Goal: Task Accomplishment & Management: Manage account settings

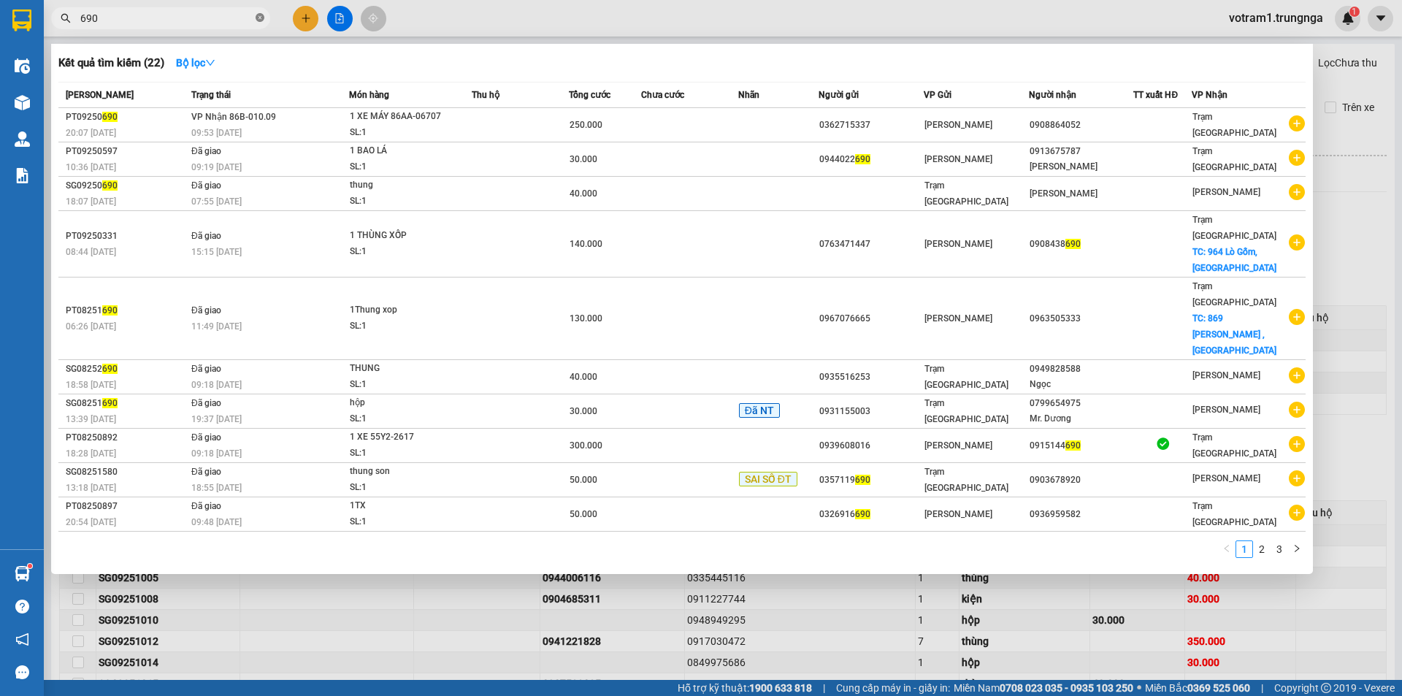
click at [259, 20] on icon "close-circle" at bounding box center [260, 17] width 9 height 9
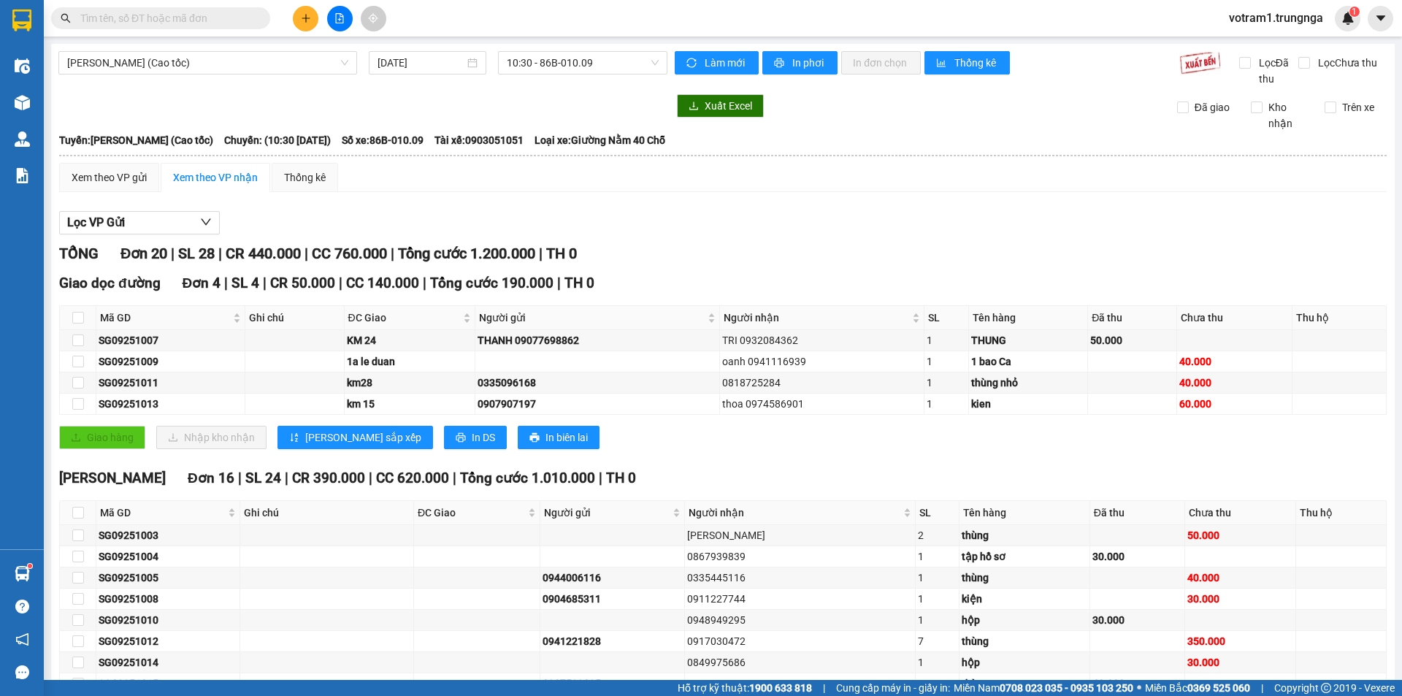
click at [177, 19] on input "text" at bounding box center [166, 18] width 172 height 16
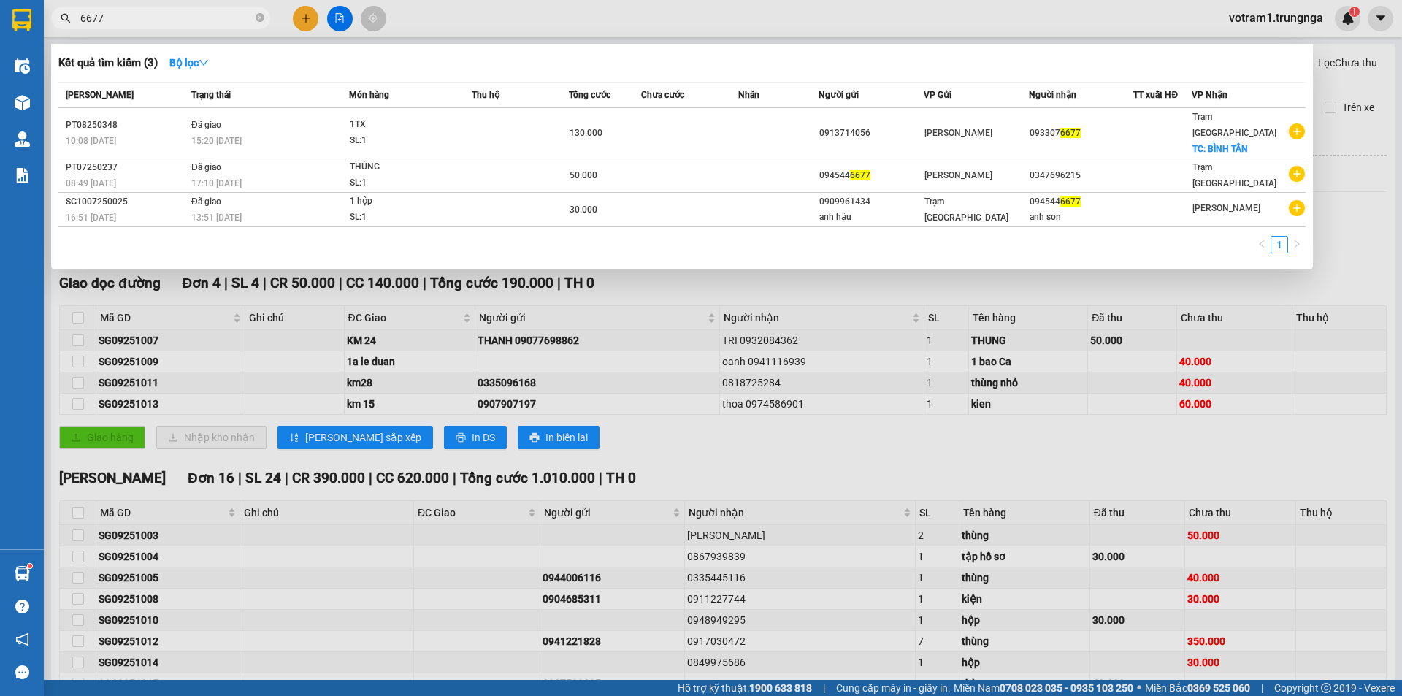
type input "6677"
click at [261, 15] on icon "close-circle" at bounding box center [260, 17] width 9 height 9
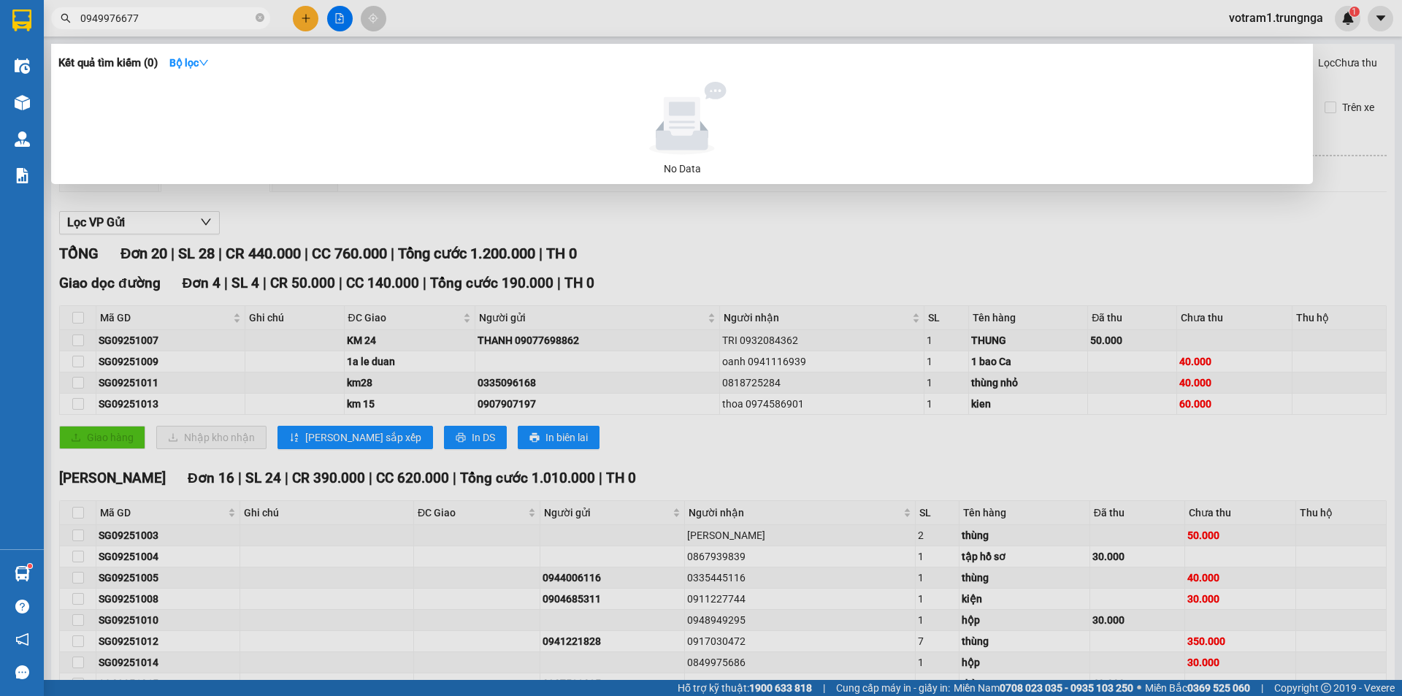
type input "0949976677"
click at [687, 230] on div at bounding box center [701, 348] width 1402 height 696
click at [259, 21] on icon "close-circle" at bounding box center [260, 17] width 9 height 9
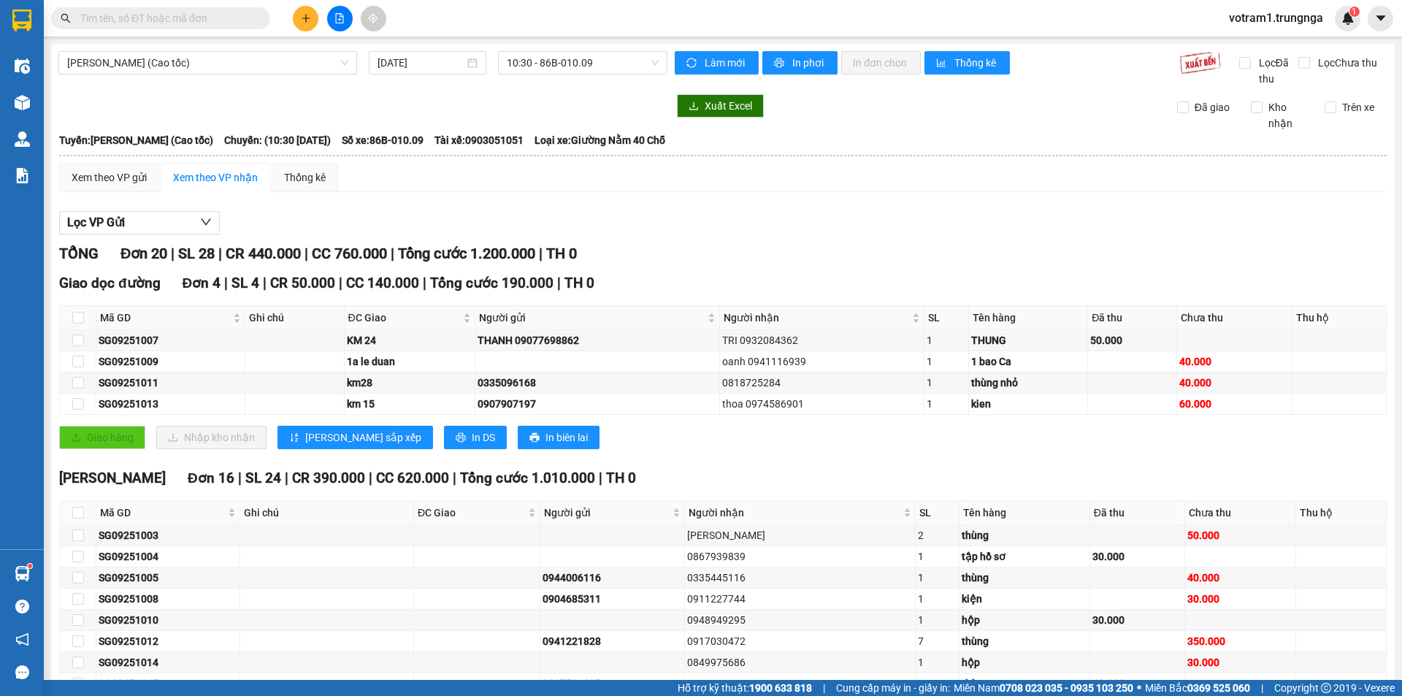
click at [477, 240] on div "Lọc VP Gửi TỔNG Đơn 20 | SL 28 | CR 440.000 | CC 760.000 | Tổng cước 1.200.000…" at bounding box center [723, 560] width 1328 height 713
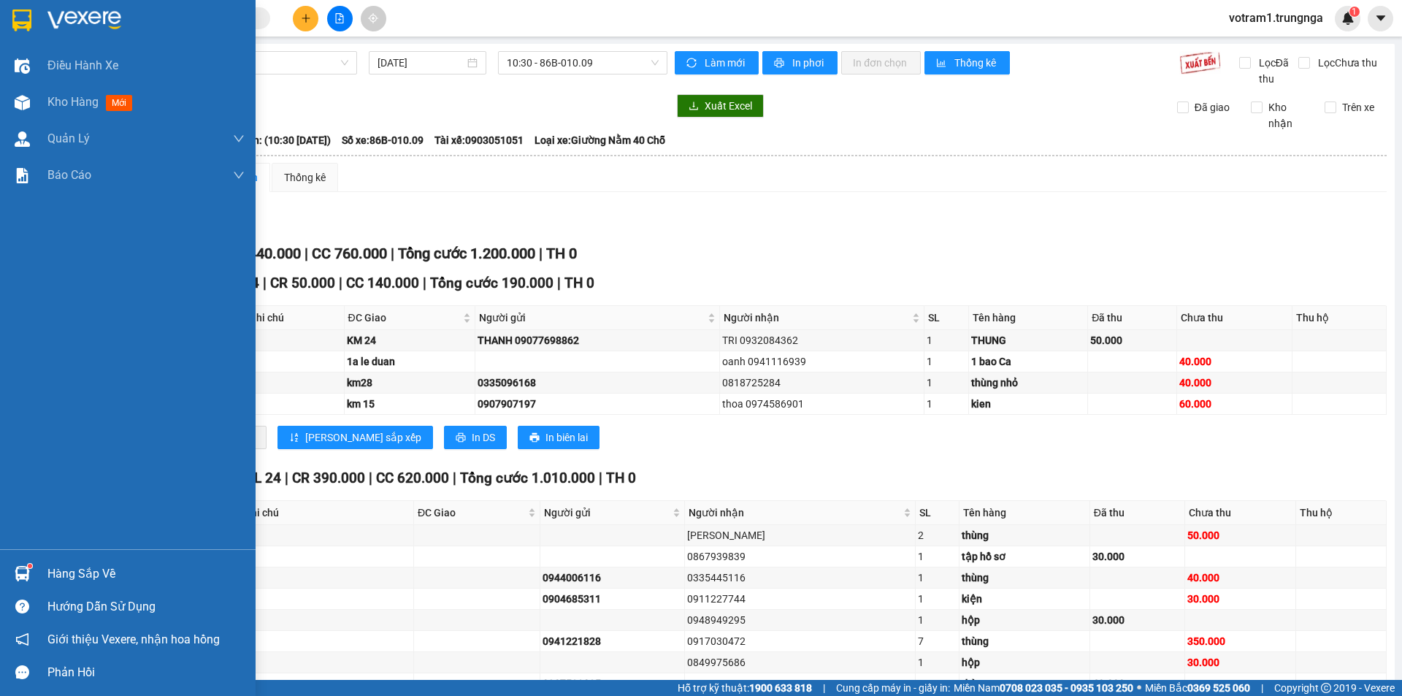
click at [11, 571] on div at bounding box center [22, 574] width 26 height 26
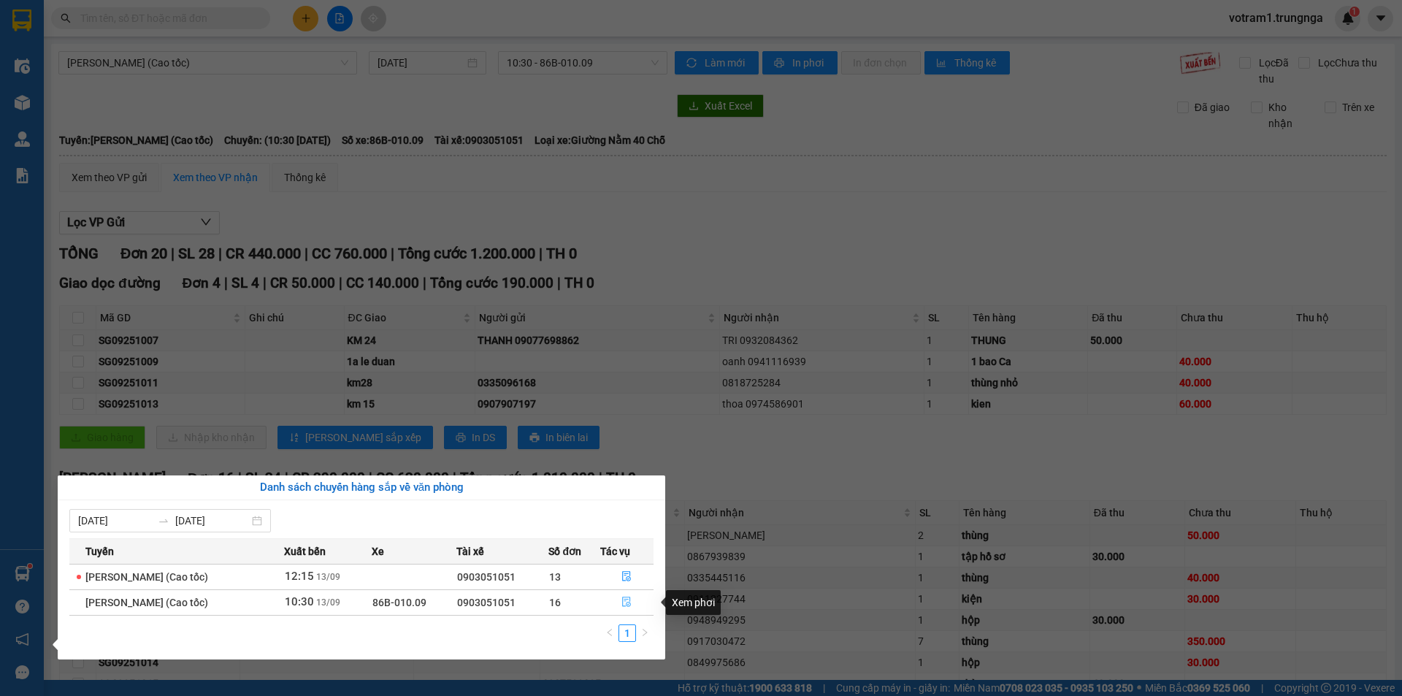
click at [630, 600] on icon "file-done" at bounding box center [627, 602] width 9 height 10
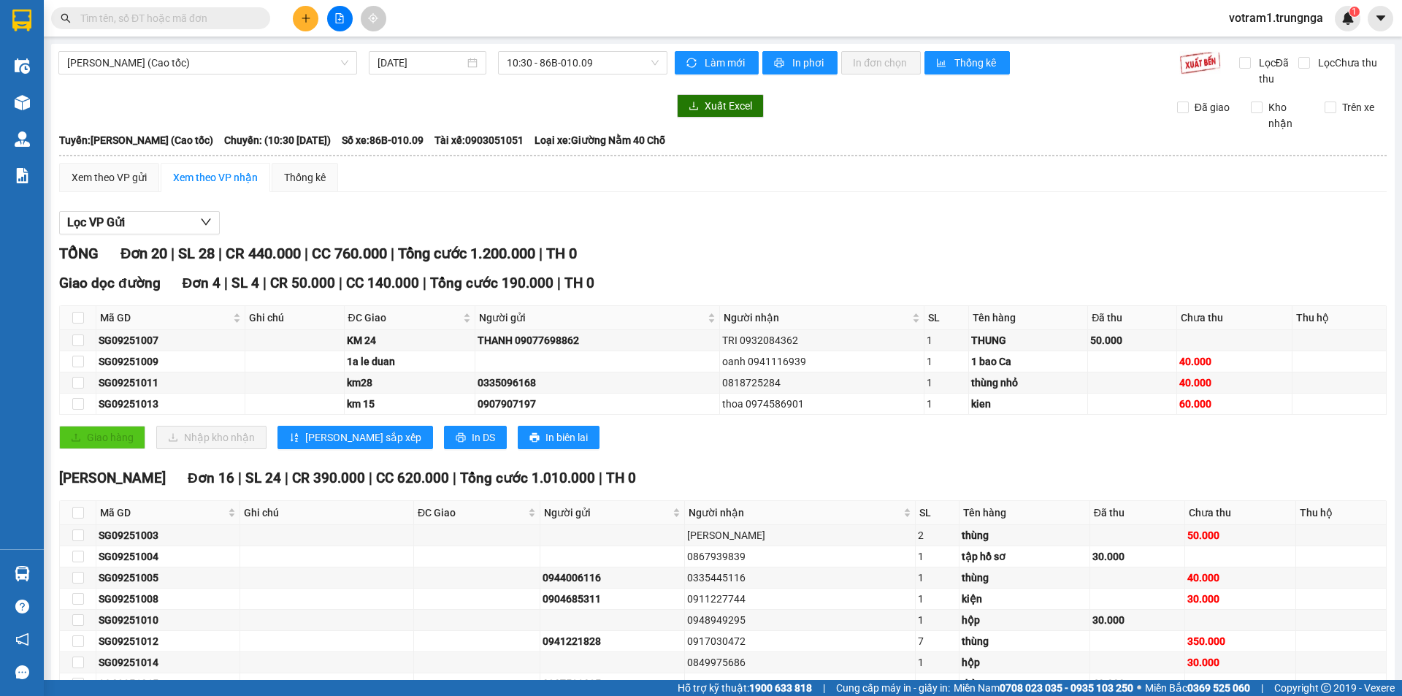
click at [719, 188] on div "Xem theo VP gửi Xem theo VP nhận Thống kê" at bounding box center [723, 177] width 1328 height 29
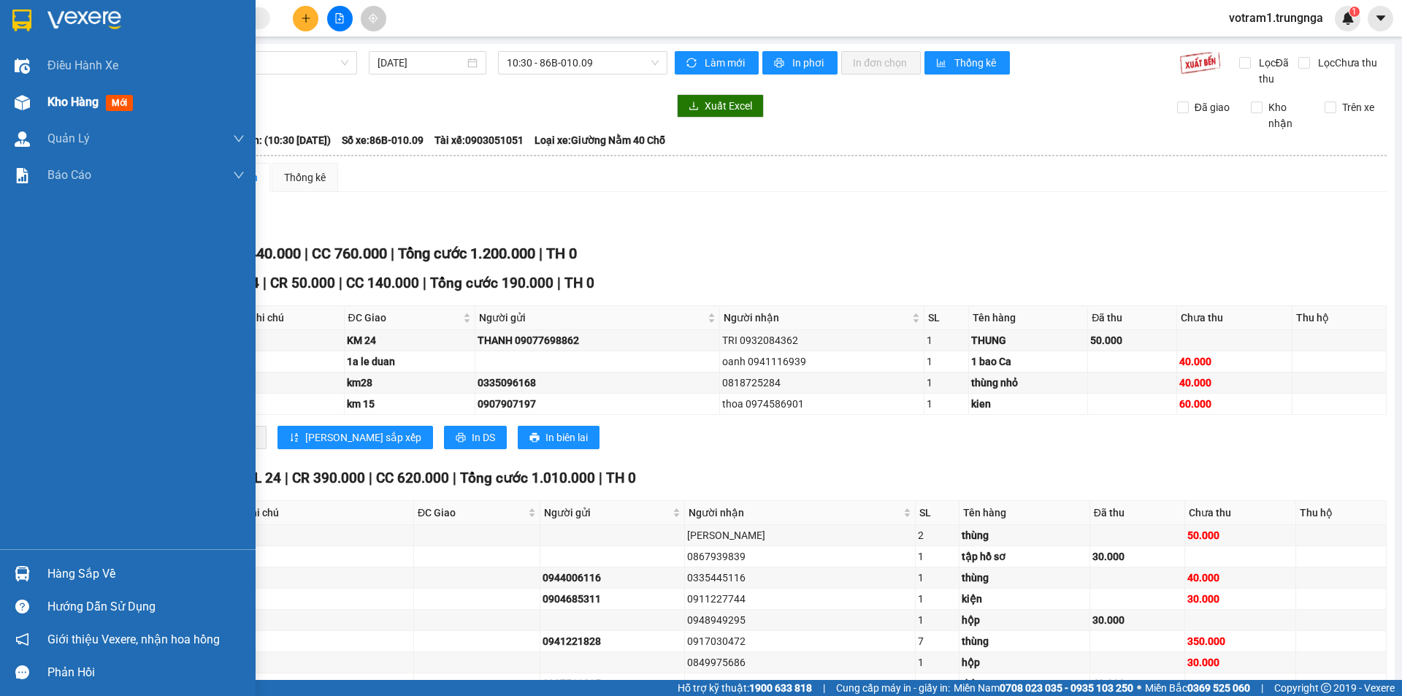
click at [52, 111] on div "Kho hàng mới" at bounding box center [92, 102] width 91 height 18
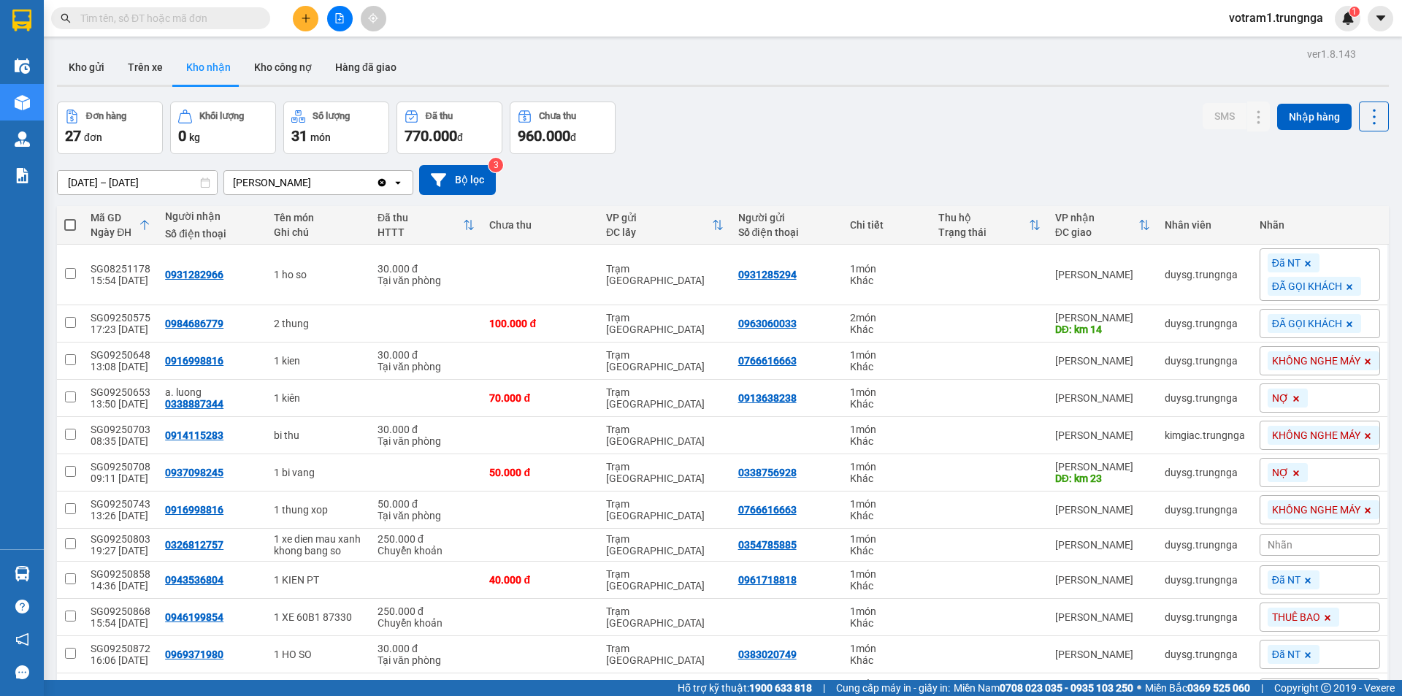
click at [754, 172] on div "13/08/2025 – 13/09/2025 Press the down arrow key to interact with the calendar …" at bounding box center [723, 180] width 1332 height 30
click at [811, 141] on div "Đơn hàng 27 đơn Khối lượng 0 kg Số lượng 31 món Đã thu 770.000 đ Chưa thu 960.0…" at bounding box center [723, 128] width 1332 height 53
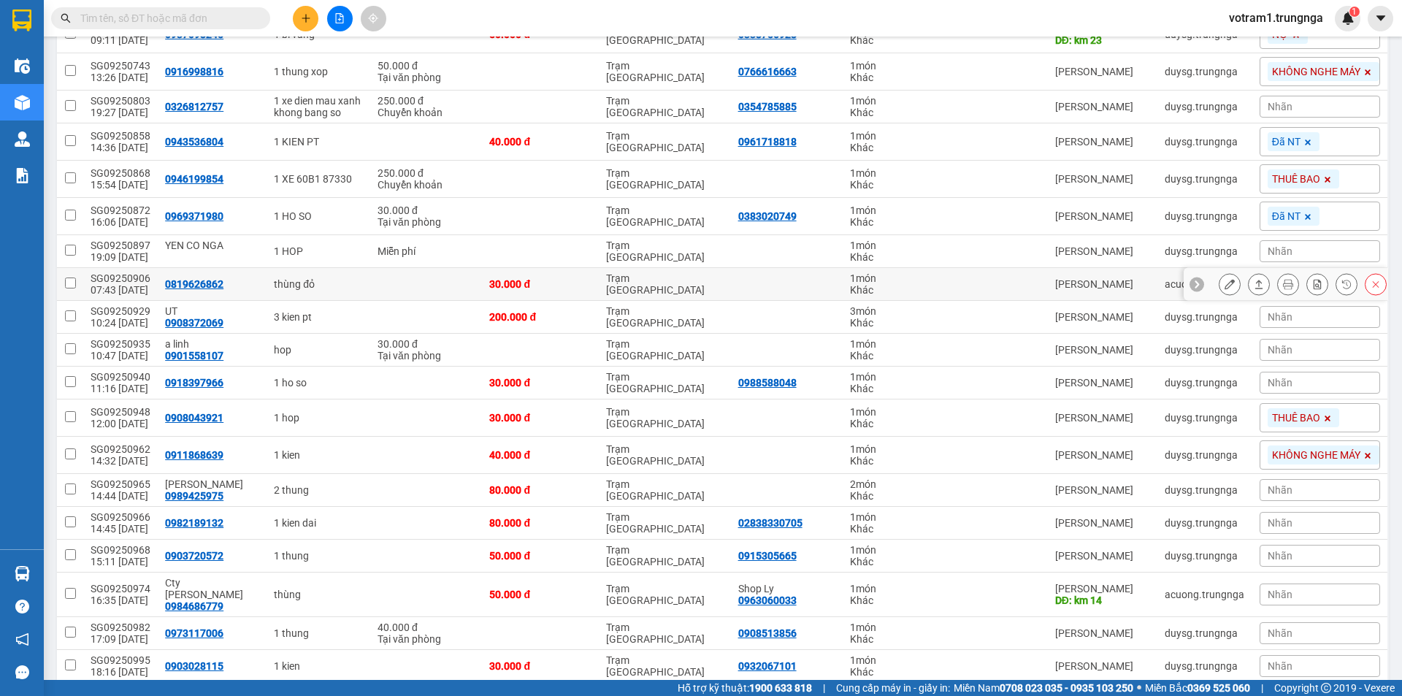
scroll to position [588, 0]
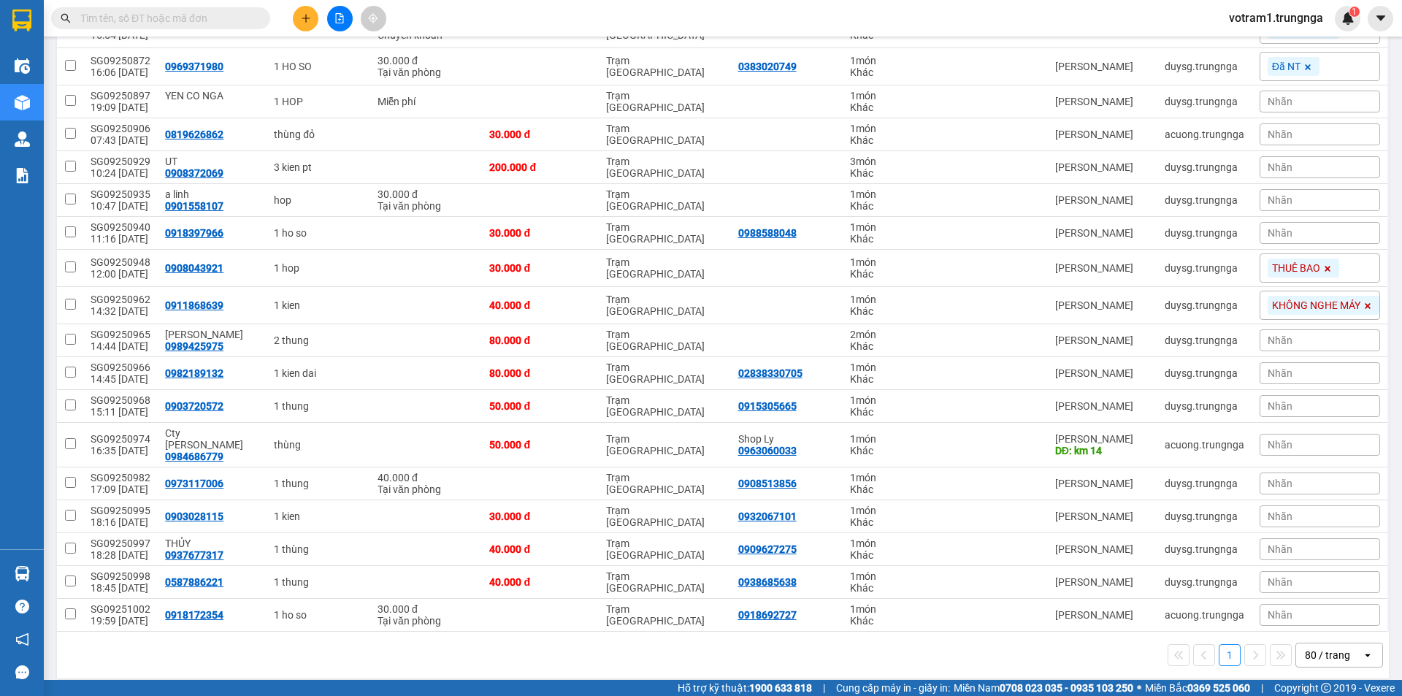
click at [250, 18] on input "text" at bounding box center [166, 18] width 172 height 16
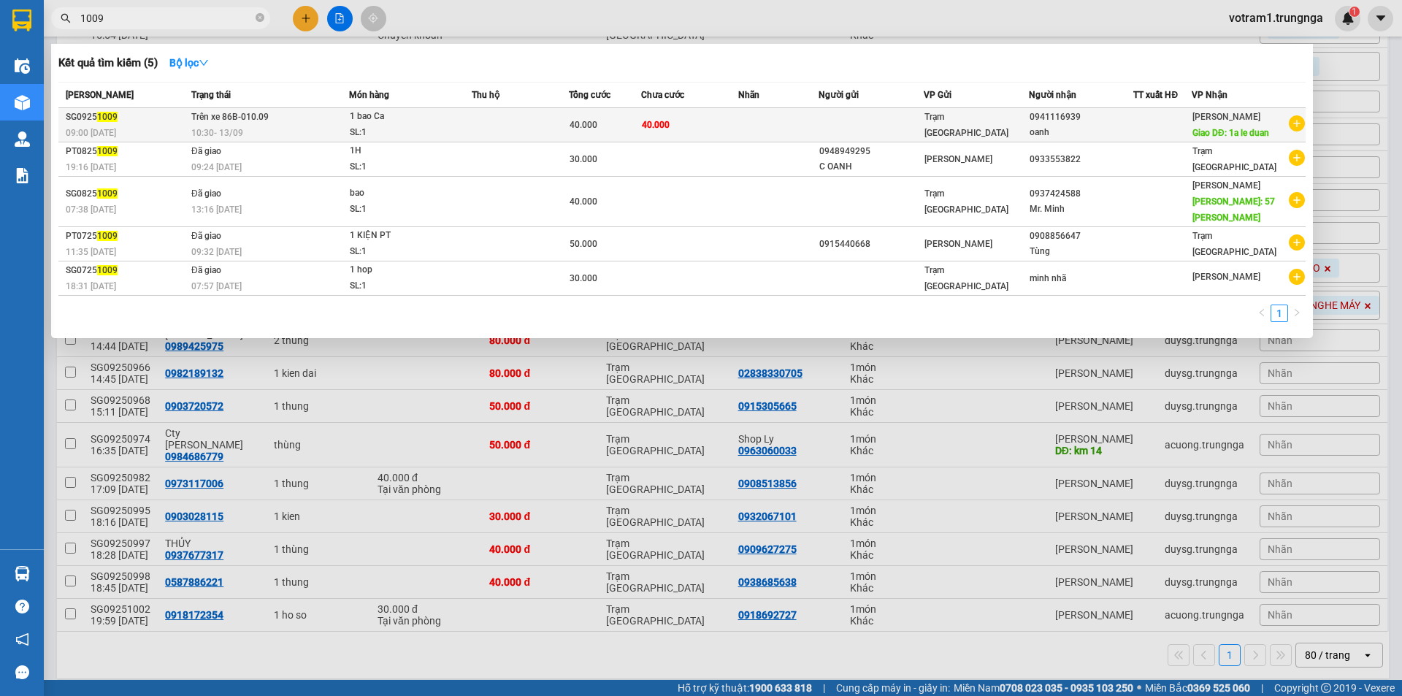
type input "1009"
click at [345, 121] on td "Trên xe 86B-010.09 10:30 - 13/09" at bounding box center [268, 125] width 161 height 34
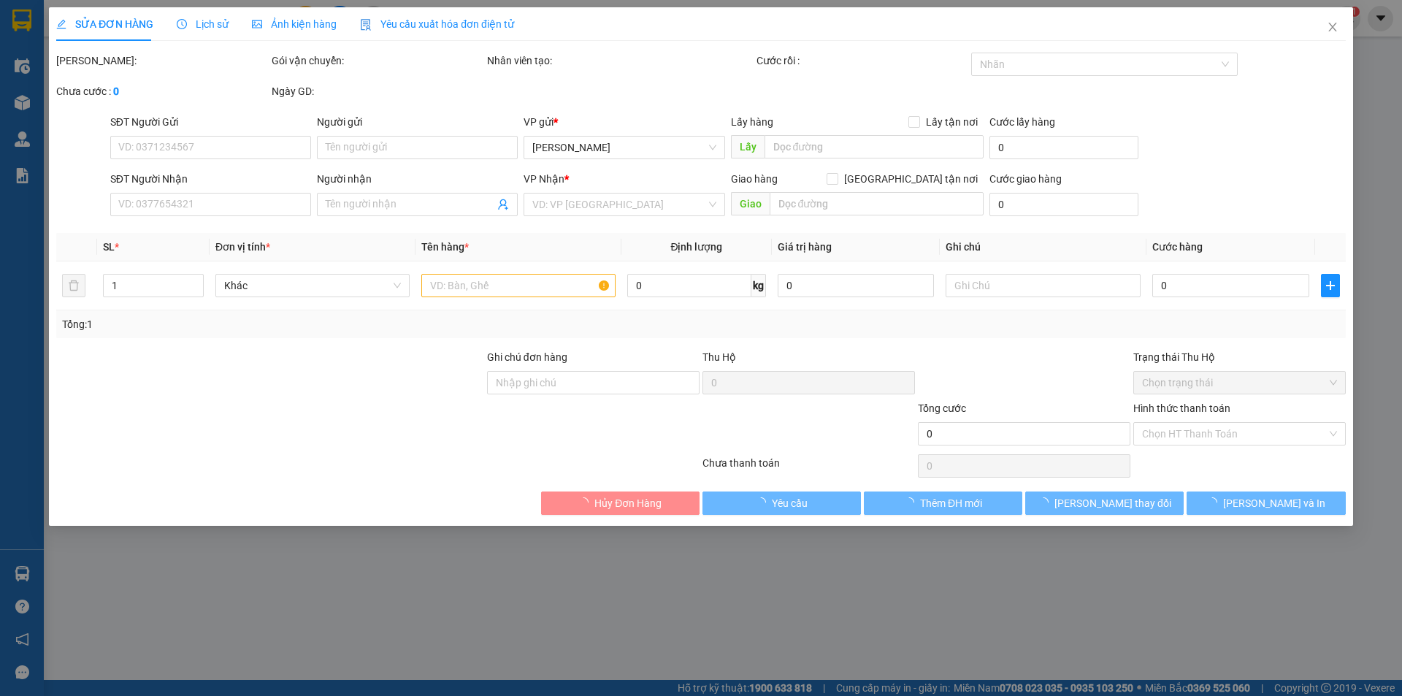
type input "0941116939"
type input "oanh"
type input "1a le duan"
type input "40.000"
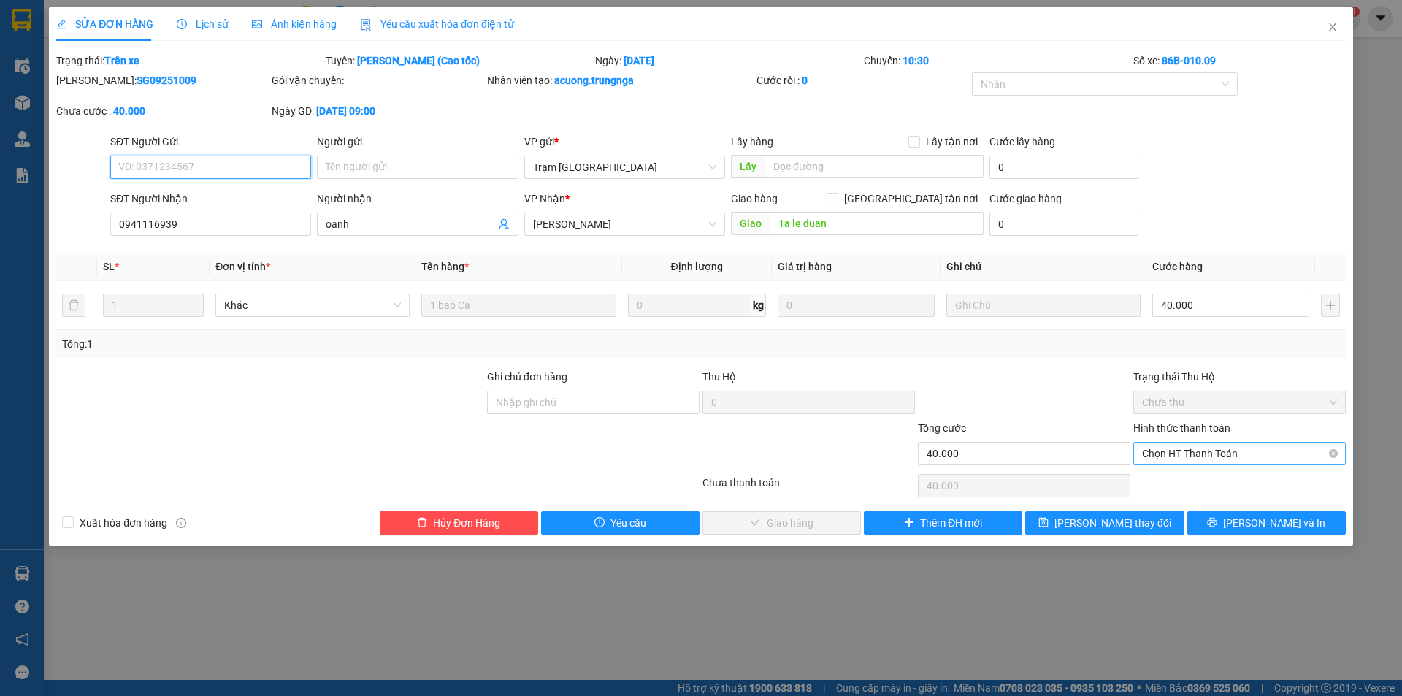
click at [1174, 461] on span "Chọn HT Thanh Toán" at bounding box center [1239, 454] width 195 height 22
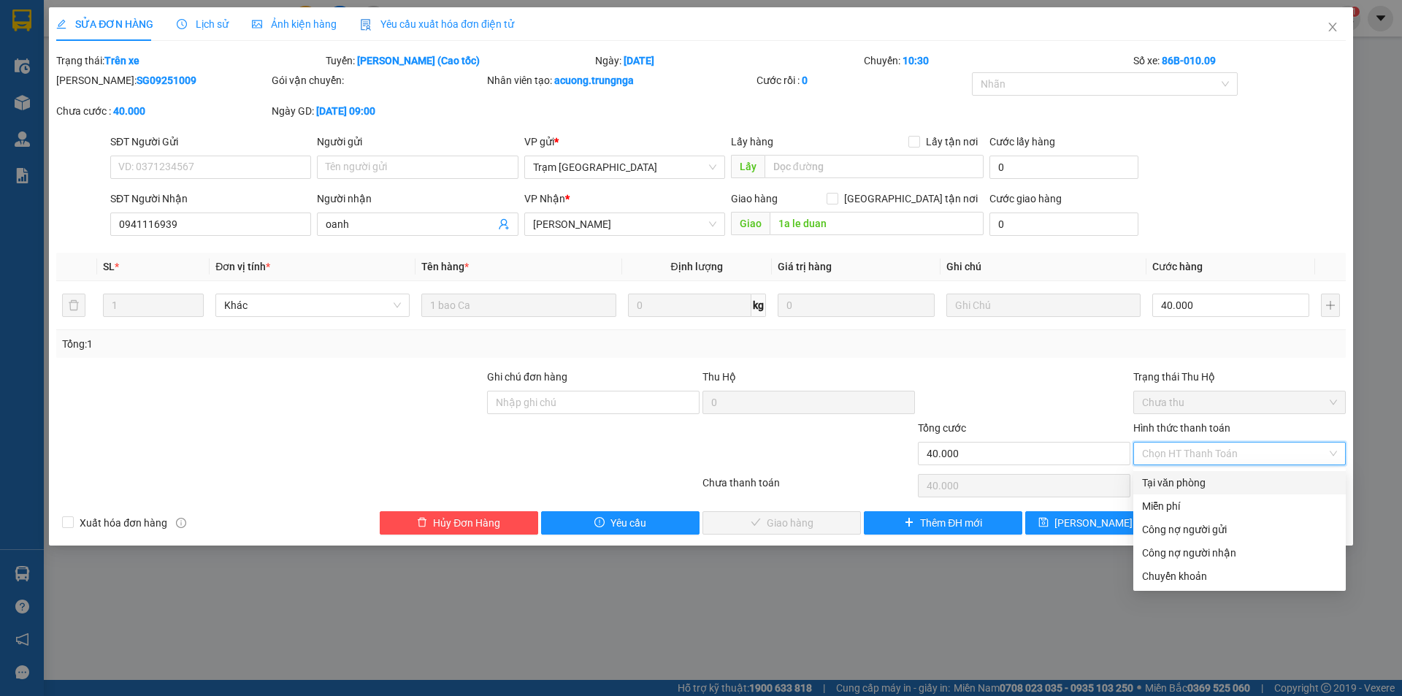
click at [1177, 484] on div "Tại văn phòng" at bounding box center [1239, 483] width 195 height 16
type input "0"
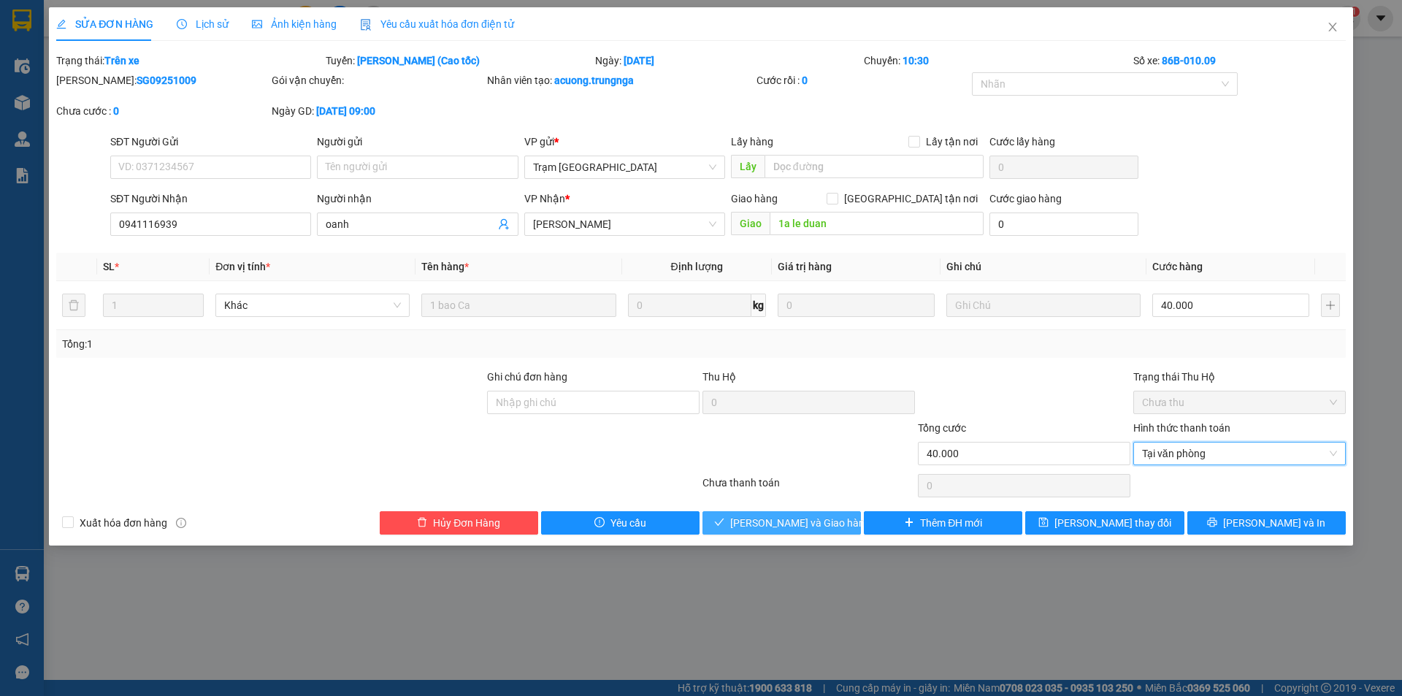
click at [811, 526] on span "[PERSON_NAME] và Giao hàng" at bounding box center [800, 523] width 140 height 16
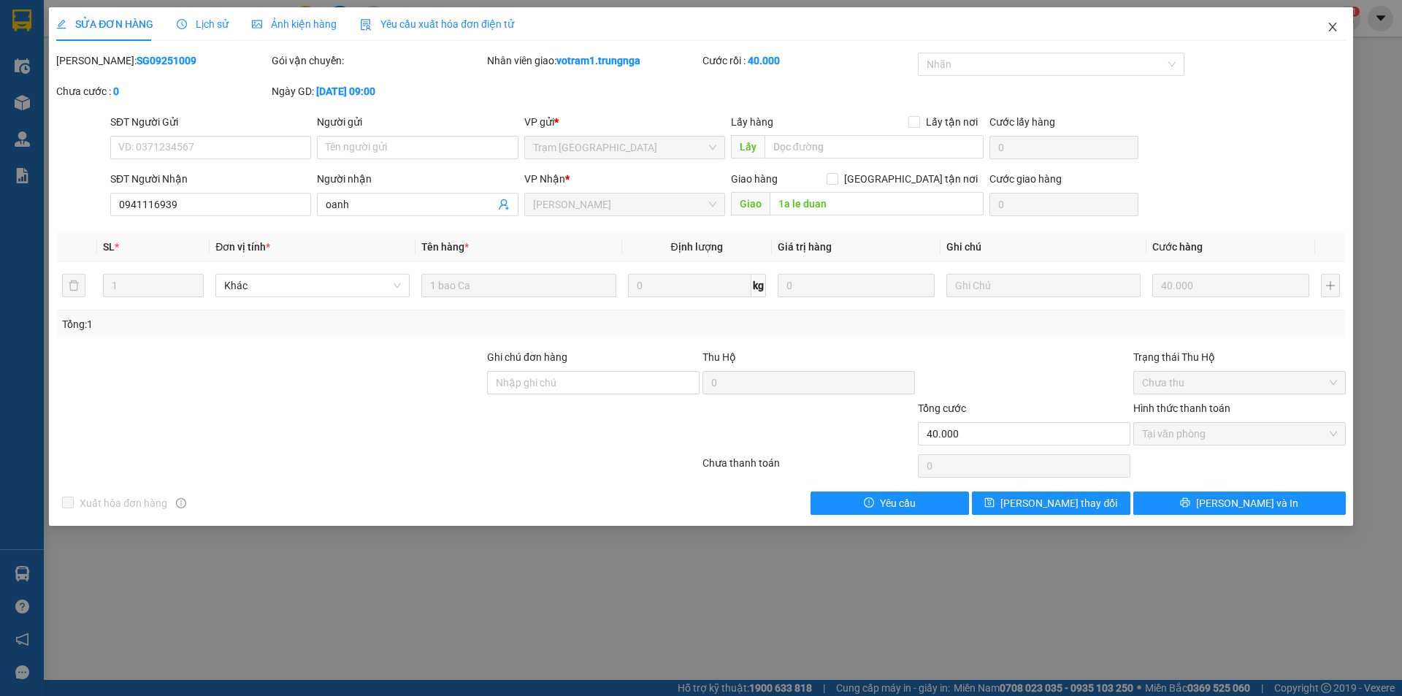
click at [1339, 31] on span "Close" at bounding box center [1332, 27] width 41 height 41
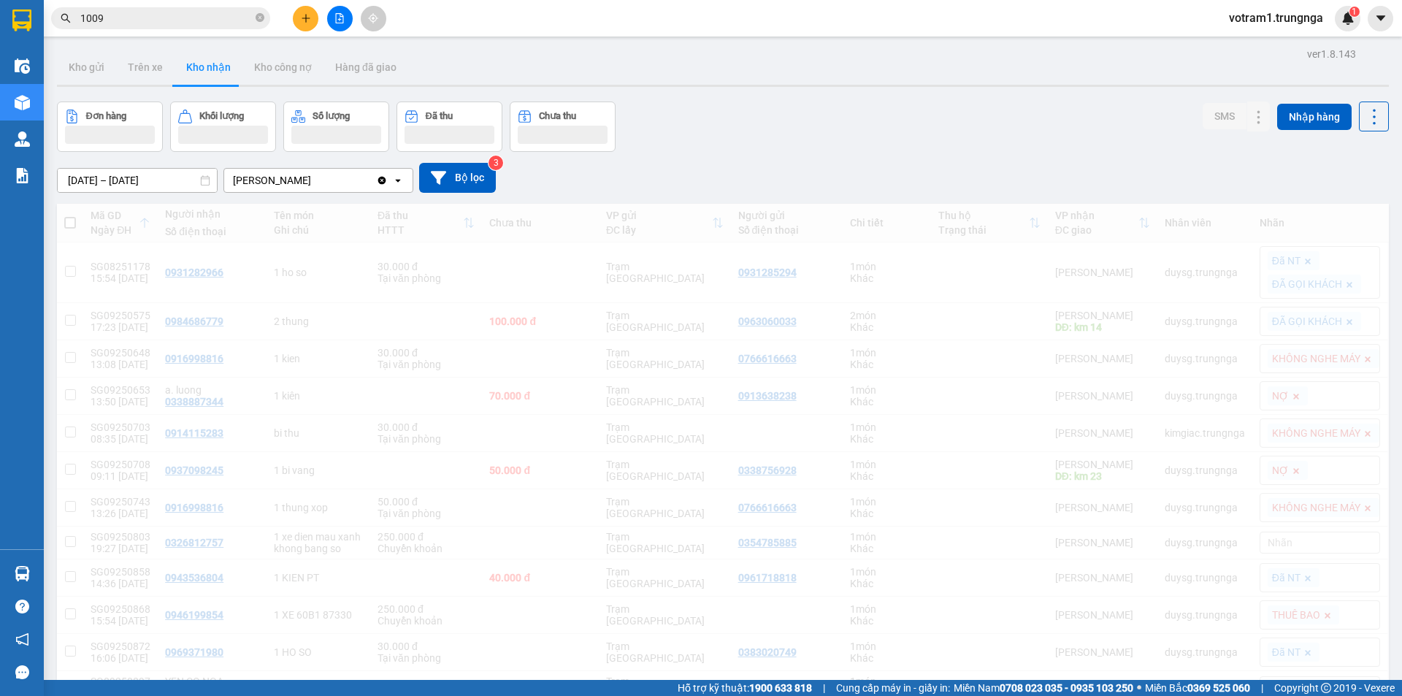
click at [174, 23] on input "1009" at bounding box center [166, 18] width 172 height 16
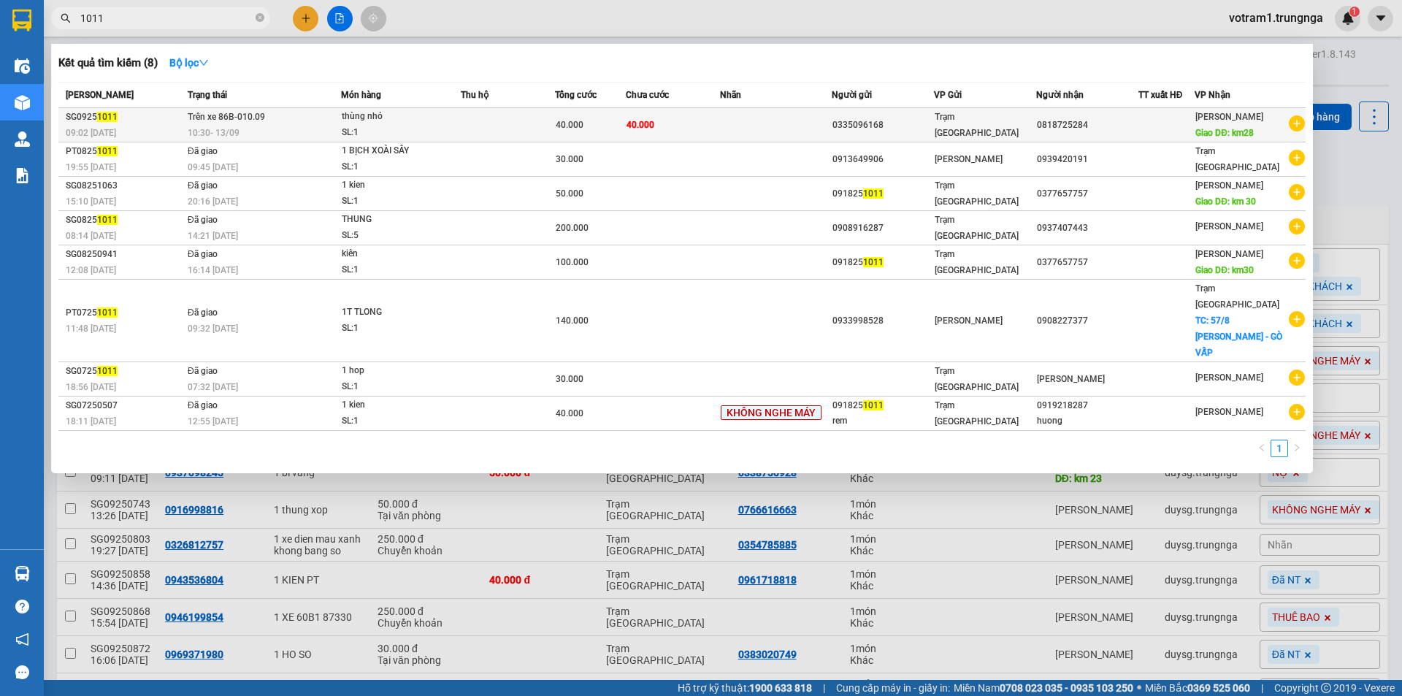
type input "1011"
click at [288, 112] on td "Trên xe 86B-010.09 10:30 - 13/09" at bounding box center [262, 125] width 157 height 34
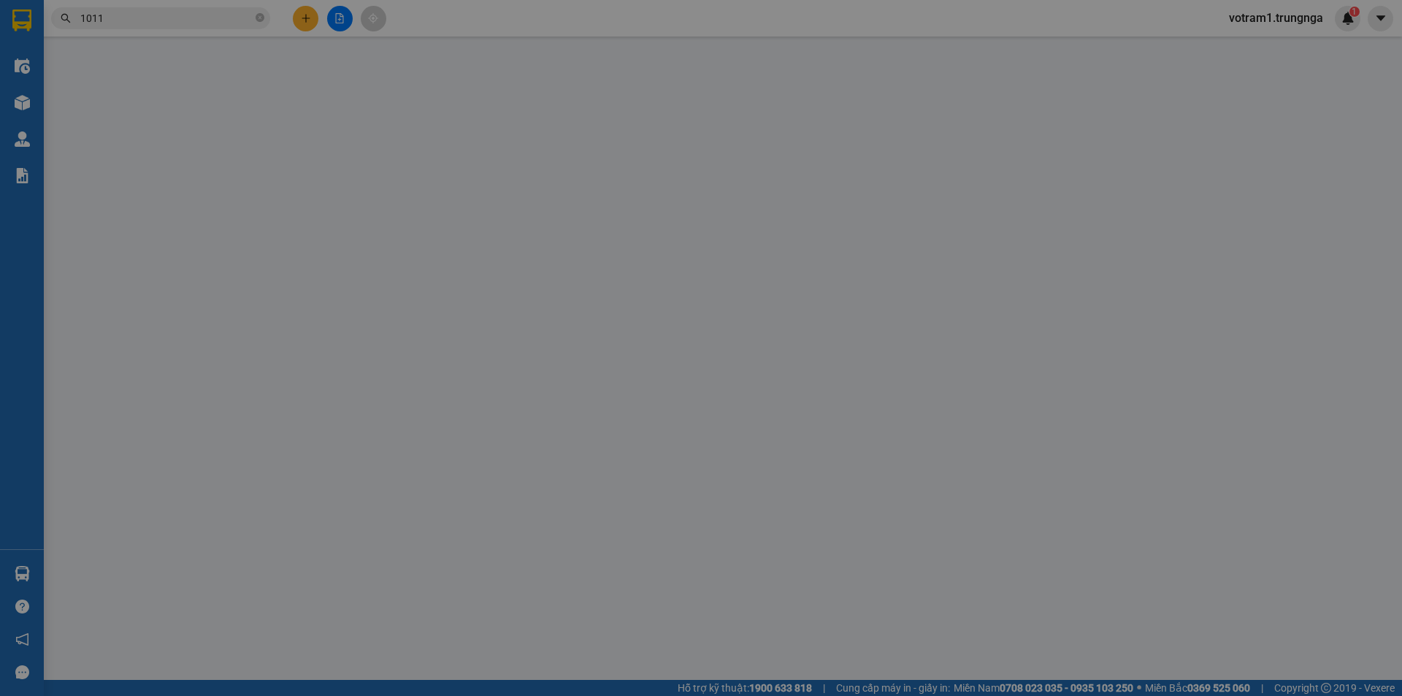
type input "0335096168"
type input "0818725284"
type input "km28"
type input "40.000"
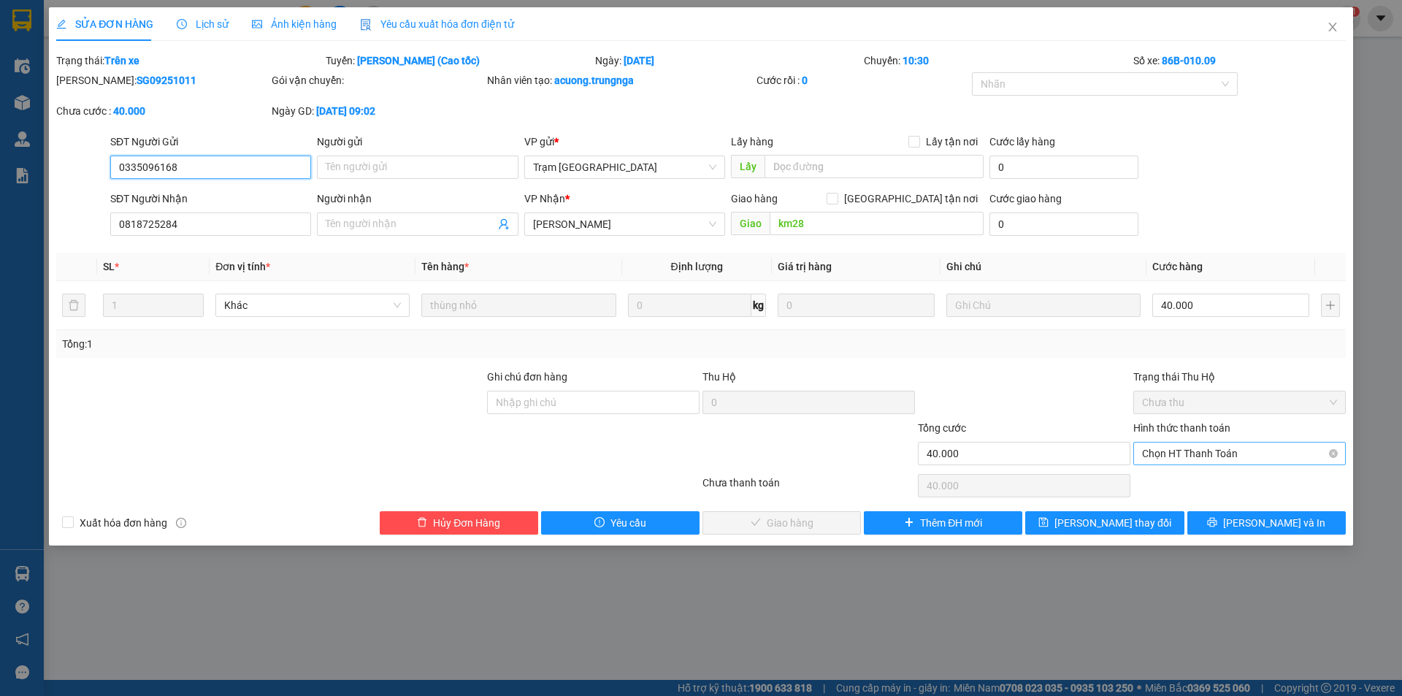
click at [1206, 462] on span "Chọn HT Thanh Toán" at bounding box center [1239, 454] width 195 height 22
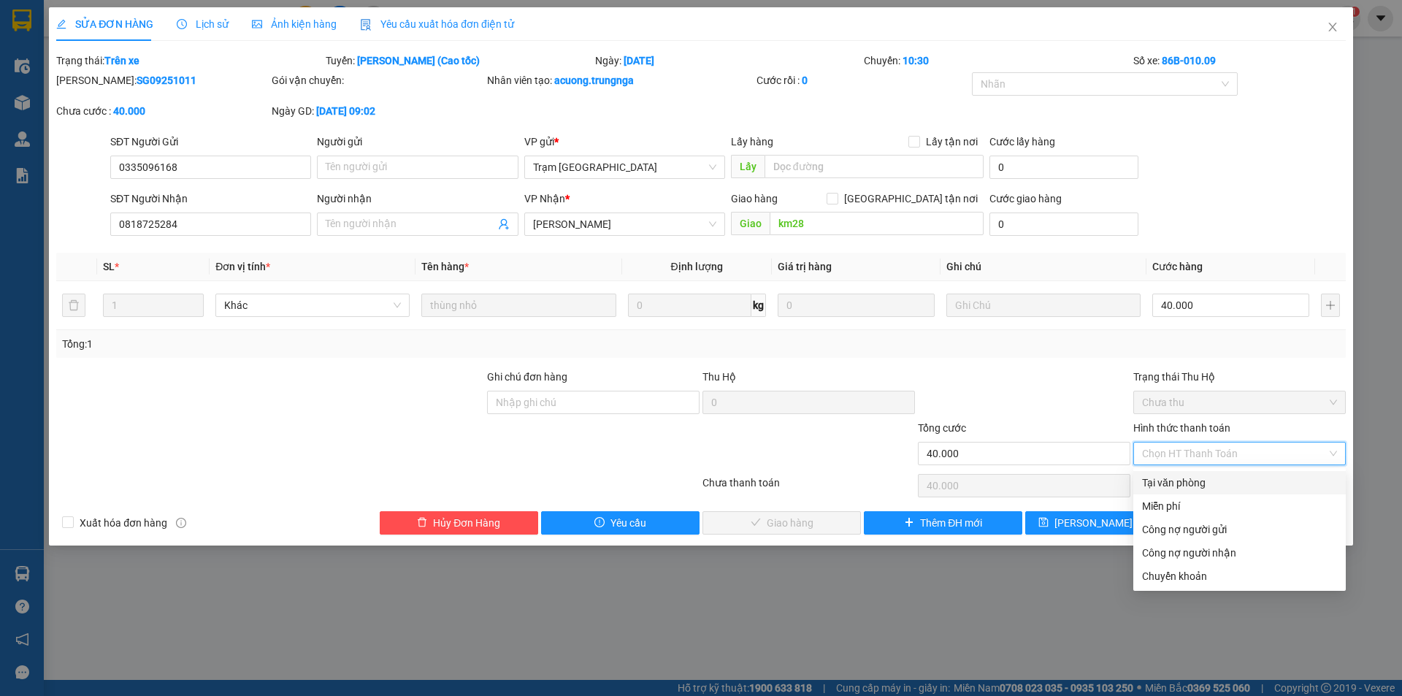
click at [1208, 478] on div "Tại văn phòng" at bounding box center [1239, 483] width 195 height 16
type input "0"
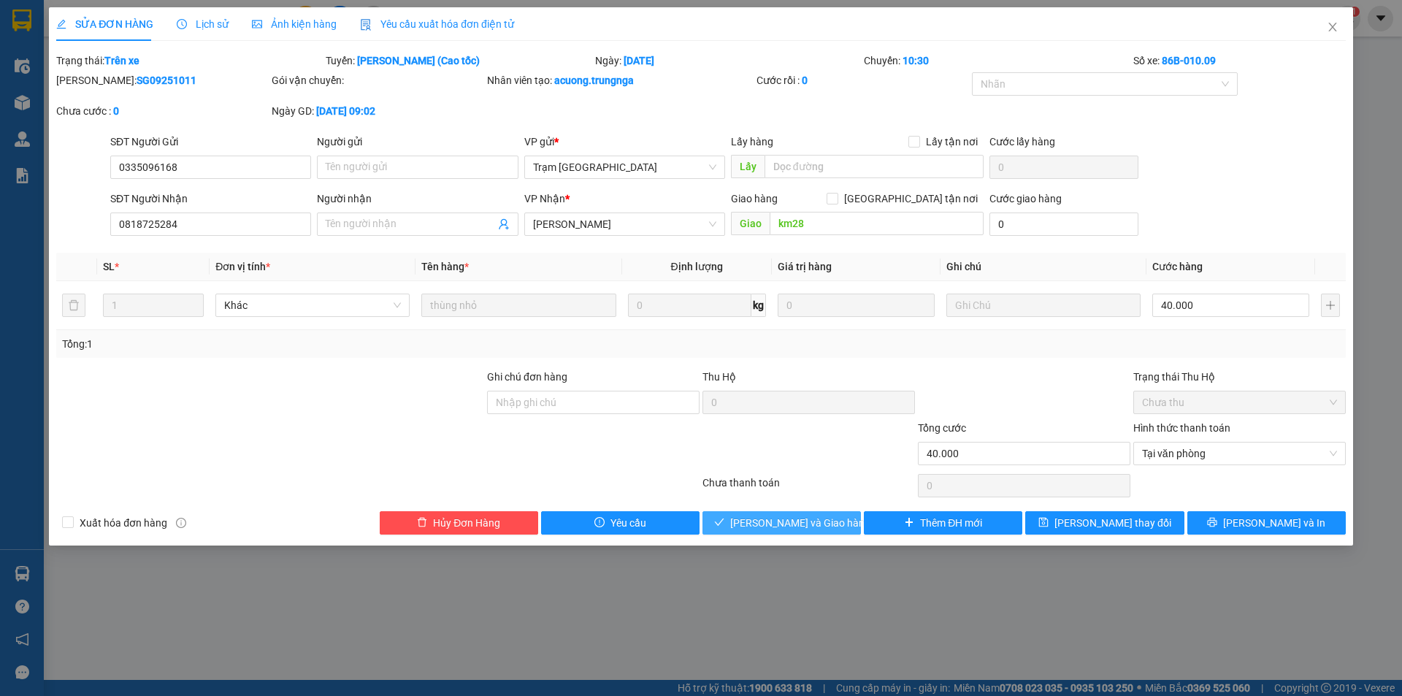
click at [838, 521] on button "[PERSON_NAME] và Giao hàng" at bounding box center [782, 522] width 158 height 23
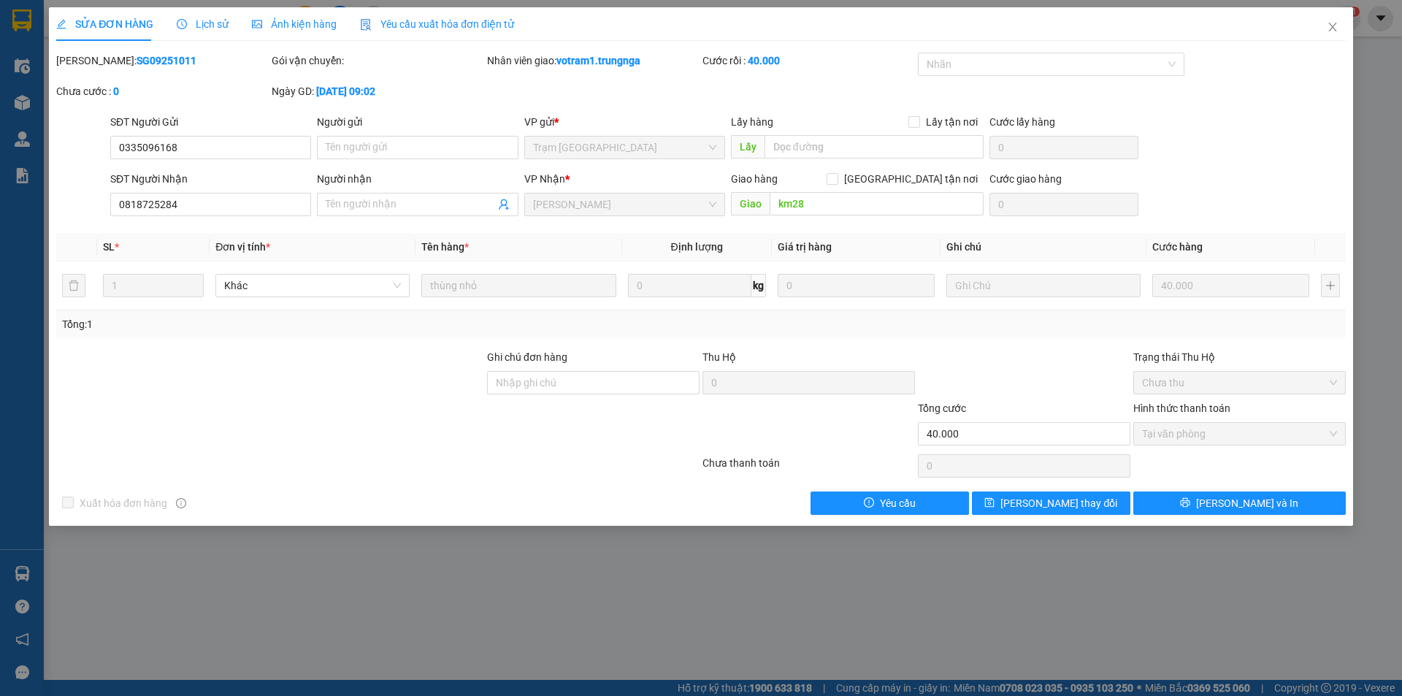
click at [637, 583] on div "SỬA ĐƠN HÀNG Lịch sử Ảnh kiện hàng Yêu cầu xuất hóa đơn điện tử Total Paid Fee …" at bounding box center [701, 348] width 1402 height 696
drag, startPoint x: 1332, startPoint y: 29, endPoint x: 1071, endPoint y: 2, distance: 262.1
click at [1331, 30] on icon "close" at bounding box center [1332, 27] width 8 height 9
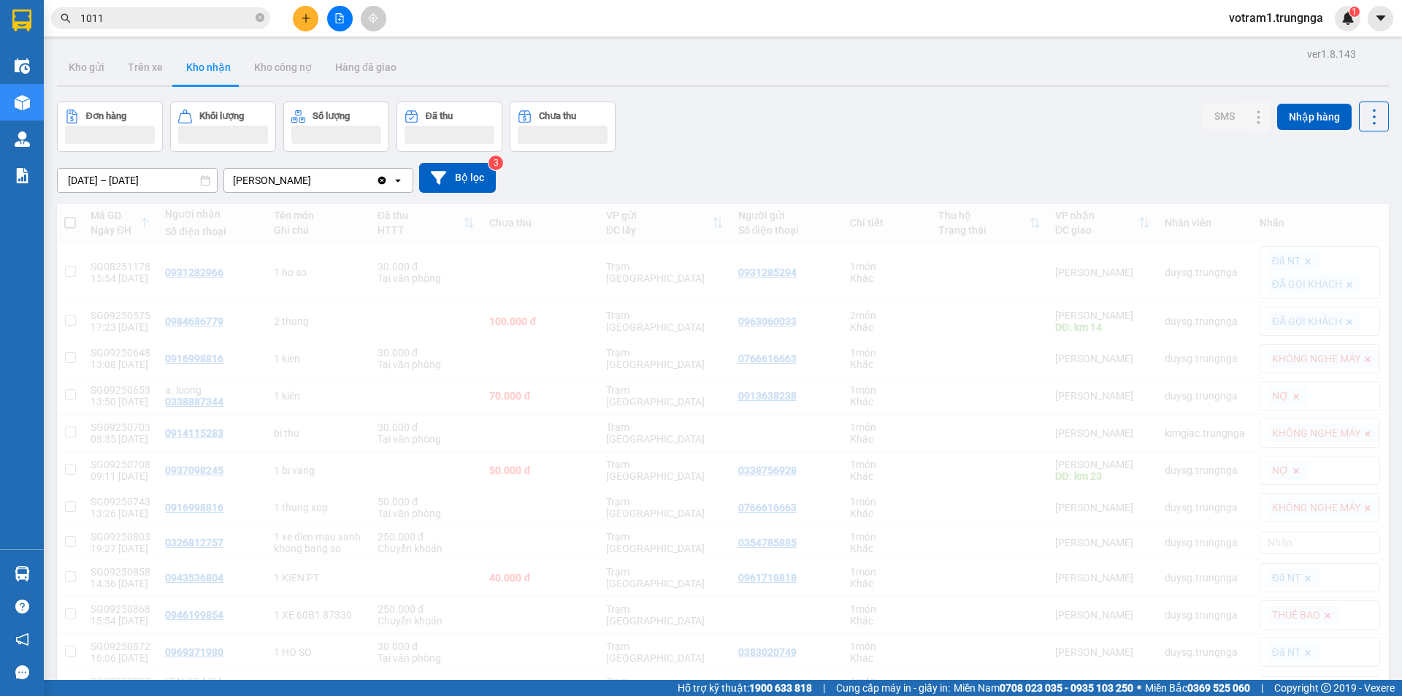
click at [933, 134] on div "Đơn hàng Khối lượng Số lượng Đã thu Chưa thu SMS Nhập hàng" at bounding box center [723, 127] width 1332 height 50
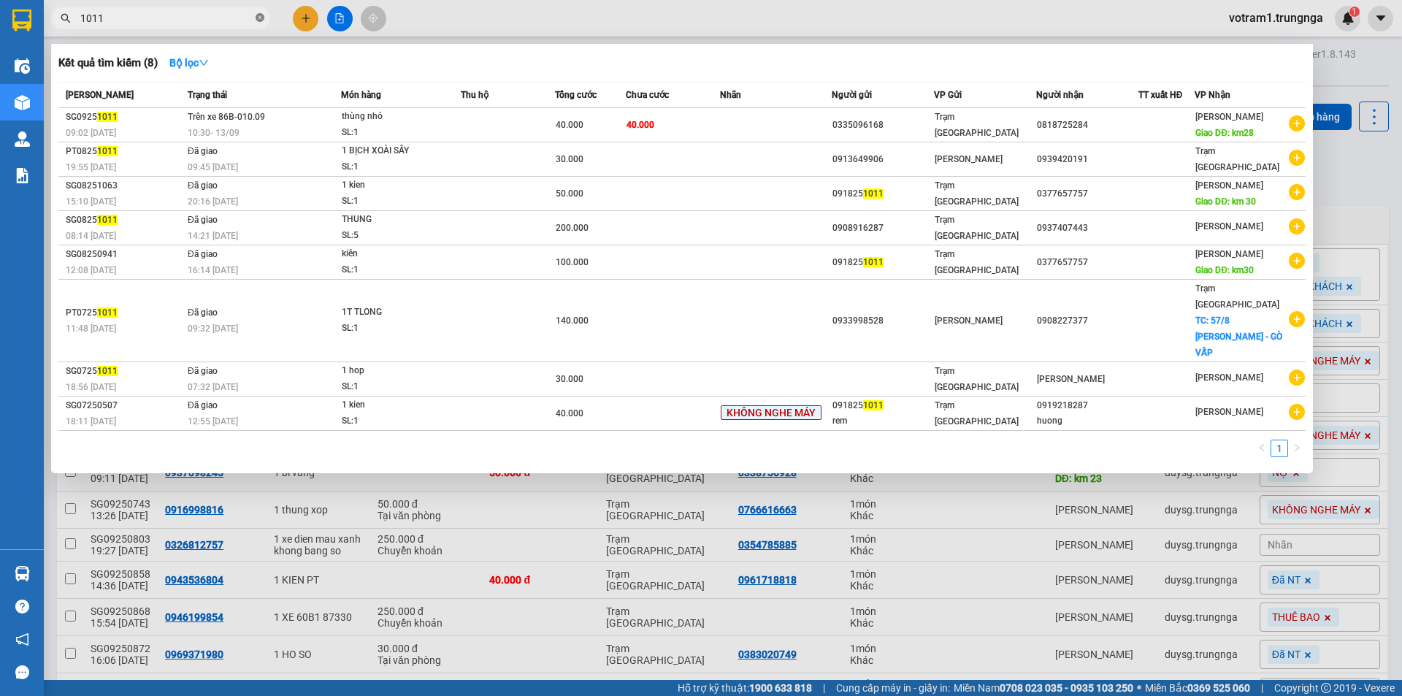
click at [259, 20] on icon "close-circle" at bounding box center [260, 17] width 9 height 9
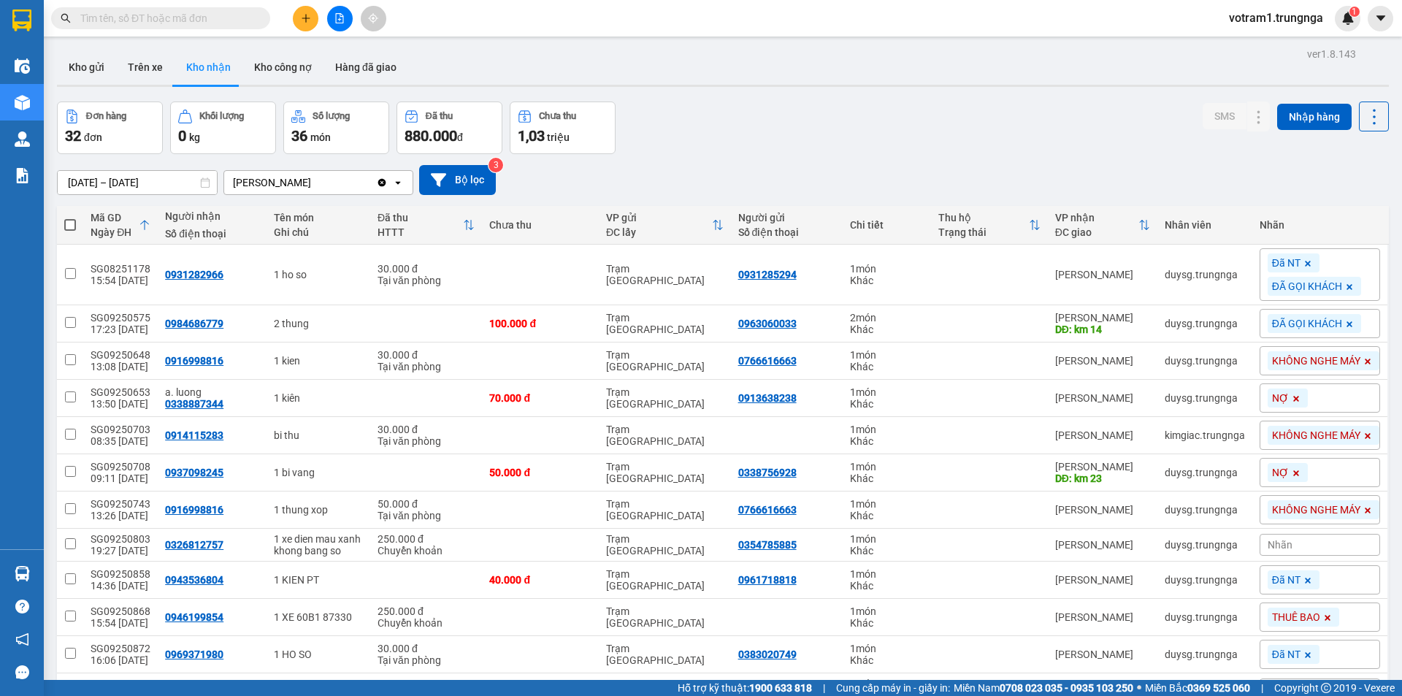
click at [190, 20] on input "text" at bounding box center [166, 18] width 172 height 16
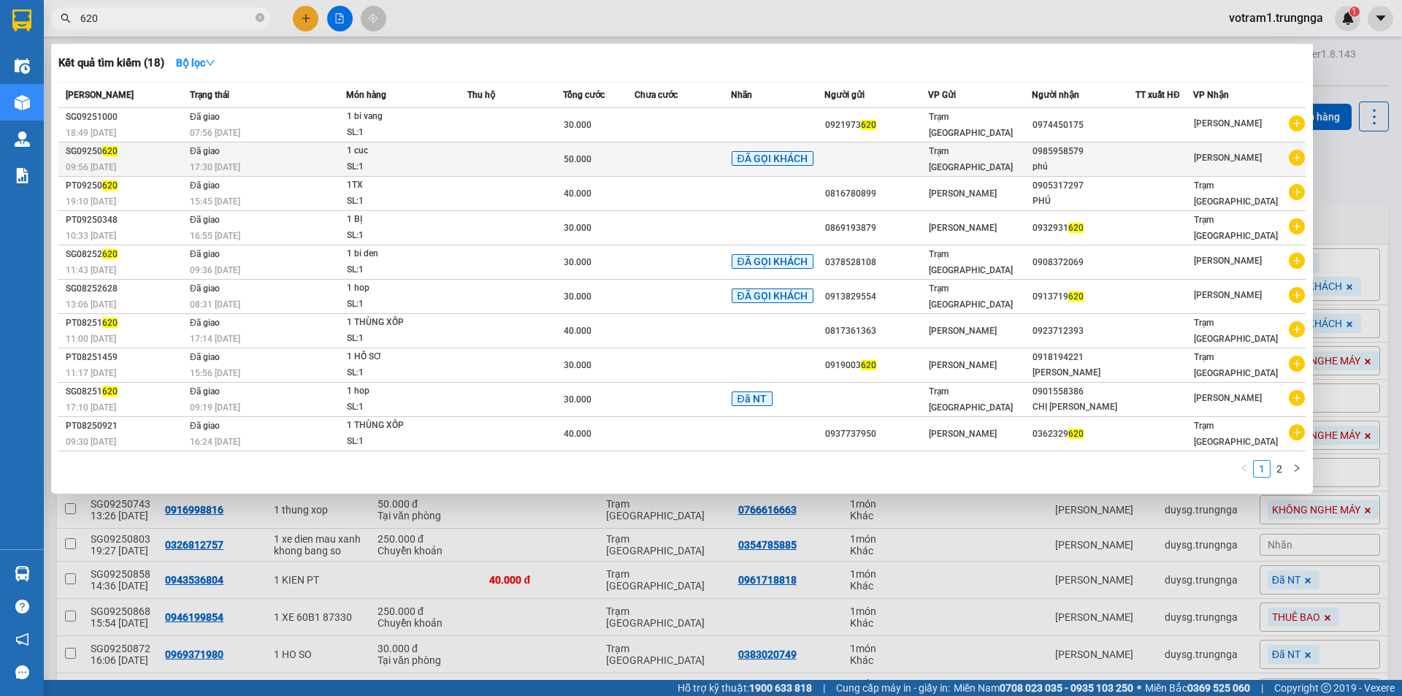
type input "620"
click at [381, 156] on div "1 cuc" at bounding box center [402, 151] width 110 height 16
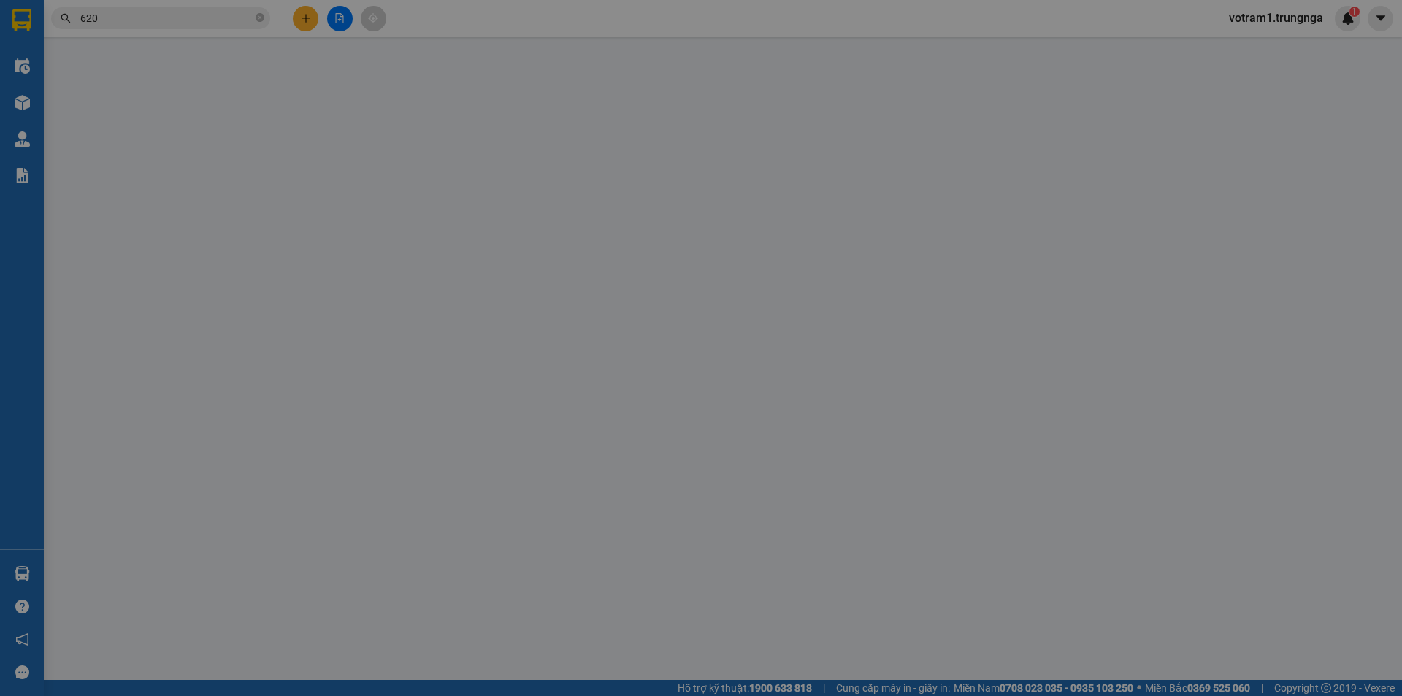
type input "0985958579"
type input "phú"
type input "50.000"
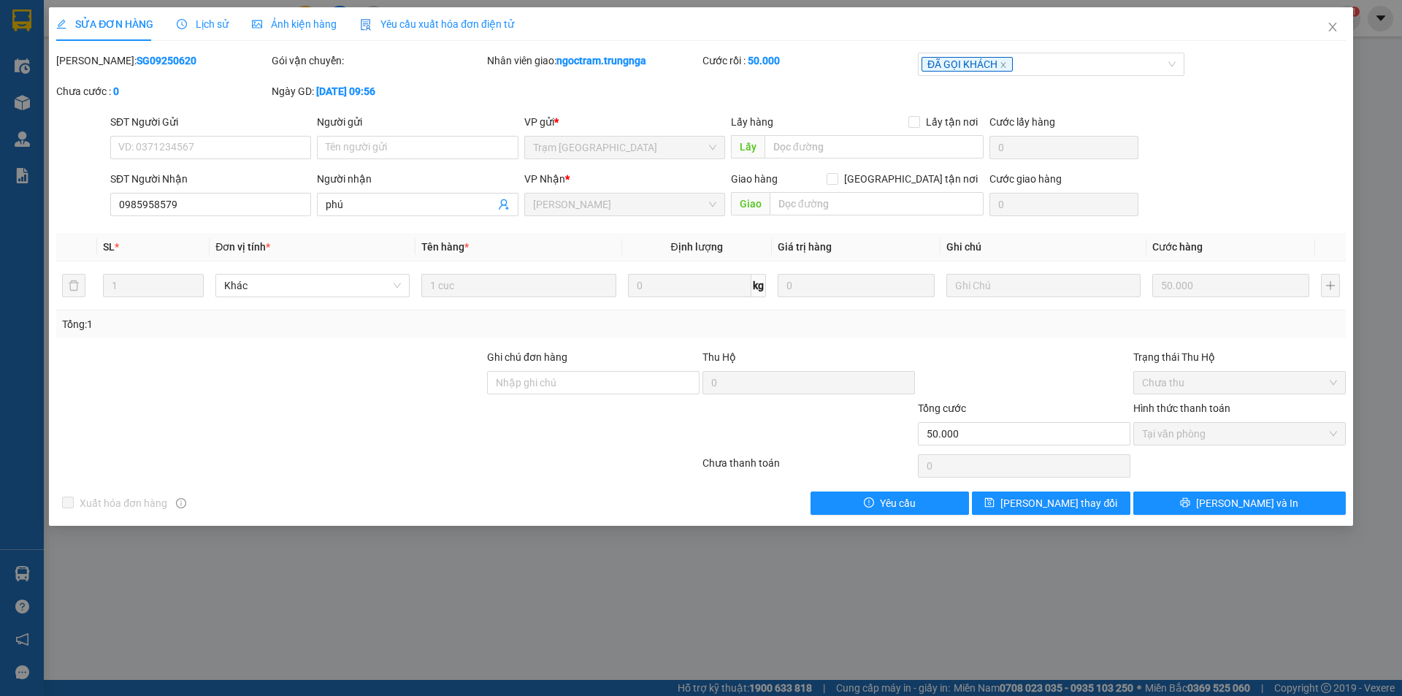
click at [199, 20] on span "Lịch sử" at bounding box center [203, 24] width 52 height 12
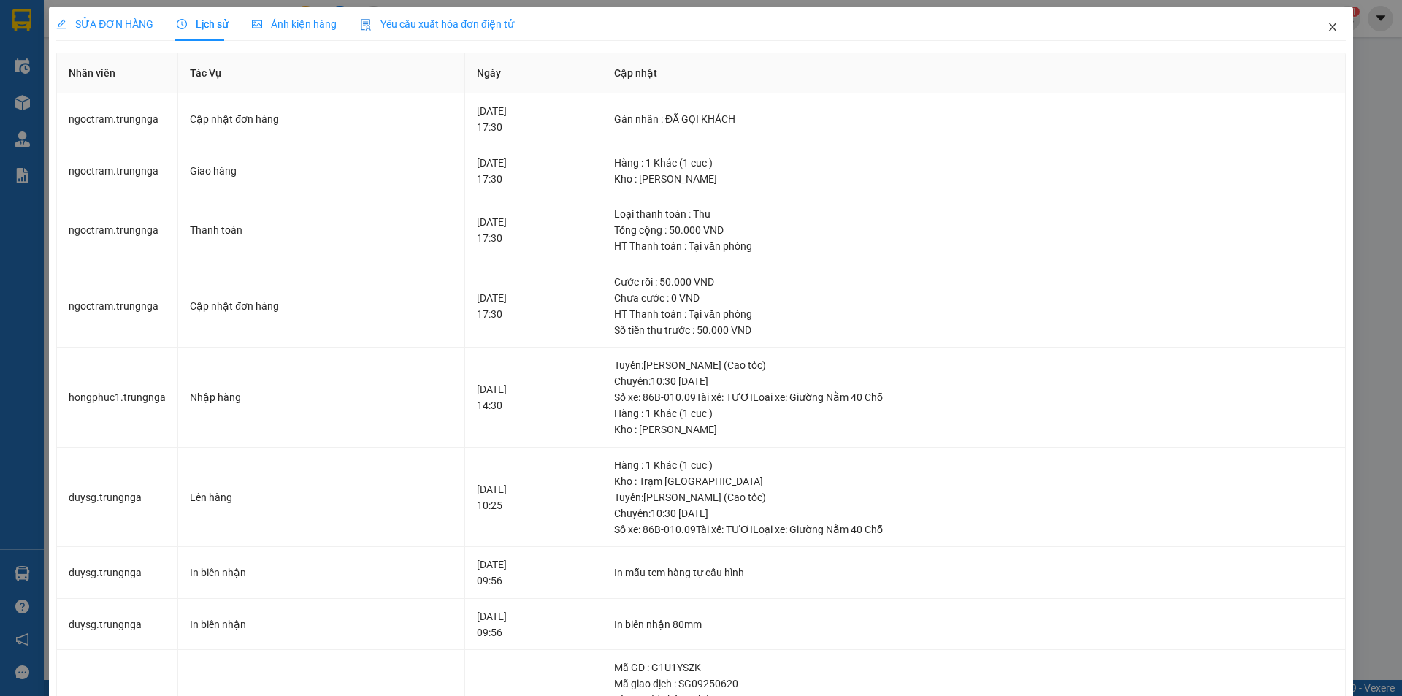
click at [1327, 28] on icon "close" at bounding box center [1333, 27] width 12 height 12
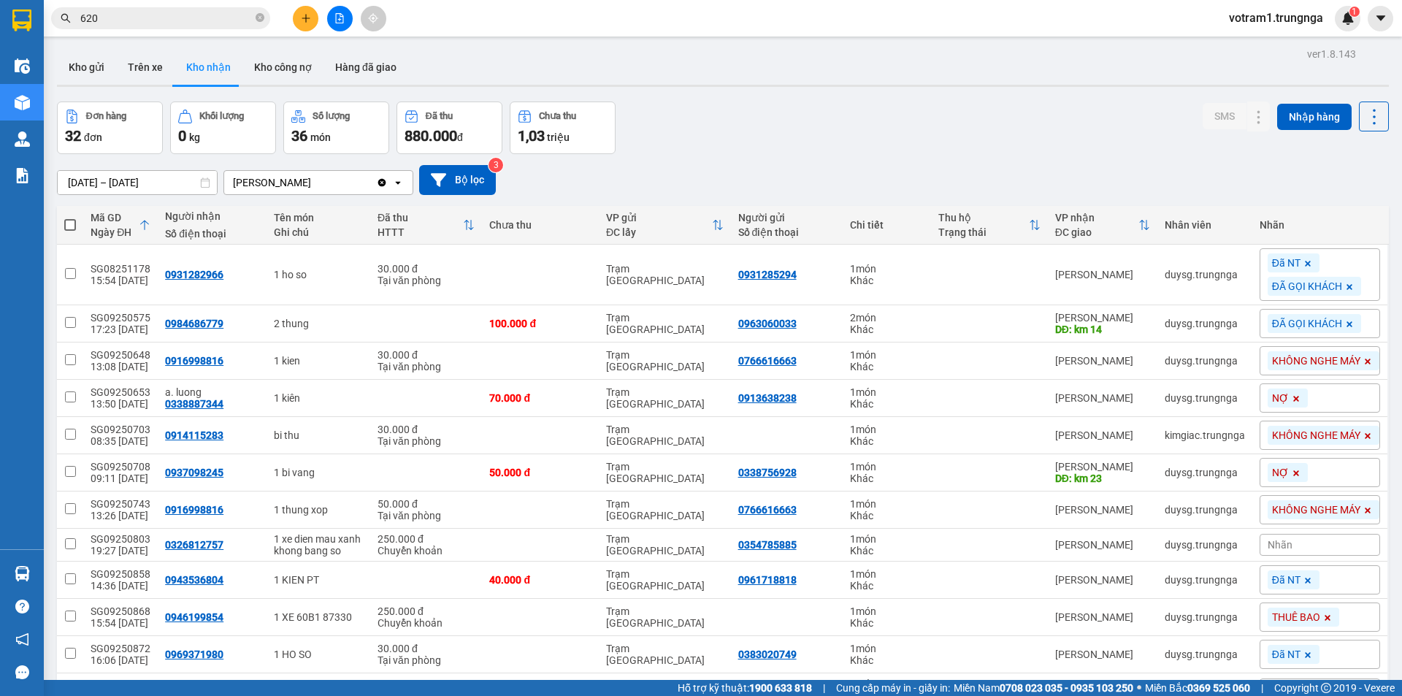
click at [183, 18] on input "620" at bounding box center [166, 18] width 172 height 16
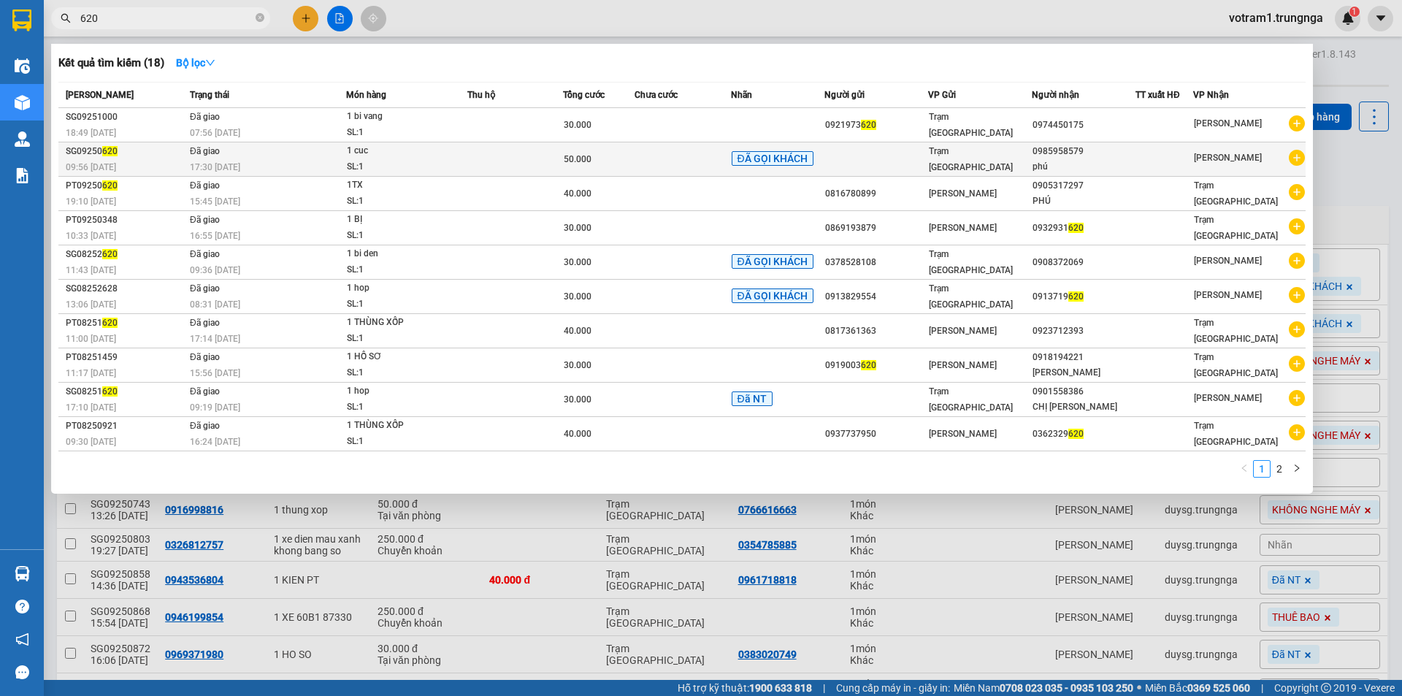
click at [244, 168] on div "17:30 - 12/09" at bounding box center [268, 167] width 156 height 16
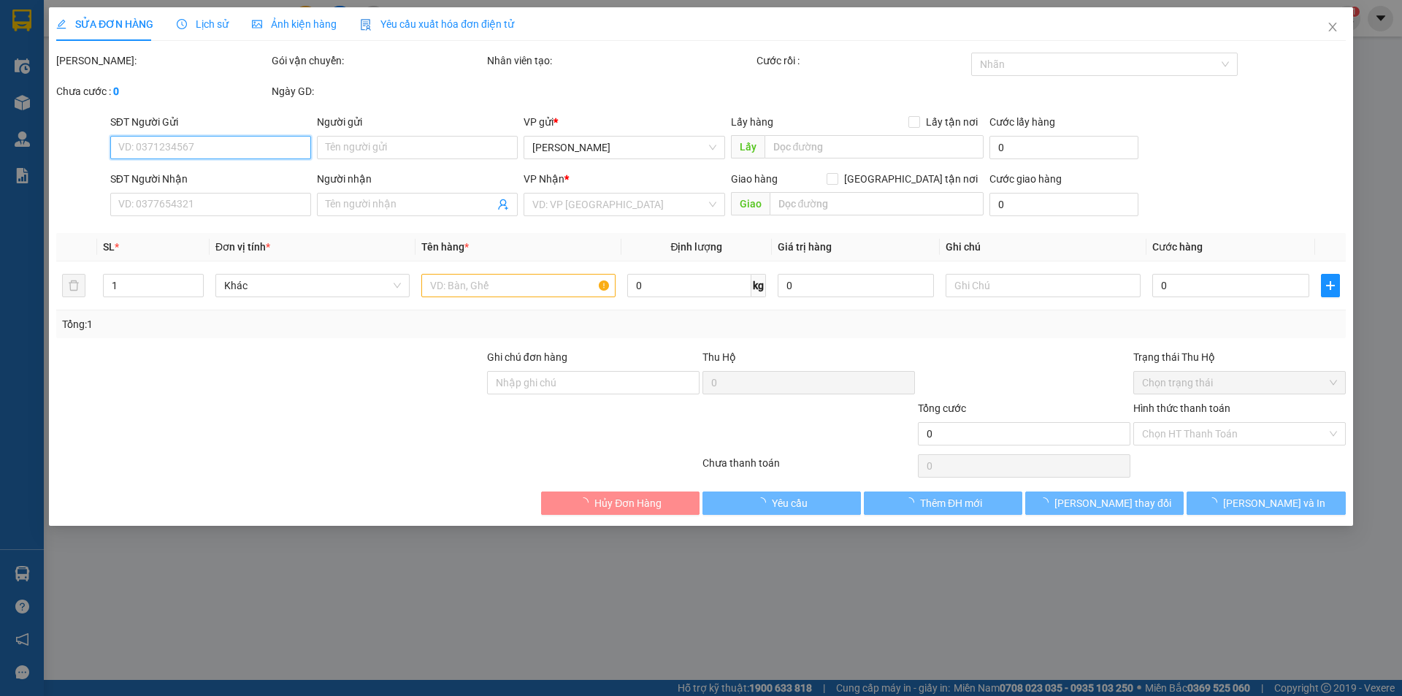
type input "0985958579"
type input "phú"
type input "50.000"
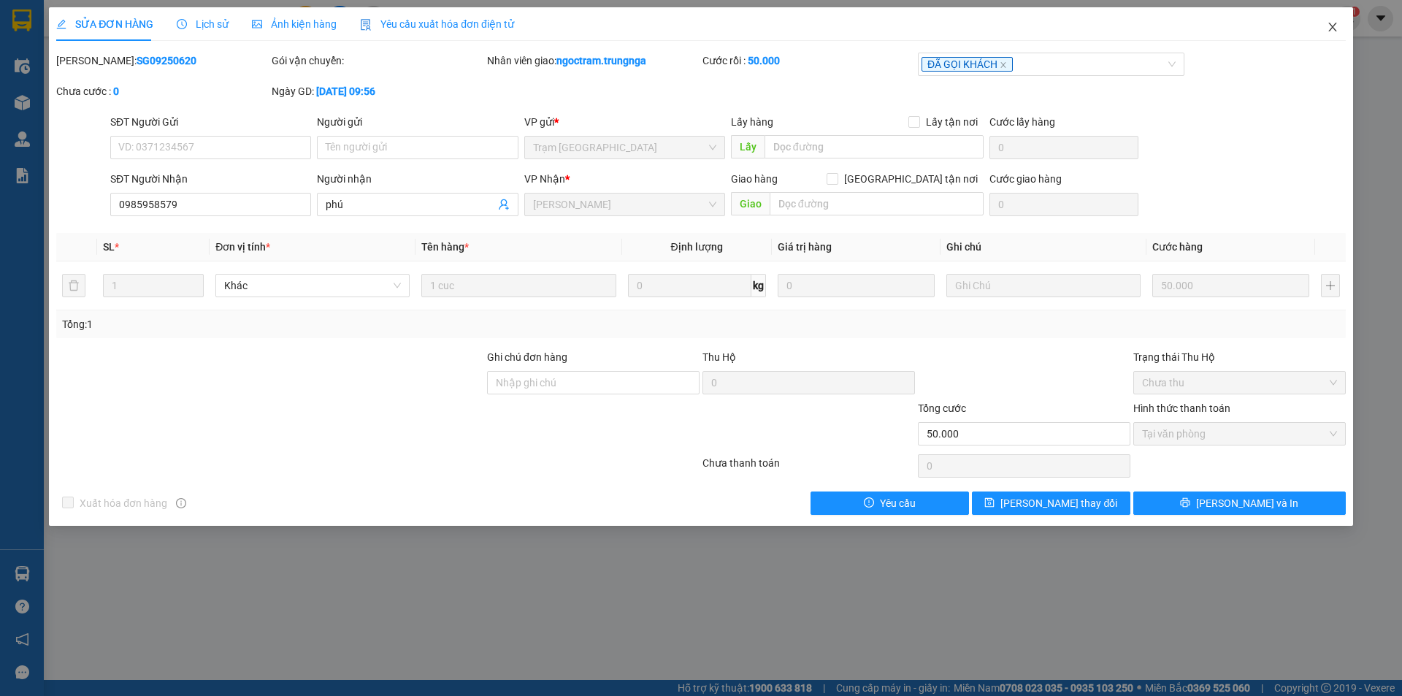
click at [1332, 28] on icon "close" at bounding box center [1332, 27] width 8 height 9
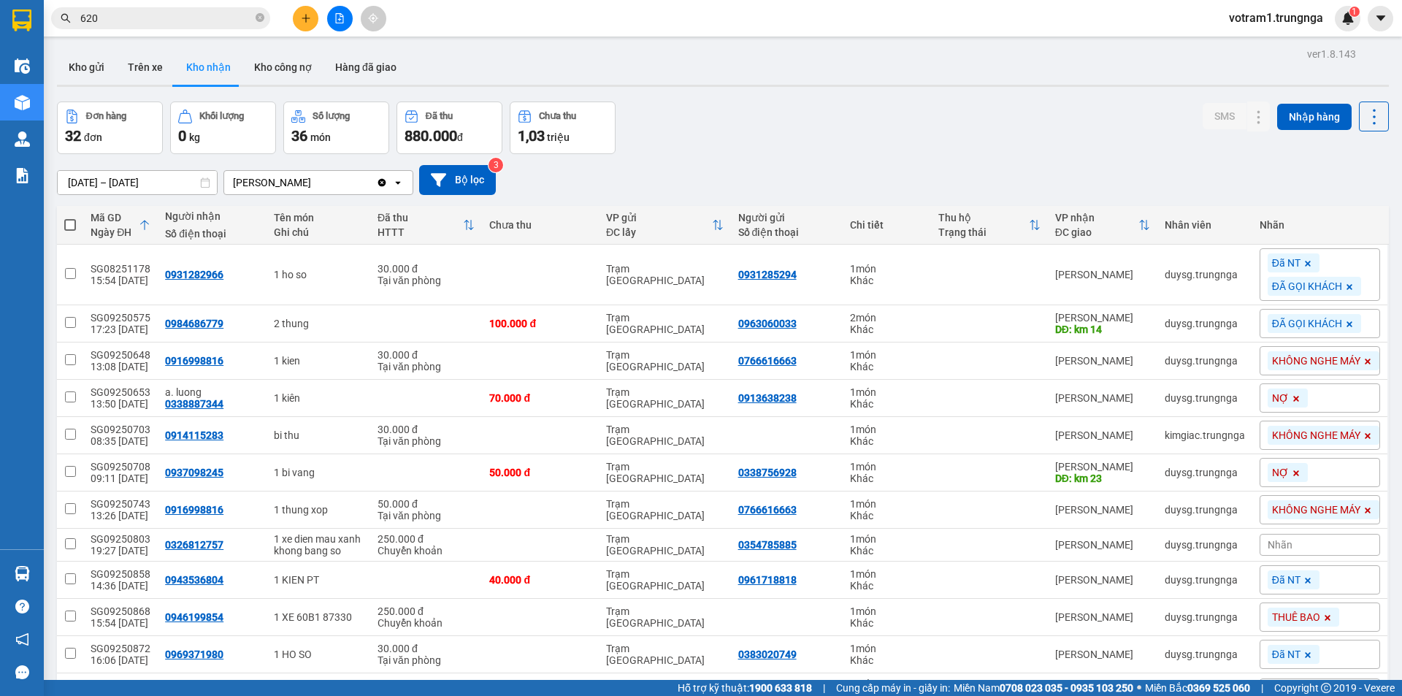
click at [138, 20] on input "620" at bounding box center [166, 18] width 172 height 16
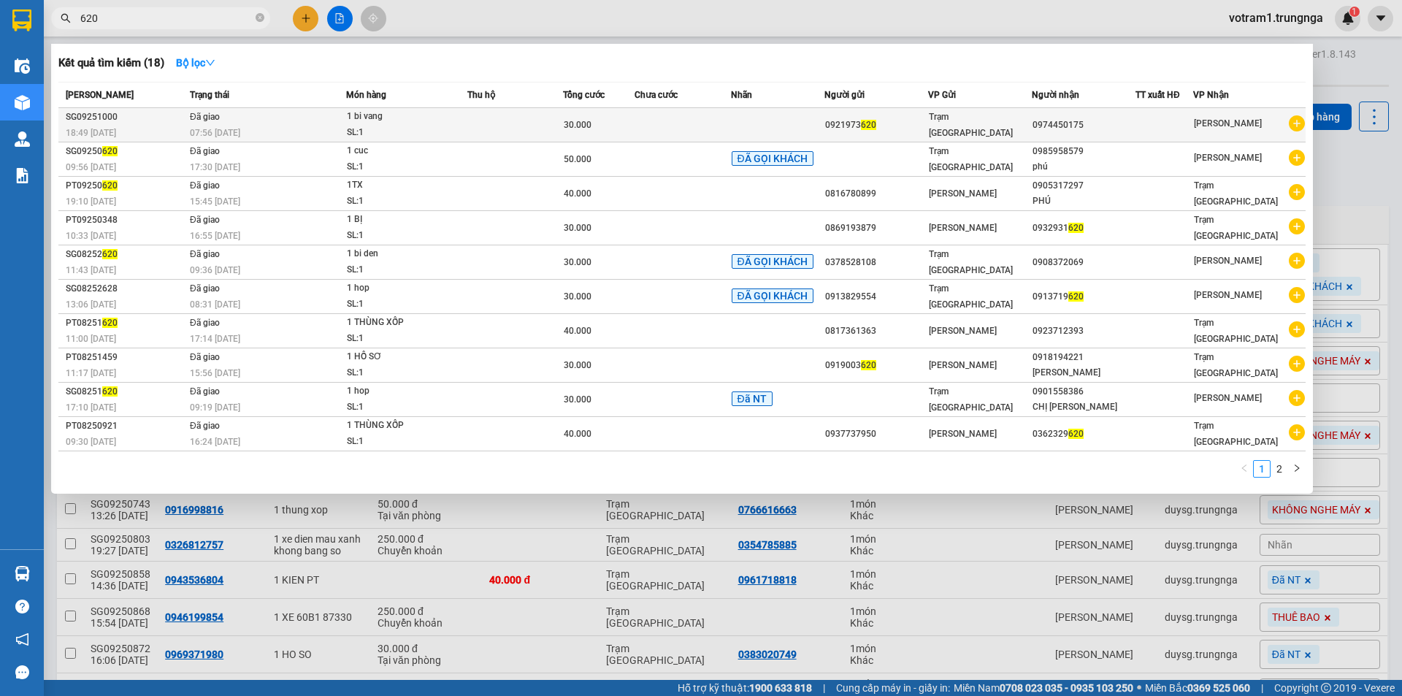
click at [313, 123] on td "Đã giao 07:56 - 13/09" at bounding box center [266, 125] width 160 height 34
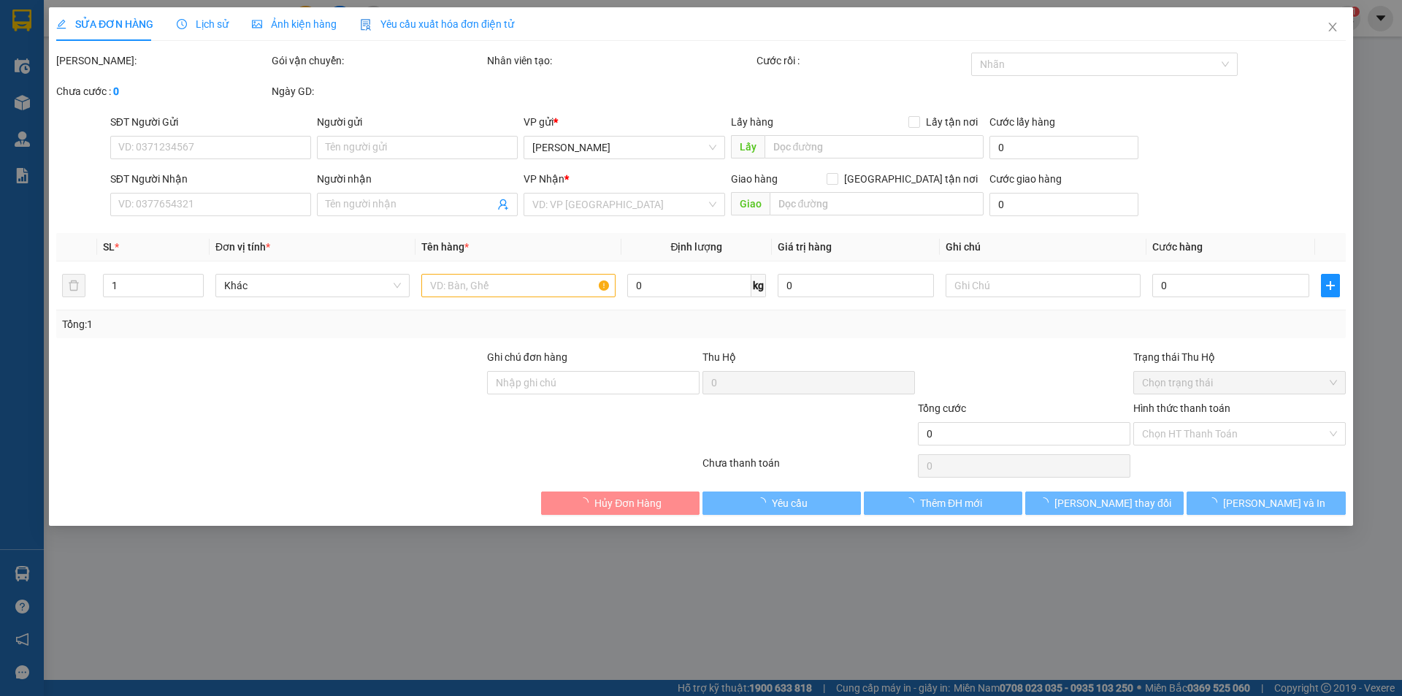
type input "0921973620"
type input "0974450175"
type input "30.000"
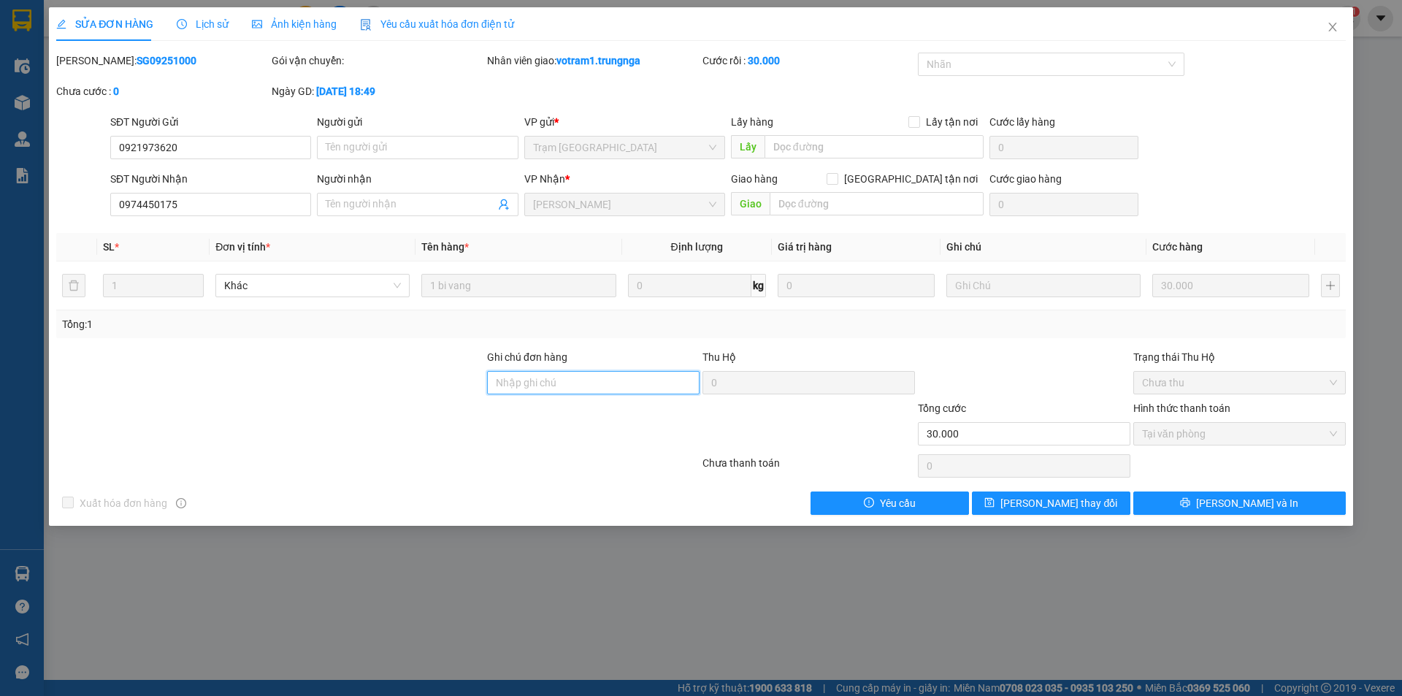
click at [574, 389] on input "Ghi chú đơn hàng" at bounding box center [593, 382] width 213 height 23
type input "c thu"
click at [1098, 370] on div at bounding box center [1024, 374] width 215 height 51
click at [1335, 26] on icon "close" at bounding box center [1332, 27] width 8 height 9
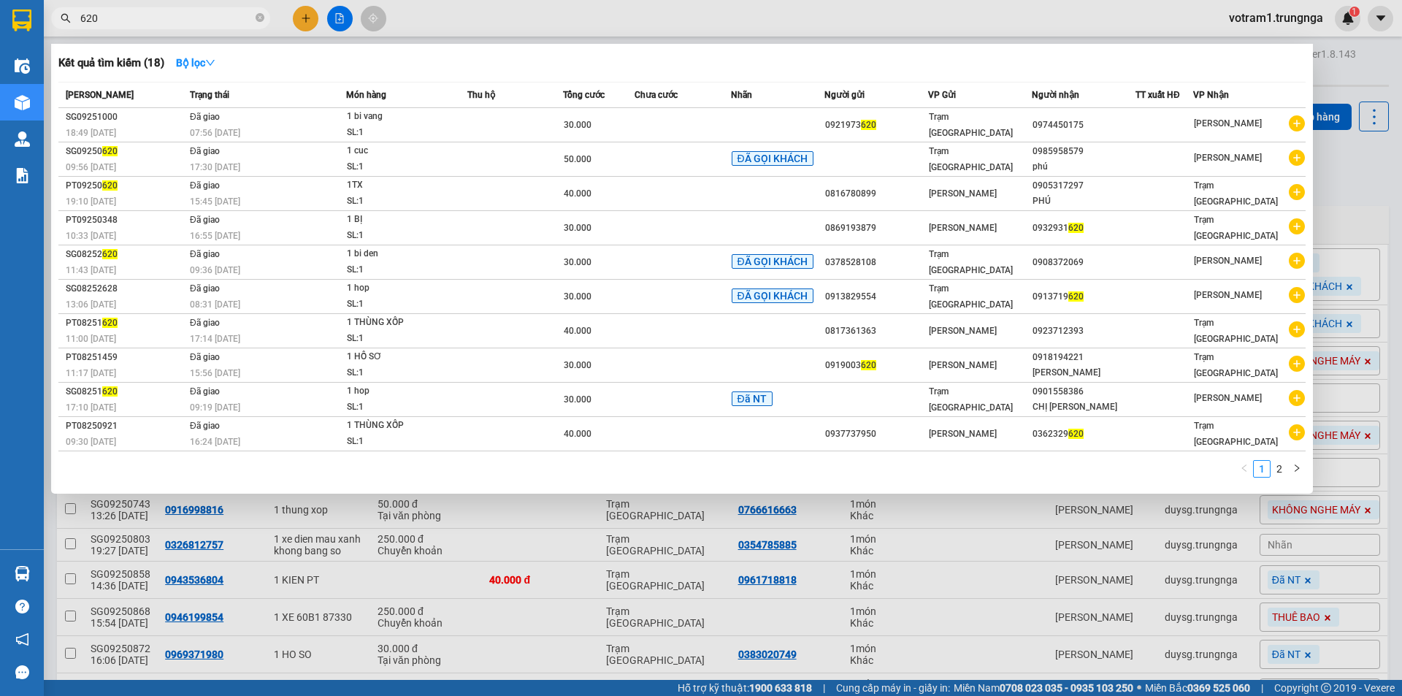
click at [156, 16] on input "620" at bounding box center [166, 18] width 172 height 16
type input "6"
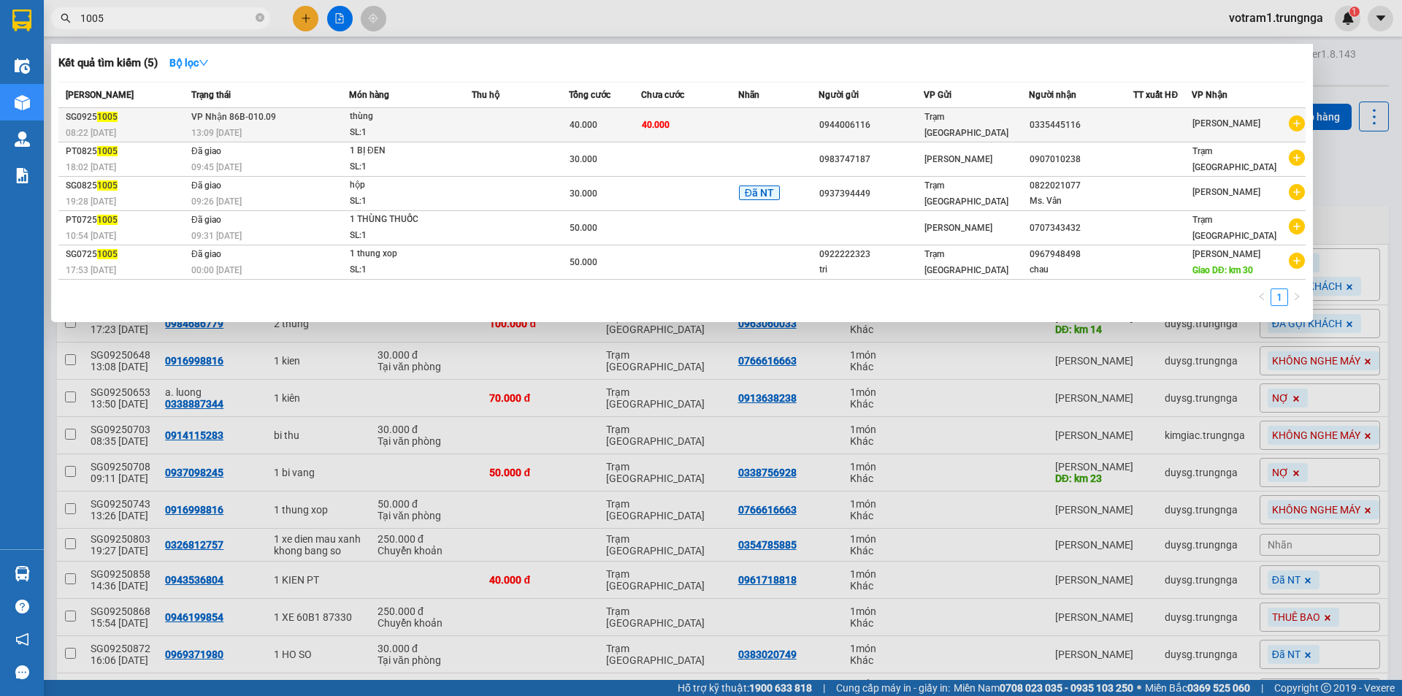
type input "1005"
click at [349, 123] on td "VP Nhận 86B-010.09 13:09 - 13/09" at bounding box center [268, 125] width 161 height 34
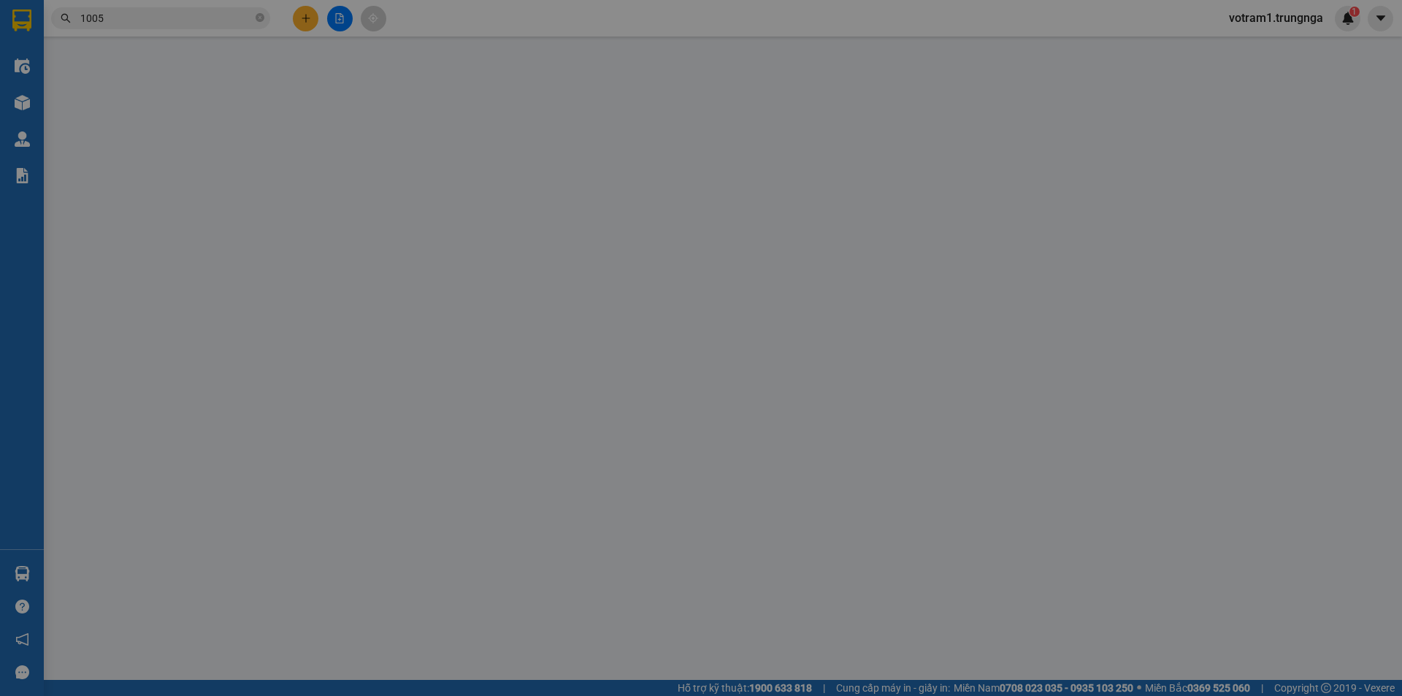
type input "0944006116"
type input "0335445116"
type input "40.000"
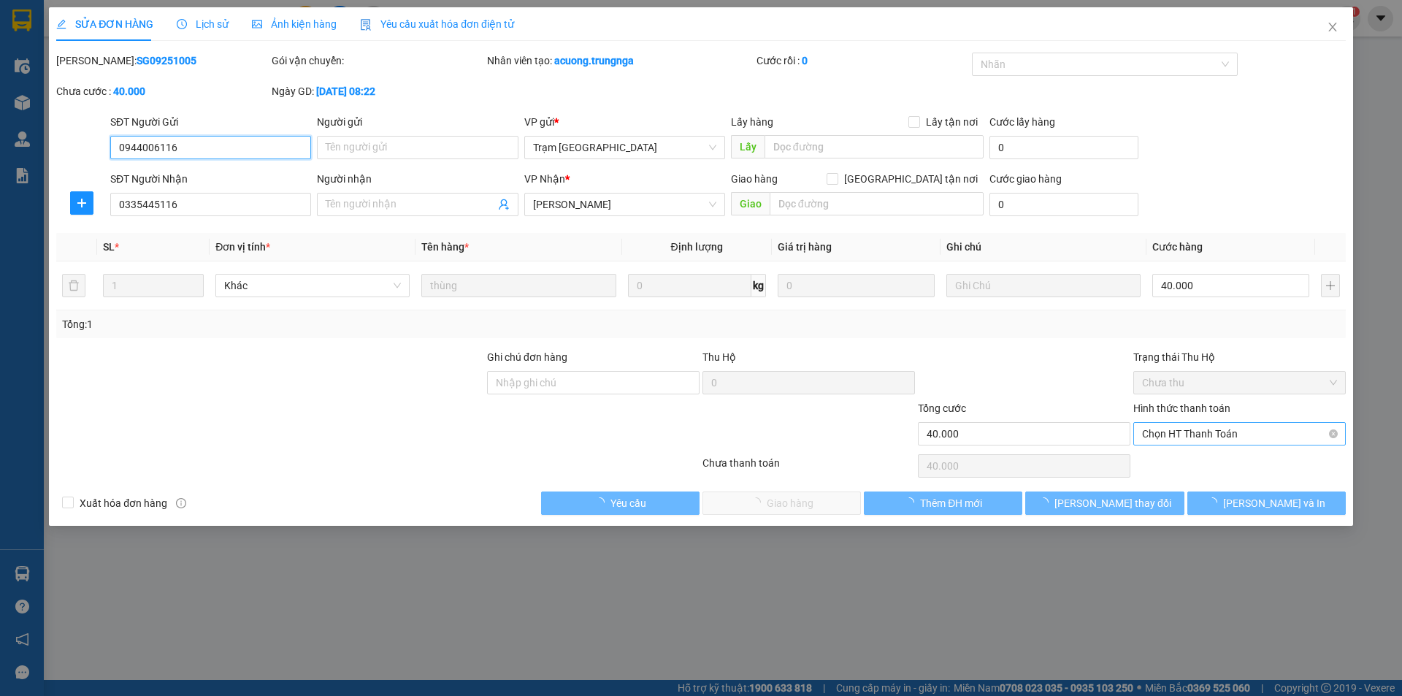
click at [1219, 440] on span "Chọn HT Thanh Toán" at bounding box center [1239, 434] width 195 height 22
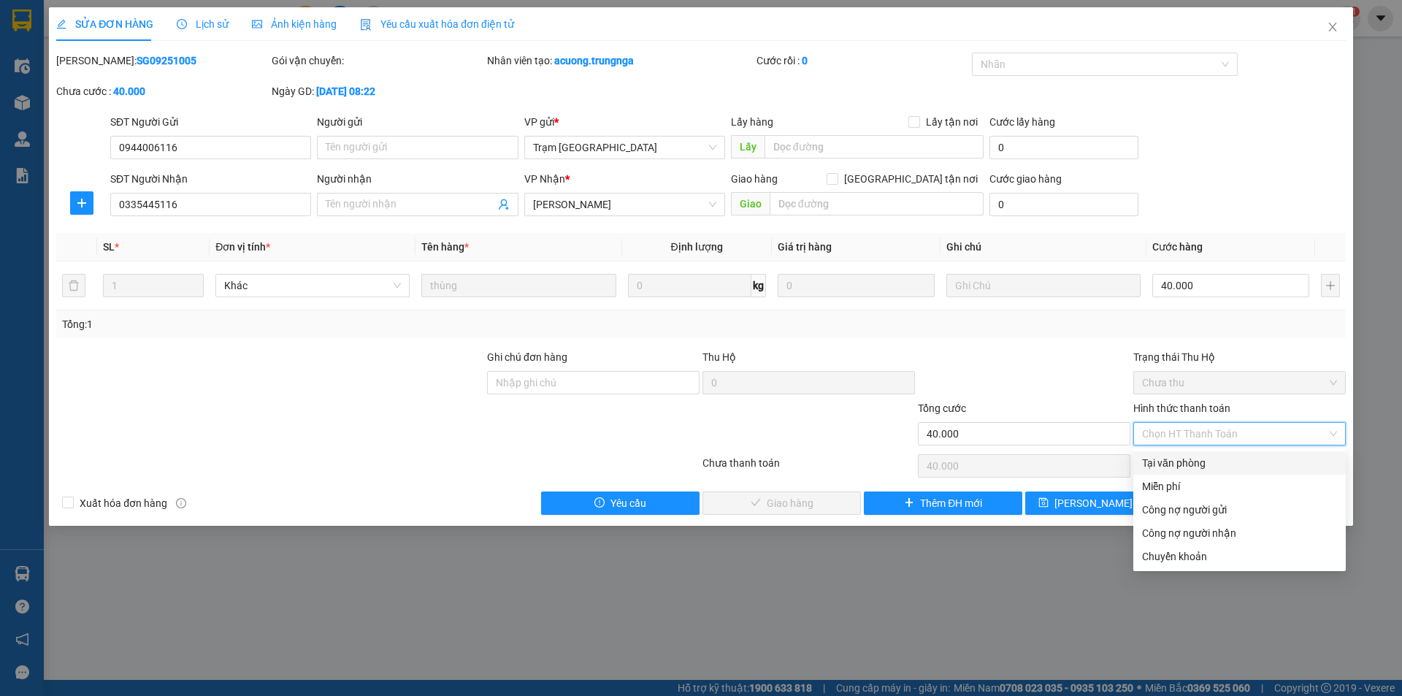
click at [1185, 459] on div "Tại văn phòng" at bounding box center [1239, 463] width 195 height 16
type input "0"
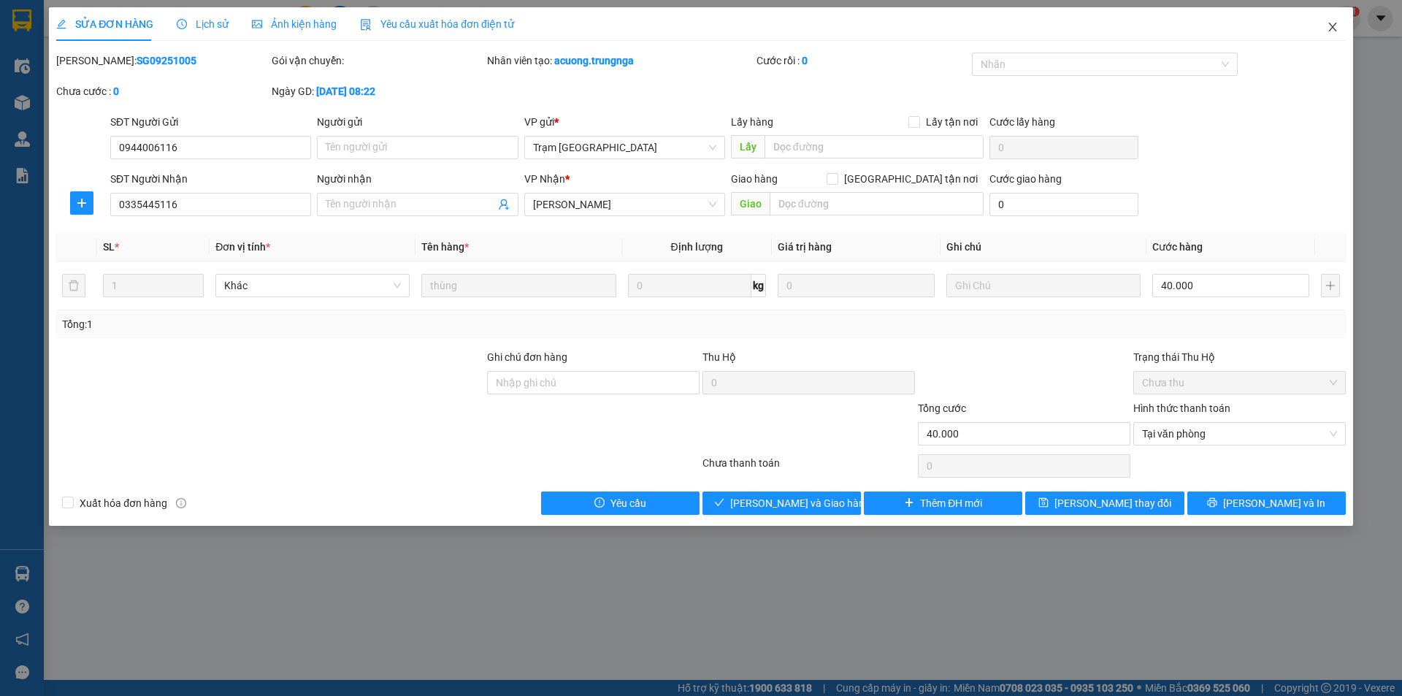
click at [1331, 32] on icon "close" at bounding box center [1333, 27] width 12 height 12
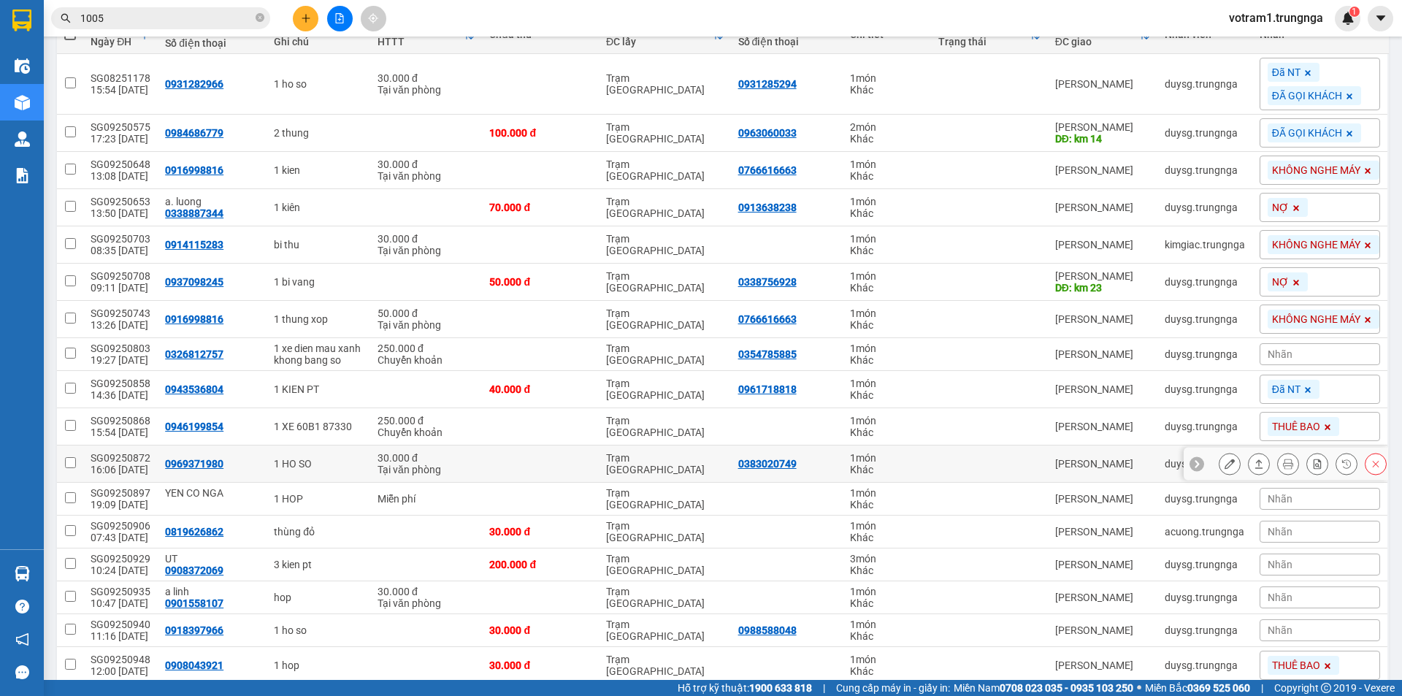
scroll to position [22, 0]
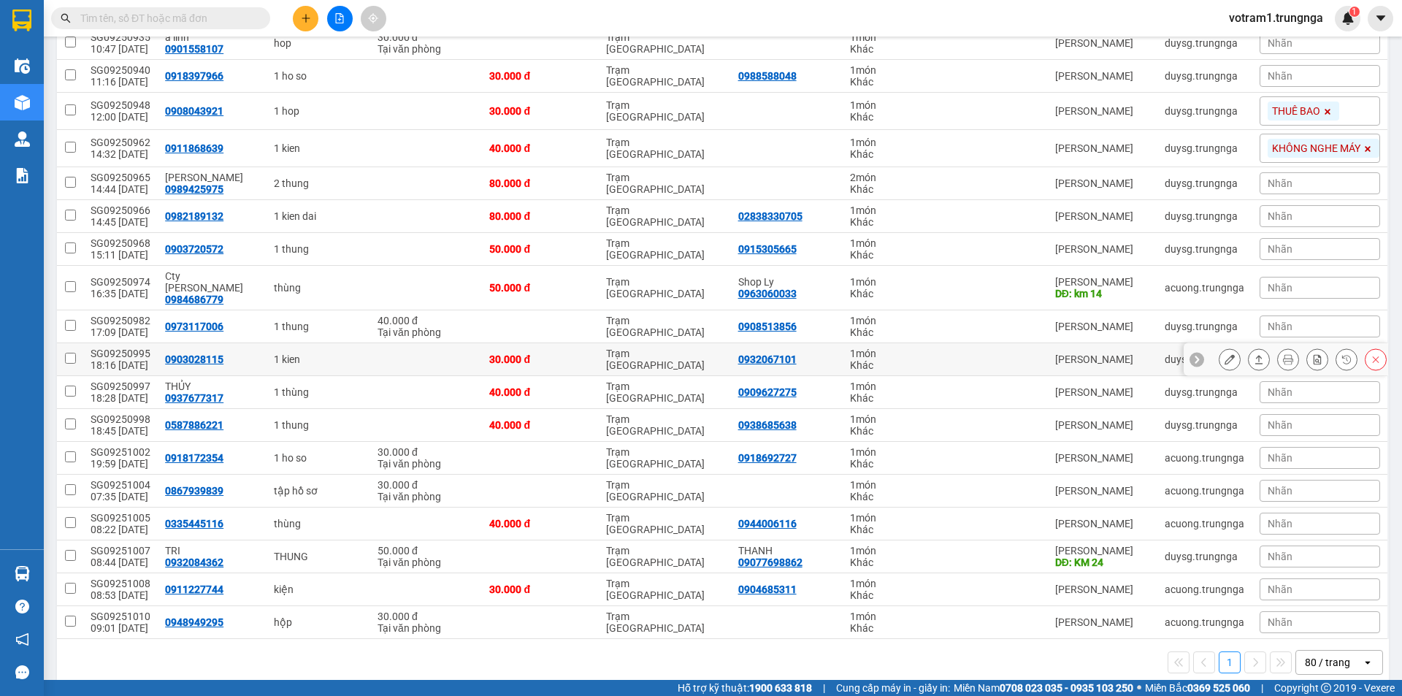
scroll to position [752, 0]
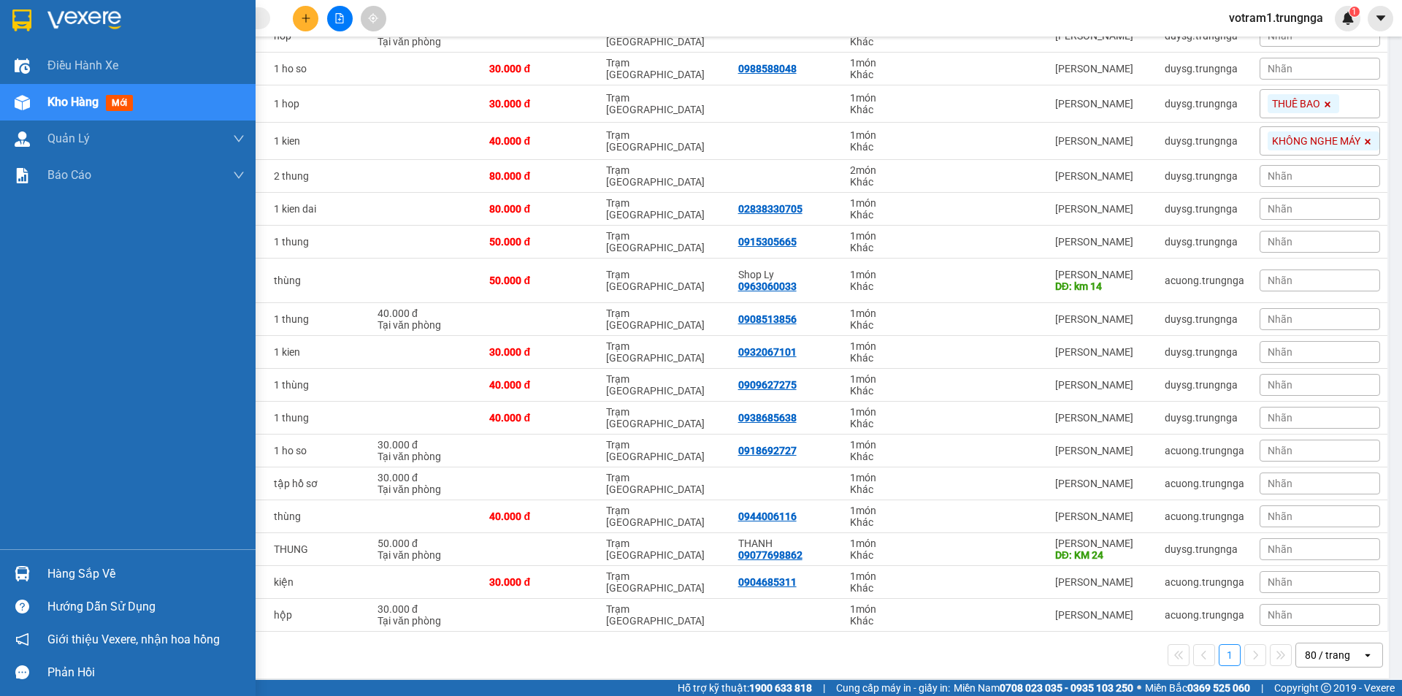
click at [24, 578] on img at bounding box center [22, 573] width 15 height 15
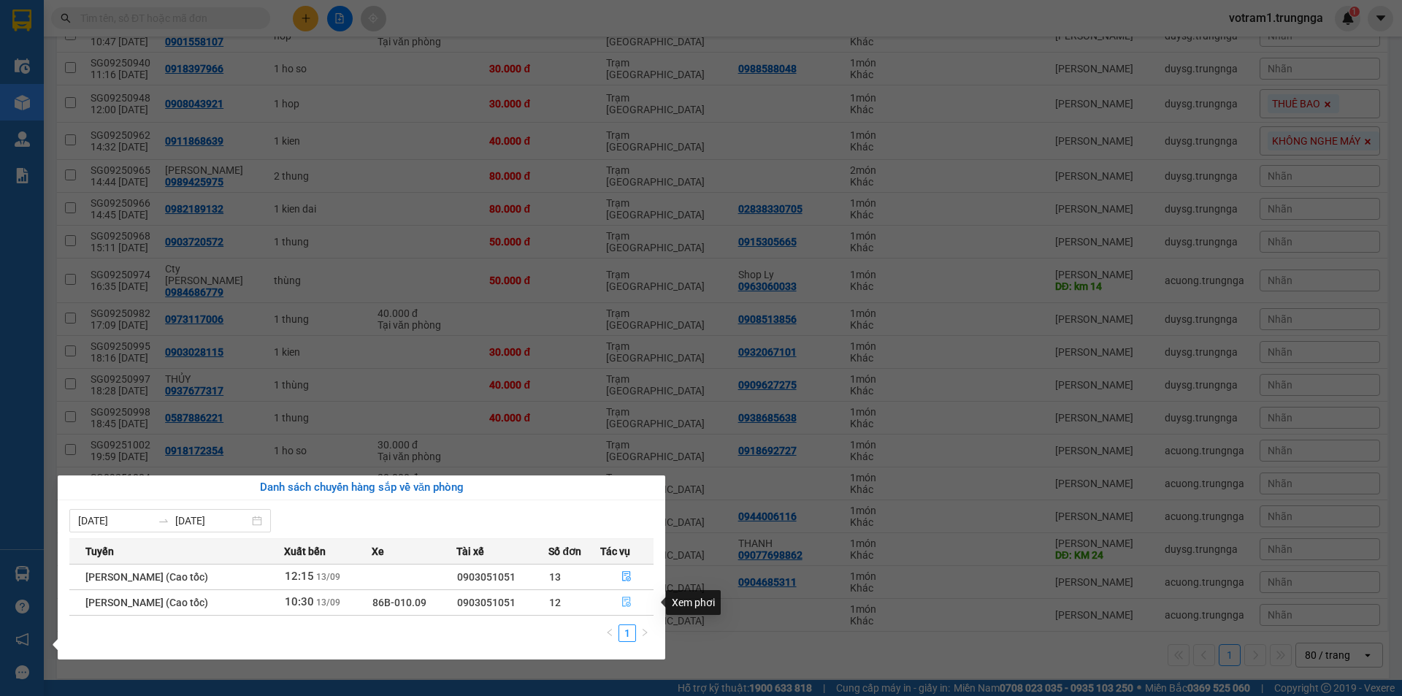
click at [632, 604] on icon "file-done" at bounding box center [626, 602] width 10 height 10
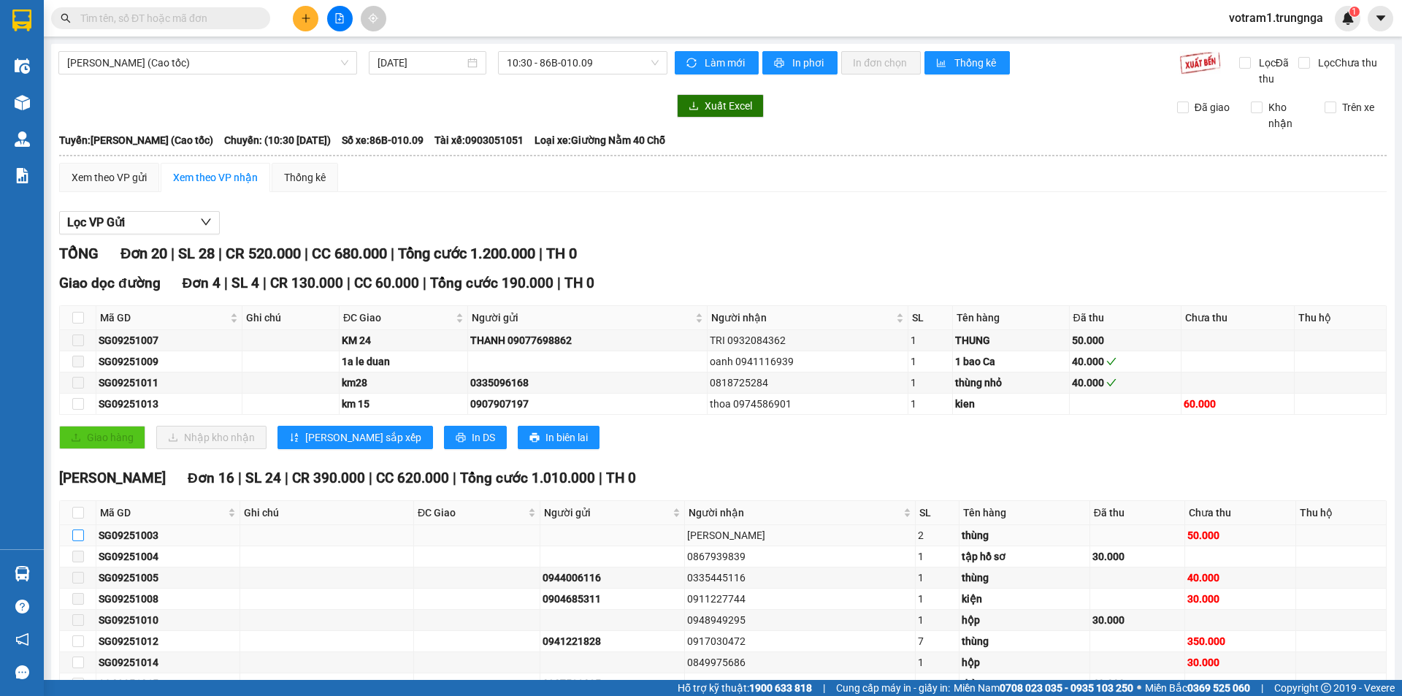
click at [77, 535] on input "checkbox" at bounding box center [78, 535] width 12 height 12
checkbox input "true"
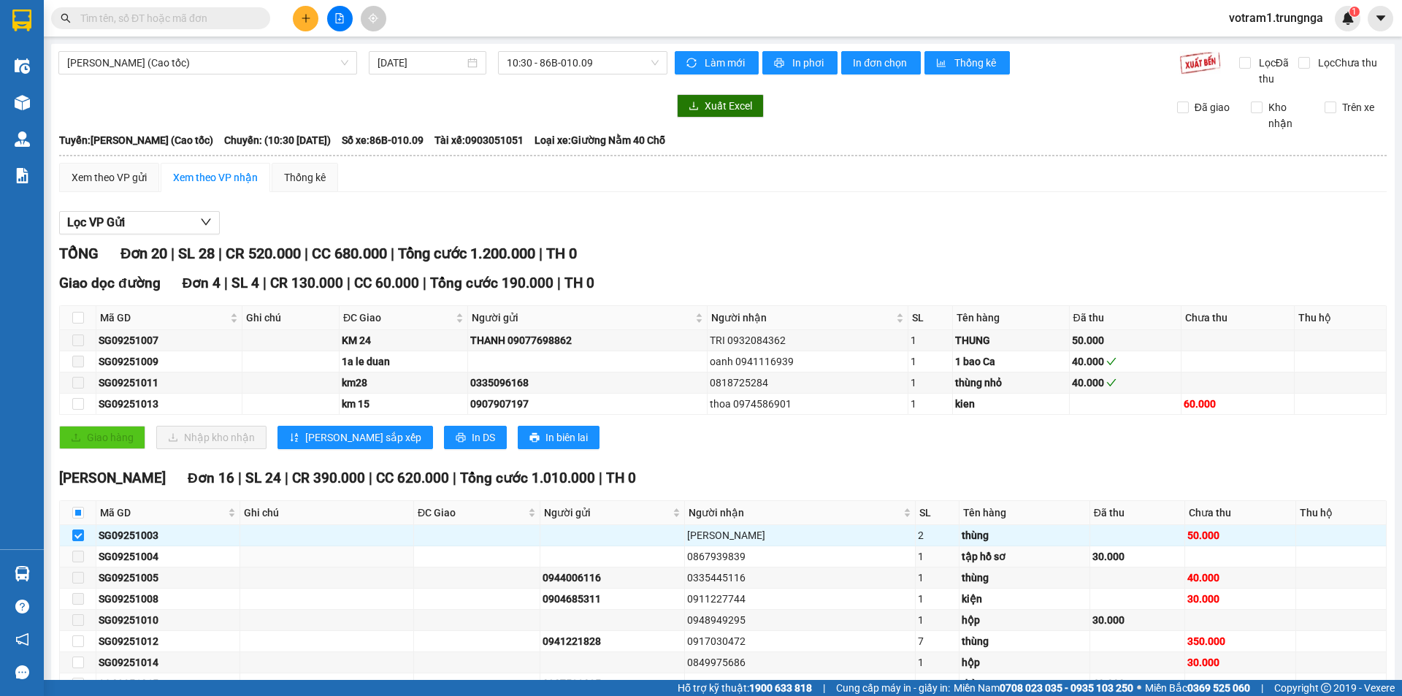
scroll to position [259, 0]
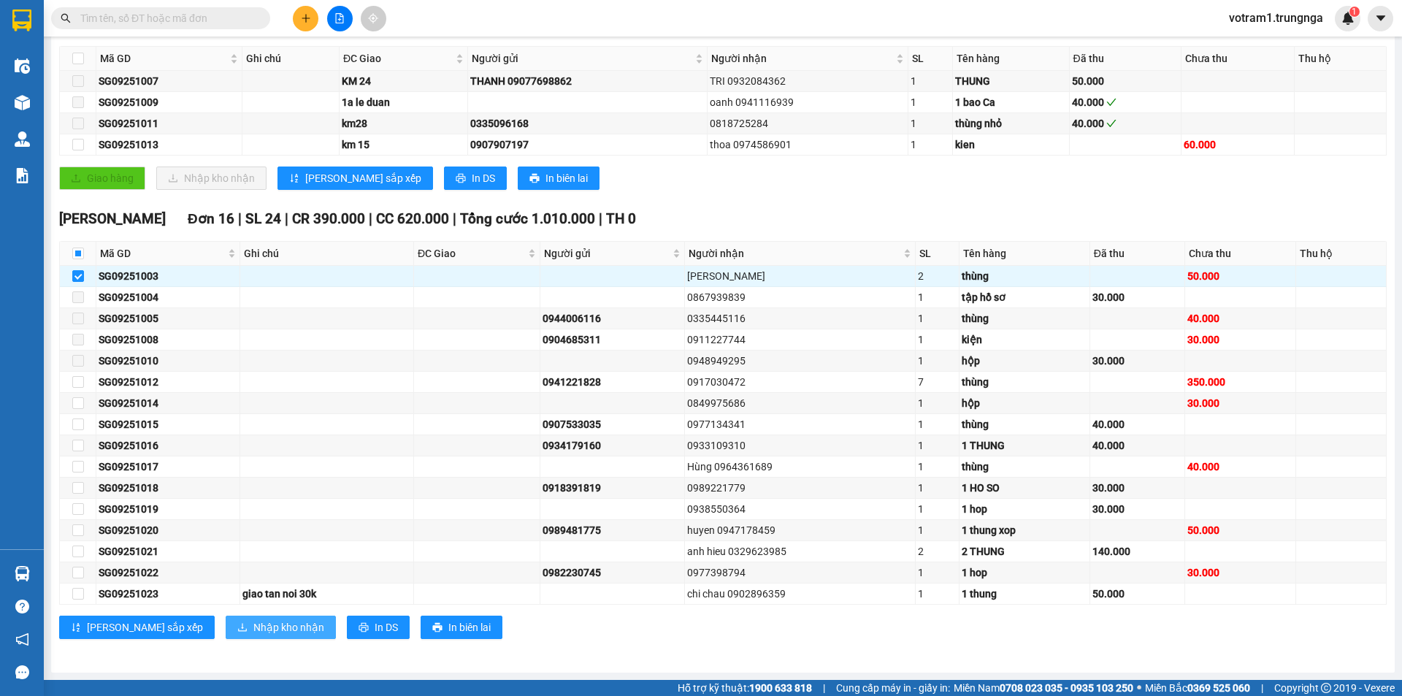
click at [253, 635] on span "Nhập kho nhận" at bounding box center [288, 627] width 71 height 16
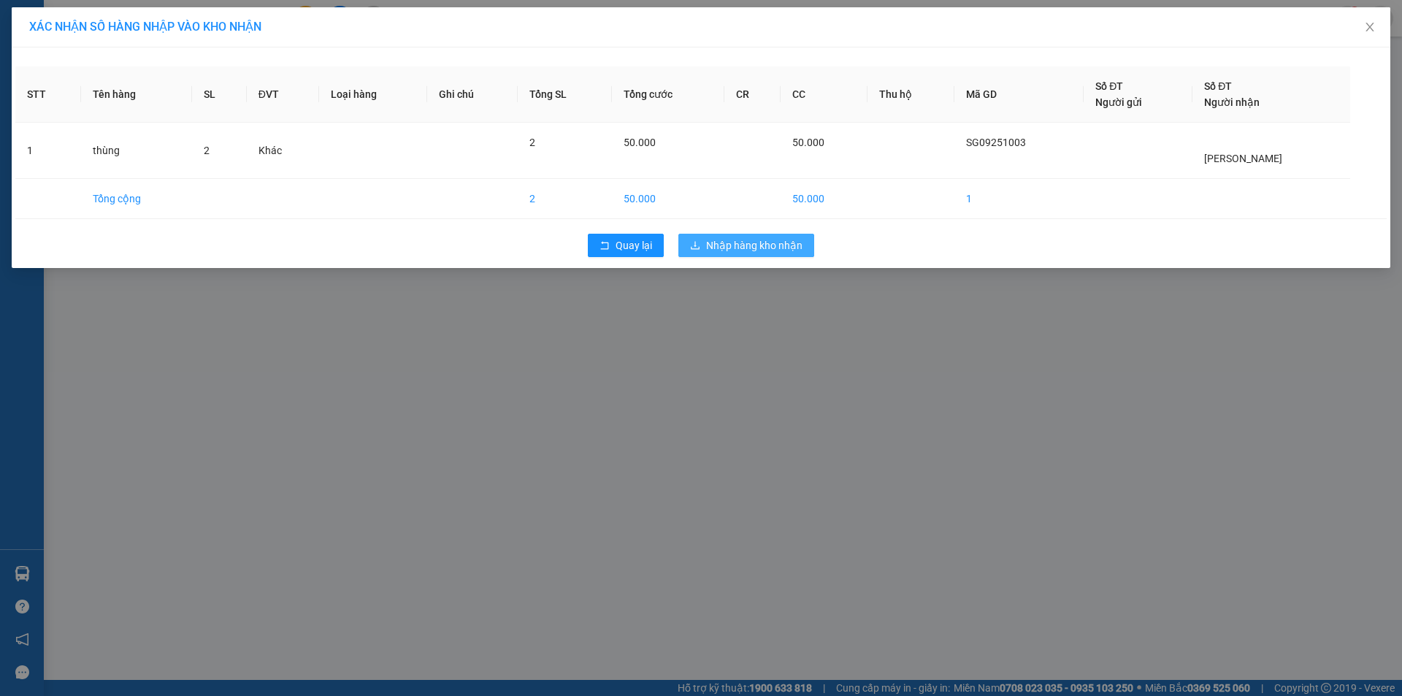
click at [766, 239] on span "Nhập hàng kho nhận" at bounding box center [754, 245] width 96 height 16
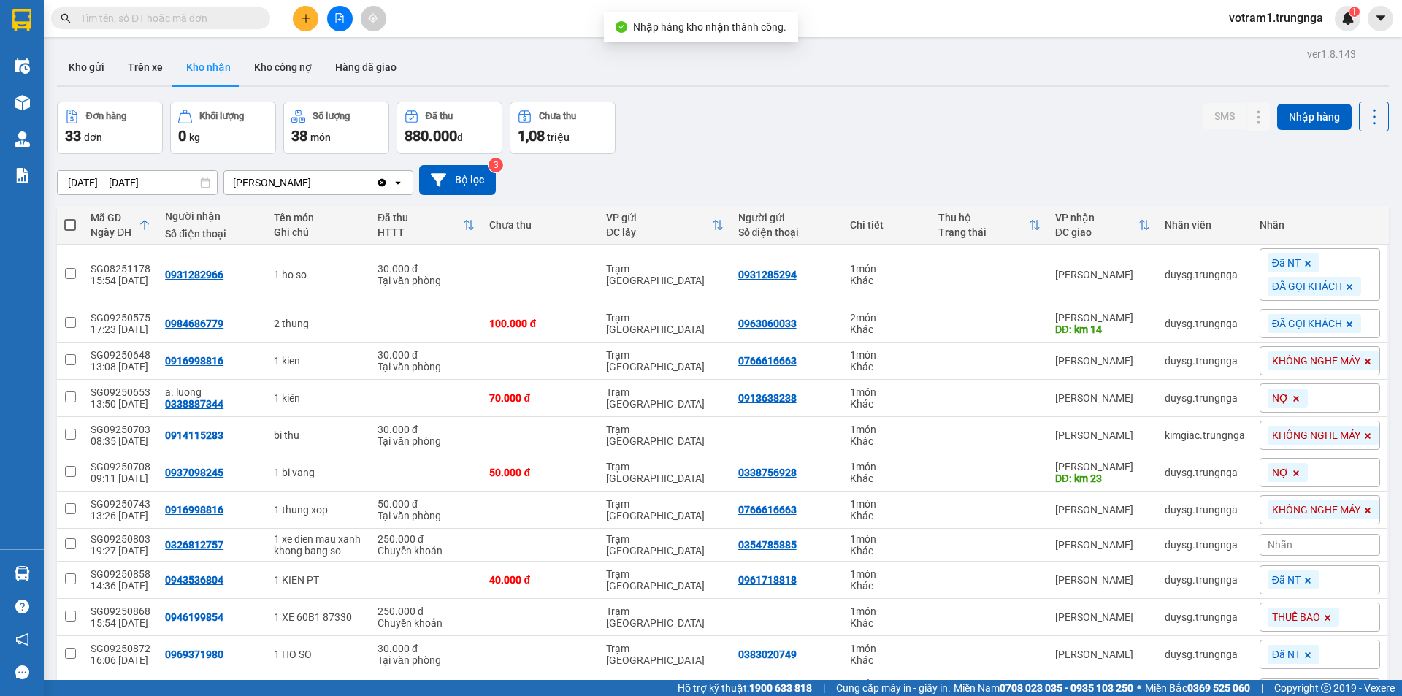
click at [217, 18] on input "text" at bounding box center [166, 18] width 172 height 16
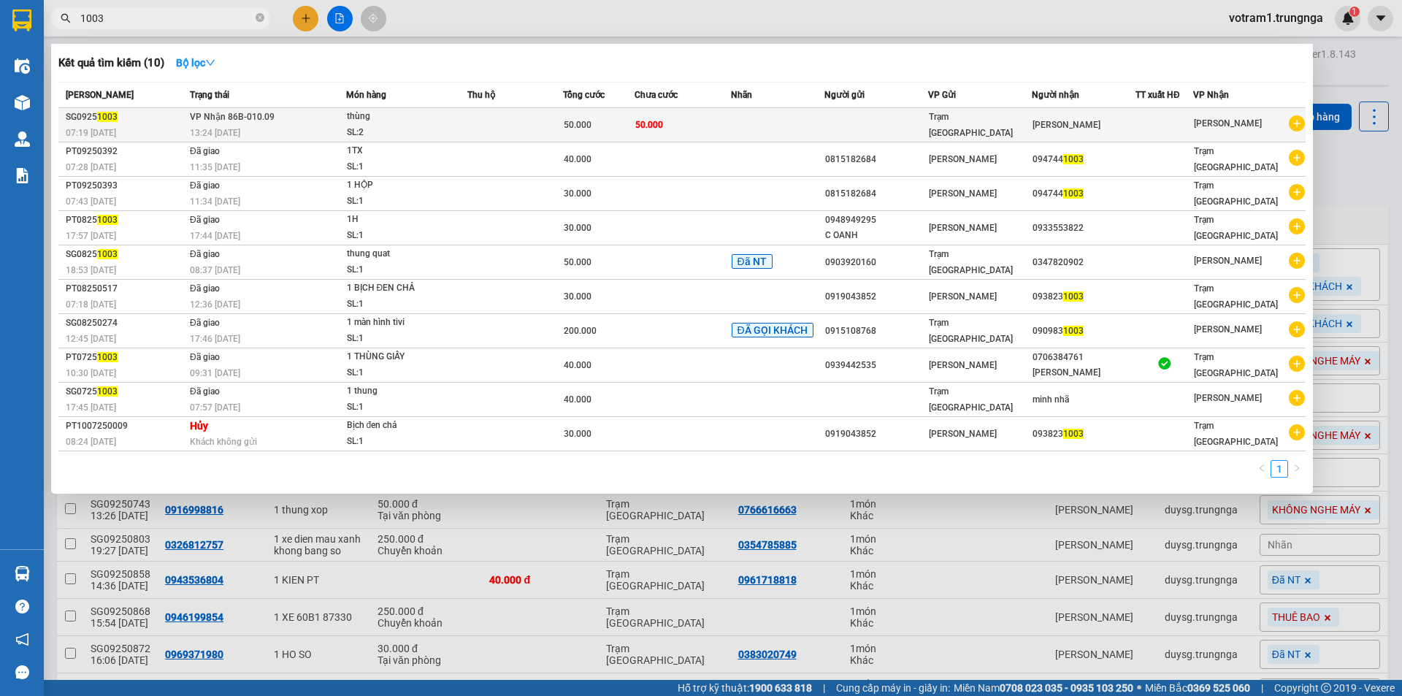
type input "1003"
click at [481, 112] on td at bounding box center [515, 125] width 96 height 34
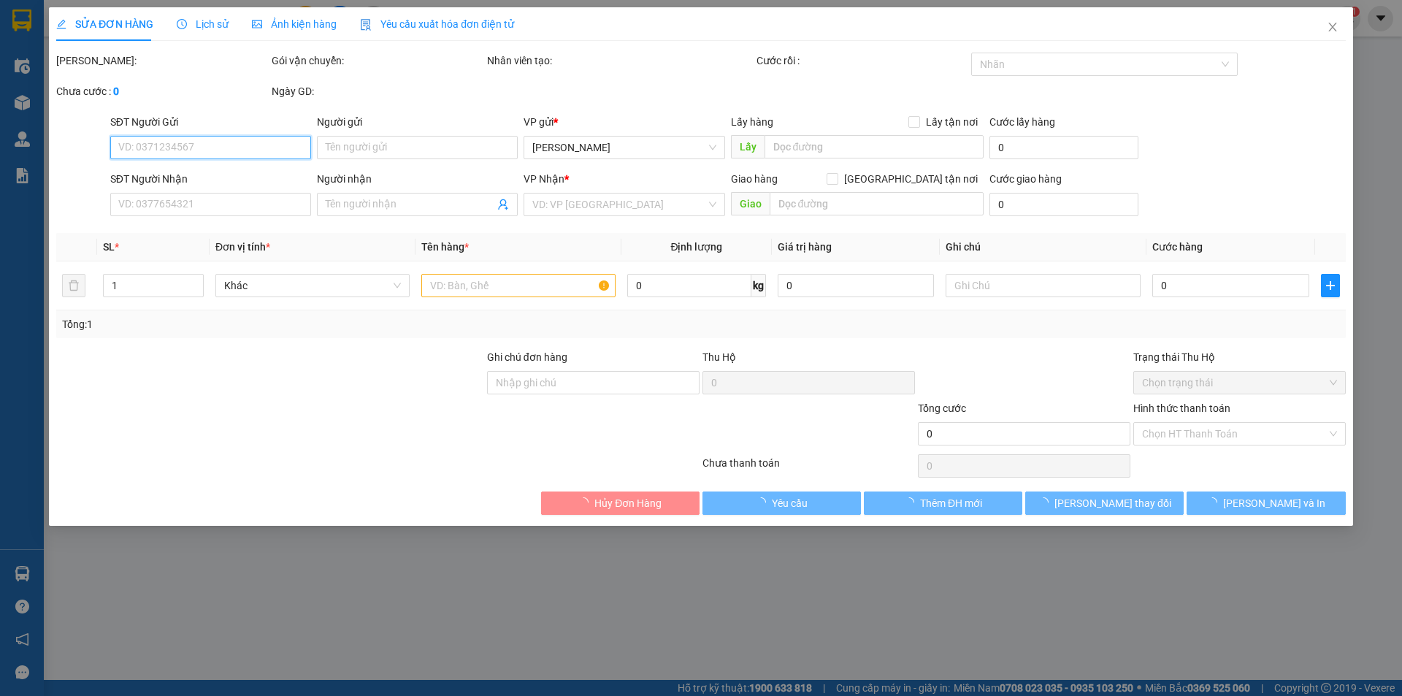
type input "[PERSON_NAME]"
type input "50.000"
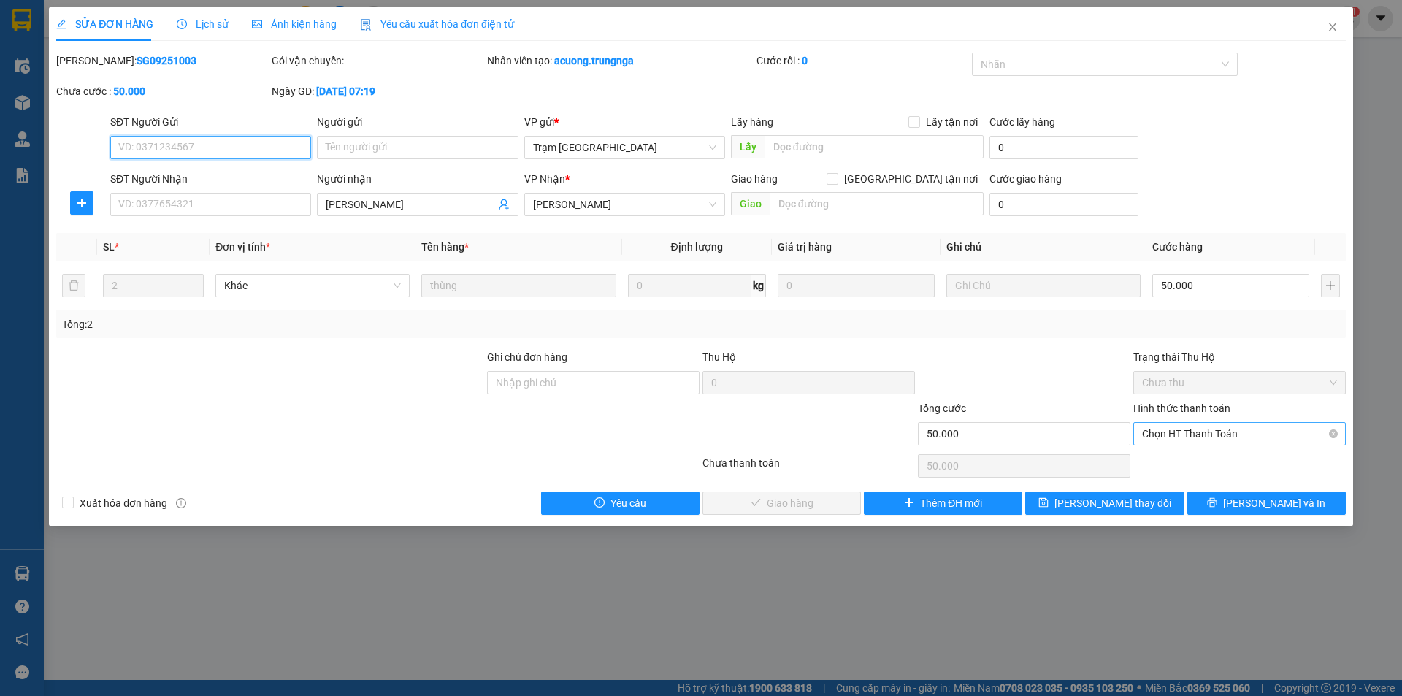
click at [1163, 437] on span "Chọn HT Thanh Toán" at bounding box center [1239, 434] width 195 height 22
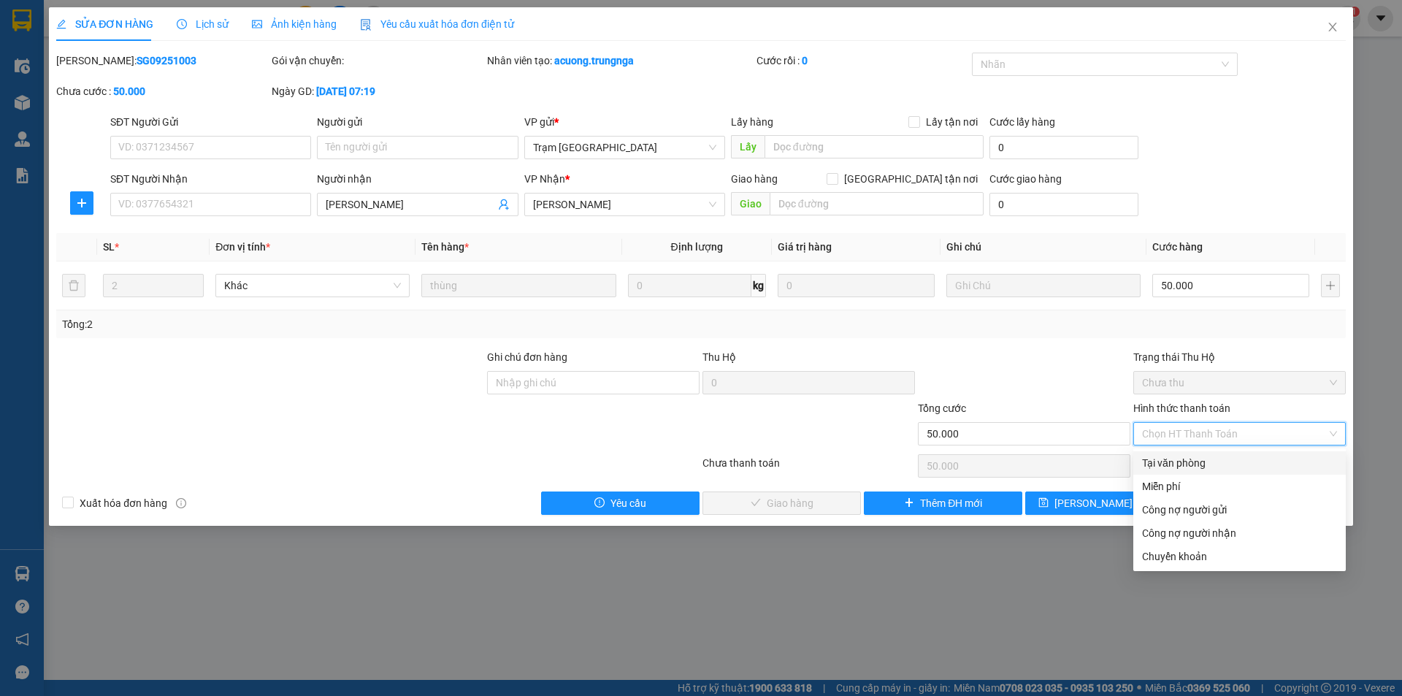
click at [1162, 464] on div "Tại văn phòng" at bounding box center [1239, 463] width 195 height 16
type input "0"
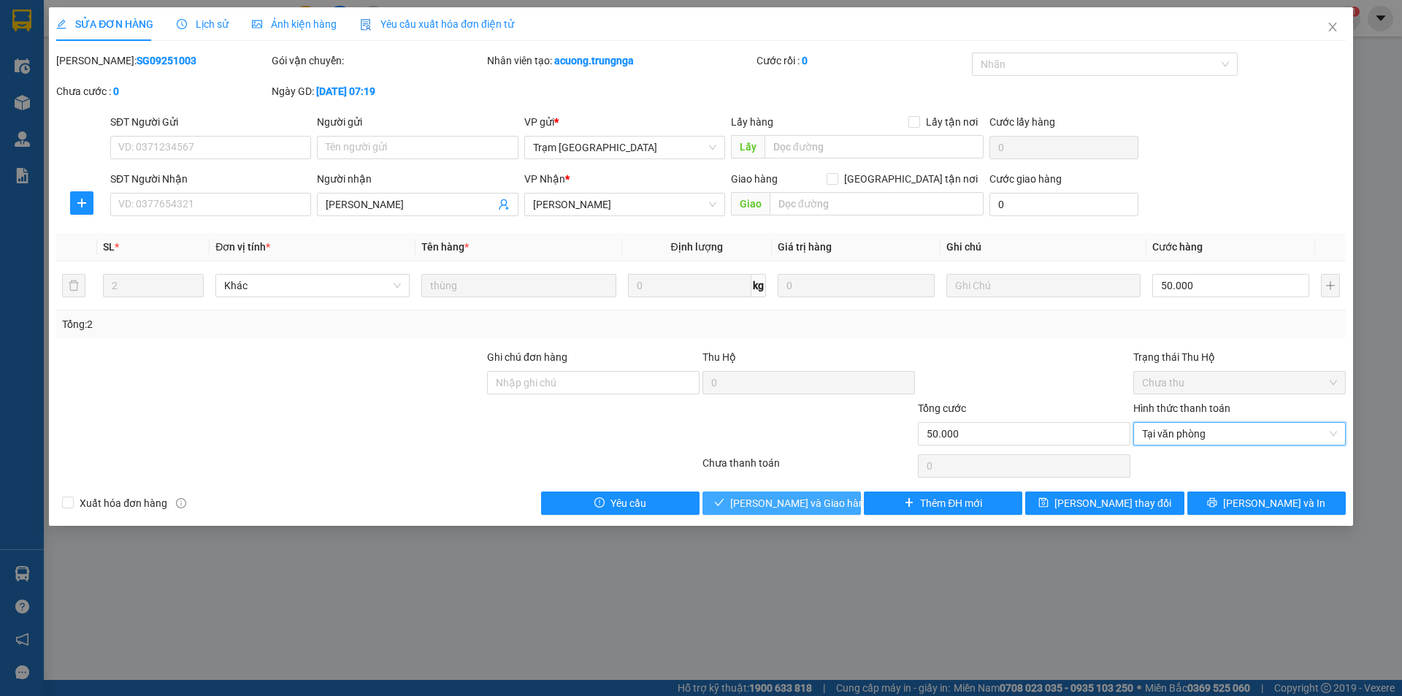
click at [827, 501] on span "Lưu và Giao hàng" at bounding box center [800, 503] width 140 height 16
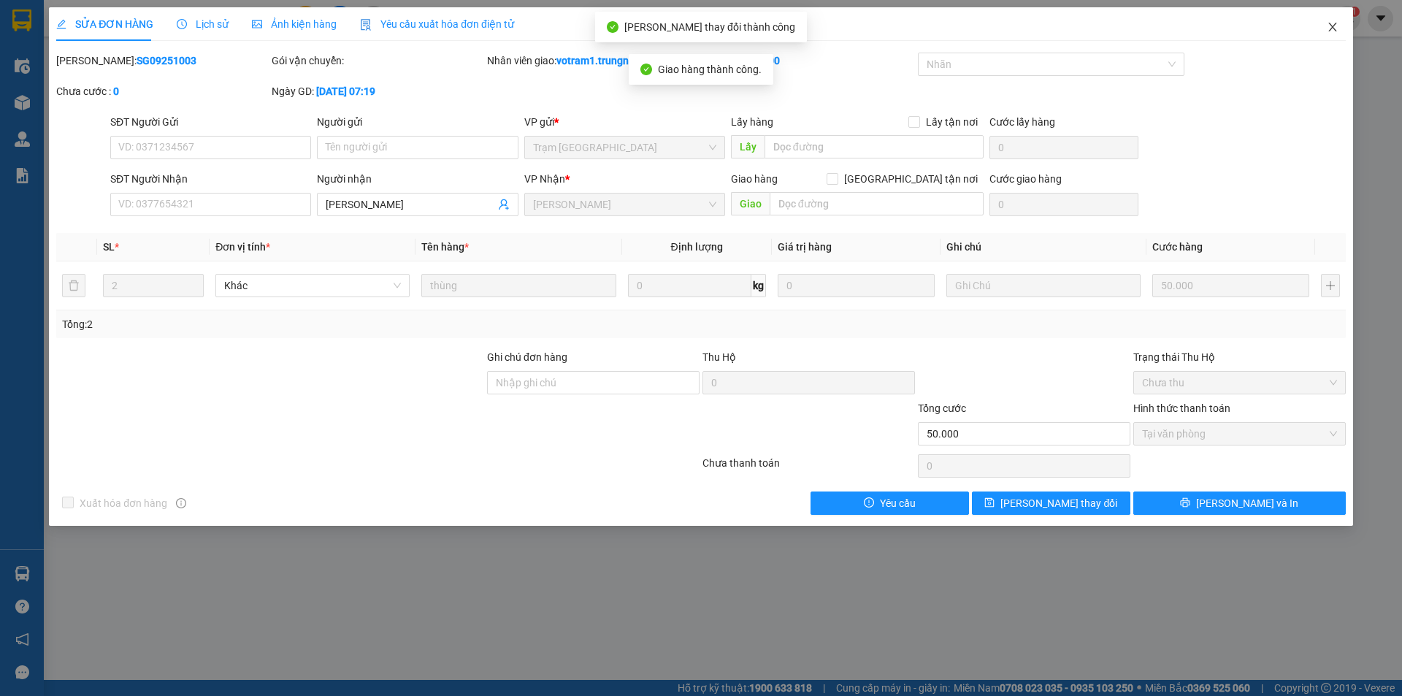
click at [1335, 23] on icon "close" at bounding box center [1333, 27] width 12 height 12
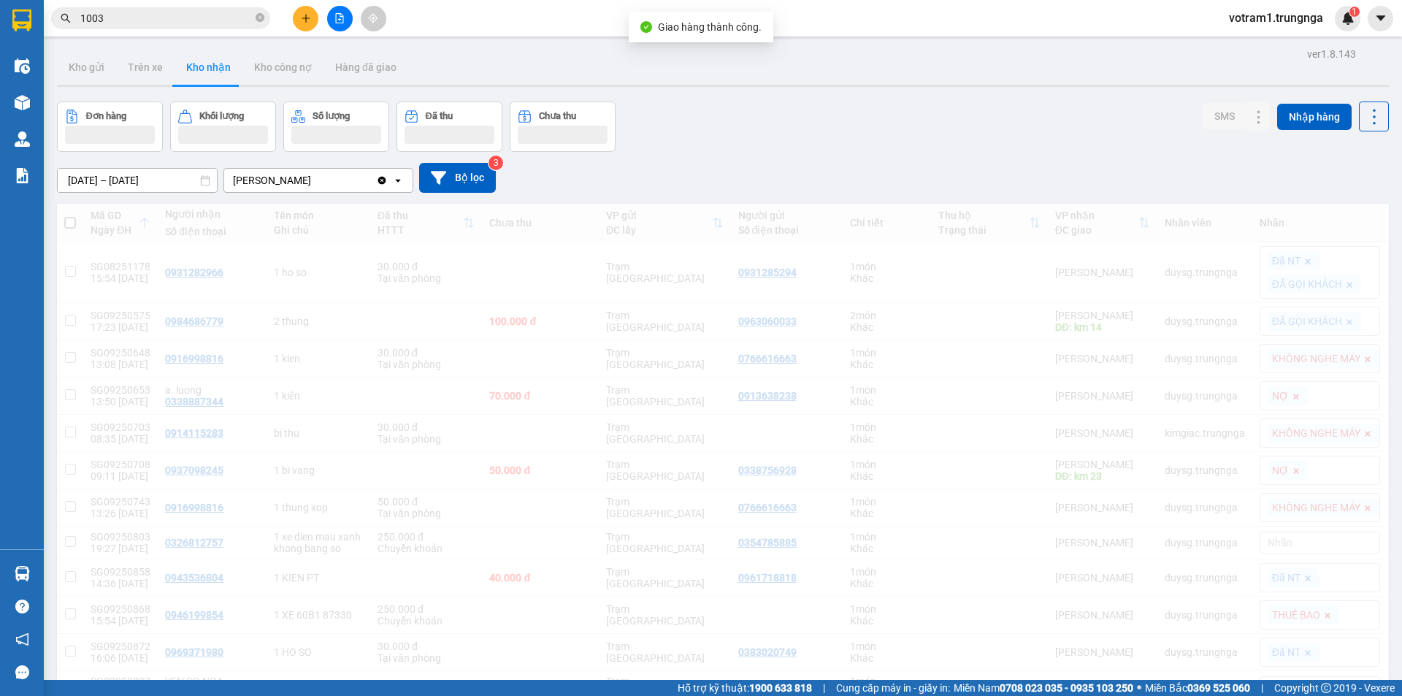
click at [1133, 103] on div "Đơn hàng Khối lượng Số lượng Đã thu Chưa thu SMS Nhập hàng" at bounding box center [723, 127] width 1332 height 50
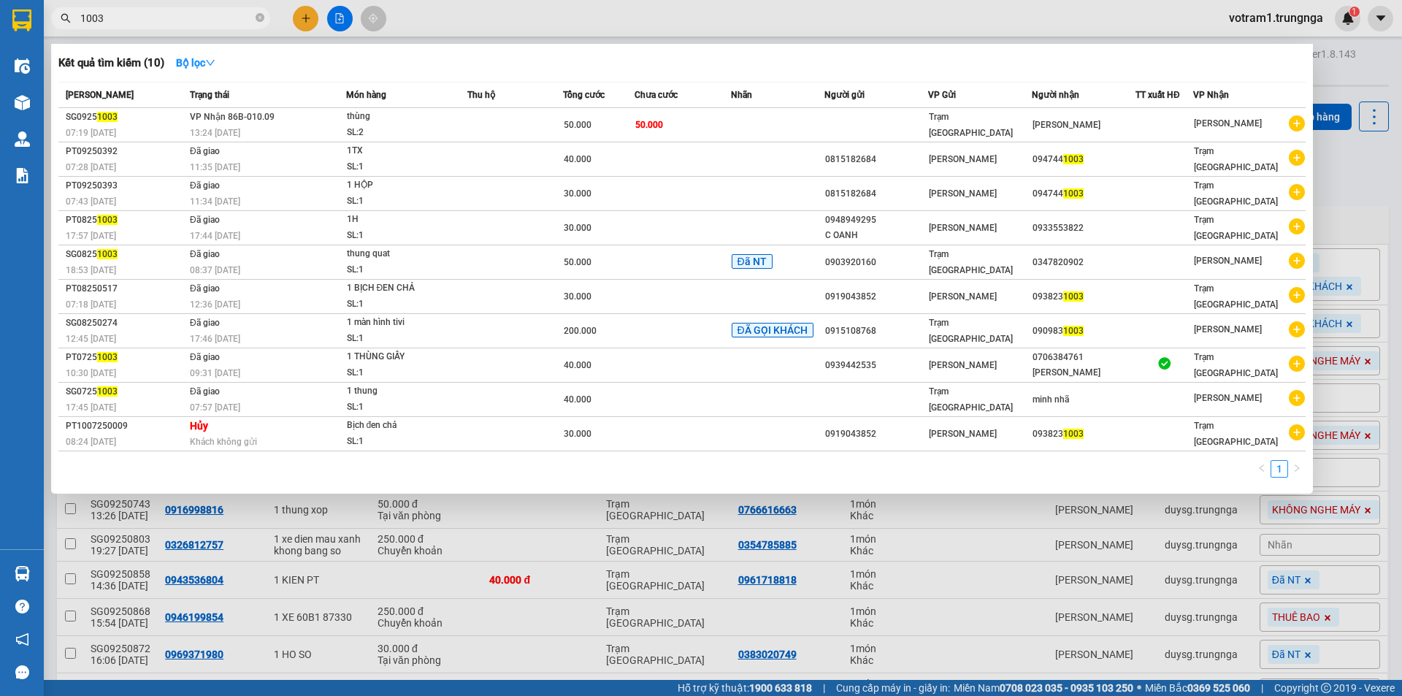
click at [156, 18] on input "1003" at bounding box center [166, 18] width 172 height 16
type input "1"
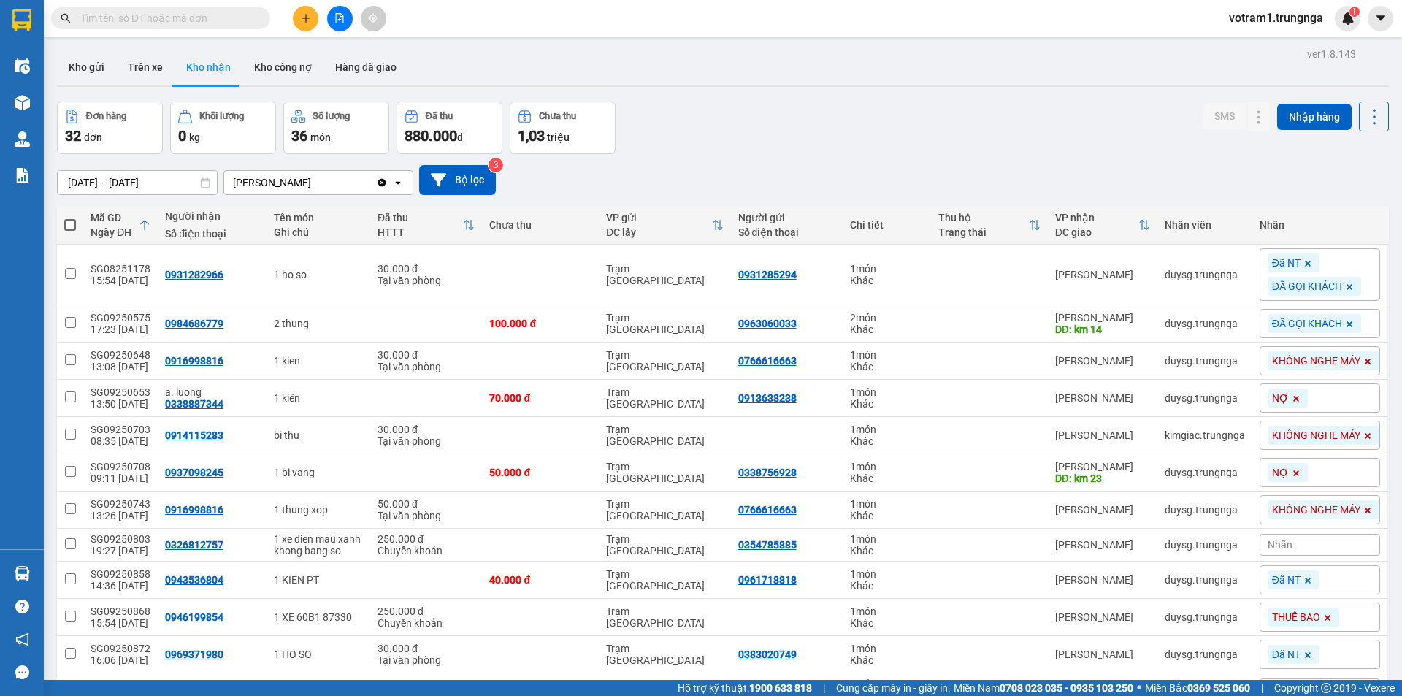
click at [663, 141] on div "Đơn hàng 32 đơn Khối lượng 0 kg Số lượng 36 món Đã thu 880.000 đ Chưa thu 1,03 …" at bounding box center [723, 128] width 1332 height 53
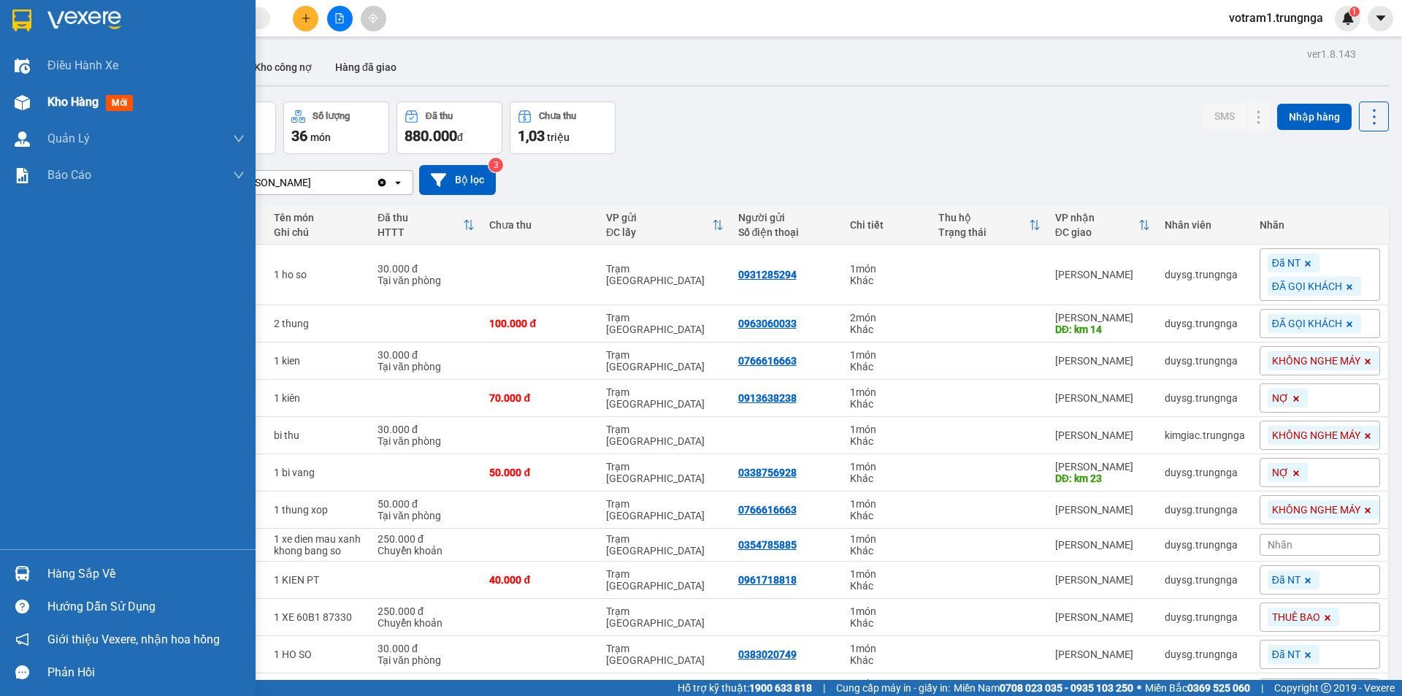
click at [27, 101] on img at bounding box center [22, 102] width 15 height 15
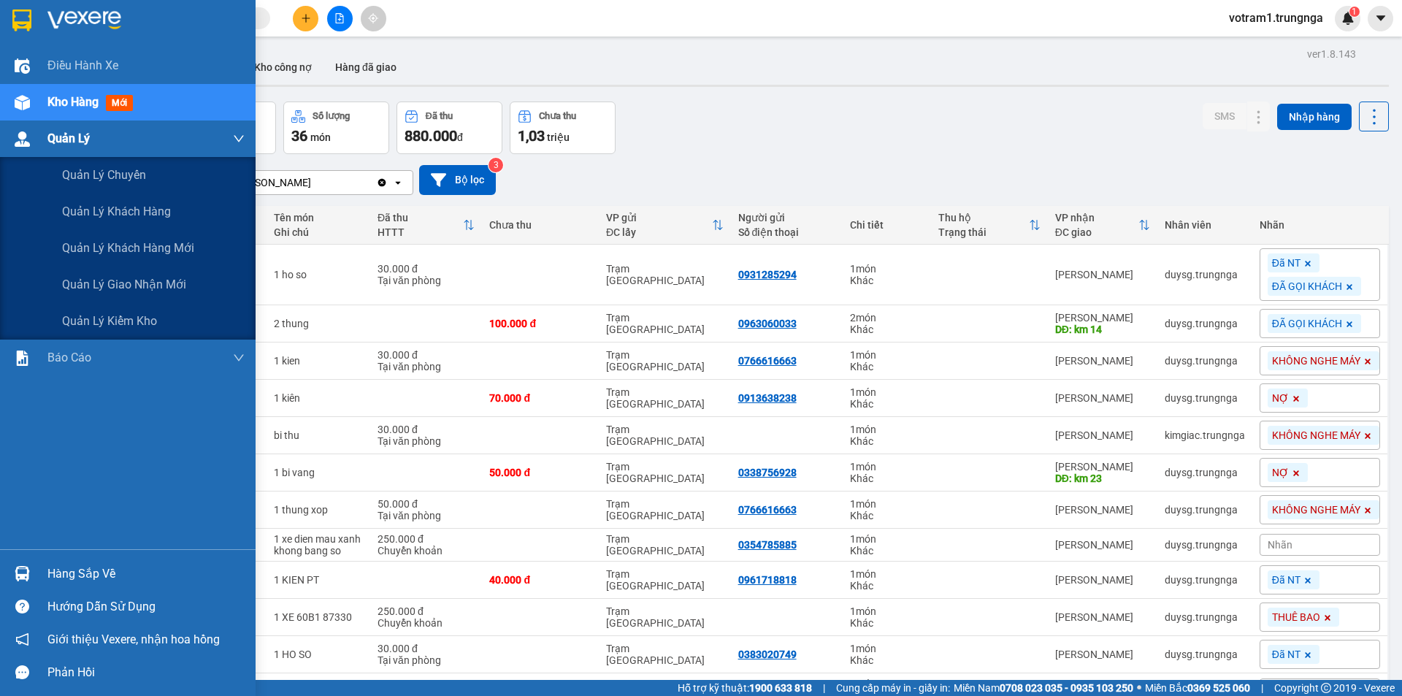
click at [16, 143] on img at bounding box center [22, 138] width 15 height 15
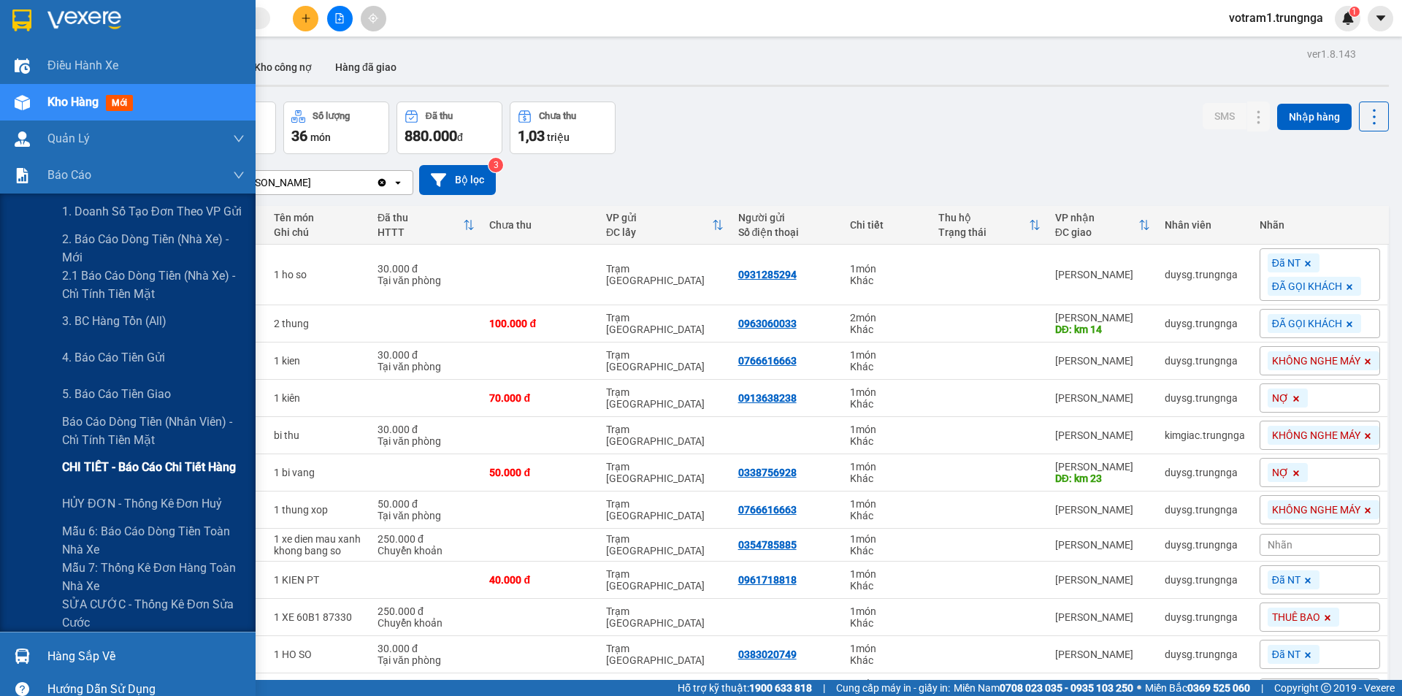
click at [101, 467] on span "CHI TIẾT - Báo cáo chi tiết hàng" at bounding box center [149, 467] width 174 height 18
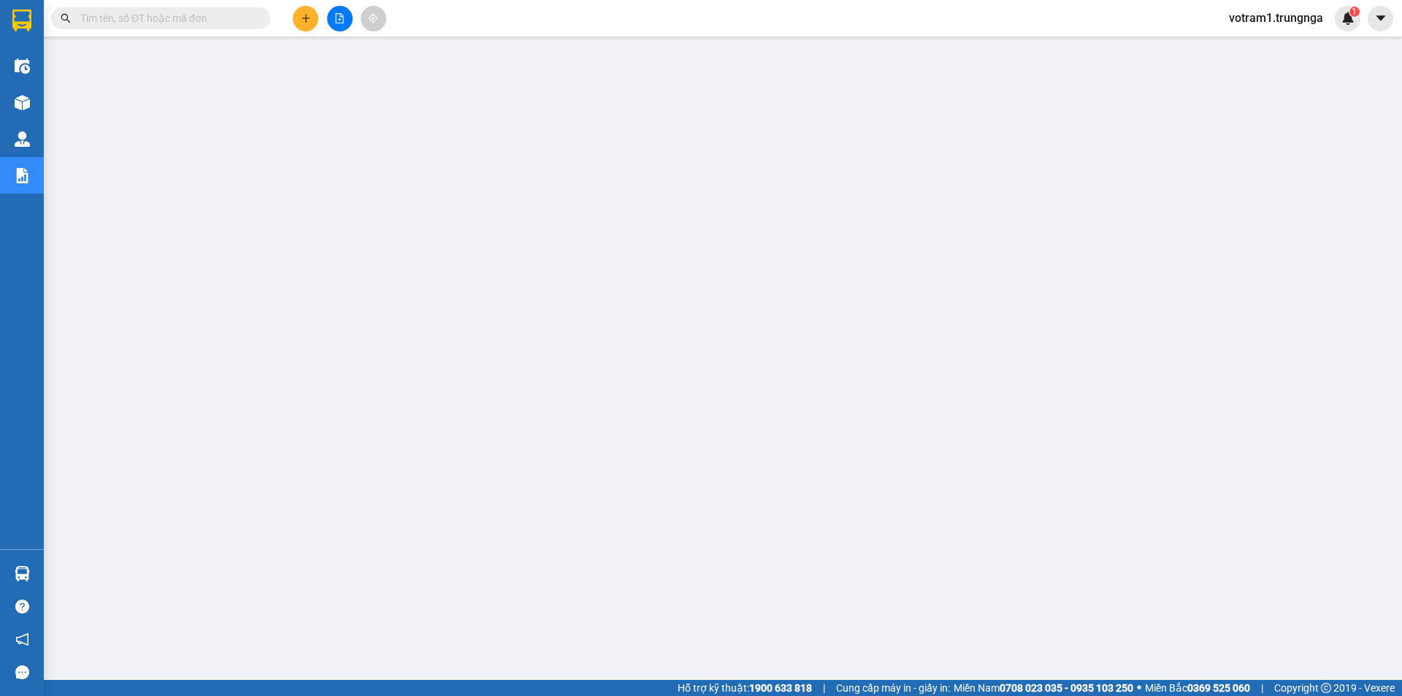
click at [246, 15] on input "text" at bounding box center [166, 18] width 172 height 16
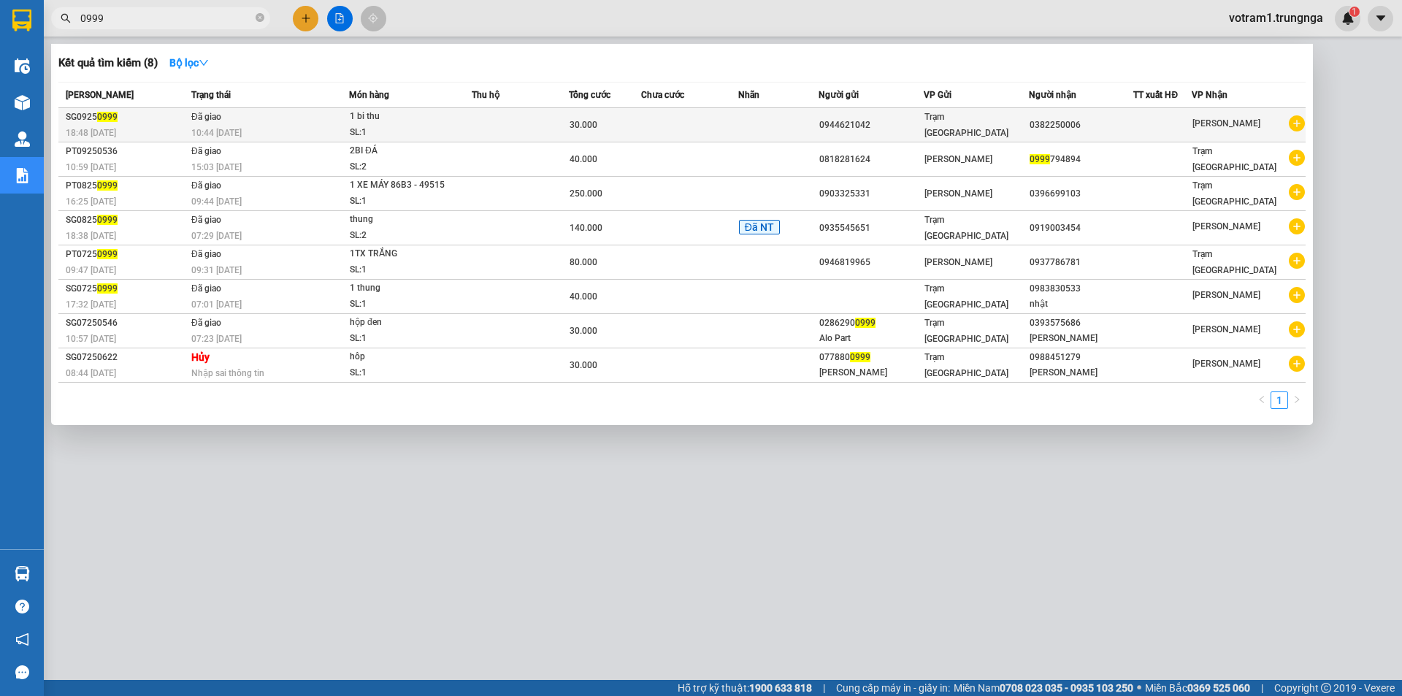
type input "0999"
click at [340, 130] on div "10:44 - 13/09" at bounding box center [269, 133] width 157 height 16
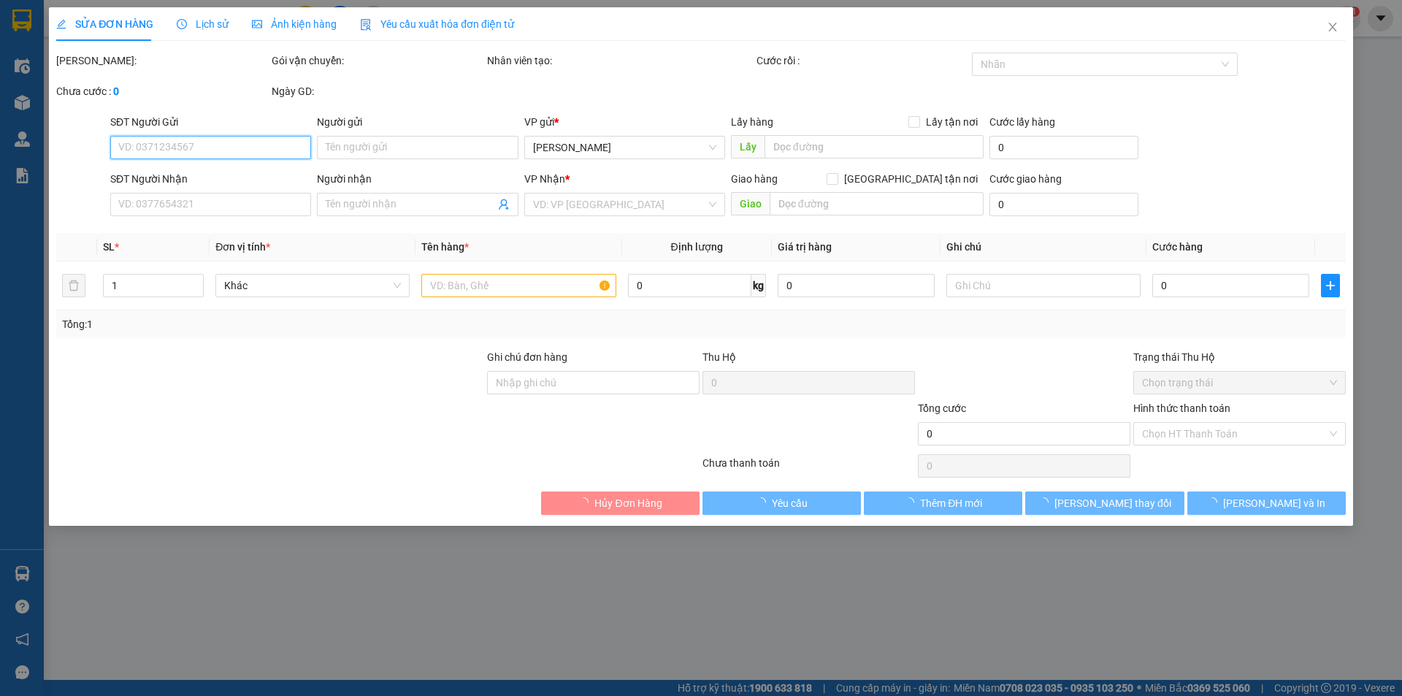
type input "0944621042"
type input "0382250006"
type input "30.000"
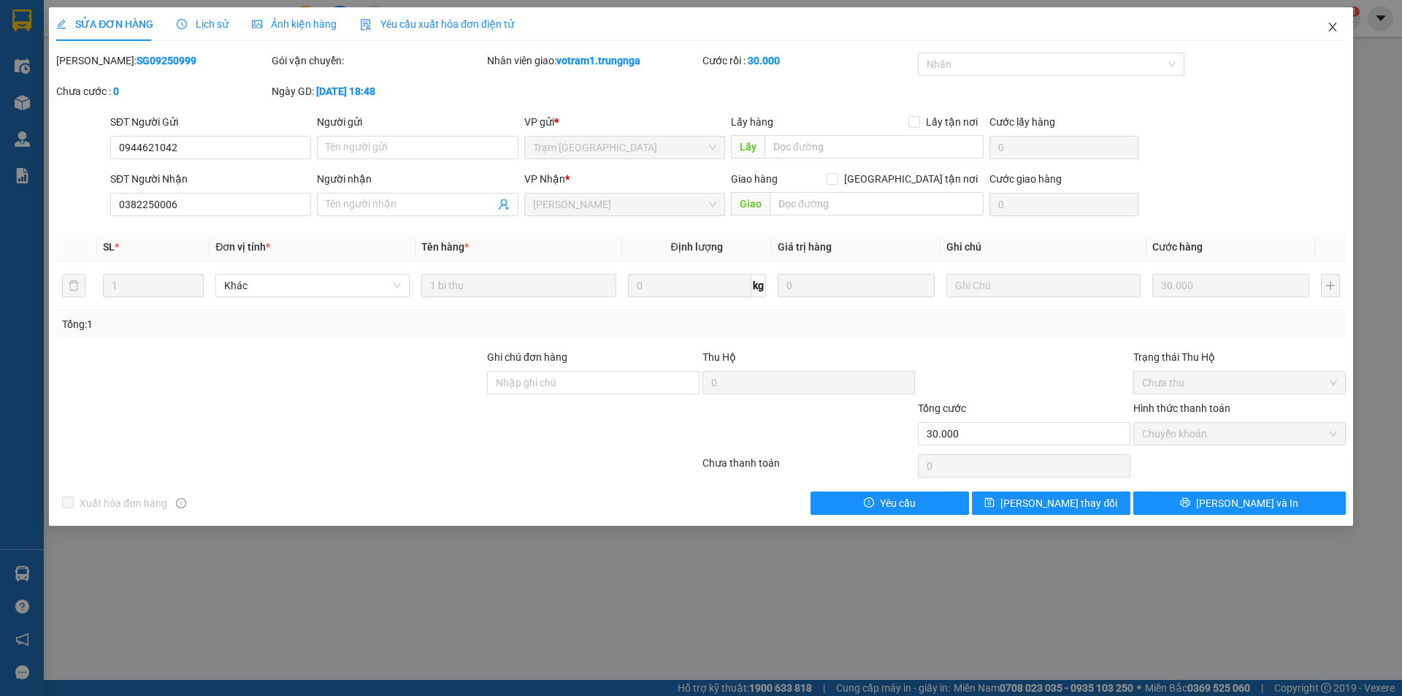
click at [1328, 28] on icon "close" at bounding box center [1333, 27] width 12 height 12
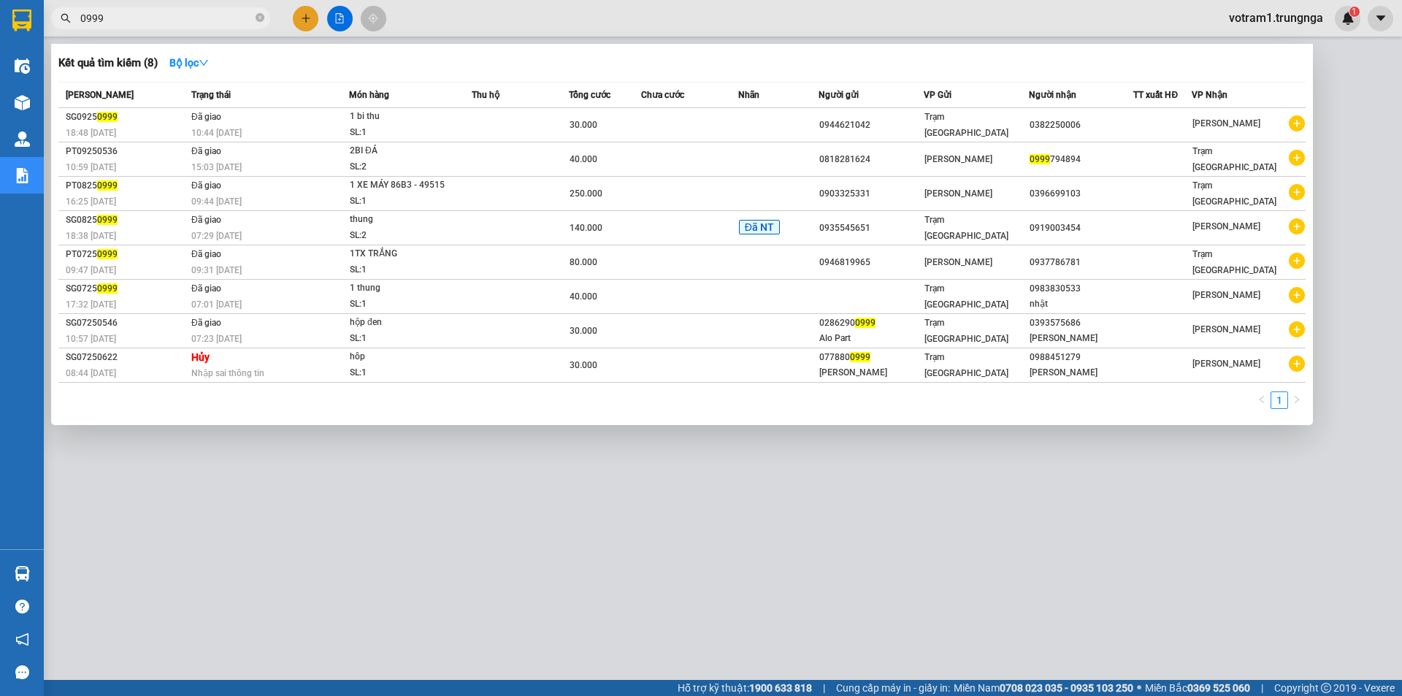
click at [180, 24] on input "0999" at bounding box center [166, 18] width 172 height 16
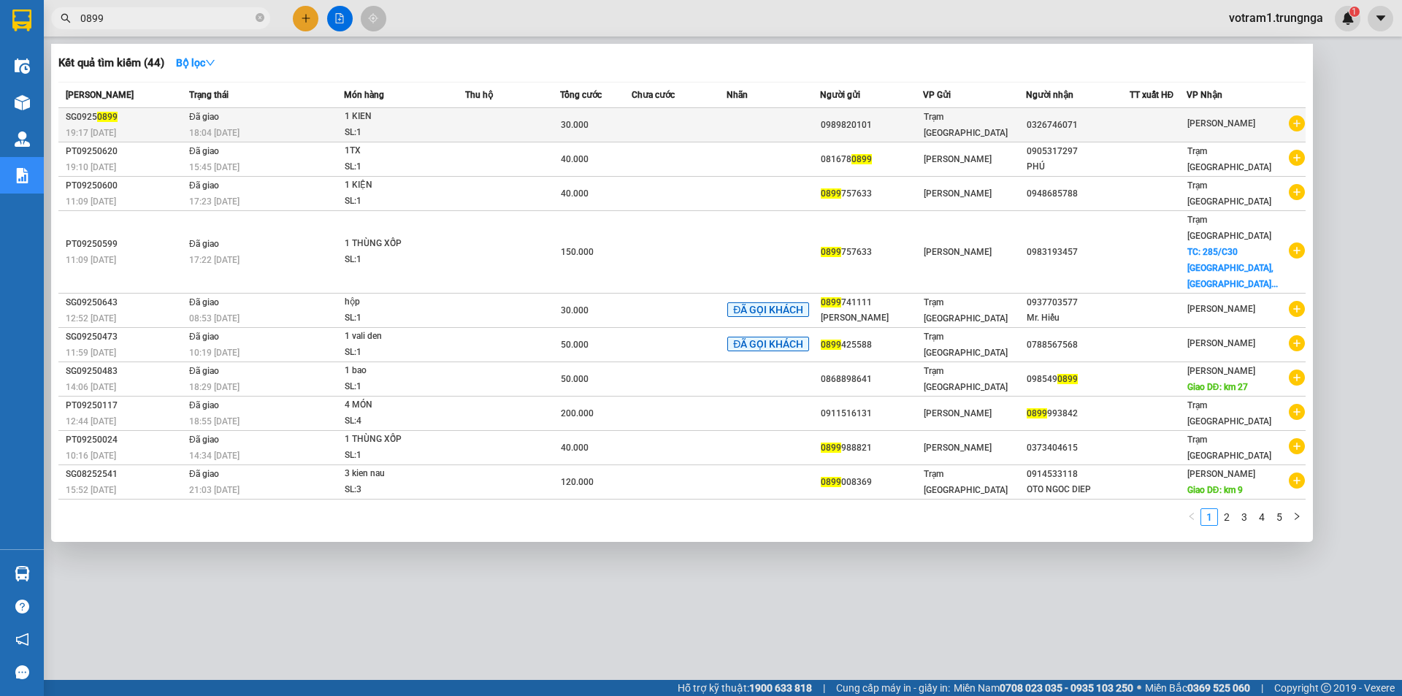
type input "0899"
click at [363, 118] on div "1 KIEN" at bounding box center [400, 117] width 110 height 16
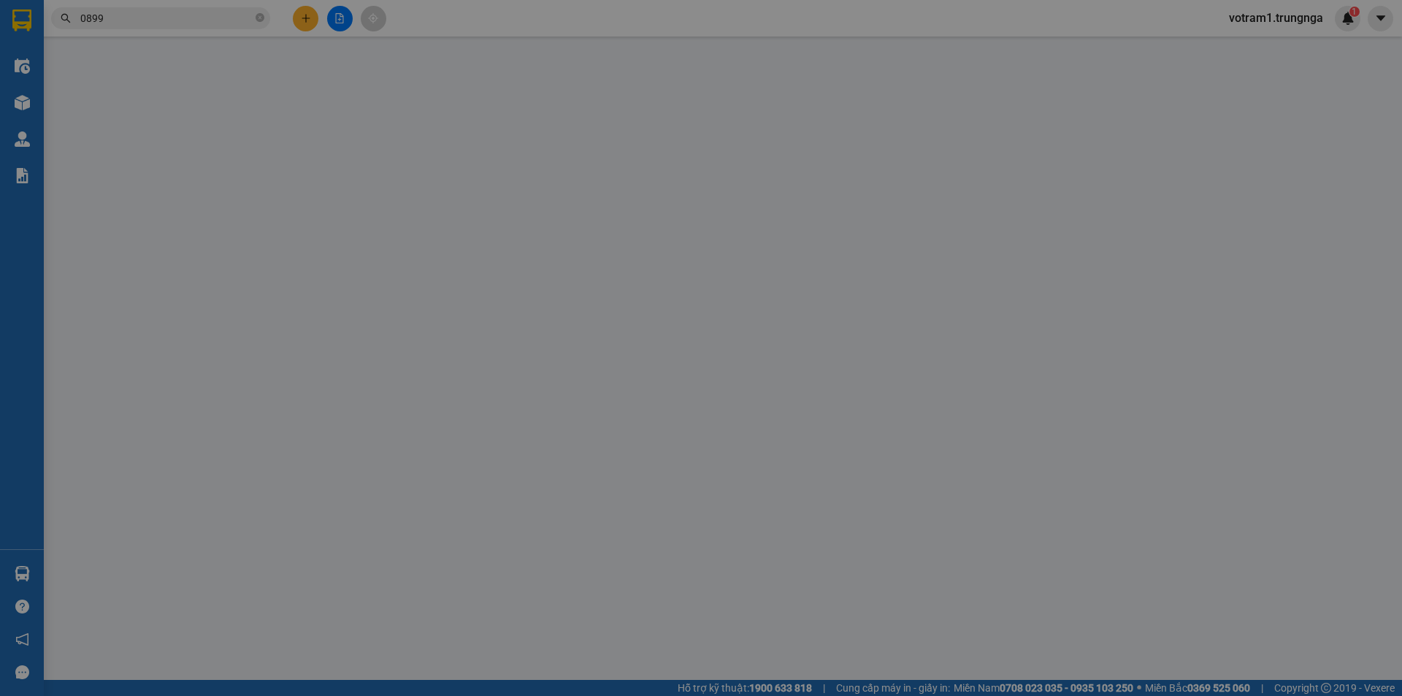
type input "0989820101"
type input "0326746071"
type input "30.000"
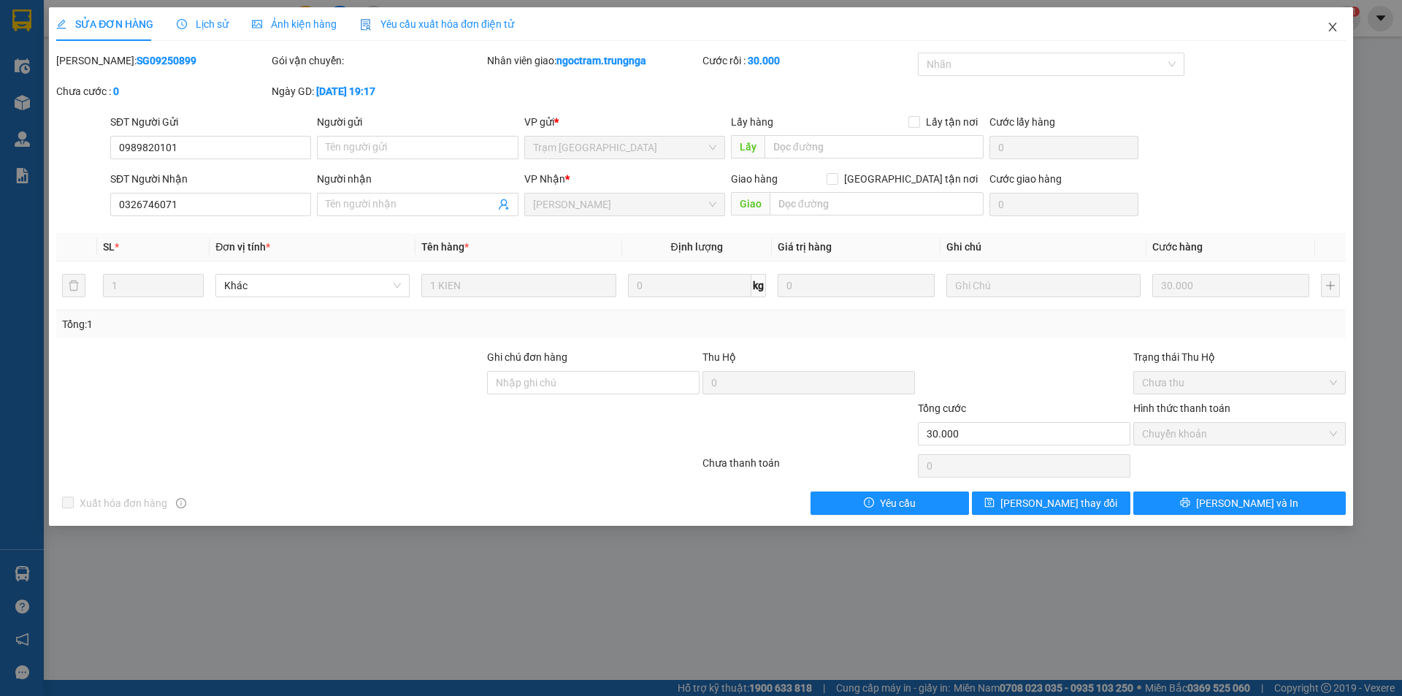
click at [1339, 30] on span "Close" at bounding box center [1332, 27] width 41 height 41
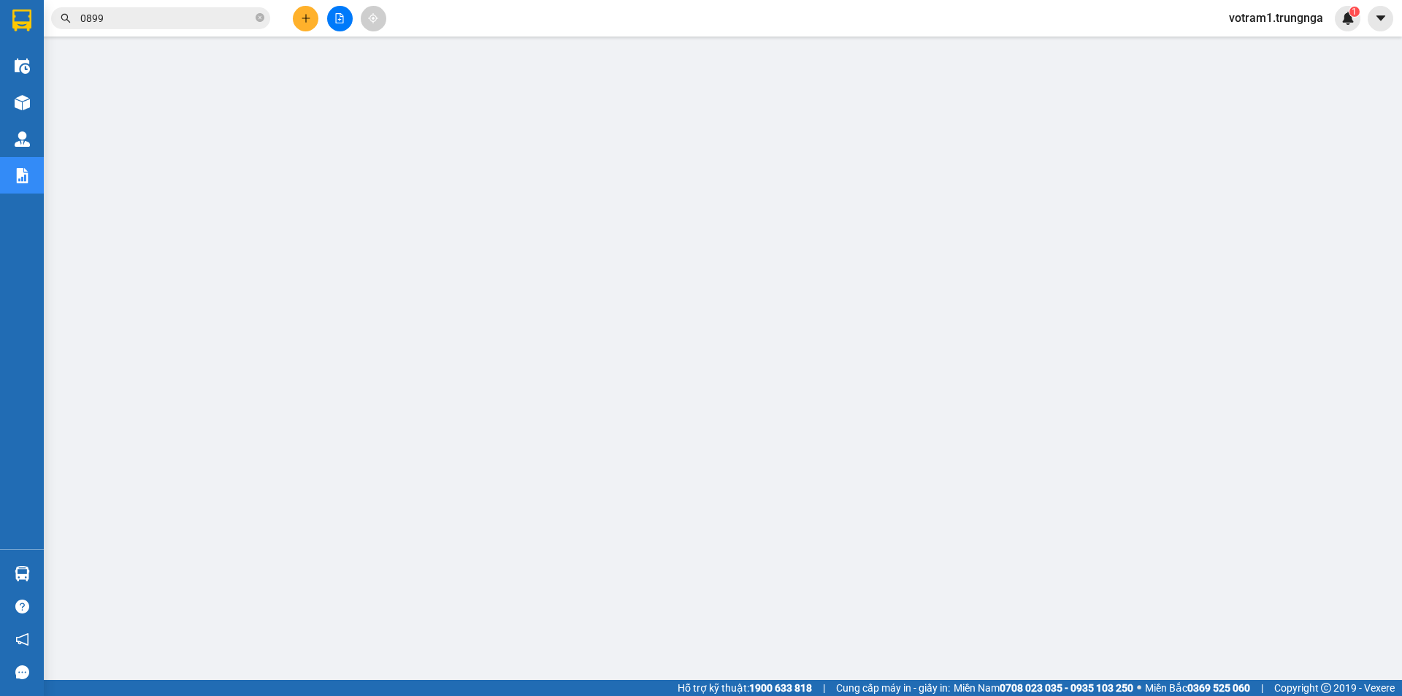
click at [172, 19] on input "0899" at bounding box center [166, 18] width 172 height 16
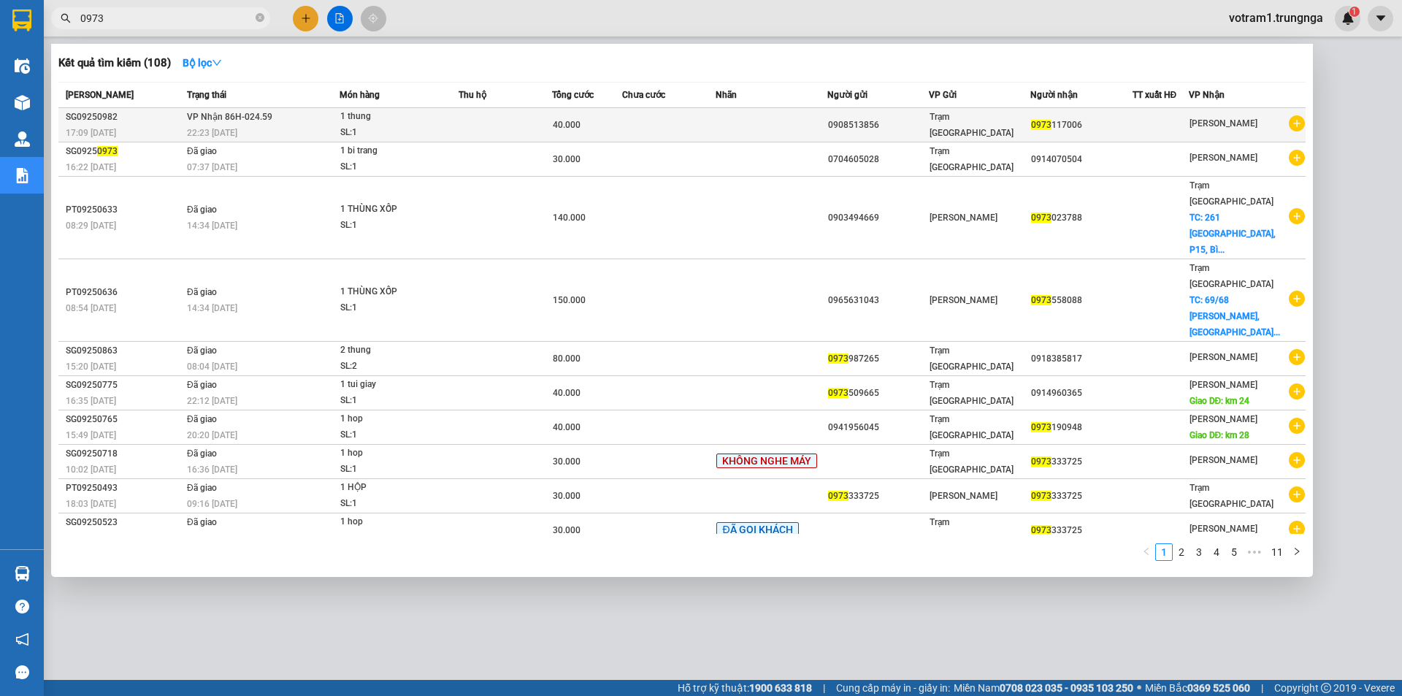
type input "0973"
click at [377, 127] on div "SL: 1" at bounding box center [395, 133] width 110 height 16
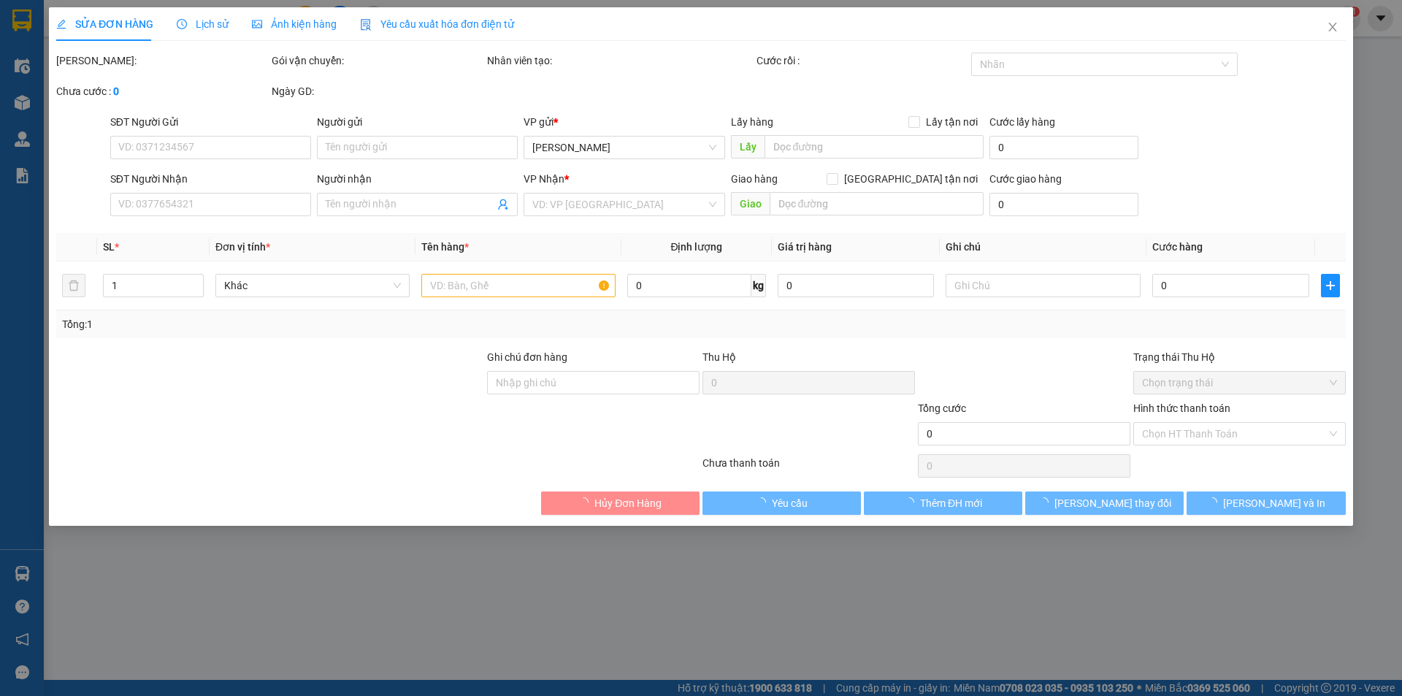
type input "0908513856"
type input "0973117006"
type input "40.000"
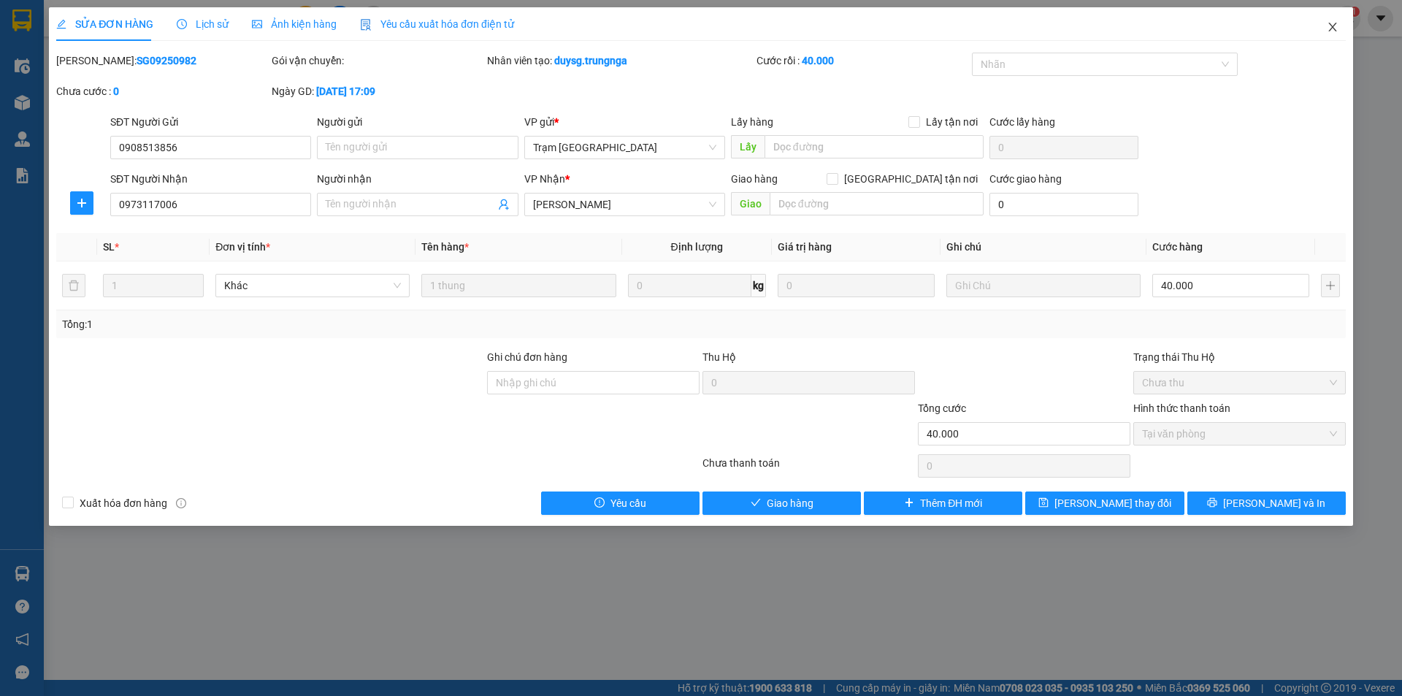
click at [1331, 30] on icon "close" at bounding box center [1332, 27] width 8 height 9
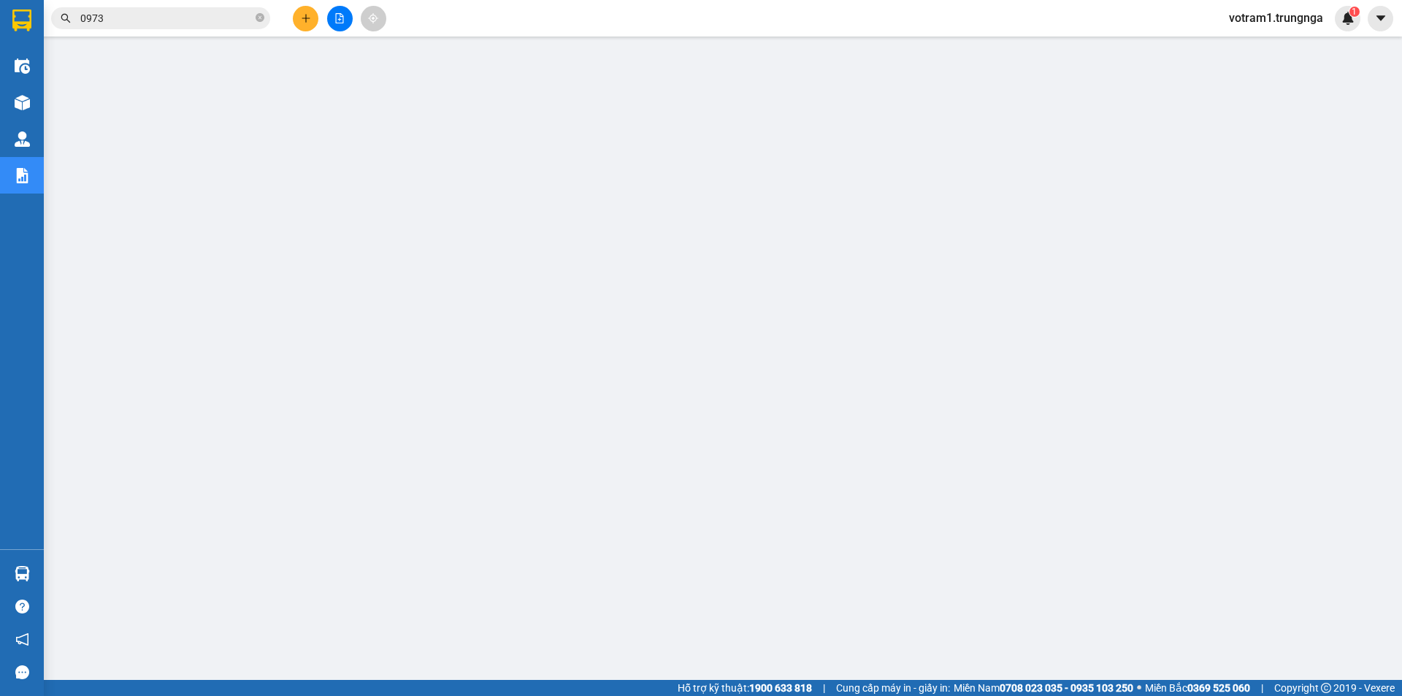
click at [167, 18] on input "0973" at bounding box center [166, 18] width 172 height 16
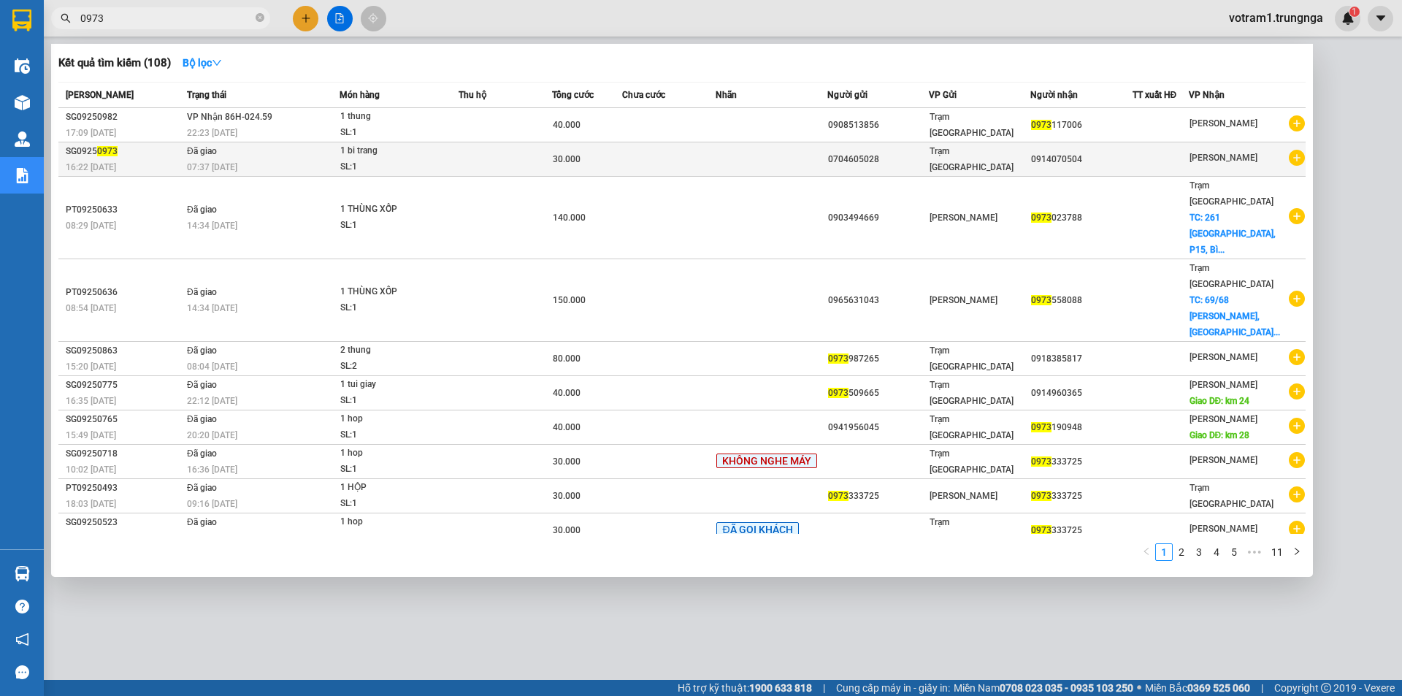
click at [249, 156] on td "Đã giao 07:37 - 13/09" at bounding box center [261, 159] width 156 height 34
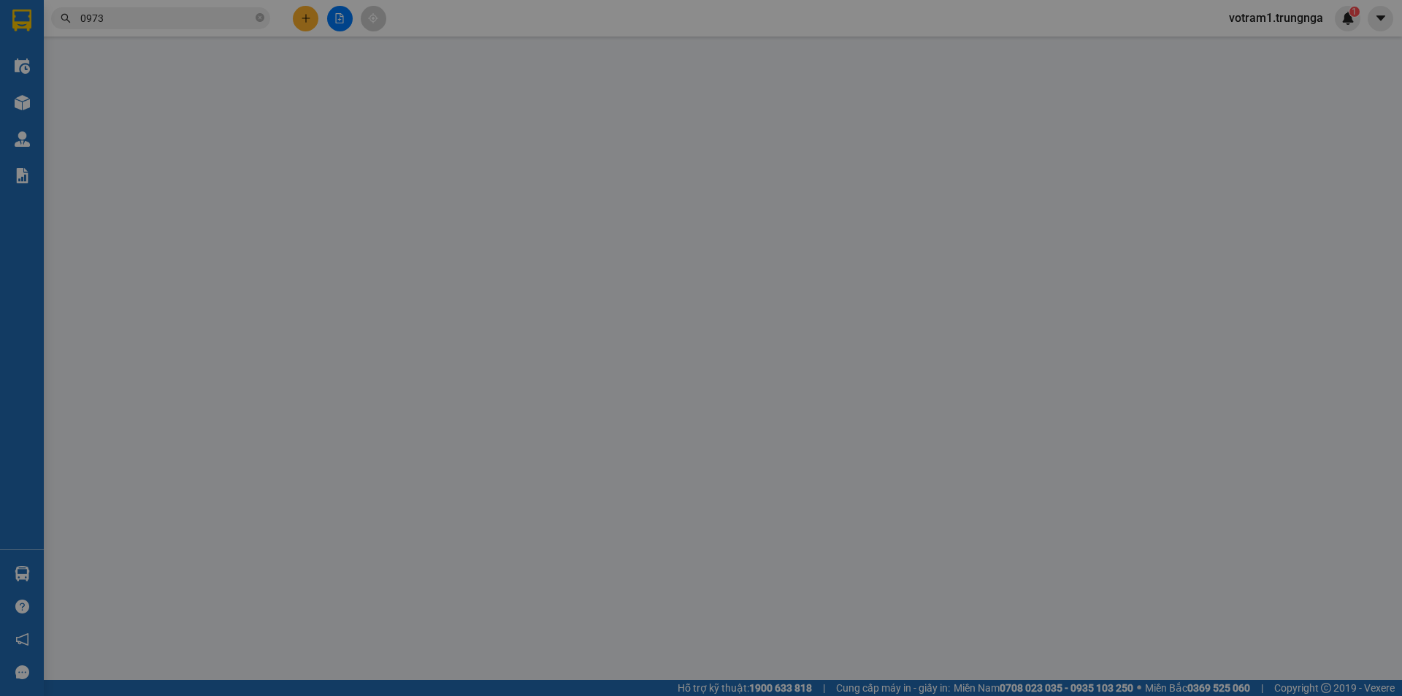
type input "0704605028"
type input "0914070504"
type input "30.000"
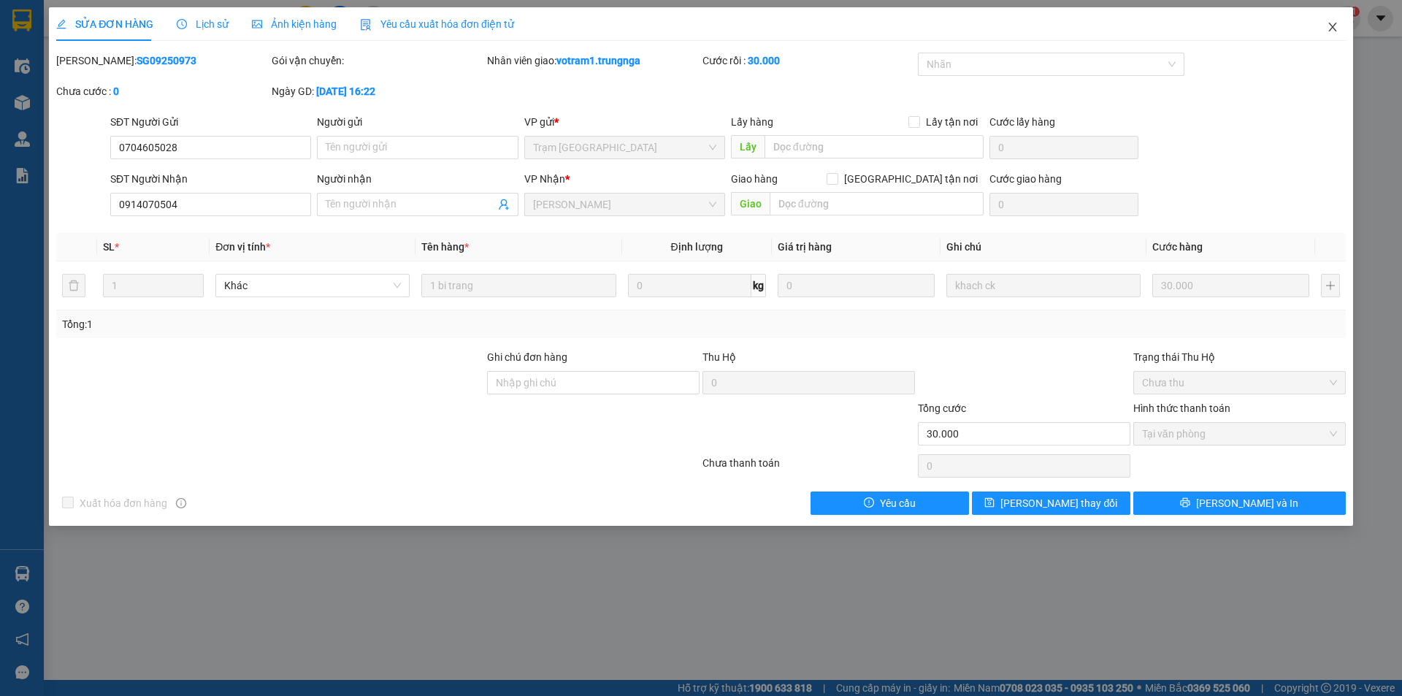
click at [1335, 32] on icon "close" at bounding box center [1333, 27] width 12 height 12
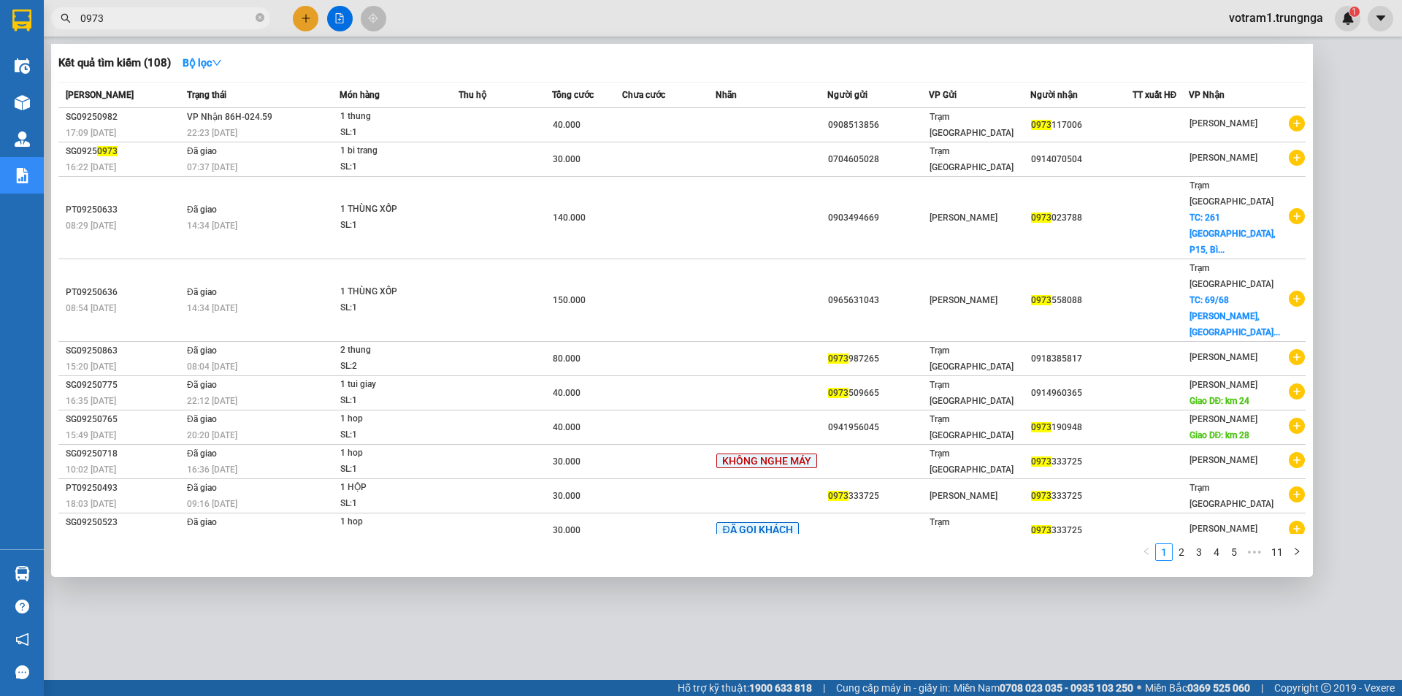
click at [145, 28] on span "0973" at bounding box center [160, 18] width 219 height 22
click at [145, 19] on input "0973" at bounding box center [166, 18] width 172 height 16
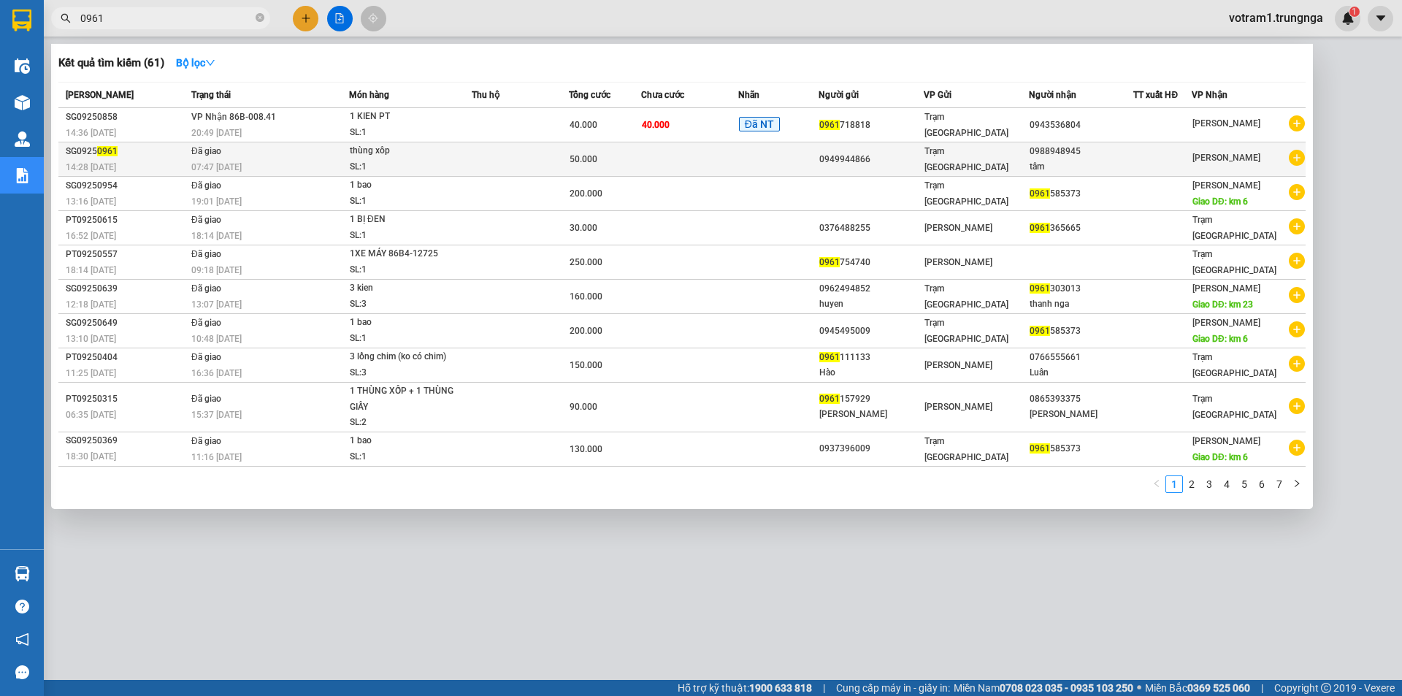
type input "0961"
click at [405, 164] on div "SL: 1" at bounding box center [405, 167] width 110 height 16
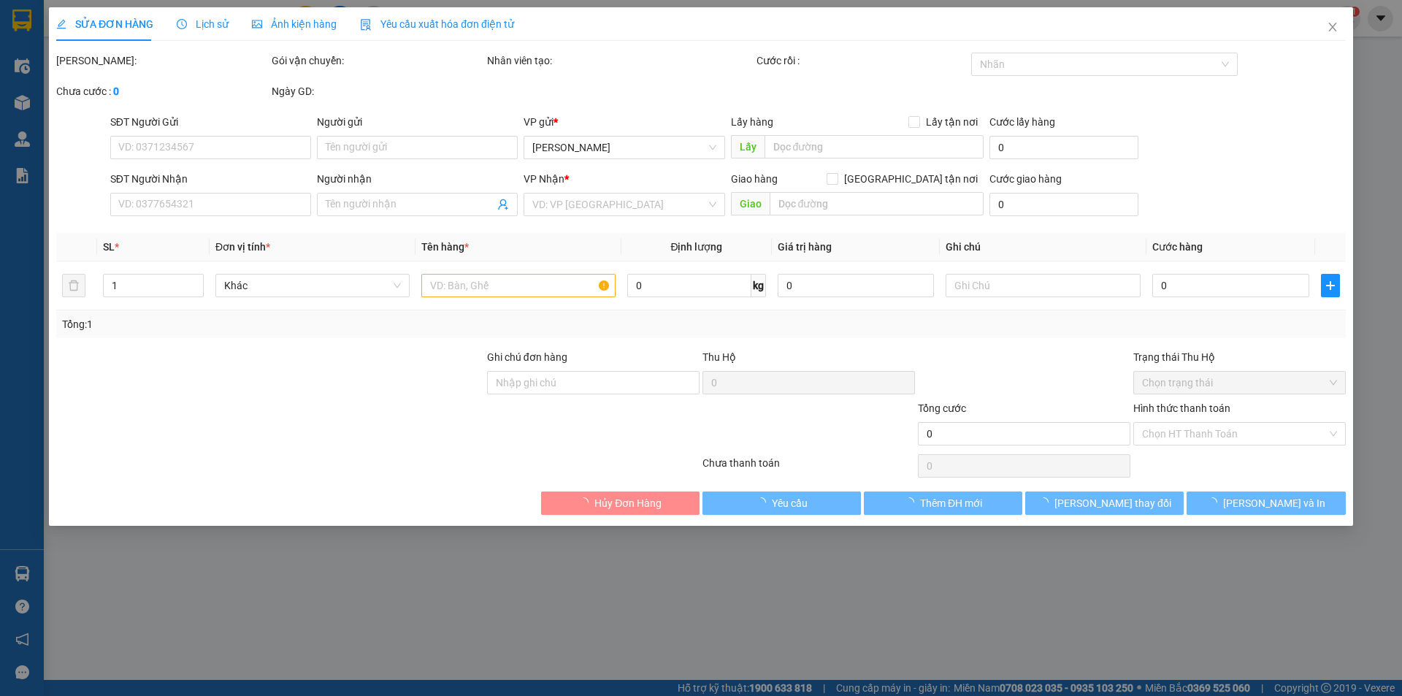
type input "0949944866"
type input "0988948945"
type input "tâm"
type input "50.000"
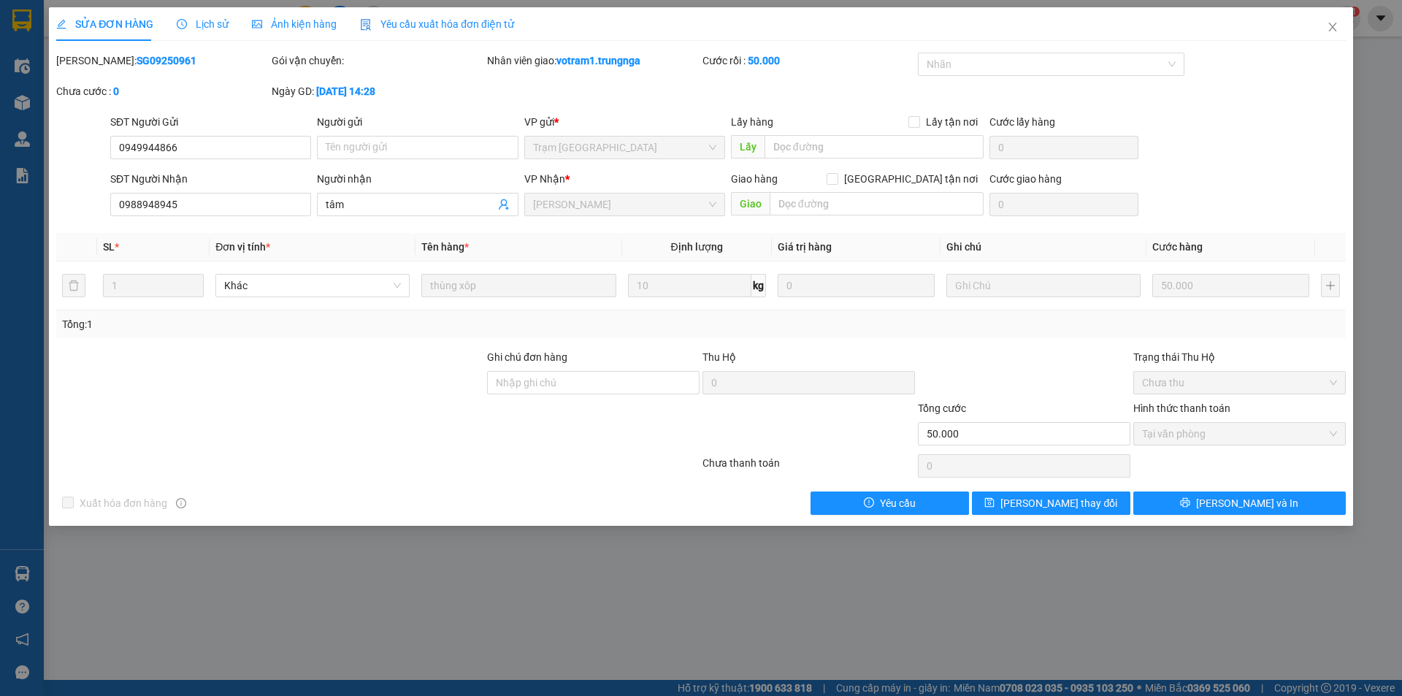
click at [208, 26] on span "Lịch sử" at bounding box center [203, 24] width 52 height 12
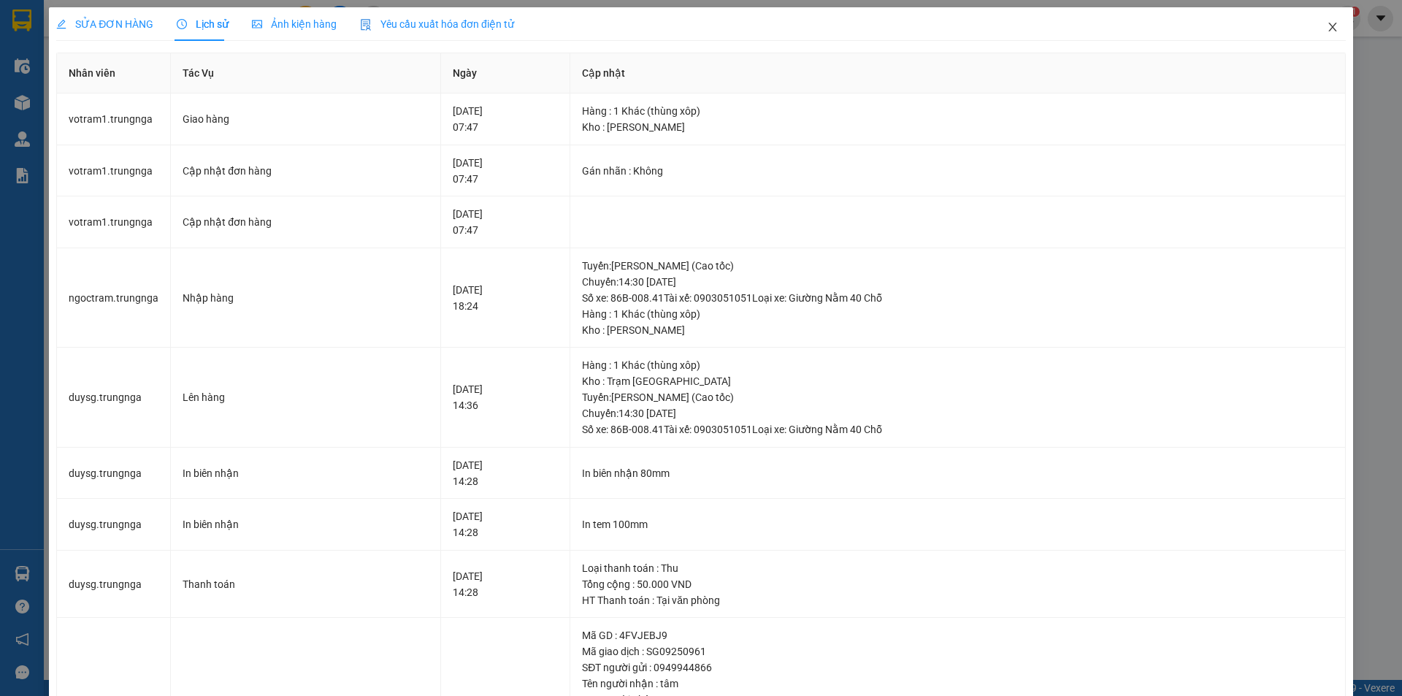
click at [1314, 29] on span "Close" at bounding box center [1332, 27] width 41 height 41
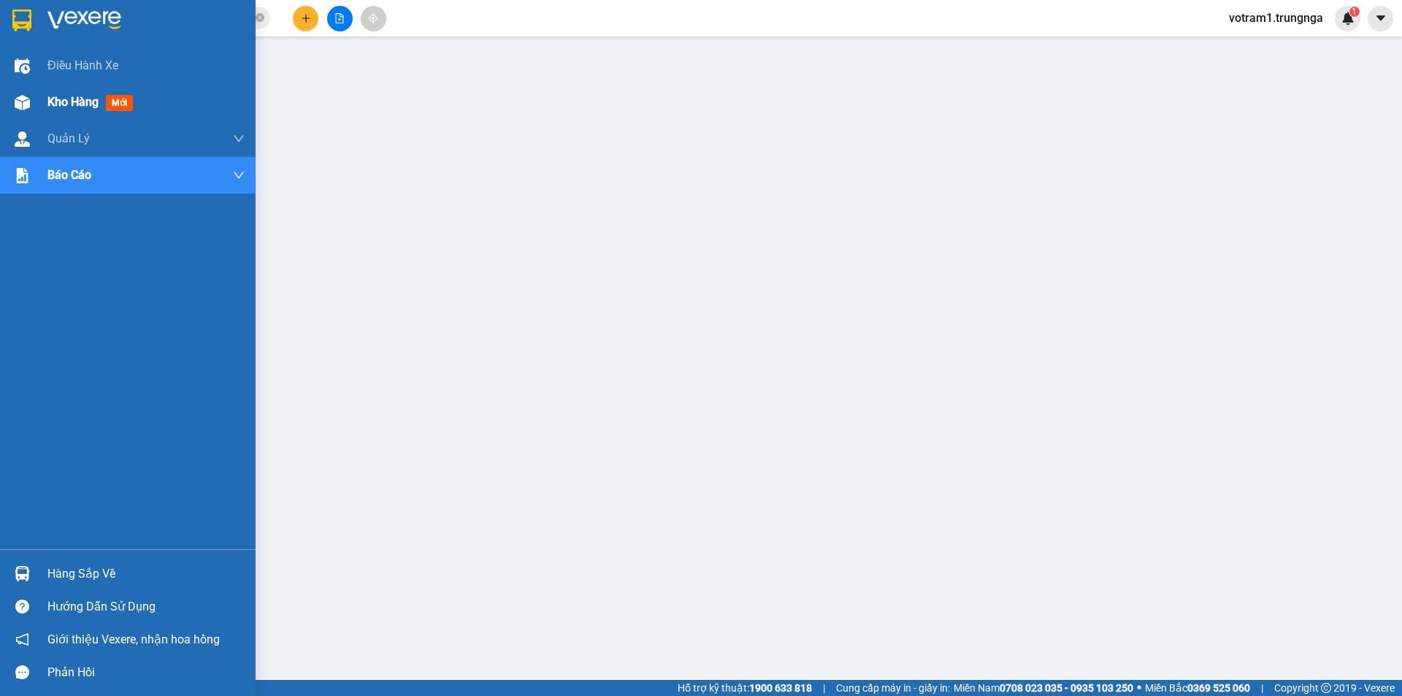
click at [42, 104] on div "Kho hàng mới" at bounding box center [128, 102] width 256 height 37
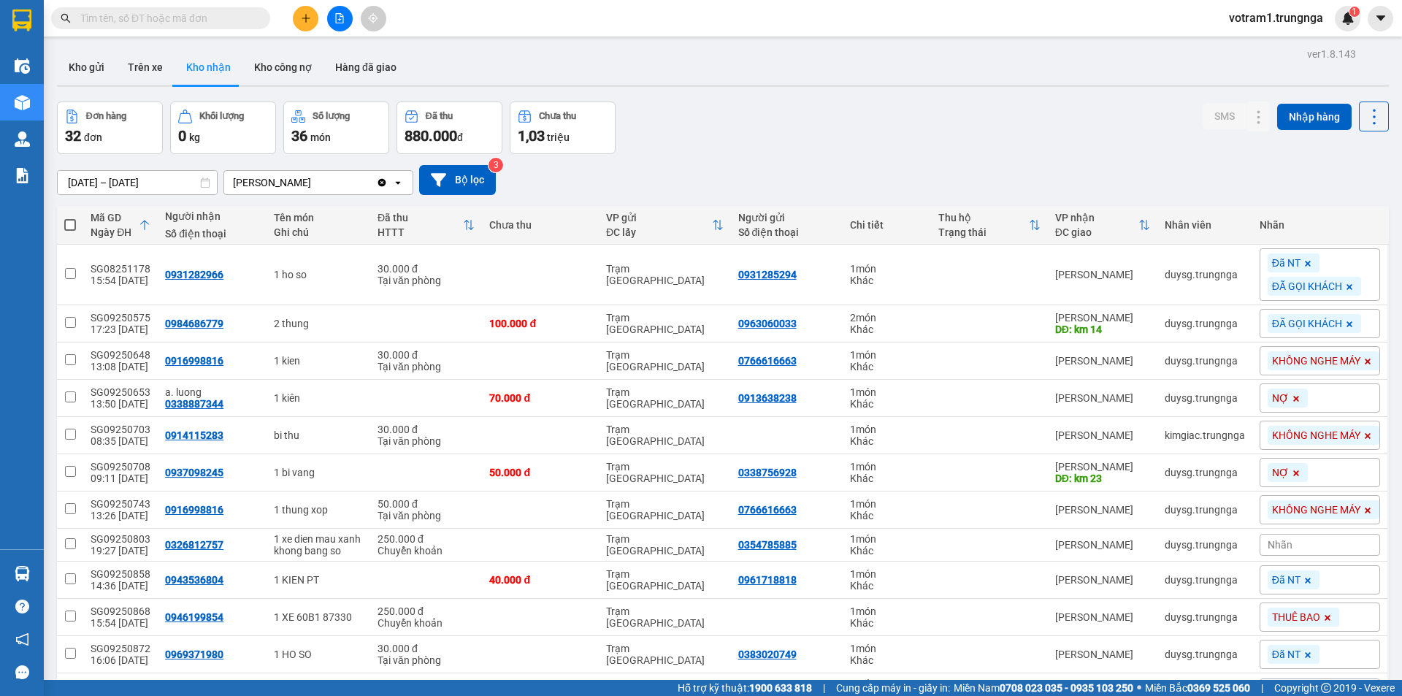
click at [172, 179] on input "13/08/2025 – 13/09/2025" at bounding box center [137, 182] width 159 height 23
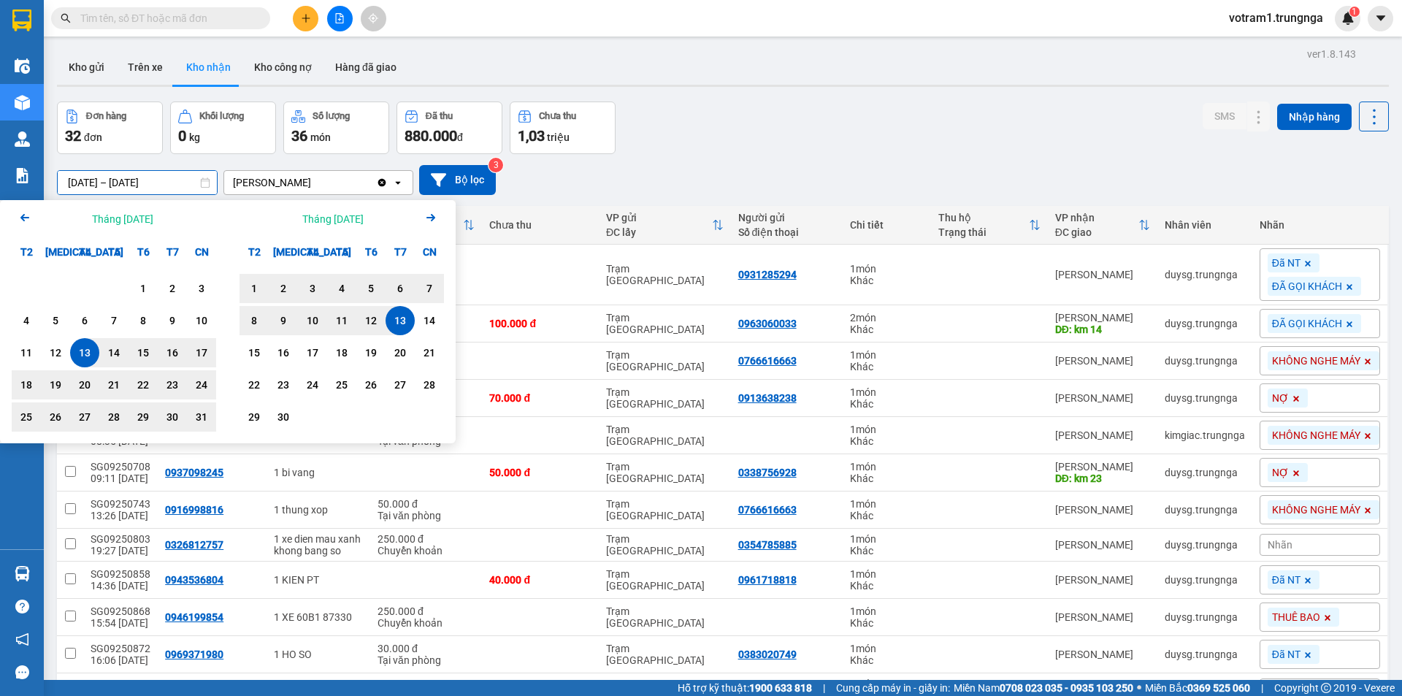
click at [77, 351] on div "13" at bounding box center [84, 353] width 20 height 18
click at [372, 318] on div "12" at bounding box center [371, 321] width 20 height 18
type input "[DATE] – [DATE]"
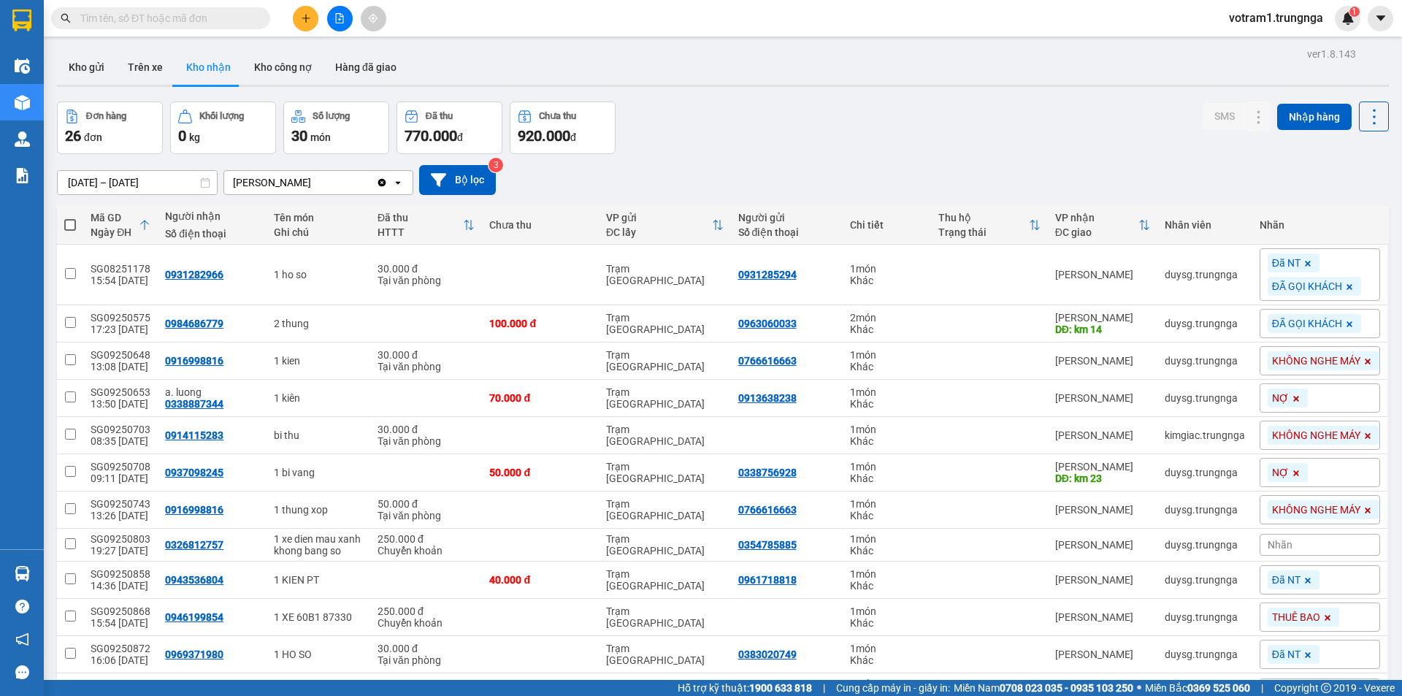
click at [695, 133] on div "Đơn hàng 26 đơn Khối lượng 0 kg Số lượng 30 món Đã thu 770.000 đ Chưa thu 920.0…" at bounding box center [723, 128] width 1332 height 53
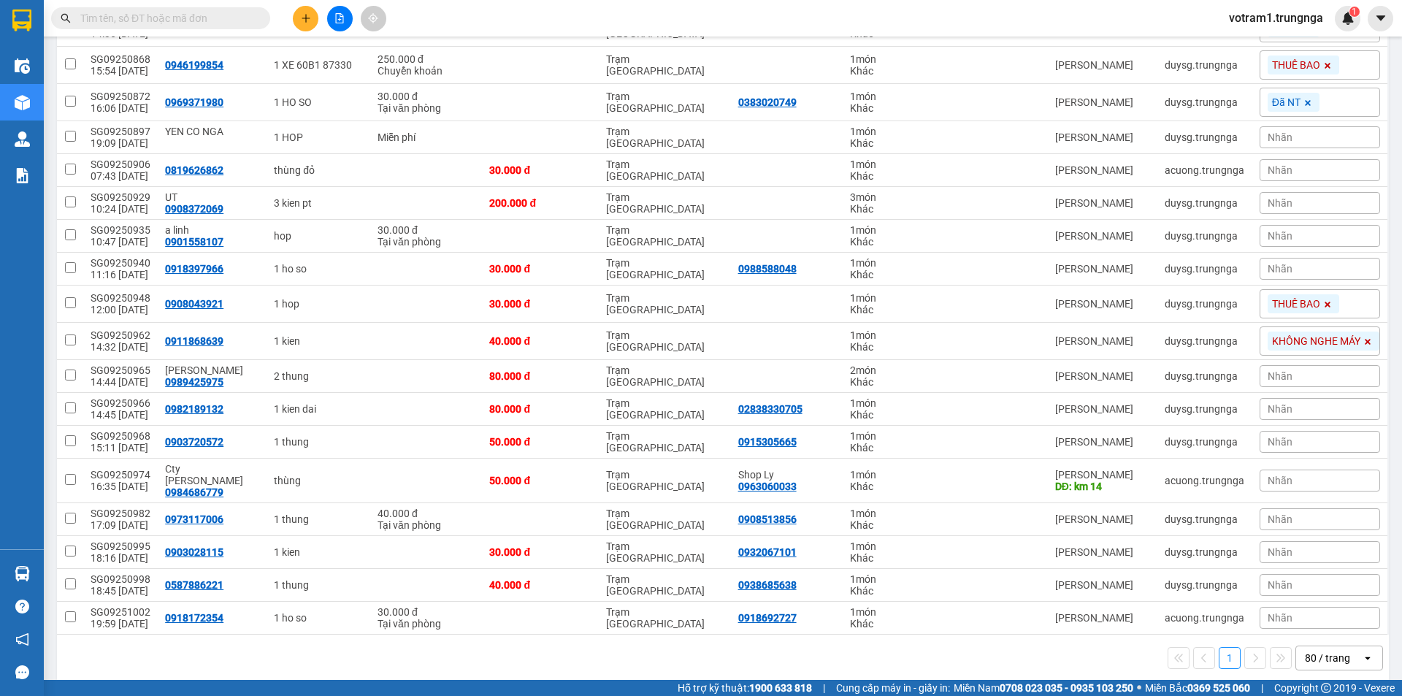
scroll to position [555, 0]
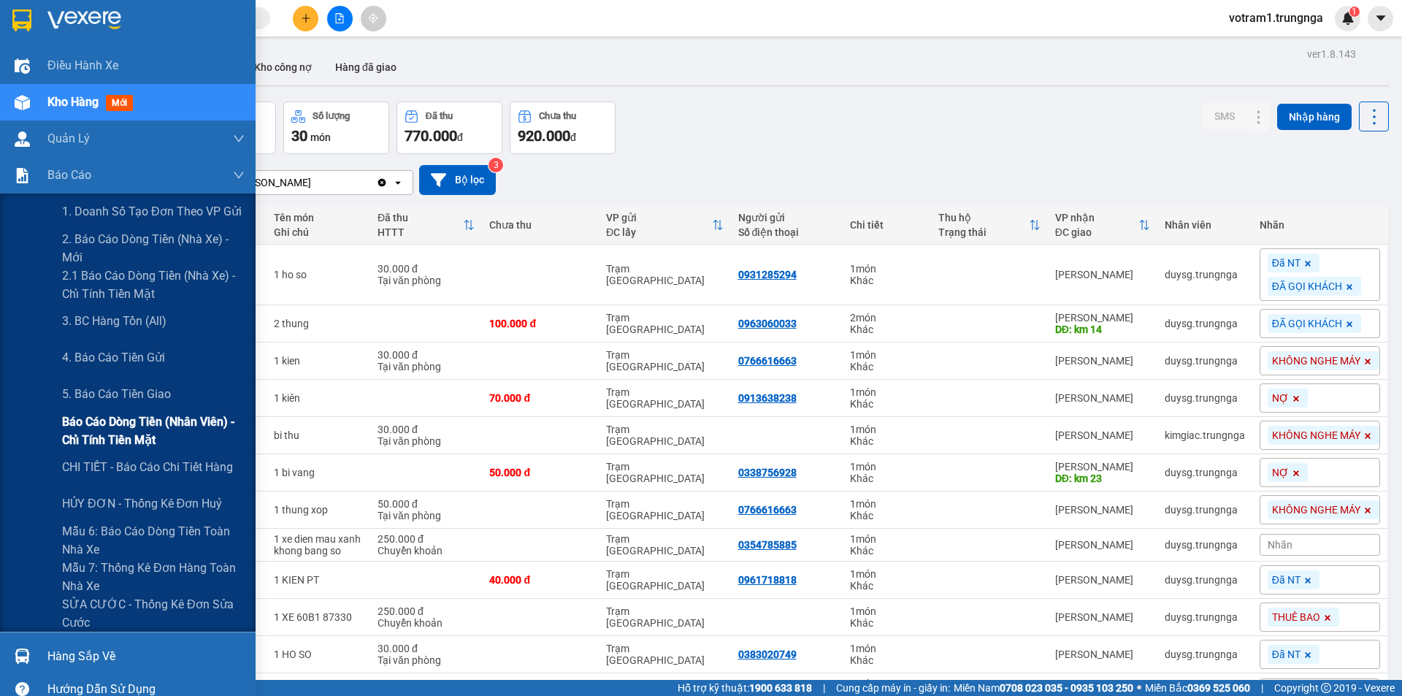
click at [102, 432] on span "Báo cáo dòng tiền (nhân viên) - chỉ tính tiền mặt" at bounding box center [153, 431] width 183 height 37
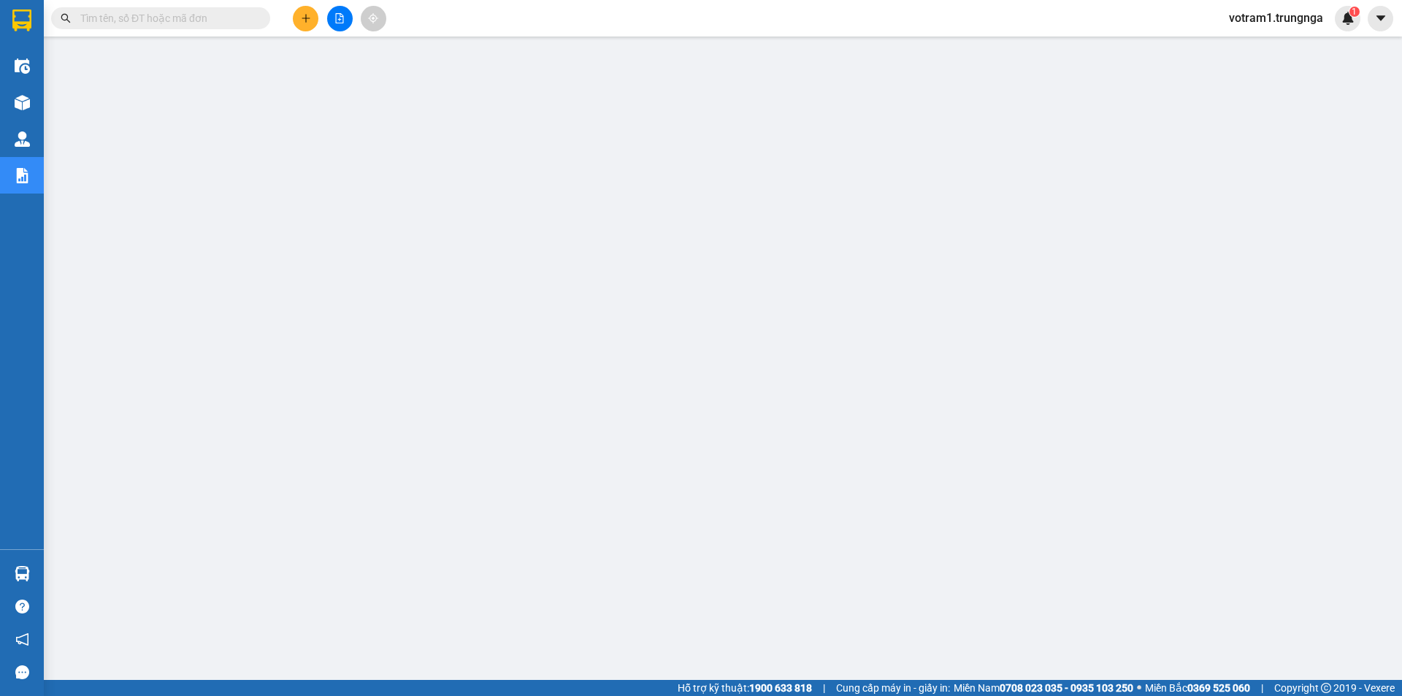
click at [238, 24] on input "text" at bounding box center [166, 18] width 172 height 16
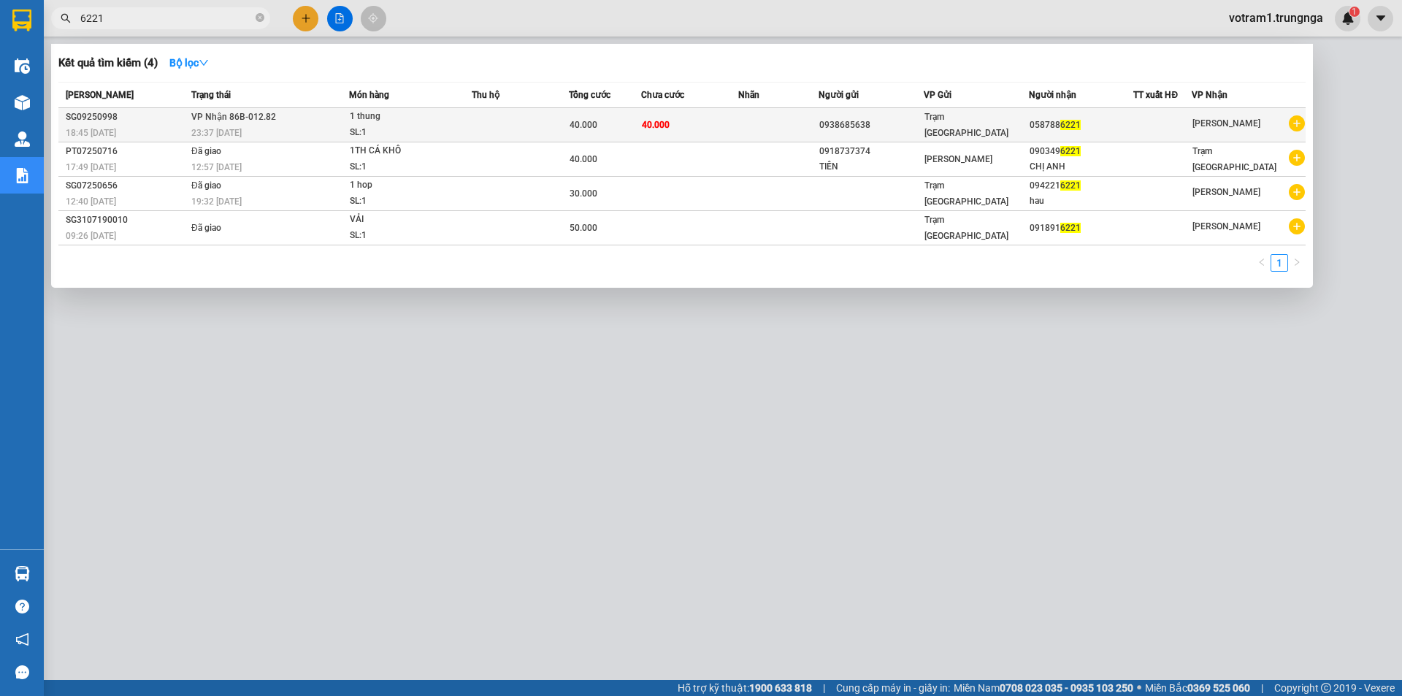
type input "6221"
click at [768, 129] on td at bounding box center [778, 125] width 81 height 34
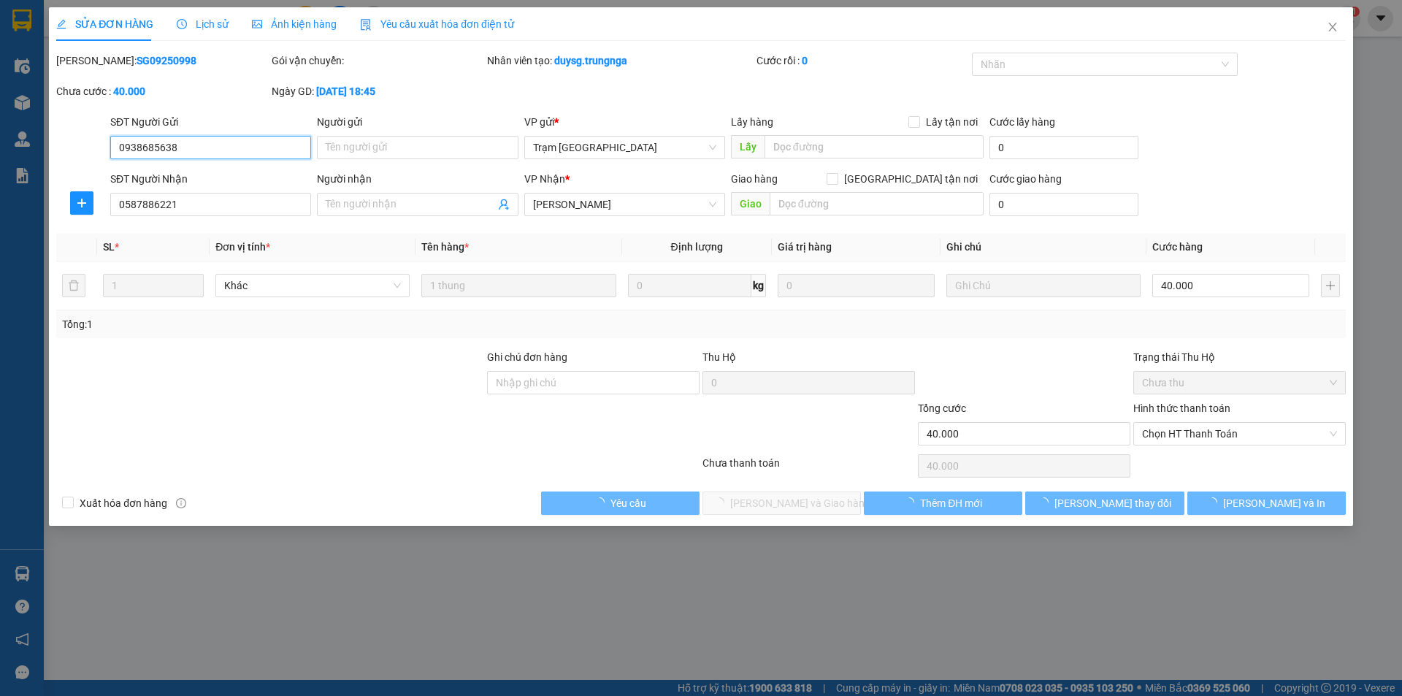
type input "0938685638"
type input "0587886221"
type input "40.000"
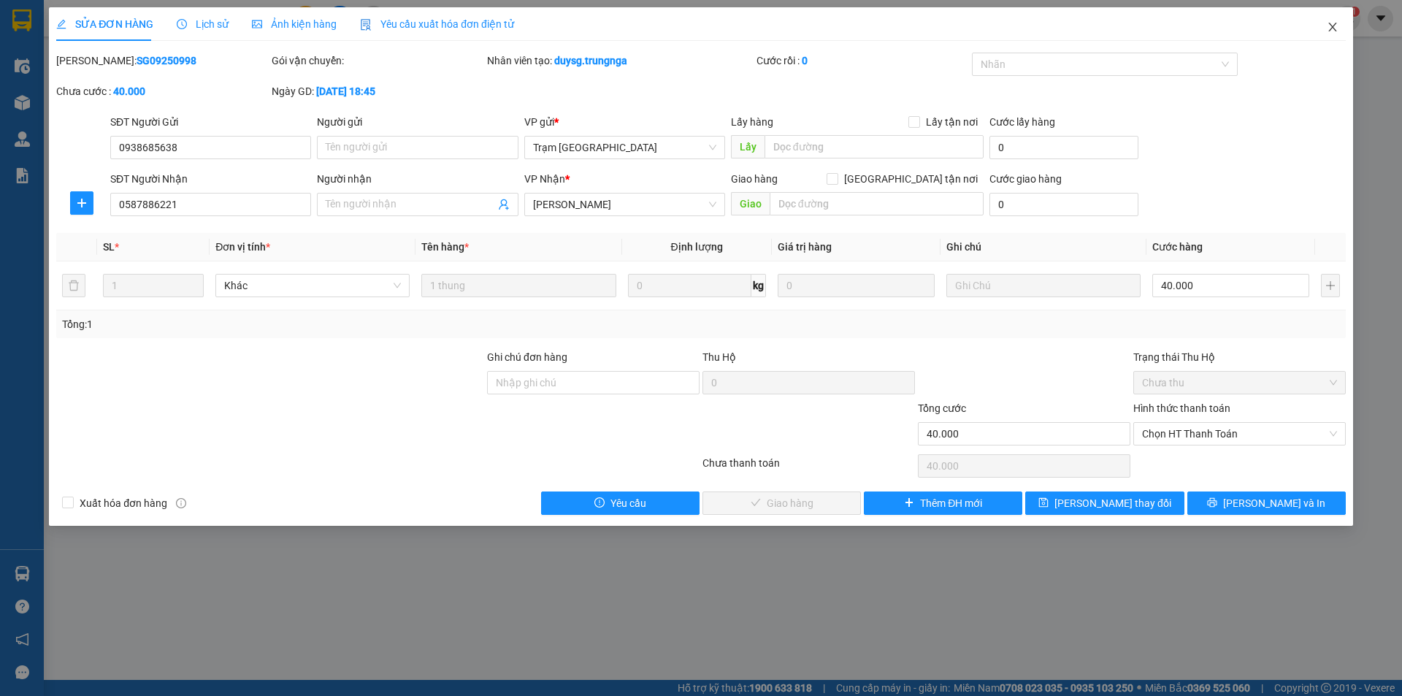
click at [1334, 29] on icon "close" at bounding box center [1332, 27] width 8 height 9
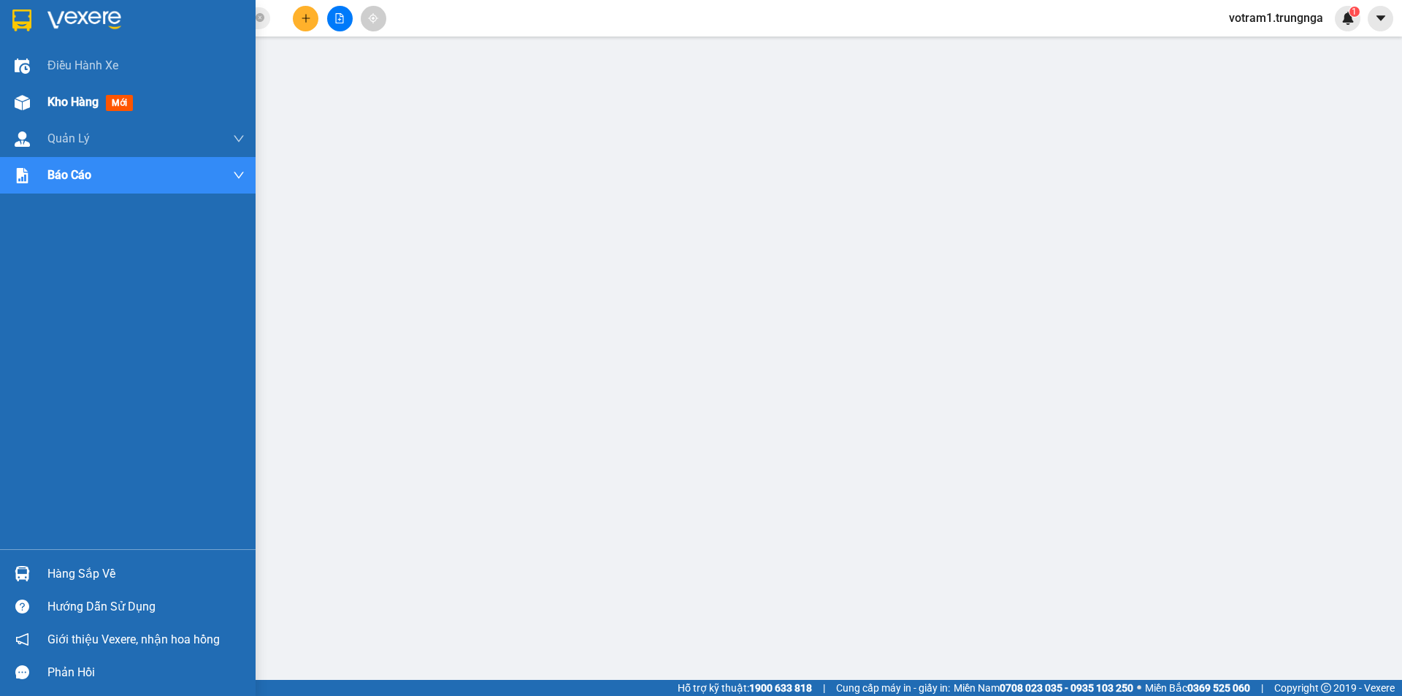
click at [28, 97] on img at bounding box center [22, 102] width 15 height 15
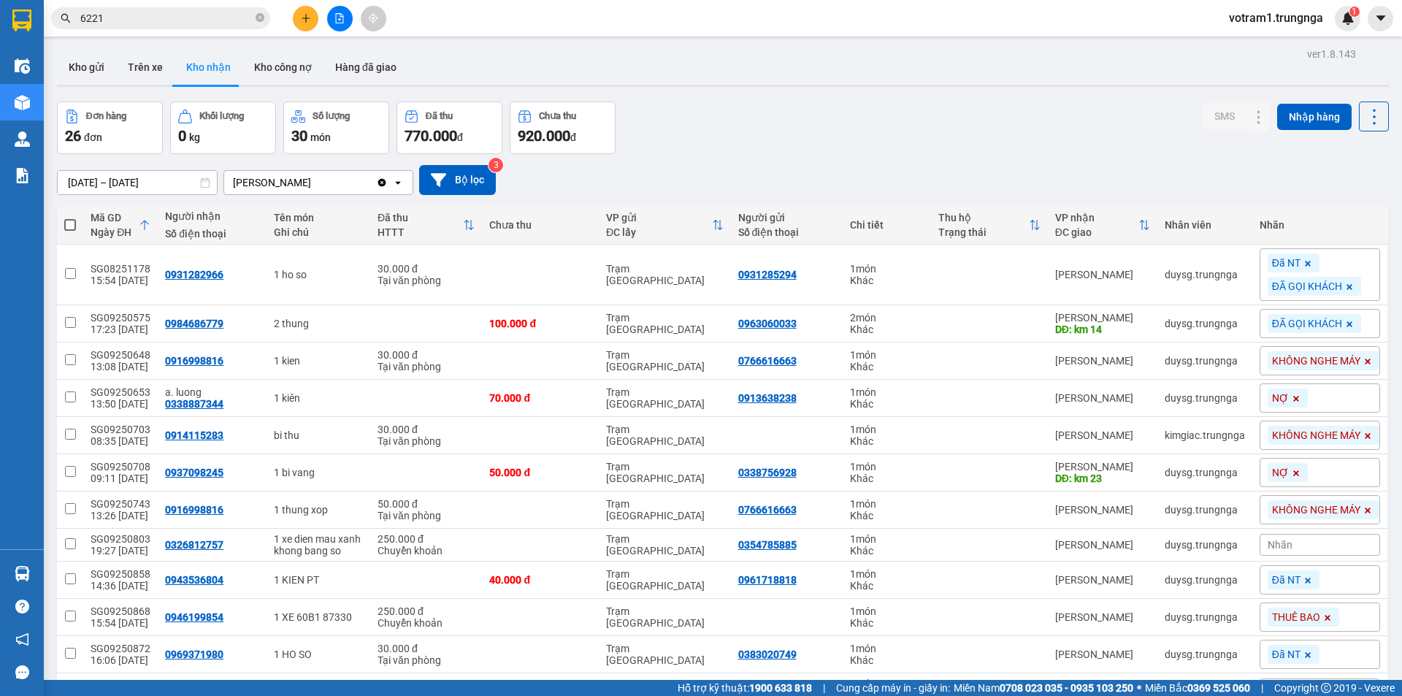
drag, startPoint x: 843, startPoint y: 64, endPoint x: 811, endPoint y: 41, distance: 39.7
click at [843, 64] on div "Kho gửi Trên xe Kho nhận Kho công nợ Hàng đã giao" at bounding box center [723, 69] width 1332 height 39
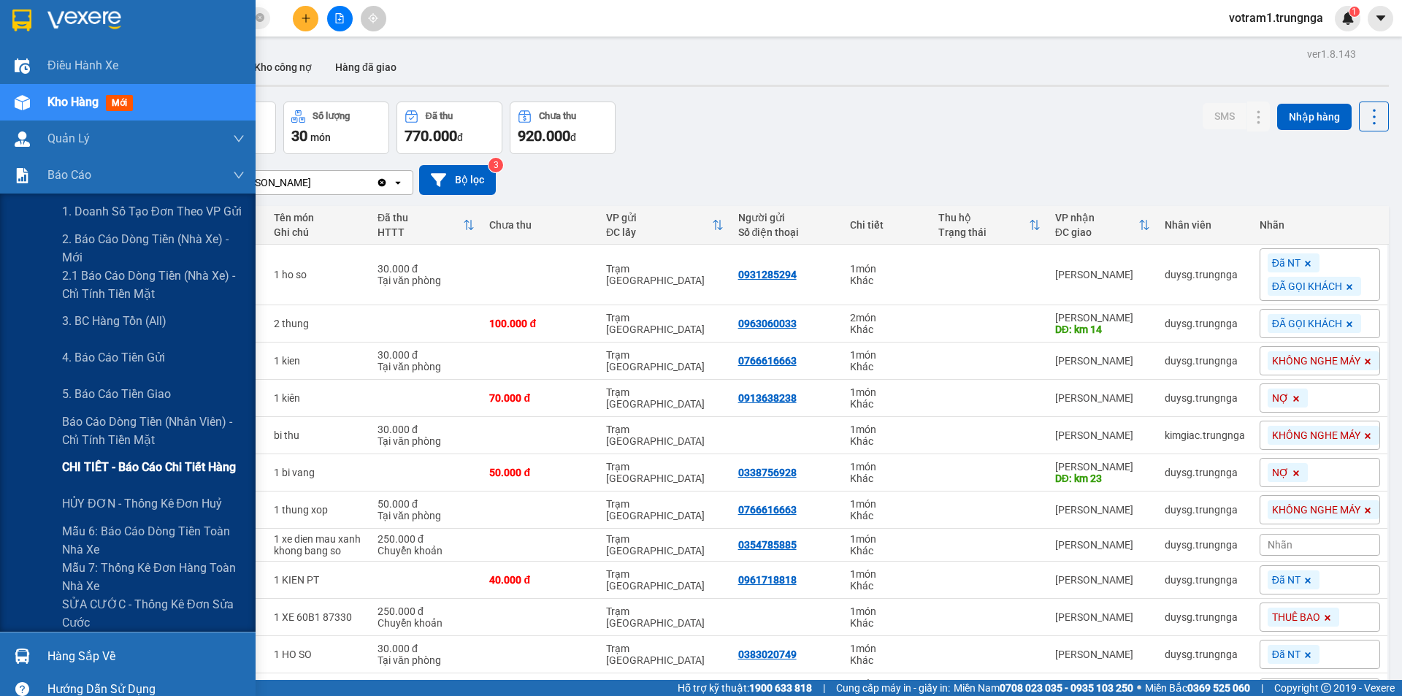
click at [135, 471] on span "CHI TIẾT - Báo cáo chi tiết hàng" at bounding box center [149, 467] width 174 height 18
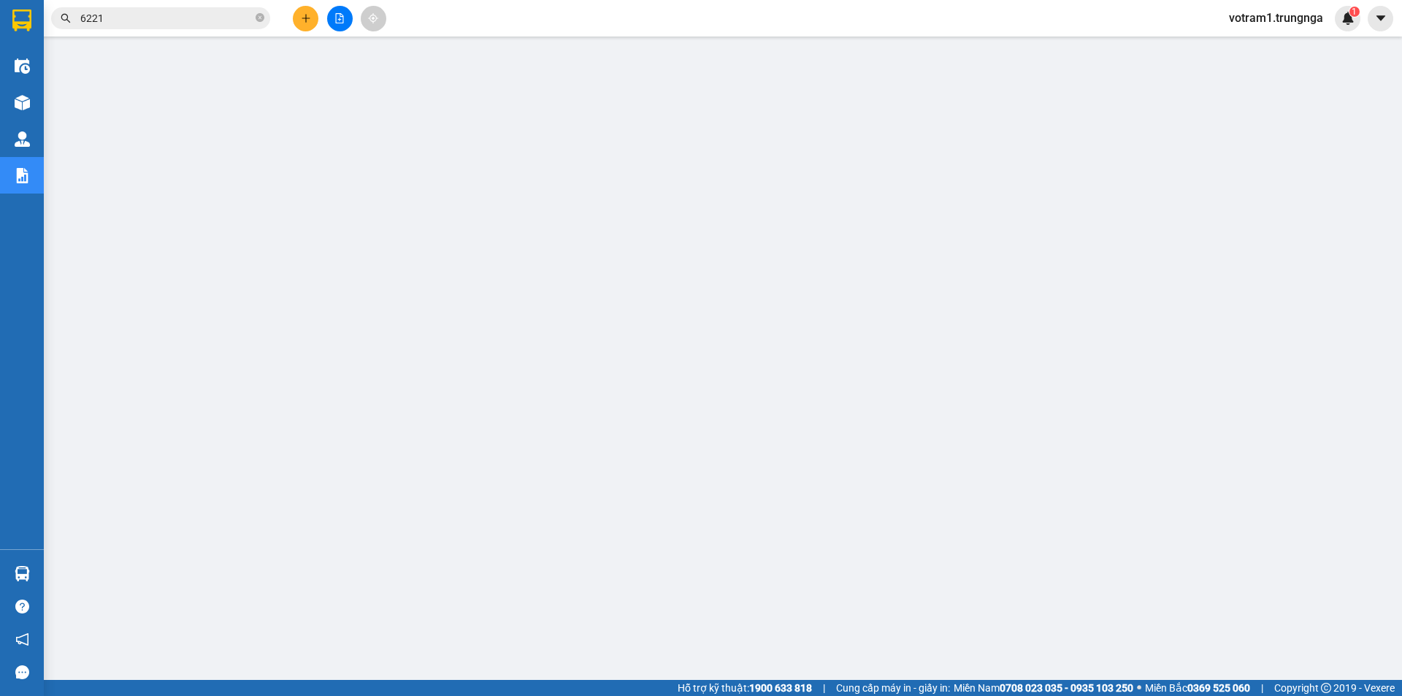
click at [196, 24] on input "6221" at bounding box center [166, 18] width 172 height 16
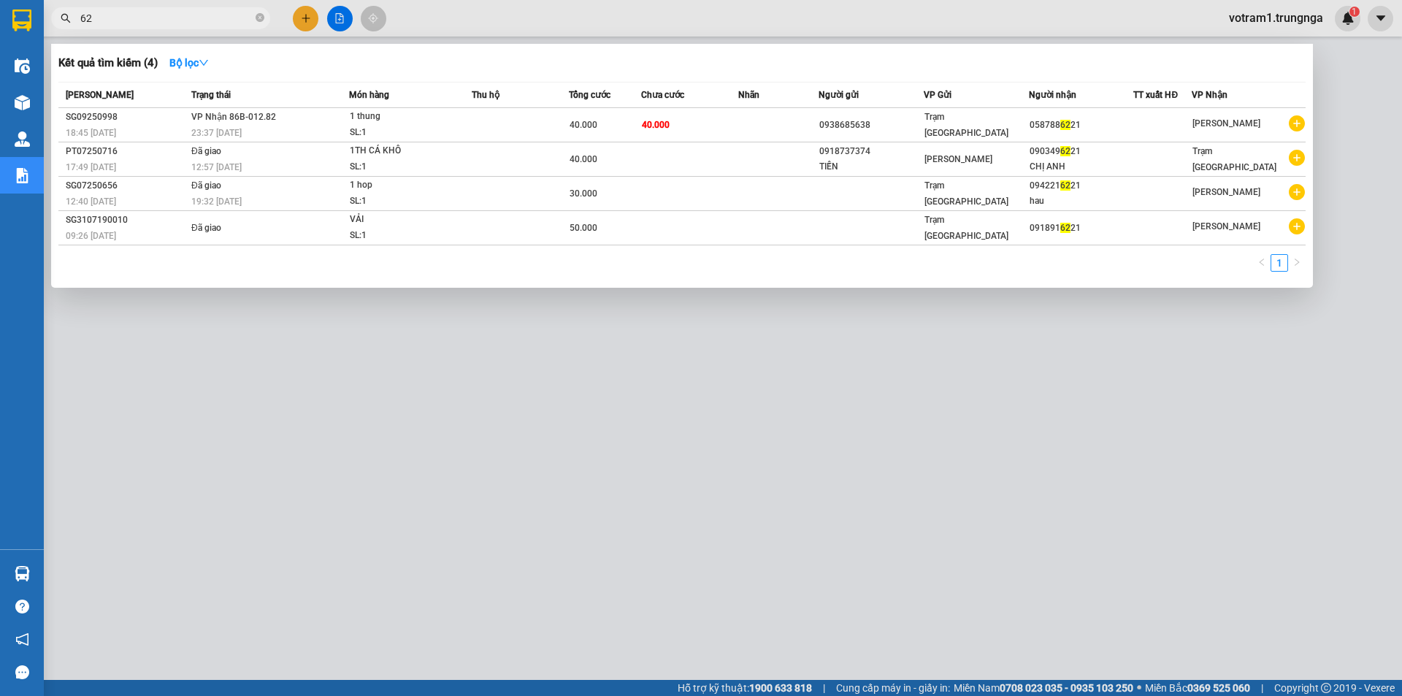
type input "6"
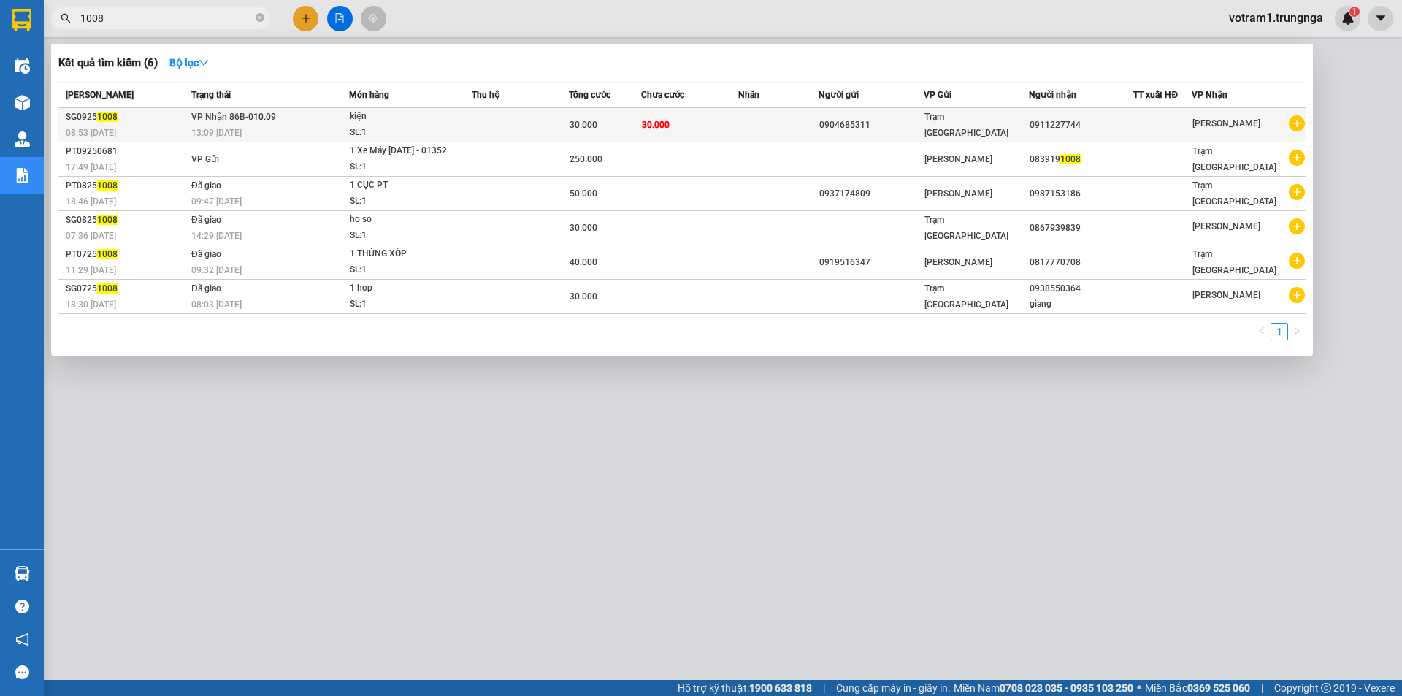
type input "1008"
click at [281, 126] on div "13:09 - 13/09" at bounding box center [269, 133] width 157 height 16
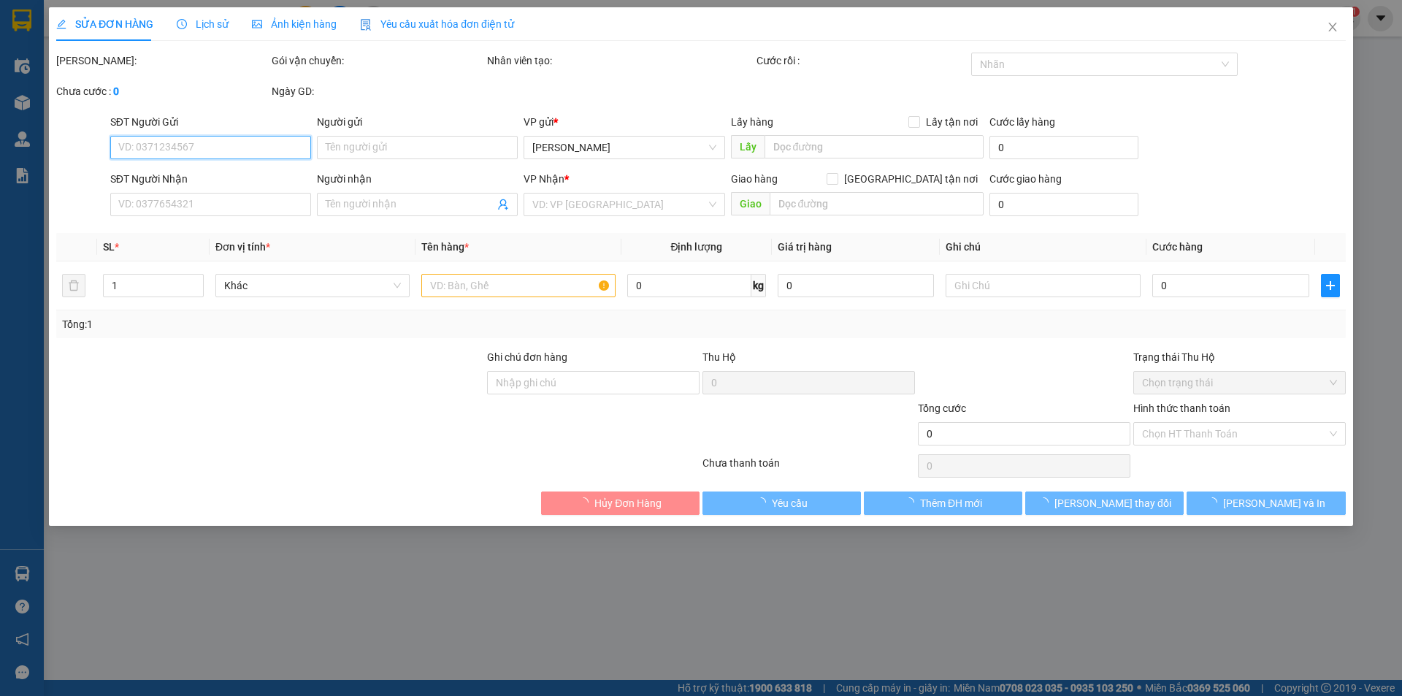
type input "0904685311"
type input "0911227744"
type input "30.000"
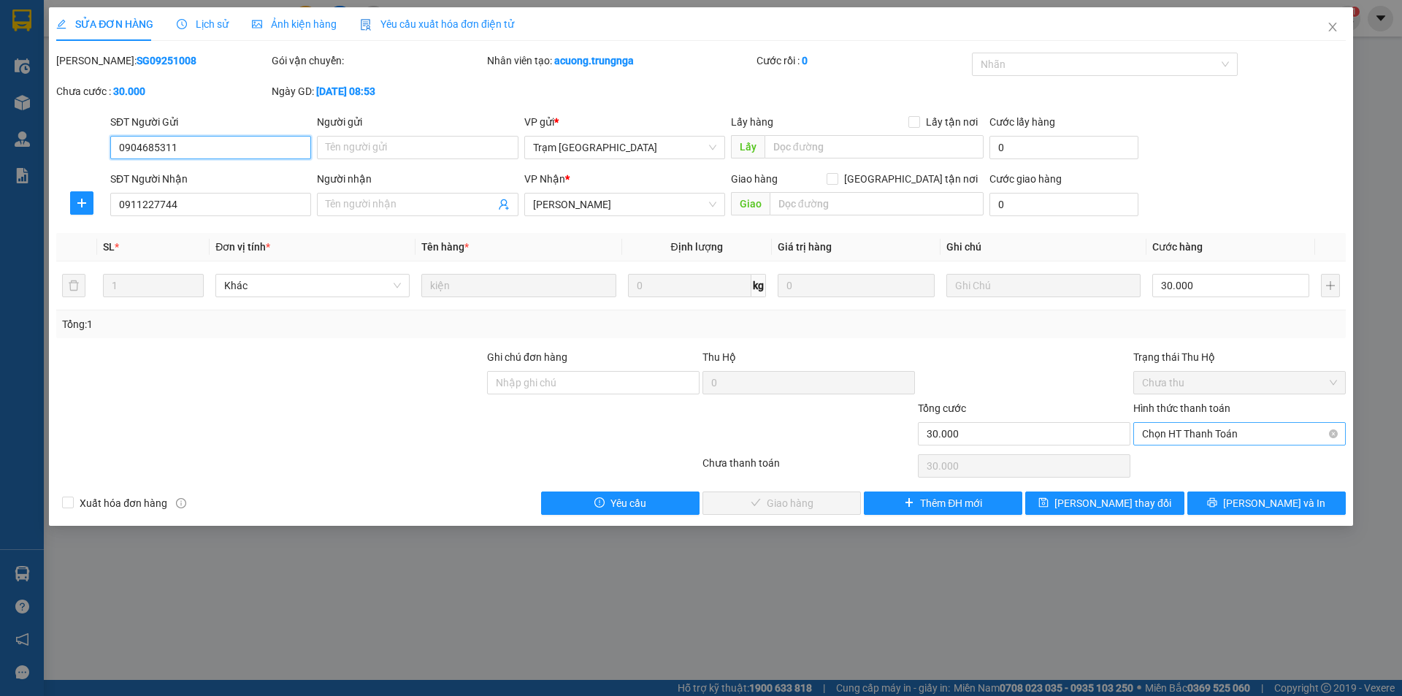
click at [1166, 426] on span "Chọn HT Thanh Toán" at bounding box center [1239, 434] width 195 height 22
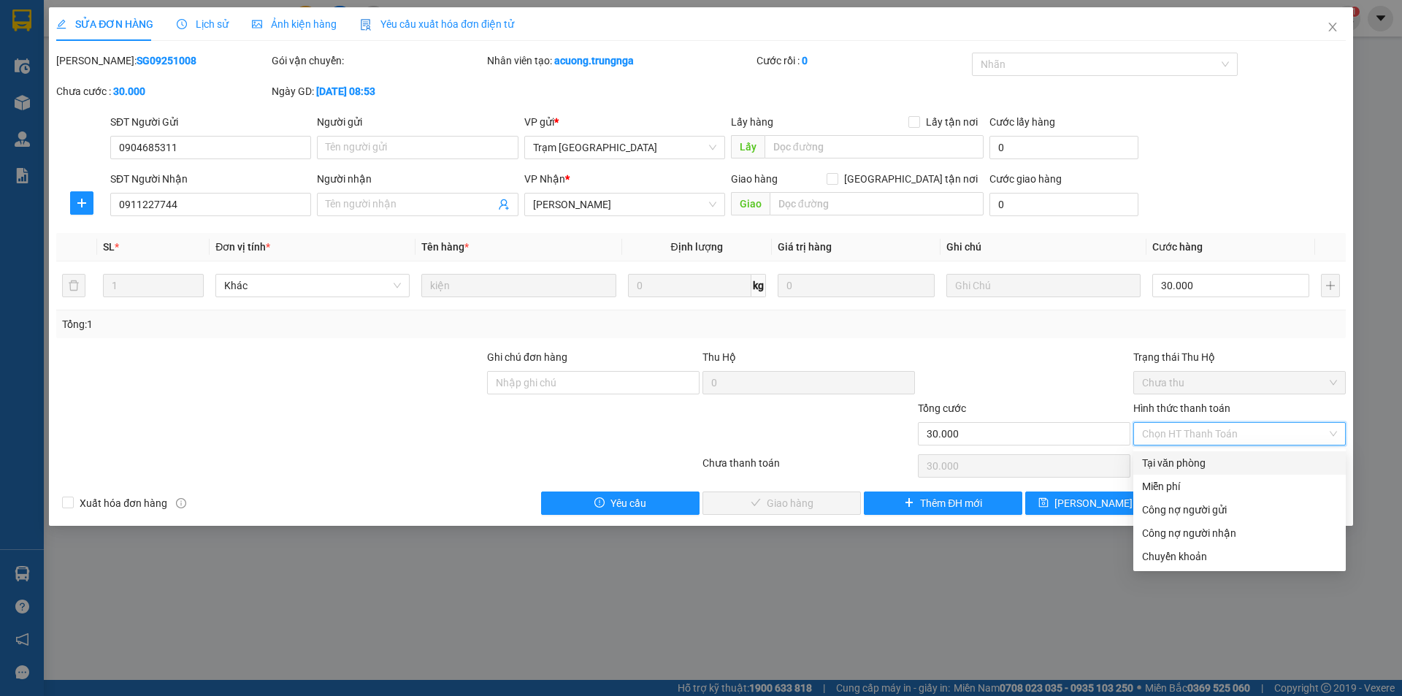
click at [1177, 462] on div "Tại văn phòng" at bounding box center [1239, 463] width 195 height 16
type input "0"
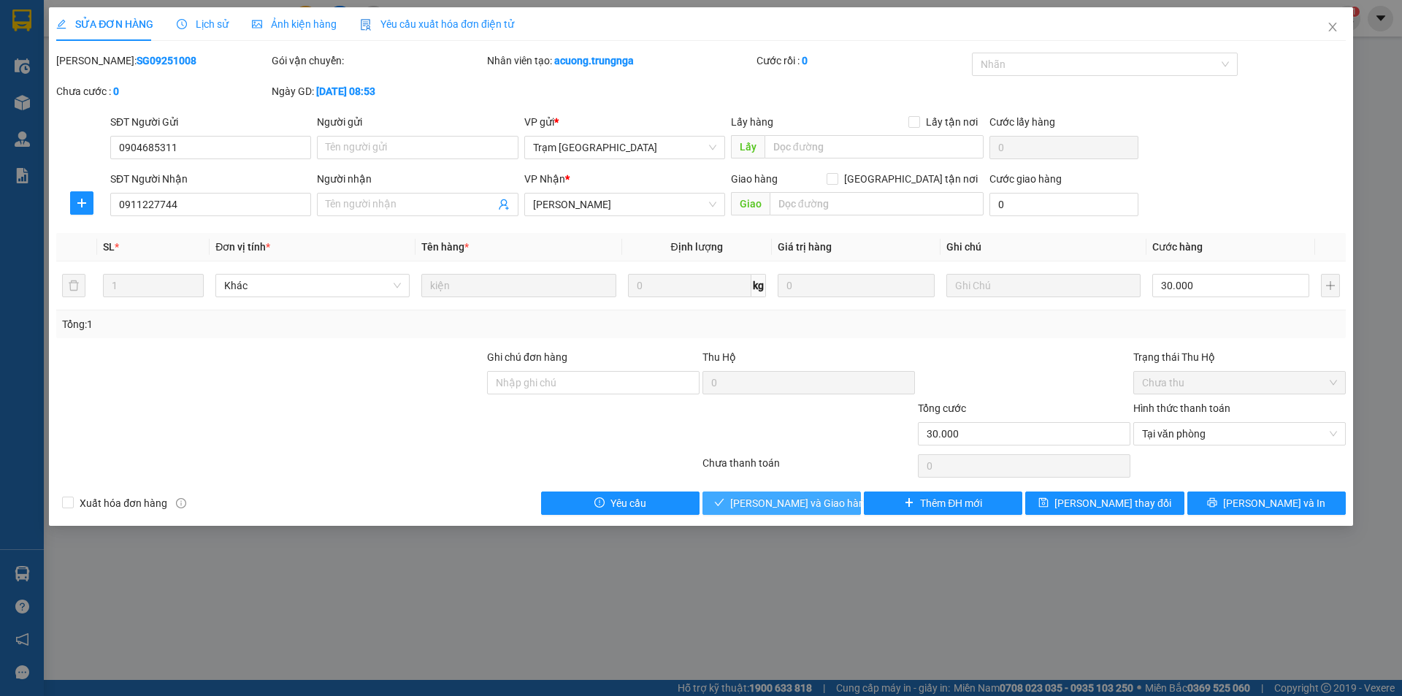
click at [799, 494] on button "[PERSON_NAME] và Giao hàng" at bounding box center [782, 502] width 158 height 23
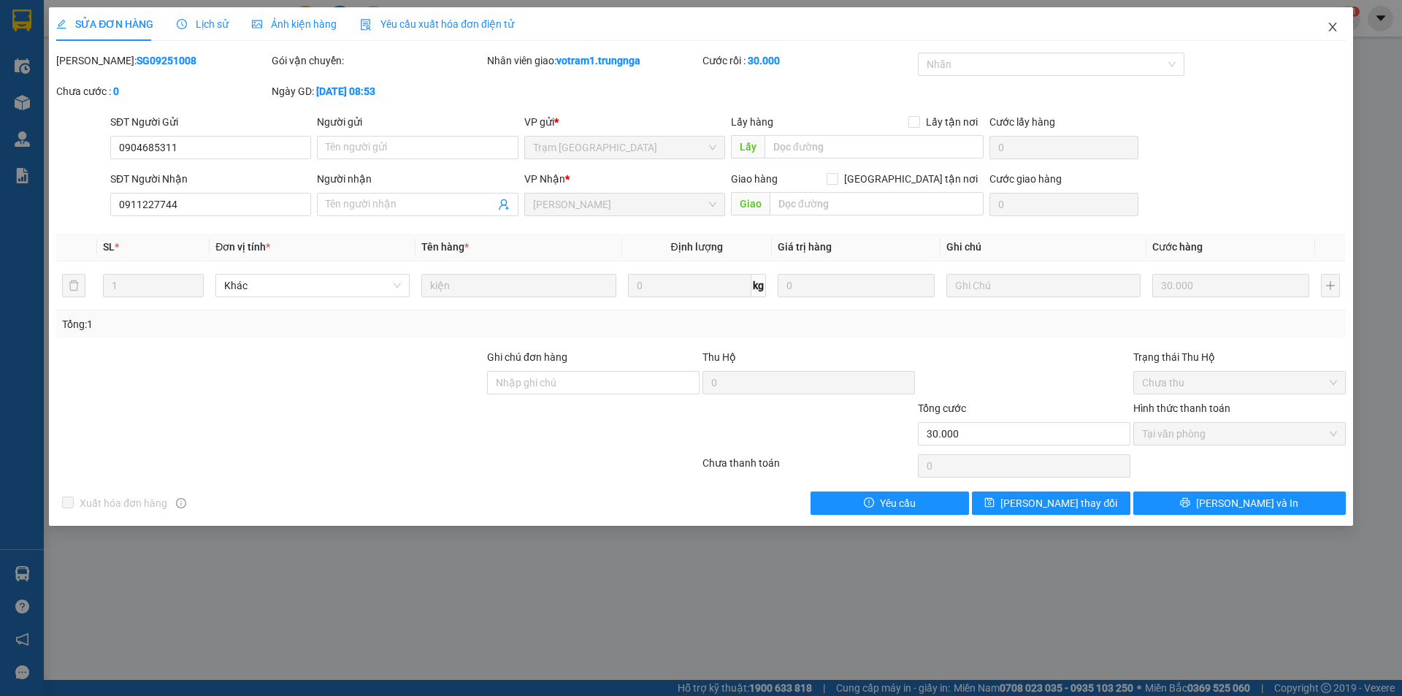
click at [1332, 29] on icon "close" at bounding box center [1332, 27] width 8 height 9
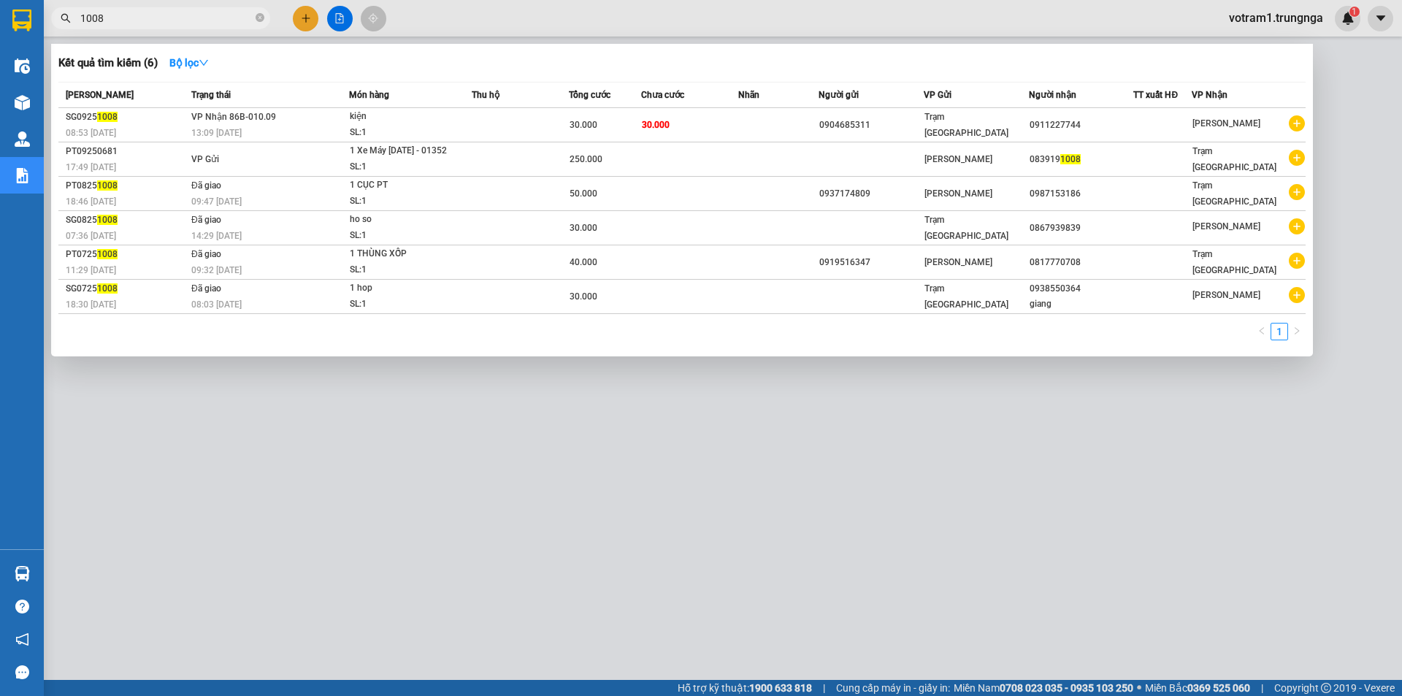
click at [183, 26] on input "1008" at bounding box center [166, 18] width 172 height 16
type input "1"
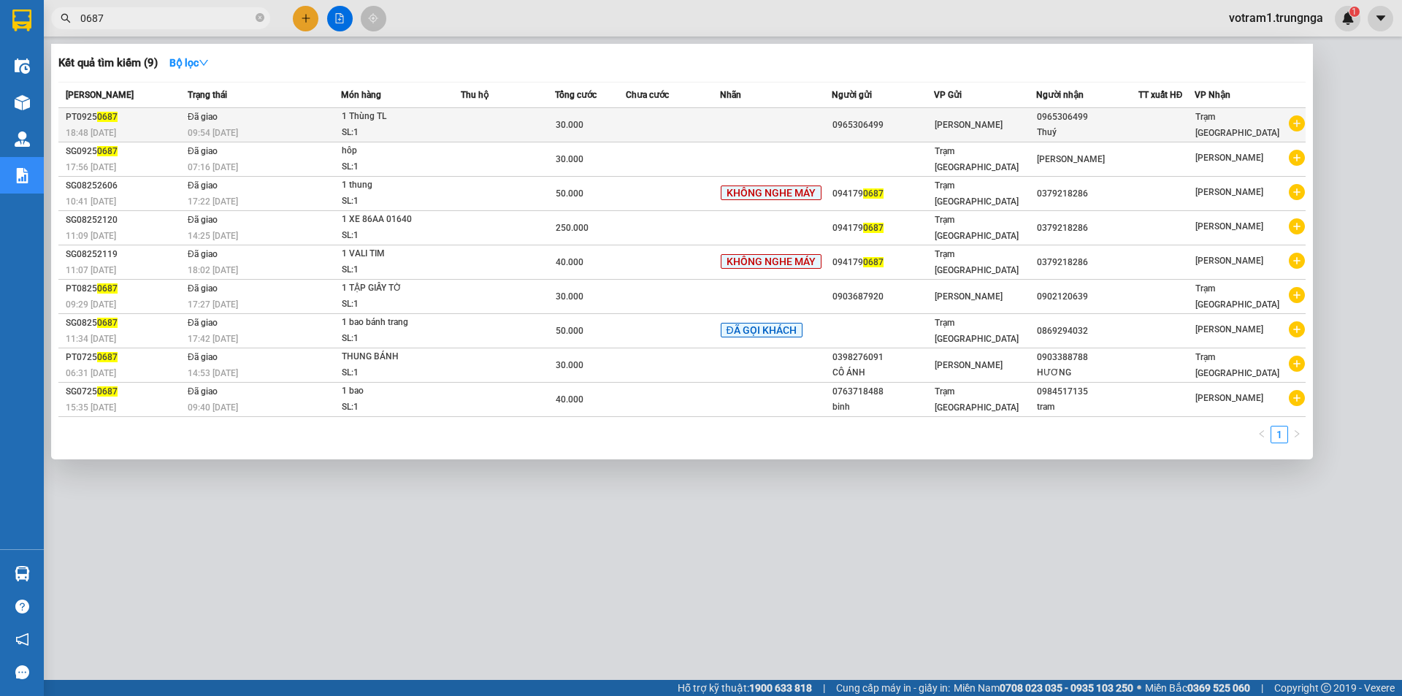
type input "0687"
click at [272, 126] on div "09:54 - 13/09" at bounding box center [264, 133] width 153 height 16
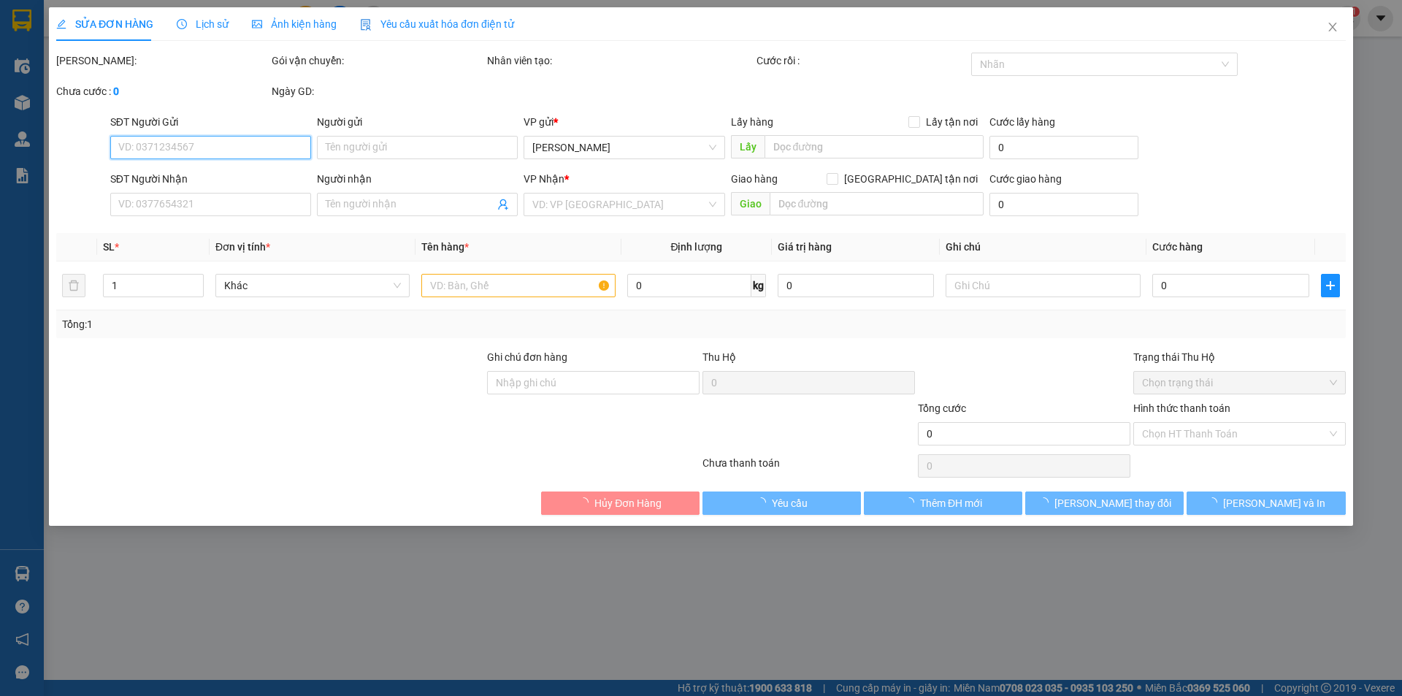
type input "0965306499"
type input "Thuý"
type input "30.000"
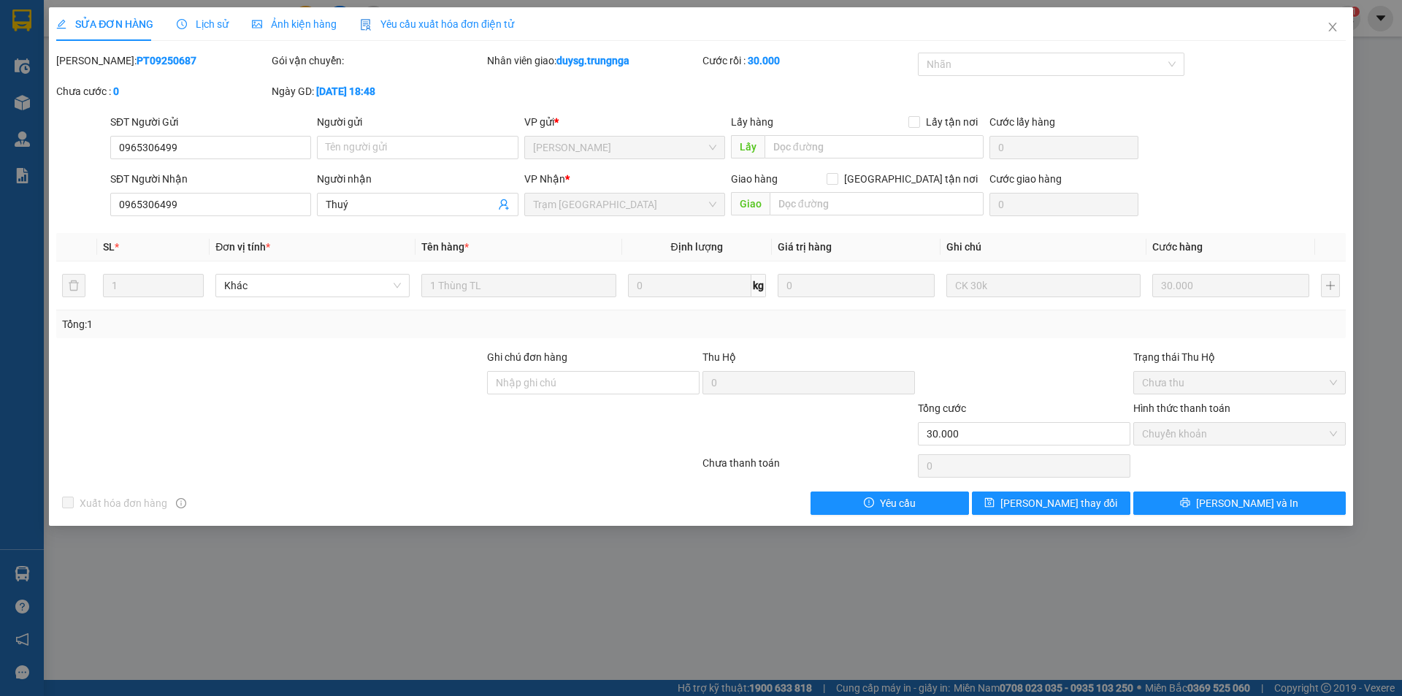
click at [224, 30] on span "Lịch sử" at bounding box center [203, 24] width 52 height 12
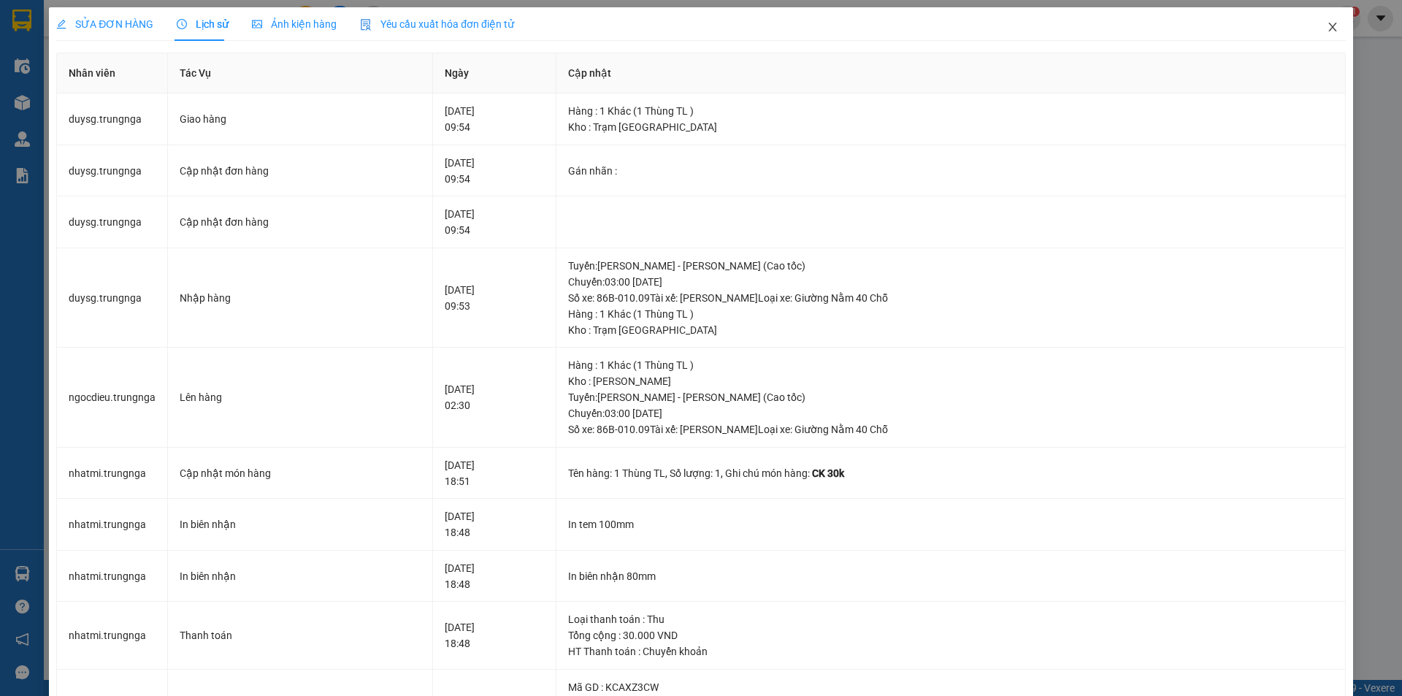
click at [1327, 26] on icon "close" at bounding box center [1333, 27] width 12 height 12
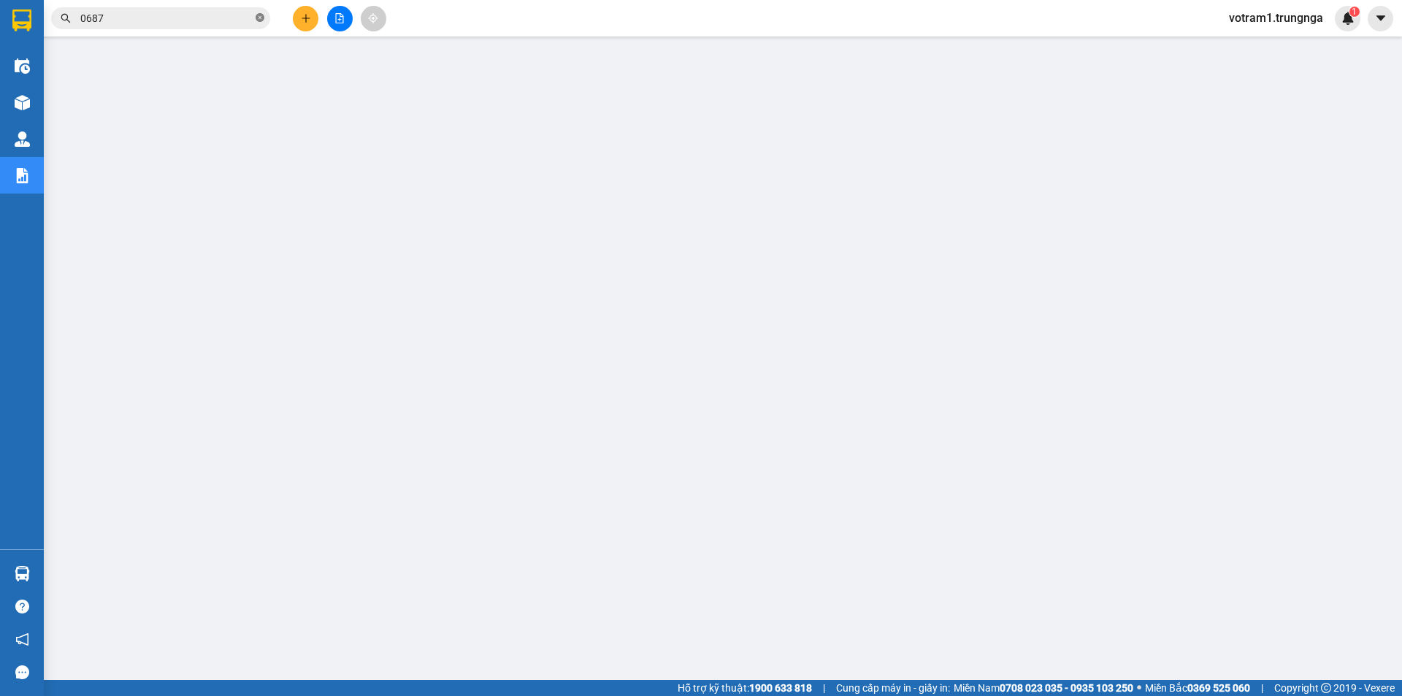
click at [257, 18] on icon "close-circle" at bounding box center [260, 17] width 9 height 9
click at [223, 22] on input "text" at bounding box center [166, 18] width 172 height 16
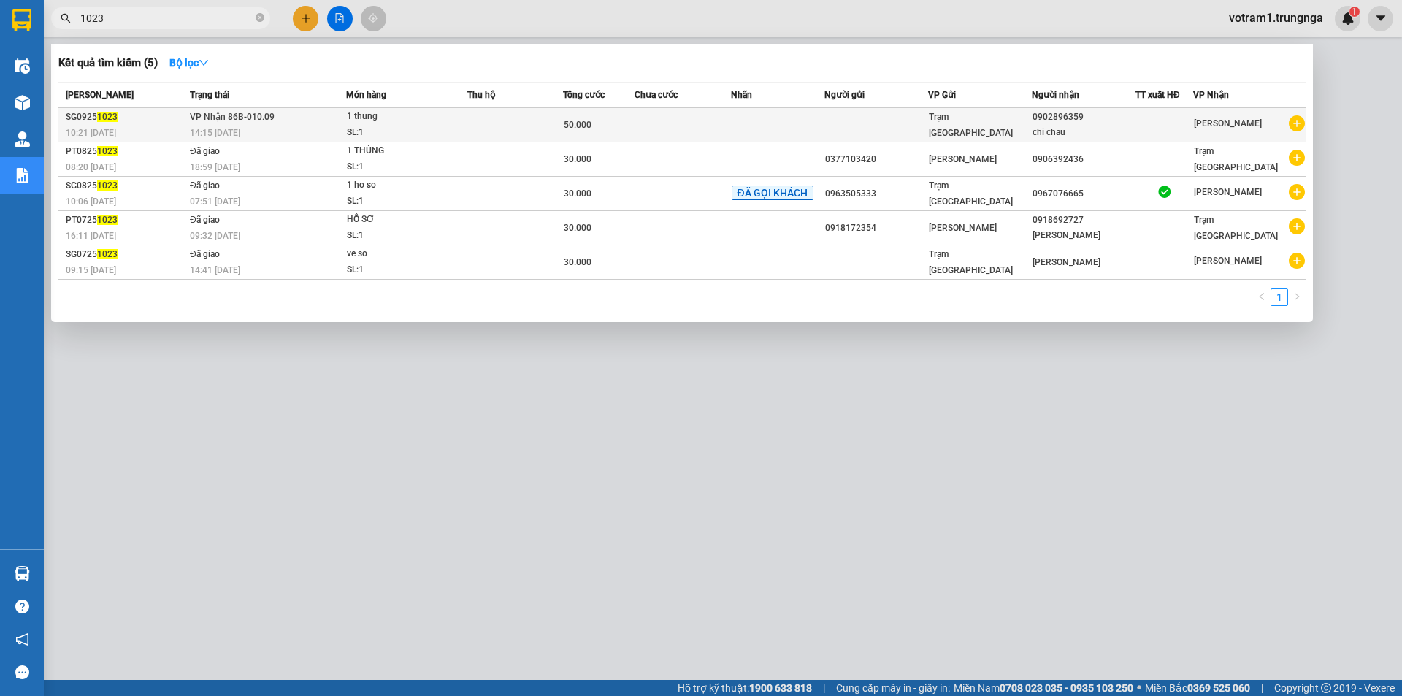
type input "1023"
click at [358, 118] on div "1 thung" at bounding box center [402, 117] width 110 height 16
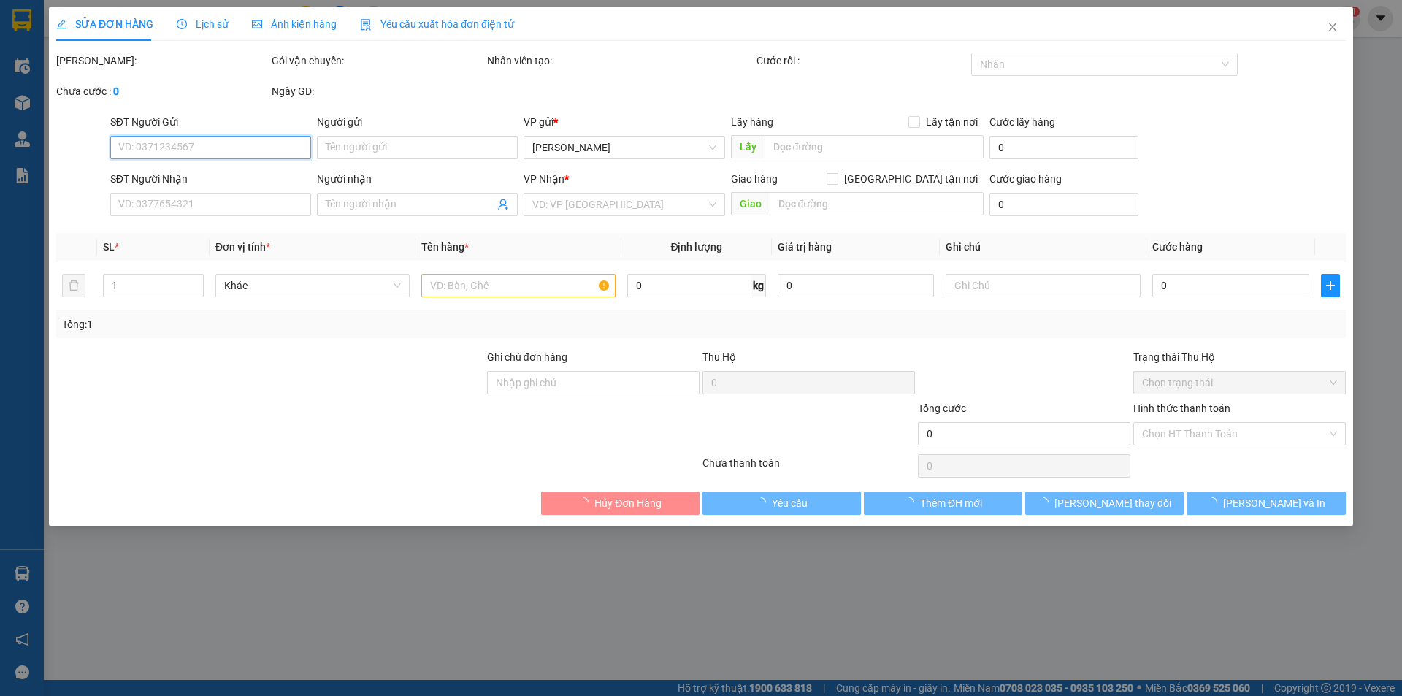
type input "0902896359"
type input "chi chau"
type input "50.000"
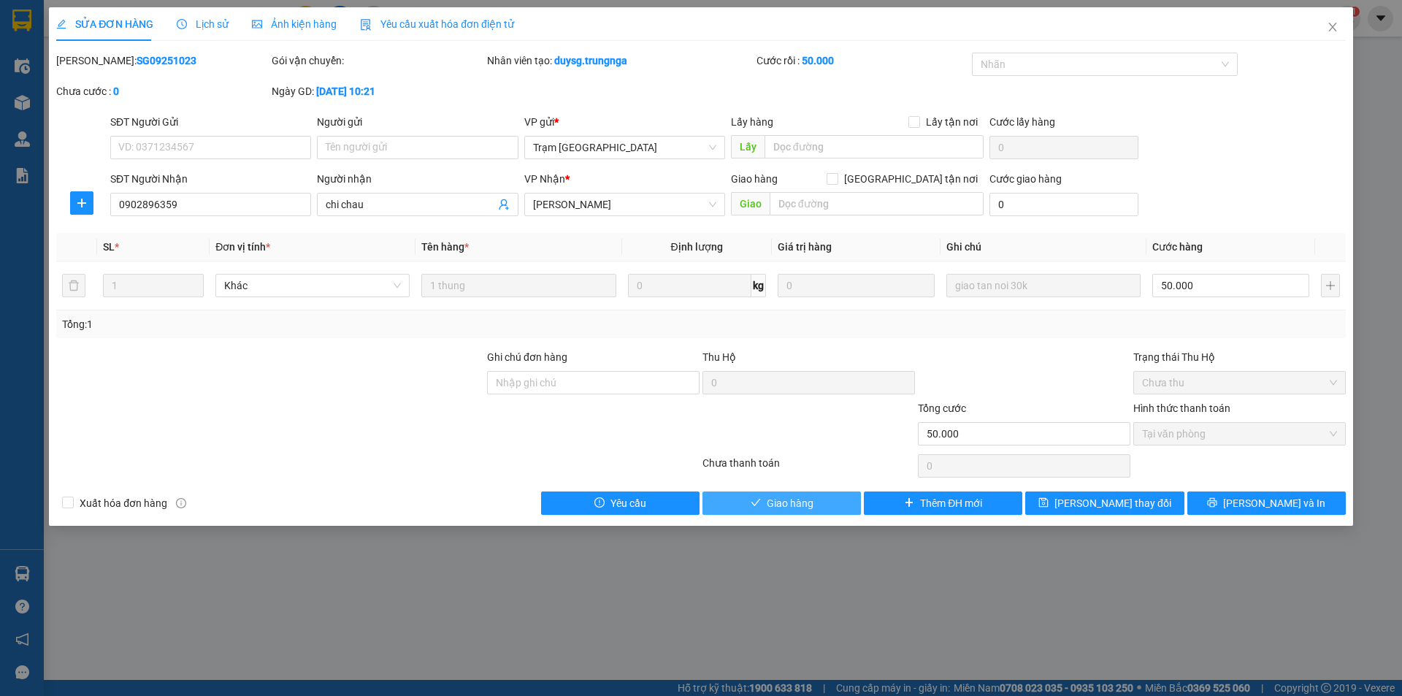
click at [838, 494] on button "Giao hàng" at bounding box center [782, 502] width 158 height 23
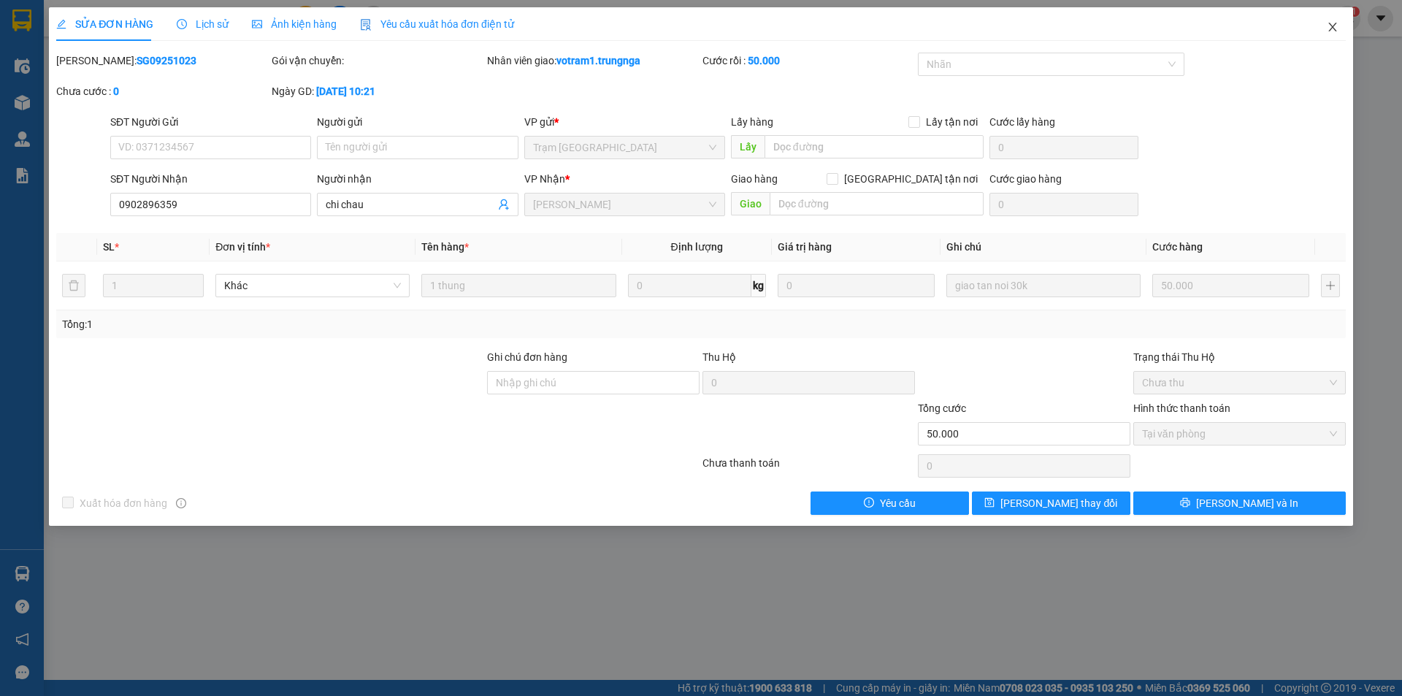
click at [1336, 21] on span "Close" at bounding box center [1332, 27] width 41 height 41
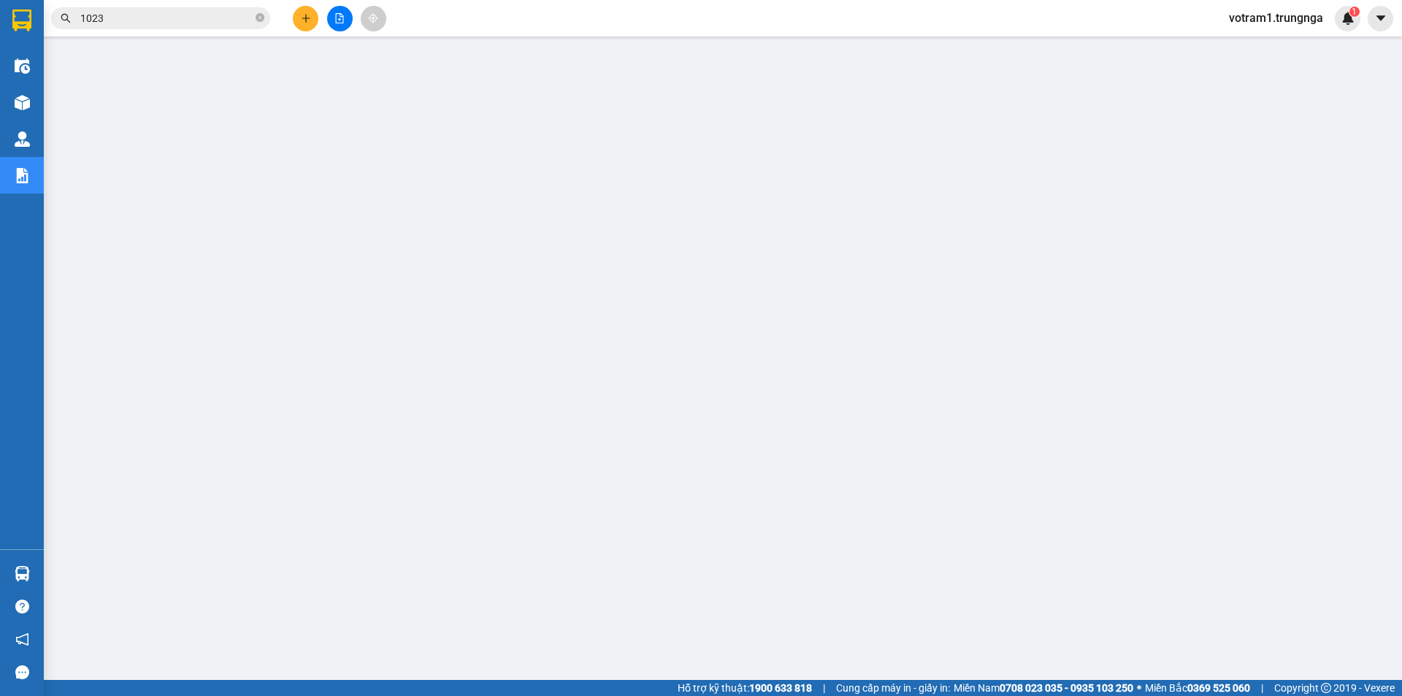
click at [167, 23] on input "1023" at bounding box center [166, 18] width 172 height 16
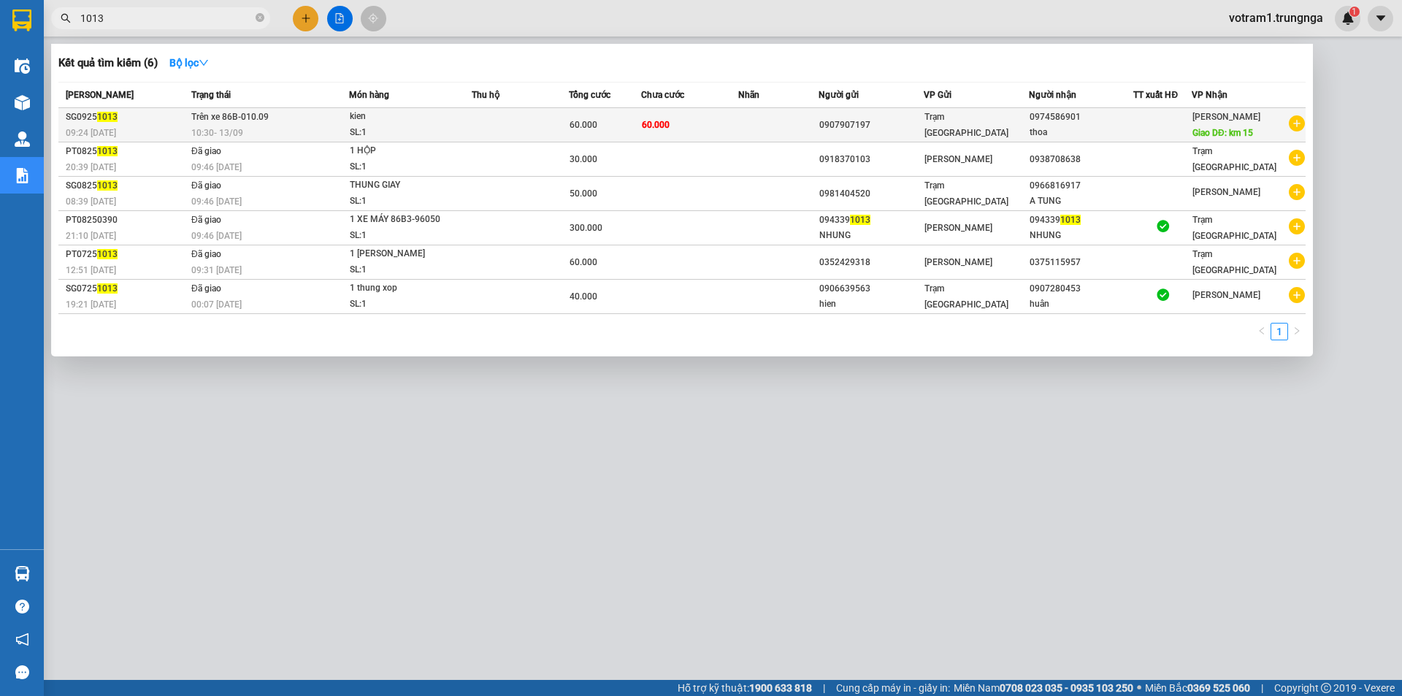
type input "1013"
click at [621, 116] on td "60.000" at bounding box center [605, 125] width 72 height 34
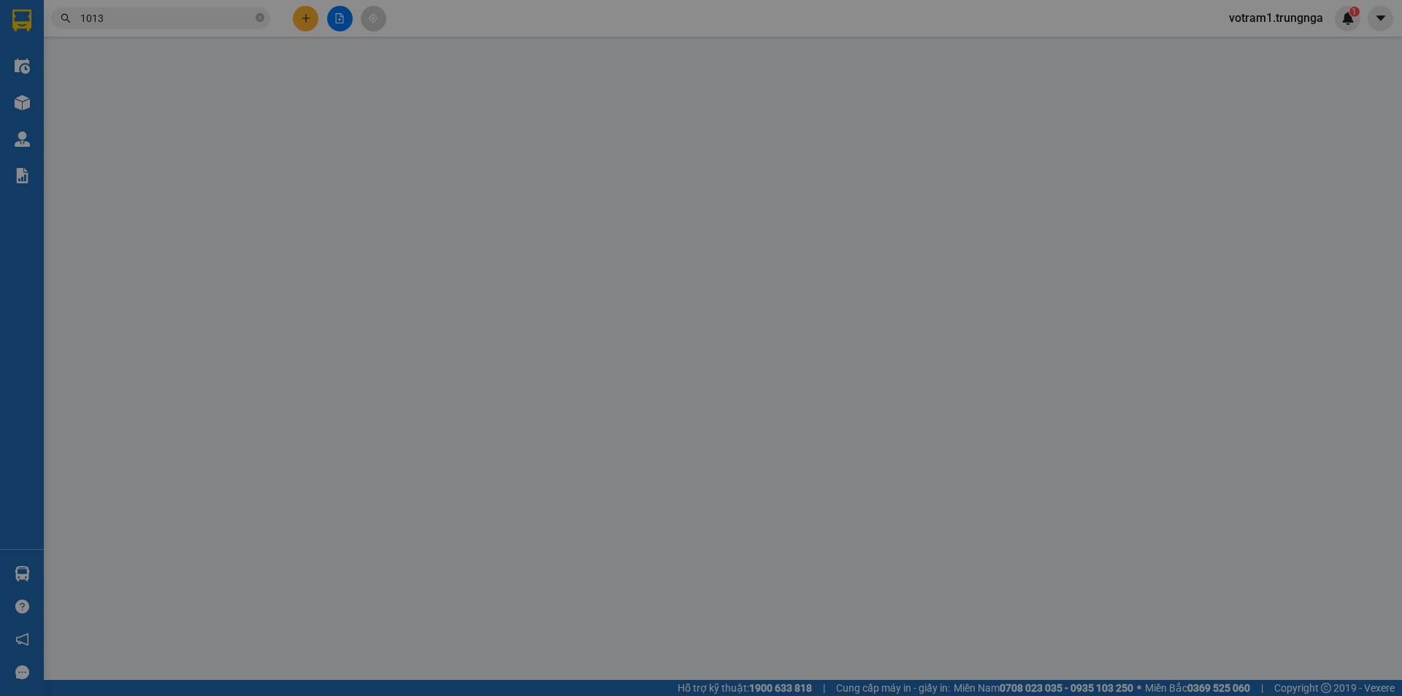
type input "0907907197"
type input "0974586901"
type input "thoa"
type input "km 15"
type input "60.000"
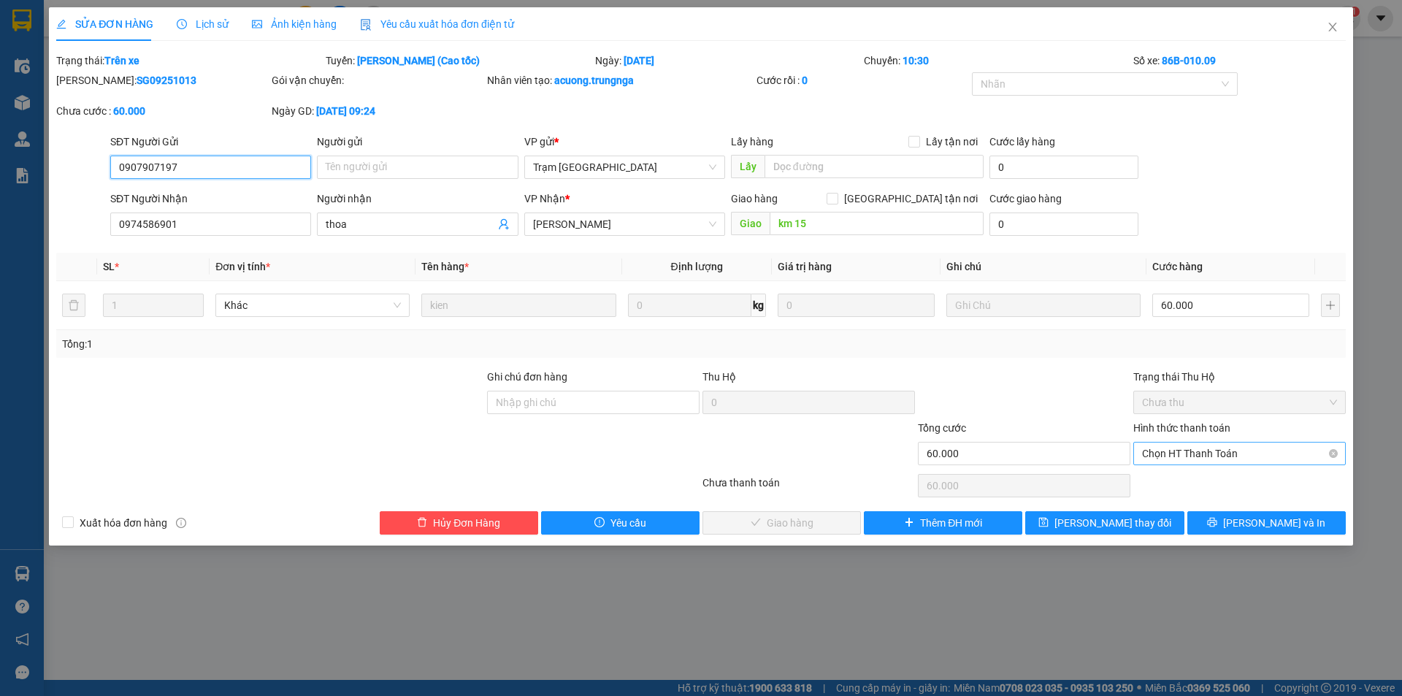
click at [1223, 454] on span "Chọn HT Thanh Toán" at bounding box center [1239, 454] width 195 height 22
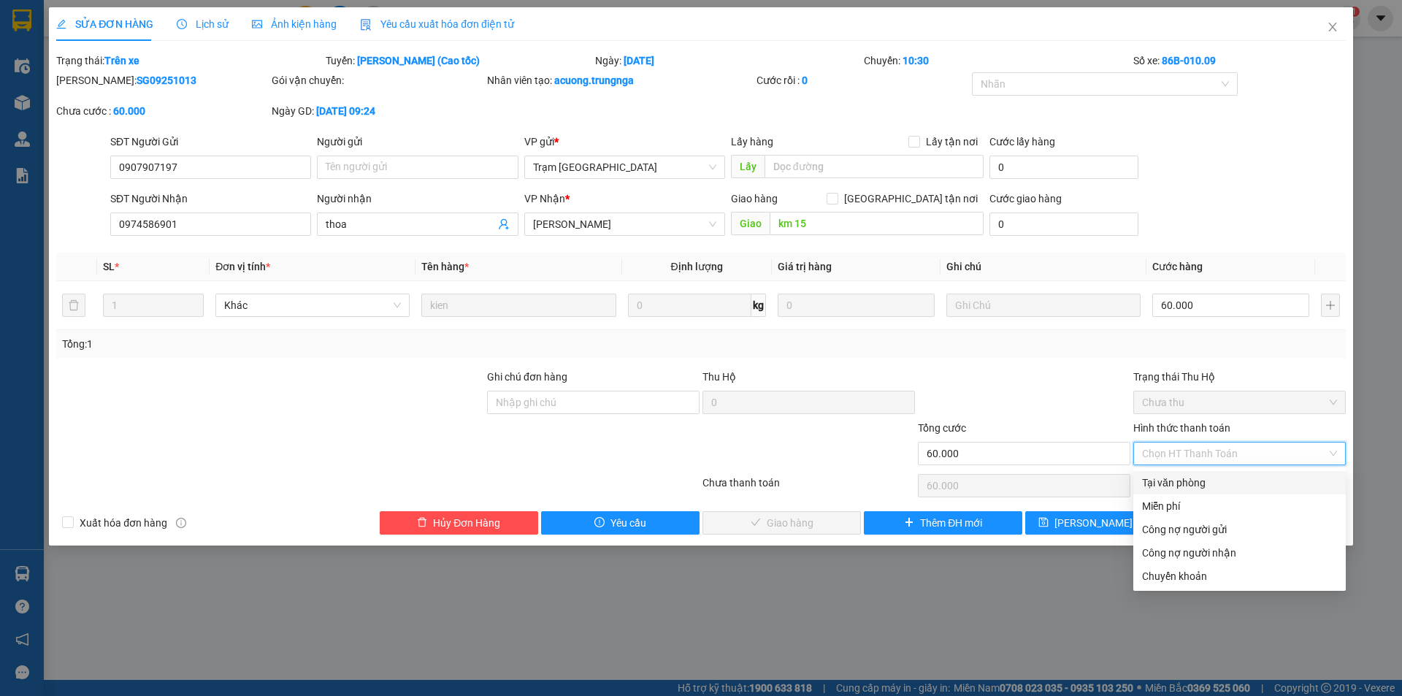
click at [1218, 475] on div "Tại văn phòng" at bounding box center [1239, 483] width 195 height 16
type input "0"
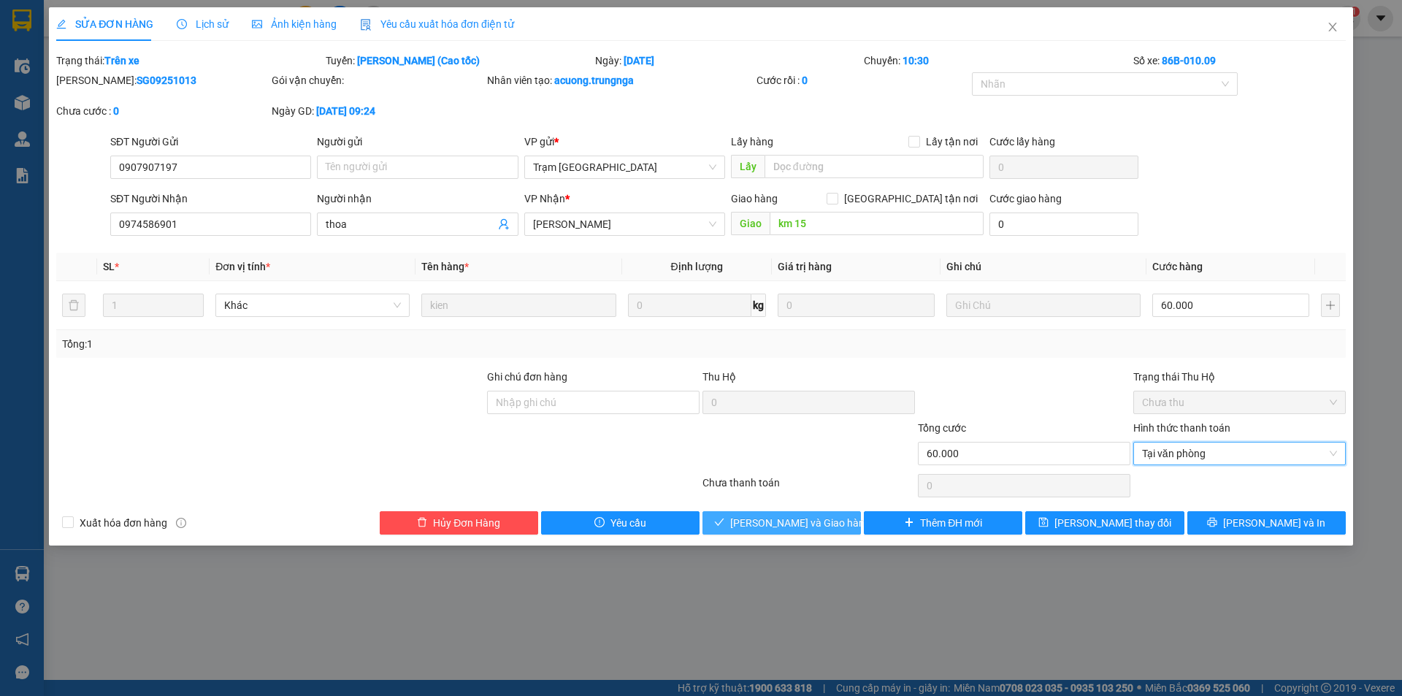
click at [819, 523] on span "[PERSON_NAME] và Giao hàng" at bounding box center [800, 523] width 140 height 16
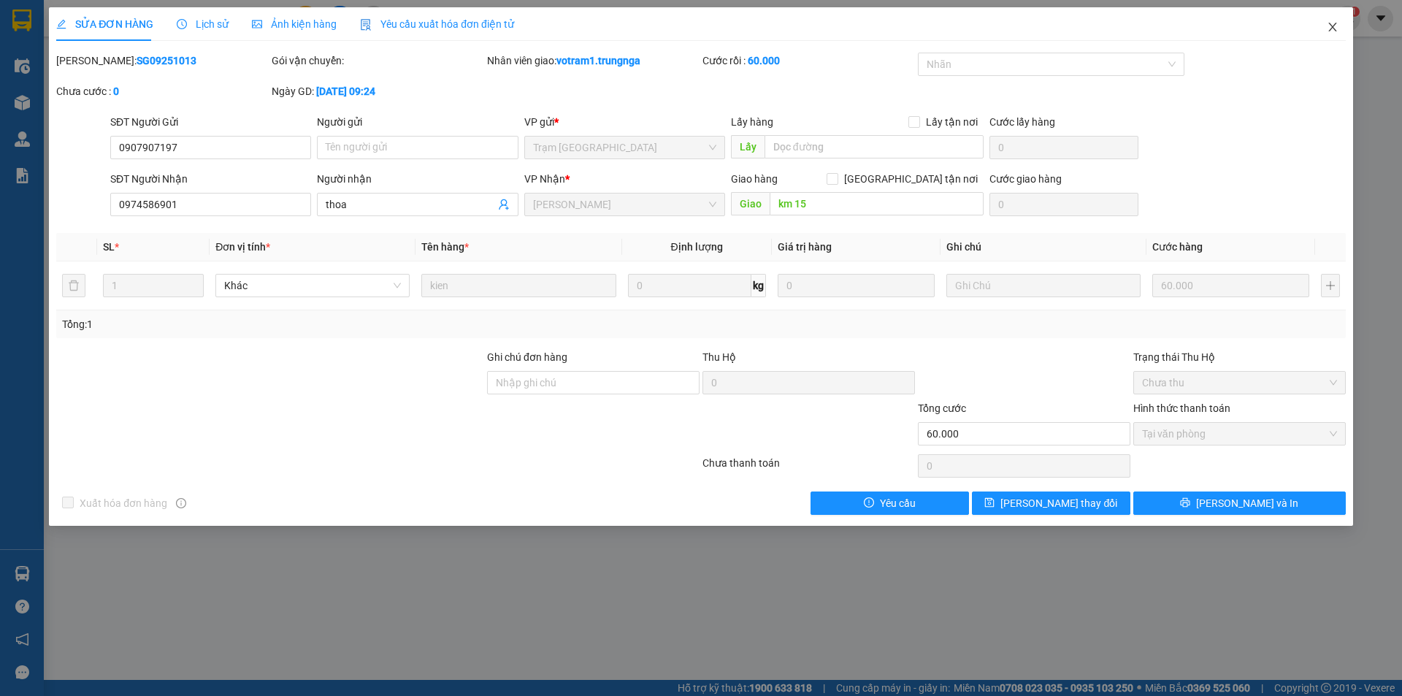
click at [1333, 26] on icon "close" at bounding box center [1333, 27] width 12 height 12
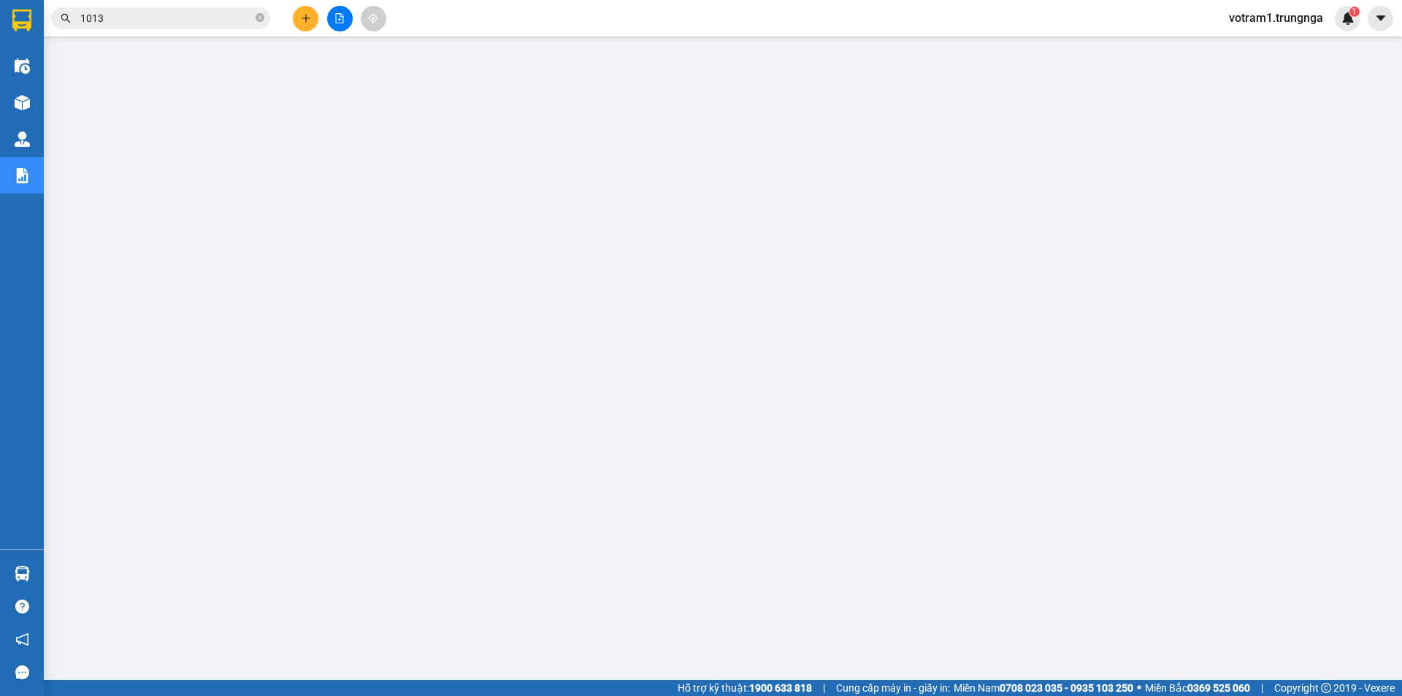
click at [1315, 18] on span "votram1.trungnga" at bounding box center [1276, 18] width 118 height 18
click at [1294, 49] on span "Đăng xuất" at bounding box center [1283, 45] width 88 height 16
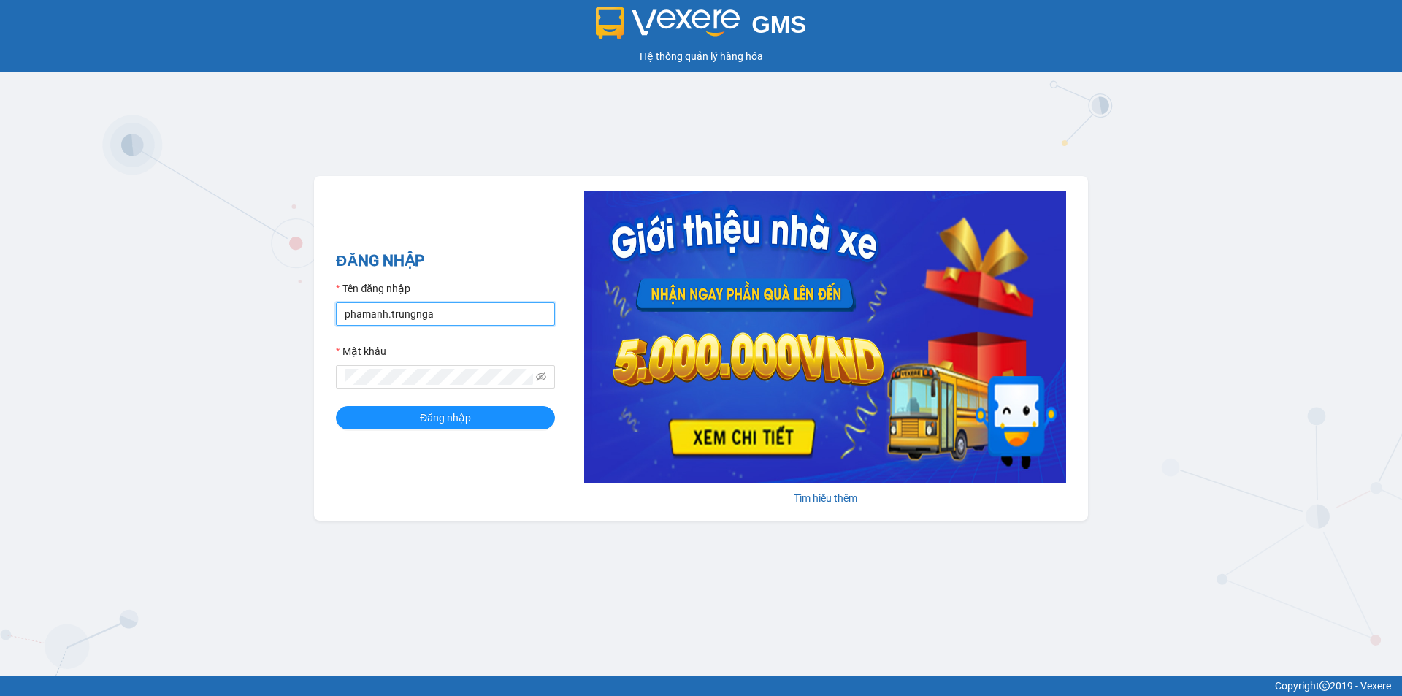
drag, startPoint x: 438, startPoint y: 307, endPoint x: 324, endPoint y: 307, distance: 114.7
click at [323, 310] on div "ĐĂNG NHẬP Tên đăng nhập phamanh.trungnga Mật khẩu Đăng nhập Tìm hiểu thêm" at bounding box center [701, 348] width 774 height 345
type input "hoanguyen.trungnga"
click at [321, 378] on div "ĐĂNG NHẬP Tên đăng nhập hoanguyen.trungnga Mật khẩu Đăng nhập [PERSON_NAME] thêm" at bounding box center [701, 348] width 774 height 345
click at [336, 406] on button "Đăng nhập" at bounding box center [445, 417] width 219 height 23
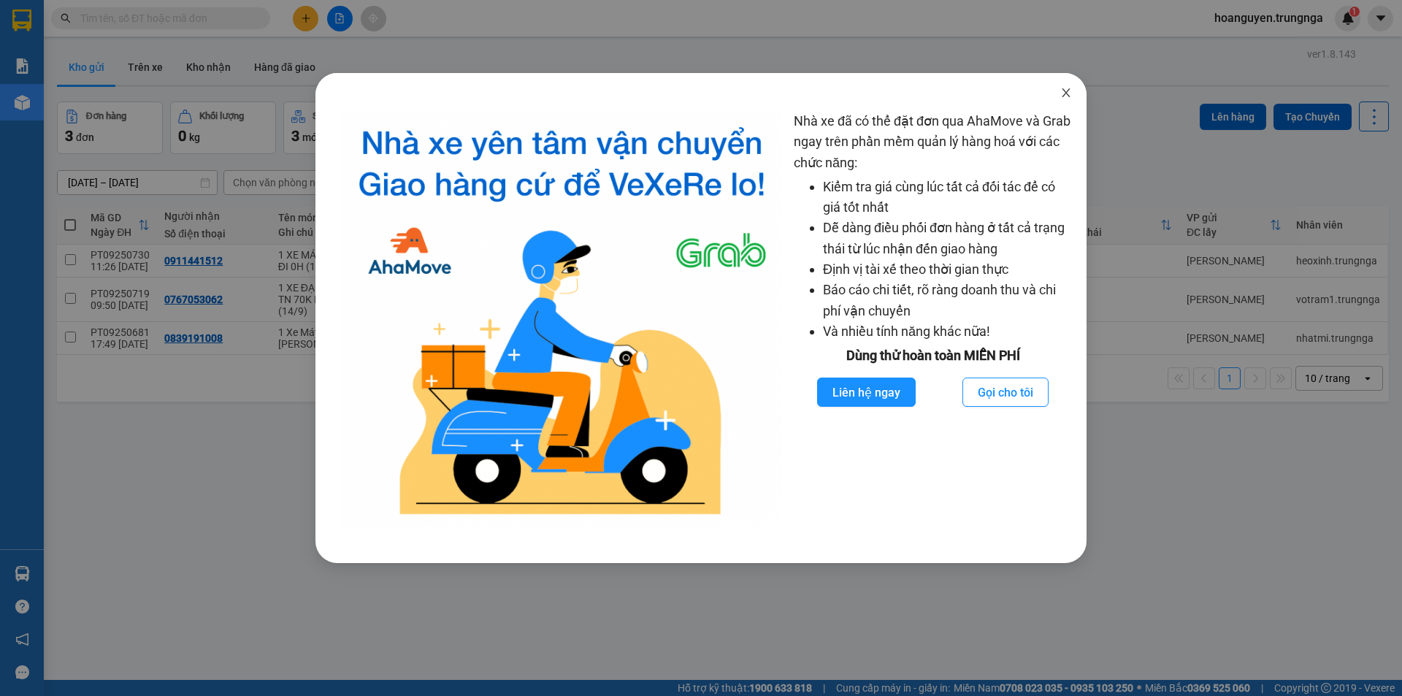
click at [1067, 91] on icon "close" at bounding box center [1066, 93] width 12 height 12
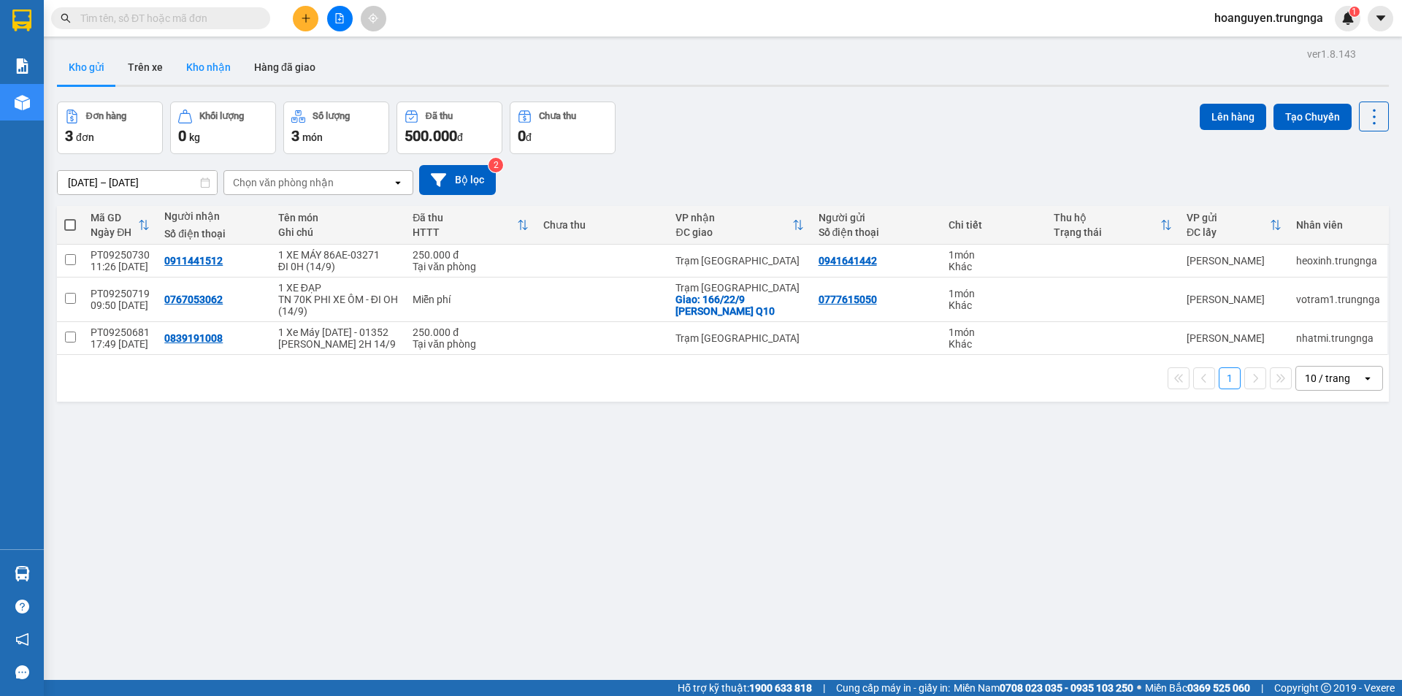
click at [215, 71] on button "Kho nhận" at bounding box center [209, 67] width 68 height 35
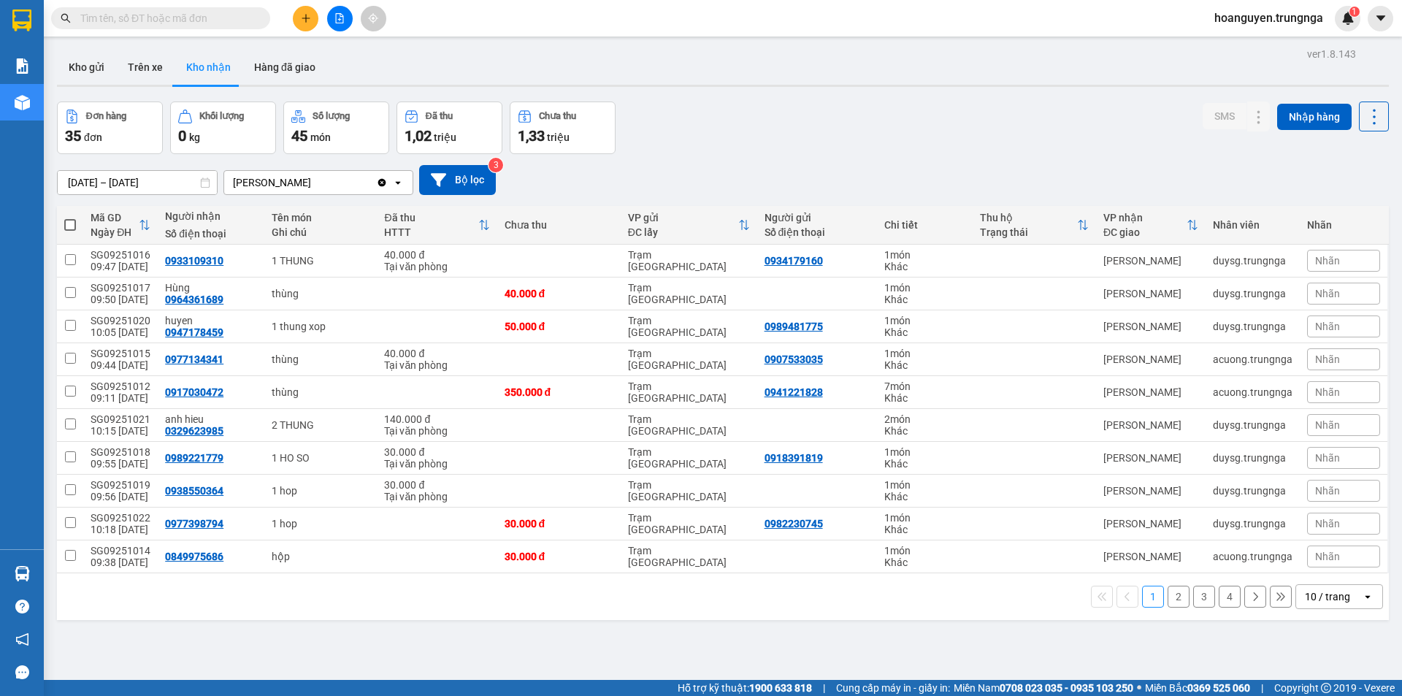
click at [177, 183] on input "[DATE] – [DATE]" at bounding box center [137, 182] width 159 height 23
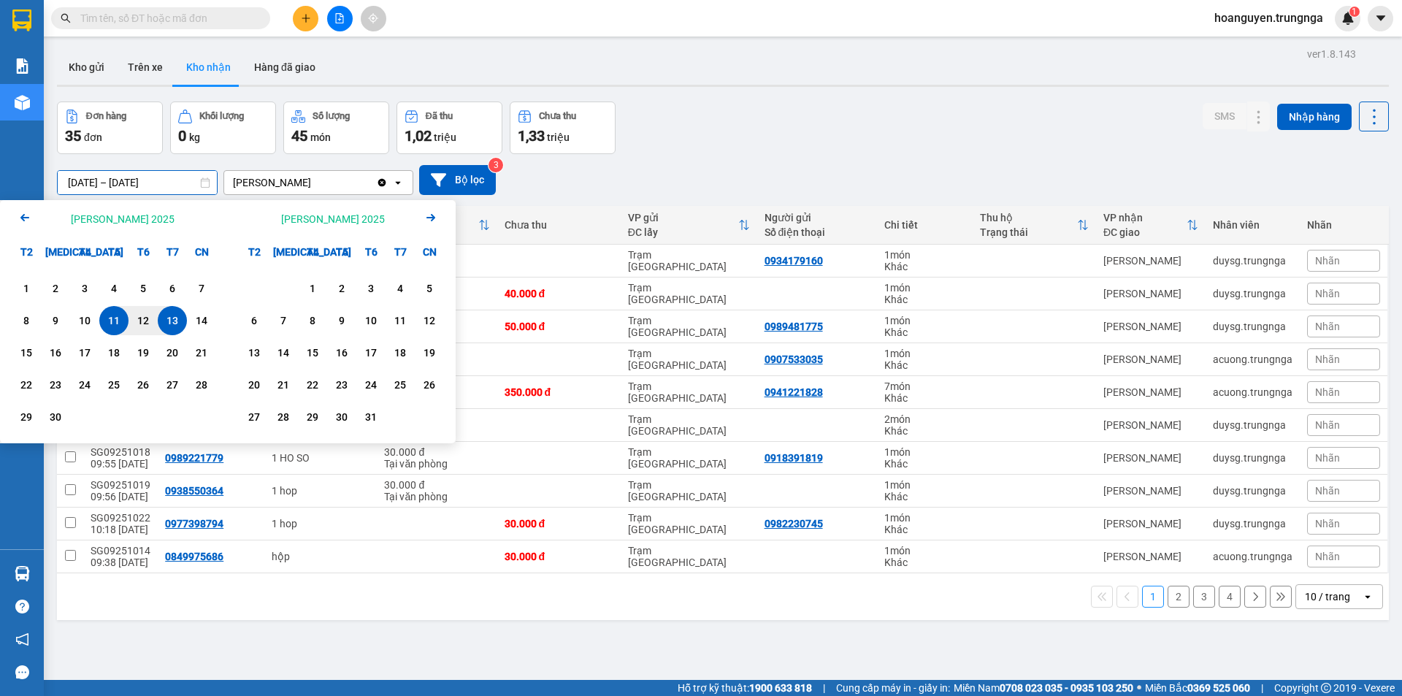
click at [17, 213] on icon "Arrow Left" at bounding box center [25, 218] width 18 height 18
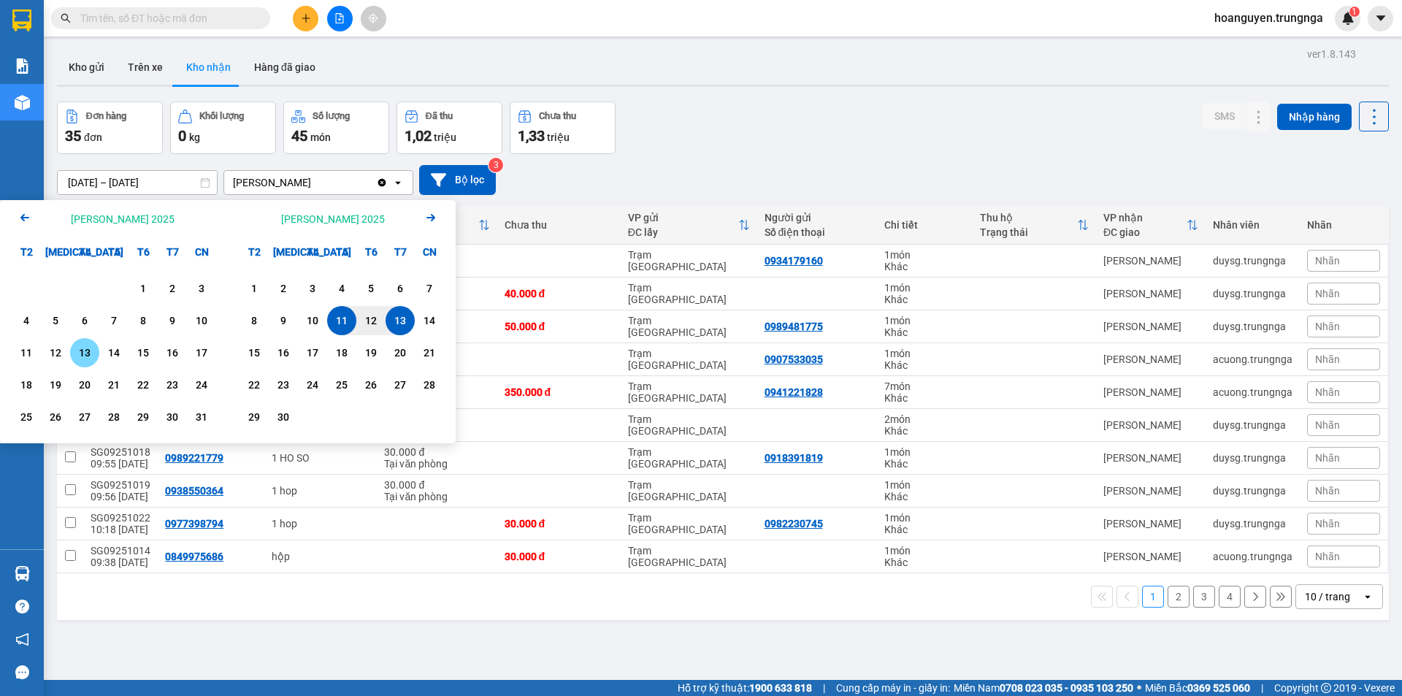
click at [86, 364] on div "13" at bounding box center [84, 352] width 29 height 29
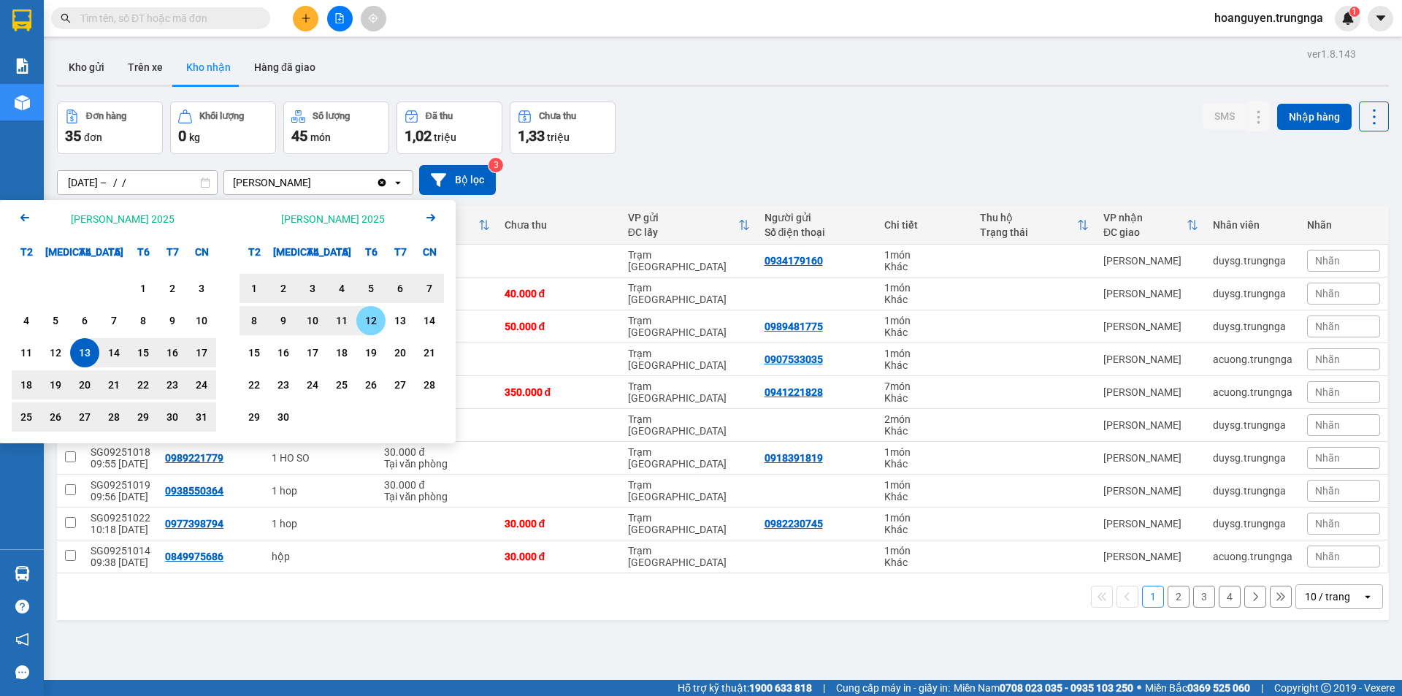
click at [372, 318] on div "12" at bounding box center [371, 321] width 20 height 18
type input "[DATE] – [DATE]"
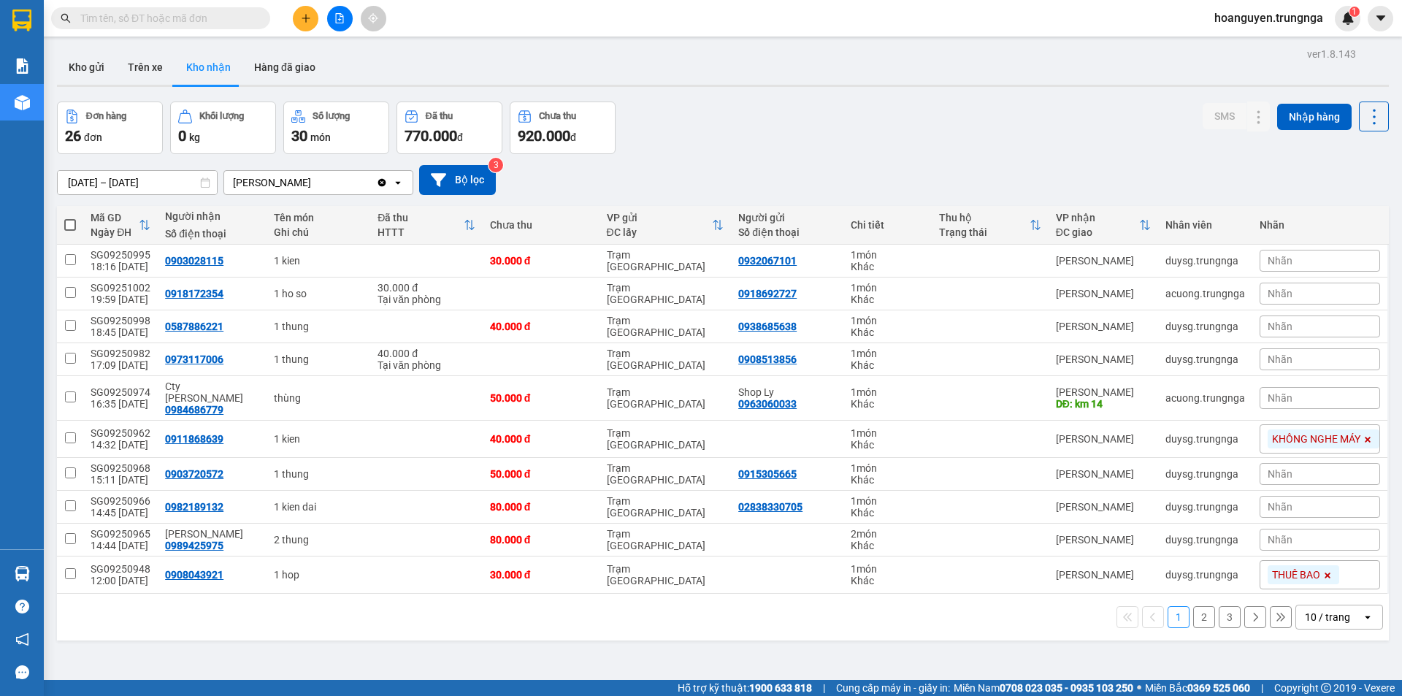
click at [140, 221] on icon at bounding box center [144, 225] width 9 height 10
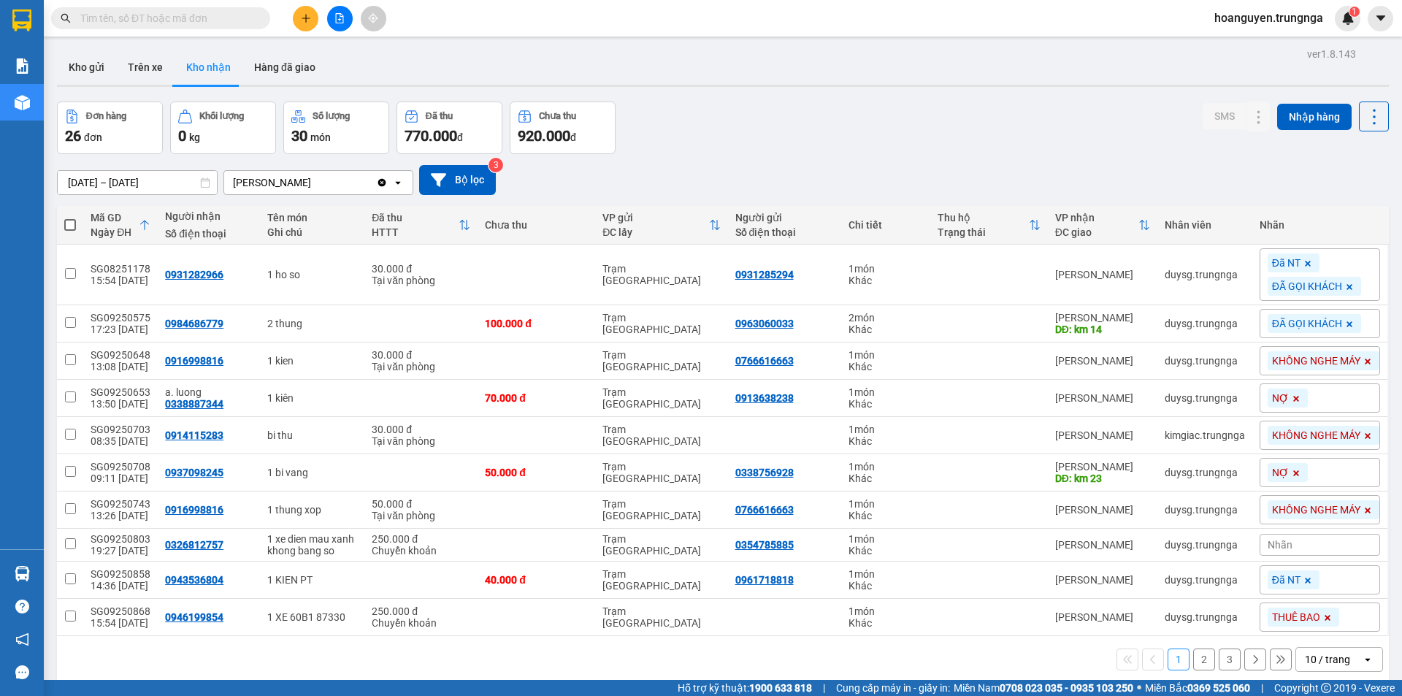
click at [124, 135] on div "26 đơn" at bounding box center [110, 136] width 90 height 20
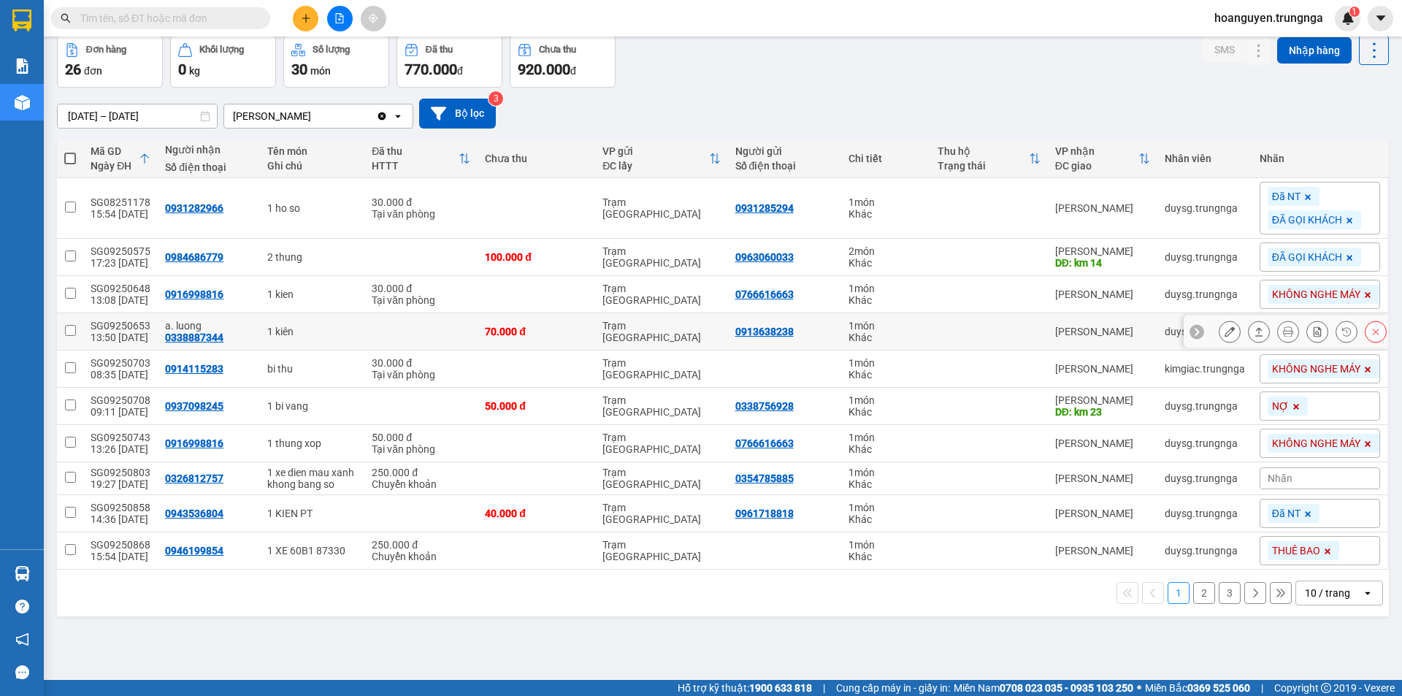
scroll to position [67, 0]
click at [1313, 595] on div "10 / trang" at bounding box center [1327, 592] width 45 height 15
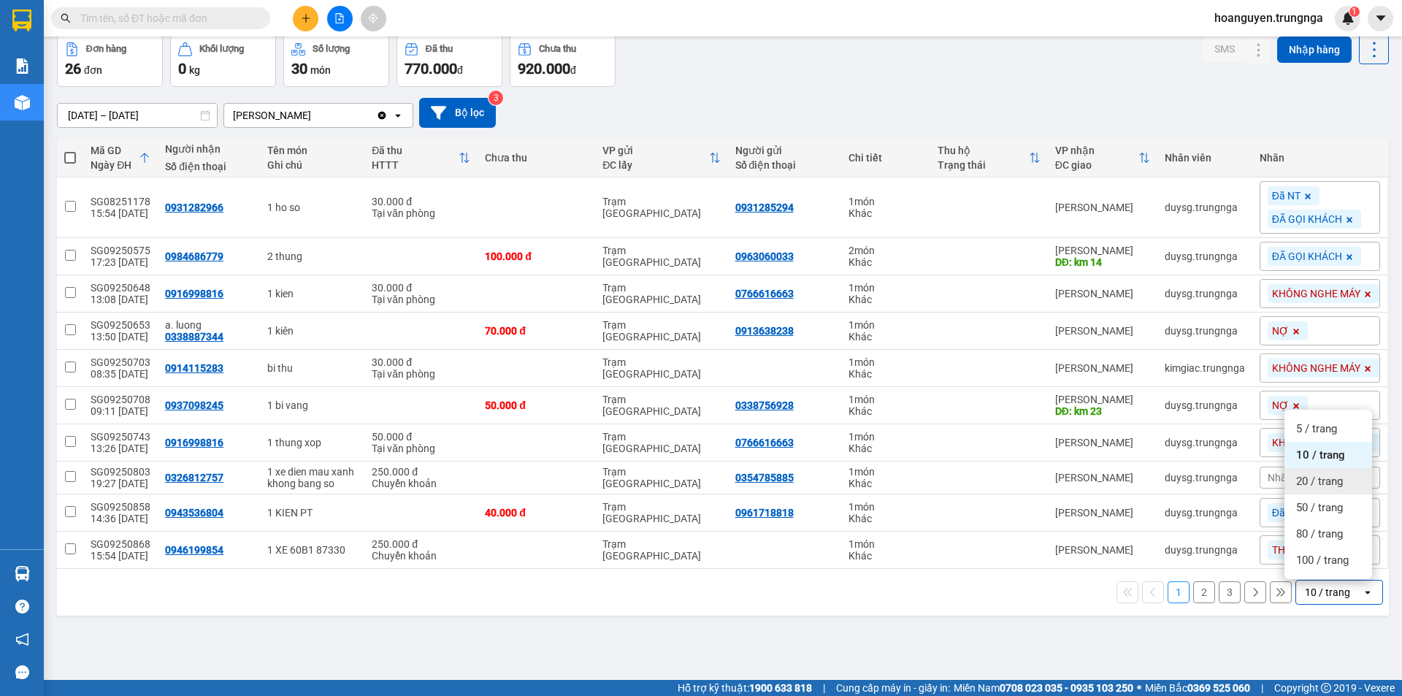
click at [1316, 480] on span "20 / trang" at bounding box center [1319, 481] width 47 height 15
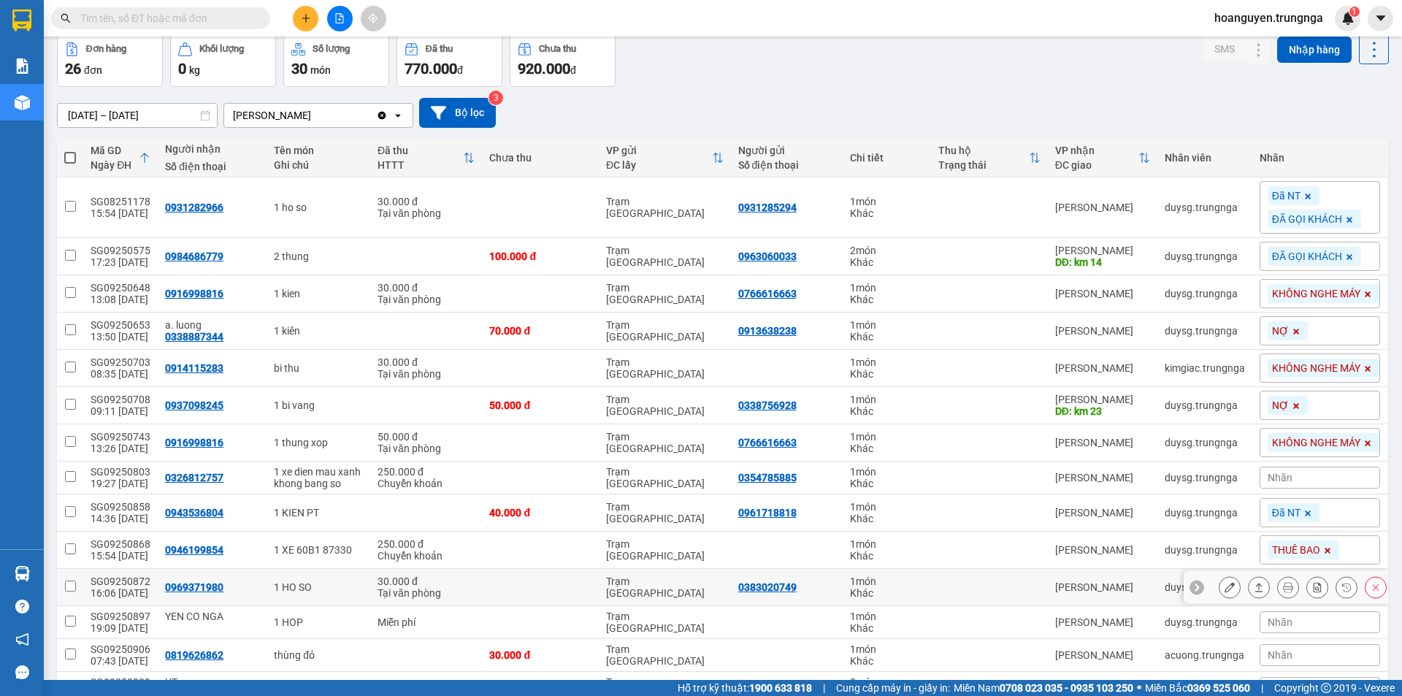
scroll to position [358, 0]
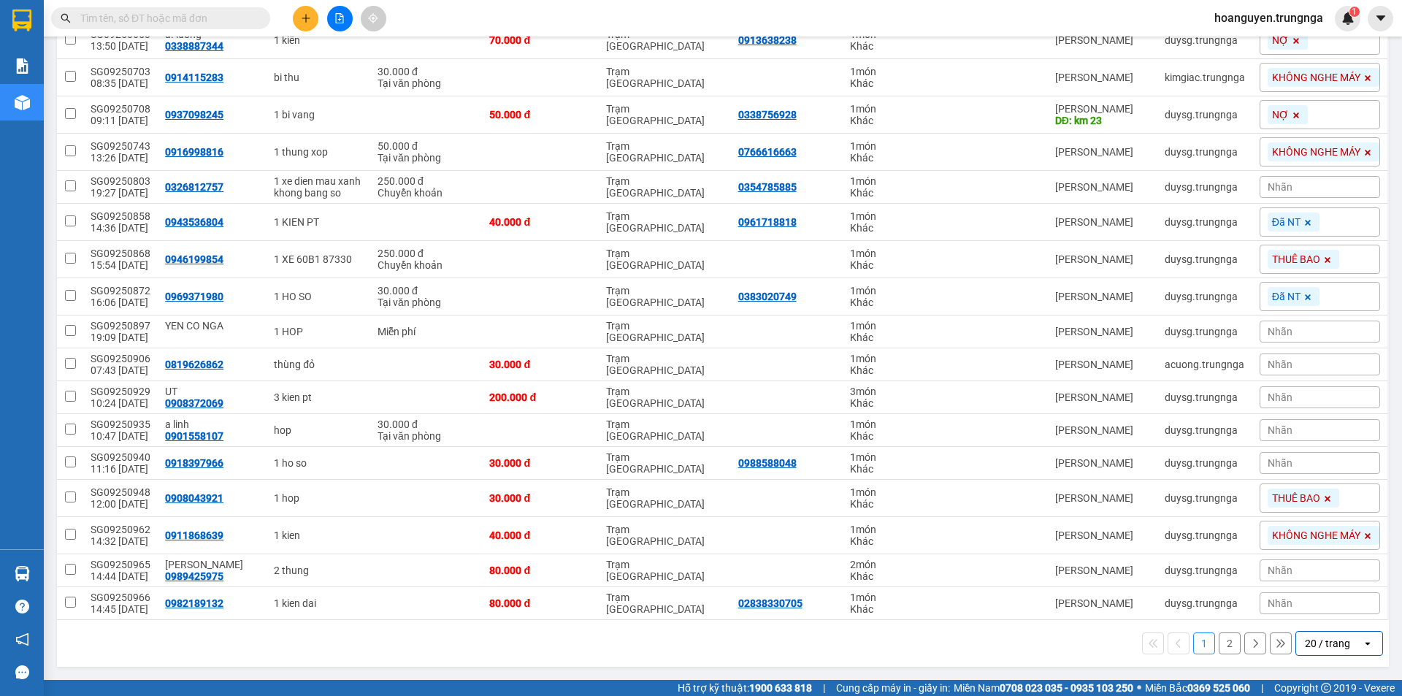
click at [1325, 638] on div "20 / trang" at bounding box center [1327, 643] width 45 height 15
click at [1305, 551] on span "50 / trang" at bounding box center [1319, 558] width 47 height 15
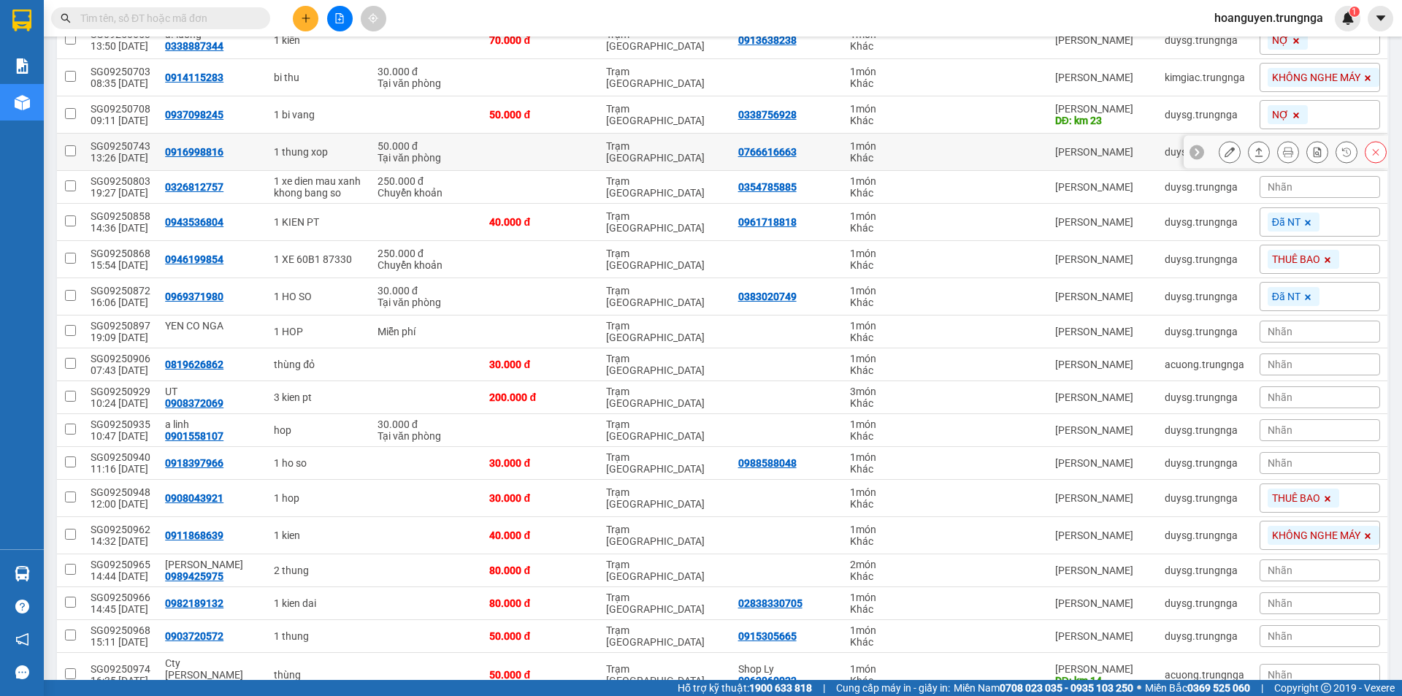
scroll to position [0, 0]
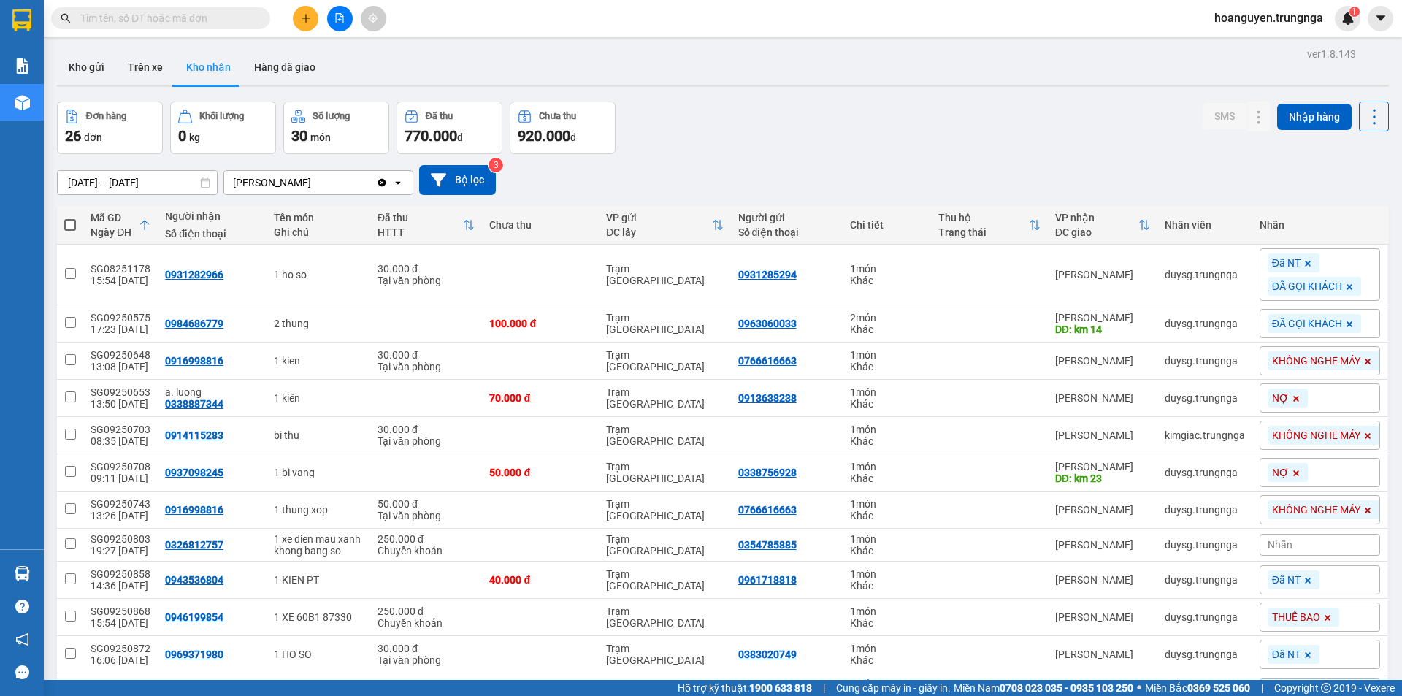
click at [239, 17] on input "text" at bounding box center [166, 18] width 172 height 16
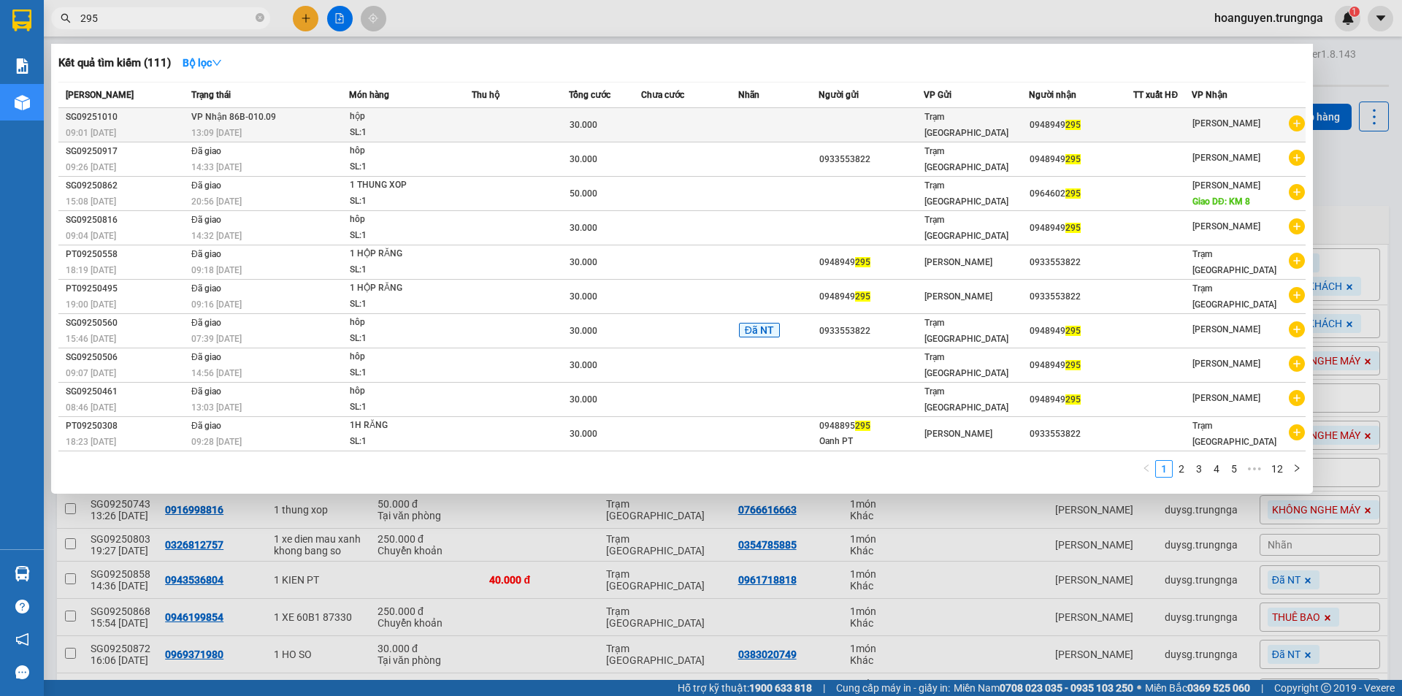
type input "295"
click at [467, 127] on span "hộp SL: 1" at bounding box center [410, 124] width 121 height 31
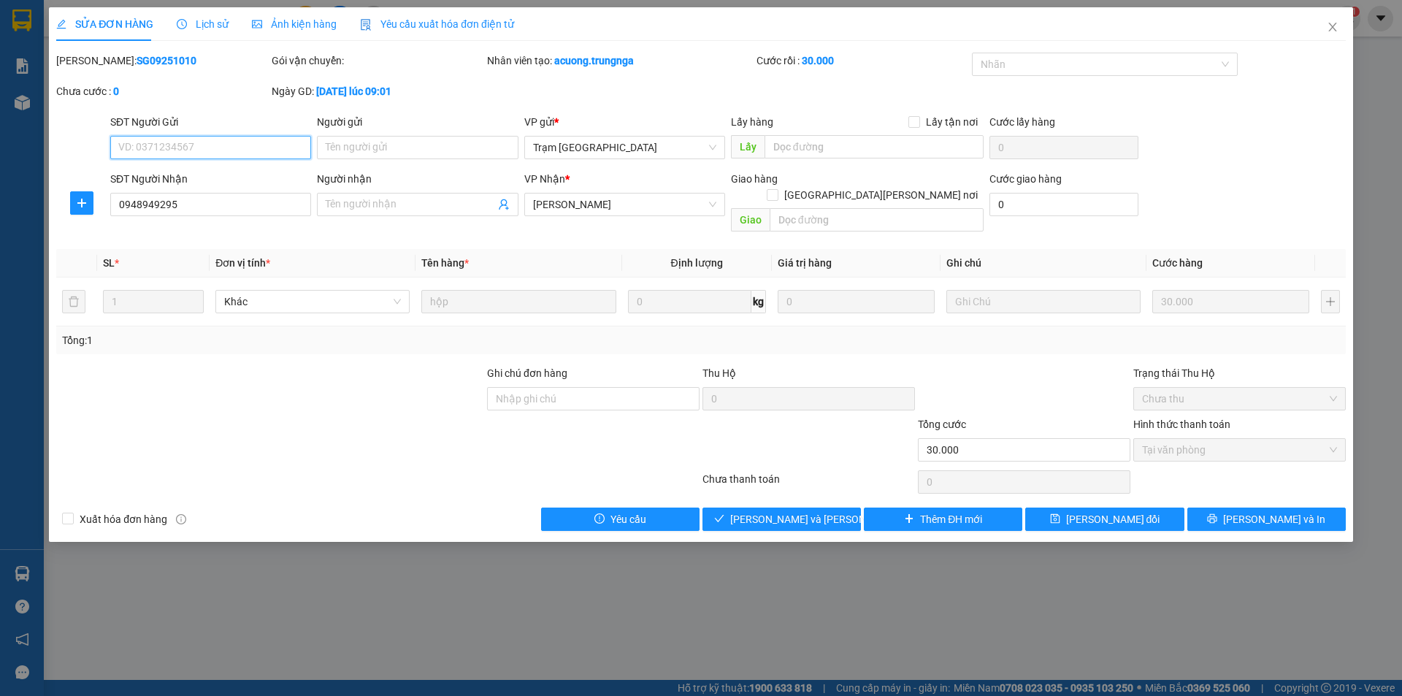
type input "0948949295"
type input "30.000"
click at [792, 511] on span "Giao hàng" at bounding box center [790, 519] width 47 height 16
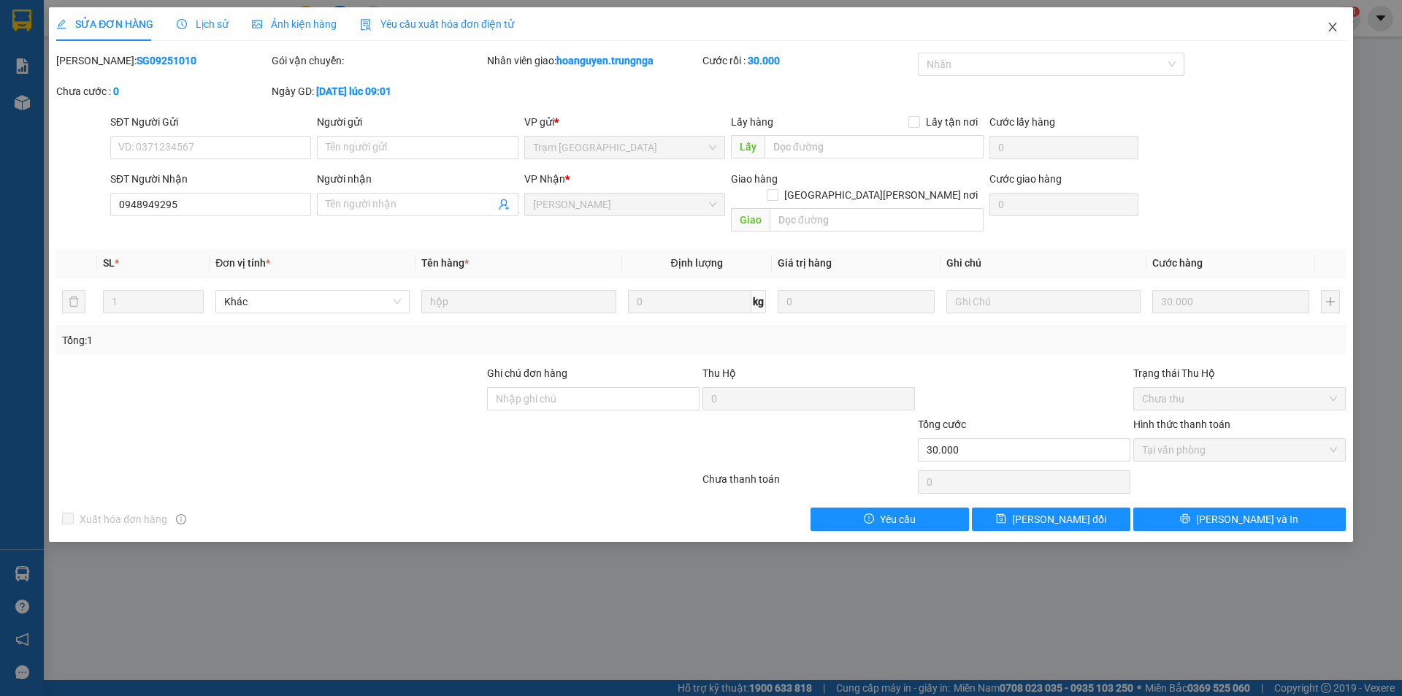
click at [1331, 25] on icon "close" at bounding box center [1332, 27] width 8 height 9
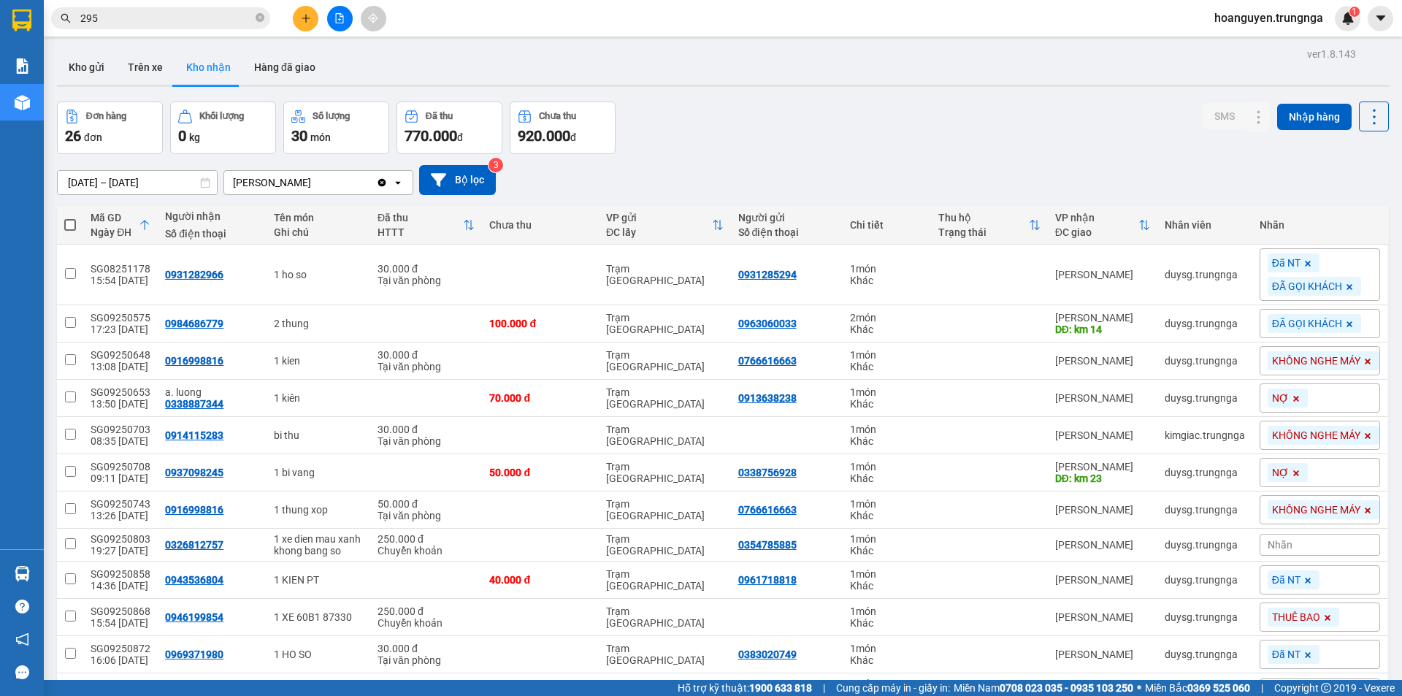
click at [239, 18] on input "295" at bounding box center [166, 18] width 172 height 16
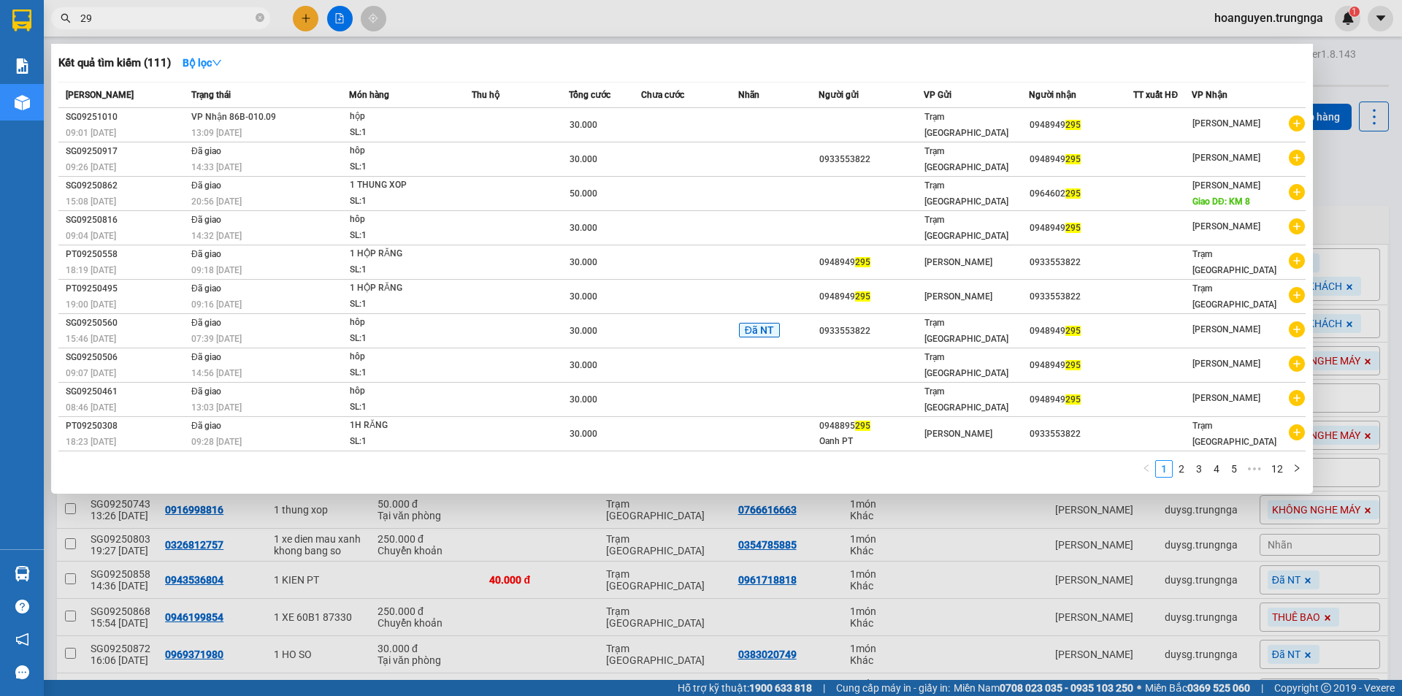
type input "2"
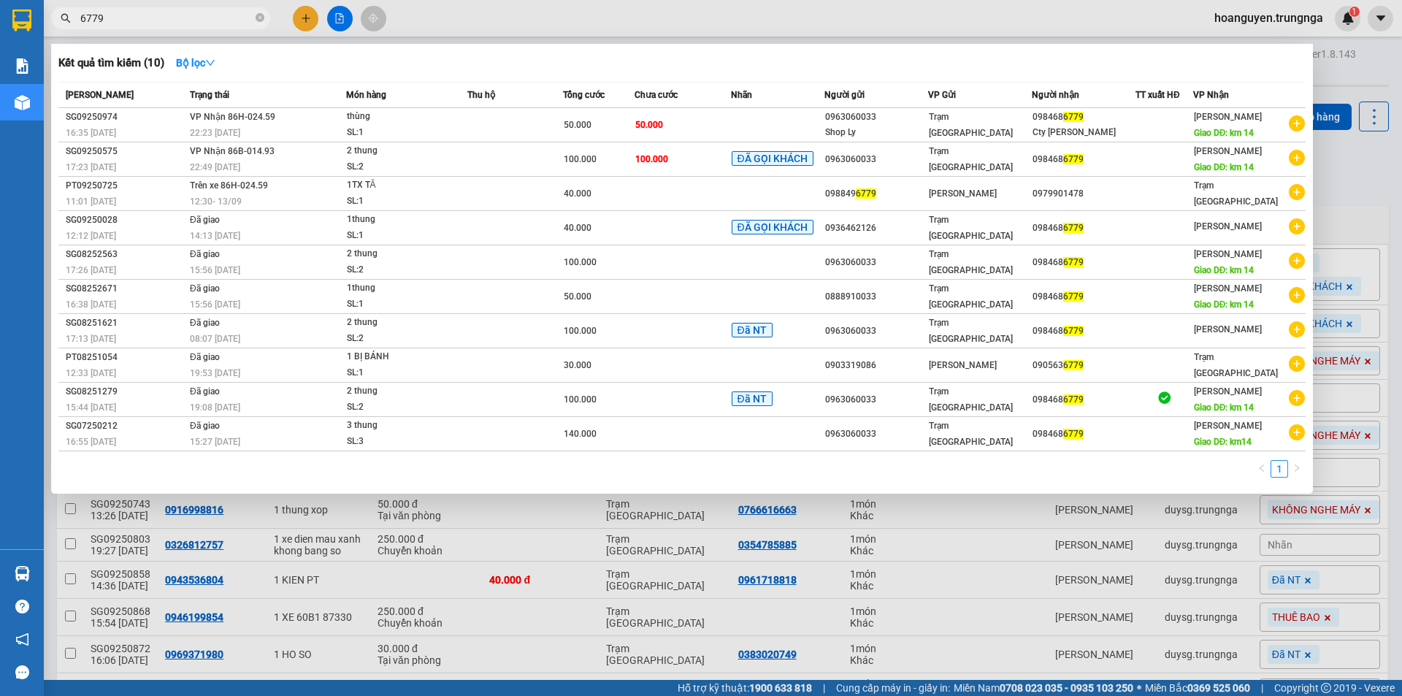
click at [234, 16] on input "6779" at bounding box center [166, 18] width 172 height 16
drag, startPoint x: 234, startPoint y: 16, endPoint x: 59, endPoint y: 16, distance: 175.3
click at [59, 16] on span "6779" at bounding box center [160, 18] width 219 height 22
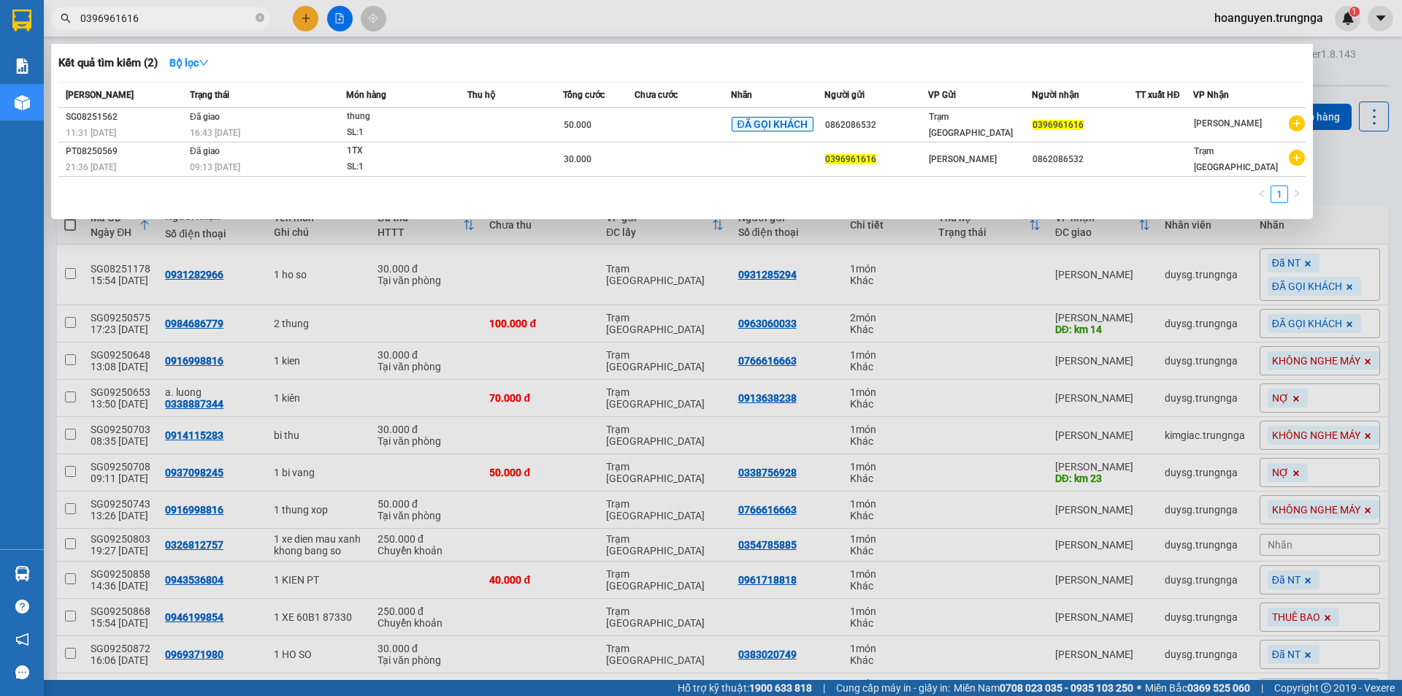
drag, startPoint x: 161, startPoint y: 12, endPoint x: 61, endPoint y: 50, distance: 106.6
click at [61, 31] on div "Kết quả tìm kiếm ( 2 ) Bộ lọc Mã ĐH Trạng thái Món hàng Thu hộ Tổng cước Chưa c…" at bounding box center [142, 19] width 285 height 26
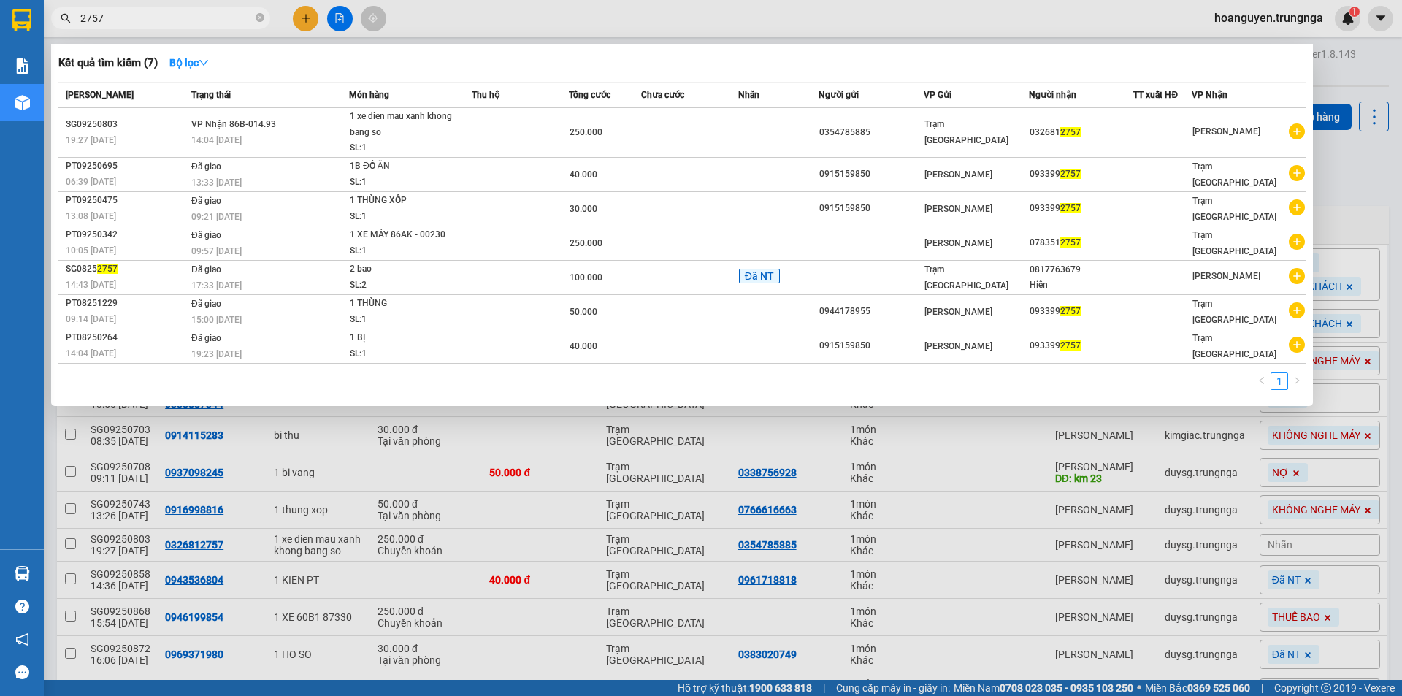
drag, startPoint x: 163, startPoint y: 22, endPoint x: 62, endPoint y: 34, distance: 101.5
click at [62, 31] on div "Kết quả tìm kiếm ( 7 ) Bộ lọc Mã ĐH Trạng thái Món hàng Thu hộ Tổng cước Chưa c…" at bounding box center [142, 19] width 285 height 26
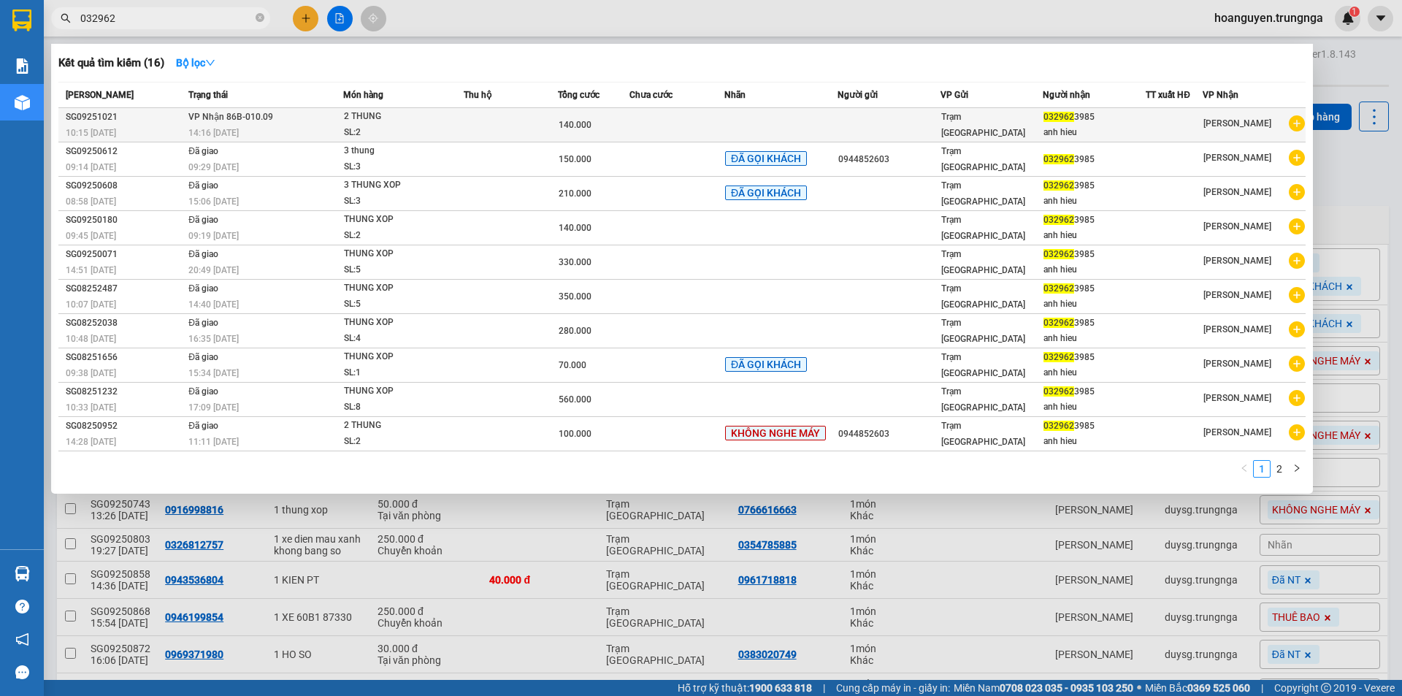
type input "032962"
click at [454, 125] on span "2 THUNG SL: 2" at bounding box center [403, 124] width 119 height 31
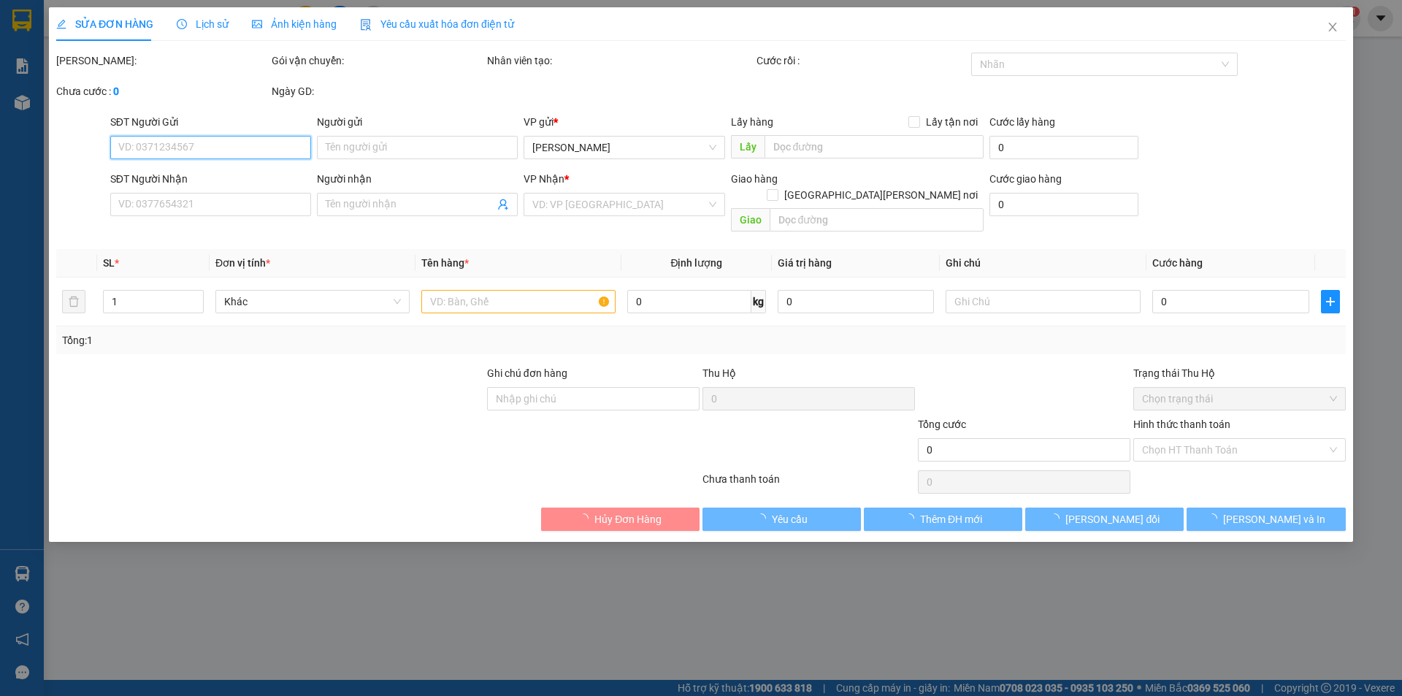
type input "0329623985"
type input "anh hieu"
type input "140.000"
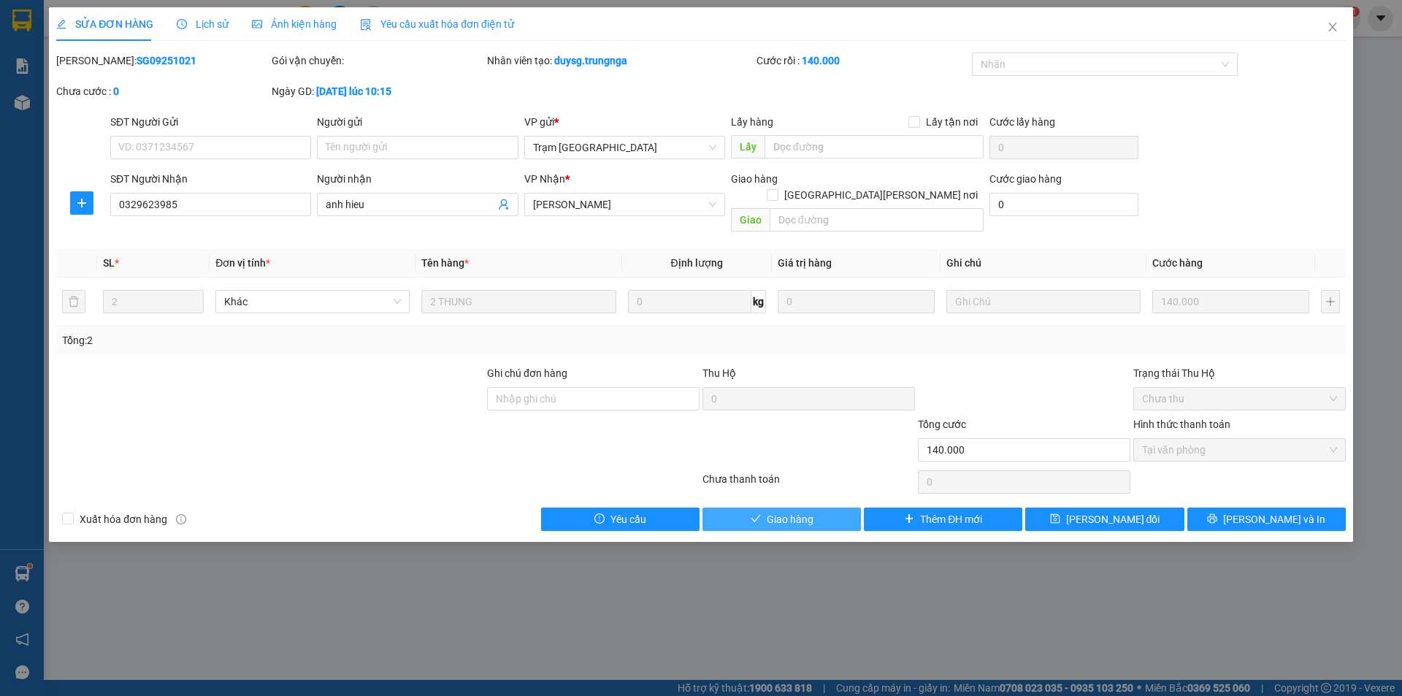
click at [819, 508] on button "Giao hàng" at bounding box center [782, 519] width 158 height 23
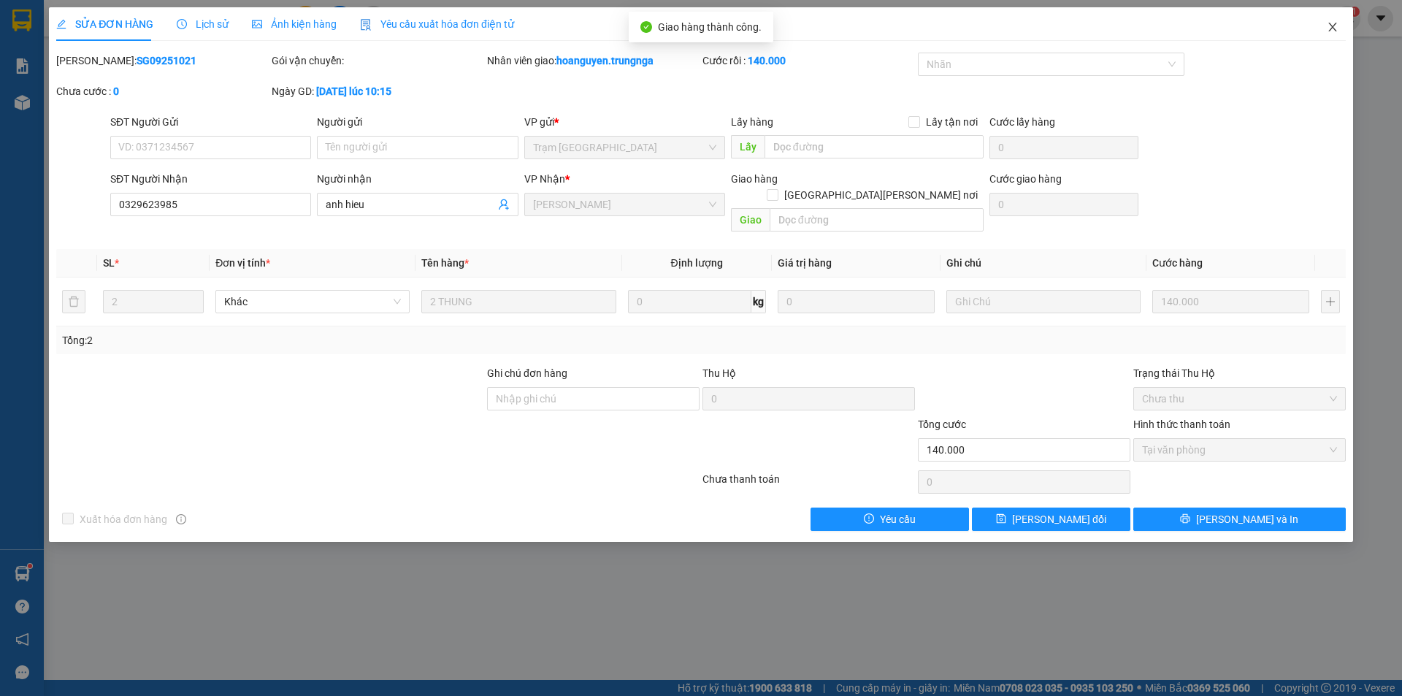
drag, startPoint x: 1333, startPoint y: 26, endPoint x: 316, endPoint y: 1, distance: 1016.9
click at [1331, 26] on icon "close" at bounding box center [1333, 27] width 12 height 12
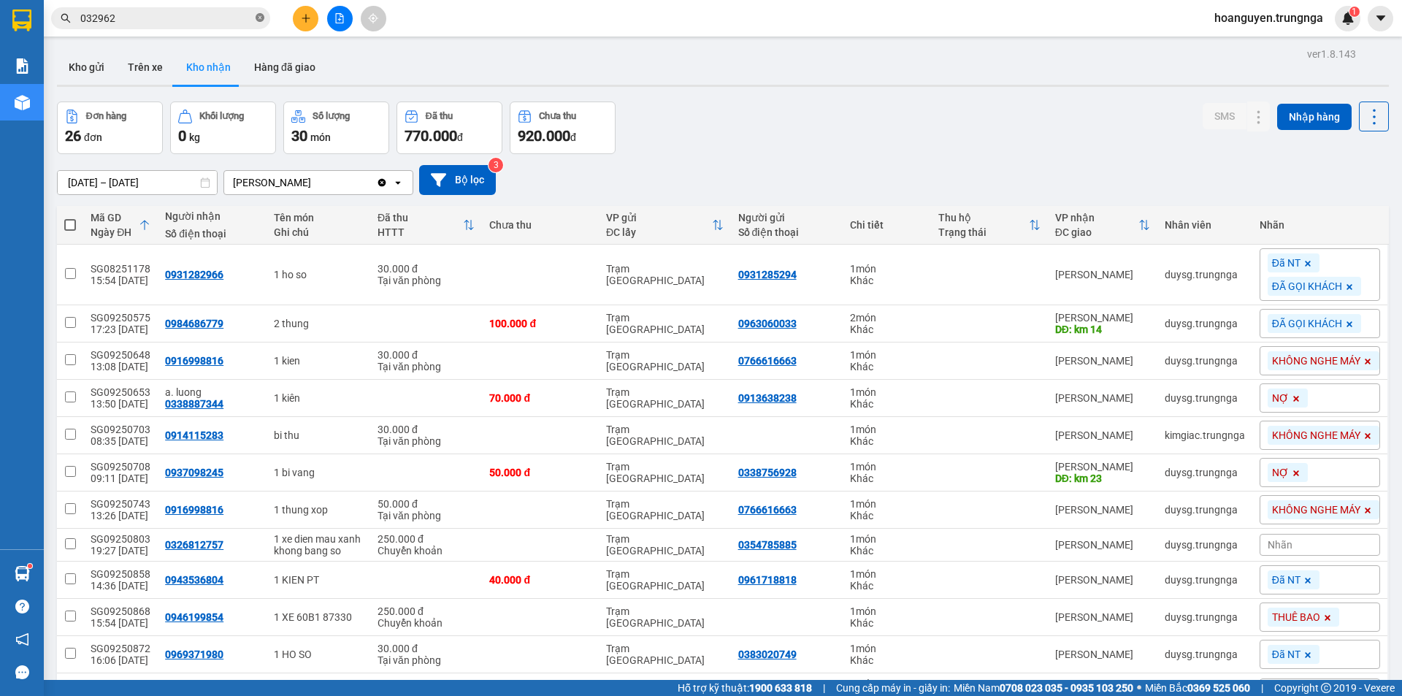
click at [259, 16] on icon "close-circle" at bounding box center [260, 17] width 9 height 9
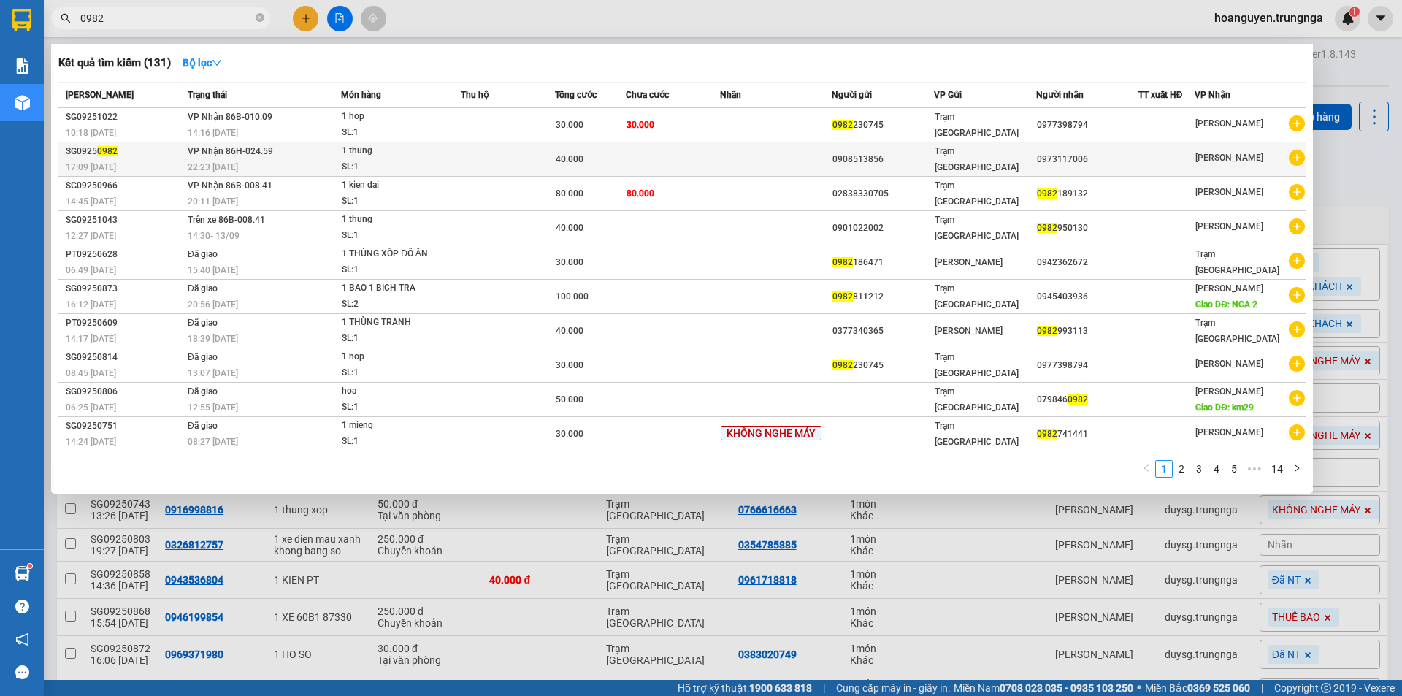
type input "0982"
click at [432, 163] on div "SL: 1" at bounding box center [397, 167] width 110 height 16
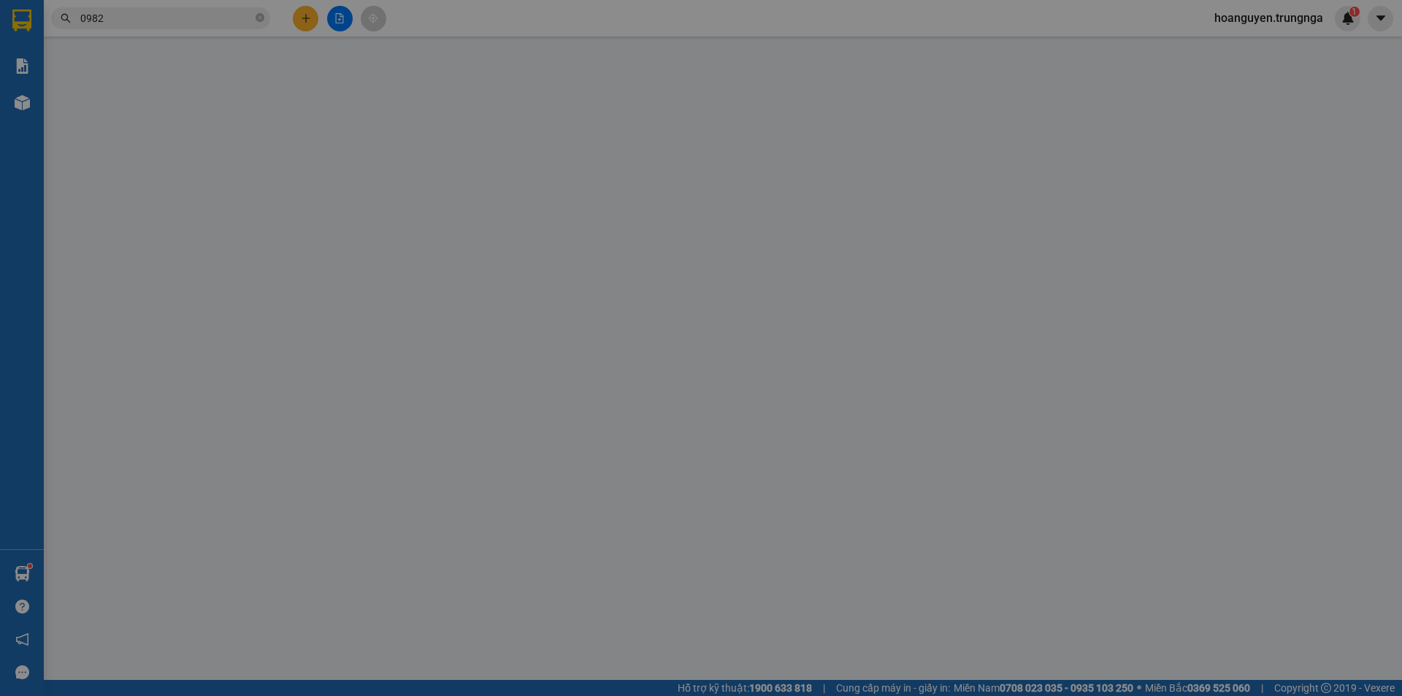
type input "0908513856"
type input "0973117006"
type input "40.000"
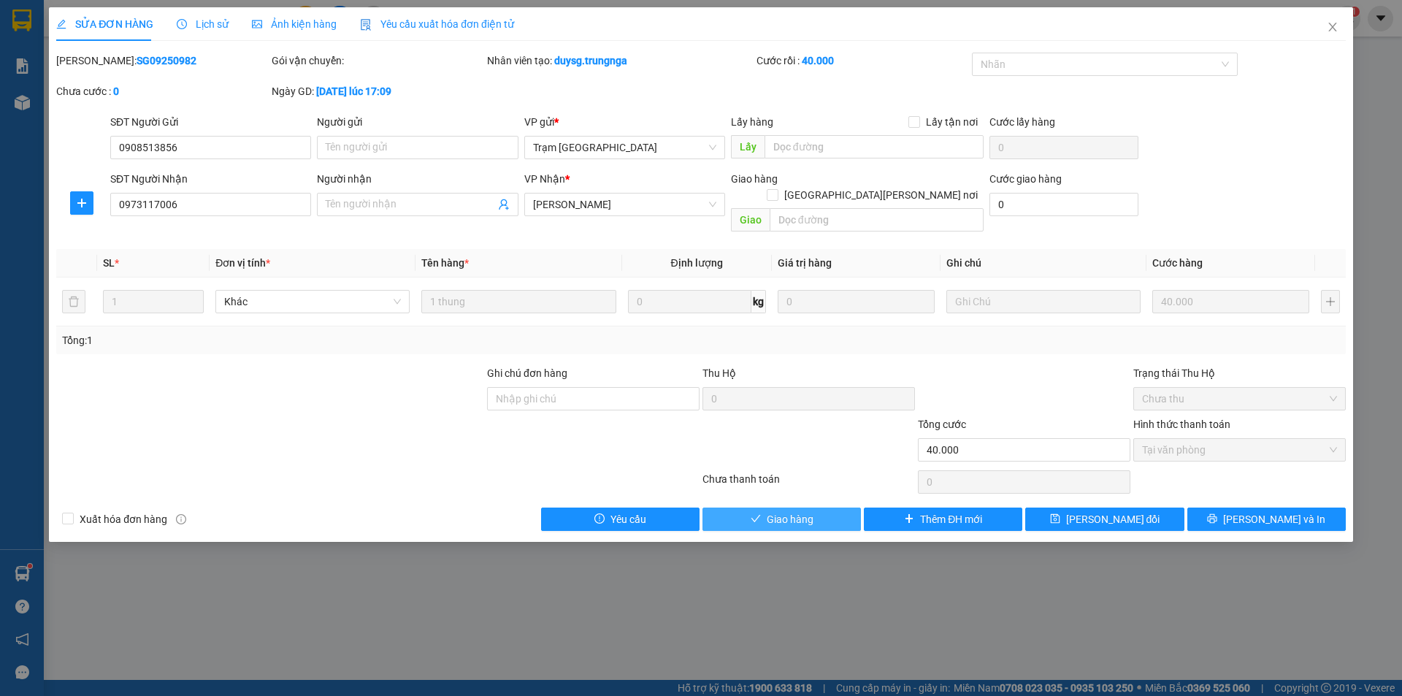
click at [798, 511] on span "Giao hàng" at bounding box center [790, 519] width 47 height 16
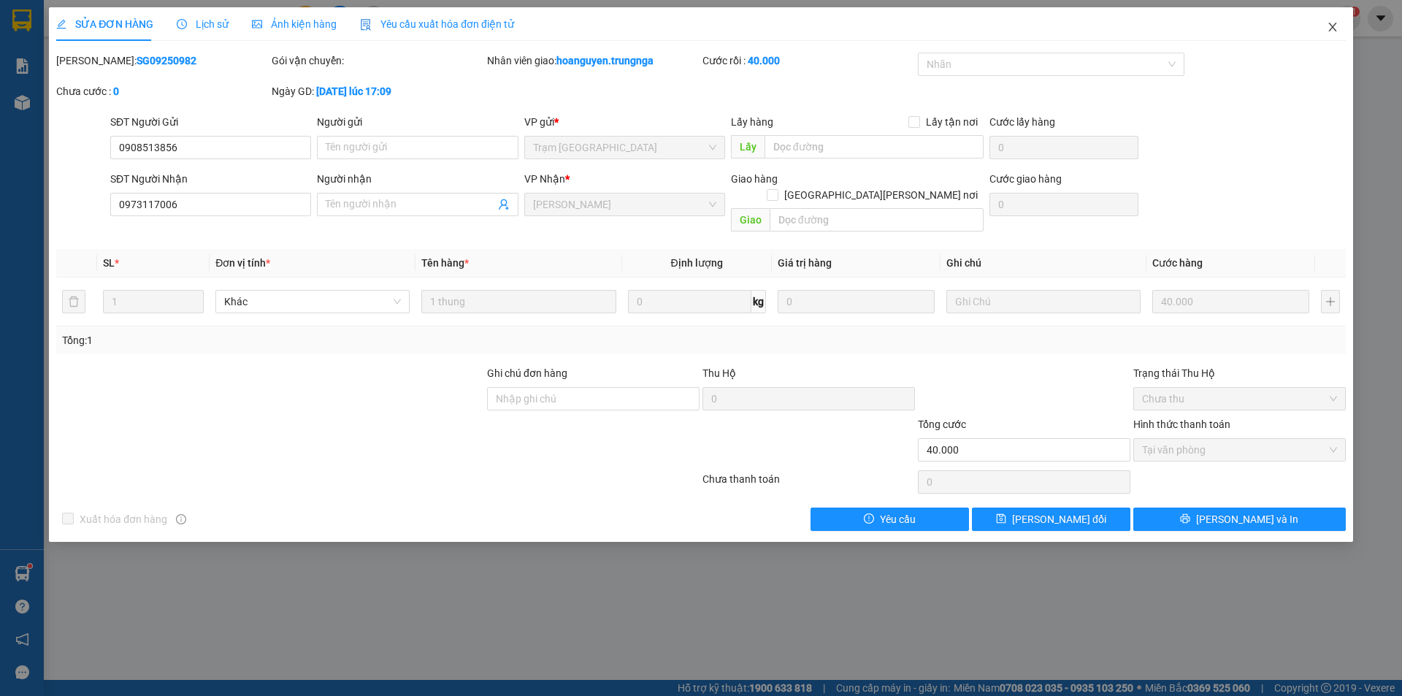
click at [1336, 31] on icon "close" at bounding box center [1333, 27] width 12 height 12
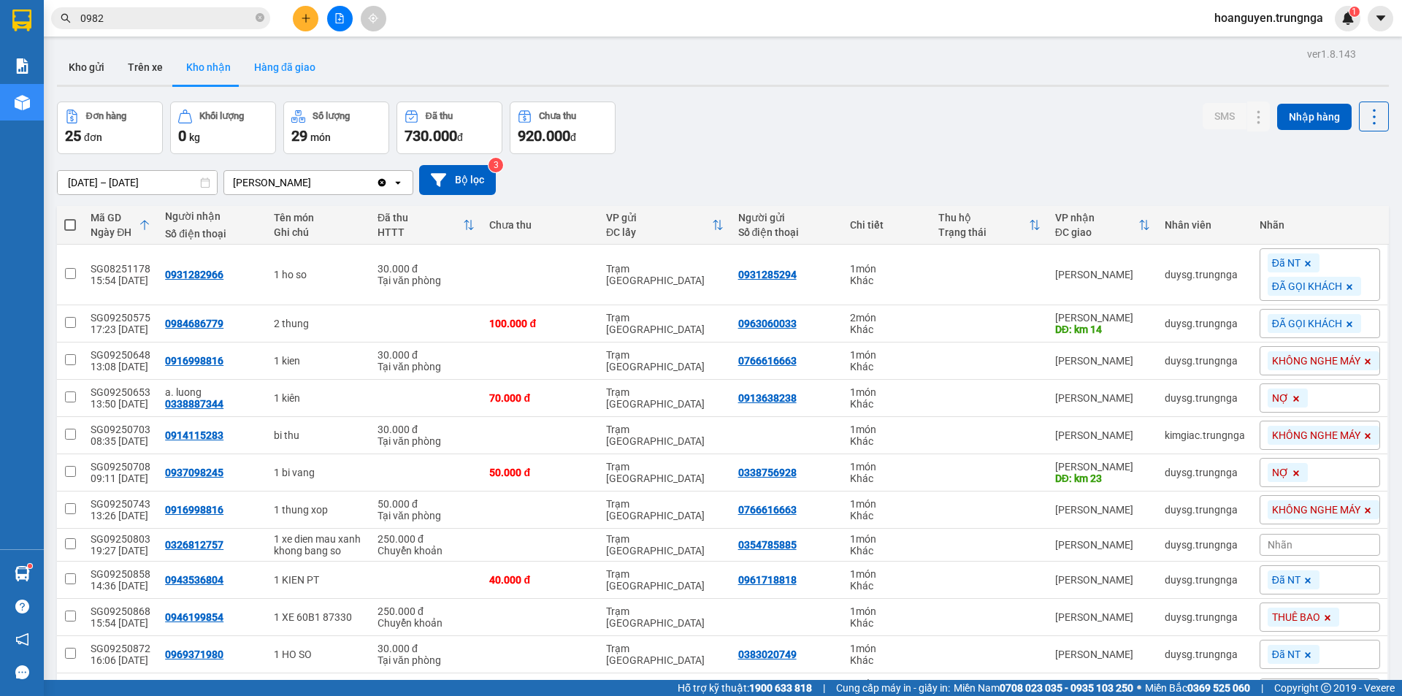
click at [272, 69] on button "Hàng đã giao" at bounding box center [284, 67] width 85 height 35
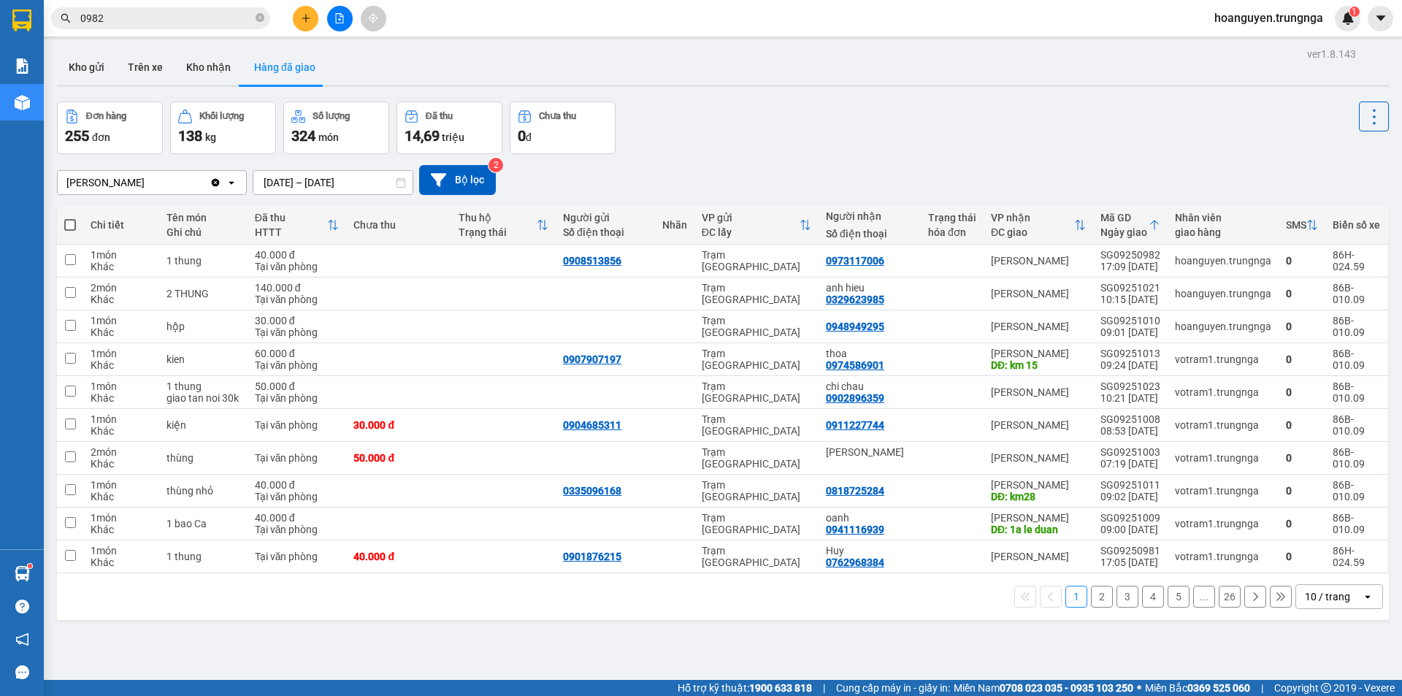
click at [192, 14] on input "0982" at bounding box center [166, 18] width 172 height 16
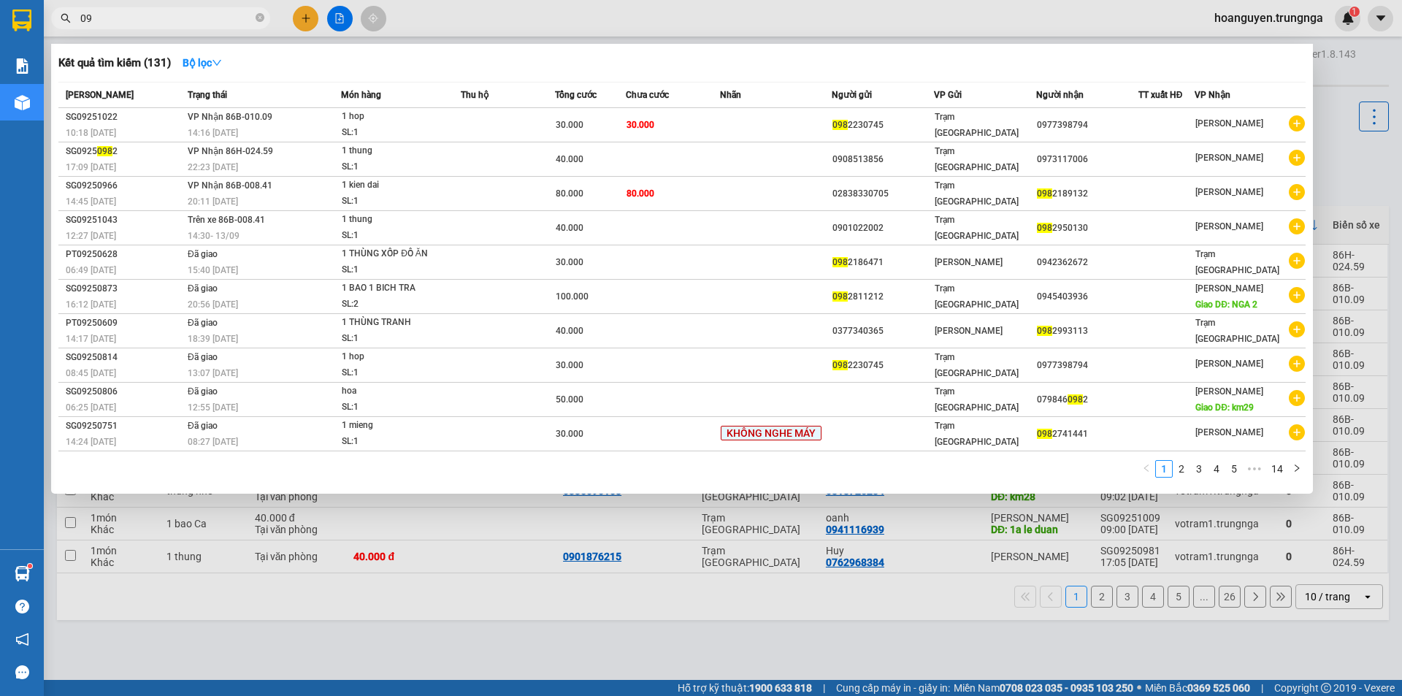
type input "0"
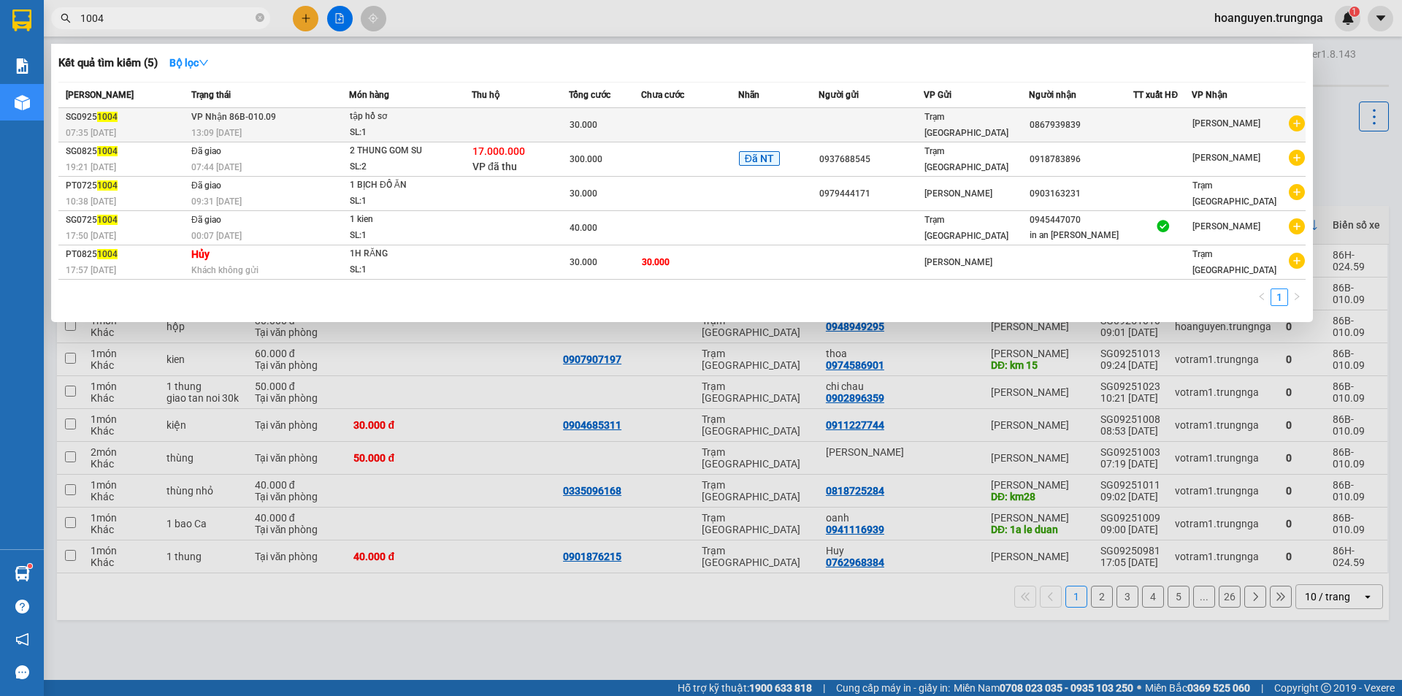
type input "1004"
click at [492, 131] on td at bounding box center [520, 125] width 97 height 34
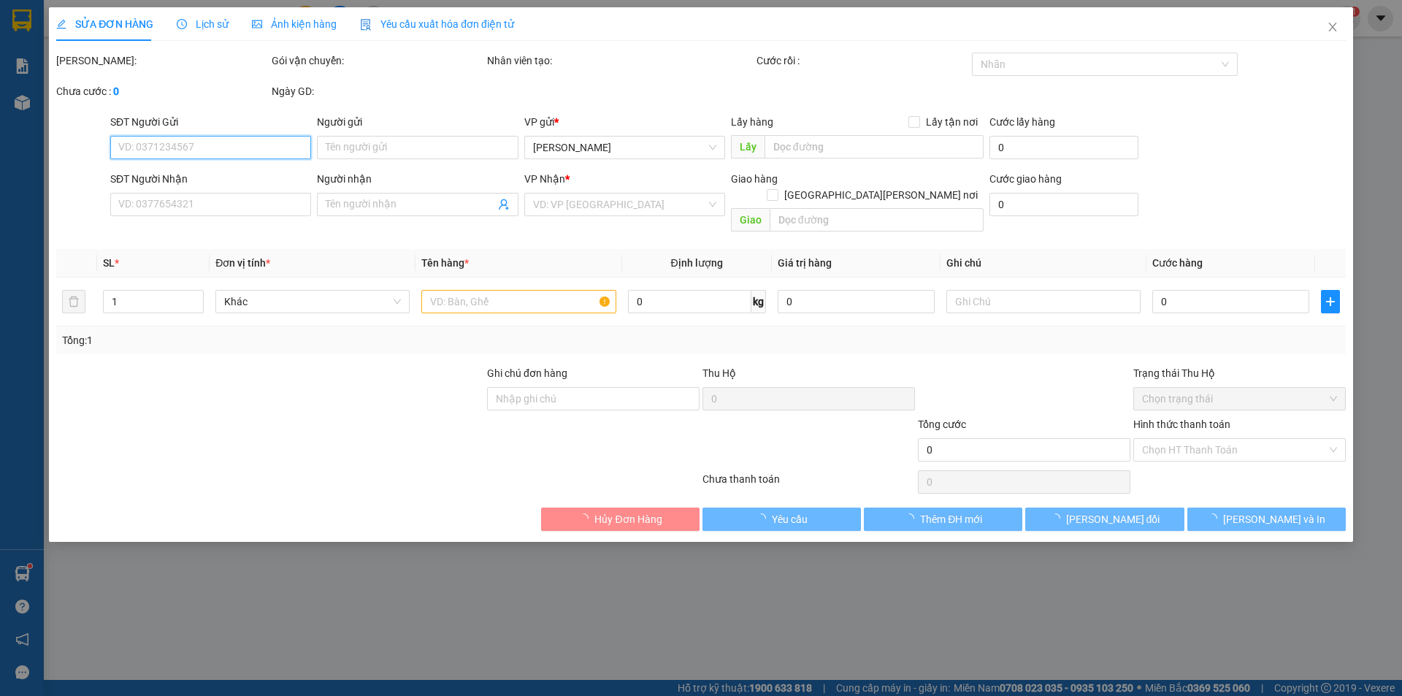
type input "0867939839"
type input "30.000"
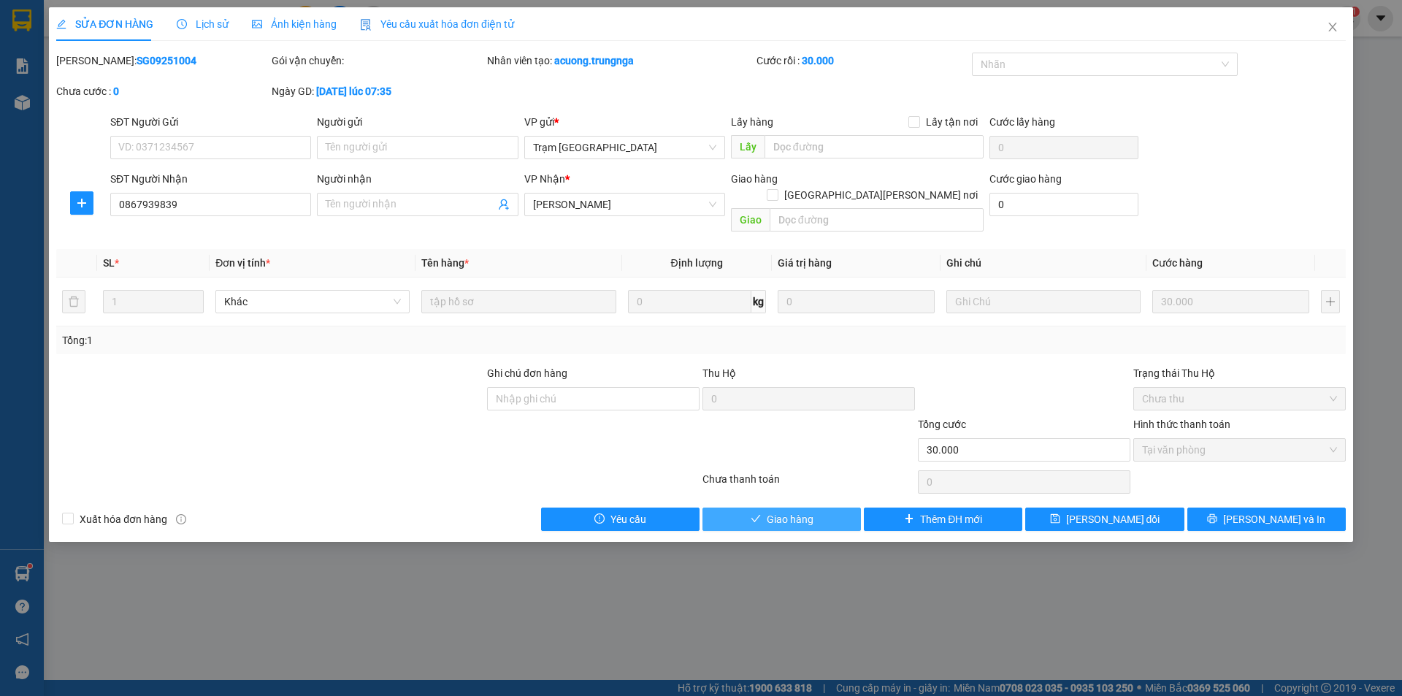
click at [785, 511] on span "Giao hàng" at bounding box center [790, 519] width 47 height 16
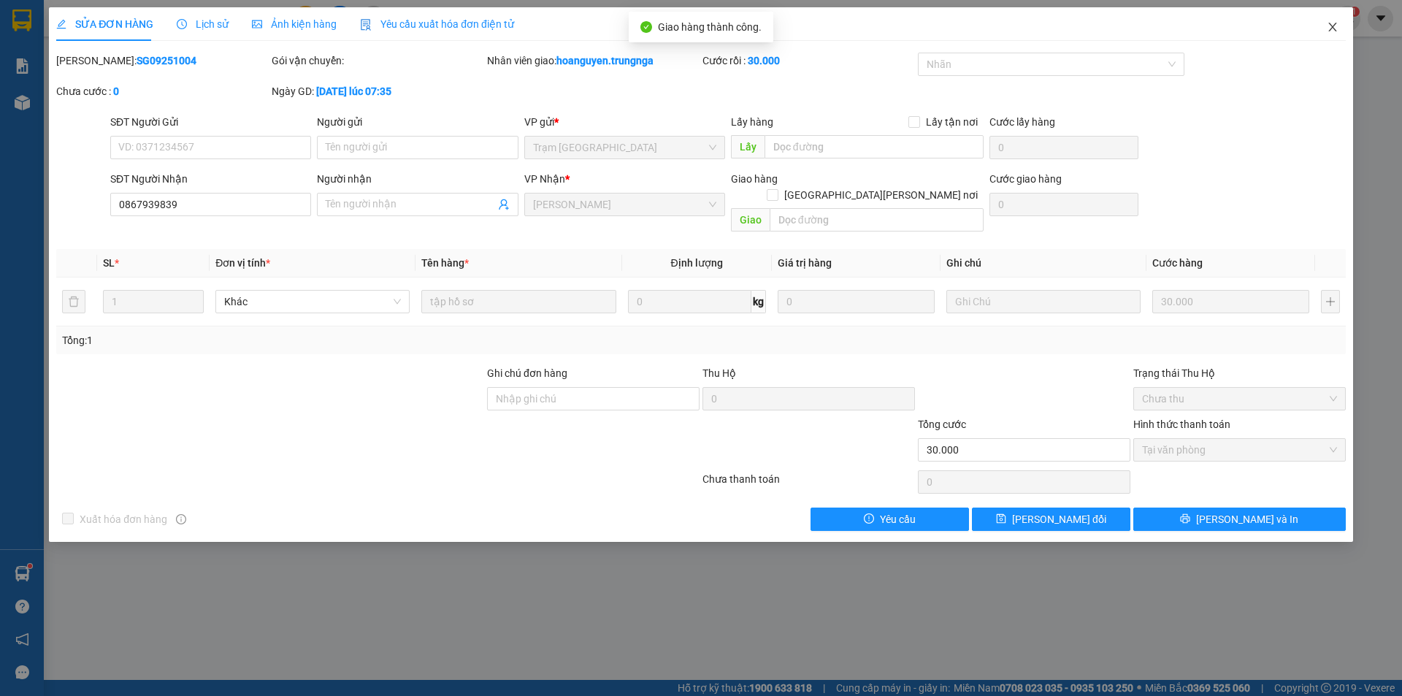
click at [1337, 23] on icon "close" at bounding box center [1333, 27] width 12 height 12
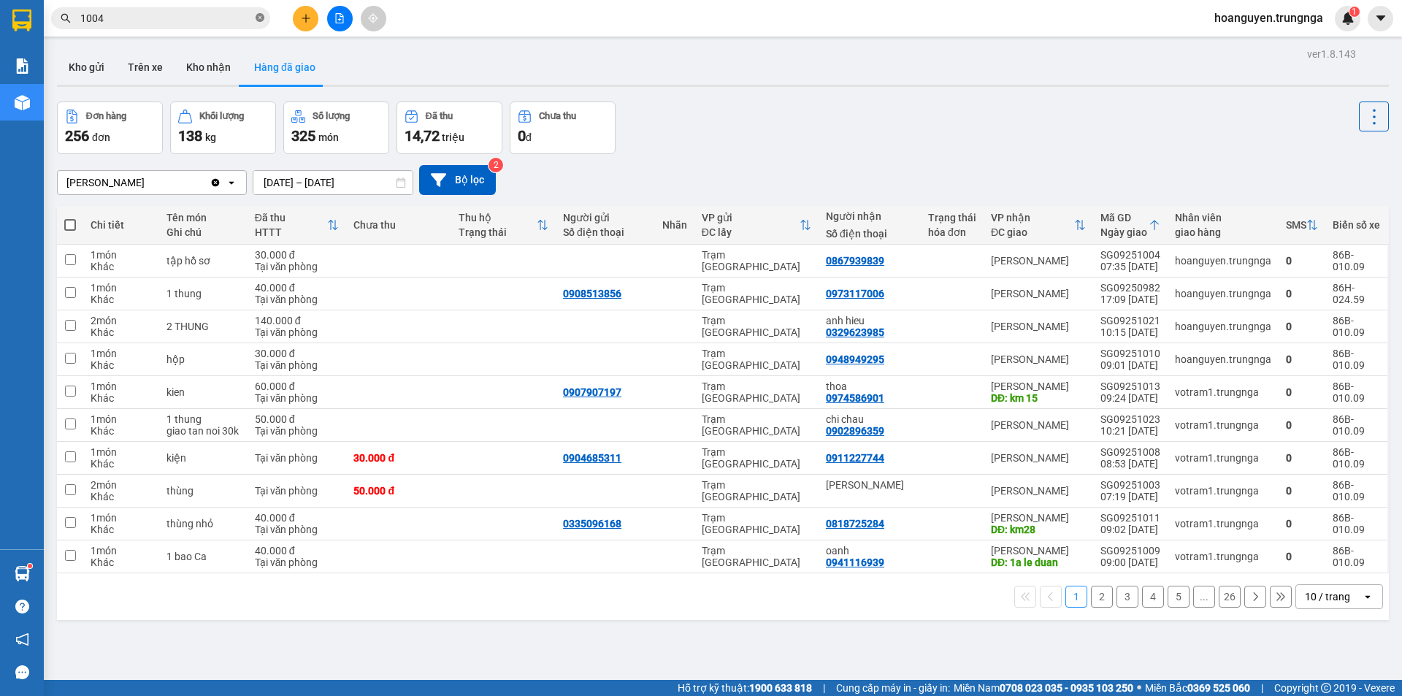
drag, startPoint x: 259, startPoint y: 18, endPoint x: 250, endPoint y: 17, distance: 9.6
click at [259, 18] on icon "close-circle" at bounding box center [260, 17] width 9 height 9
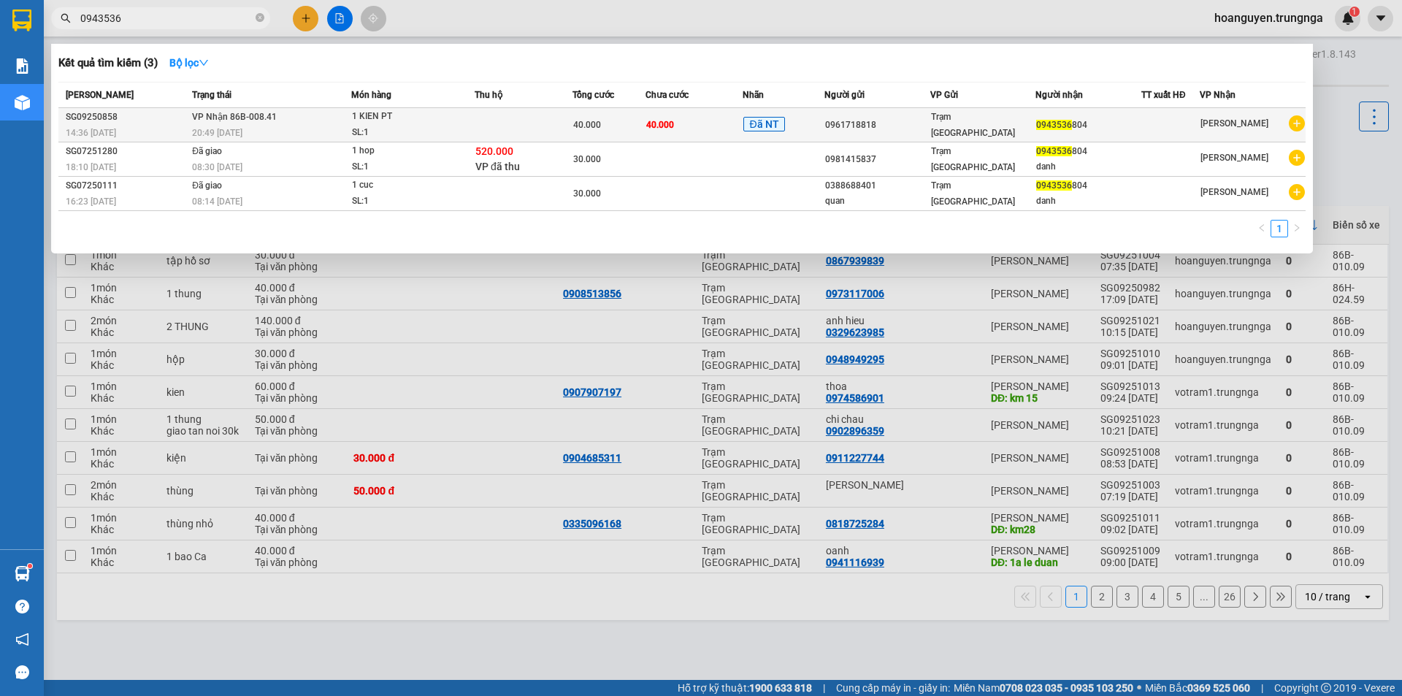
type input "0943536"
click at [618, 129] on div "40.000" at bounding box center [609, 125] width 72 height 16
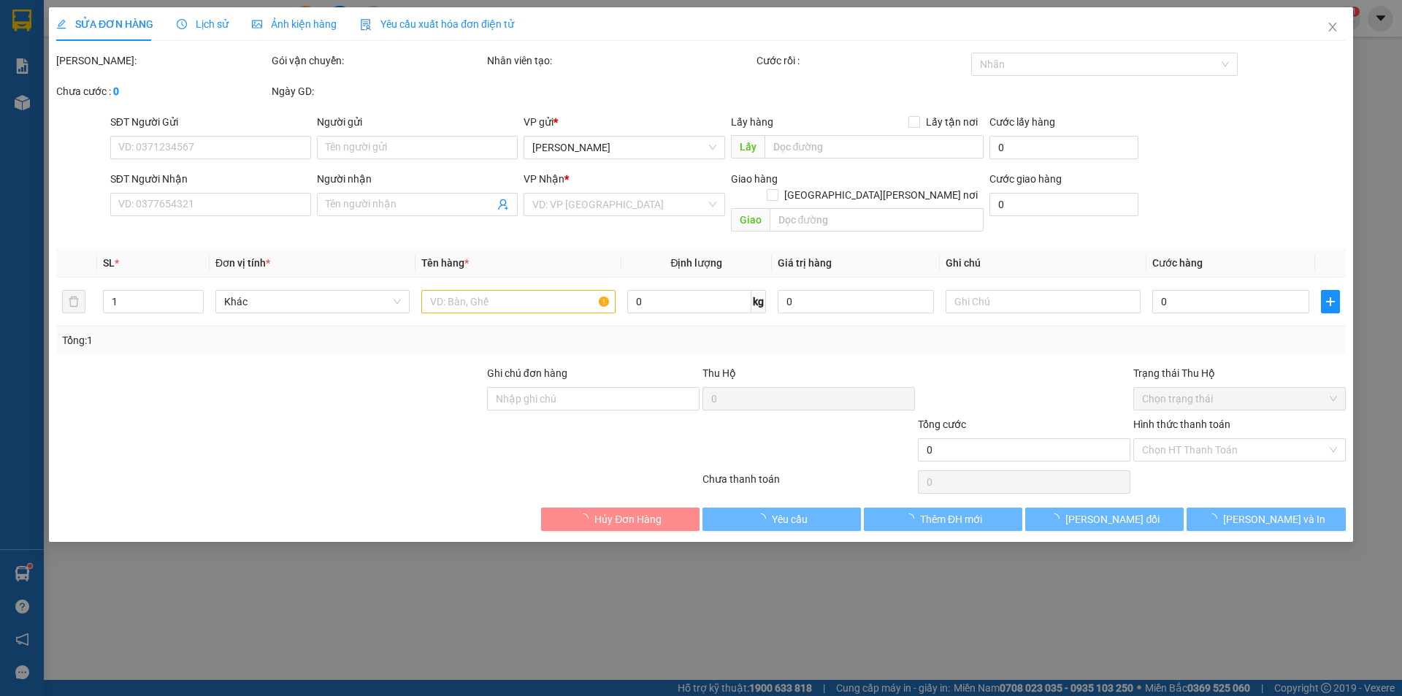
type input "0961718818"
type input "0943536804"
type input "40.000"
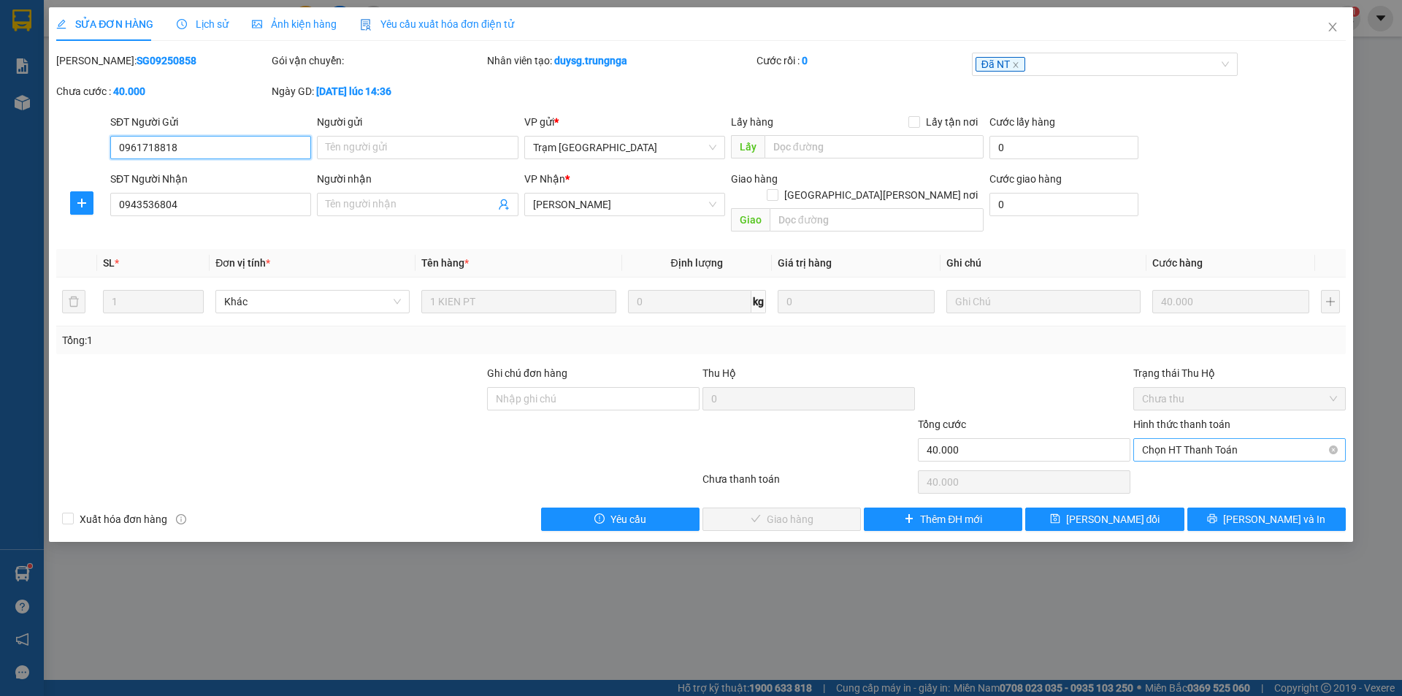
click at [1167, 439] on span "Chọn HT Thanh Toán" at bounding box center [1239, 450] width 195 height 22
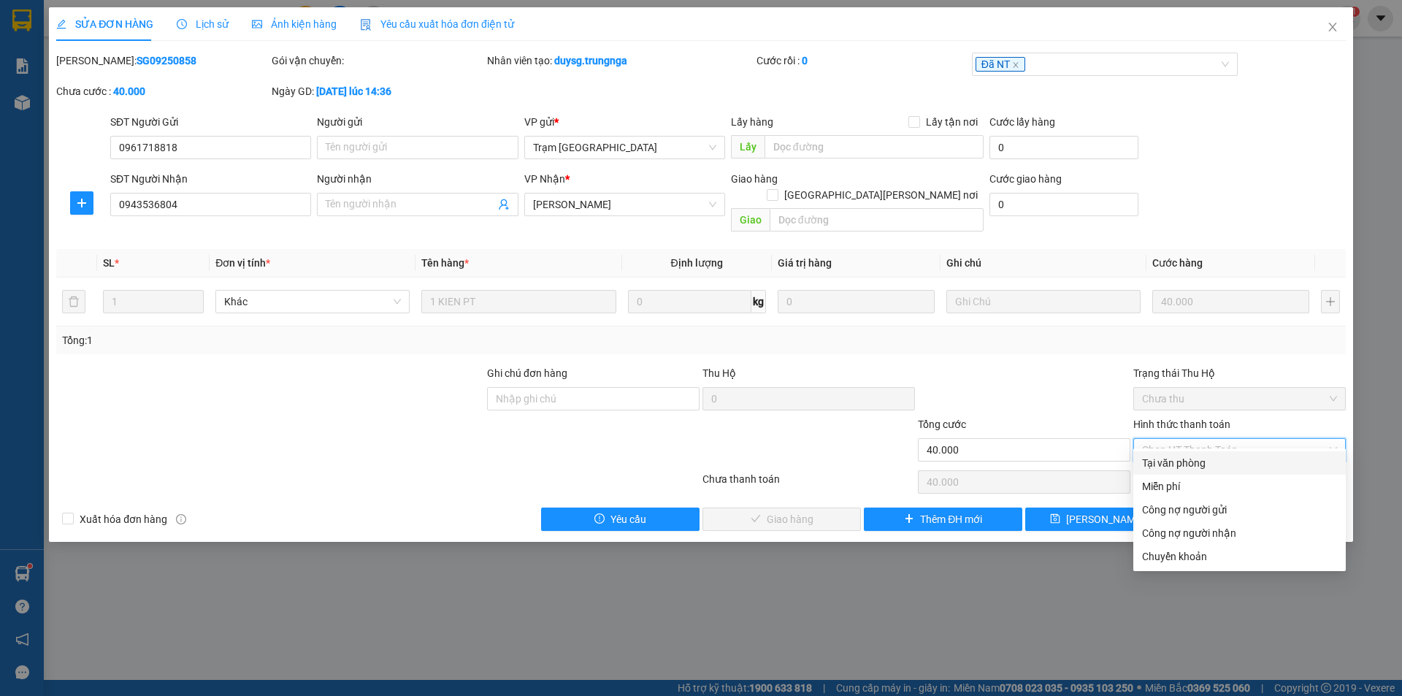
click at [1168, 466] on div "Tại văn phòng" at bounding box center [1239, 463] width 195 height 16
type input "0"
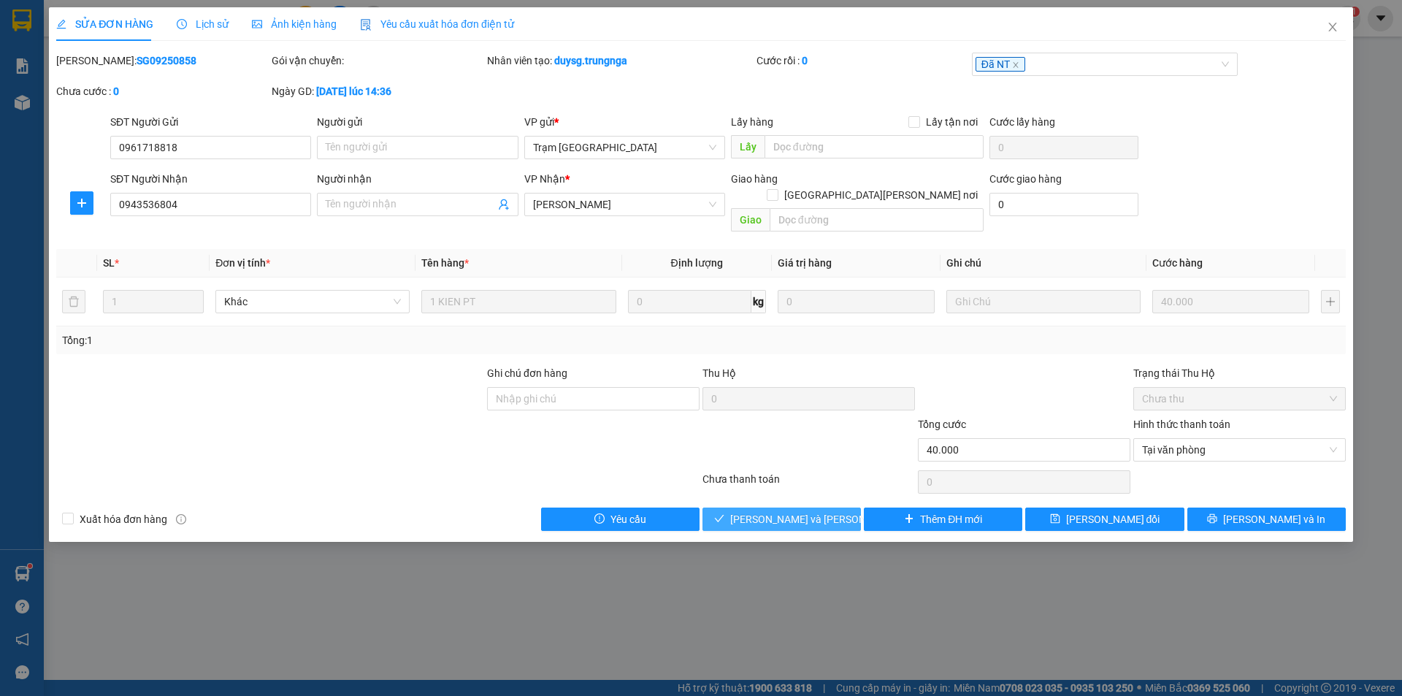
click at [770, 511] on span "[PERSON_NAME] và [PERSON_NAME] hàng" at bounding box center [828, 519] width 197 height 16
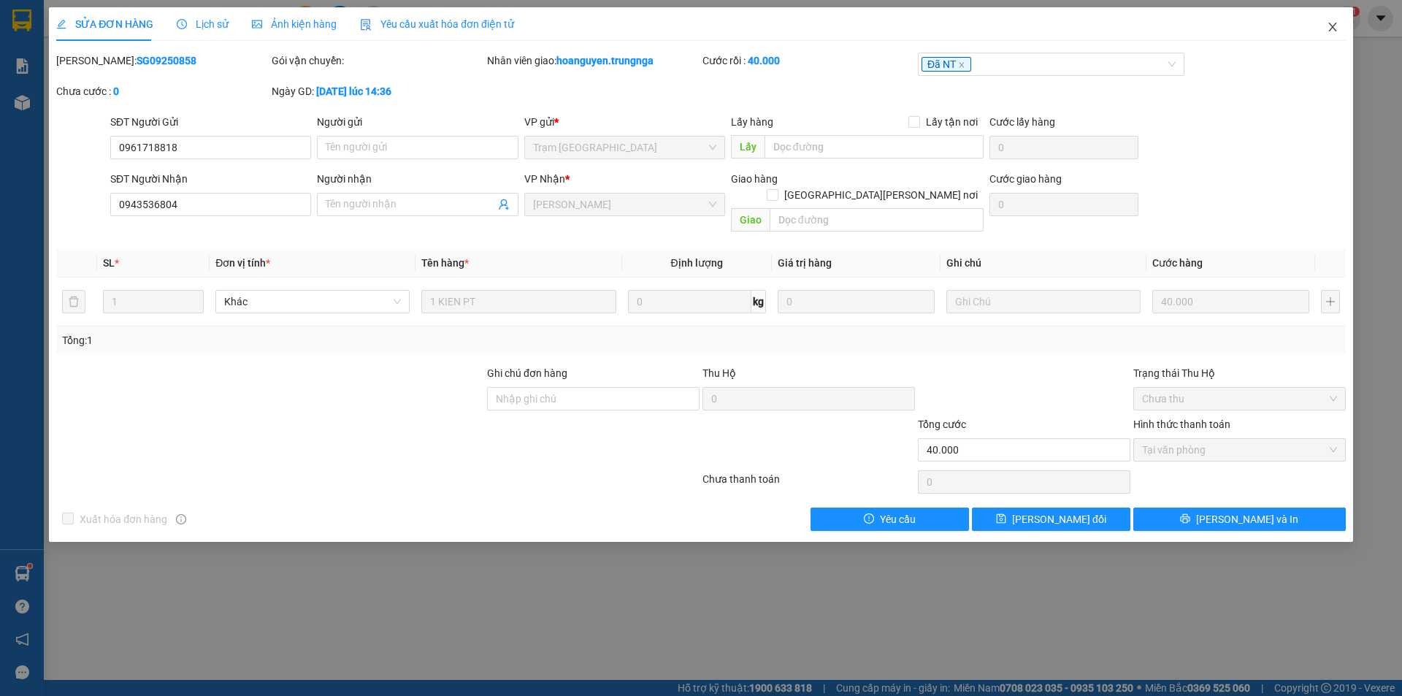
click at [1334, 28] on icon "close" at bounding box center [1333, 27] width 12 height 12
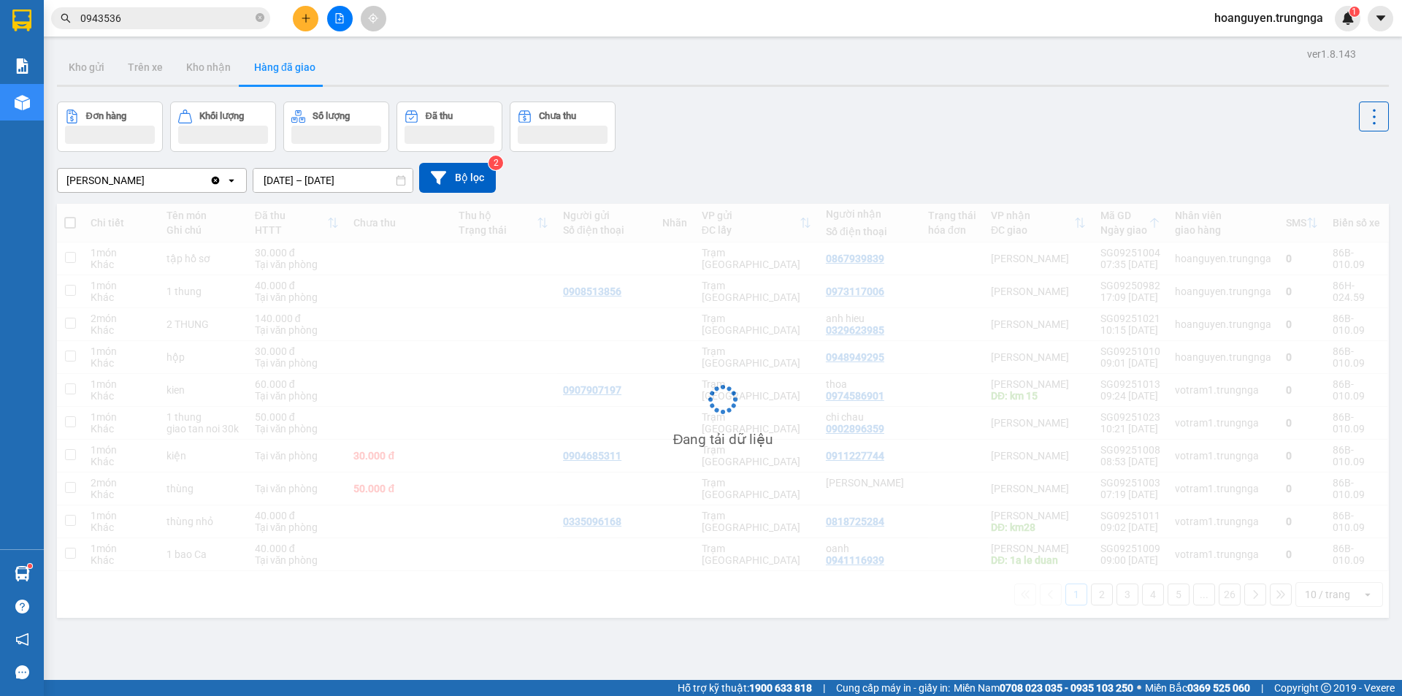
click at [216, 15] on input "0943536" at bounding box center [166, 18] width 172 height 16
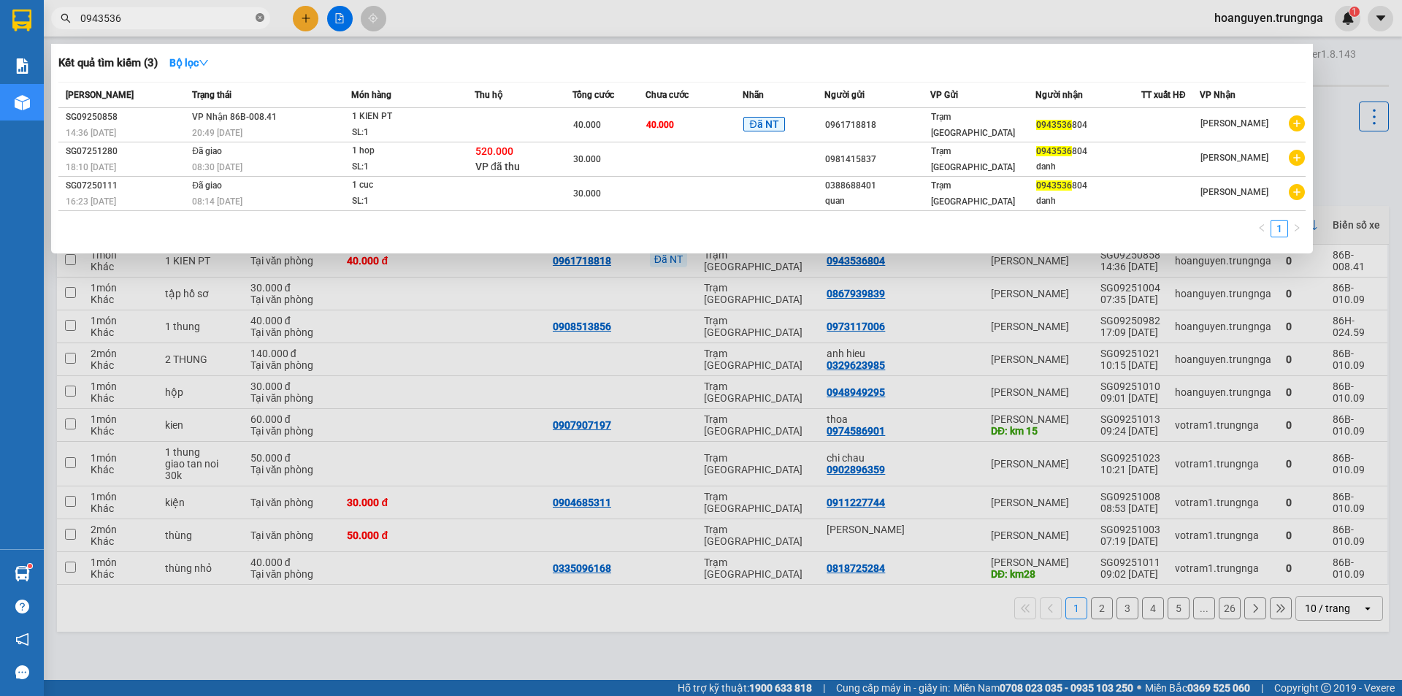
click at [260, 18] on icon "close-circle" at bounding box center [260, 17] width 9 height 9
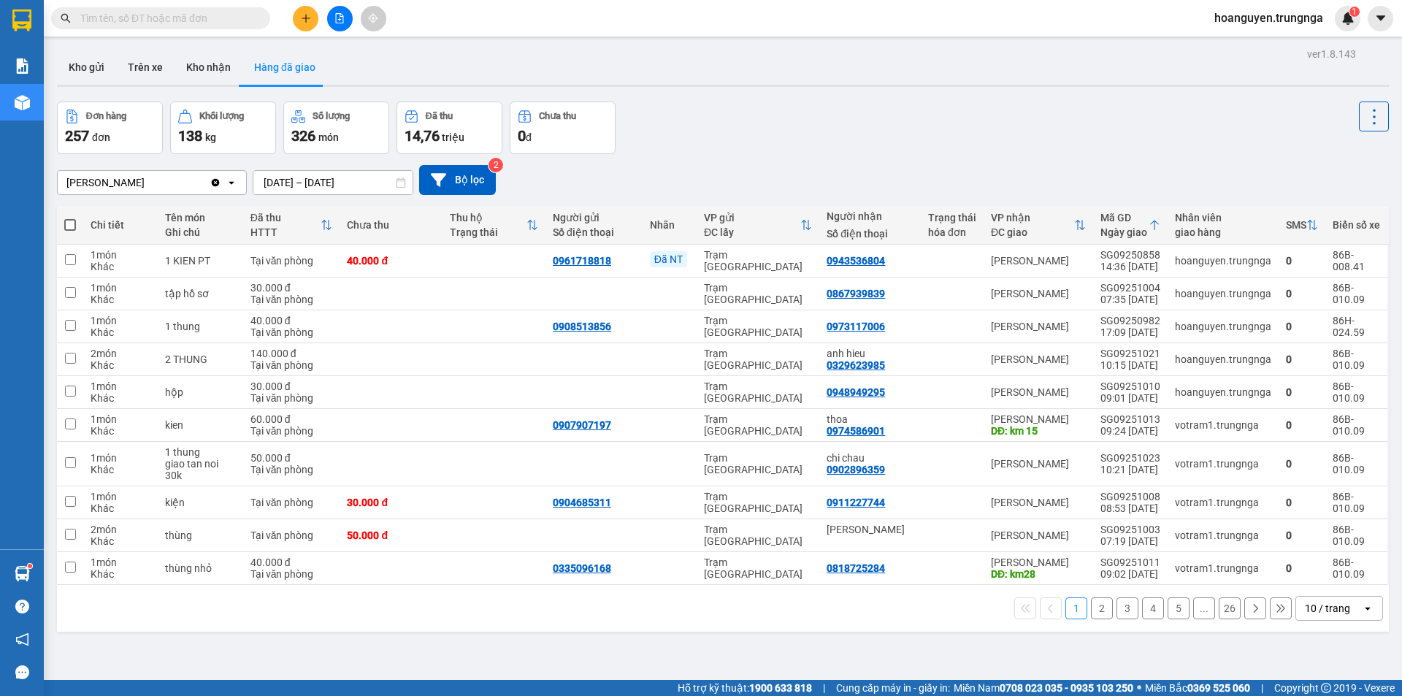
click at [234, 18] on input "text" at bounding box center [166, 18] width 172 height 16
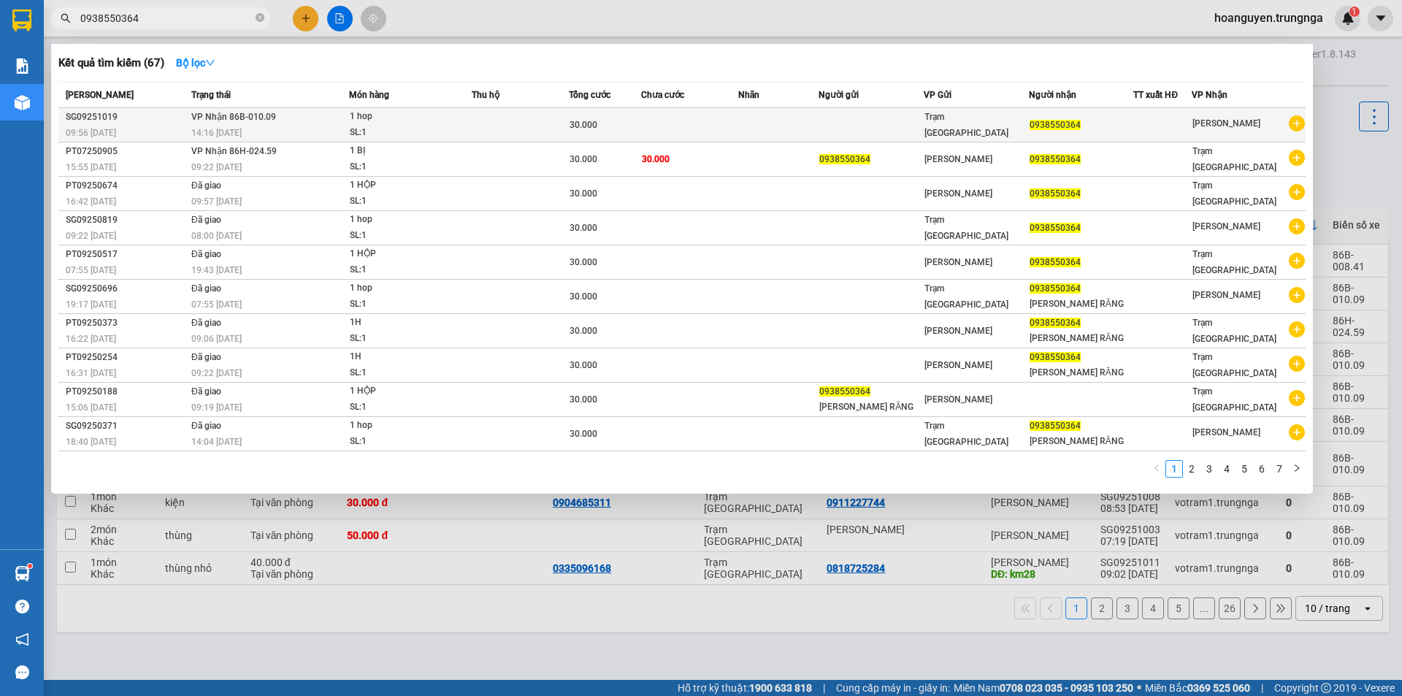
type input "0938550364"
click at [1300, 121] on icon "plus-circle" at bounding box center [1297, 123] width 16 height 16
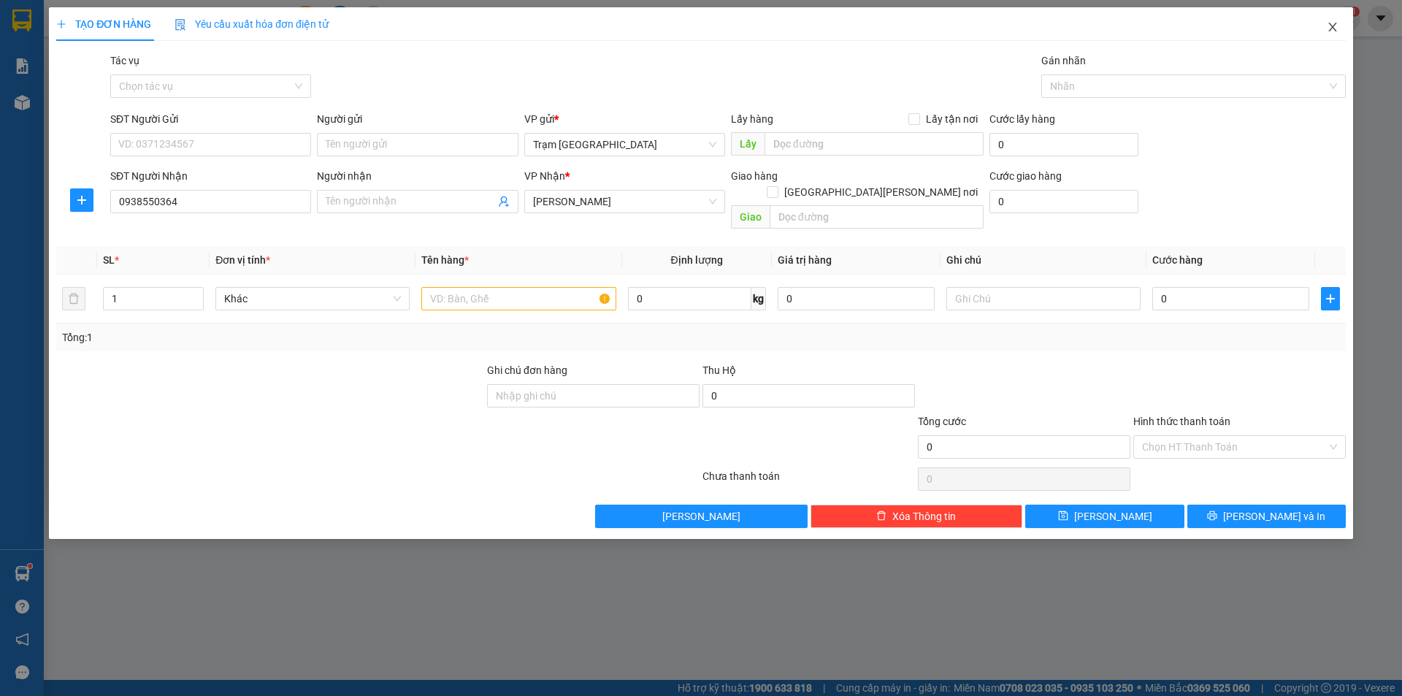
click at [1336, 27] on icon "close" at bounding box center [1333, 27] width 12 height 12
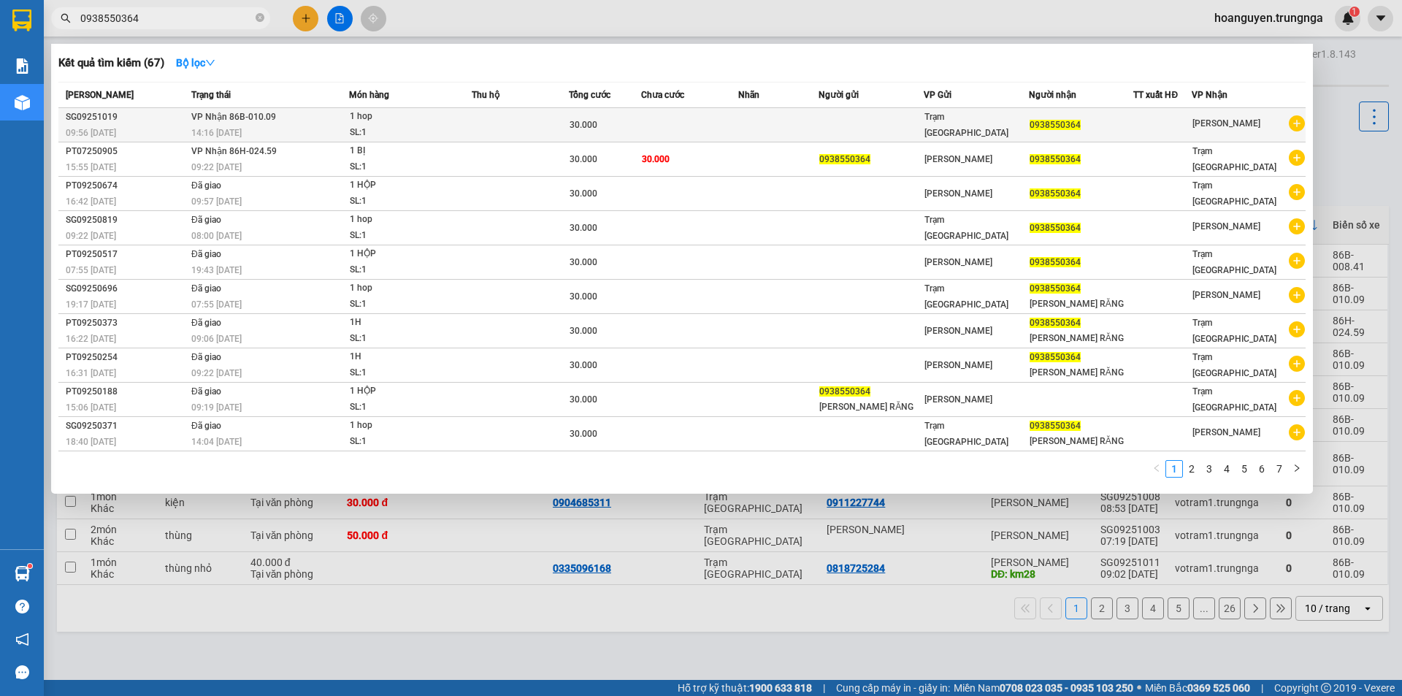
click at [463, 124] on span "1 hop SL: 1" at bounding box center [410, 124] width 121 height 31
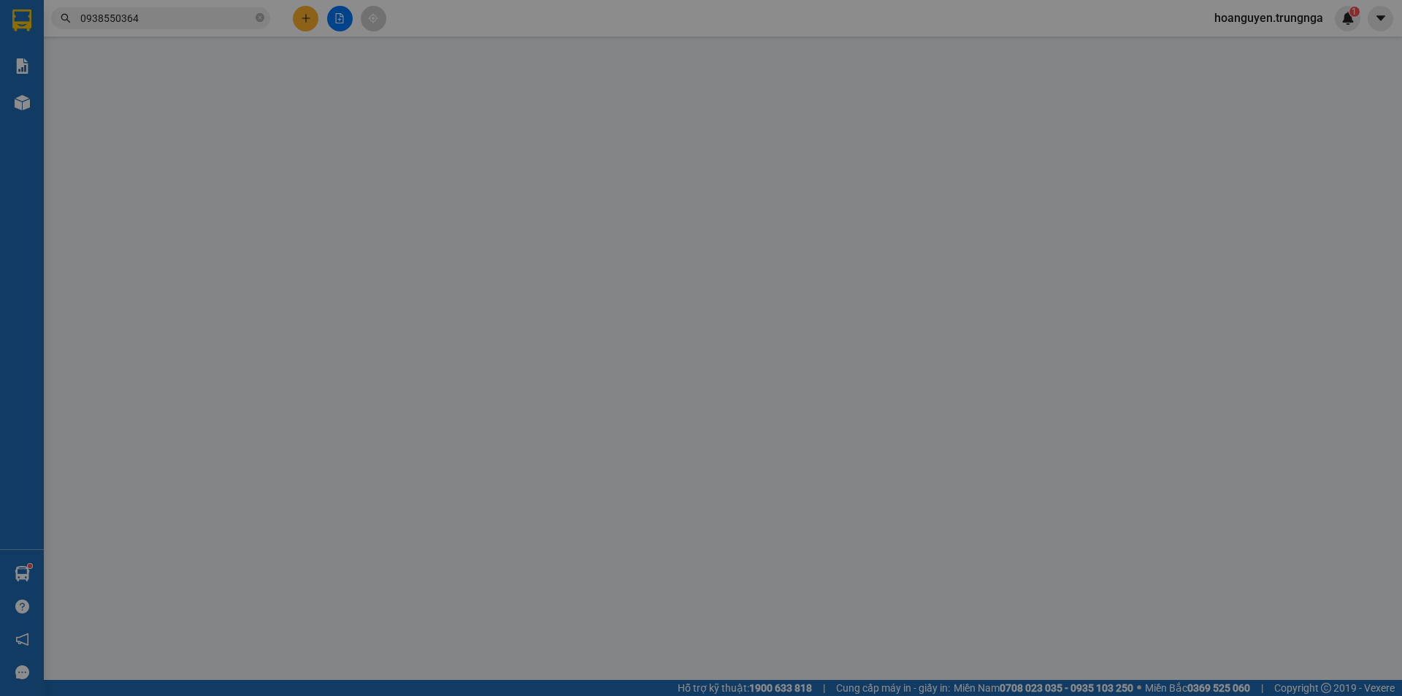
type input "0938550364"
type input "30.000"
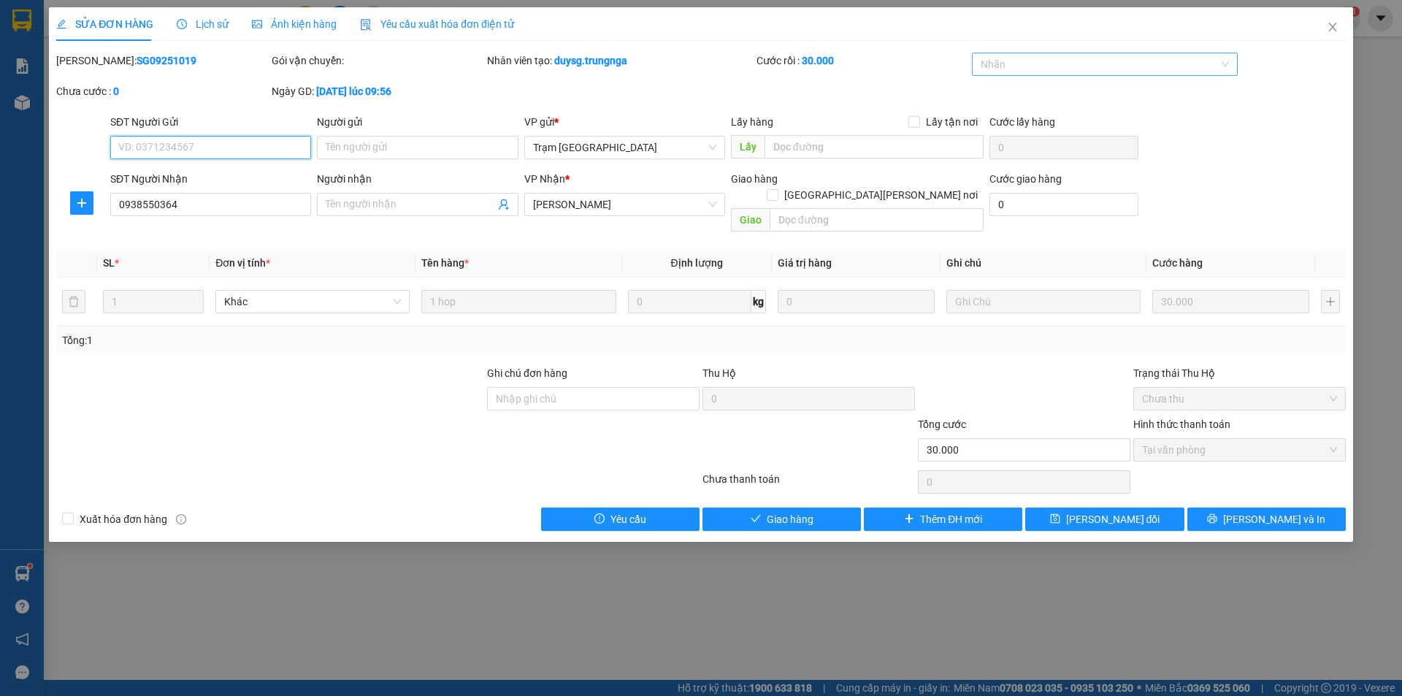
click at [1044, 63] on div at bounding box center [1098, 65] width 245 height 18
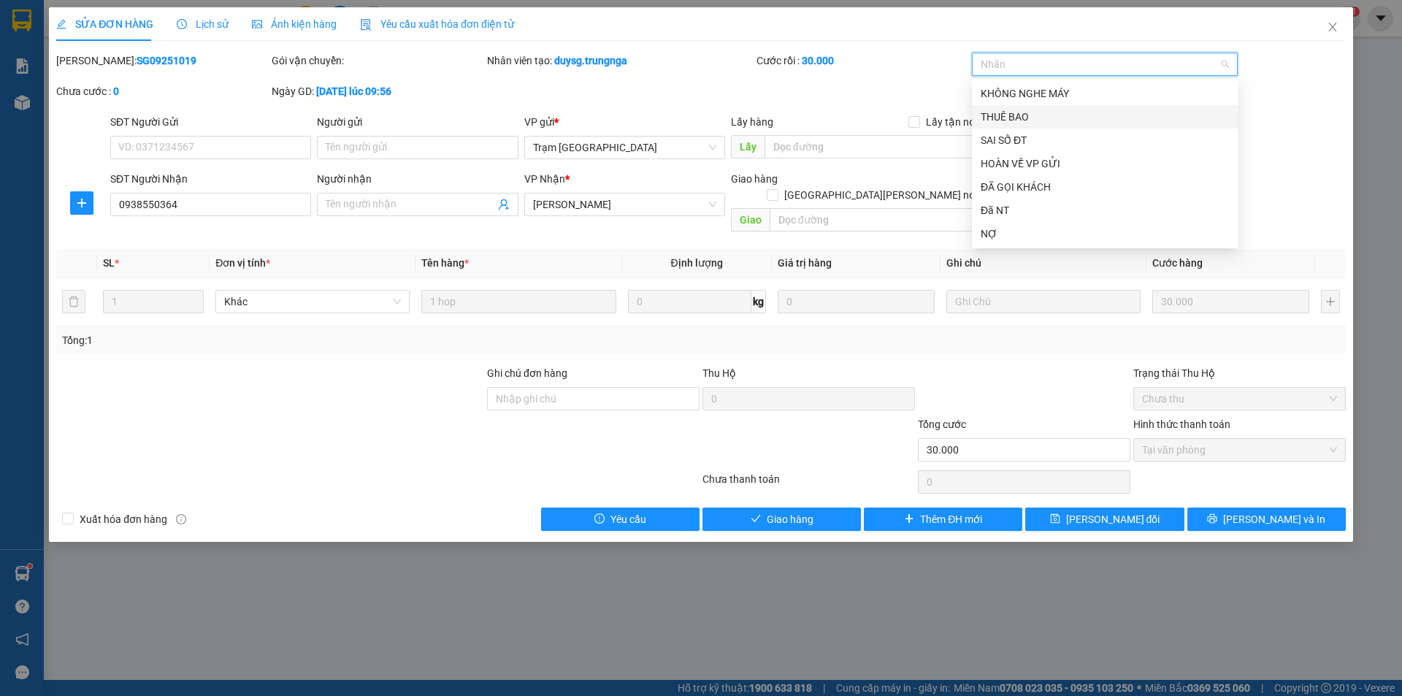
click at [1016, 116] on div "THUÊ BAO" at bounding box center [1105, 117] width 249 height 16
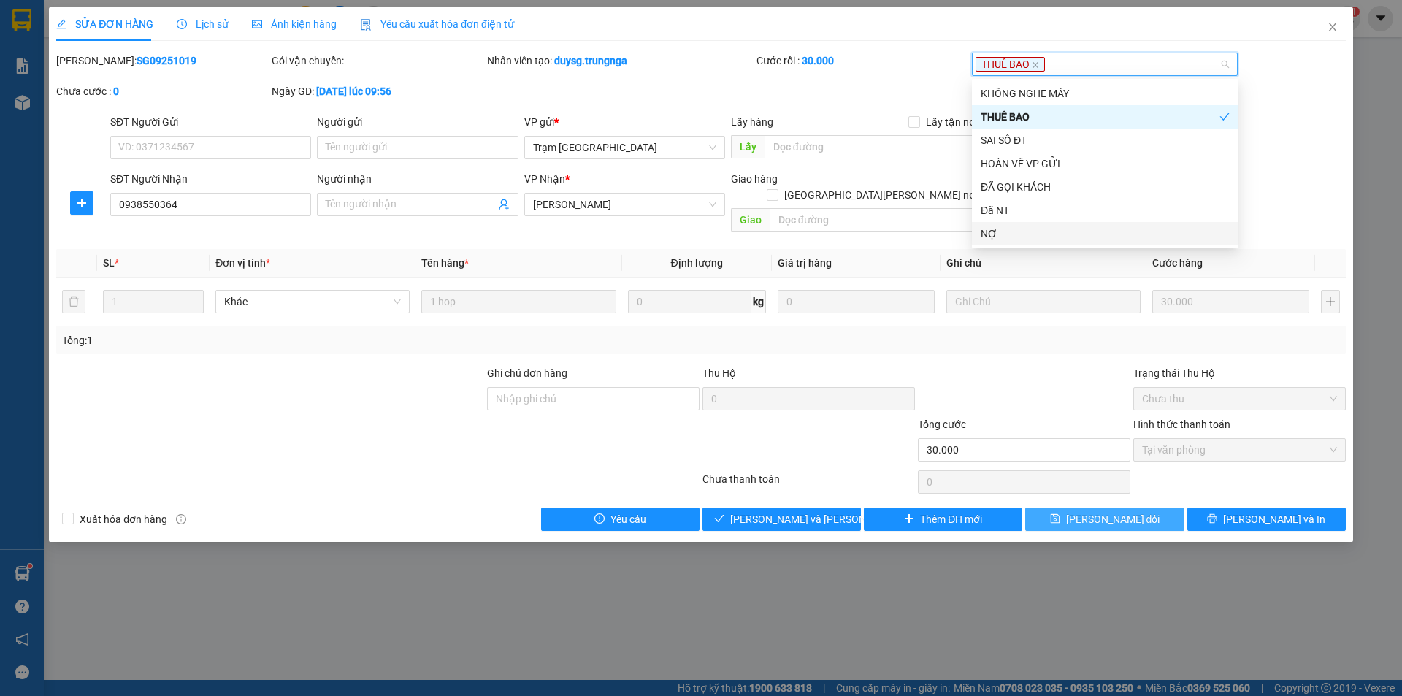
click at [1041, 508] on button "[PERSON_NAME] đổi" at bounding box center [1104, 519] width 158 height 23
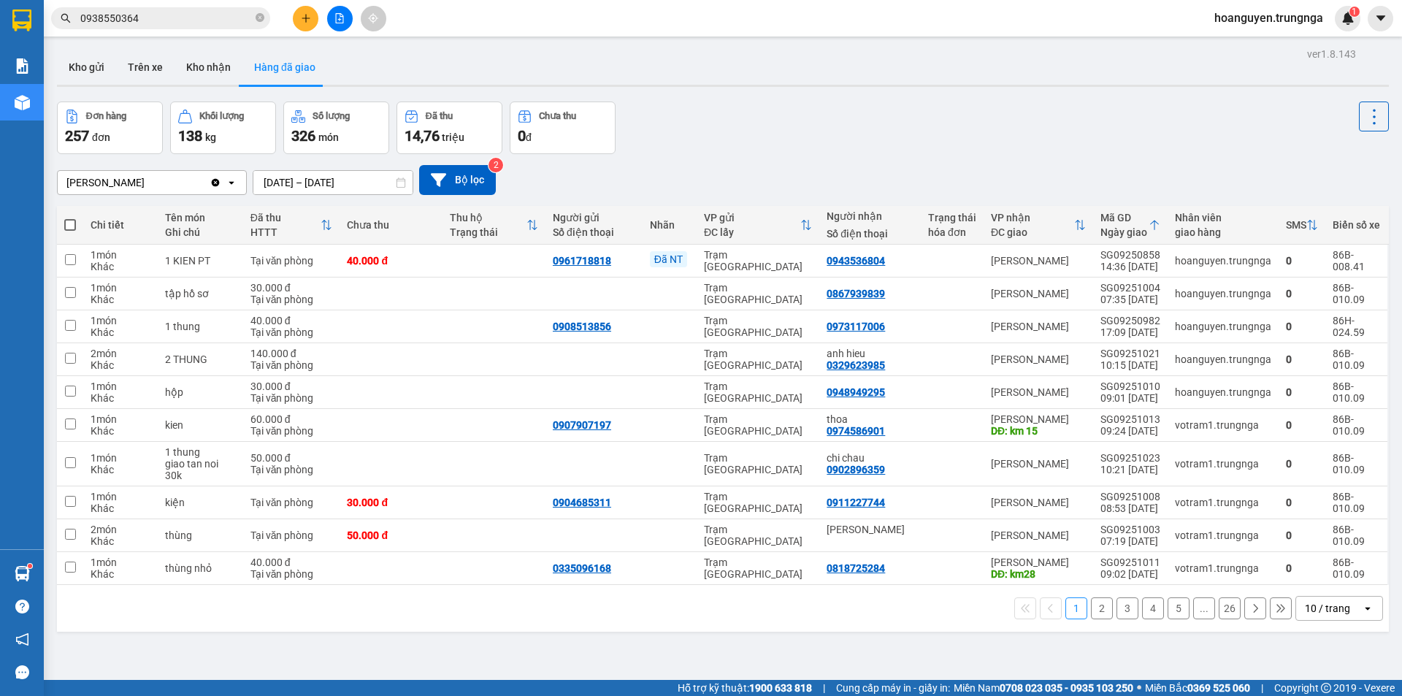
click at [201, 22] on input "0938550364" at bounding box center [166, 18] width 172 height 16
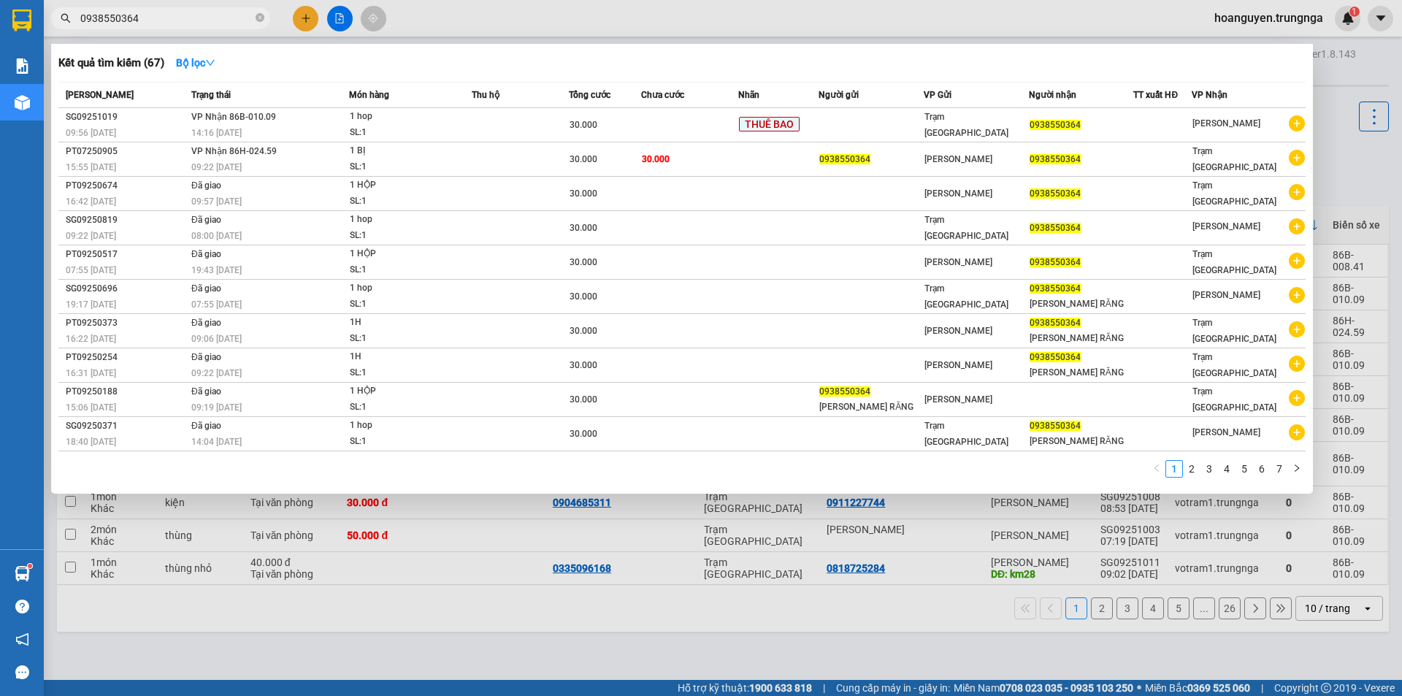
click at [1158, 14] on div at bounding box center [701, 348] width 1402 height 696
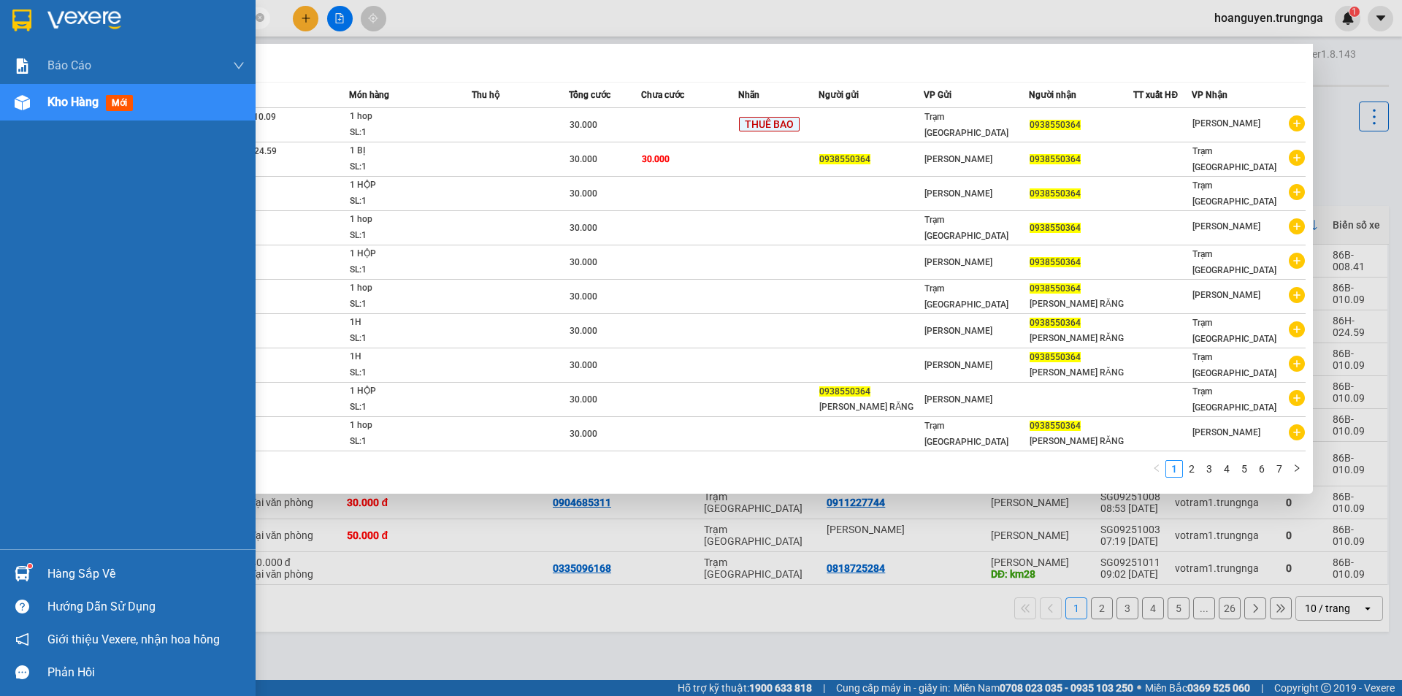
drag, startPoint x: 216, startPoint y: 17, endPoint x: 28, endPoint y: 10, distance: 187.8
click at [27, 12] on section "Kết quả tìm kiếm ( 67 ) Bộ lọc Mã ĐH Trạng thái Món hàng Thu hộ Tổng cước Chưa …" at bounding box center [701, 348] width 1402 height 696
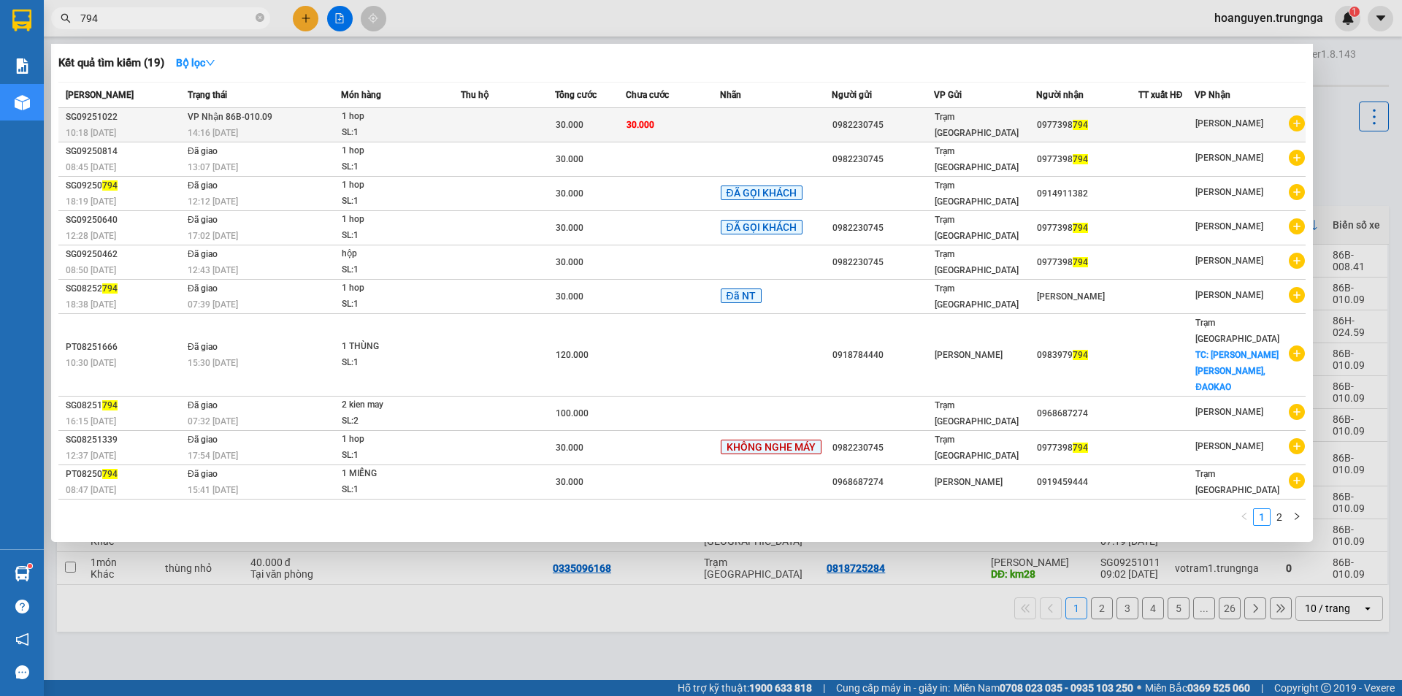
type input "794"
click at [305, 121] on td "VP Nhận 86B-010.09 14:16 - 13/09" at bounding box center [262, 125] width 157 height 34
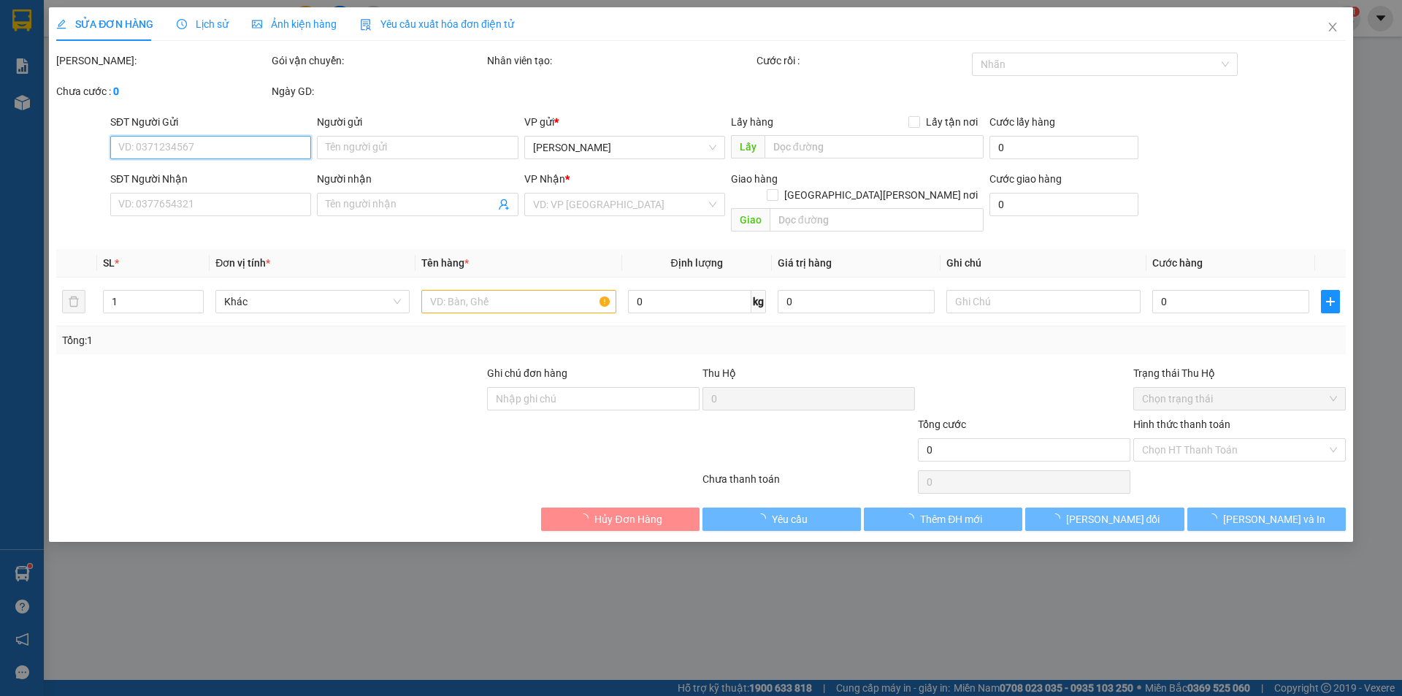
type input "0982230745"
type input "0977398794"
type input "30.000"
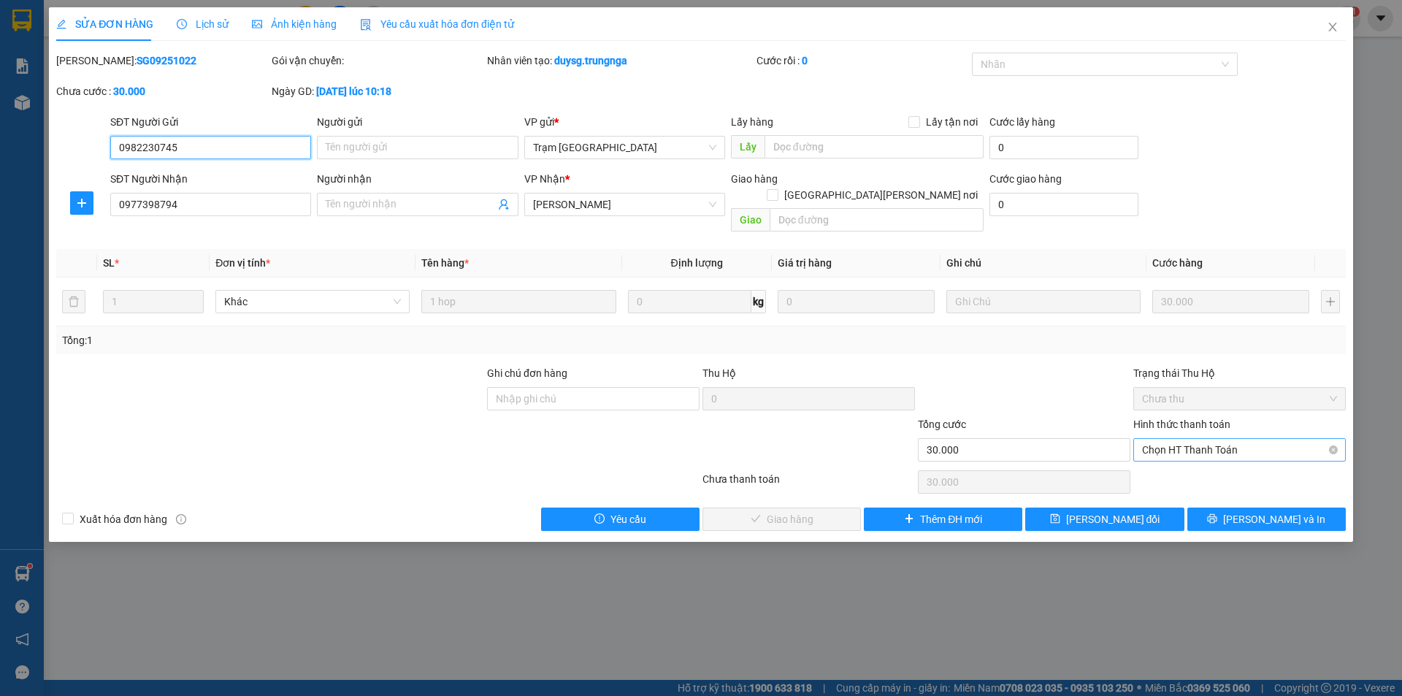
click at [1171, 439] on span "Chọn HT Thanh Toán" at bounding box center [1239, 450] width 195 height 22
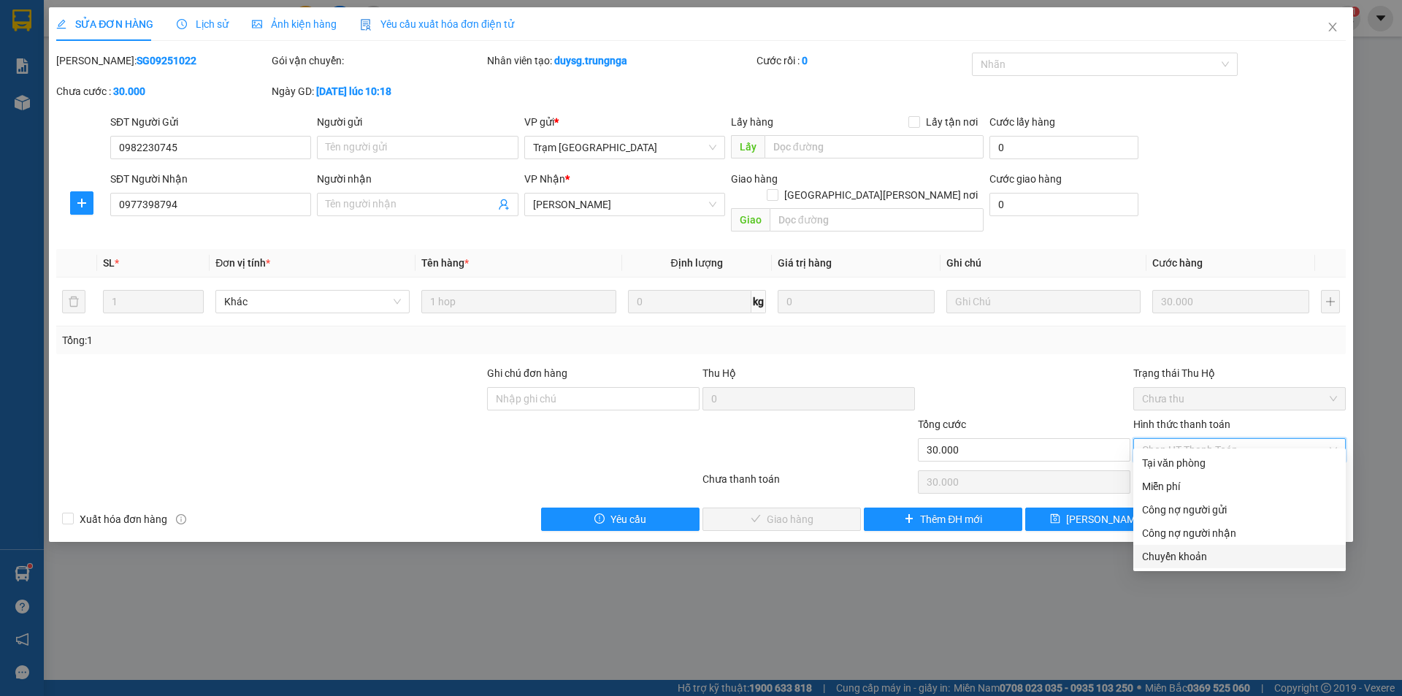
click at [1171, 554] on div "Chuyển khoản" at bounding box center [1239, 556] width 195 height 16
type input "0"
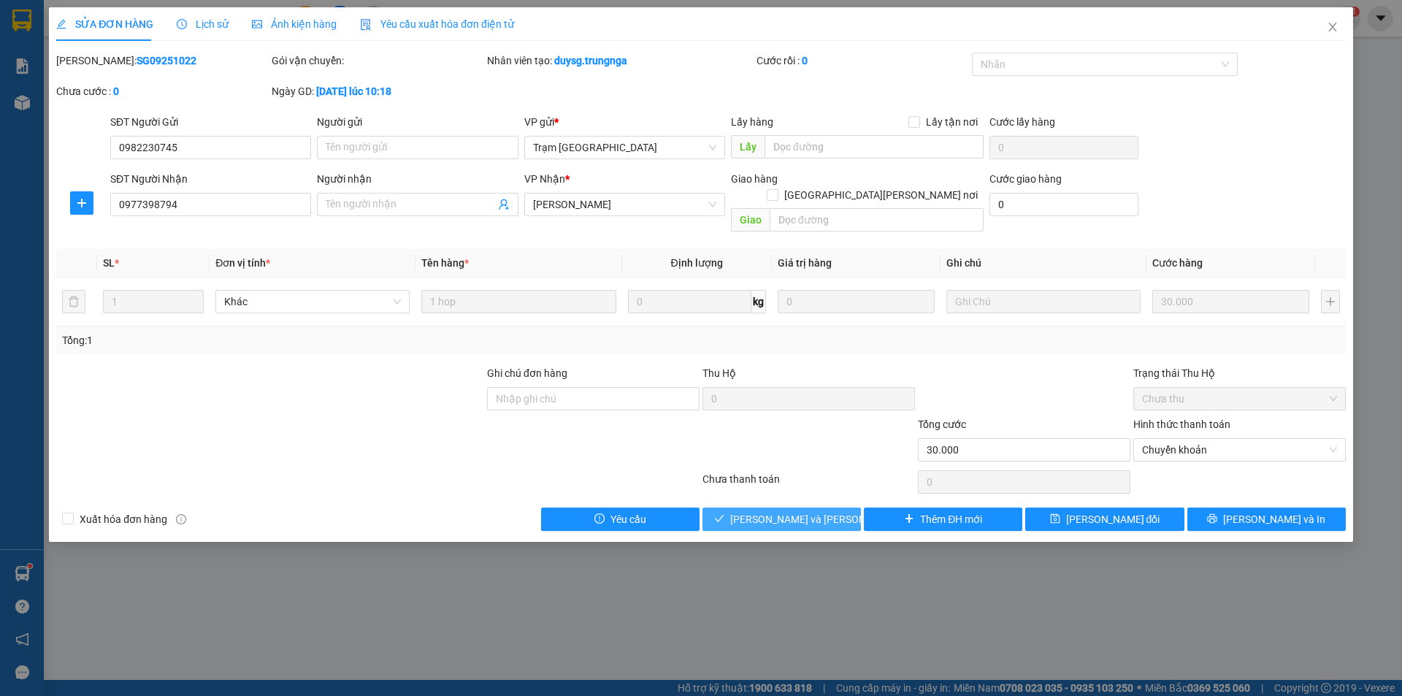
click at [797, 511] on span "[PERSON_NAME] và [PERSON_NAME] hàng" at bounding box center [828, 519] width 197 height 16
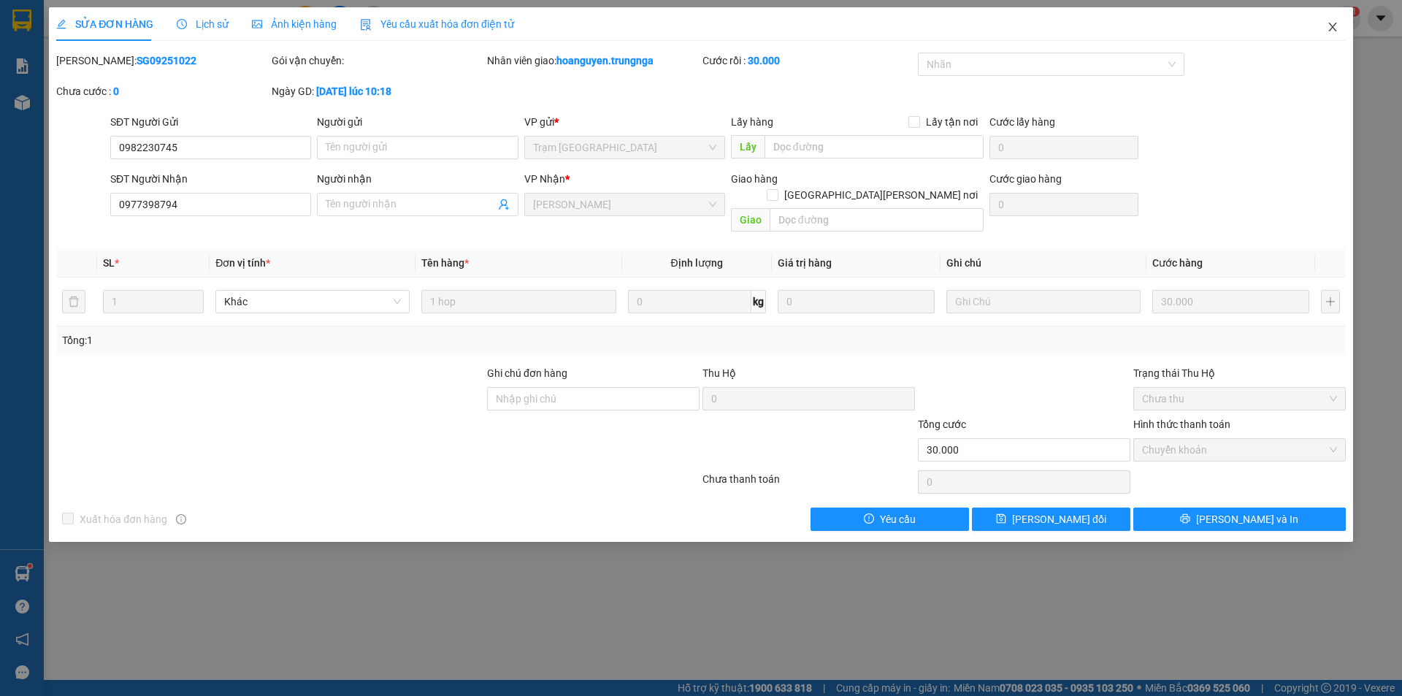
click at [1330, 27] on icon "close" at bounding box center [1333, 27] width 12 height 12
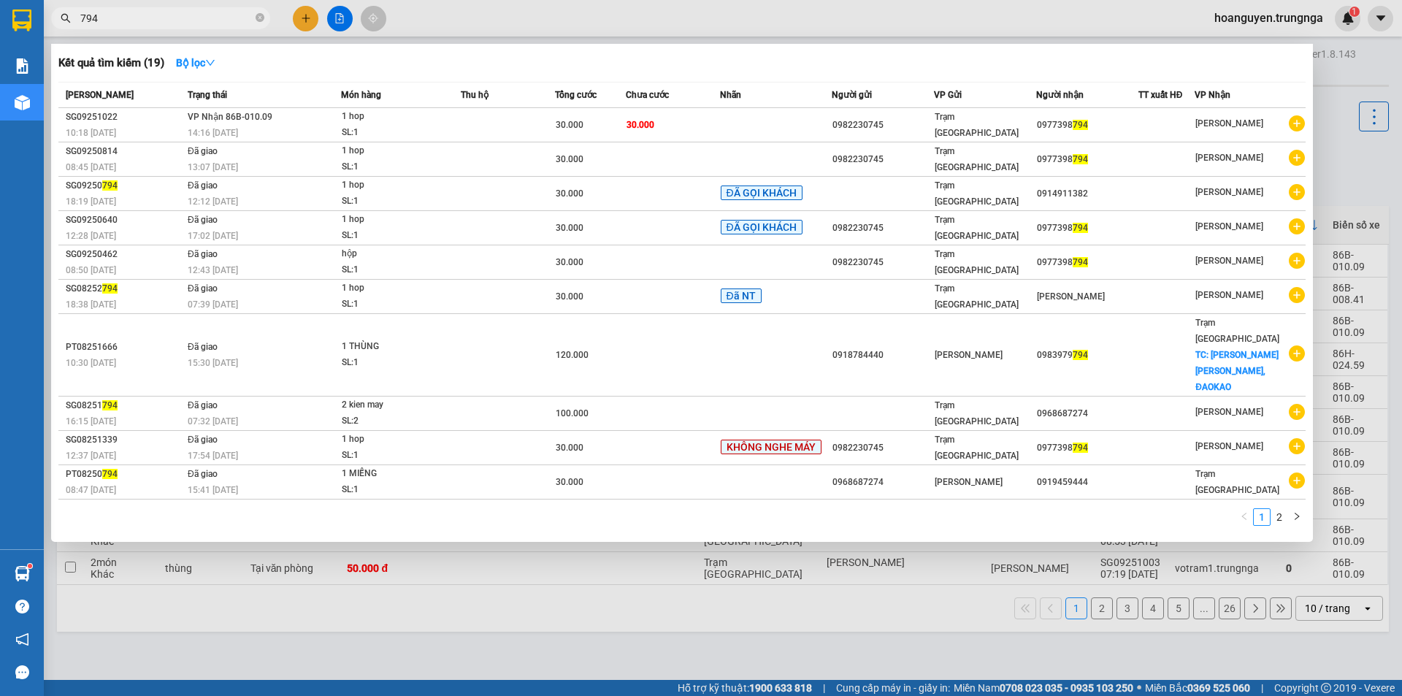
click at [228, 13] on input "794" at bounding box center [166, 18] width 172 height 16
click at [260, 15] on icon "close-circle" at bounding box center [260, 17] width 9 height 9
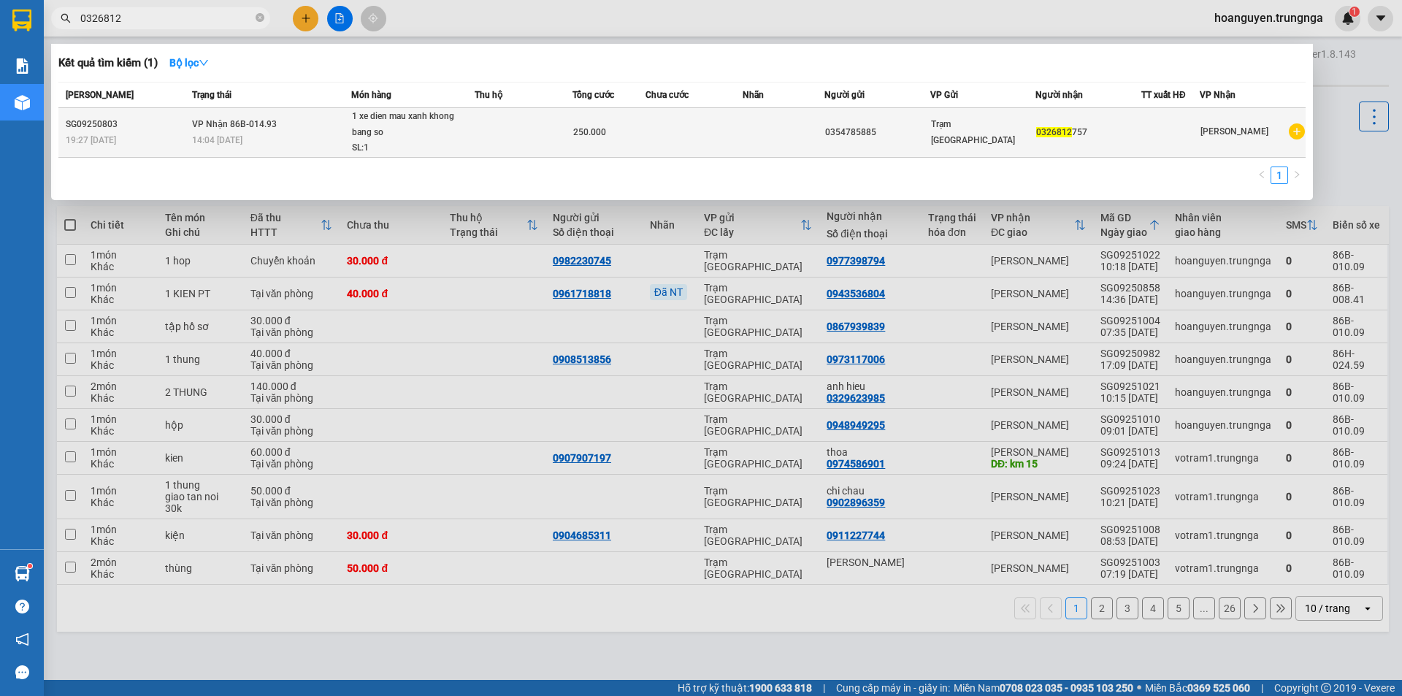
type input "0326812"
click at [686, 143] on td at bounding box center [695, 133] width 98 height 50
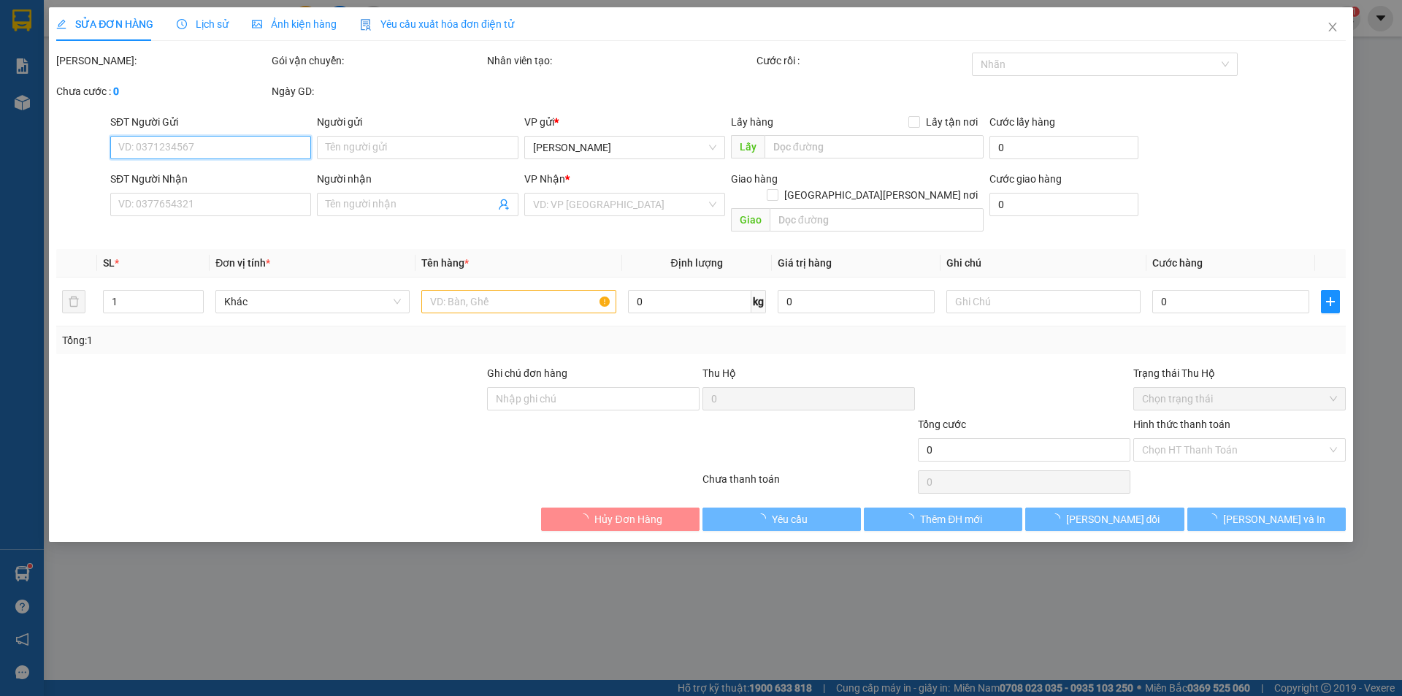
type input "0354785885"
type input "0326812757"
type input "250.000"
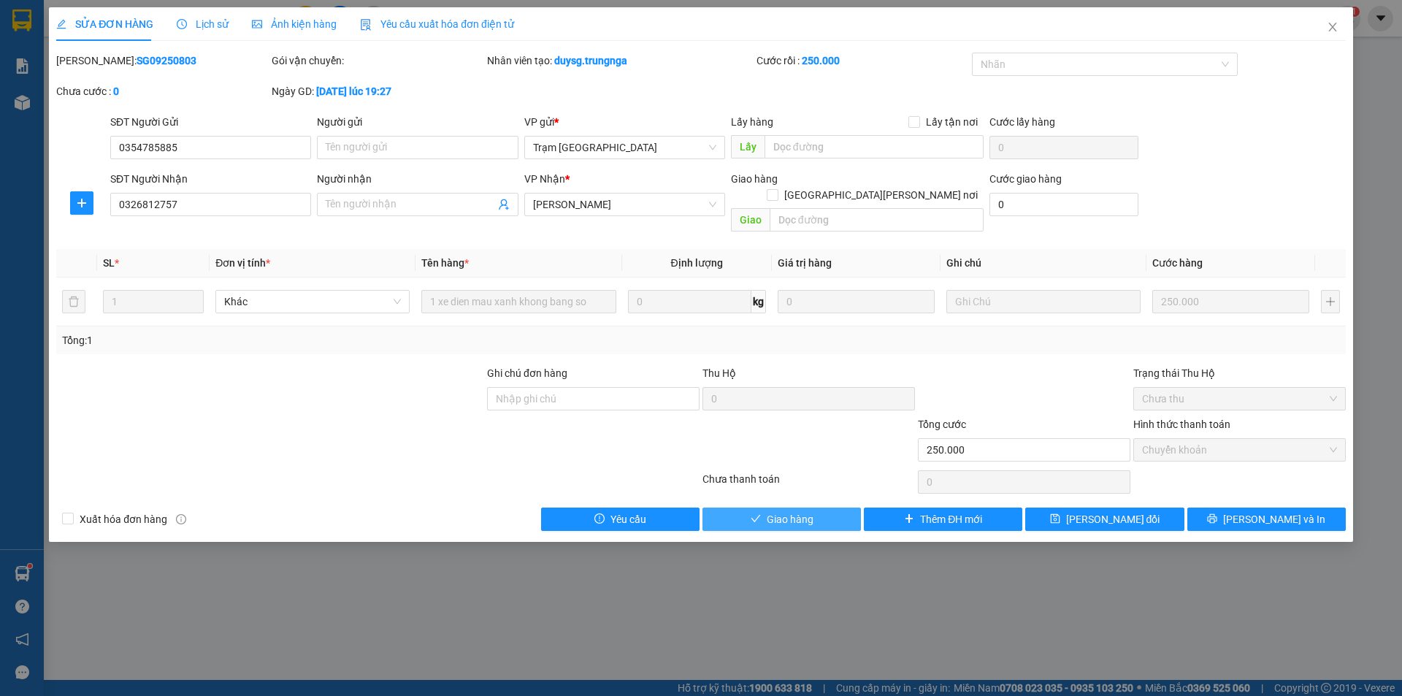
click at [808, 511] on span "Giao hàng" at bounding box center [790, 519] width 47 height 16
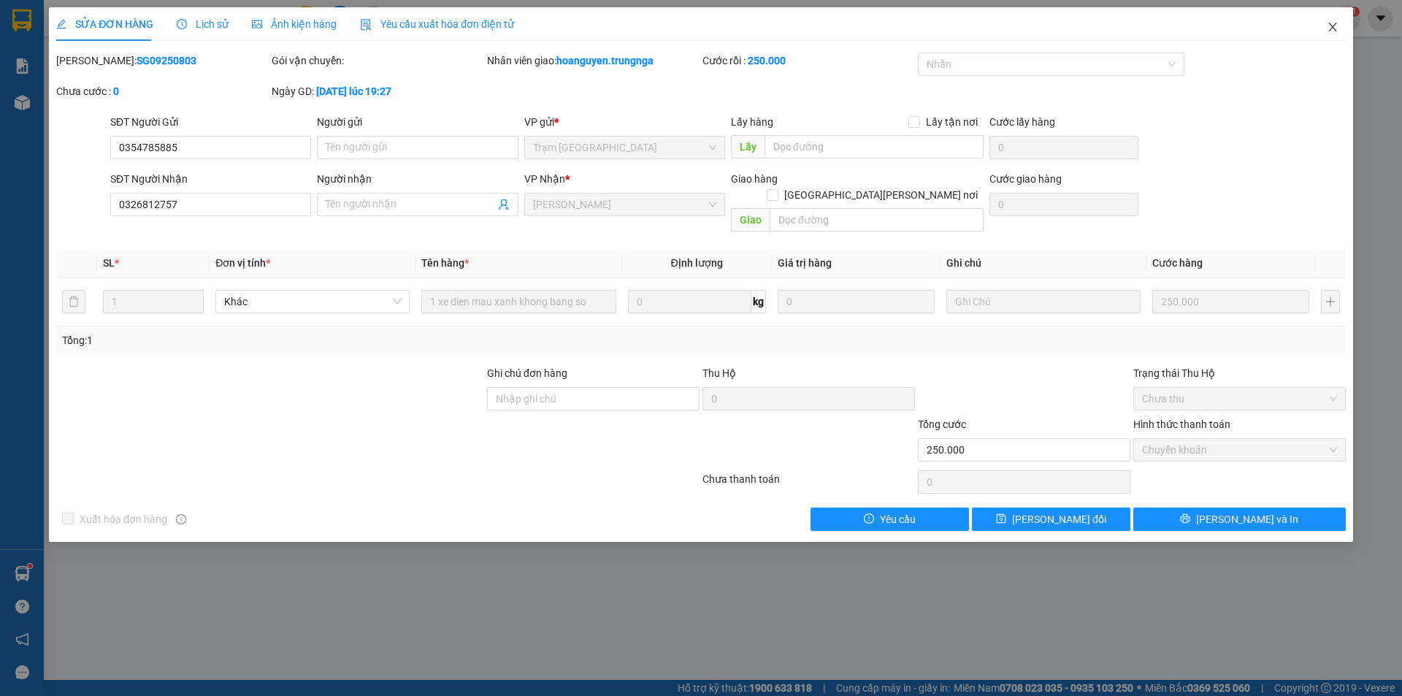
click at [1329, 26] on icon "close" at bounding box center [1333, 27] width 12 height 12
click at [1334, 27] on span "hoanguyen.trungnga" at bounding box center [1269, 18] width 132 height 18
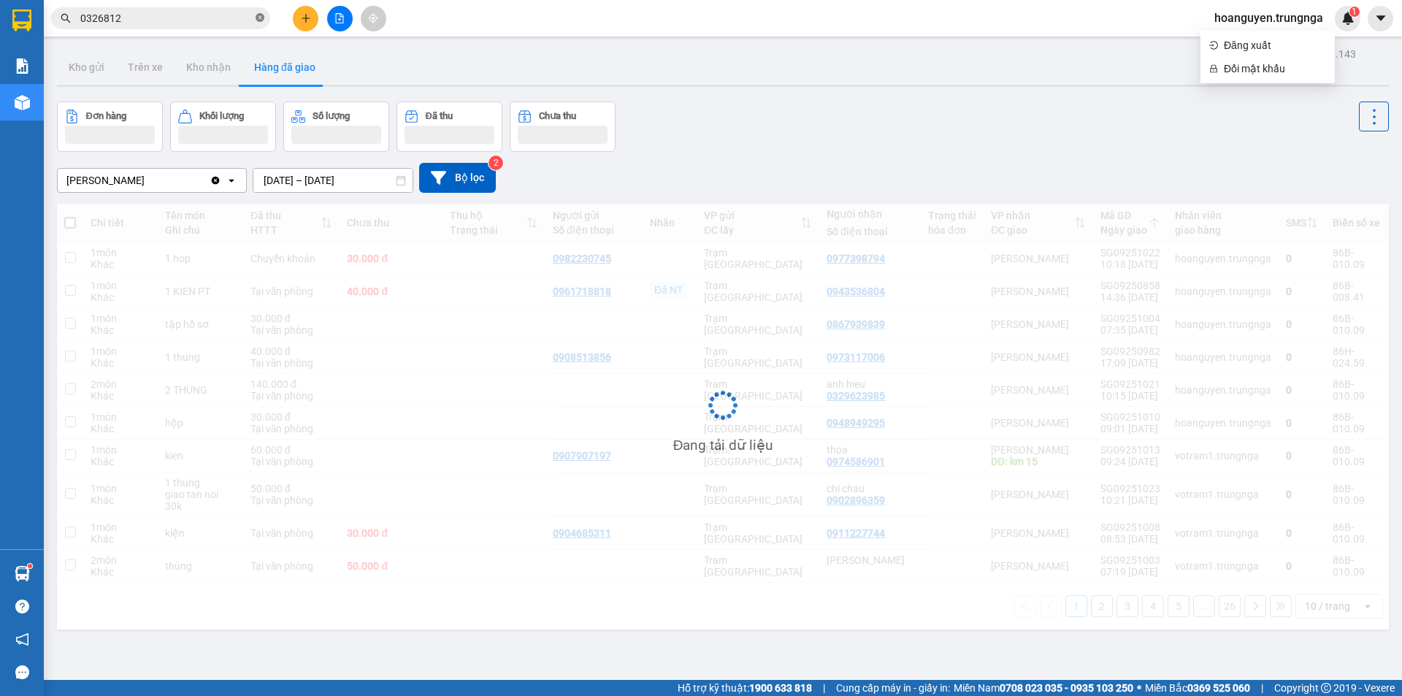
click at [259, 18] on icon "close-circle" at bounding box center [260, 17] width 9 height 9
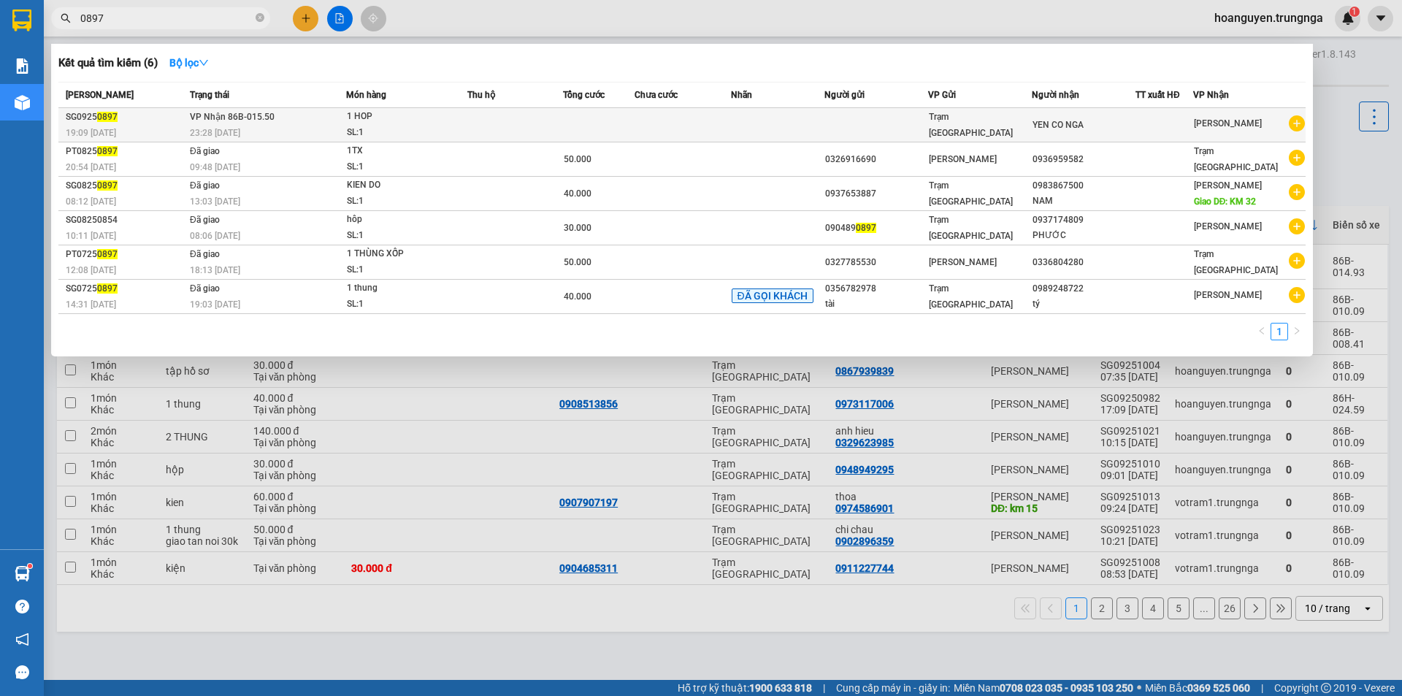
type input "0897"
click at [757, 129] on td at bounding box center [777, 125] width 93 height 34
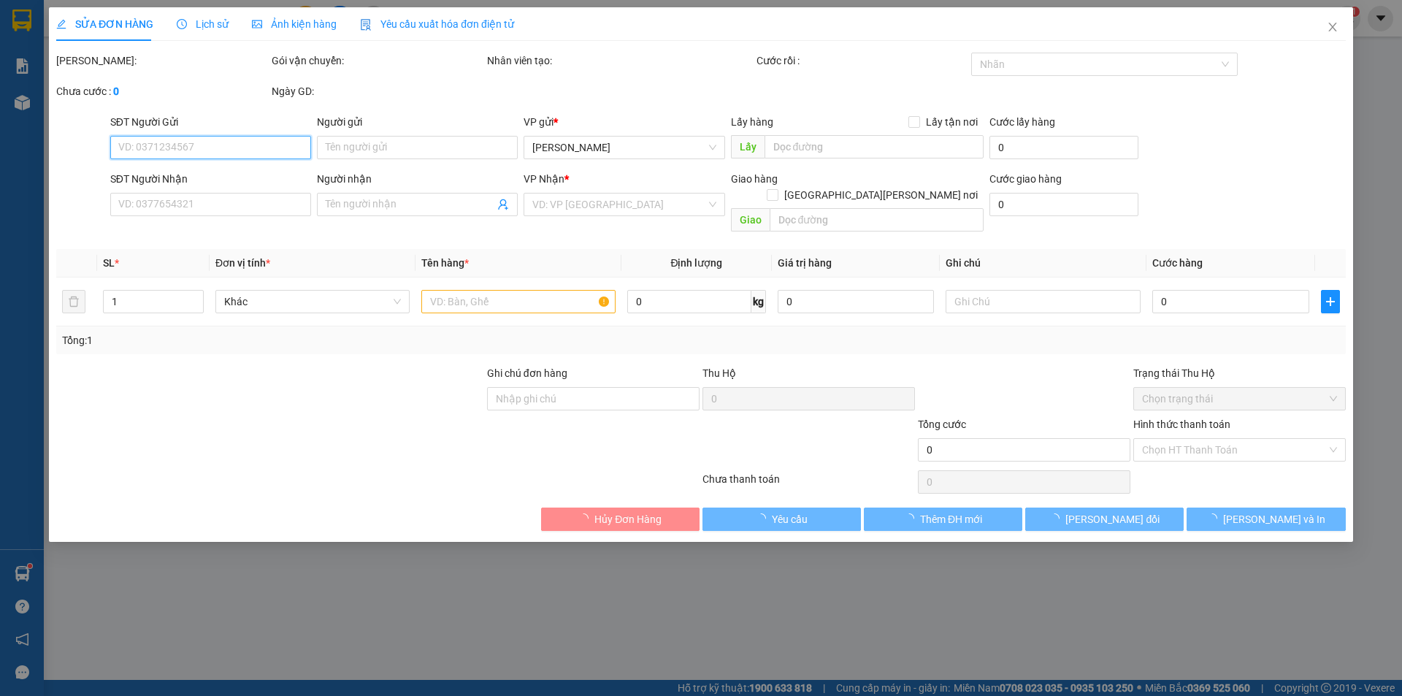
type input "YEN CO NGA"
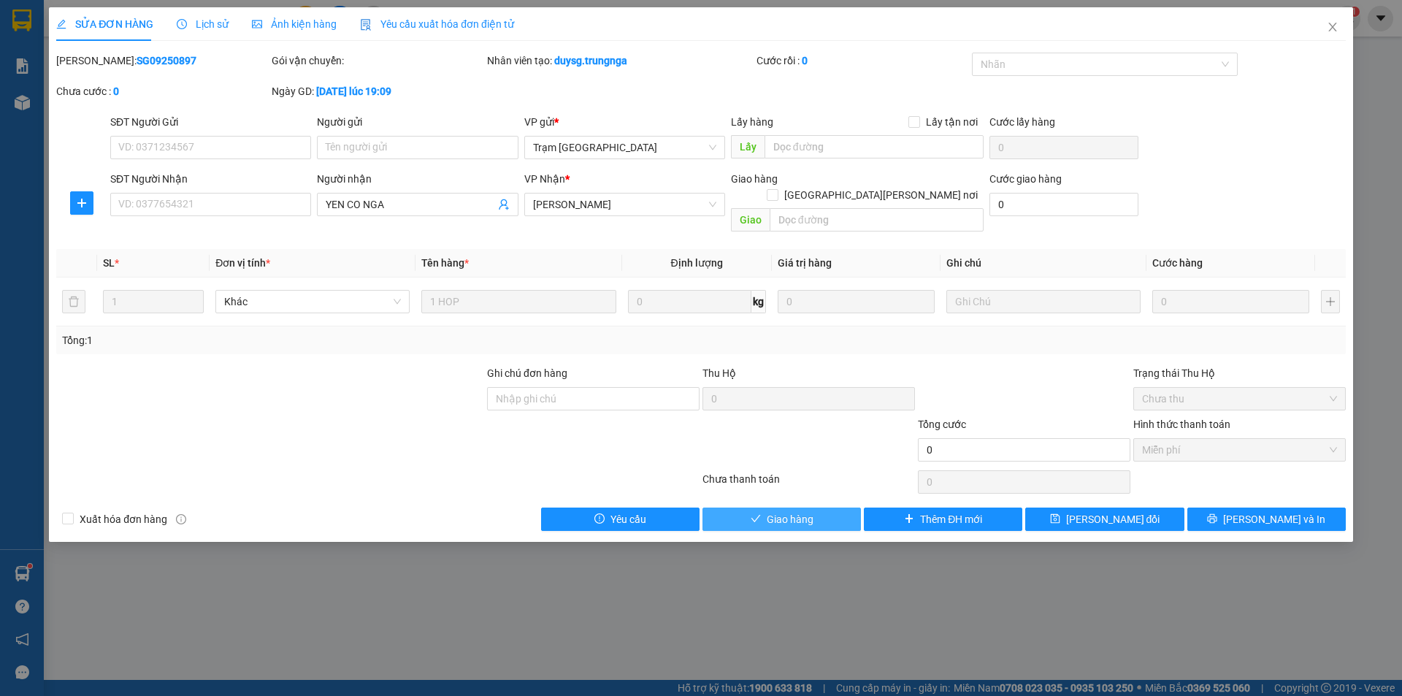
click at [795, 511] on span "Giao hàng" at bounding box center [790, 519] width 47 height 16
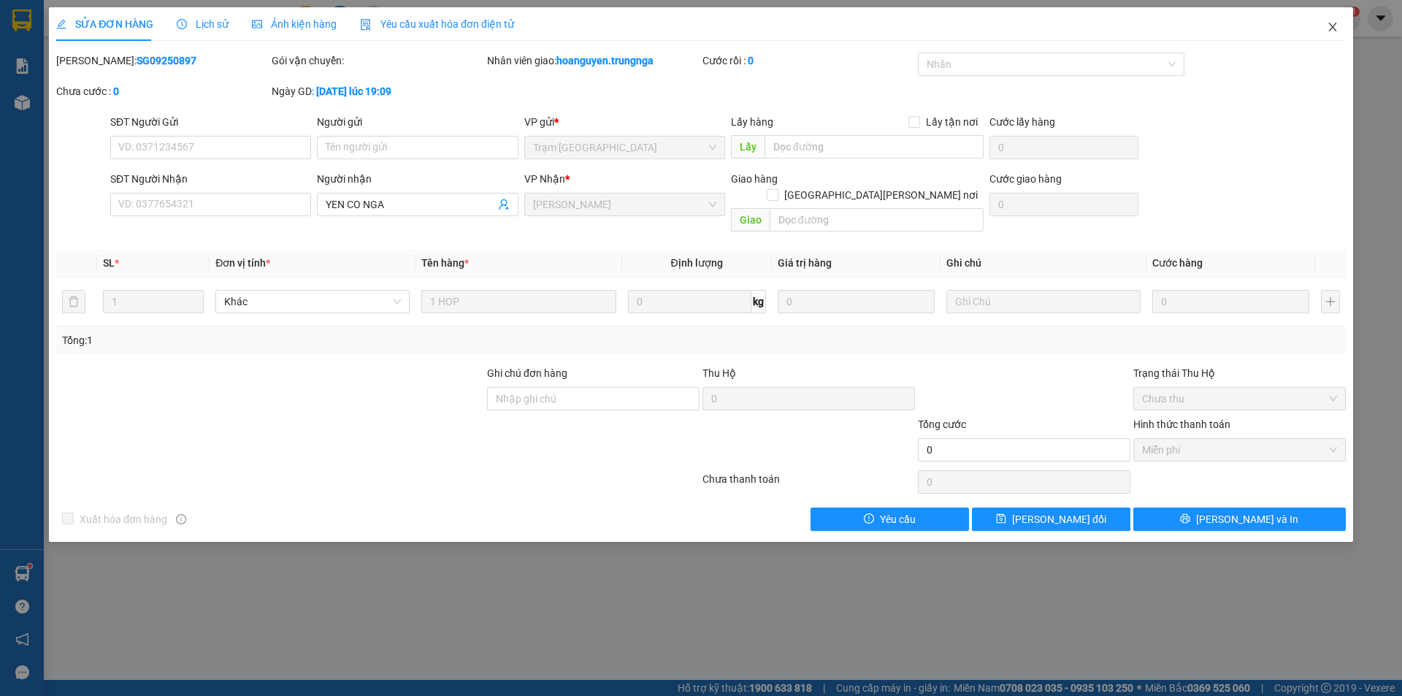
click at [1331, 31] on icon "close" at bounding box center [1333, 27] width 12 height 12
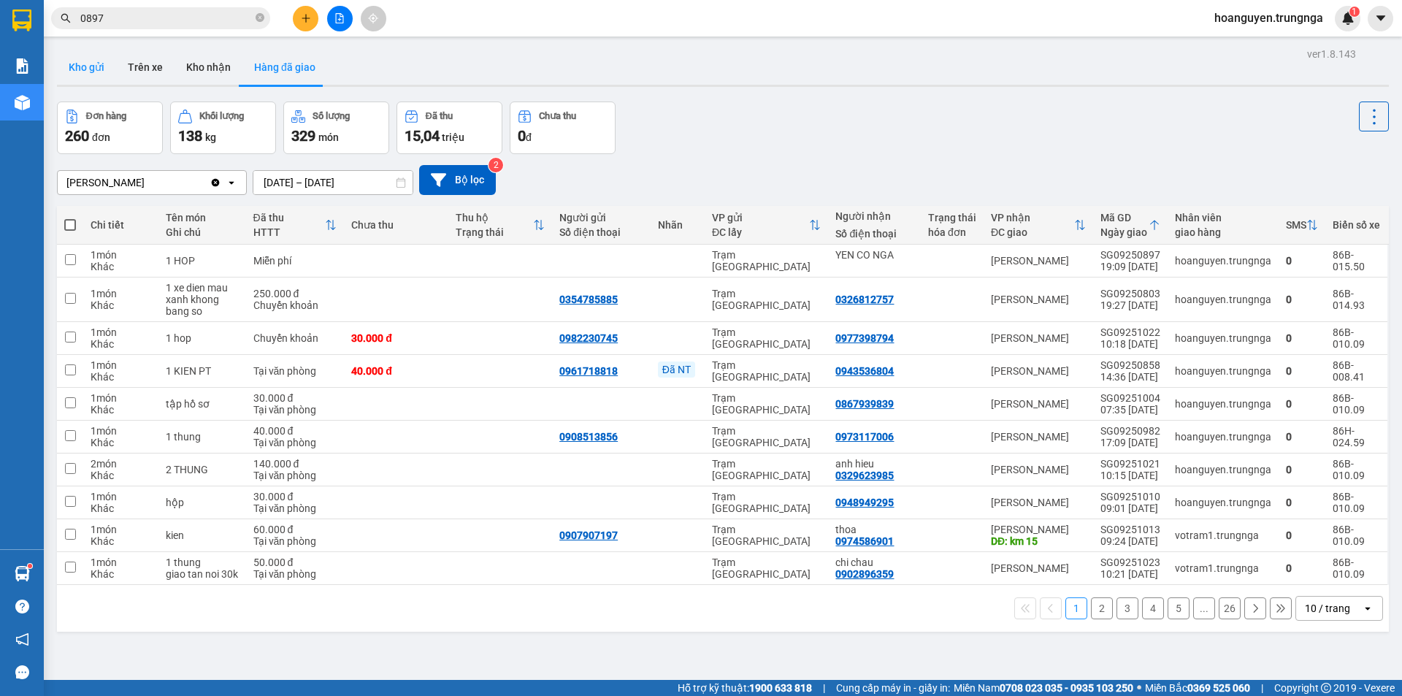
click at [81, 69] on button "Kho gửi" at bounding box center [86, 67] width 59 height 35
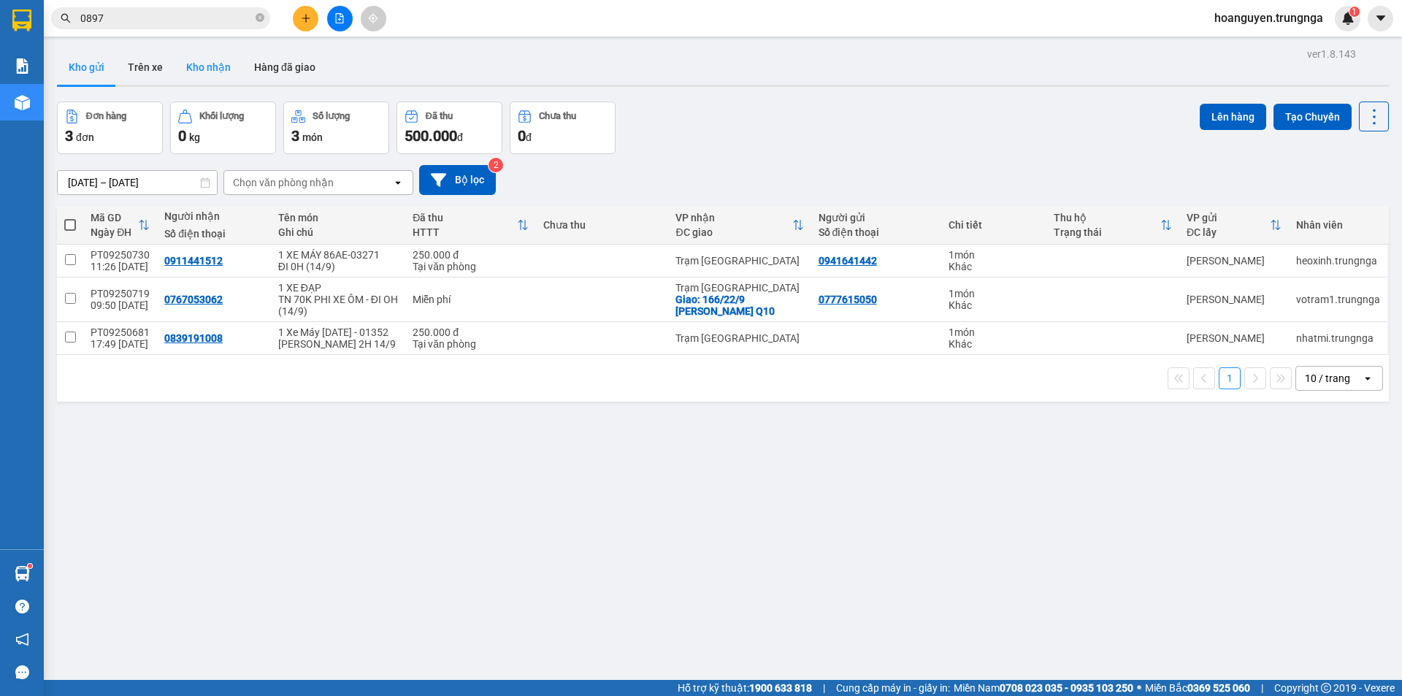
click at [196, 66] on button "Kho nhận" at bounding box center [209, 67] width 68 height 35
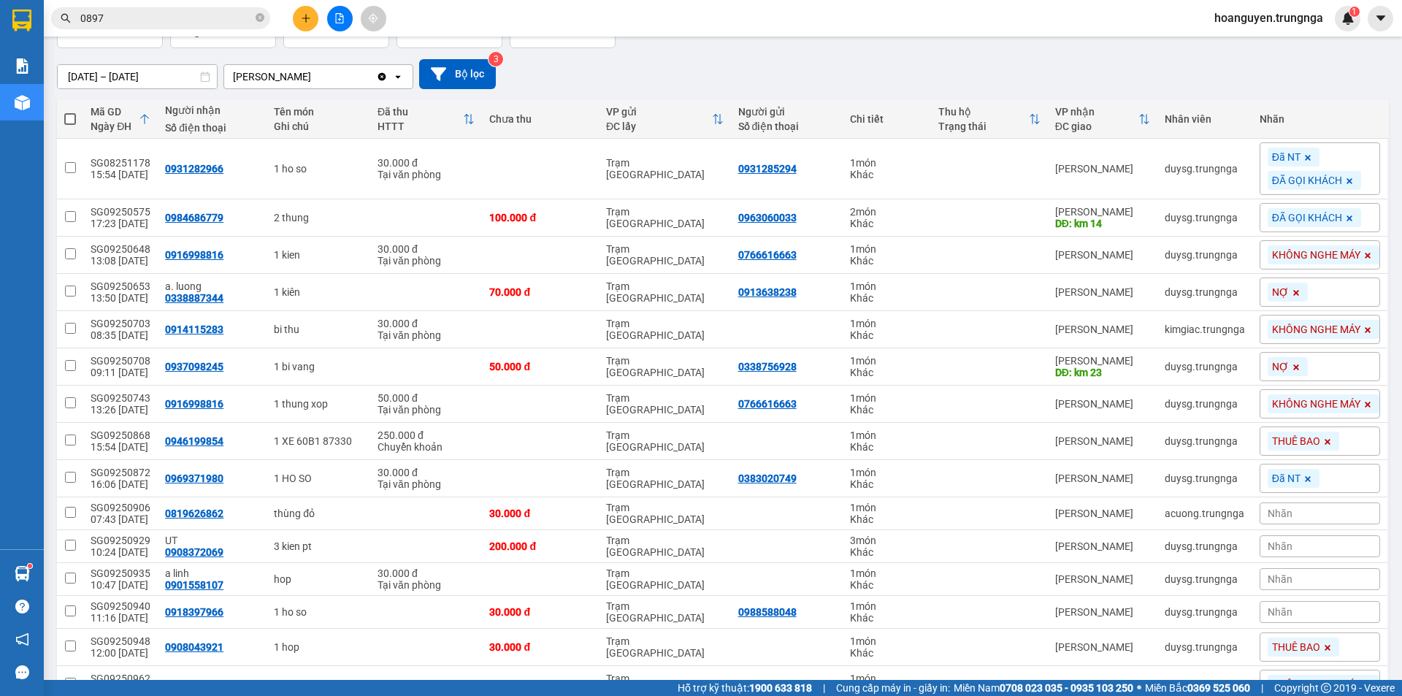
scroll to position [146, 0]
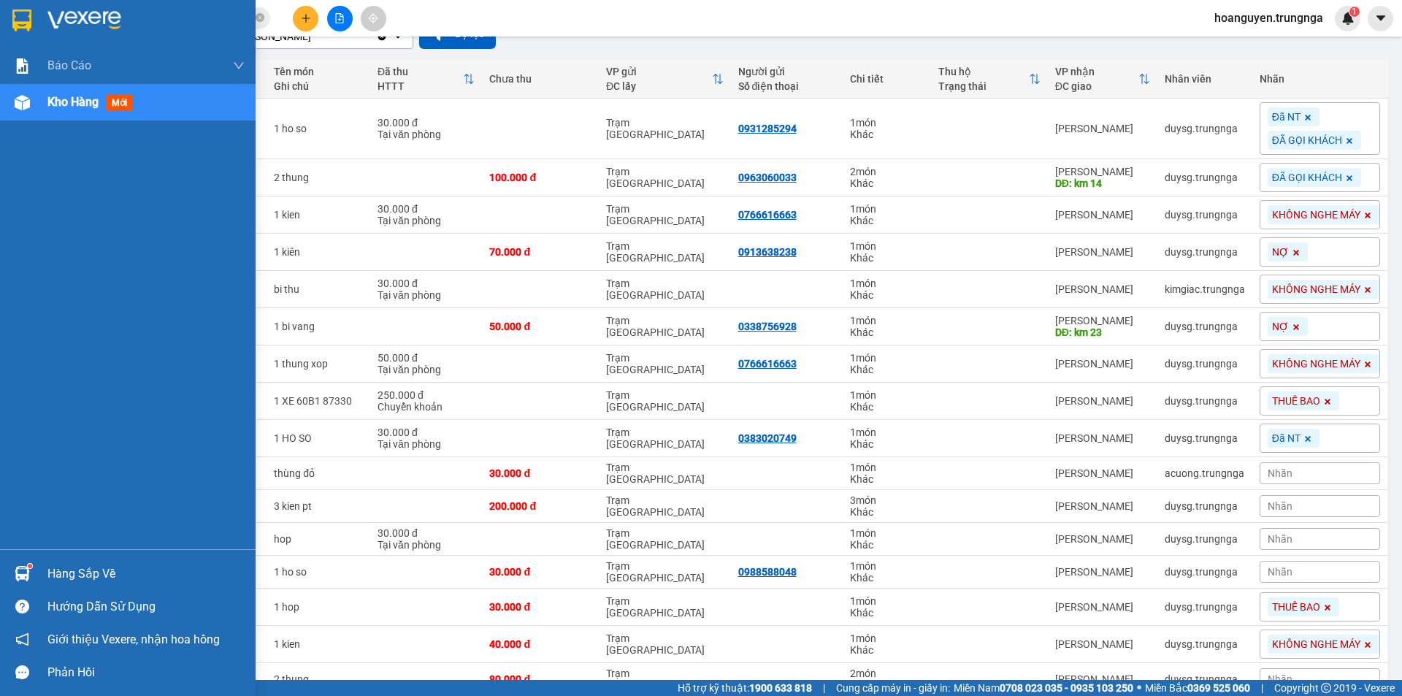
click at [0, 574] on div "Hàng sắp về" at bounding box center [128, 573] width 256 height 33
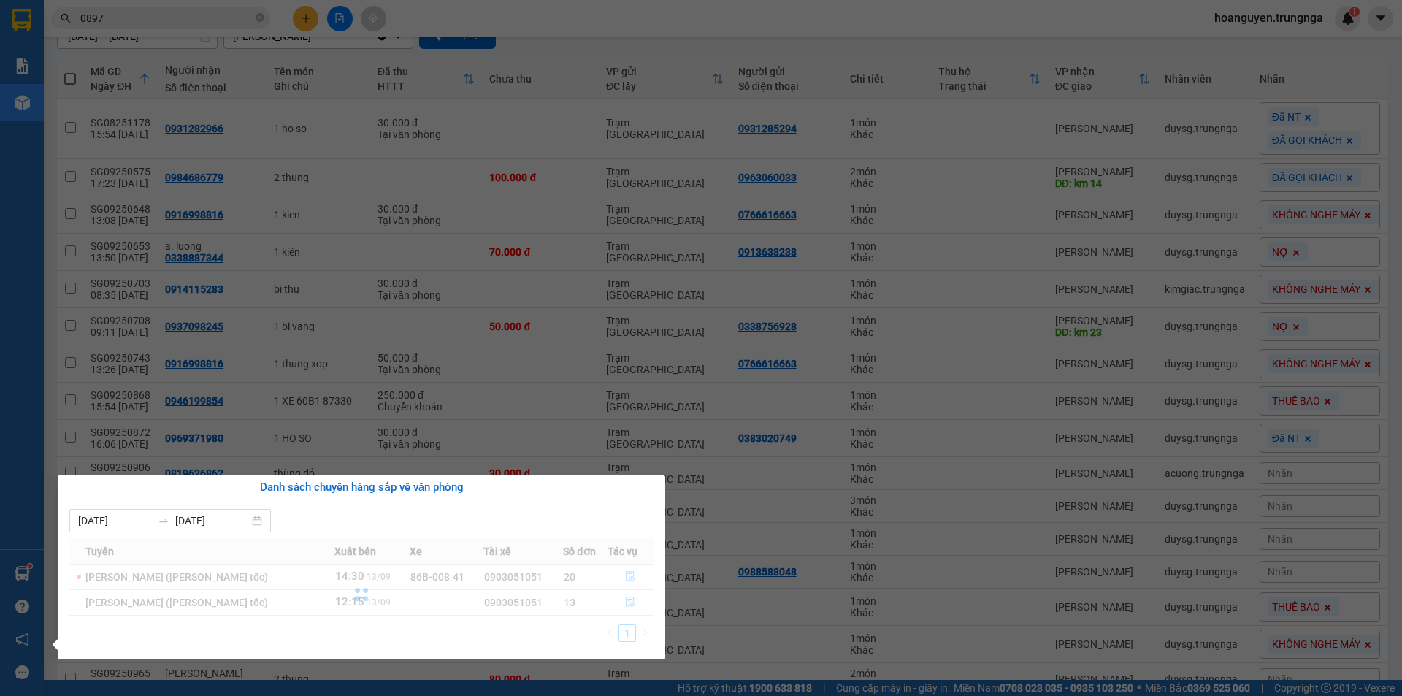
click at [26, 568] on div "Báo cáo Báo cáo dòng tiền (nhân viên) - chỉ tính tiền mặt Kho hàng mới Hàng sắp…" at bounding box center [22, 348] width 44 height 696
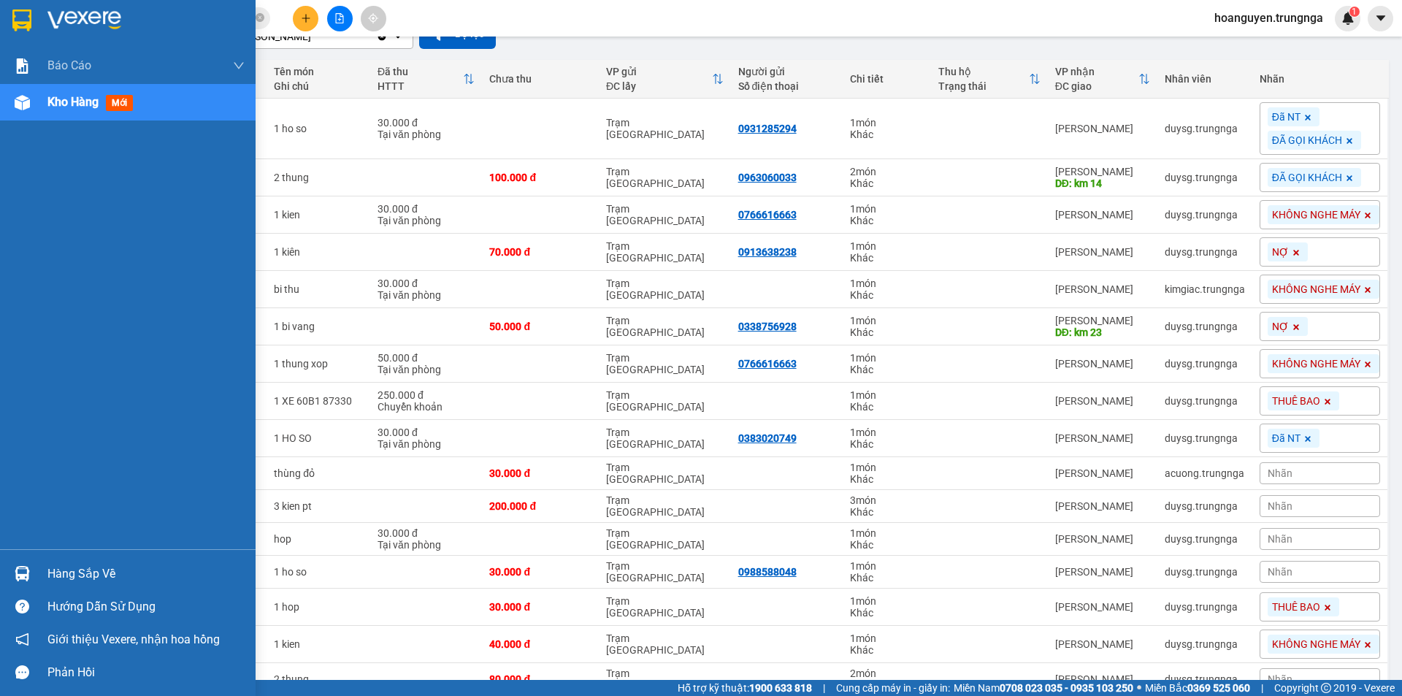
click at [26, 568] on img at bounding box center [22, 573] width 15 height 15
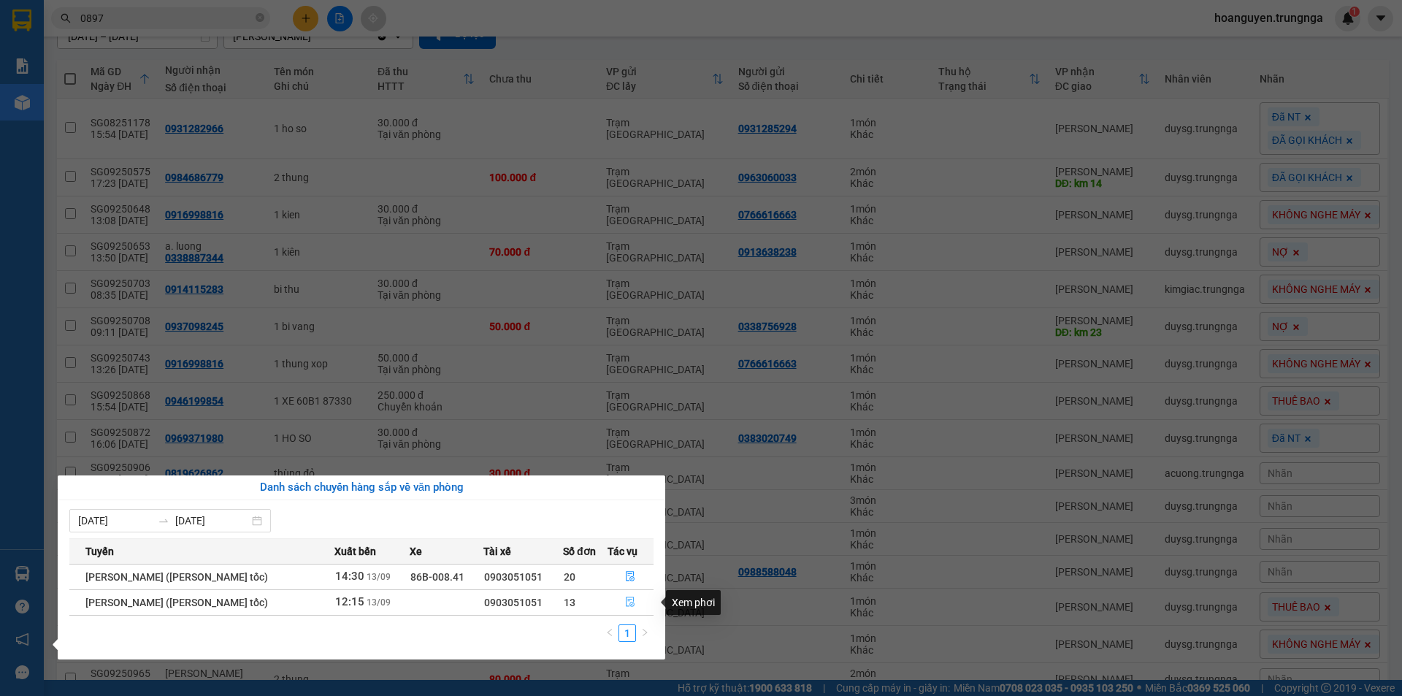
click at [627, 603] on icon "file-done" at bounding box center [630, 602] width 10 height 10
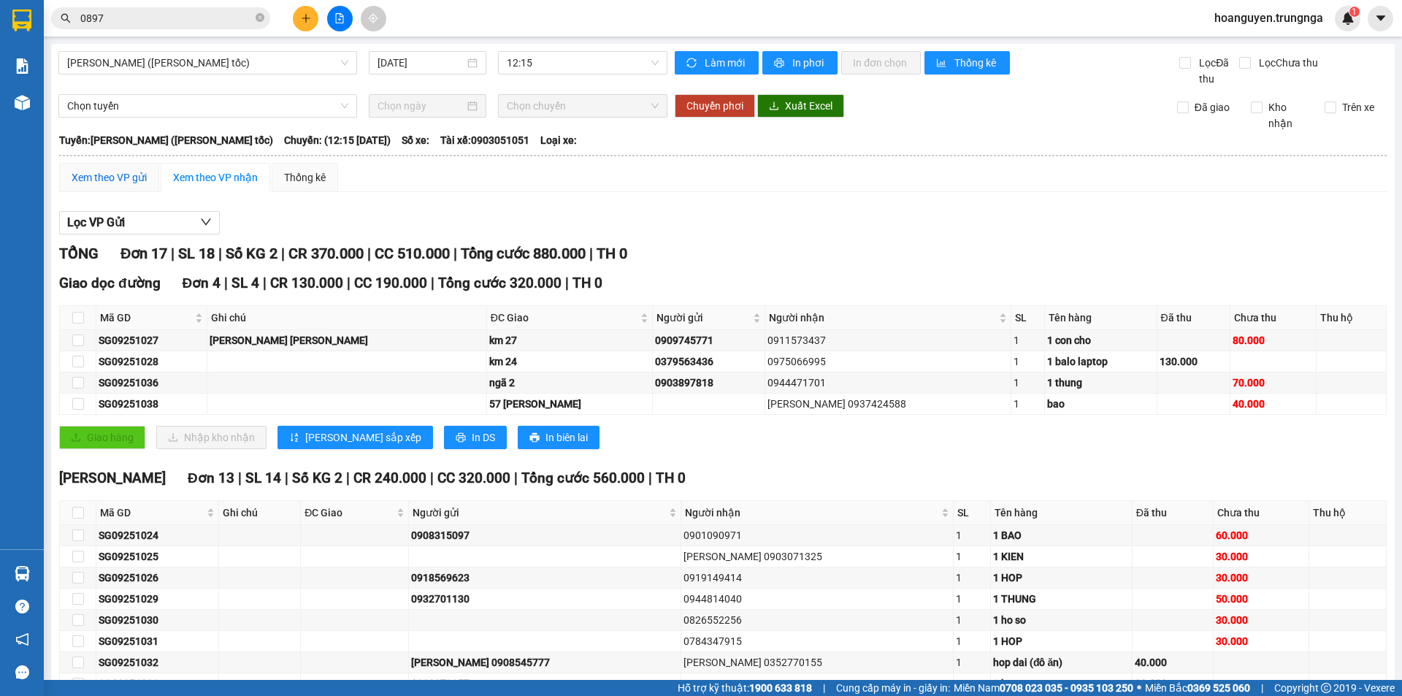
click at [113, 175] on div "Xem theo VP gửi" at bounding box center [109, 177] width 75 height 16
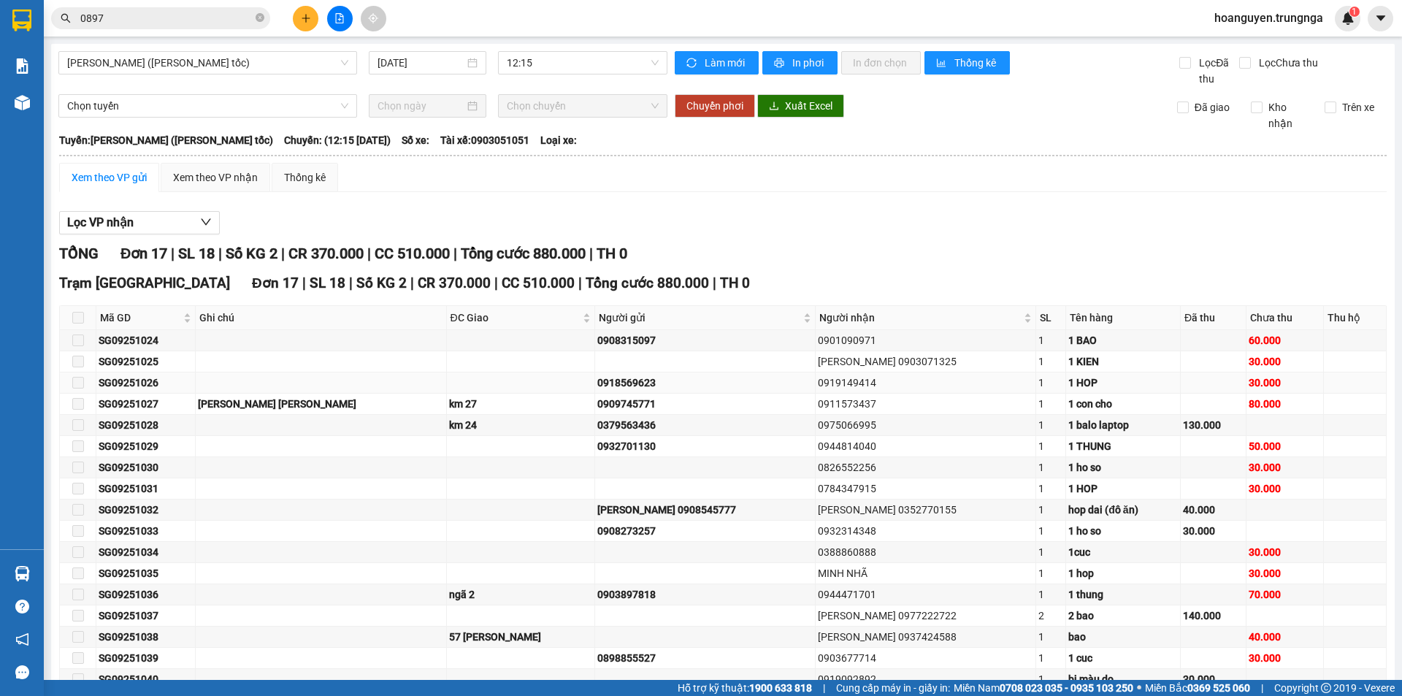
scroll to position [85, 0]
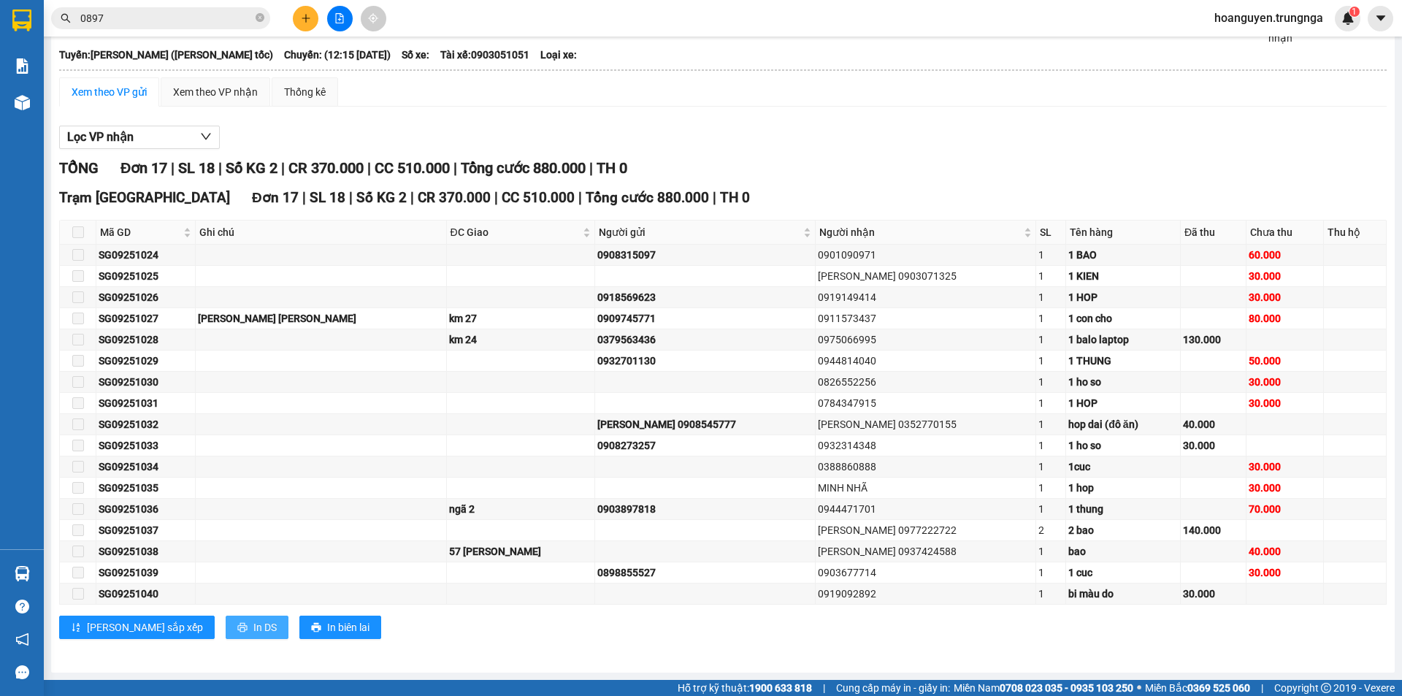
click at [237, 625] on icon "printer" at bounding box center [242, 627] width 10 height 10
click at [258, 17] on icon "close-circle" at bounding box center [260, 17] width 9 height 9
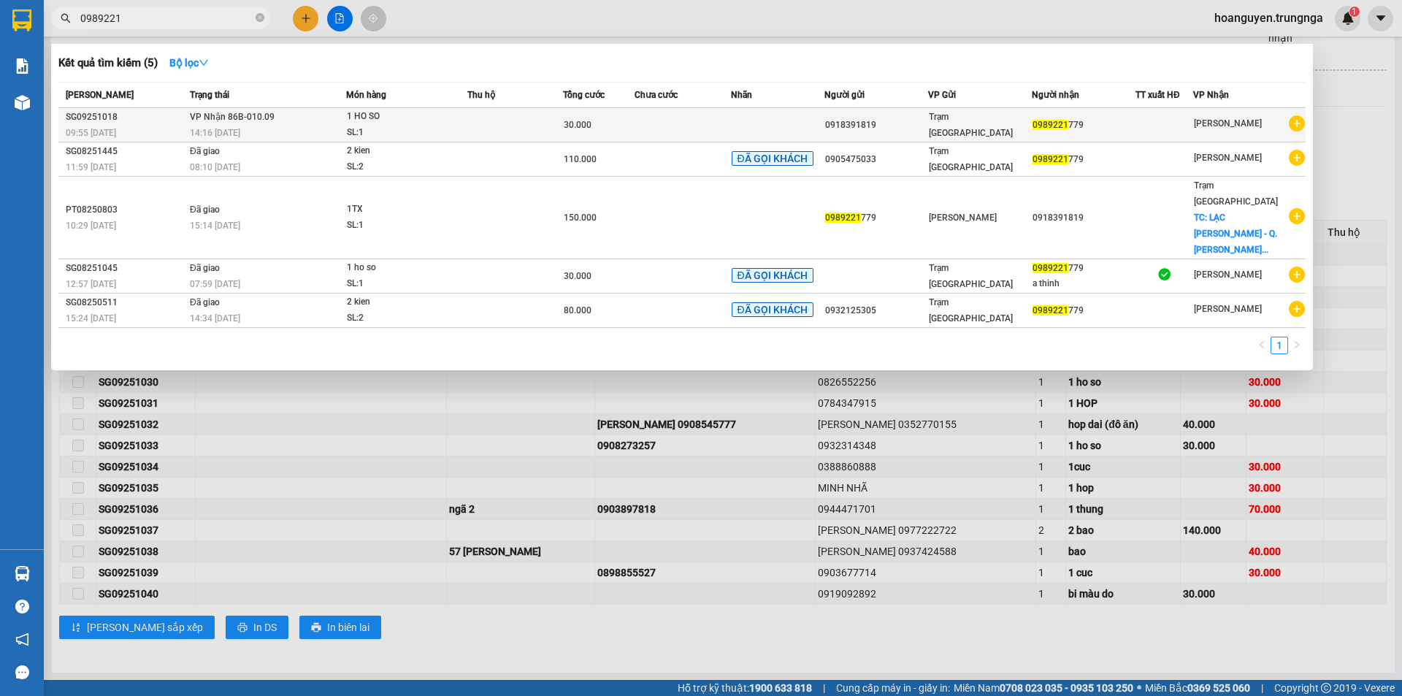
type input "0989221"
click at [540, 133] on td at bounding box center [515, 125] width 96 height 34
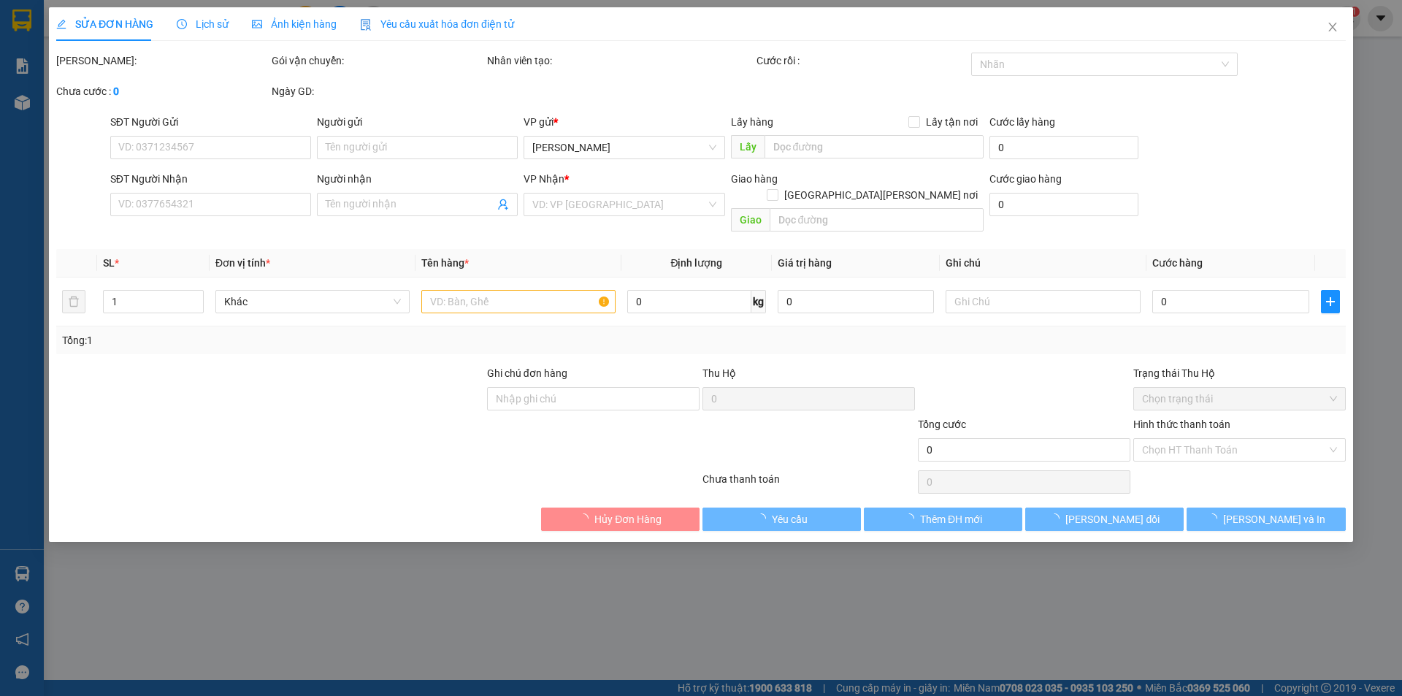
type input "0918391819"
type input "0989221779"
type input "30.000"
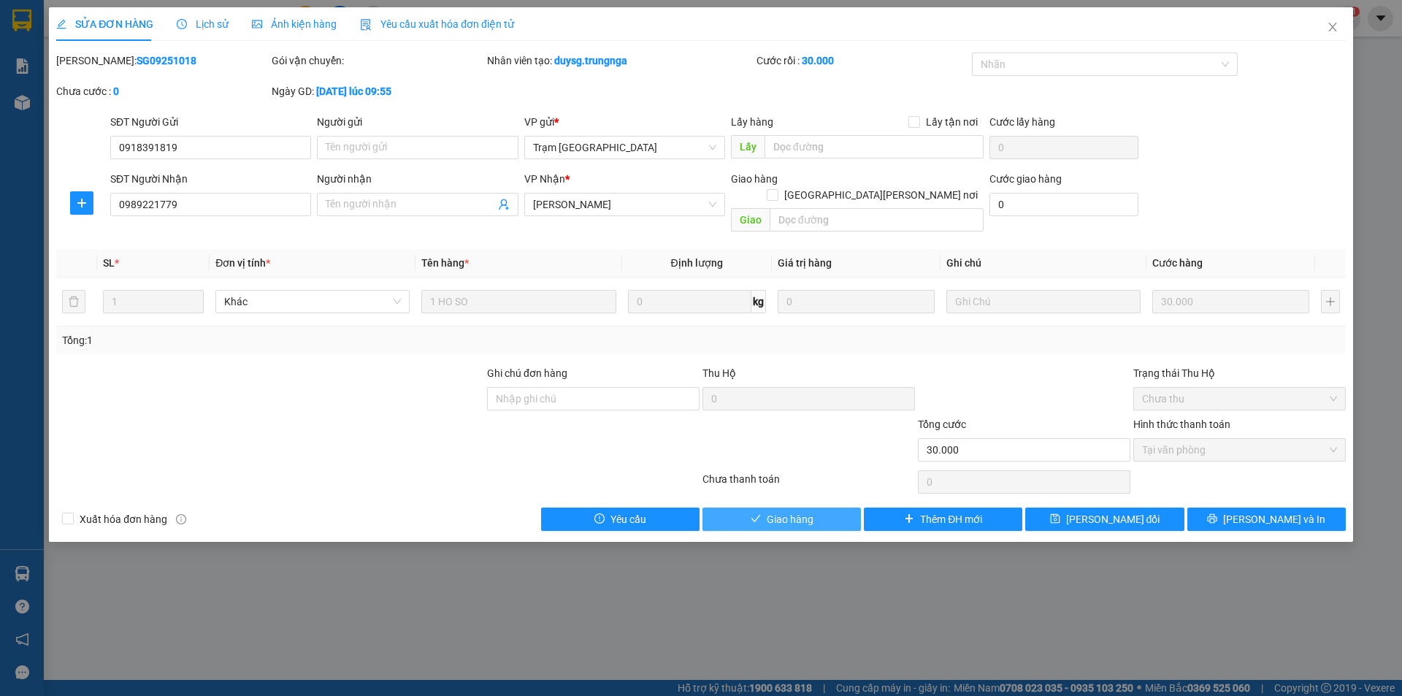
click at [774, 511] on span "Giao hàng" at bounding box center [790, 519] width 47 height 16
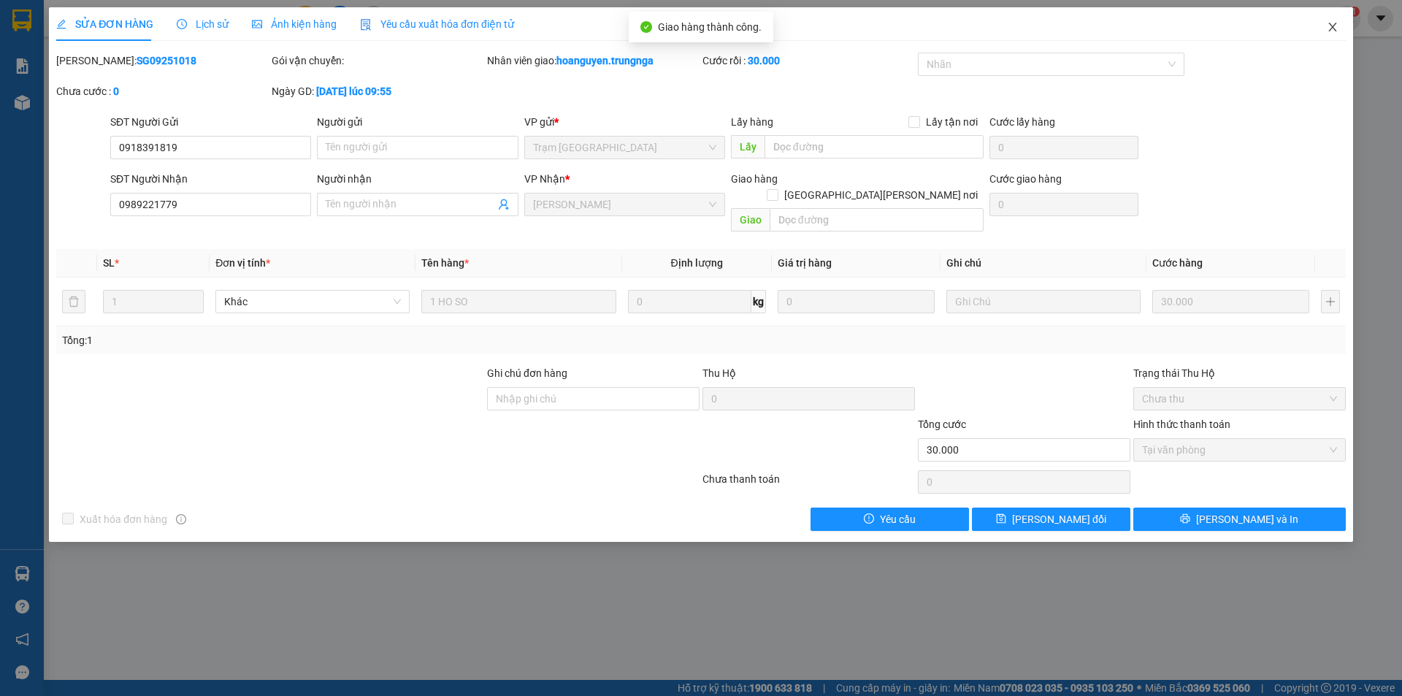
click at [1331, 30] on icon "close" at bounding box center [1332, 27] width 8 height 9
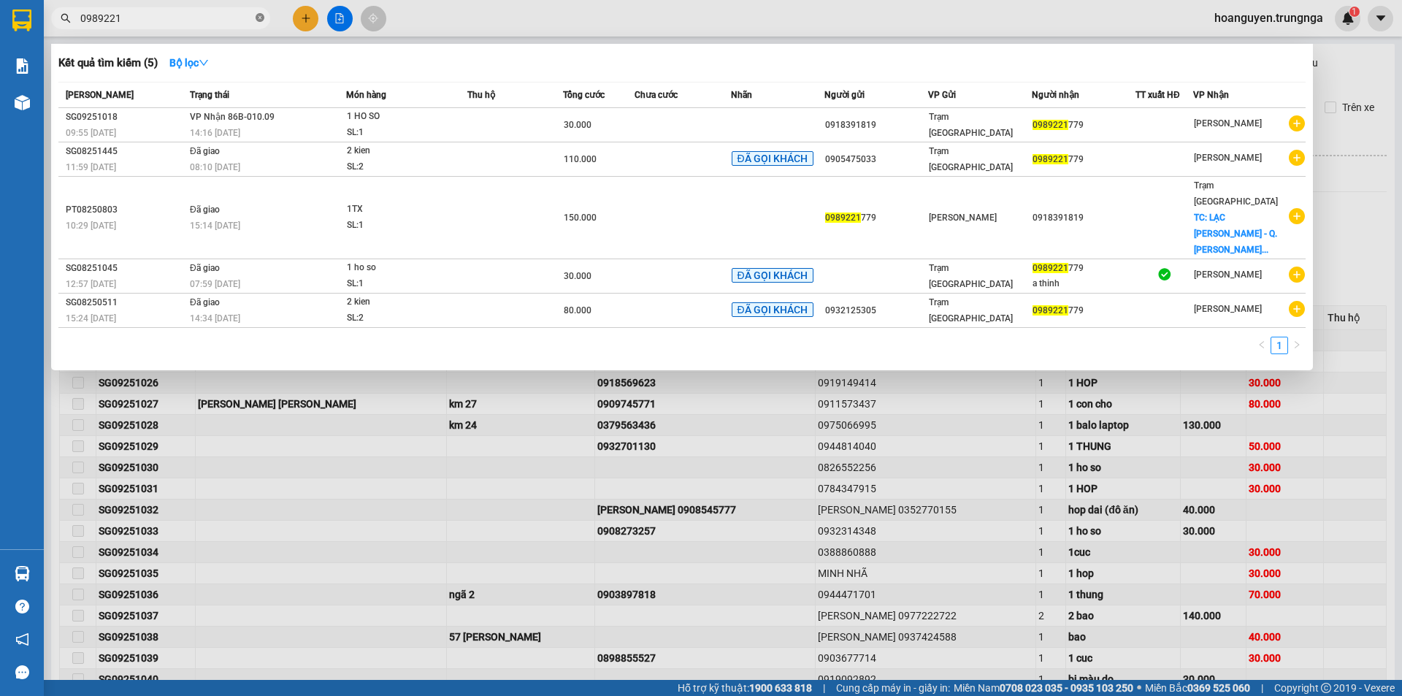
click at [264, 15] on icon "close-circle" at bounding box center [260, 17] width 9 height 9
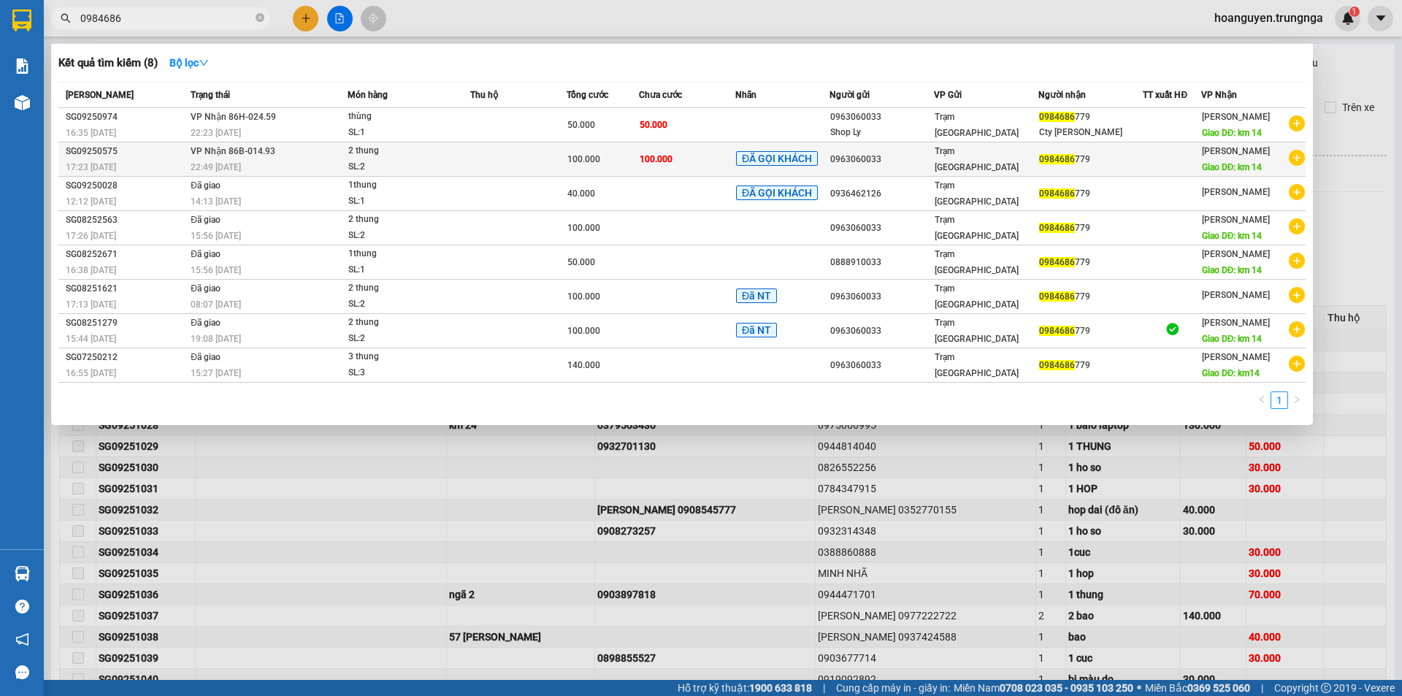
type input "0984686"
click at [451, 162] on div "SL: 2" at bounding box center [403, 167] width 110 height 16
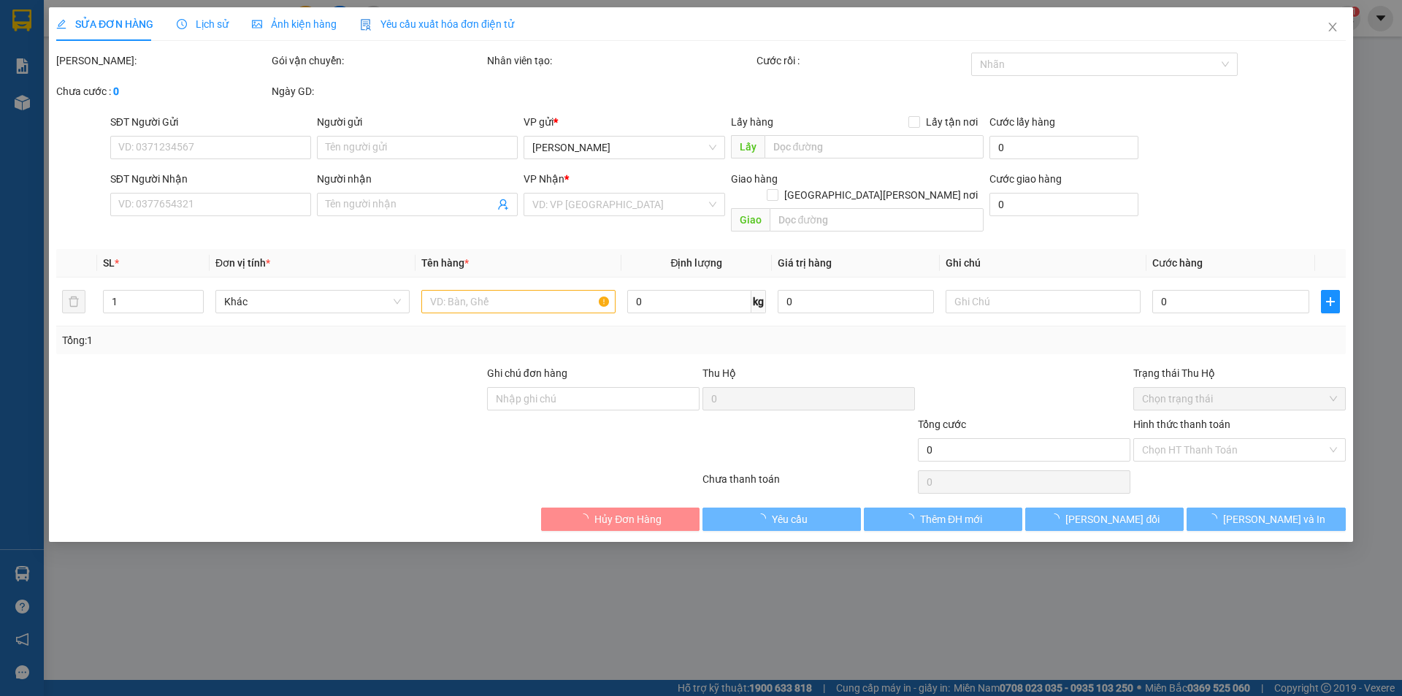
type input "0963060033"
type input "0984686779"
type input "km 14"
type input "100.000"
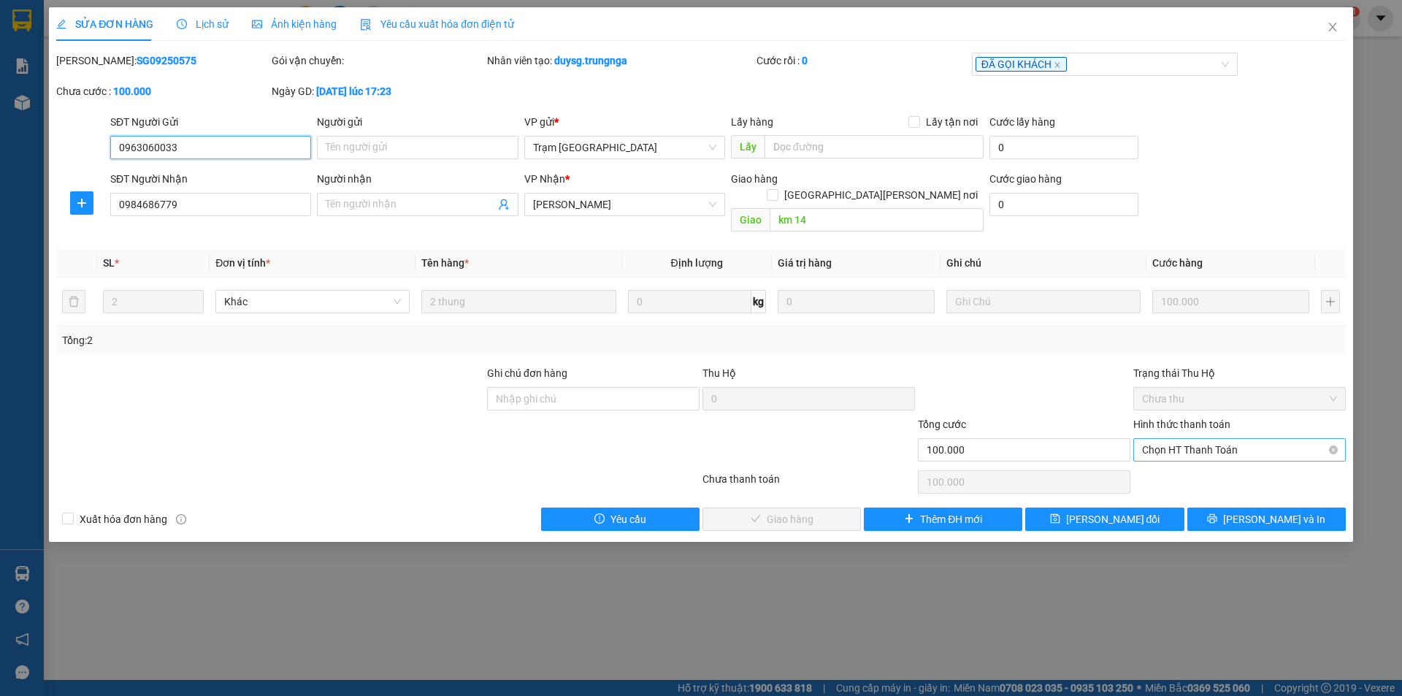
click at [1154, 439] on span "Chọn HT Thanh Toán" at bounding box center [1239, 450] width 195 height 22
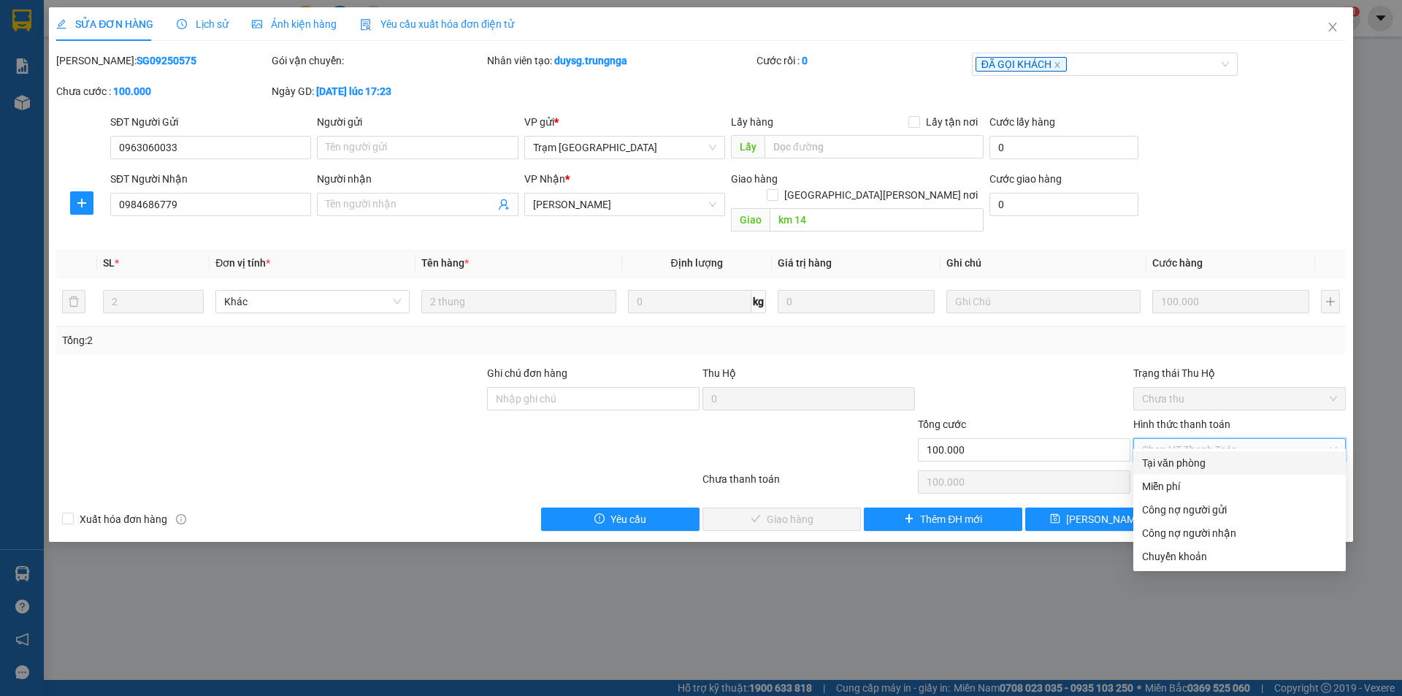
click at [1156, 460] on div "Tại văn phòng" at bounding box center [1239, 463] width 195 height 16
type input "0"
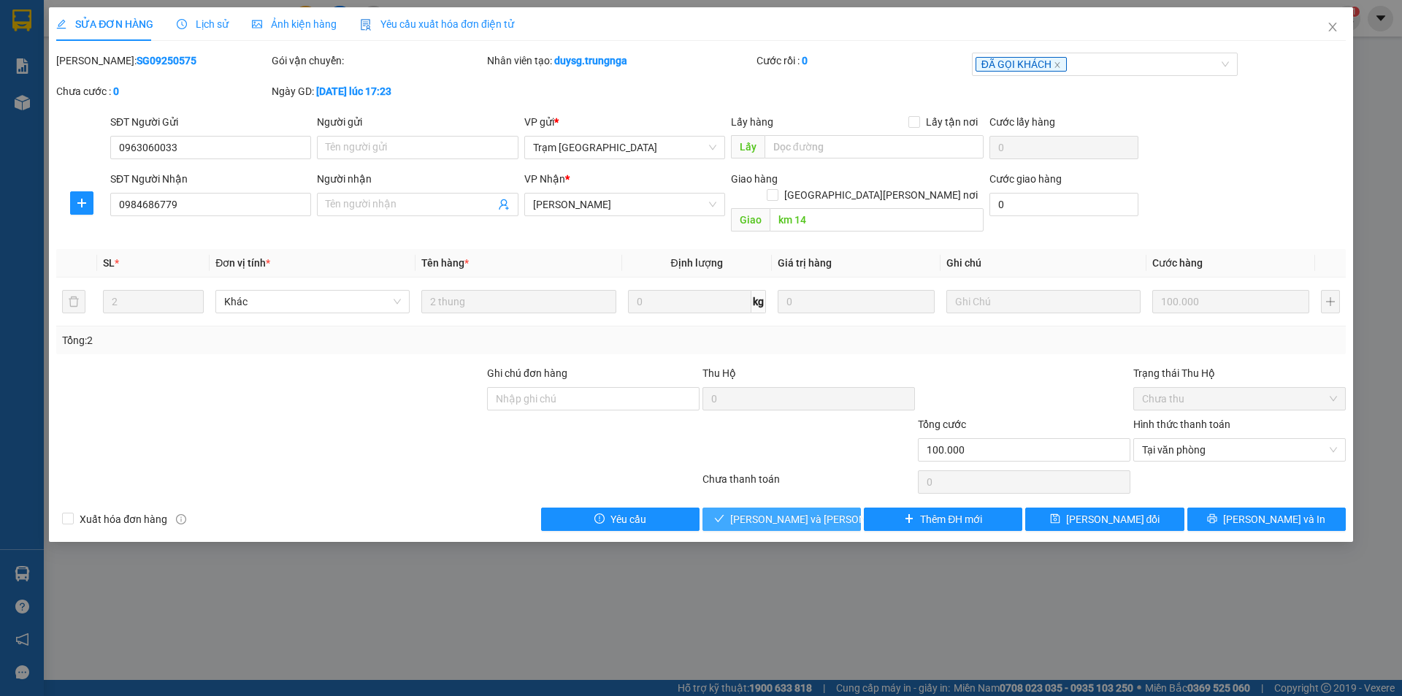
click at [750, 511] on span "[PERSON_NAME] và Giao hàng" at bounding box center [828, 519] width 197 height 16
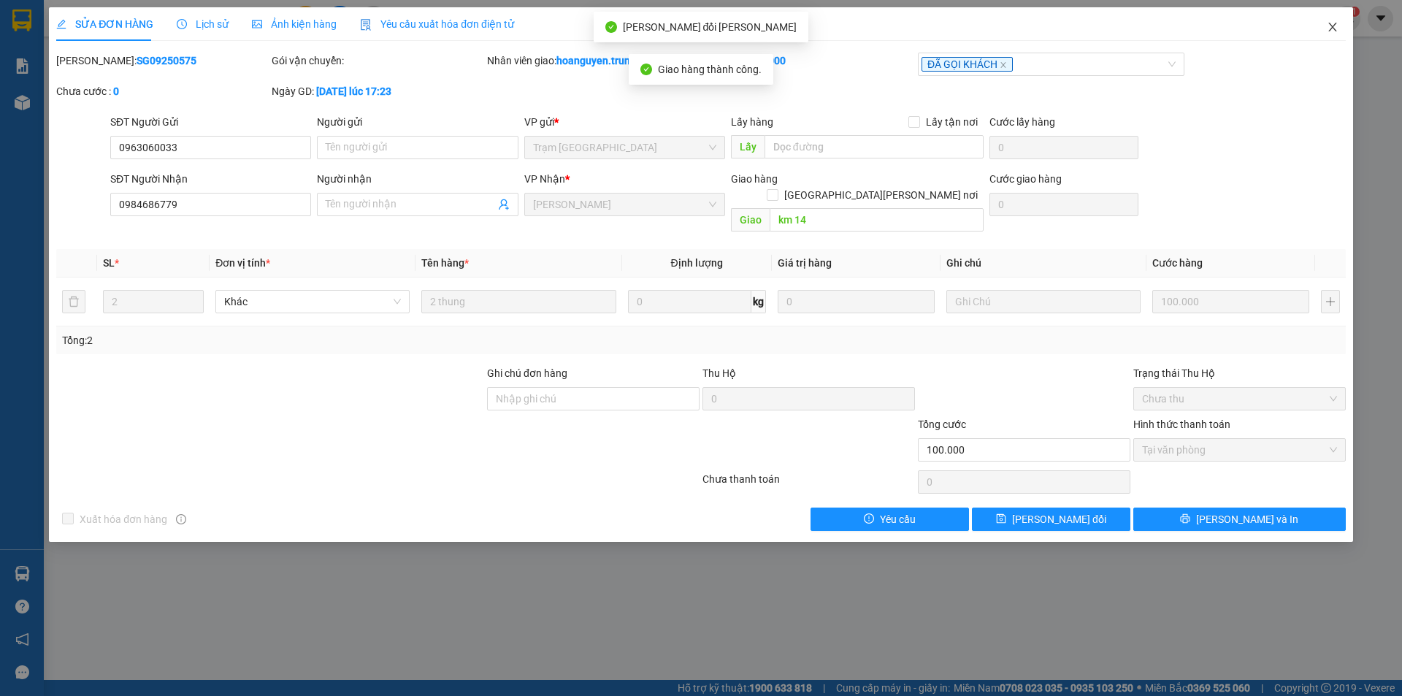
click at [1328, 28] on icon "close" at bounding box center [1333, 27] width 12 height 12
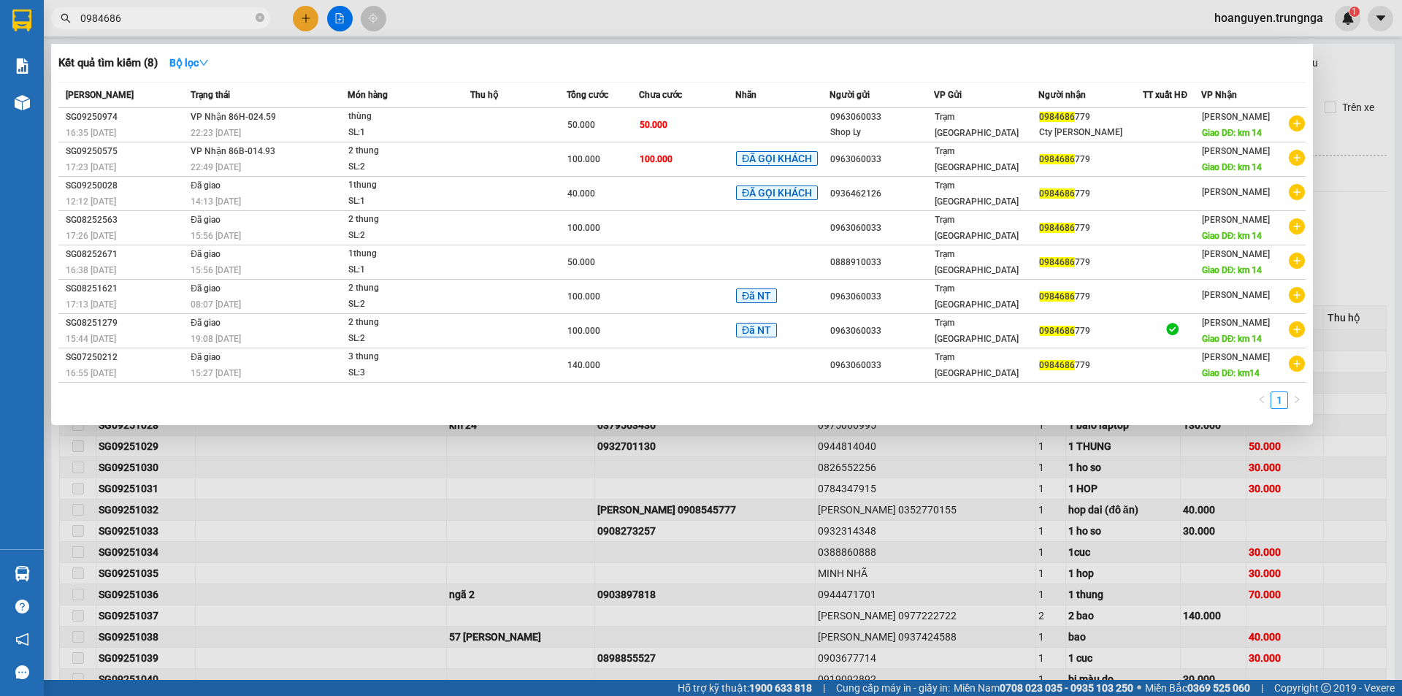
click at [210, 14] on input "0984686" at bounding box center [166, 18] width 172 height 16
click at [523, 139] on td at bounding box center [518, 125] width 96 height 34
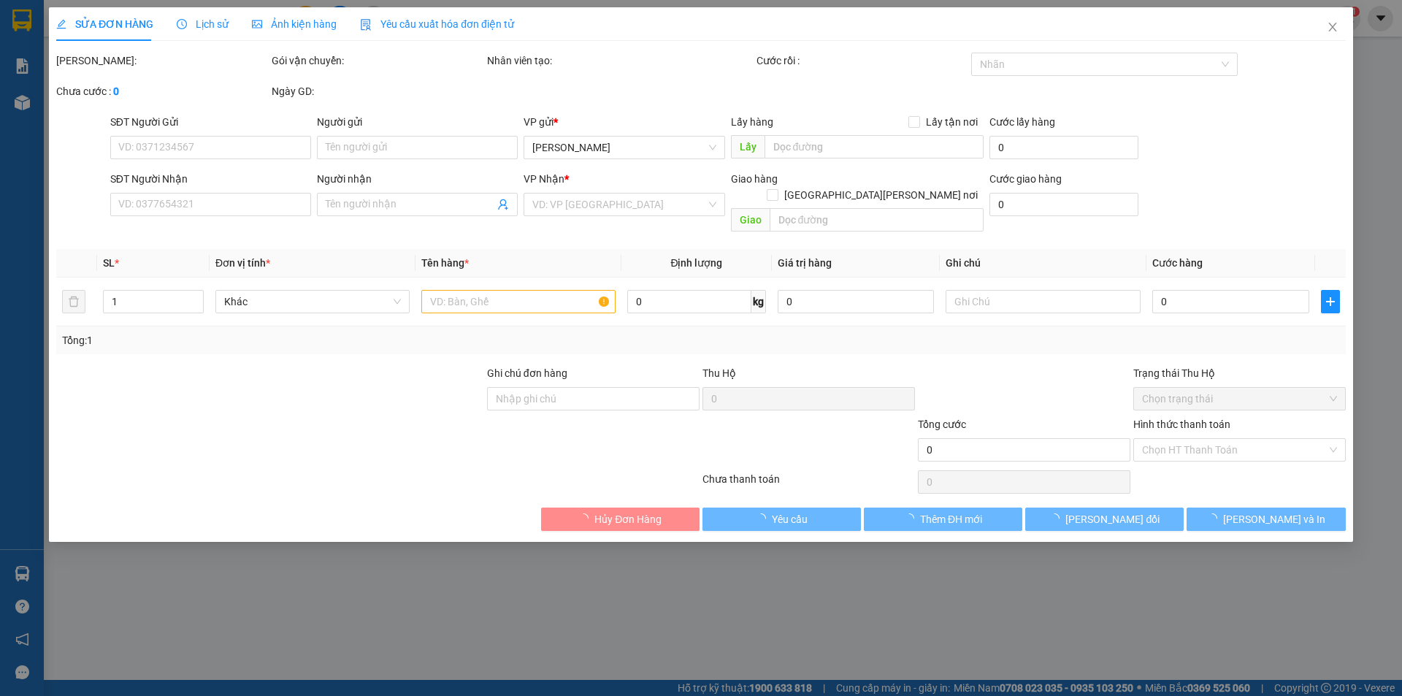
type input "0963060033"
type input "Shop Ly"
type input "0984686779"
type input "Cty Kiên Sinh"
type input "km 14"
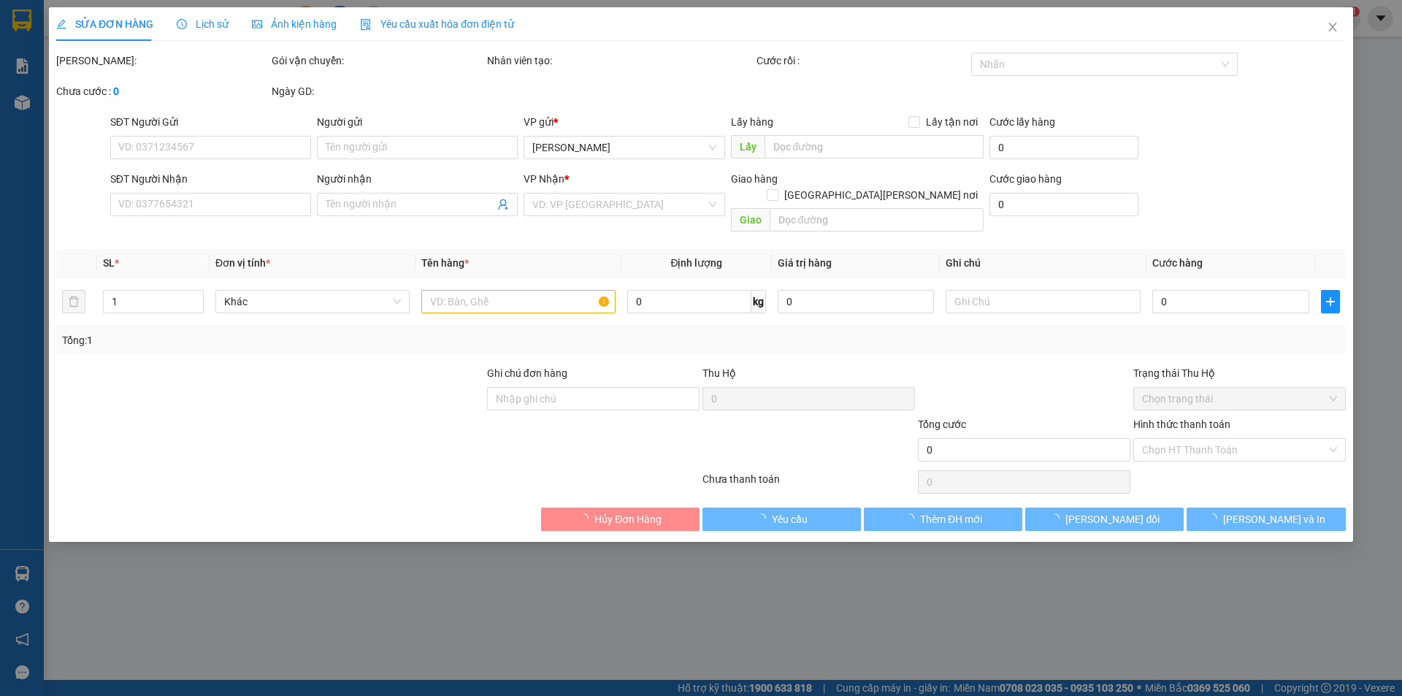
type input "50.000"
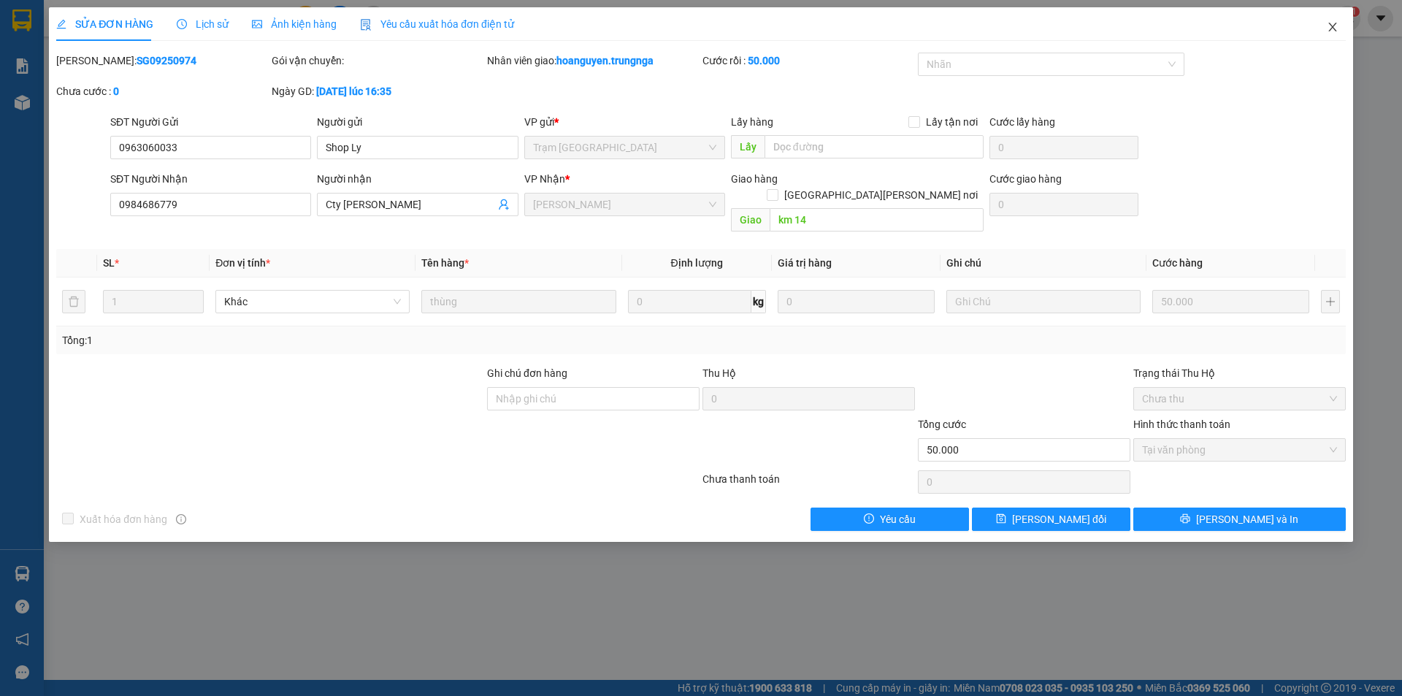
click at [1334, 25] on icon "close" at bounding box center [1333, 27] width 12 height 12
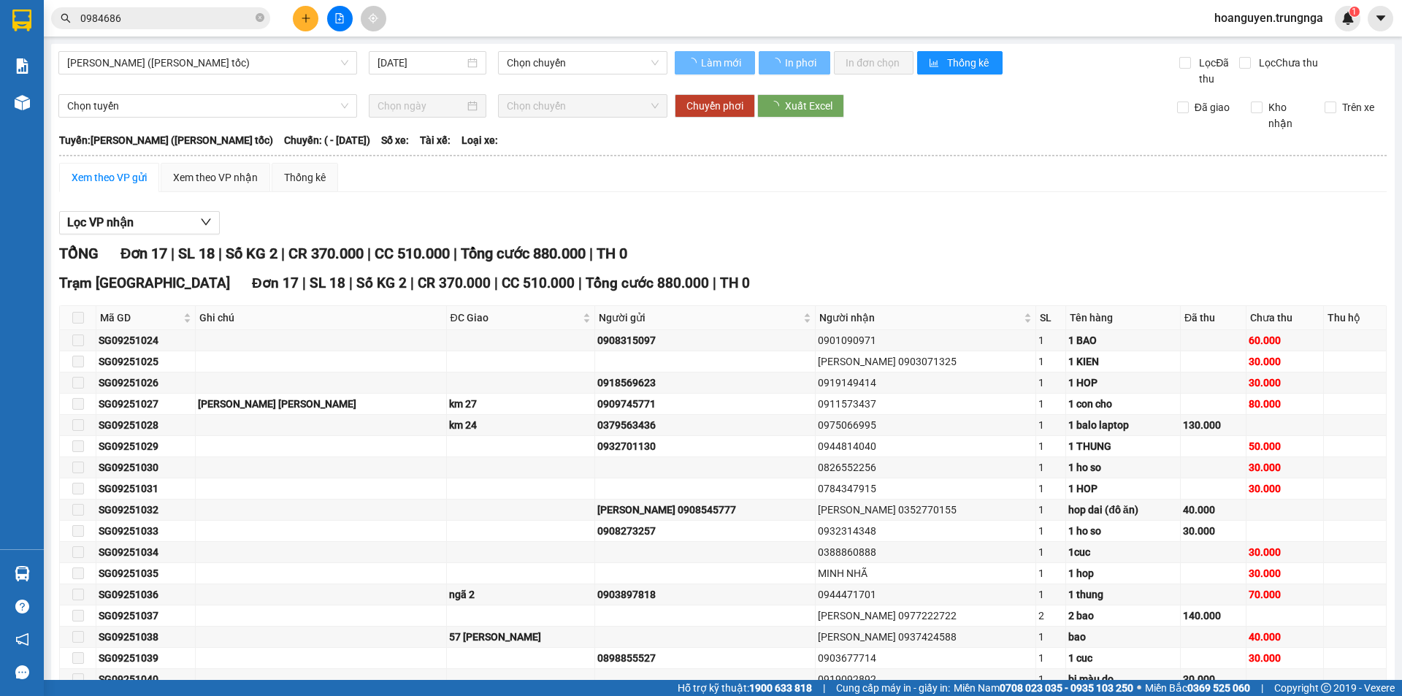
click at [213, 16] on input "0984686" at bounding box center [166, 18] width 172 height 16
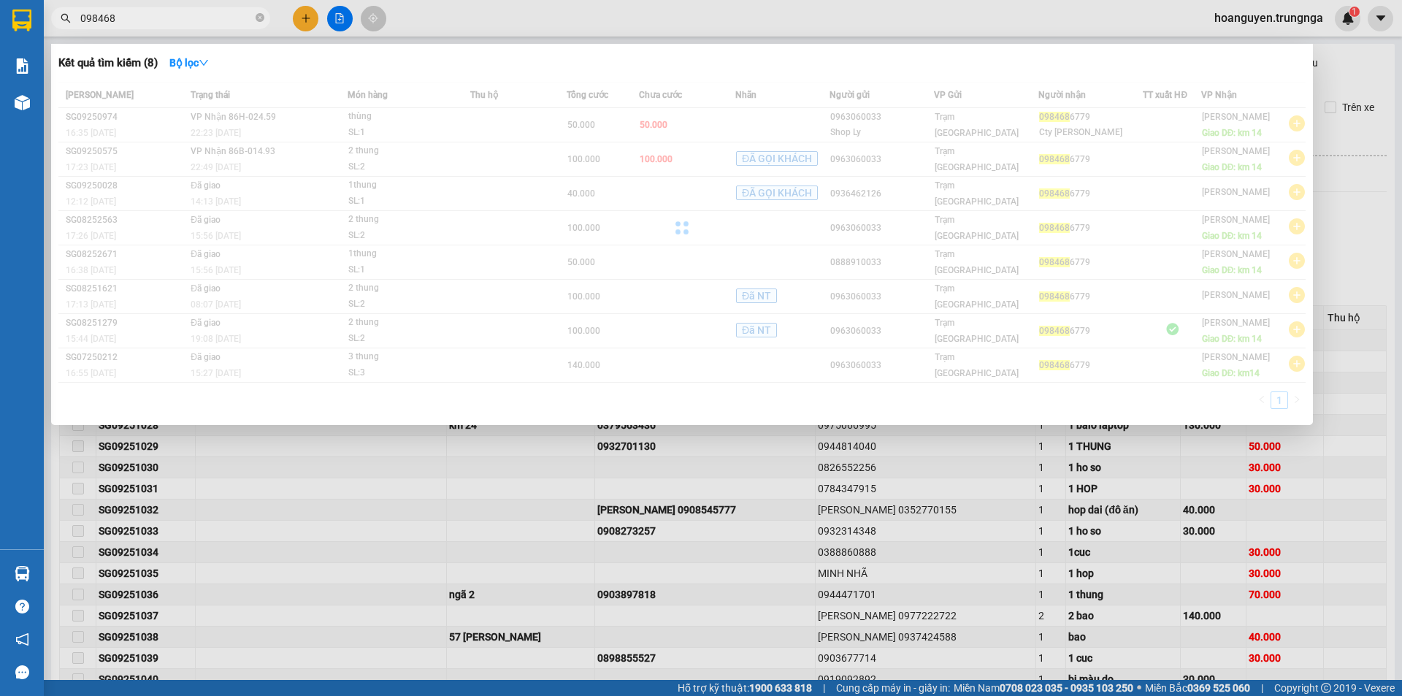
type input "0984686"
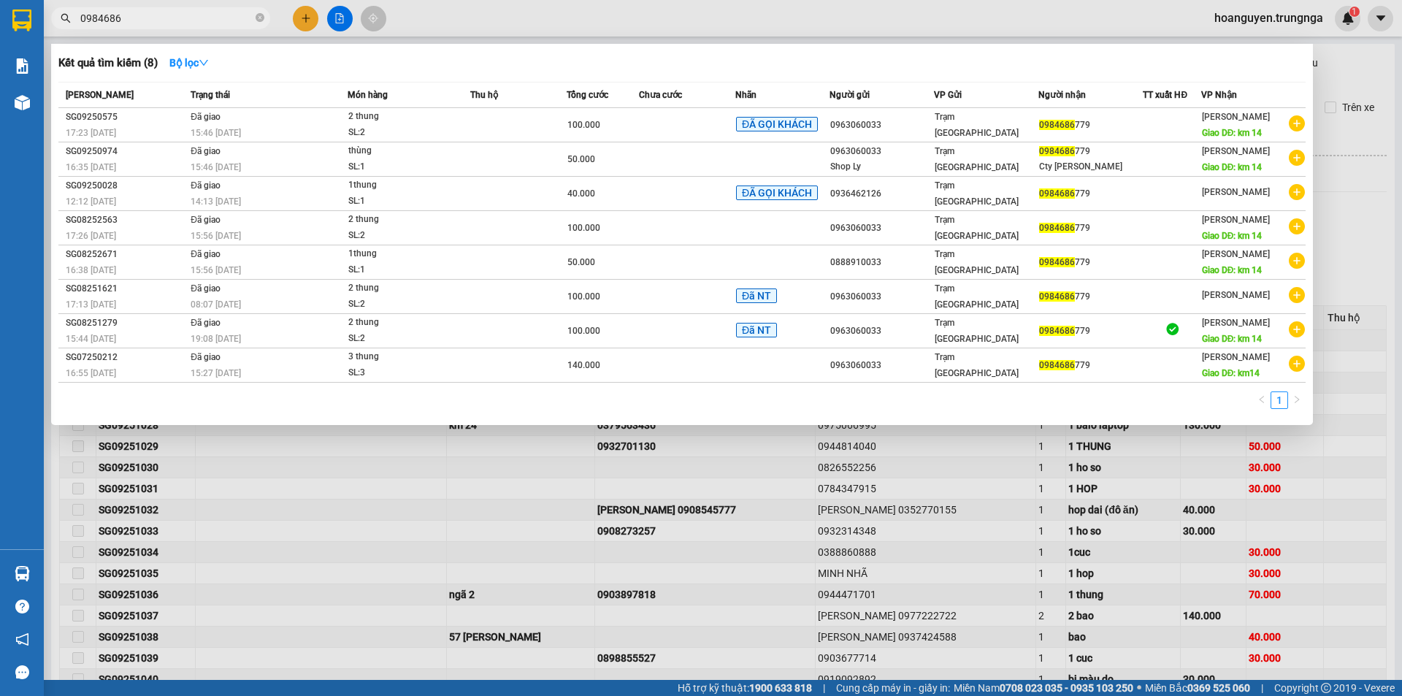
click at [884, 20] on div at bounding box center [701, 348] width 1402 height 696
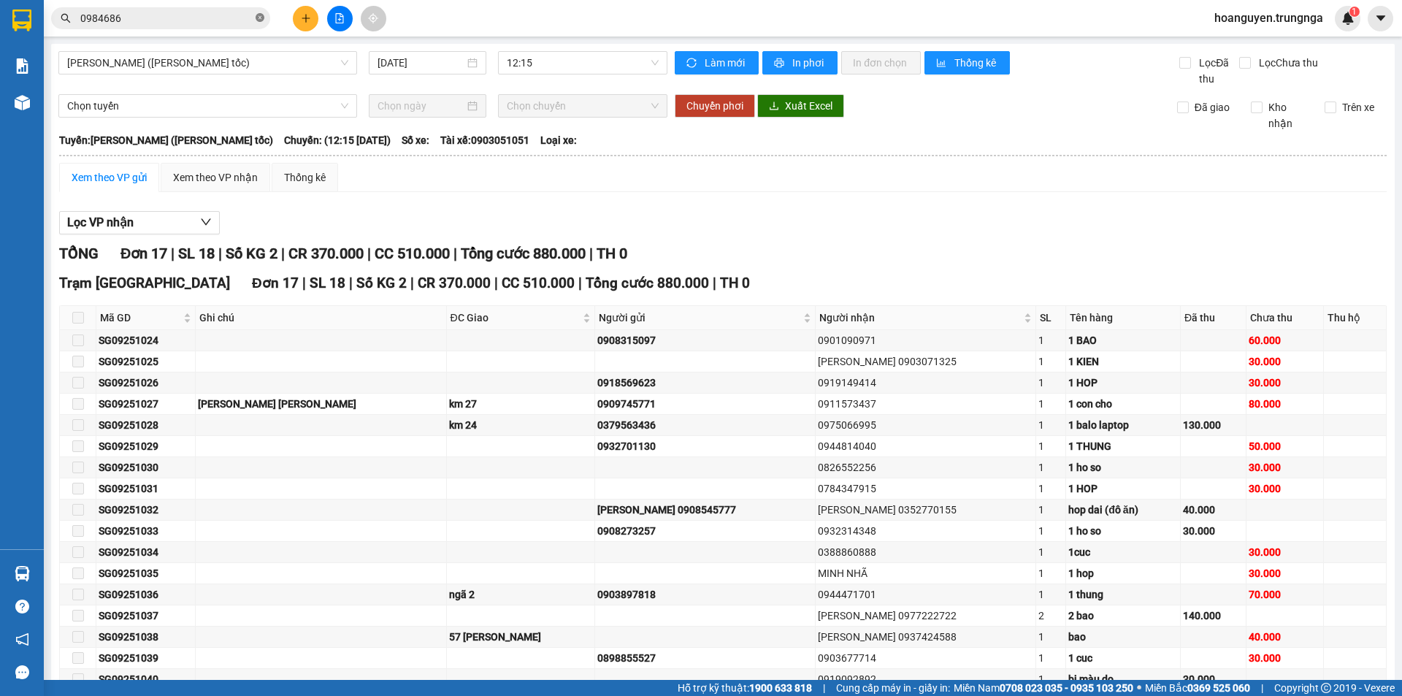
click at [262, 15] on icon "close-circle" at bounding box center [260, 17] width 9 height 9
click at [231, 15] on input "text" at bounding box center [166, 18] width 172 height 16
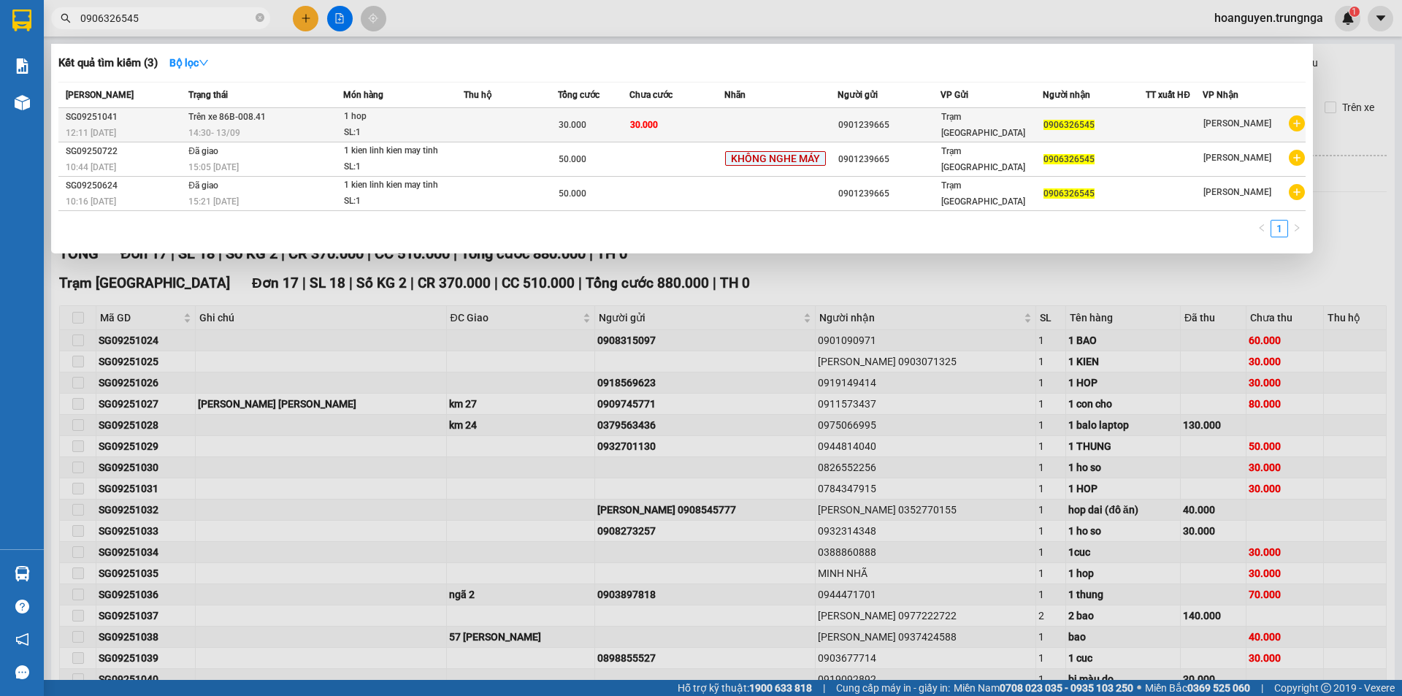
type input "0906326545"
click at [786, 123] on td at bounding box center [780, 125] width 113 height 34
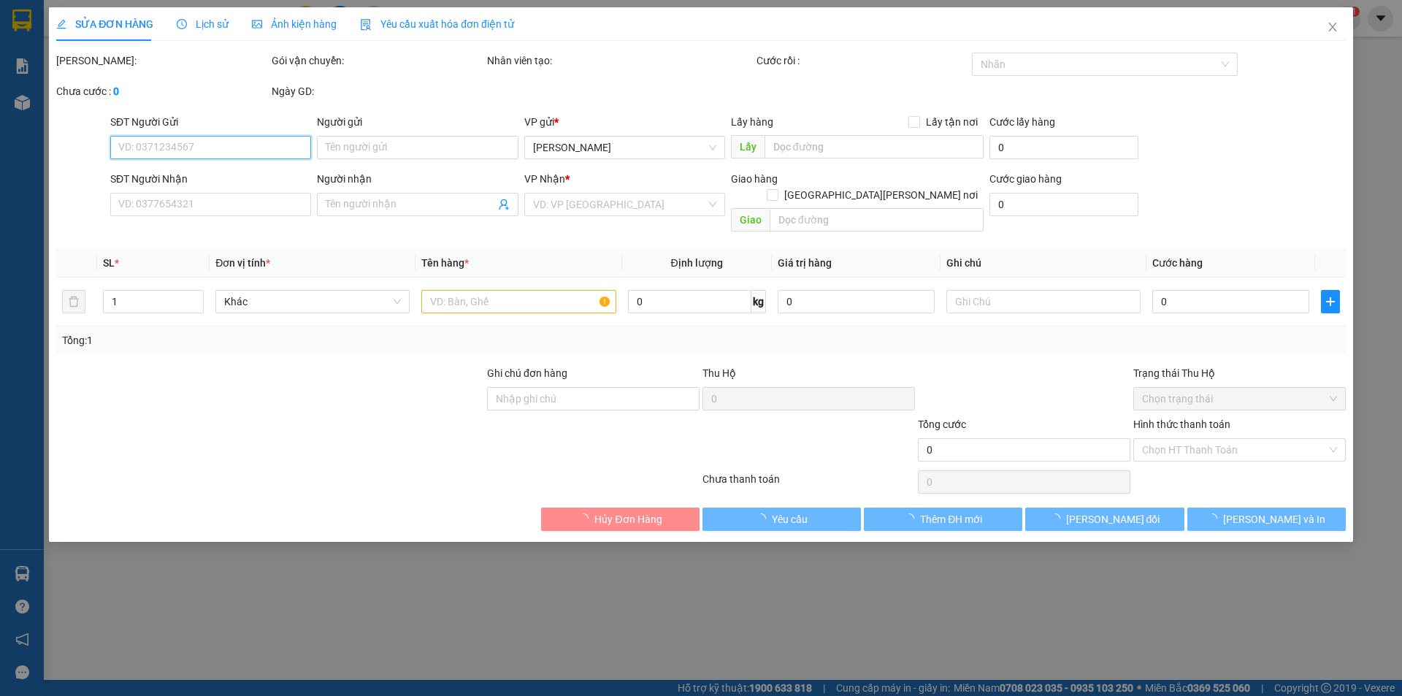
type input "0901239665"
type input "0906326545"
type input "30.000"
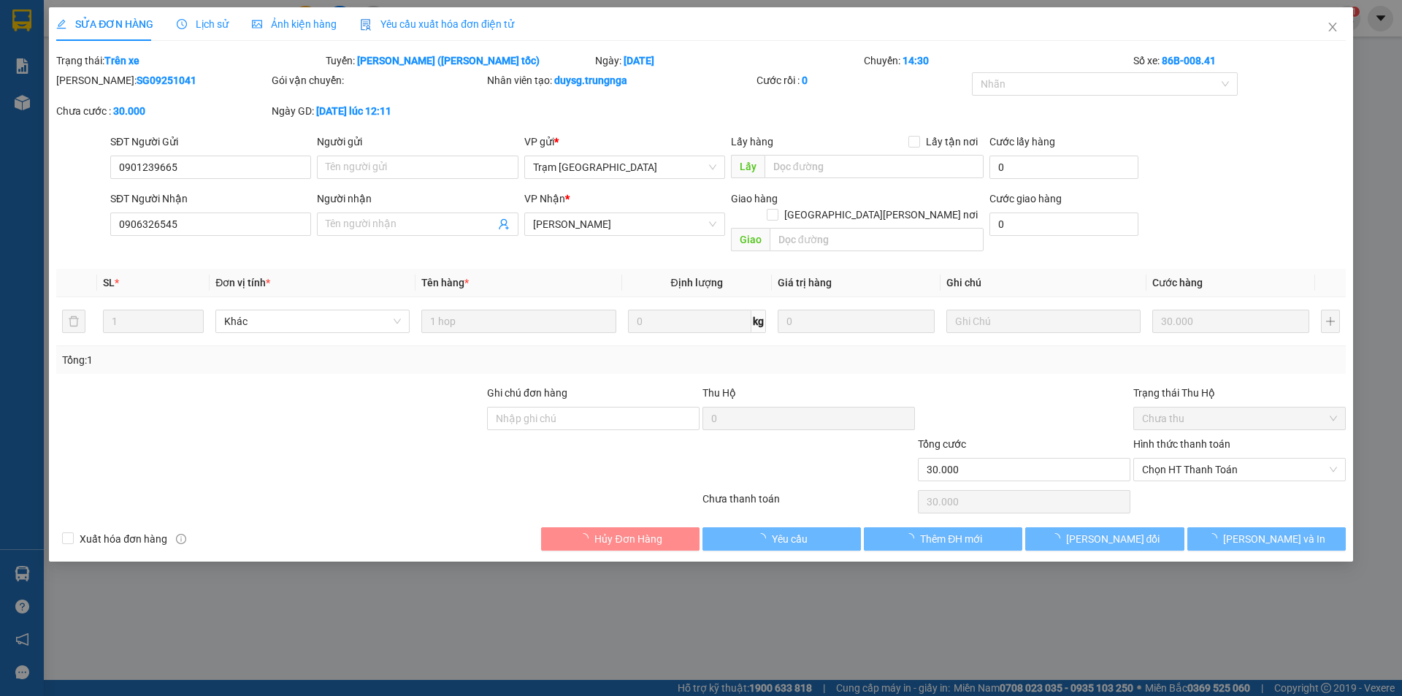
click at [195, 26] on span "Lịch sử" at bounding box center [203, 24] width 52 height 12
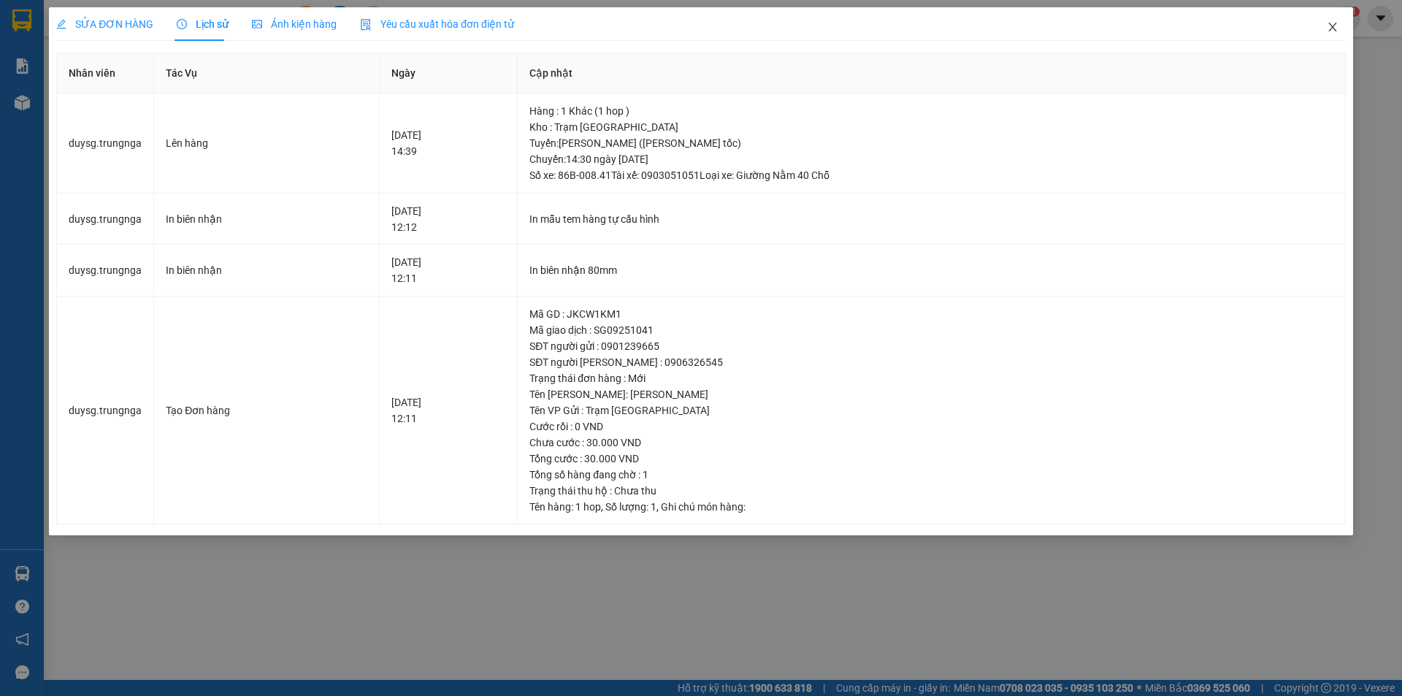
click at [1334, 28] on icon "close" at bounding box center [1333, 27] width 12 height 12
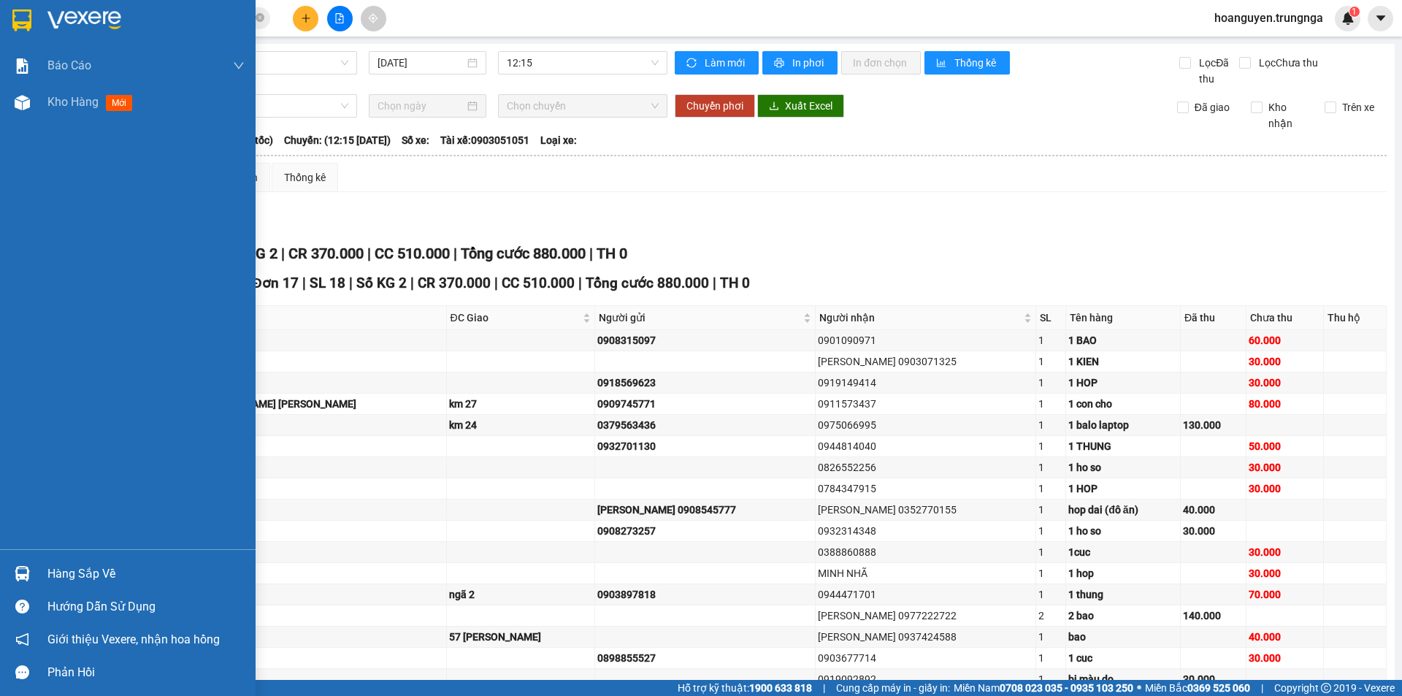
click at [32, 582] on div at bounding box center [22, 574] width 26 height 26
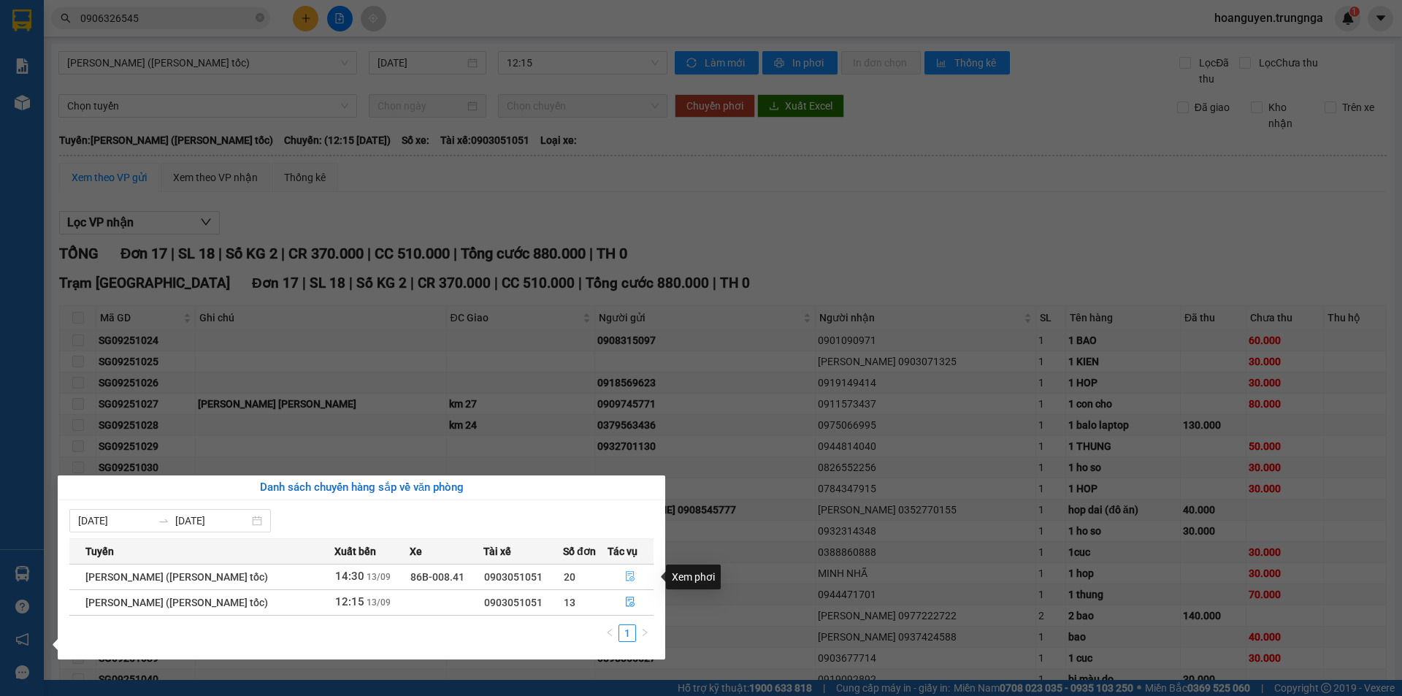
click at [630, 577] on icon "file-done" at bounding box center [630, 576] width 10 height 10
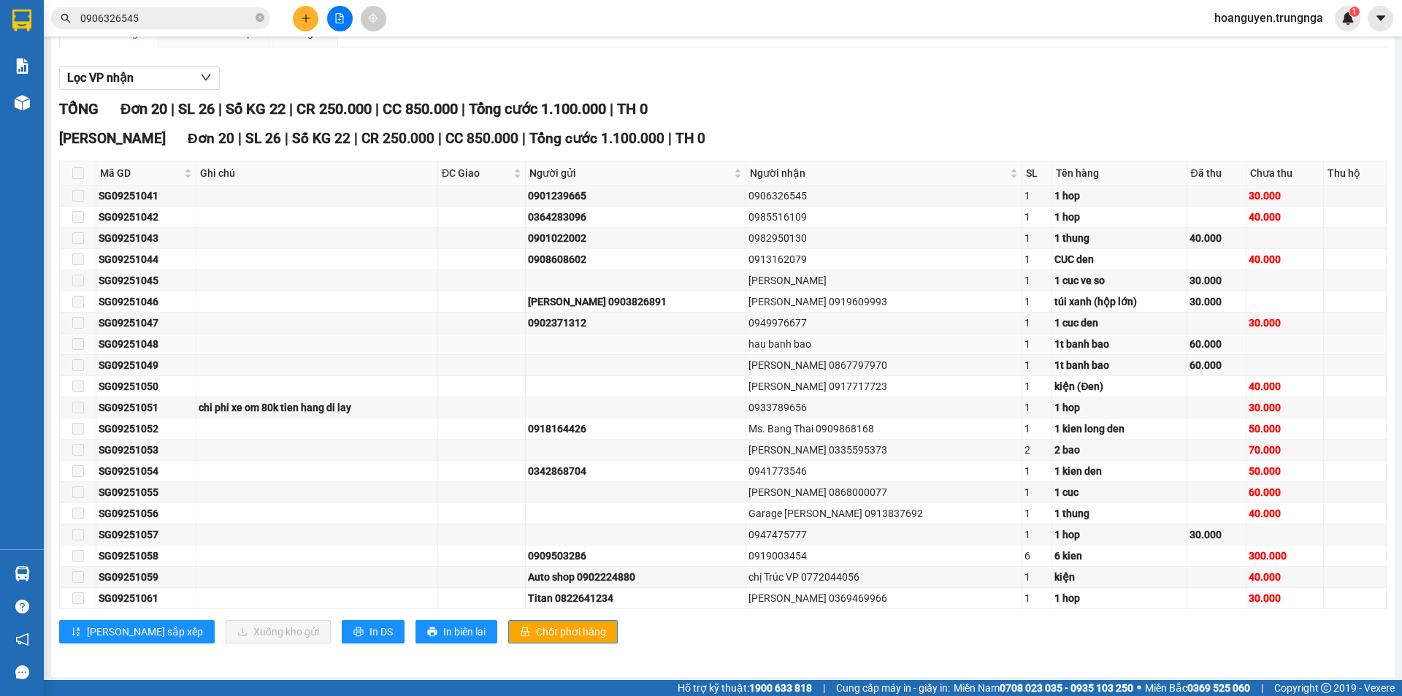
scroll to position [146, 0]
click at [860, 87] on div "Lọc VP nhận" at bounding box center [723, 77] width 1328 height 24
drag, startPoint x: 262, startPoint y: 18, endPoint x: 248, endPoint y: 18, distance: 14.6
click at [261, 18] on icon "close-circle" at bounding box center [260, 17] width 9 height 9
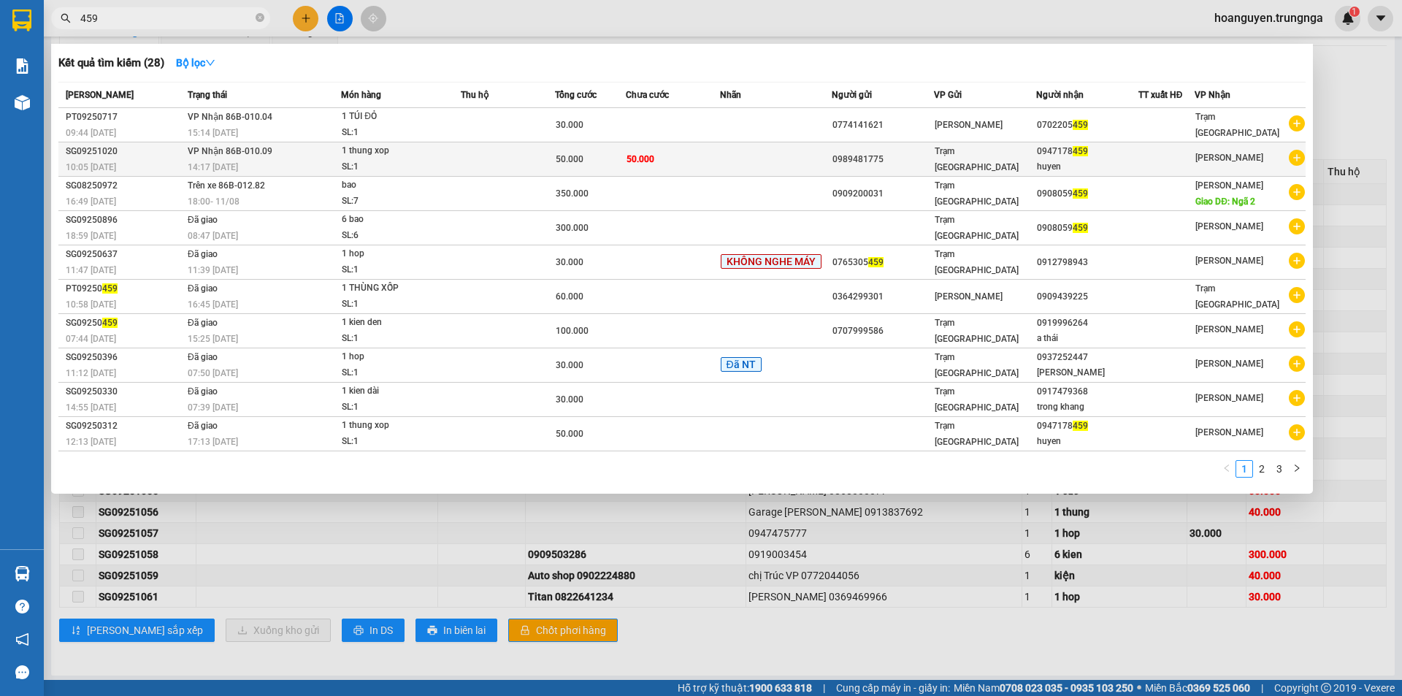
type input "459"
click at [448, 160] on div "SL: 1" at bounding box center [397, 167] width 110 height 16
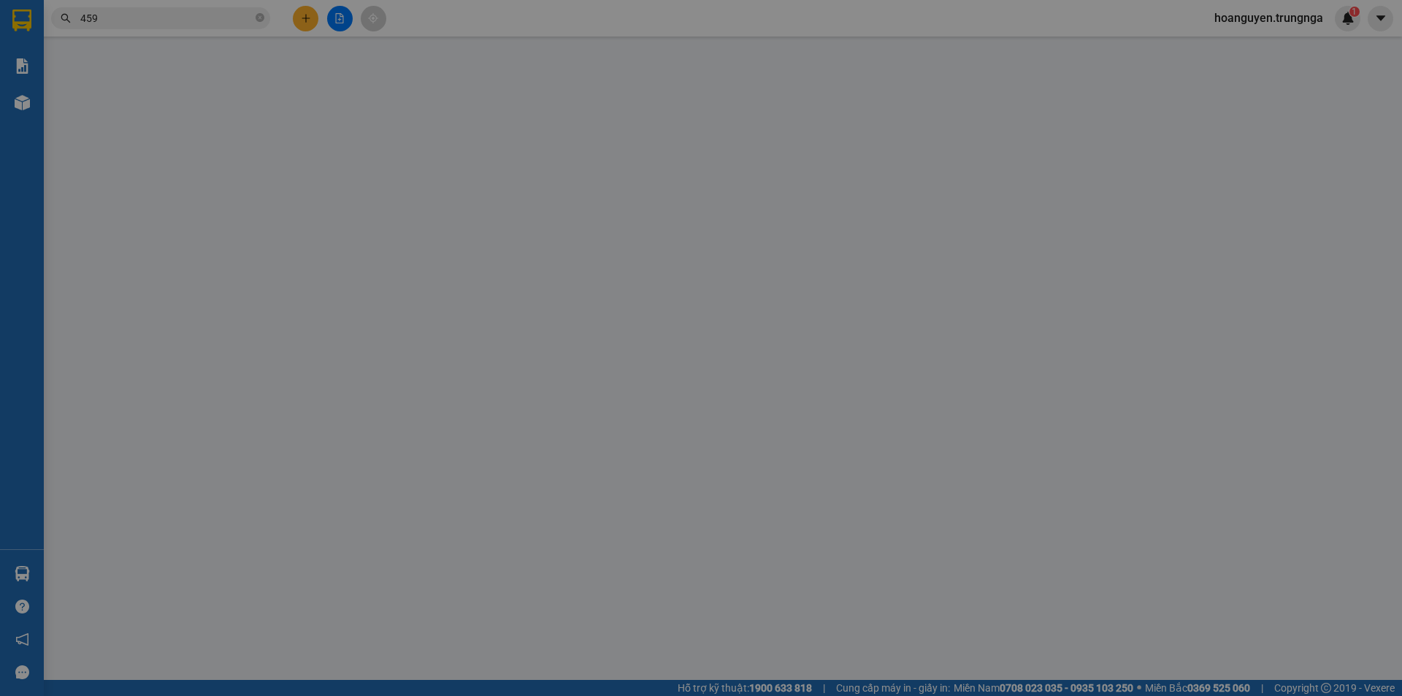
type input "0989481775"
type input "0947178459"
type input "huyen"
type input "50.000"
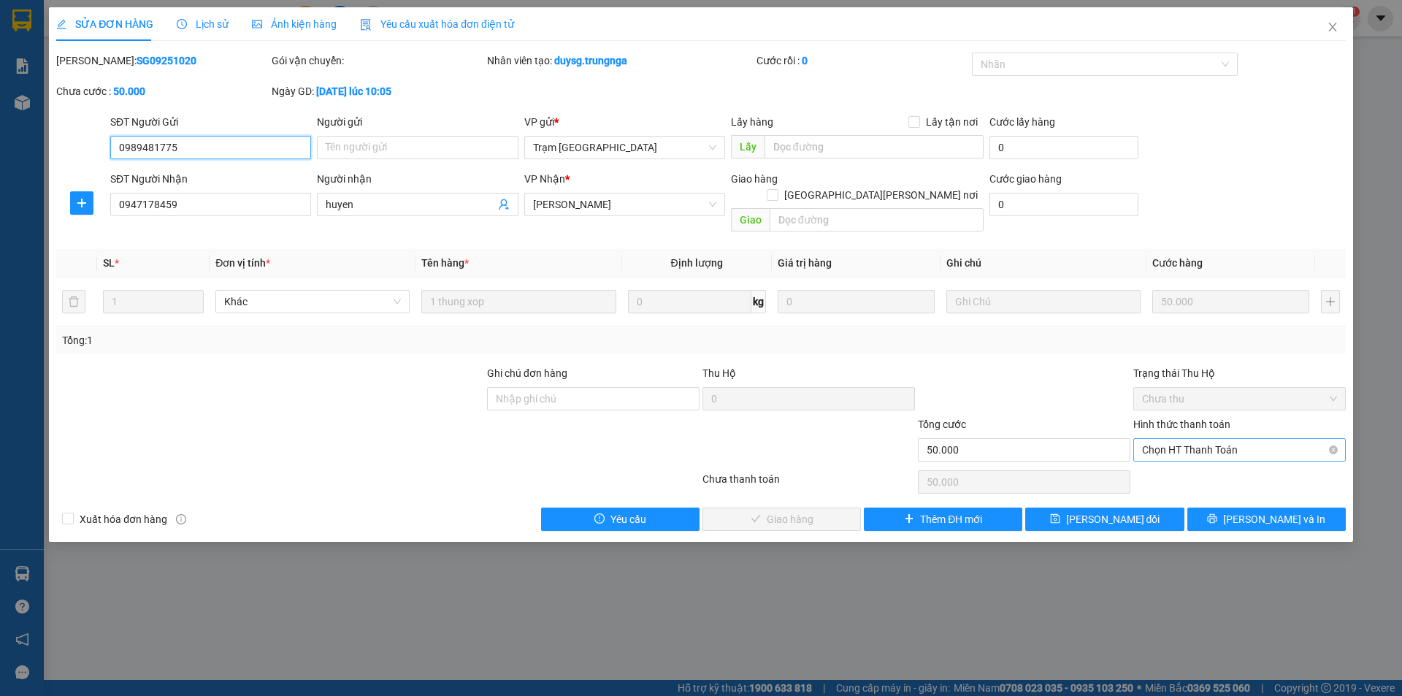
click at [1157, 439] on span "Chọn HT Thanh Toán" at bounding box center [1239, 450] width 195 height 22
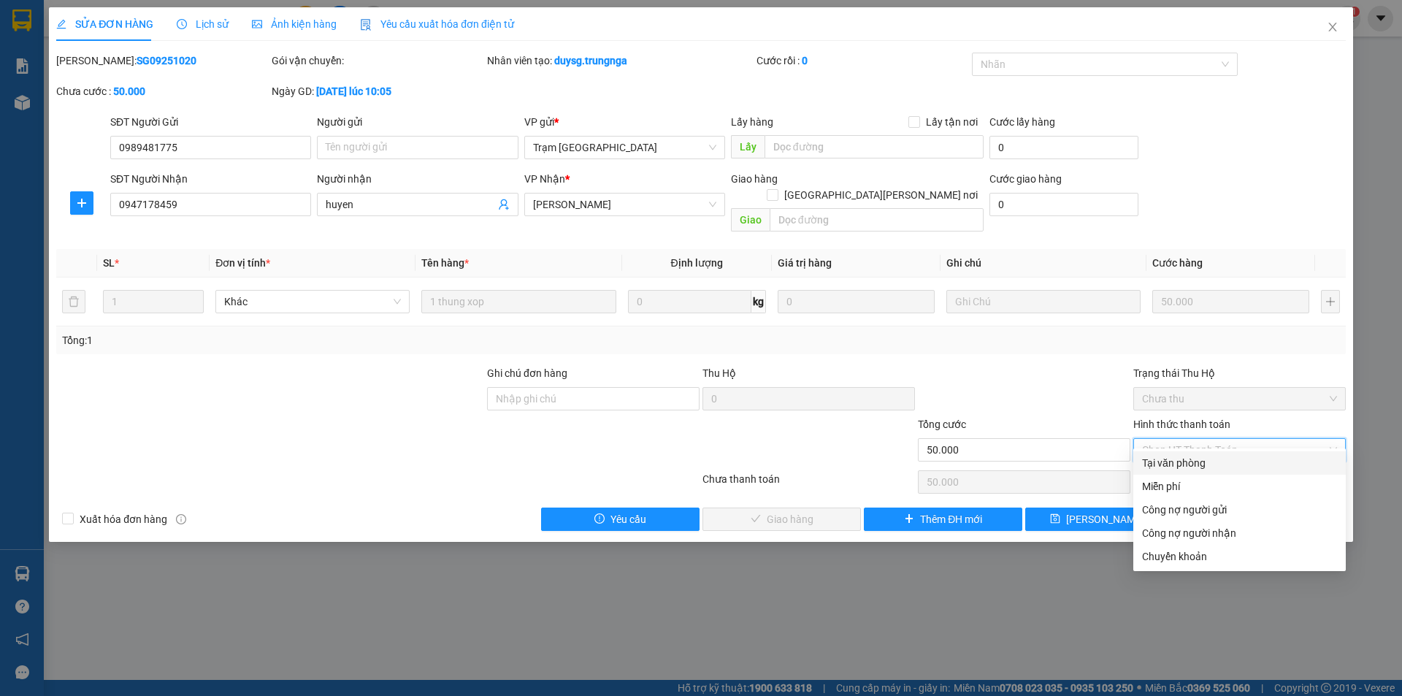
click at [1174, 461] on div "Tại văn phòng" at bounding box center [1239, 463] width 195 height 16
type input "0"
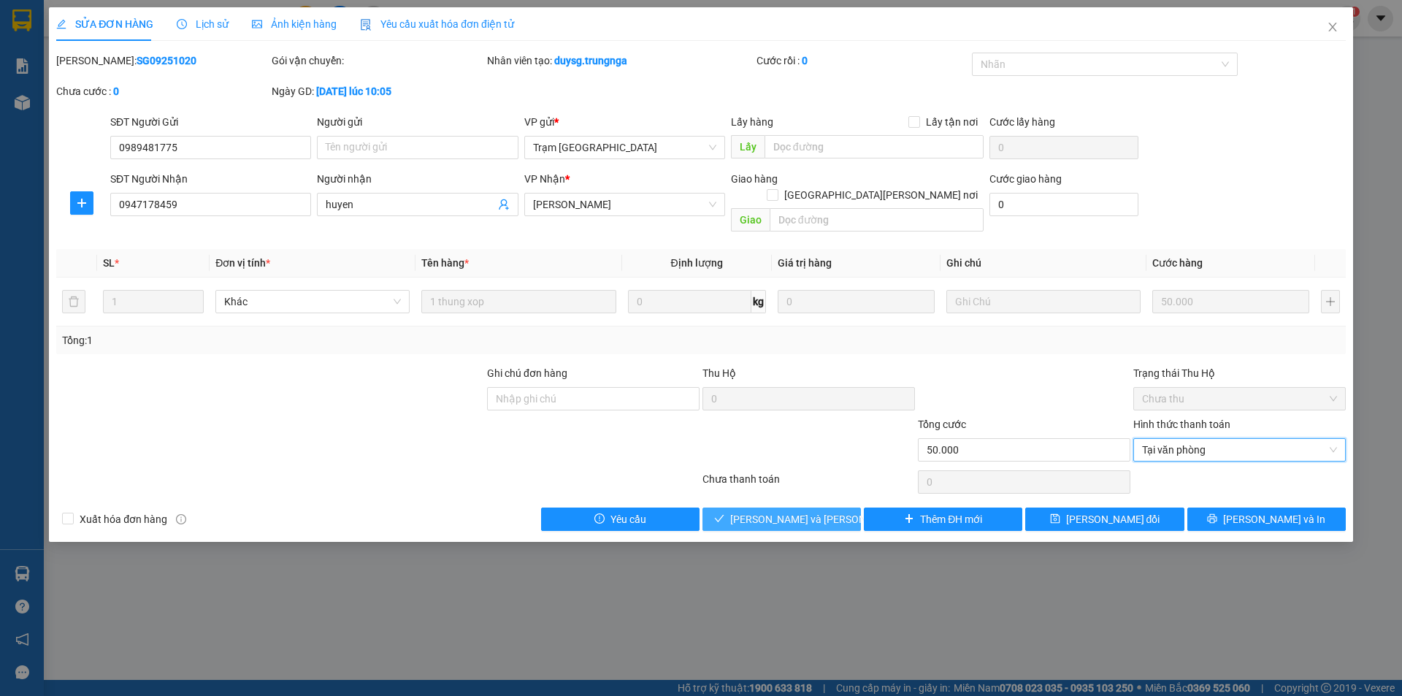
click at [781, 511] on span "[PERSON_NAME] và Giao hàng" at bounding box center [828, 519] width 197 height 16
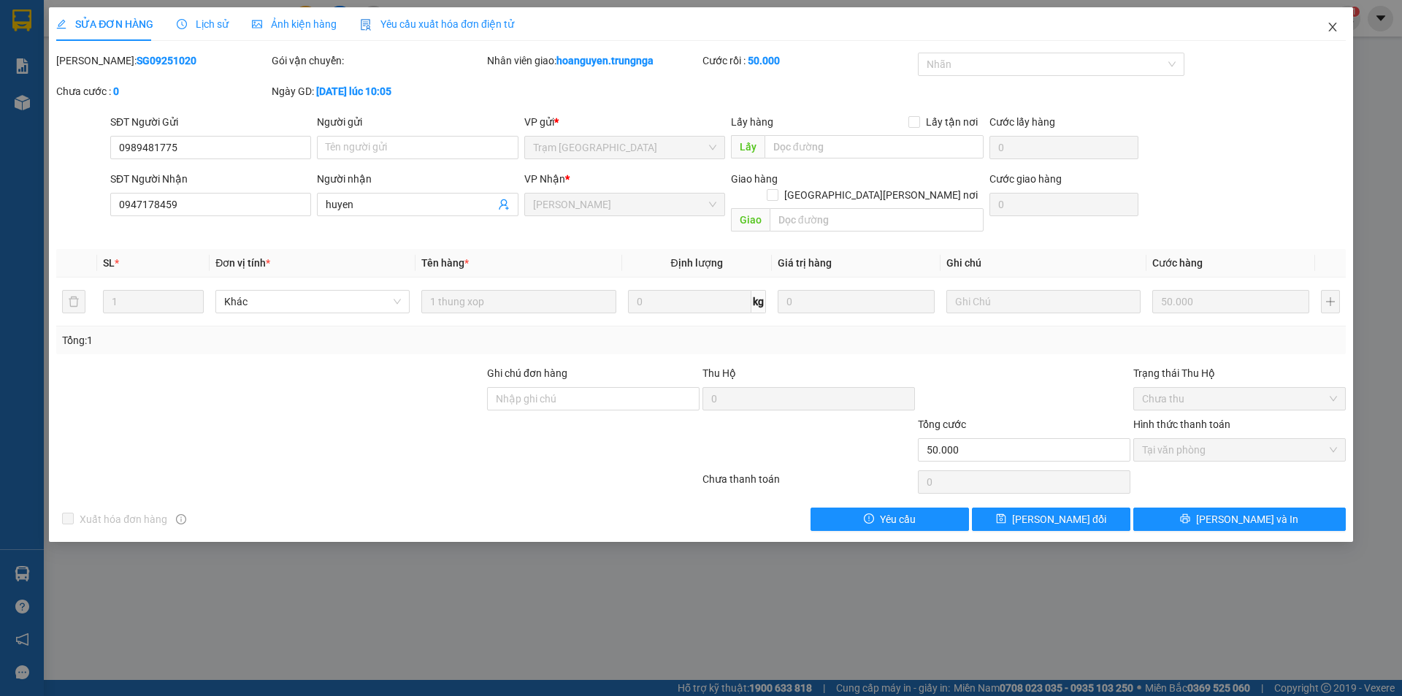
click at [1331, 30] on icon "close" at bounding box center [1332, 27] width 8 height 9
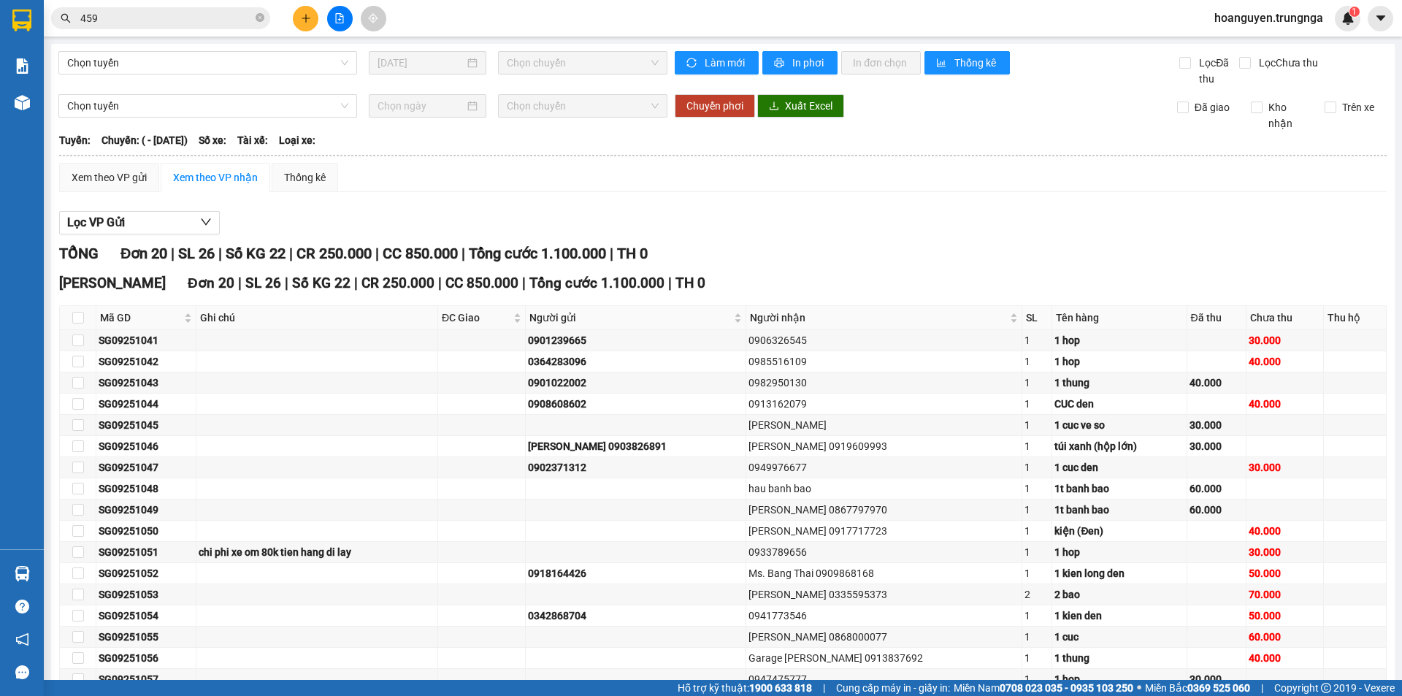
click at [172, 15] on input "459" at bounding box center [166, 18] width 172 height 16
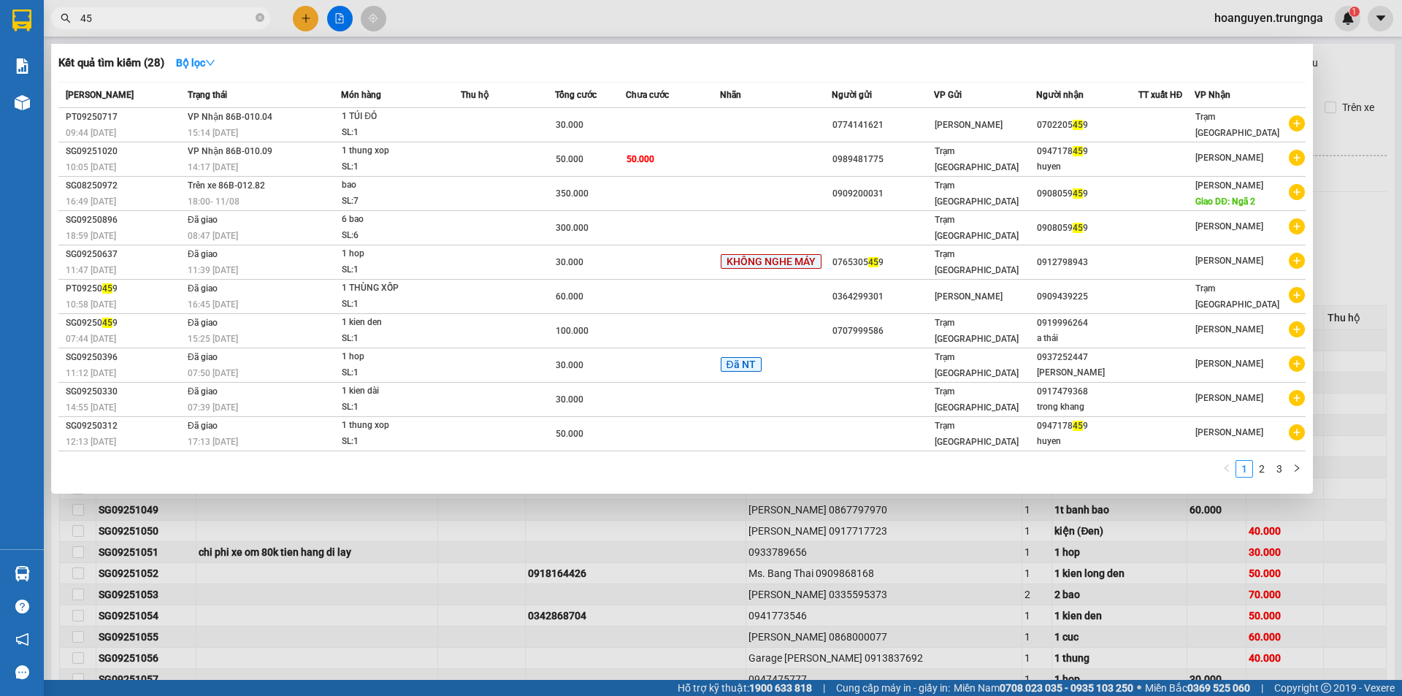
type input "4"
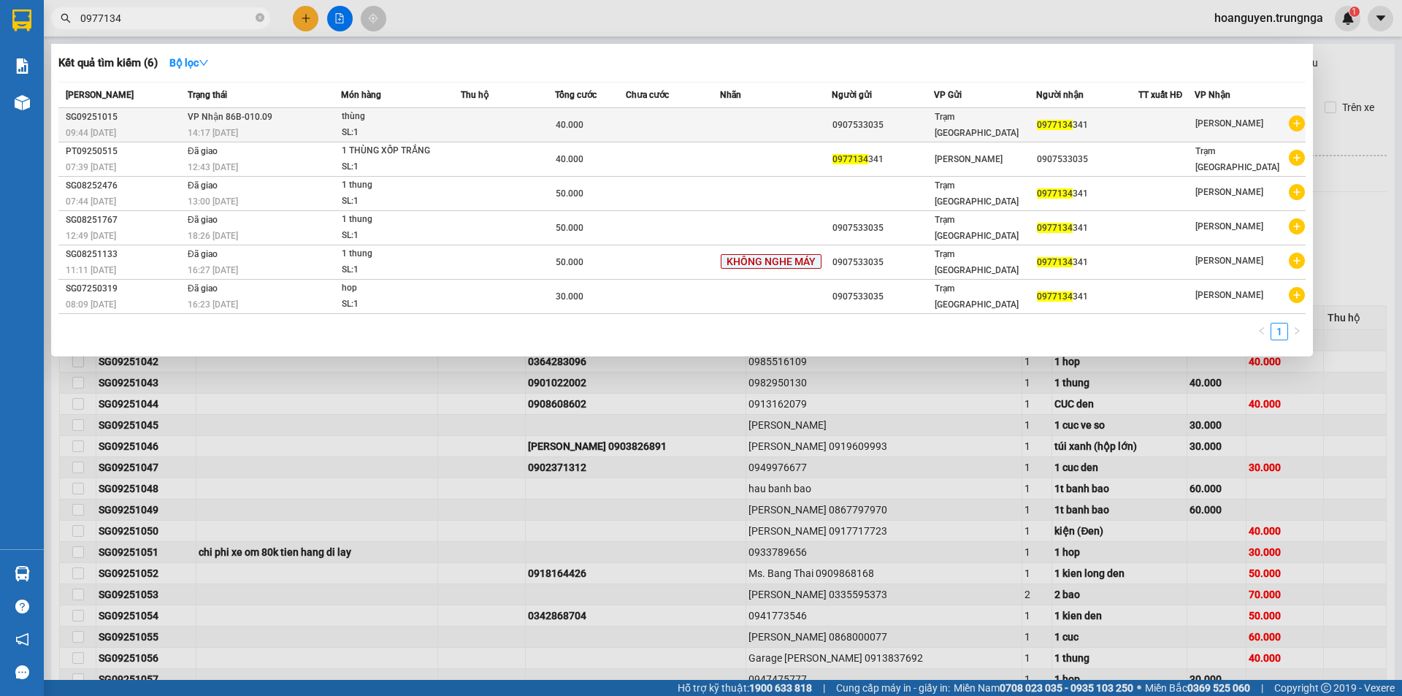
type input "0977134"
click at [520, 118] on td at bounding box center [508, 125] width 94 height 34
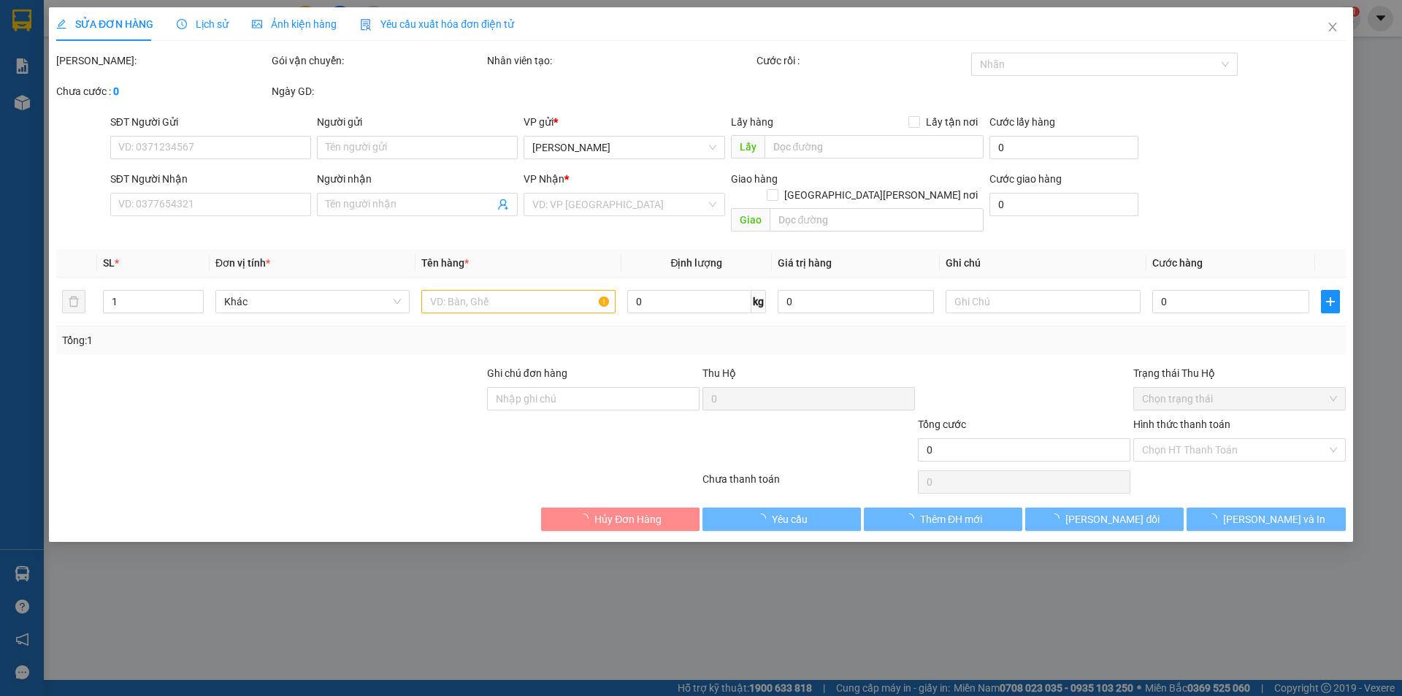
type input "0907533035"
type input "0977134341"
type input "40.000"
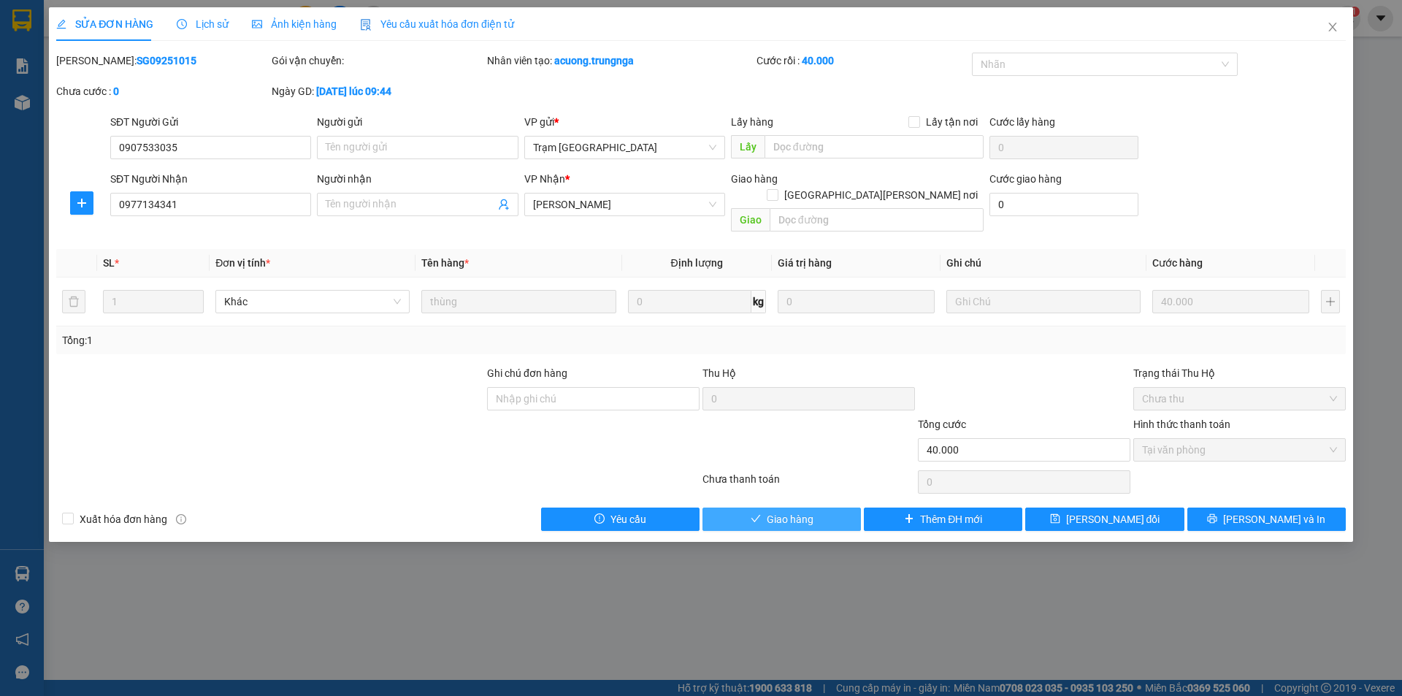
click at [798, 511] on span "Giao hàng" at bounding box center [790, 519] width 47 height 16
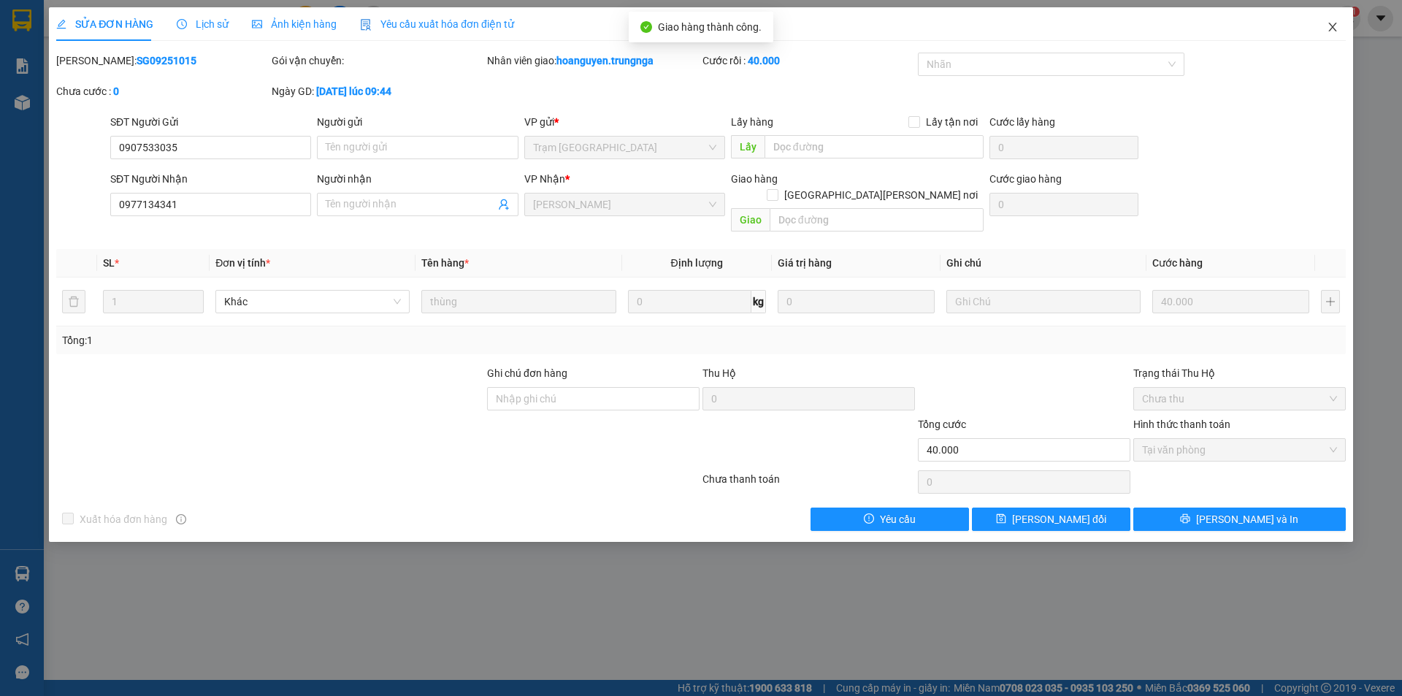
click at [1333, 32] on icon "close" at bounding box center [1333, 27] width 12 height 12
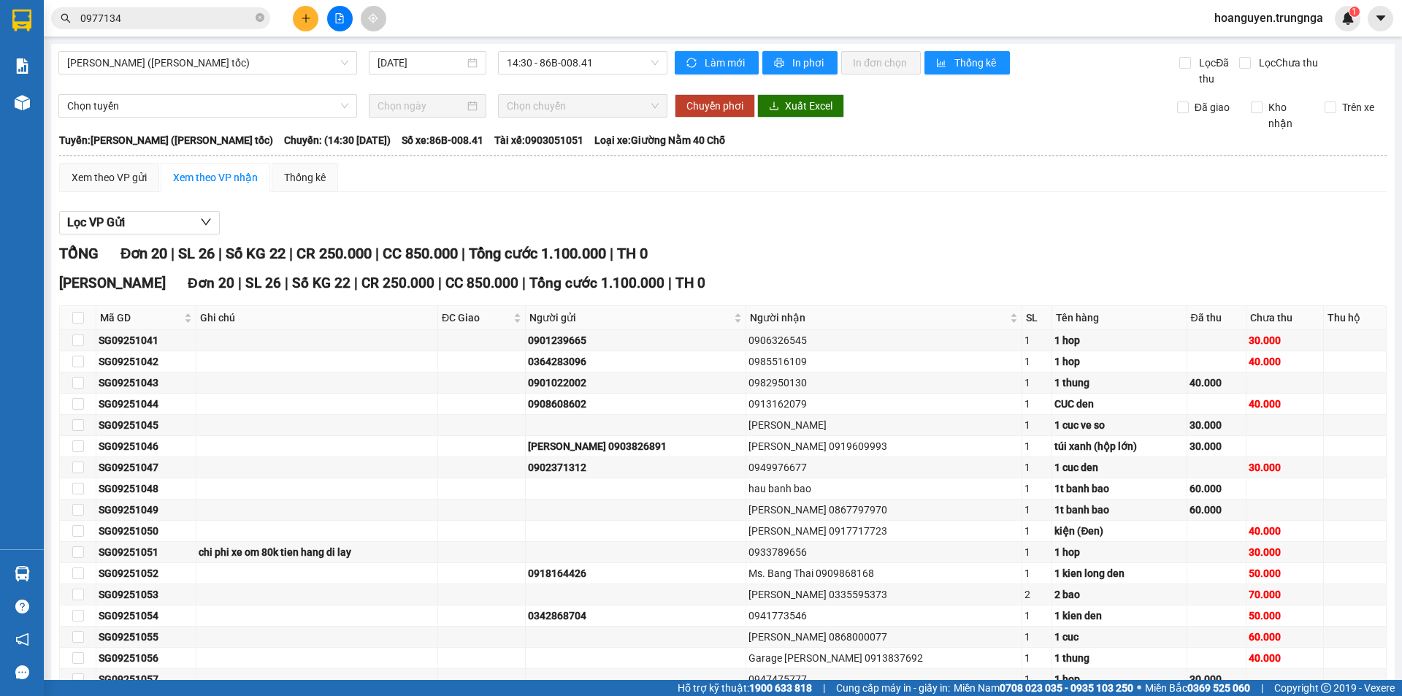
click at [938, 123] on div "Chọn tuyến Chọn chuyến Chuyển phơi Xuất Excel Đã giao Kho nhận Trên xe" at bounding box center [722, 112] width 1329 height 37
click at [260, 19] on icon "close-circle" at bounding box center [260, 17] width 9 height 9
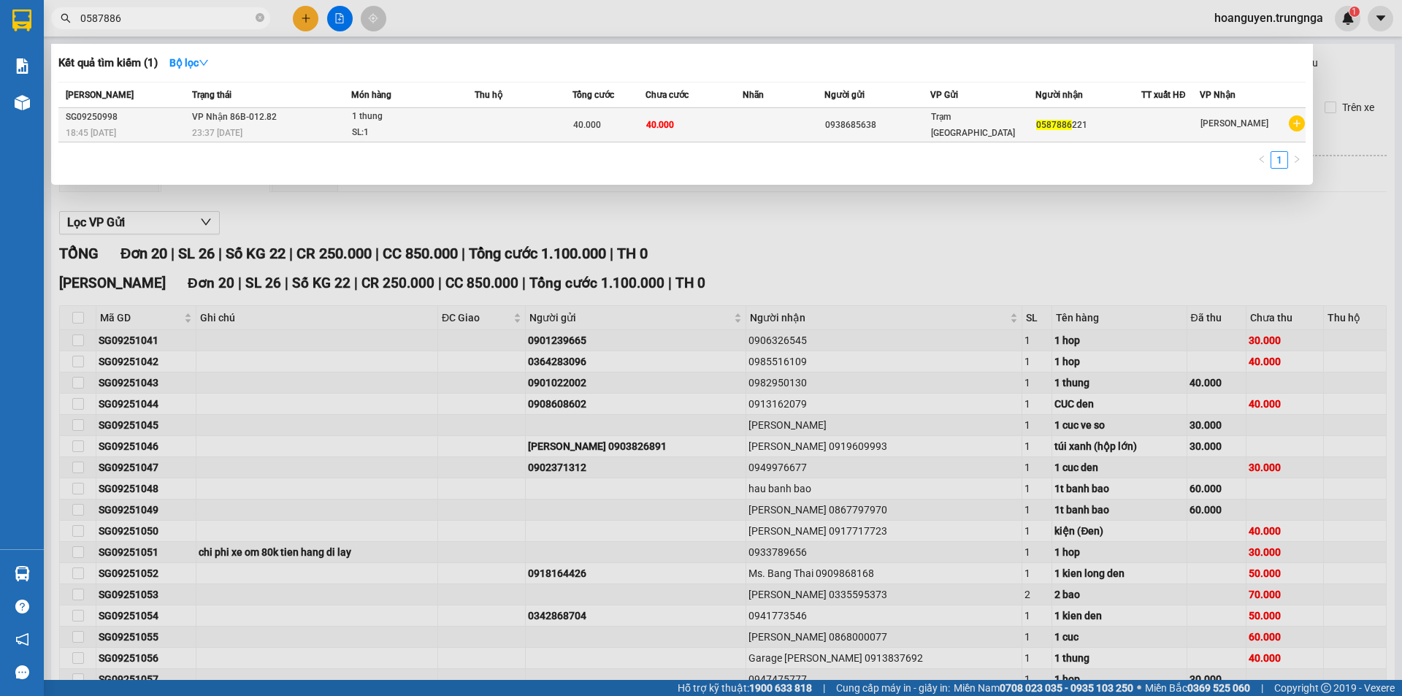
type input "0587886"
click at [293, 125] on div "23:37 - 12/09" at bounding box center [271, 133] width 158 height 16
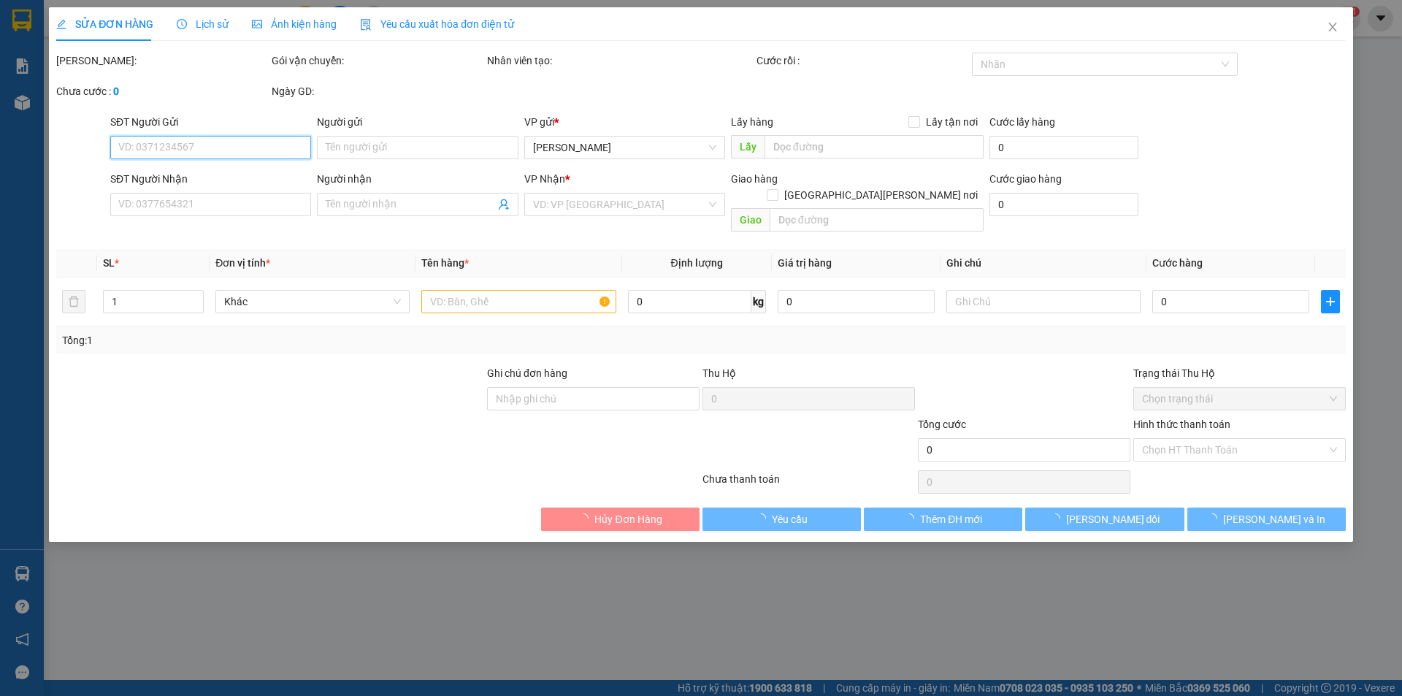
type input "0938685638"
type input "0587886221"
type input "40.000"
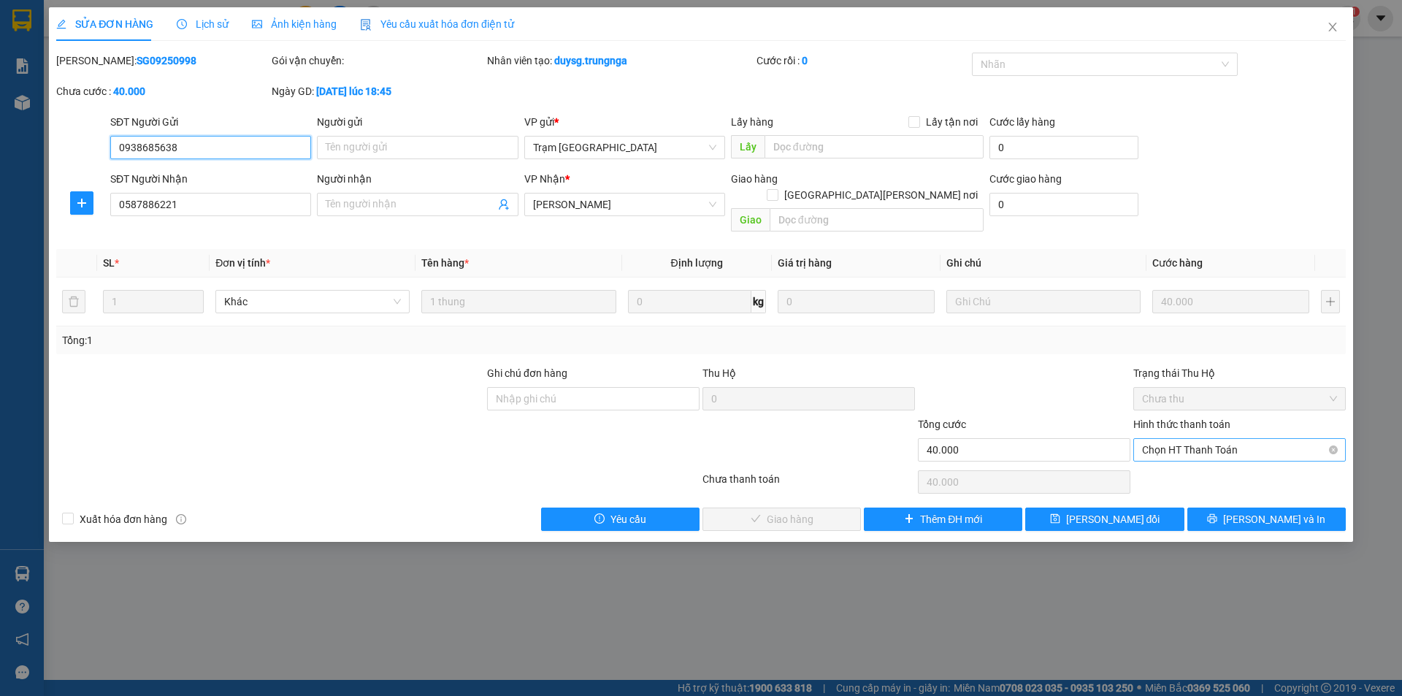
click at [1160, 439] on span "Chọn HT Thanh Toán" at bounding box center [1239, 450] width 195 height 22
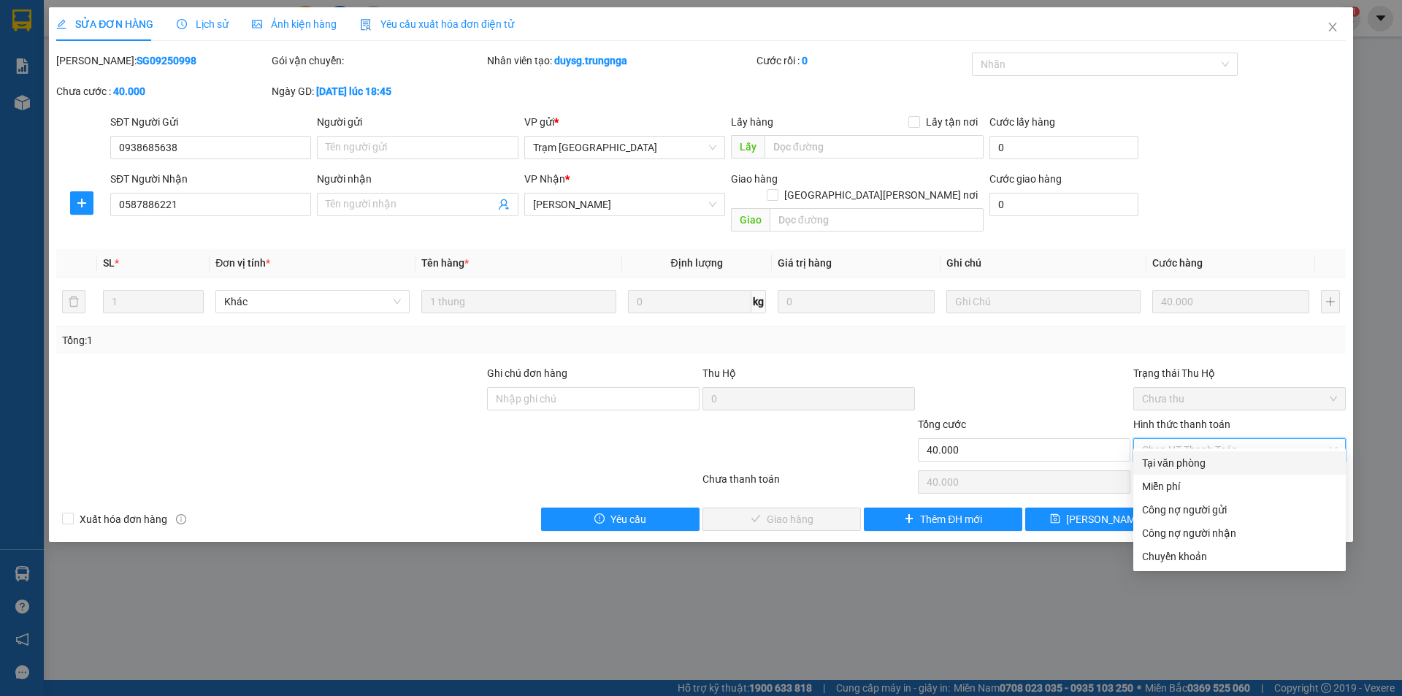
click at [1160, 456] on div "Tại văn phòng" at bounding box center [1239, 463] width 195 height 16
type input "0"
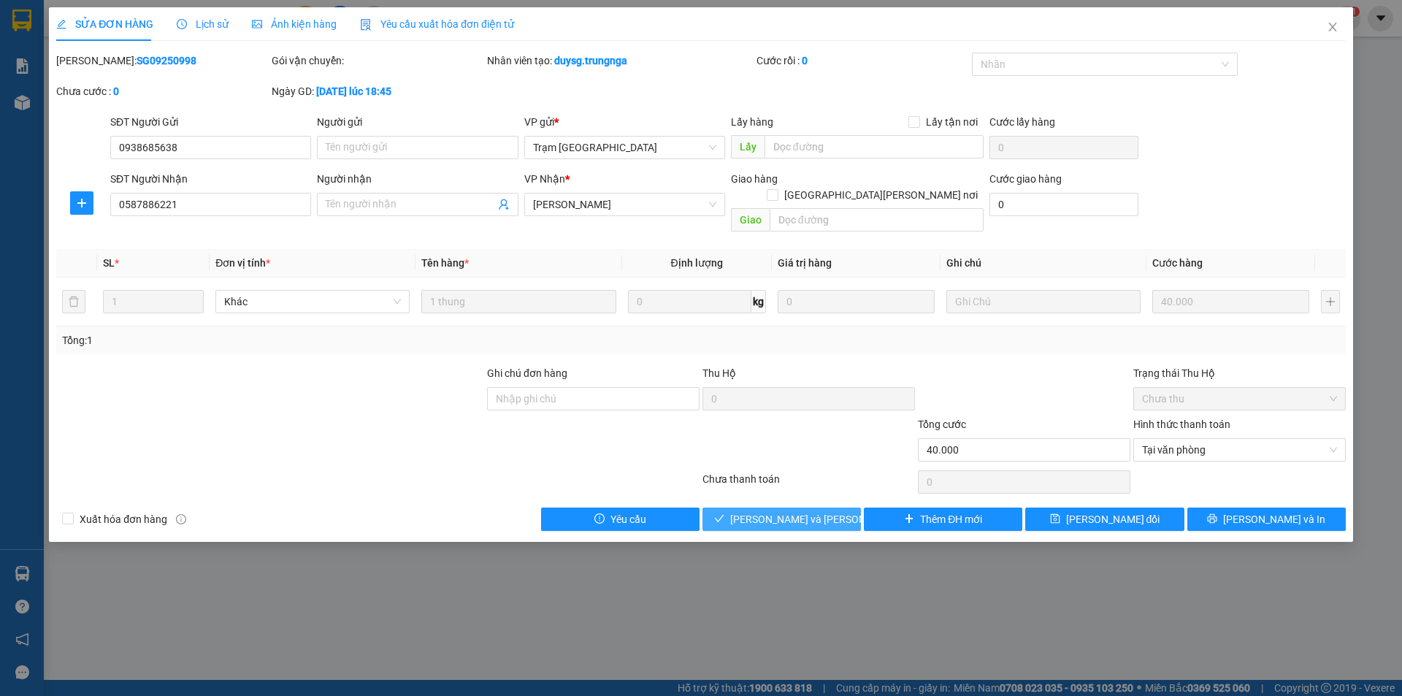
click at [804, 511] on span "[PERSON_NAME] và Giao hàng" at bounding box center [828, 519] width 197 height 16
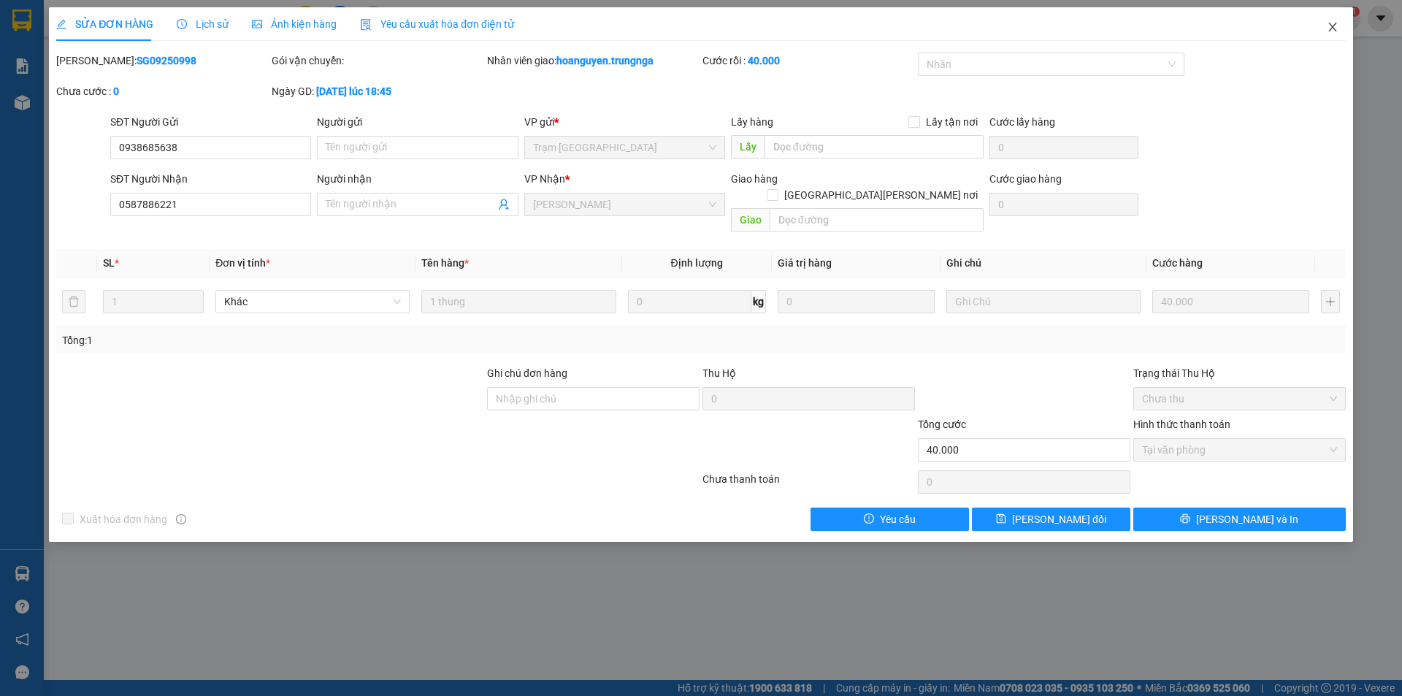
click at [1333, 29] on icon "close" at bounding box center [1333, 27] width 12 height 12
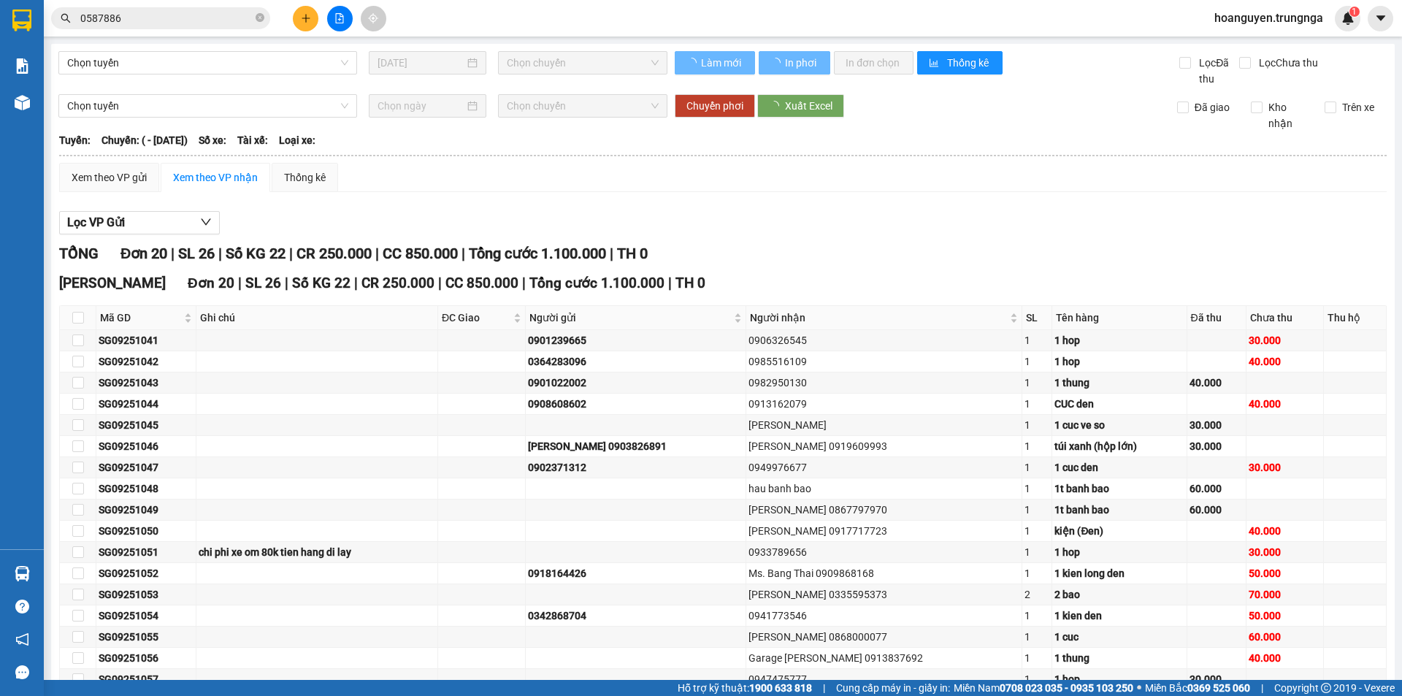
click at [1331, 28] on div "hoanguyen.trungnga 1" at bounding box center [1282, 19] width 158 height 26
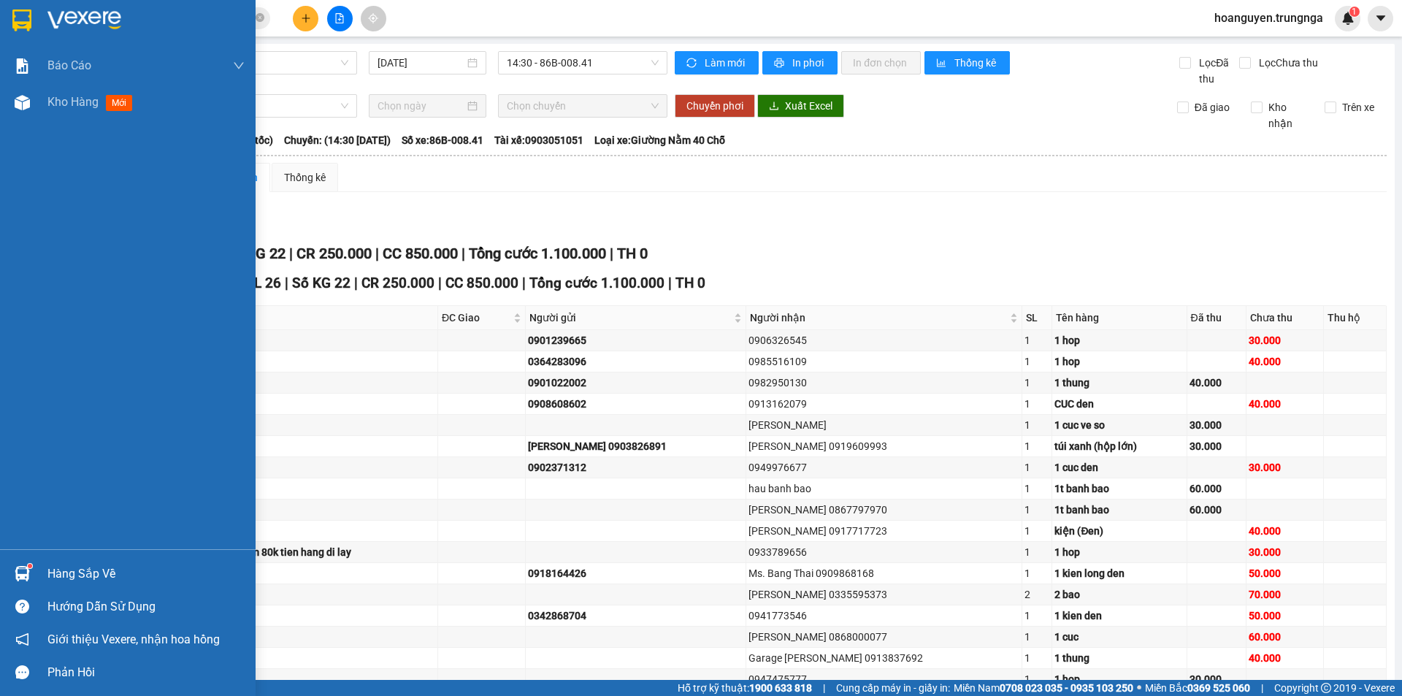
click at [15, 576] on img at bounding box center [22, 573] width 15 height 15
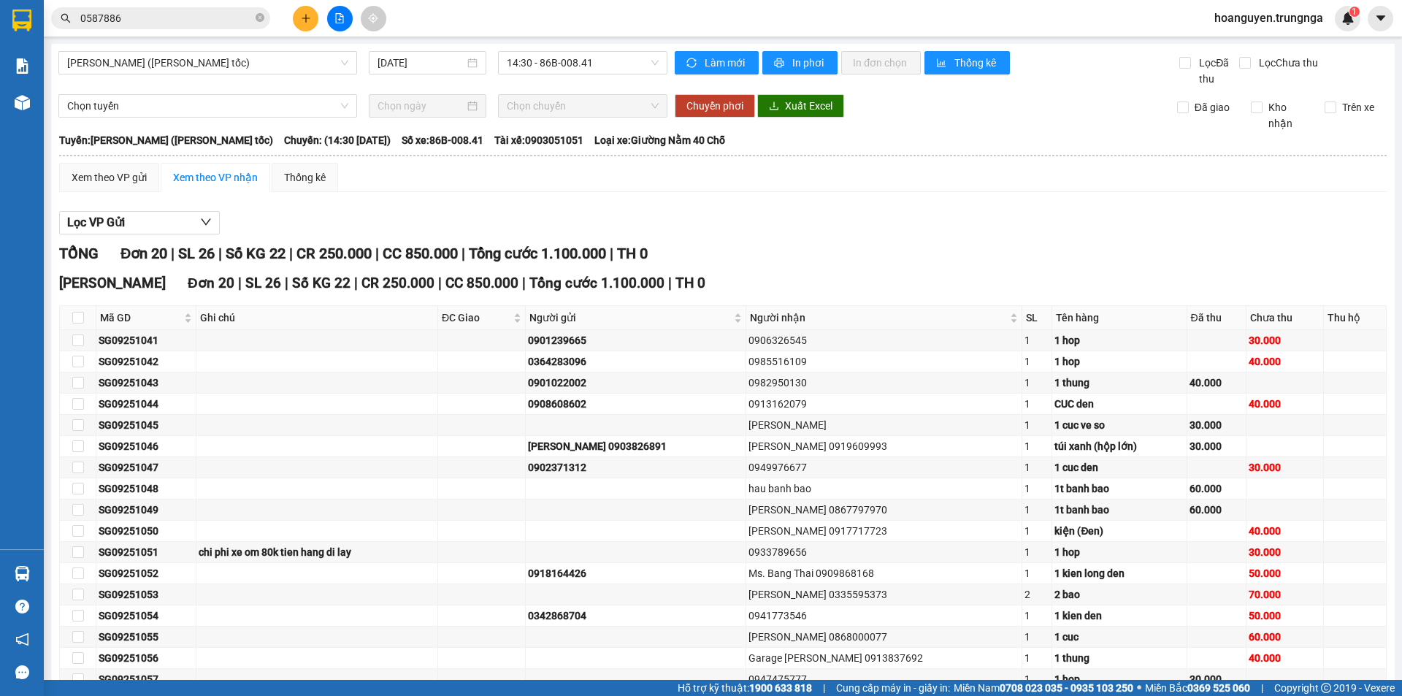
click at [873, 150] on section "Kết quả tìm kiếm ( 1 ) Bộ lọc Mã ĐH Trạng thái Món hàng Thu hộ Tổng cước Chưa c…" at bounding box center [701, 348] width 1402 height 696
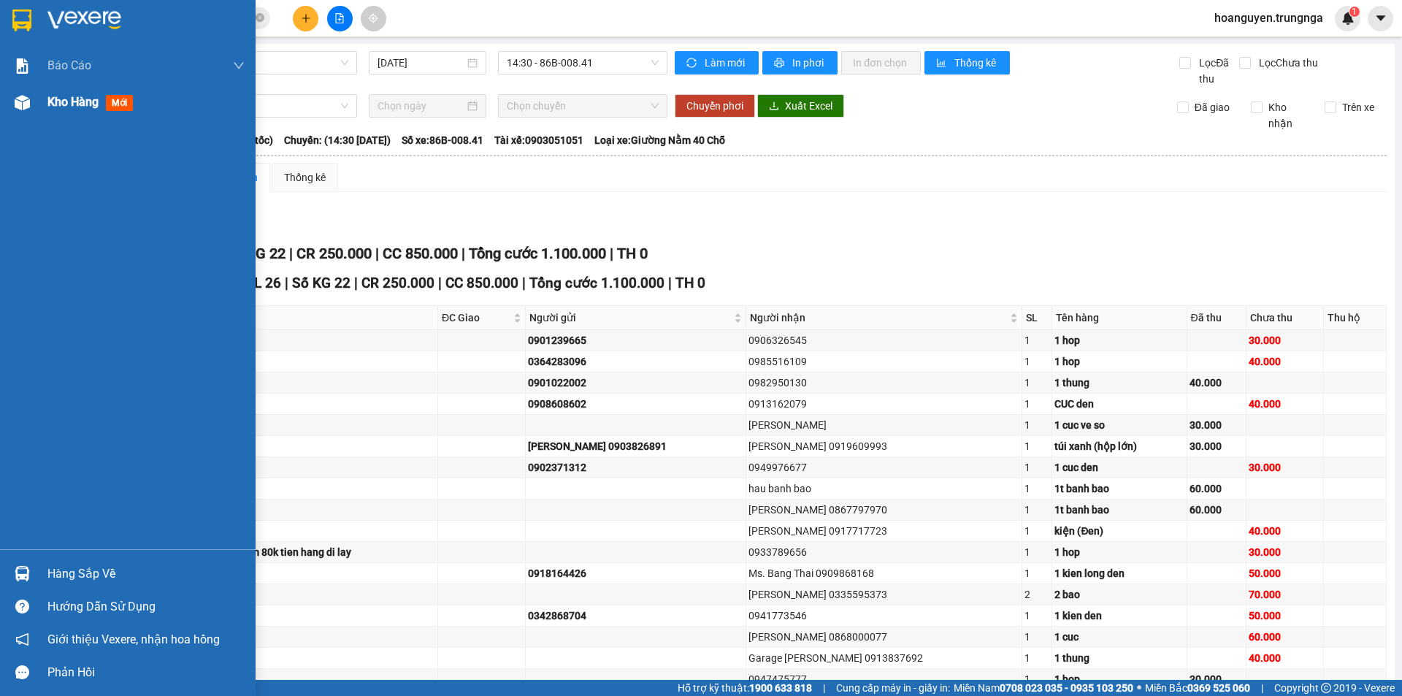
click at [20, 104] on img at bounding box center [22, 102] width 15 height 15
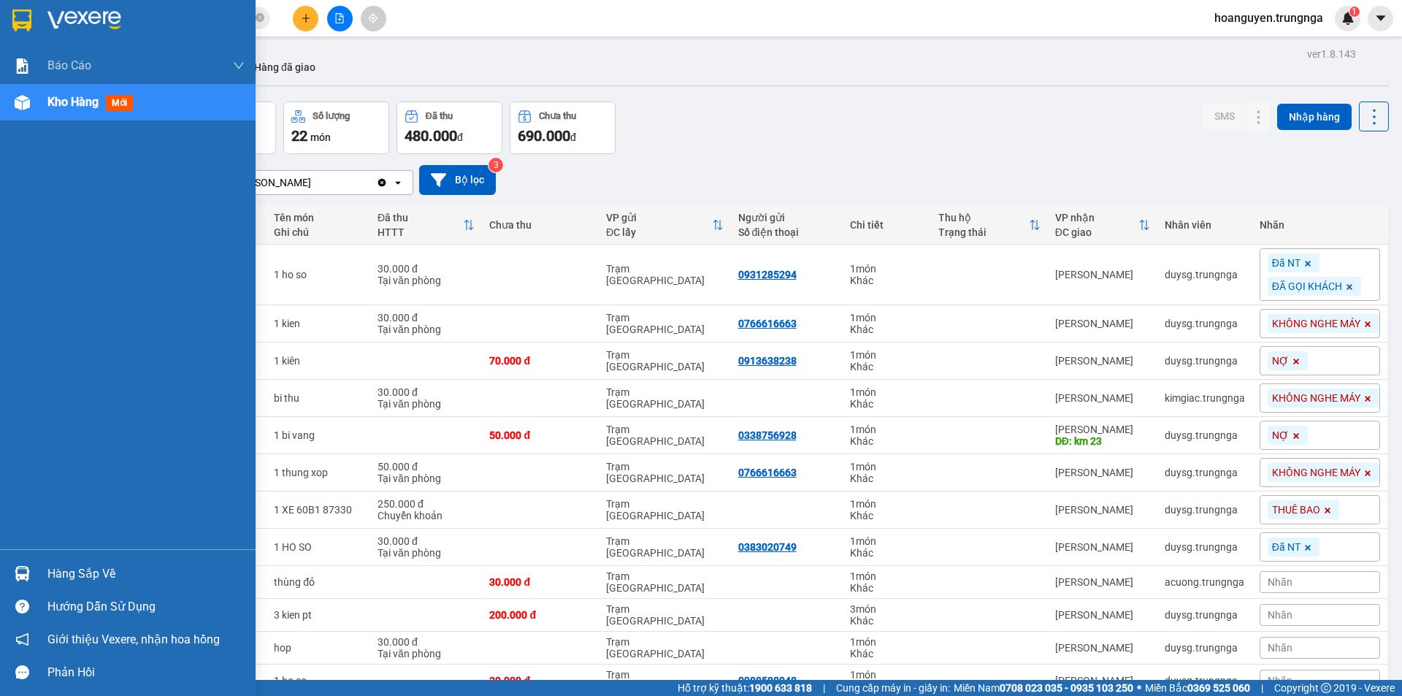
click at [23, 575] on img at bounding box center [22, 573] width 15 height 15
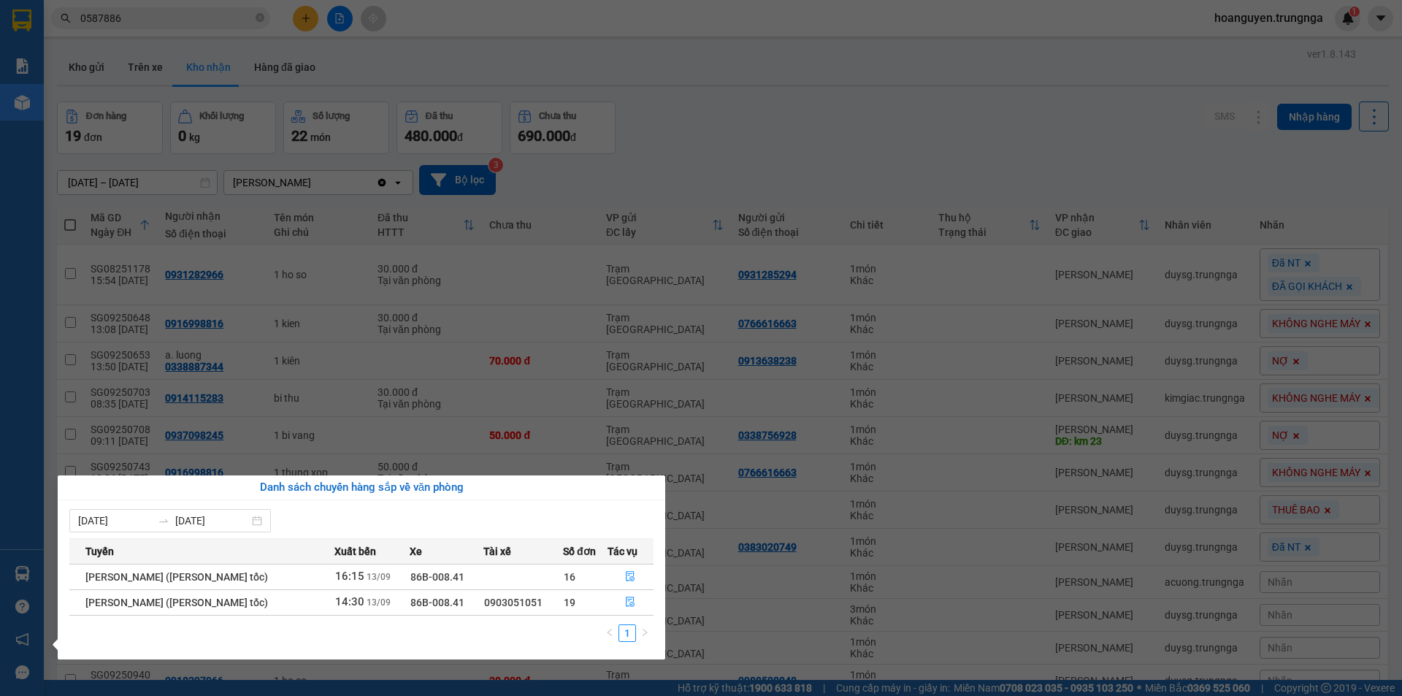
click at [447, 630] on div "1" at bounding box center [361, 637] width 584 height 26
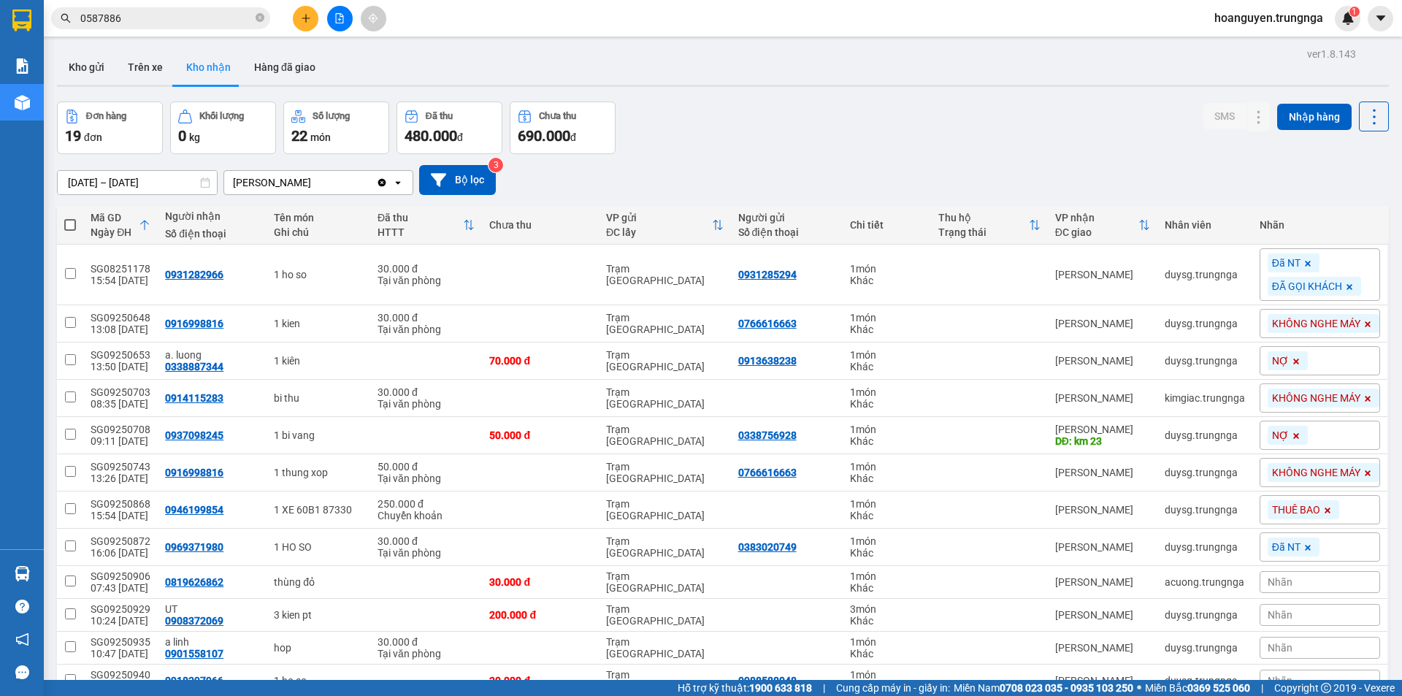
click at [713, 148] on section "Kết quả tìm kiếm ( 1 ) Bộ lọc Mã ĐH Trạng thái Món hàng Thu hộ Tổng cước Chưa c…" at bounding box center [701, 348] width 1402 height 696
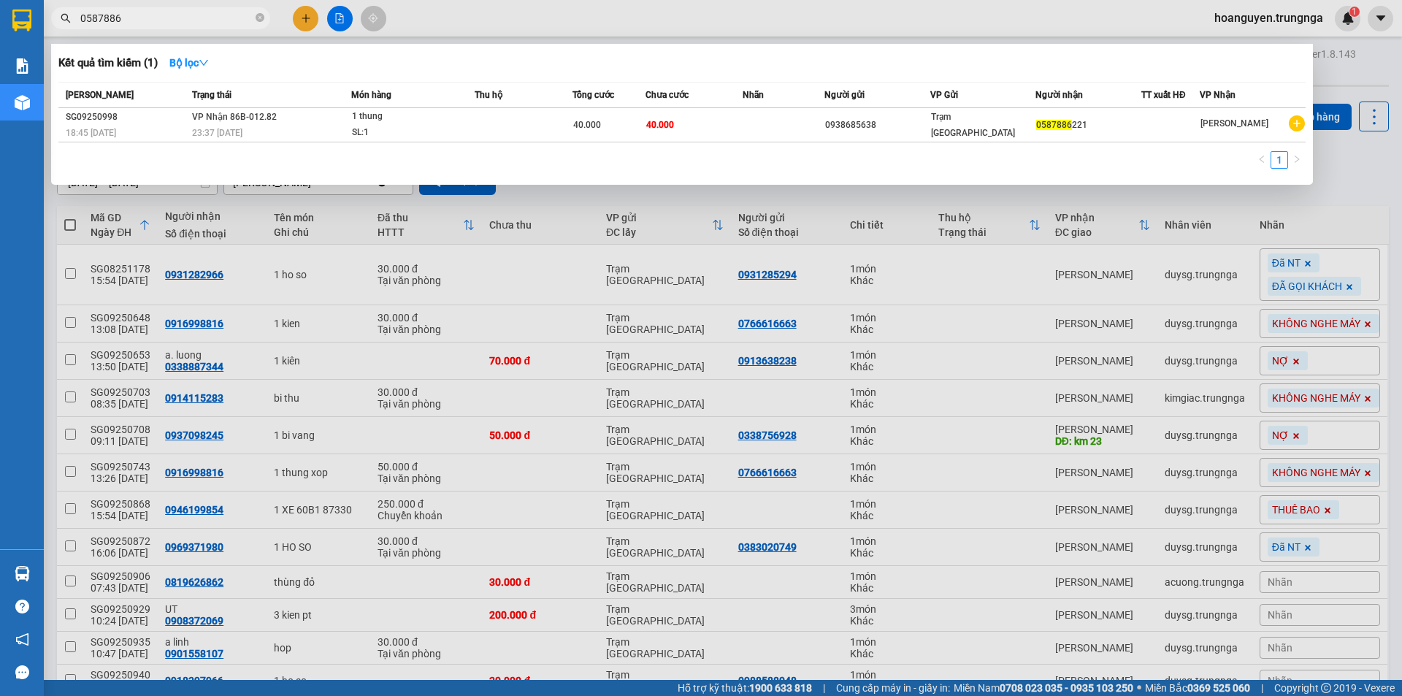
click at [207, 20] on input "0587886" at bounding box center [166, 18] width 172 height 16
click at [257, 14] on icon "close-circle" at bounding box center [260, 17] width 9 height 9
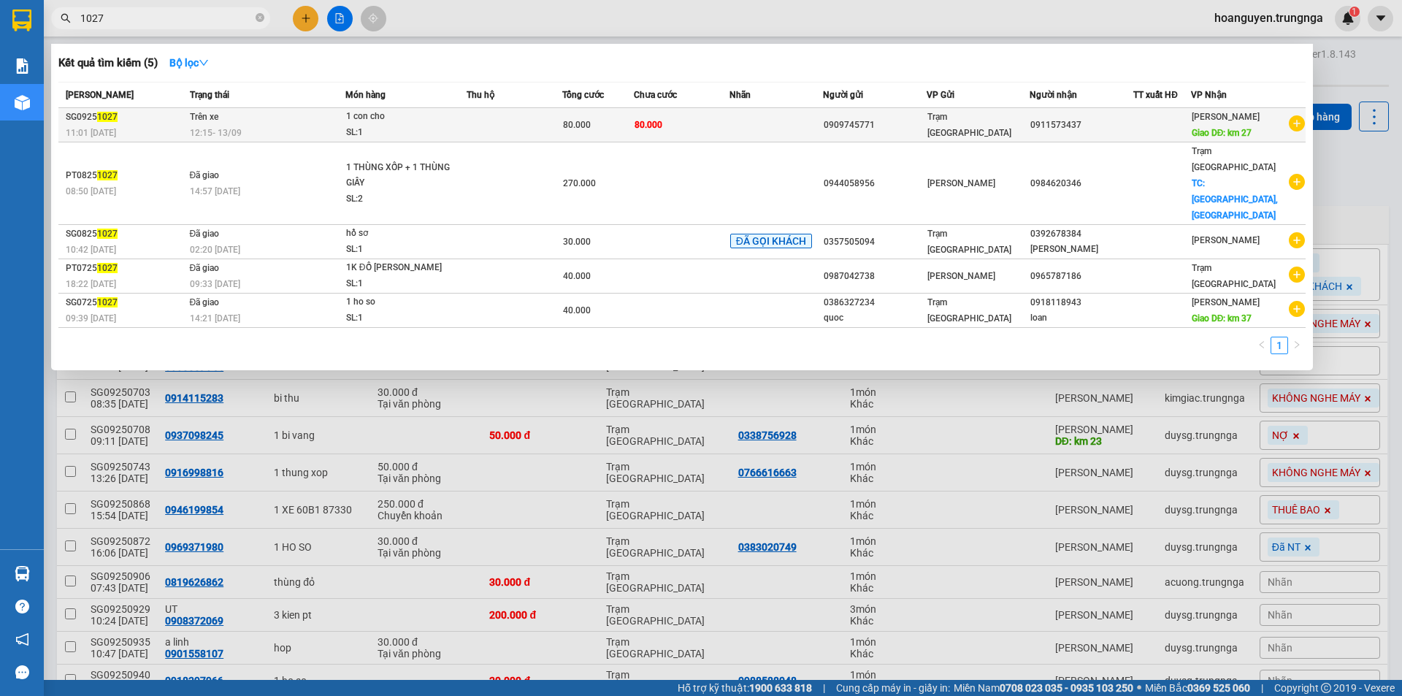
type input "1027"
click at [625, 120] on div "80.000" at bounding box center [598, 125] width 70 height 16
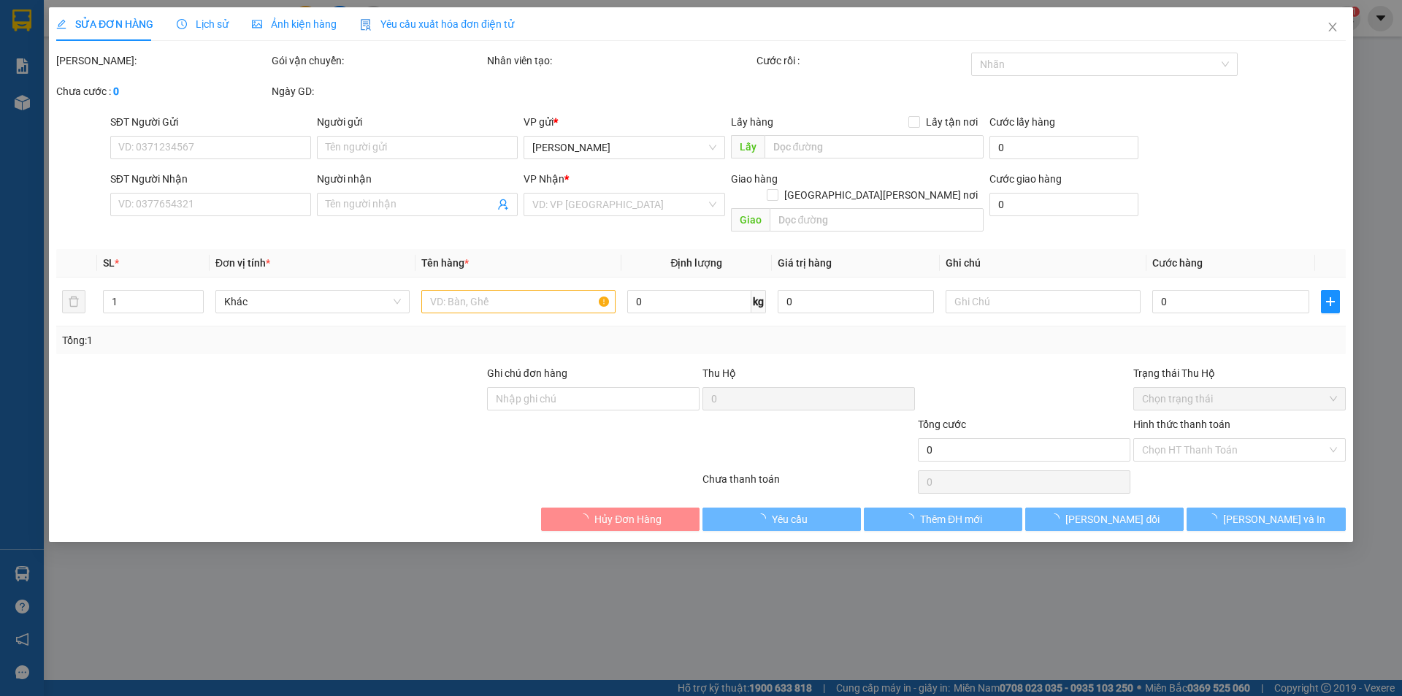
type input "0909745771"
type input "0911573437"
type input "km 27"
type input "80.000"
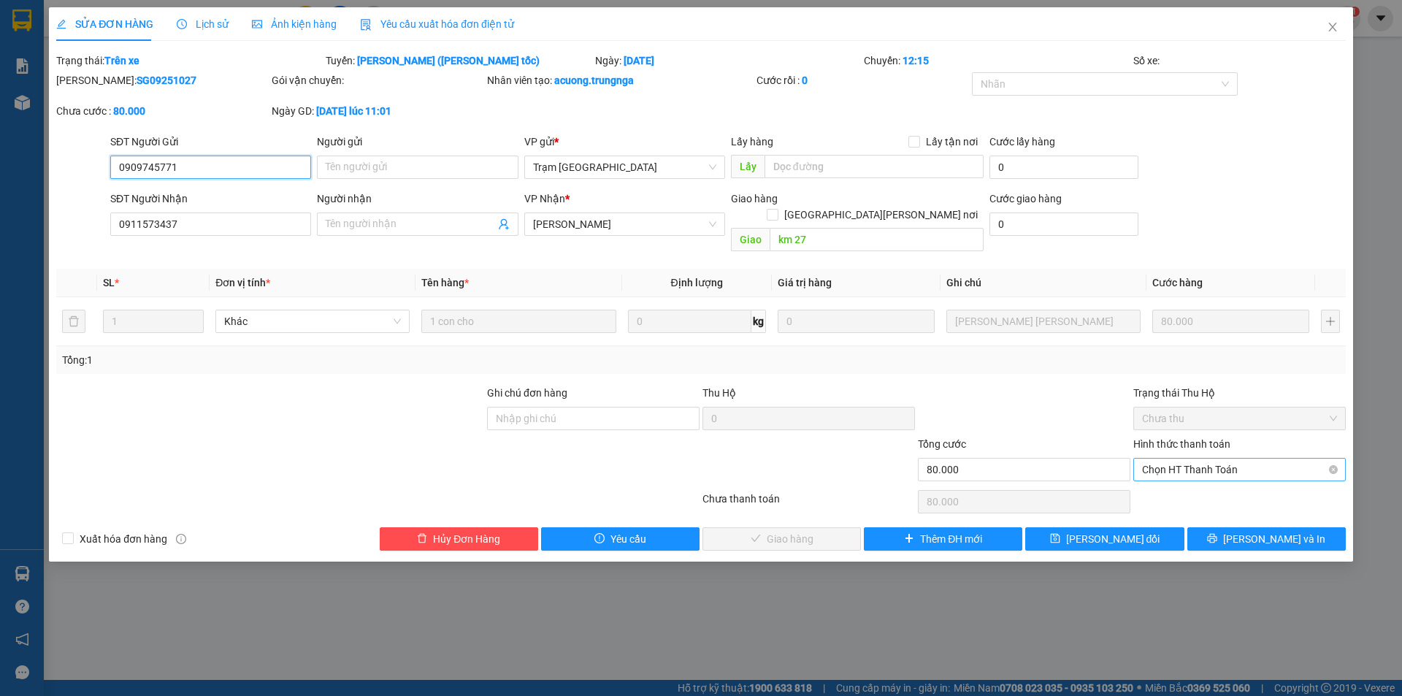
click at [1219, 459] on span "Chọn HT Thanh Toán" at bounding box center [1239, 470] width 195 height 22
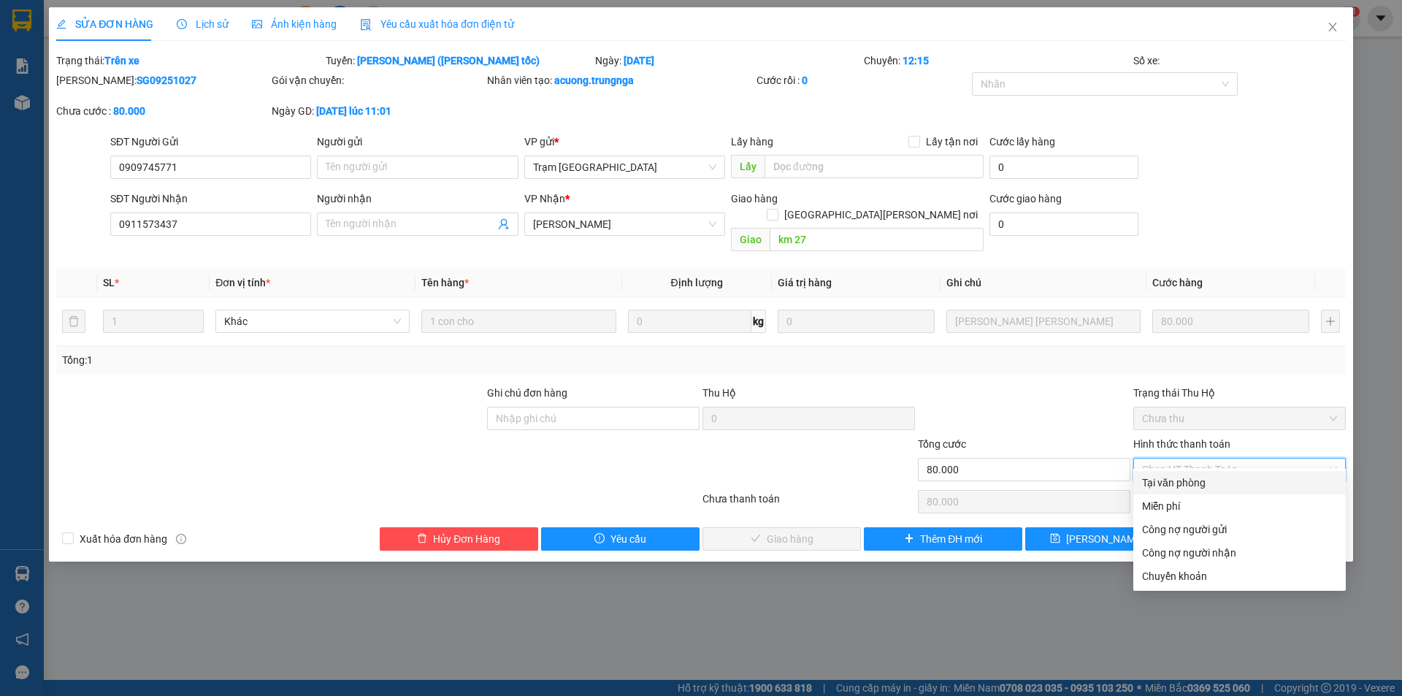
click at [1169, 482] on div "Tại văn phòng" at bounding box center [1239, 483] width 195 height 16
type input "0"
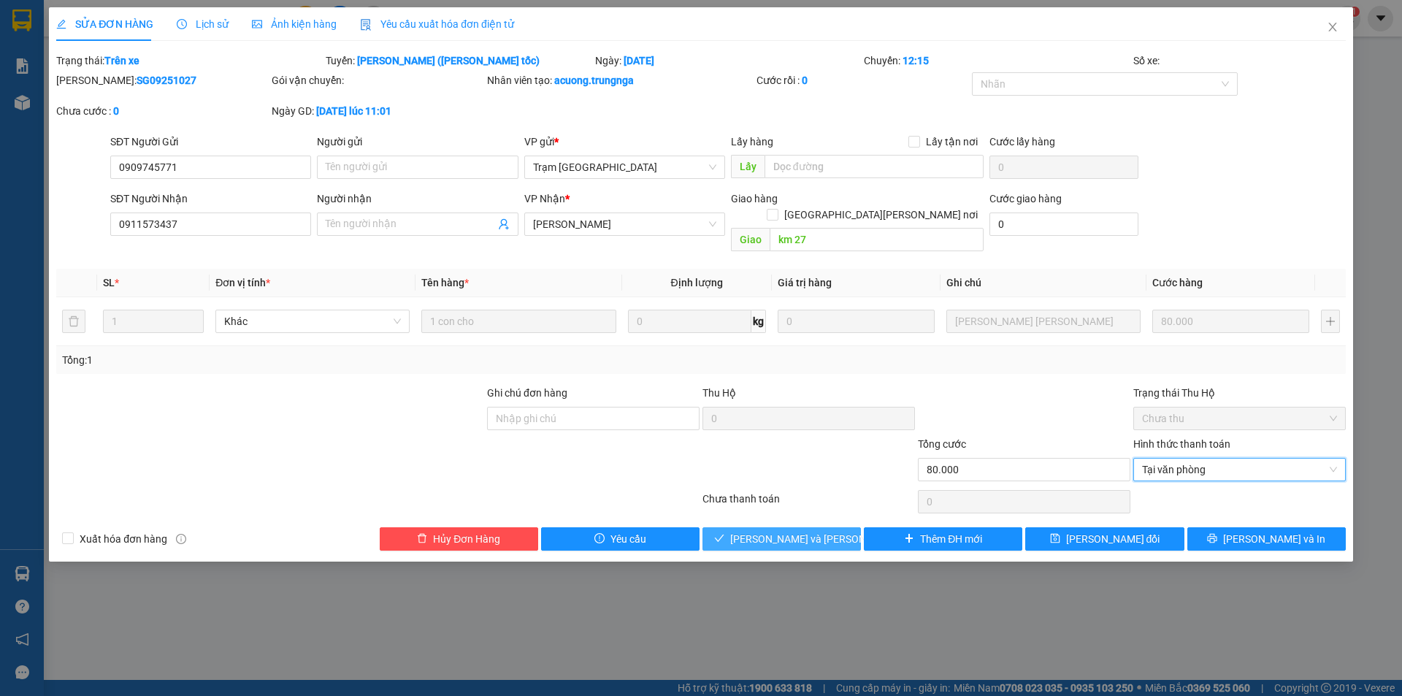
click at [807, 531] on span "[PERSON_NAME] và Giao hàng" at bounding box center [828, 539] width 197 height 16
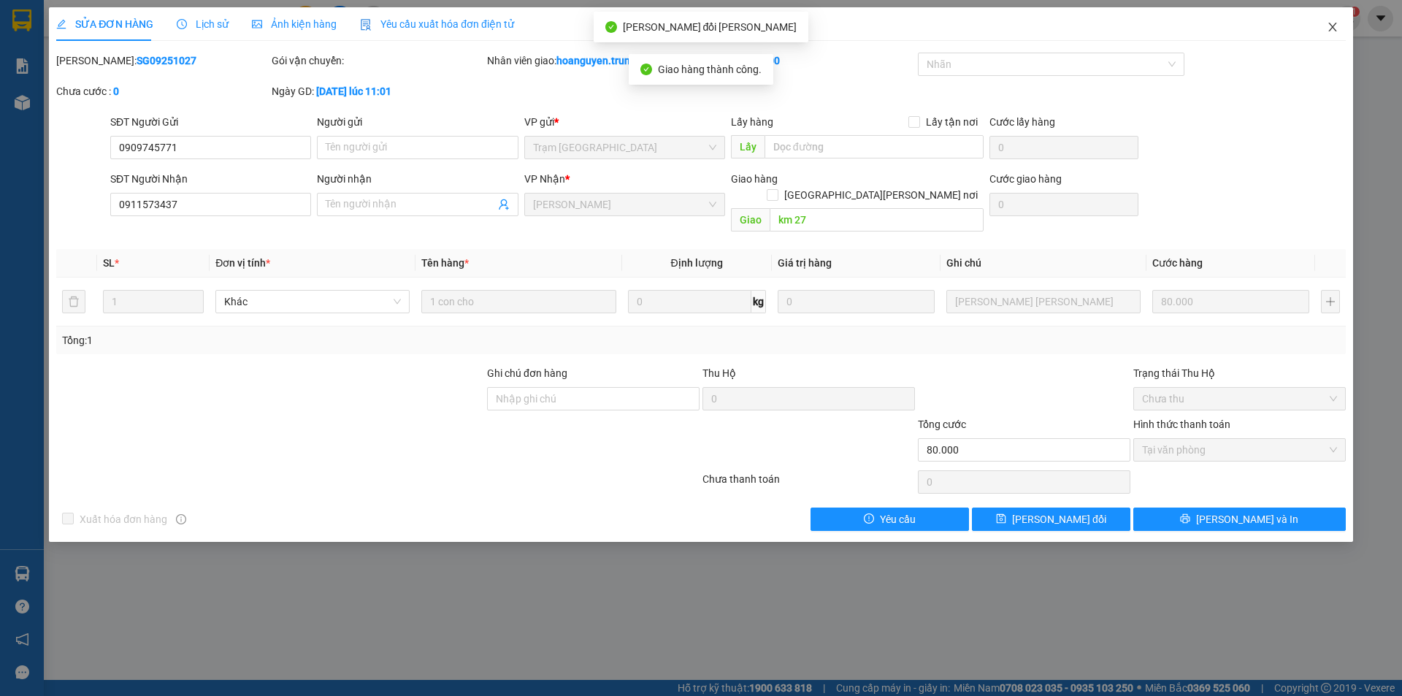
click at [1332, 23] on icon "close" at bounding box center [1333, 27] width 12 height 12
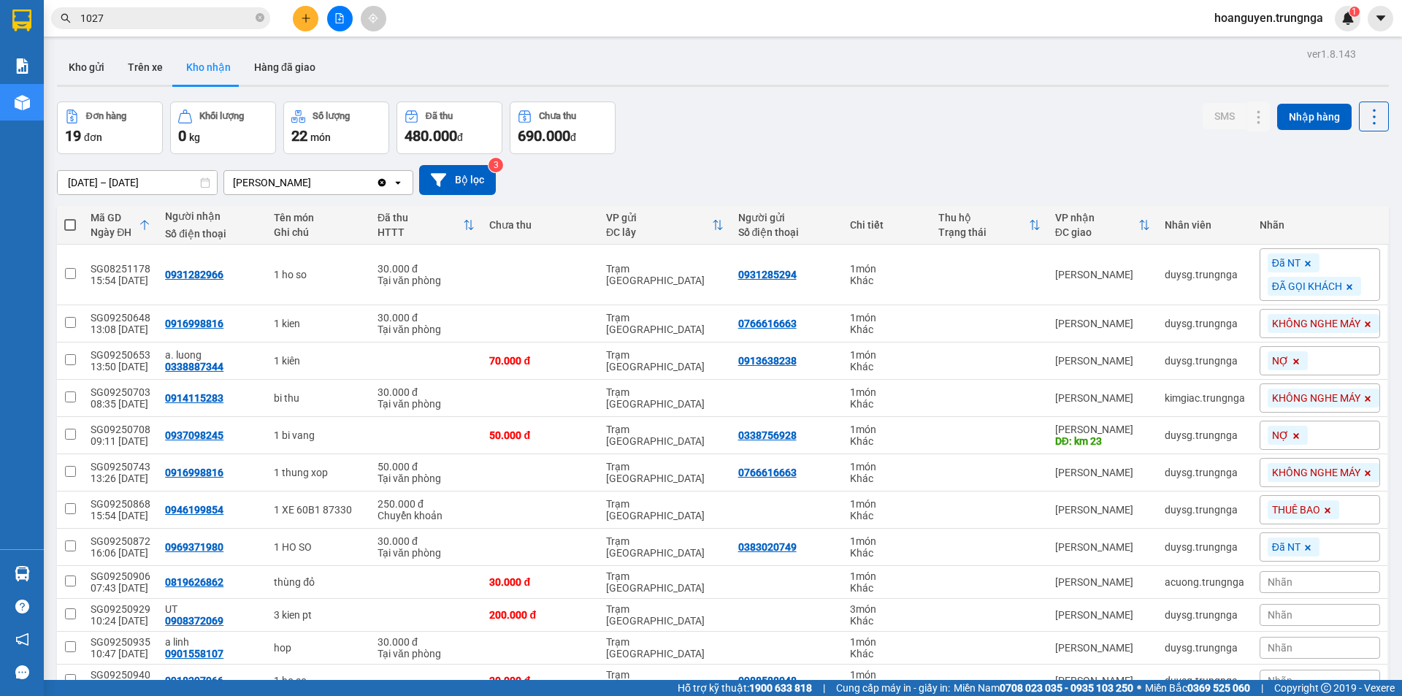
click at [189, 19] on input "1027" at bounding box center [166, 18] width 172 height 16
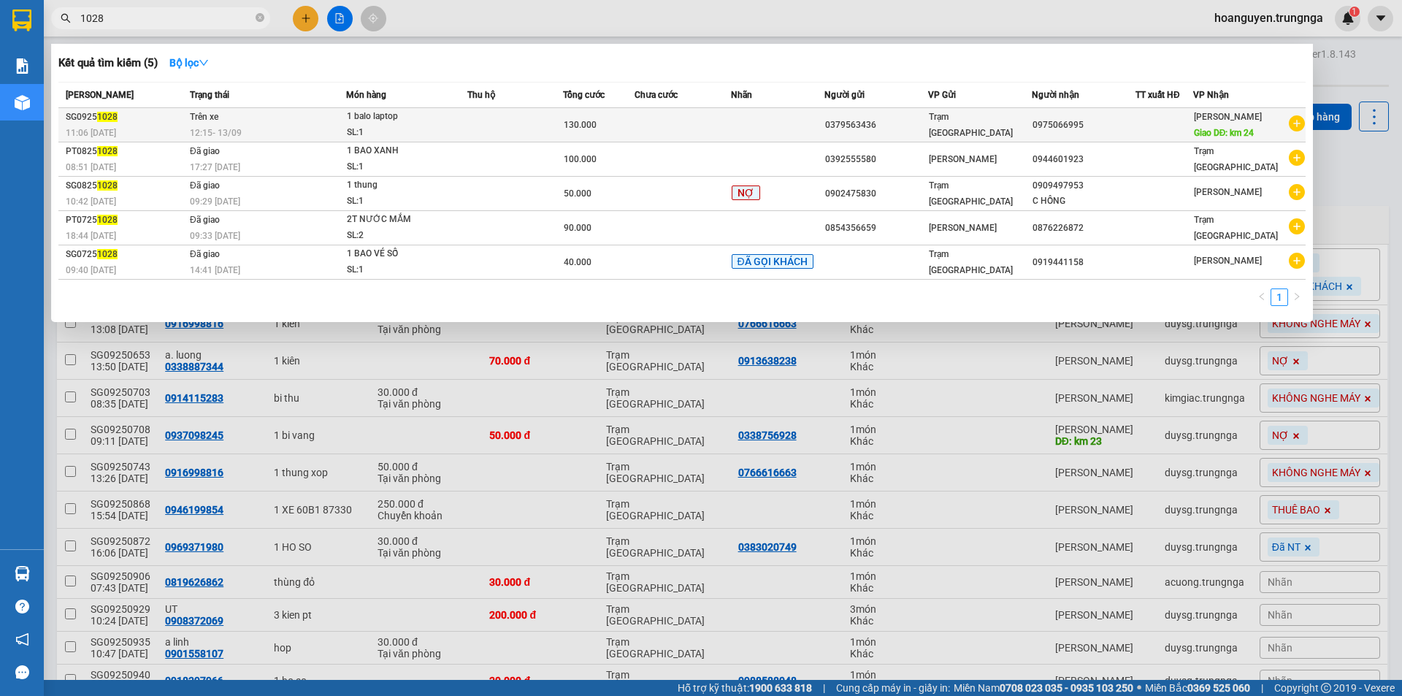
type input "1028"
click at [556, 131] on td at bounding box center [515, 125] width 96 height 34
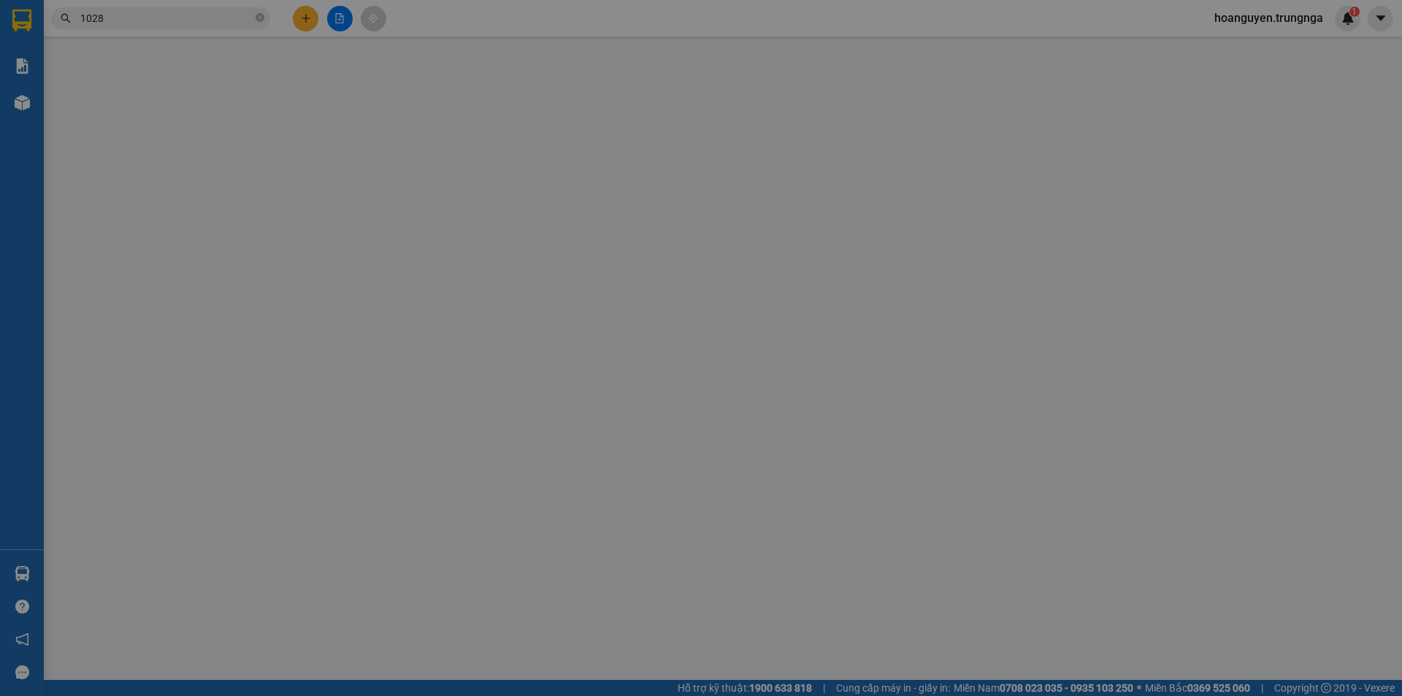
type input "0379563436"
type input "0975066995"
type input "km 24"
type input "130.000"
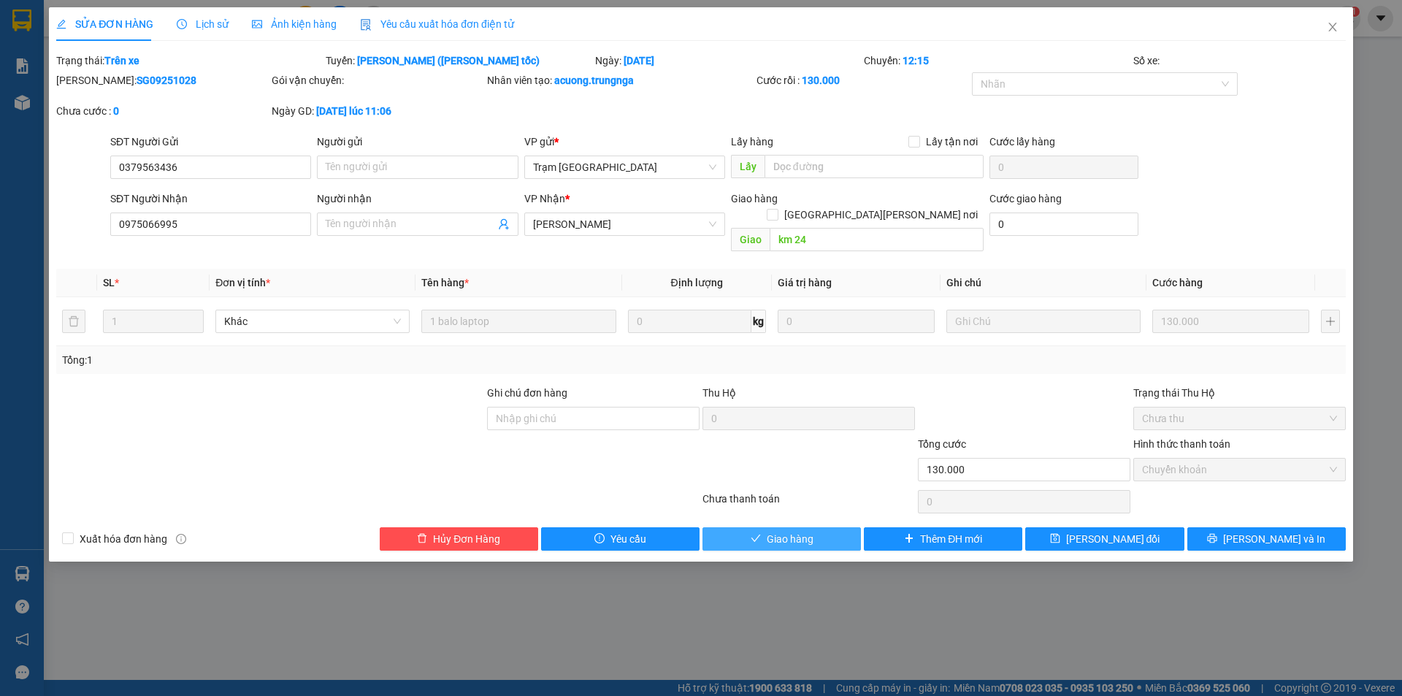
click at [807, 531] on span "Giao hàng" at bounding box center [790, 539] width 47 height 16
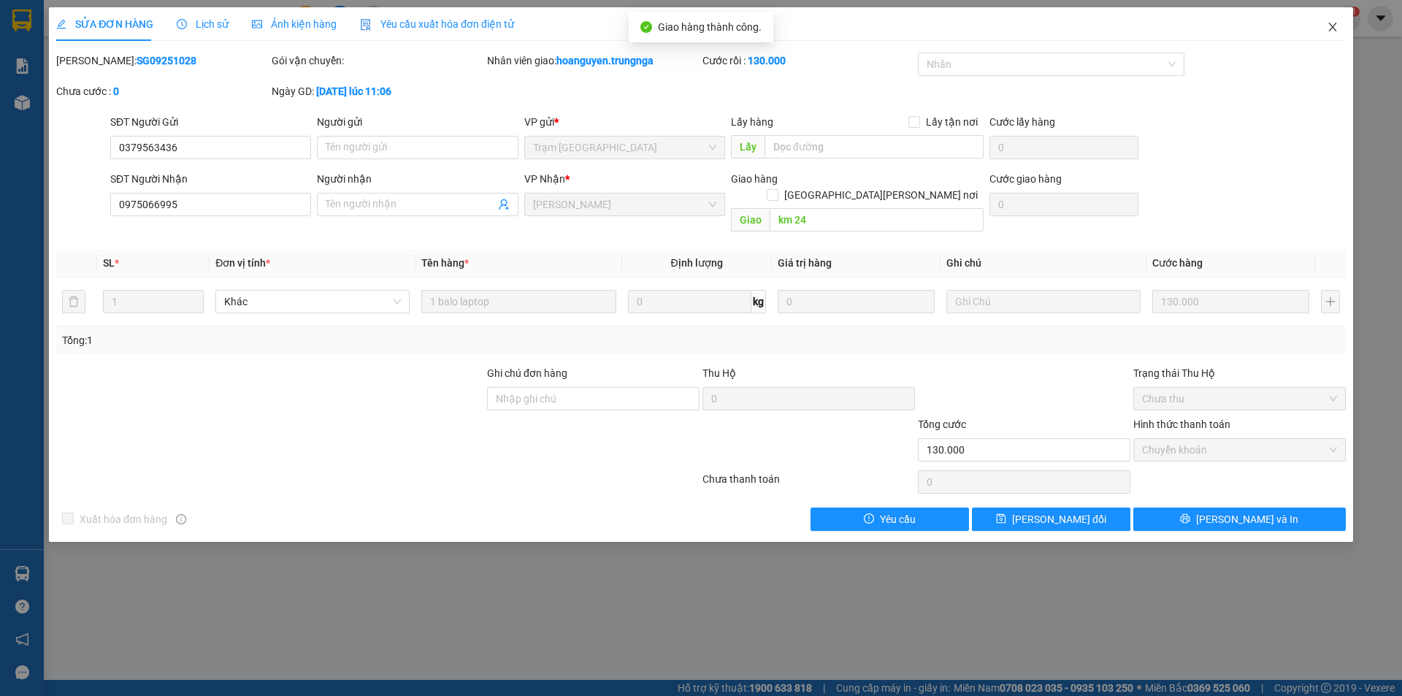
click at [1331, 29] on icon "close" at bounding box center [1332, 27] width 8 height 9
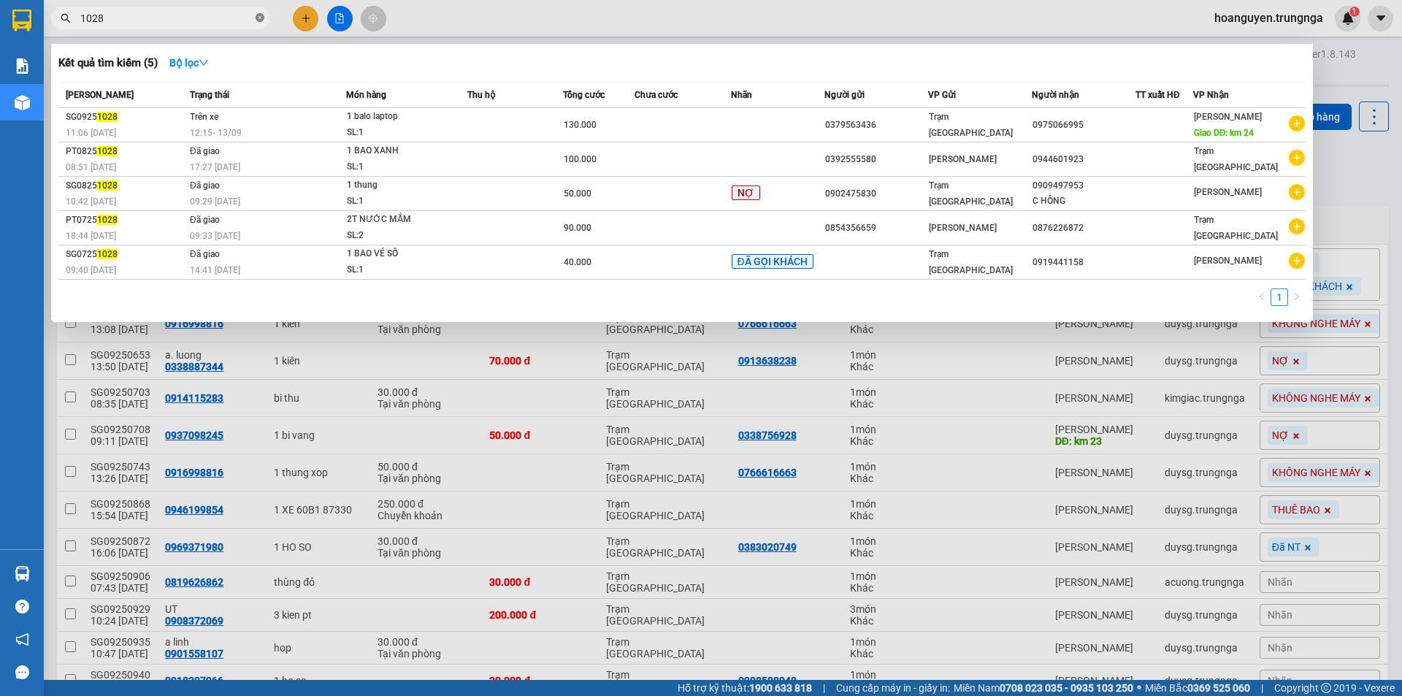
click at [260, 16] on icon "close-circle" at bounding box center [260, 17] width 9 height 9
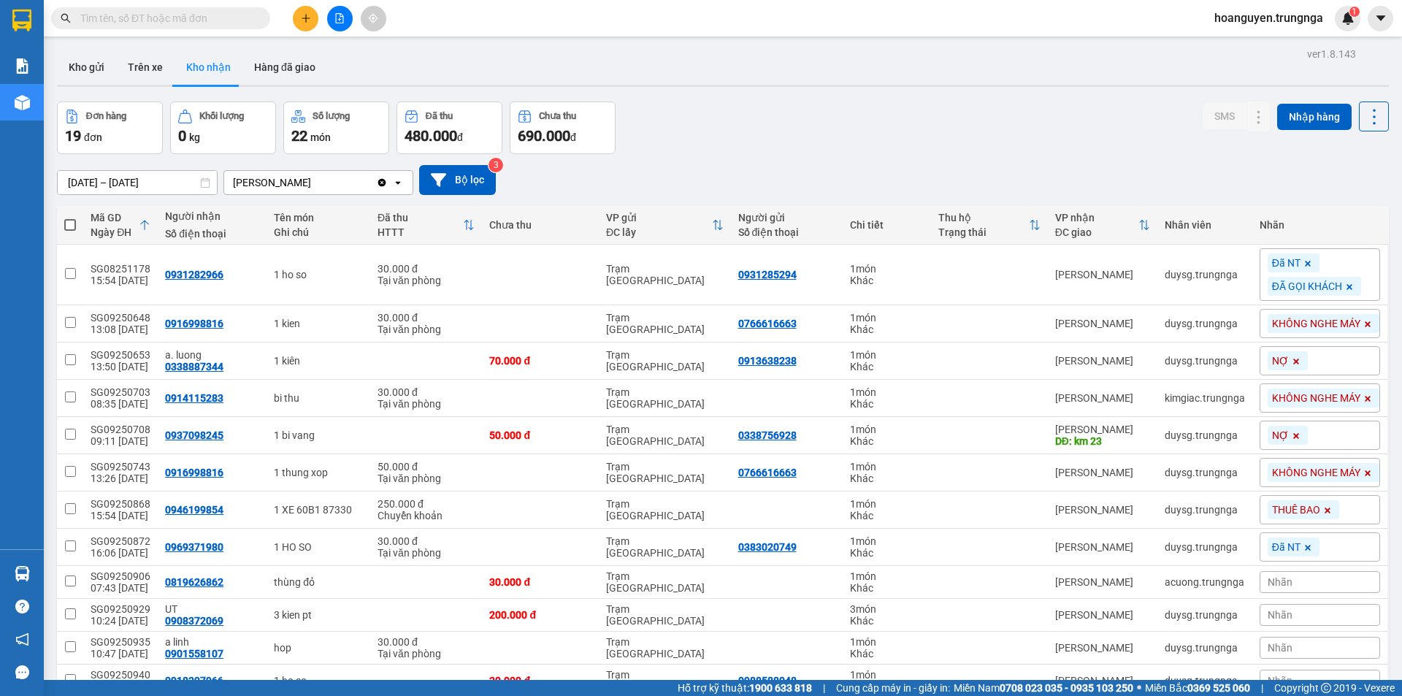
click at [236, 15] on input "text" at bounding box center [166, 18] width 172 height 16
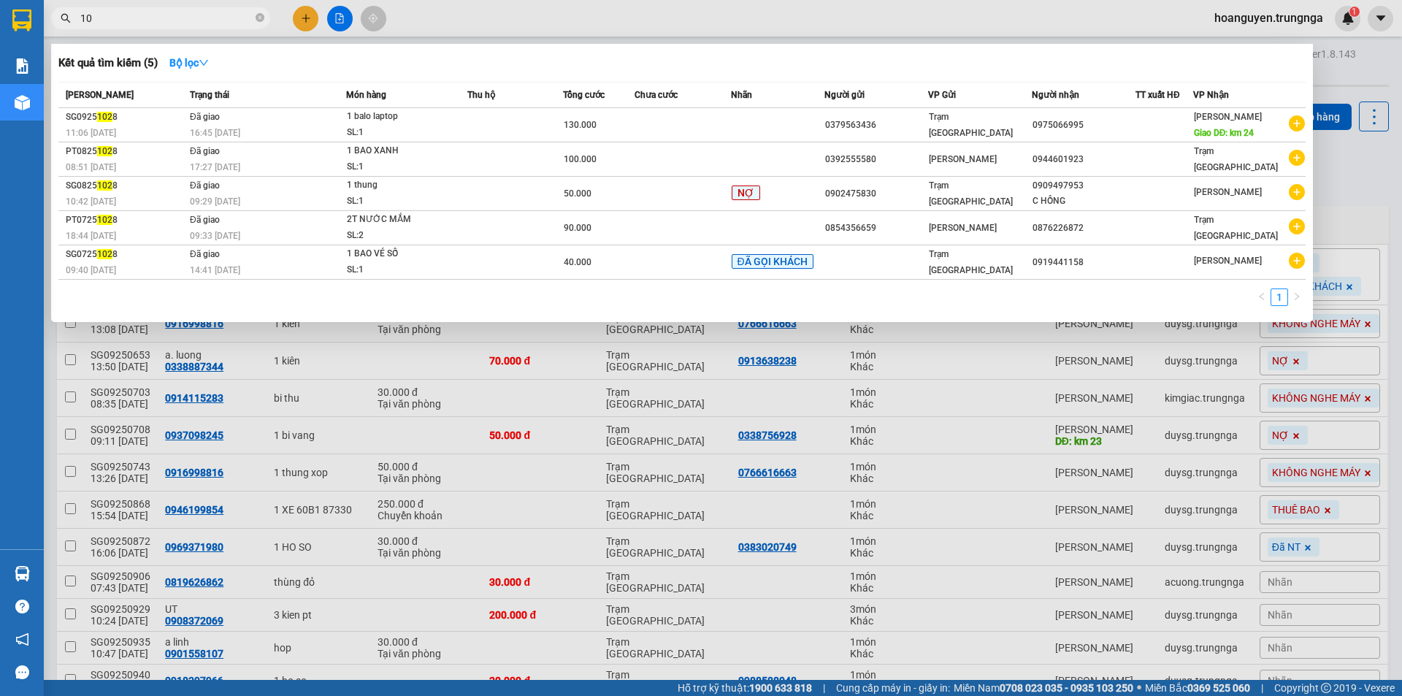
type input "1"
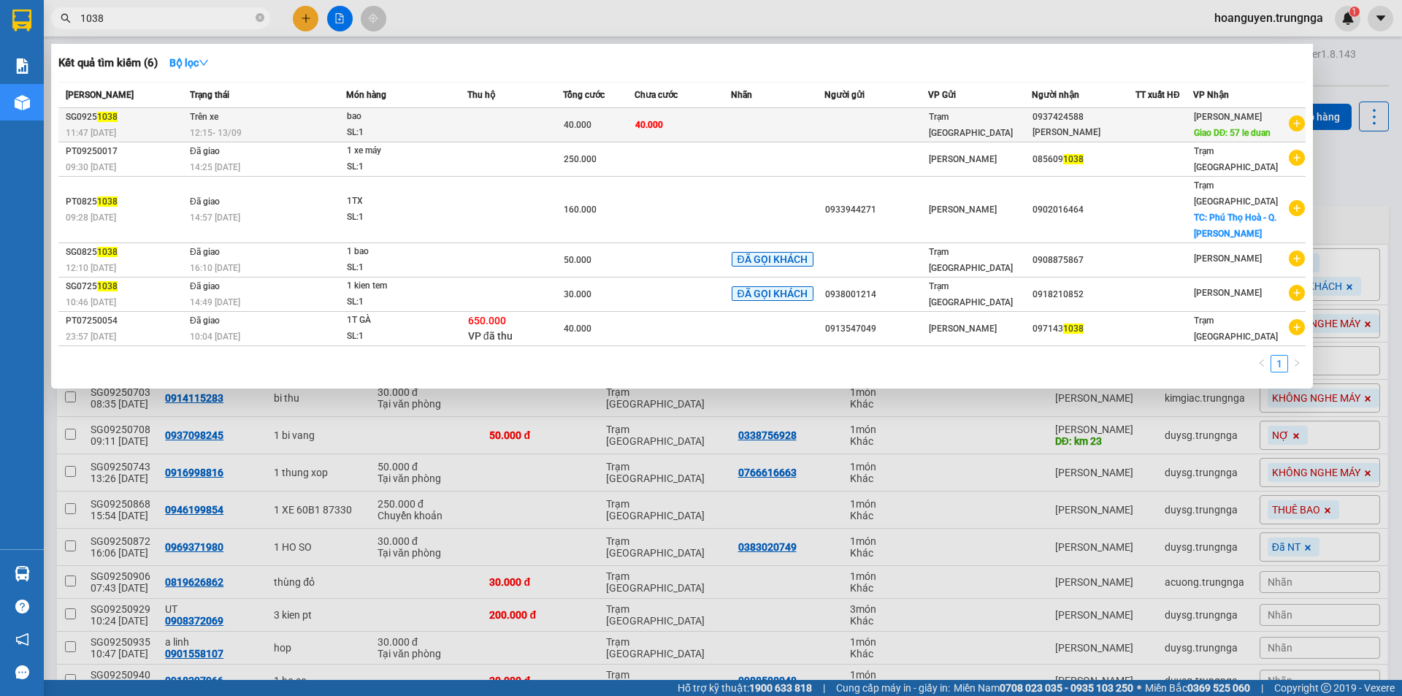
type input "1038"
click at [575, 134] on td "40.000" at bounding box center [599, 125] width 72 height 34
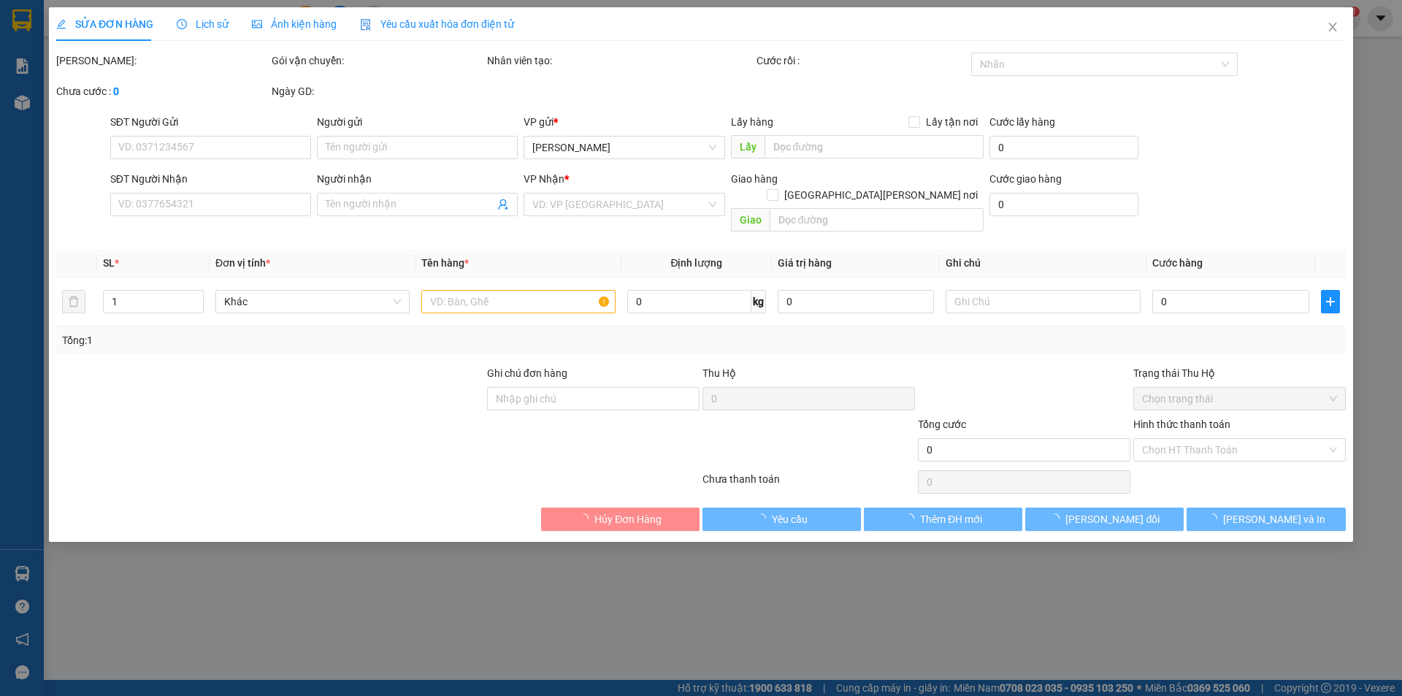
type input "0937424588"
type input "[PERSON_NAME]"
type input "57 [PERSON_NAME]"
type input "40.000"
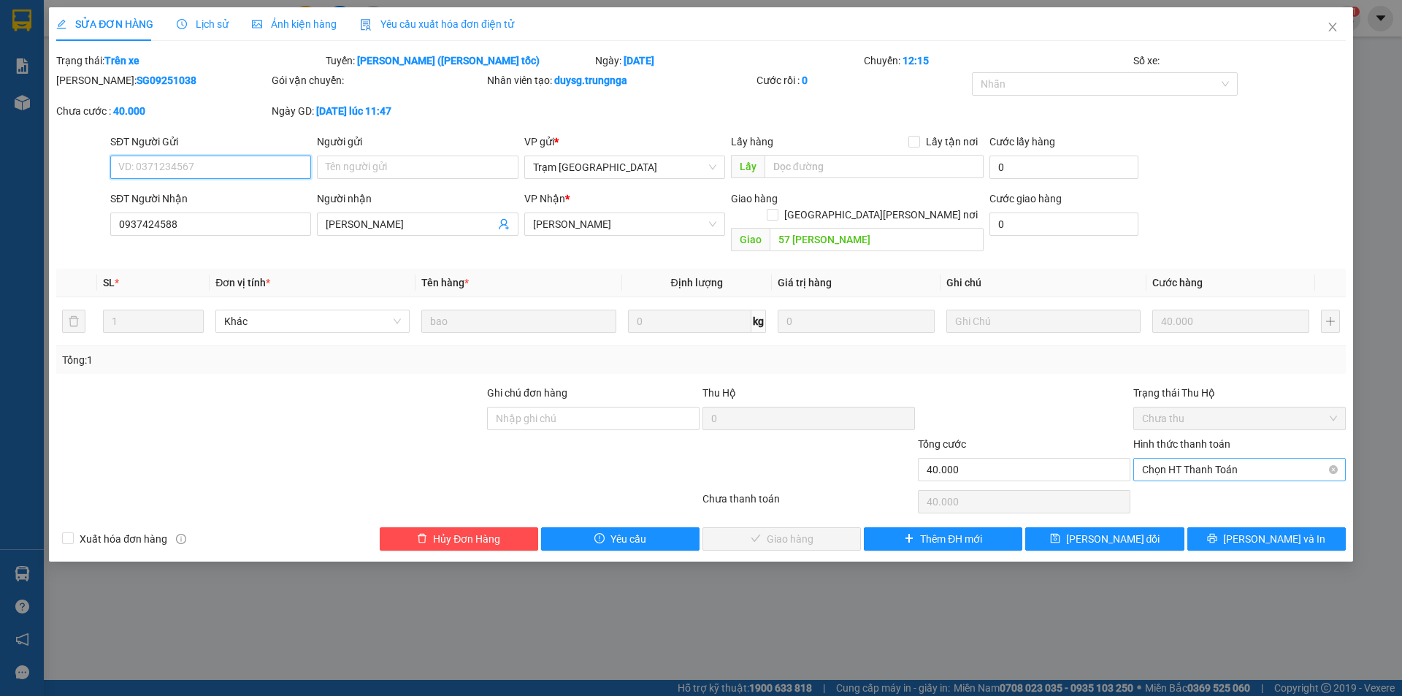
click at [1181, 459] on span "Chọn HT Thanh Toán" at bounding box center [1239, 470] width 195 height 22
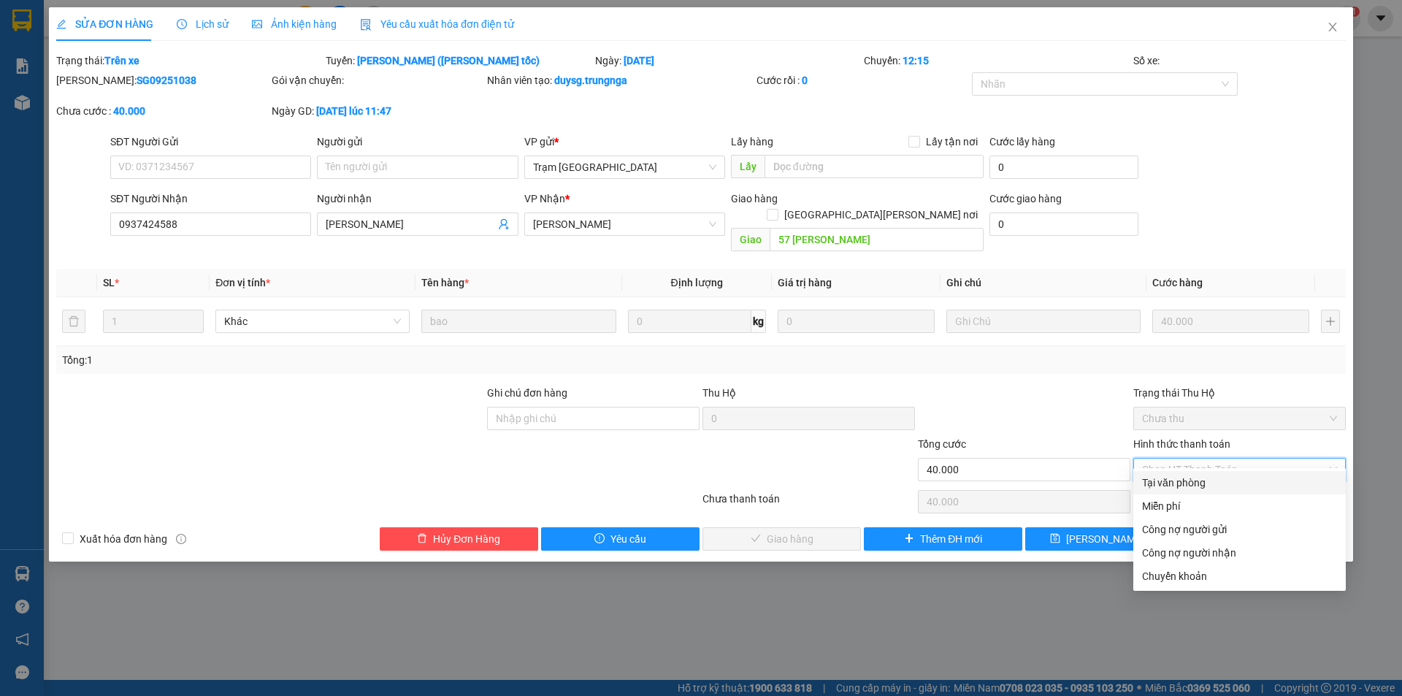
click at [1164, 478] on div "Tại văn phòng" at bounding box center [1239, 483] width 195 height 16
type input "0"
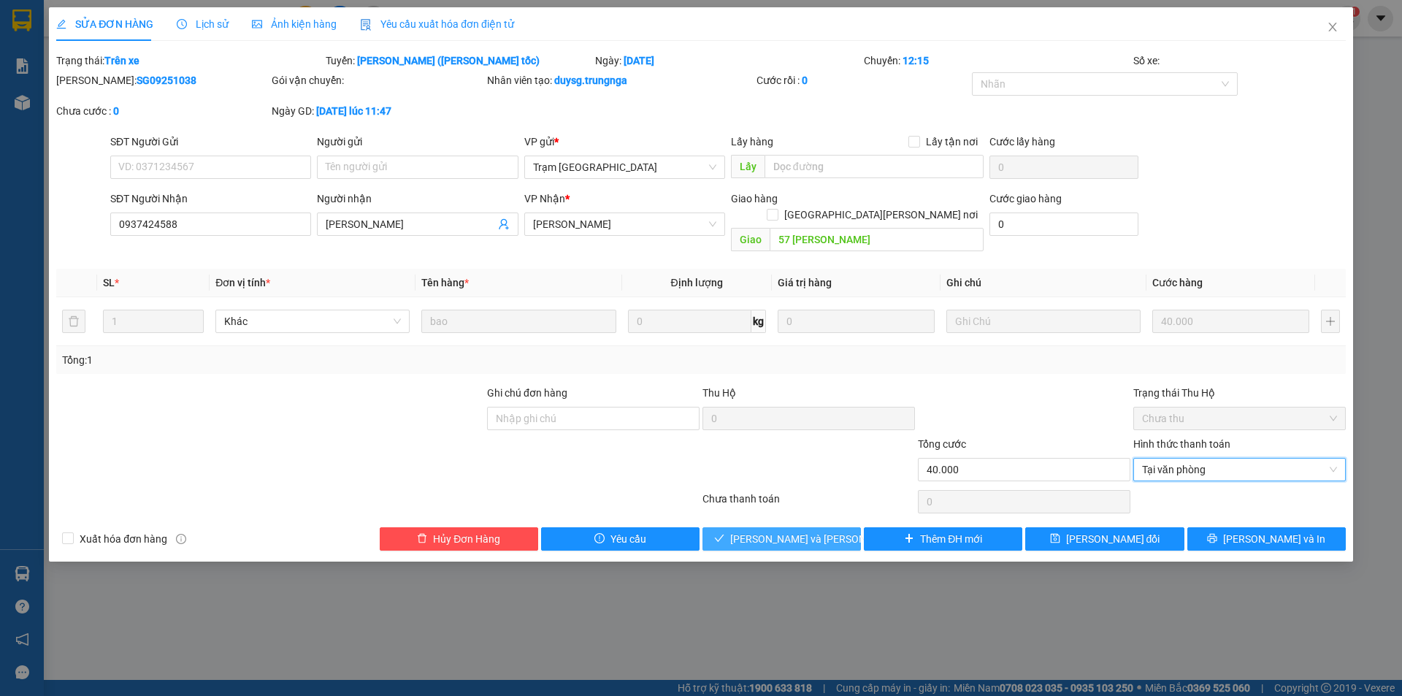
click at [807, 531] on span "[PERSON_NAME] và [PERSON_NAME] hàng" at bounding box center [828, 539] width 197 height 16
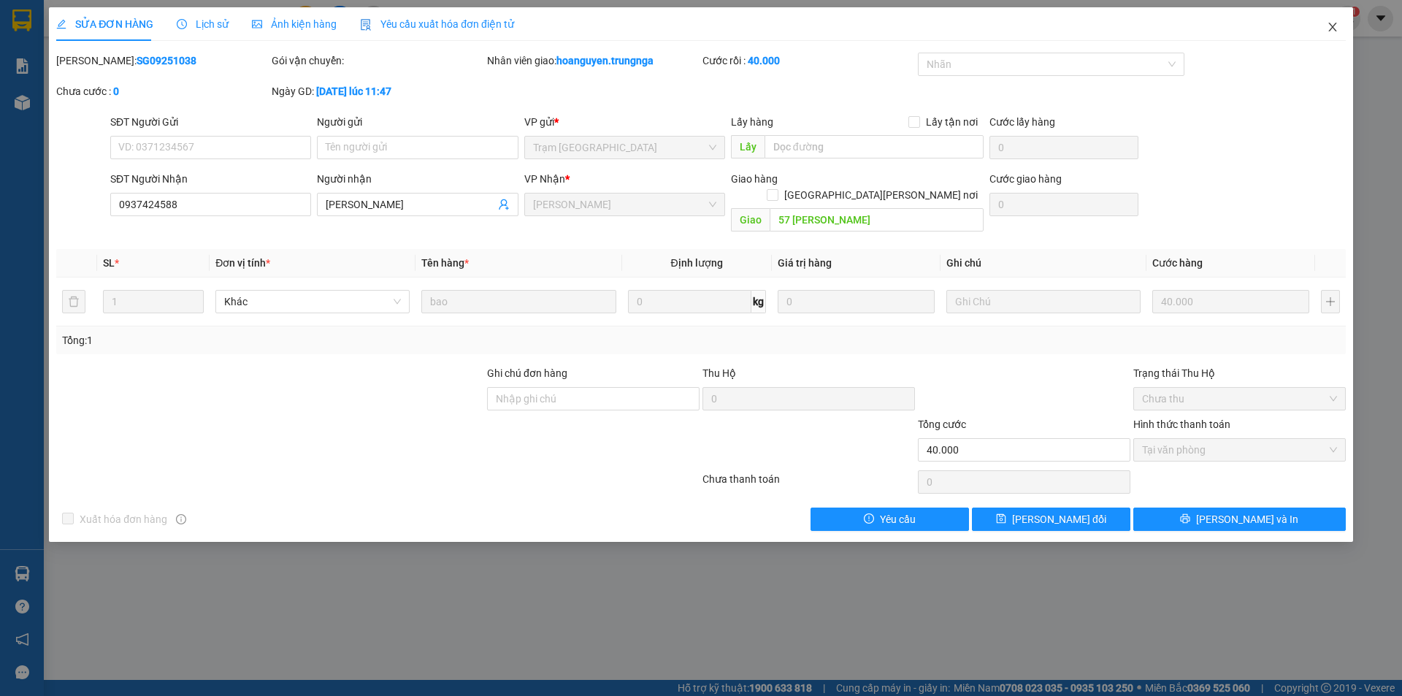
click at [1333, 24] on icon "close" at bounding box center [1333, 27] width 12 height 12
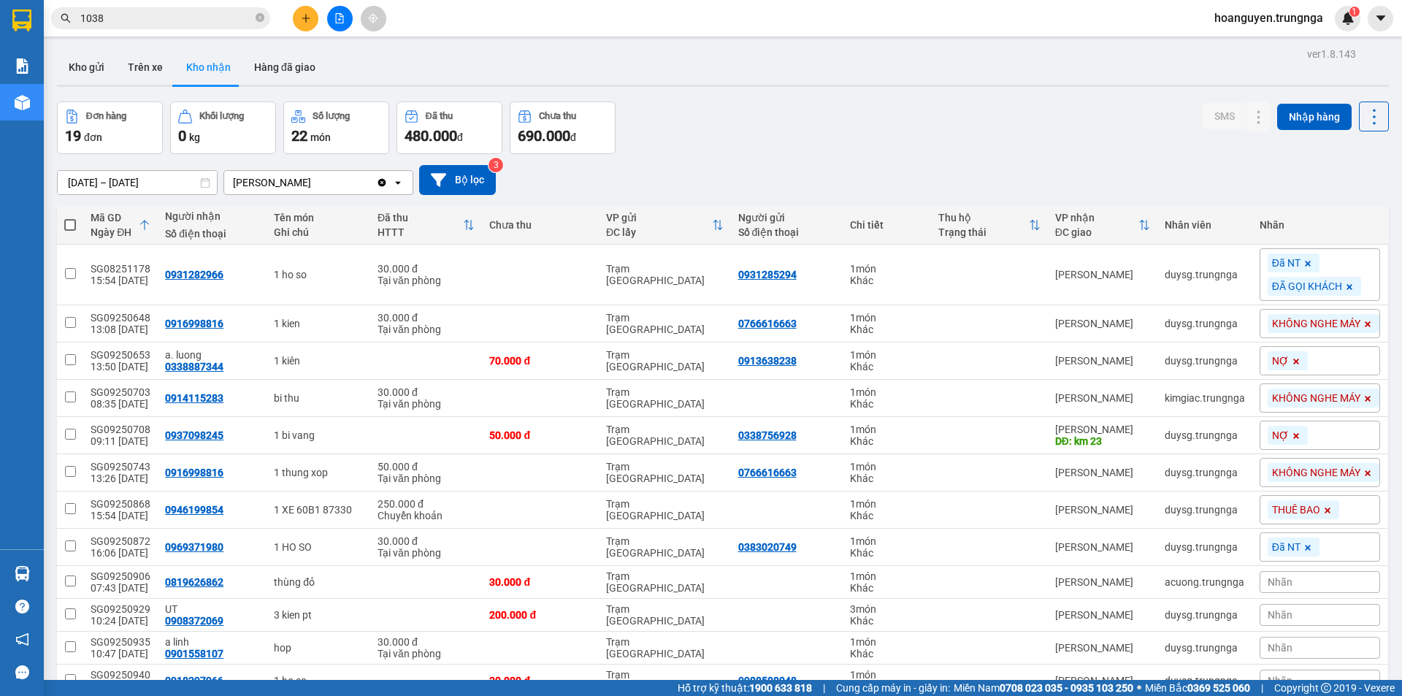
click at [240, 13] on input "1038" at bounding box center [166, 18] width 172 height 16
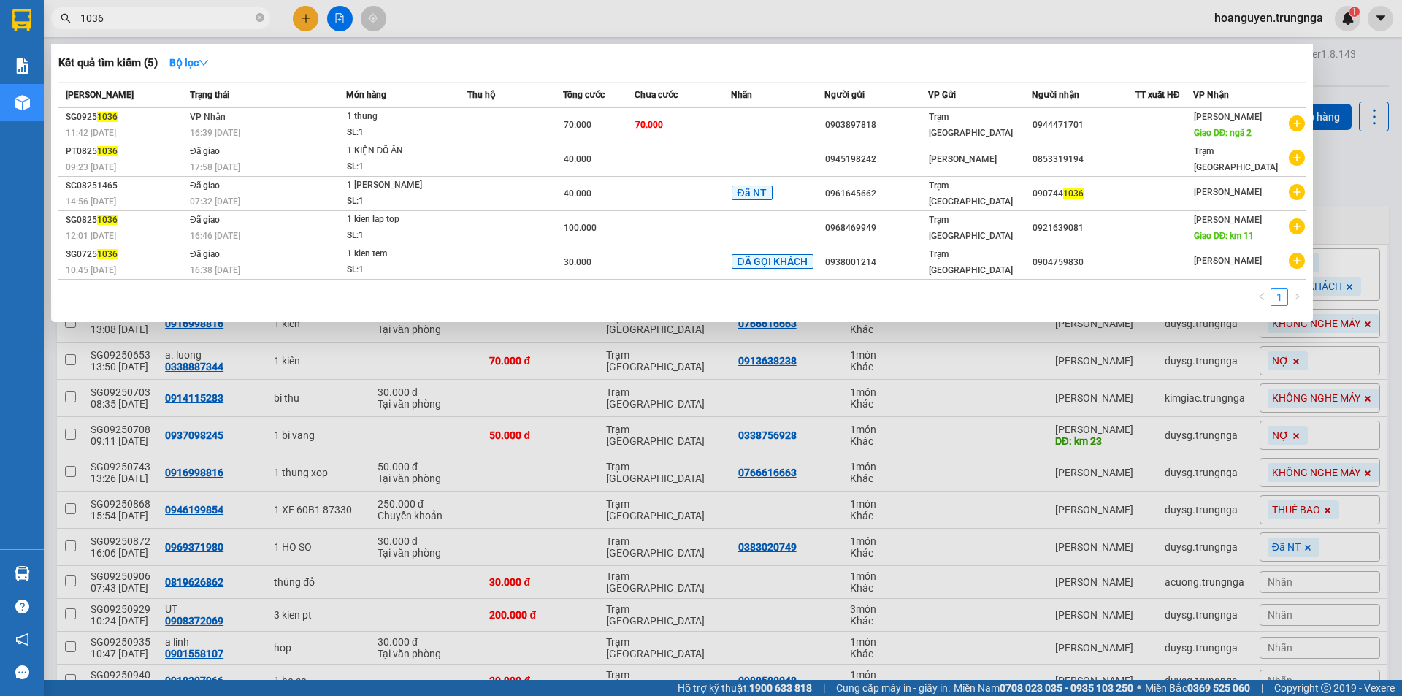
click at [485, 18] on div at bounding box center [701, 348] width 1402 height 696
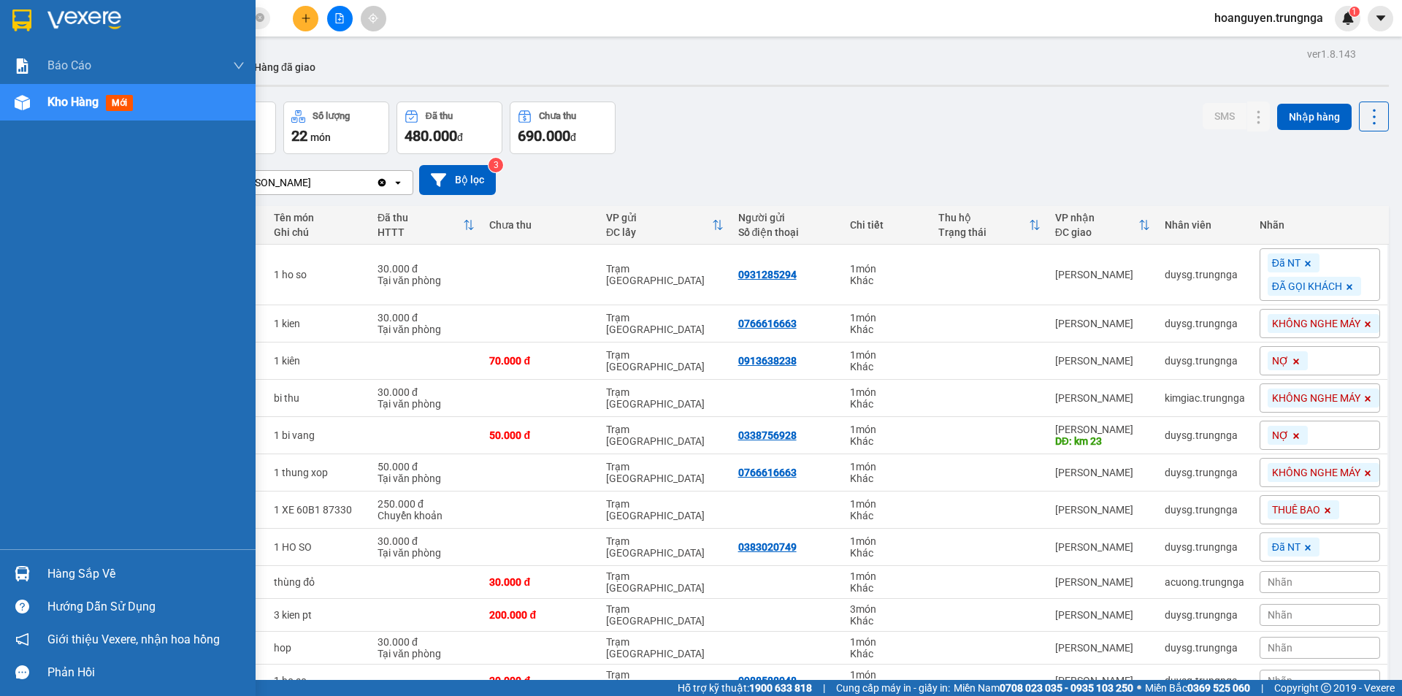
click at [23, 572] on img at bounding box center [22, 573] width 15 height 15
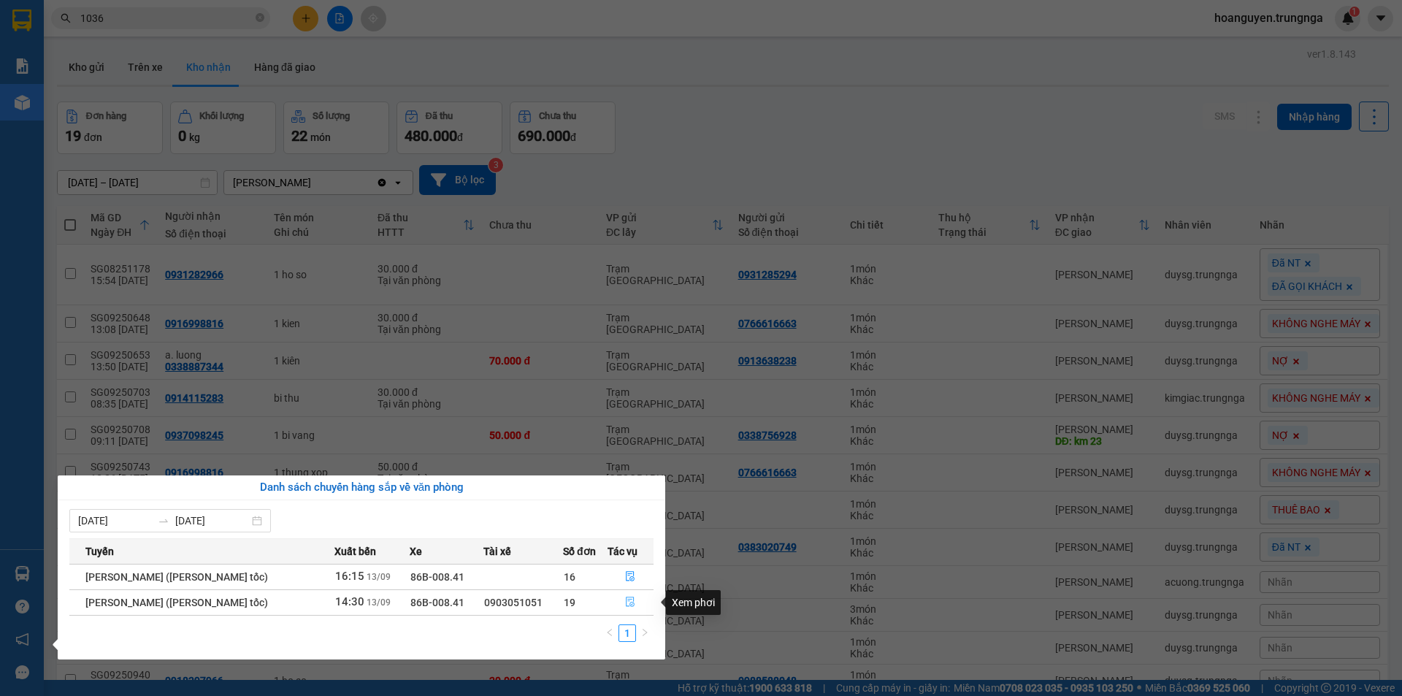
click at [628, 603] on icon "file-done" at bounding box center [630, 602] width 10 height 10
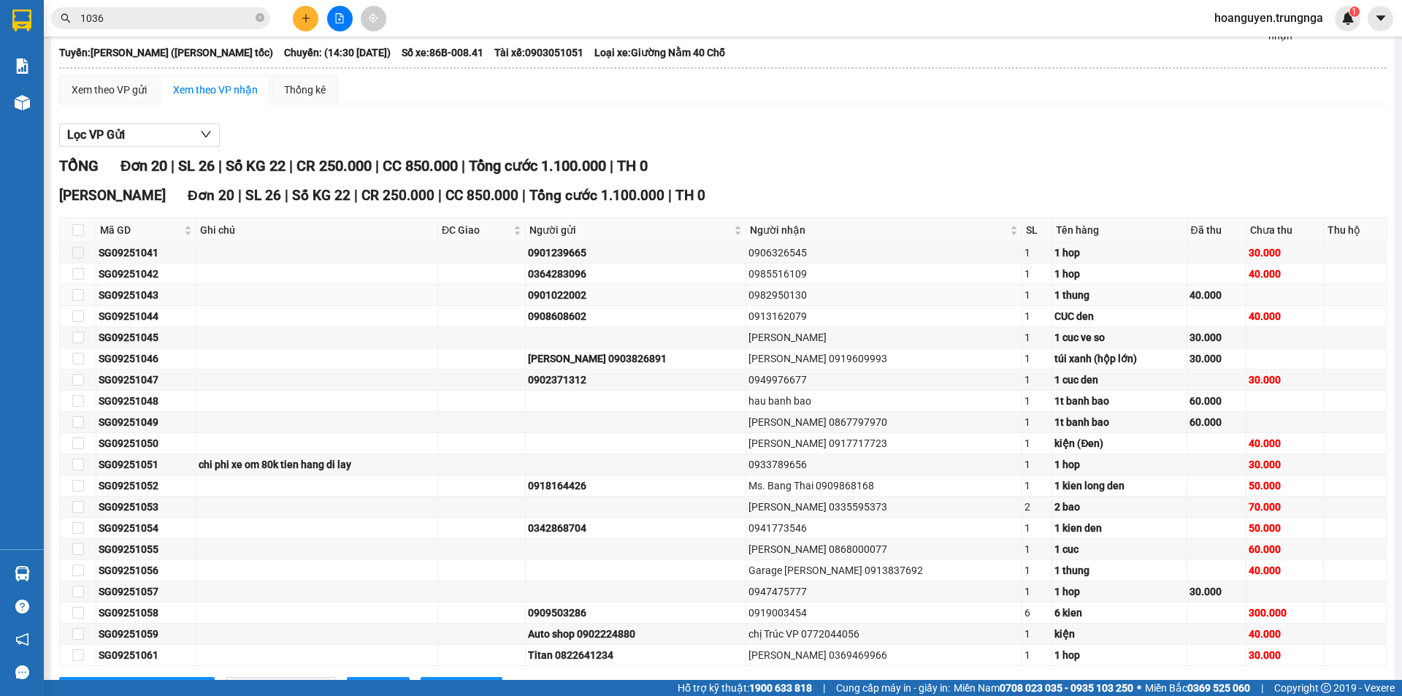
scroll to position [149, 0]
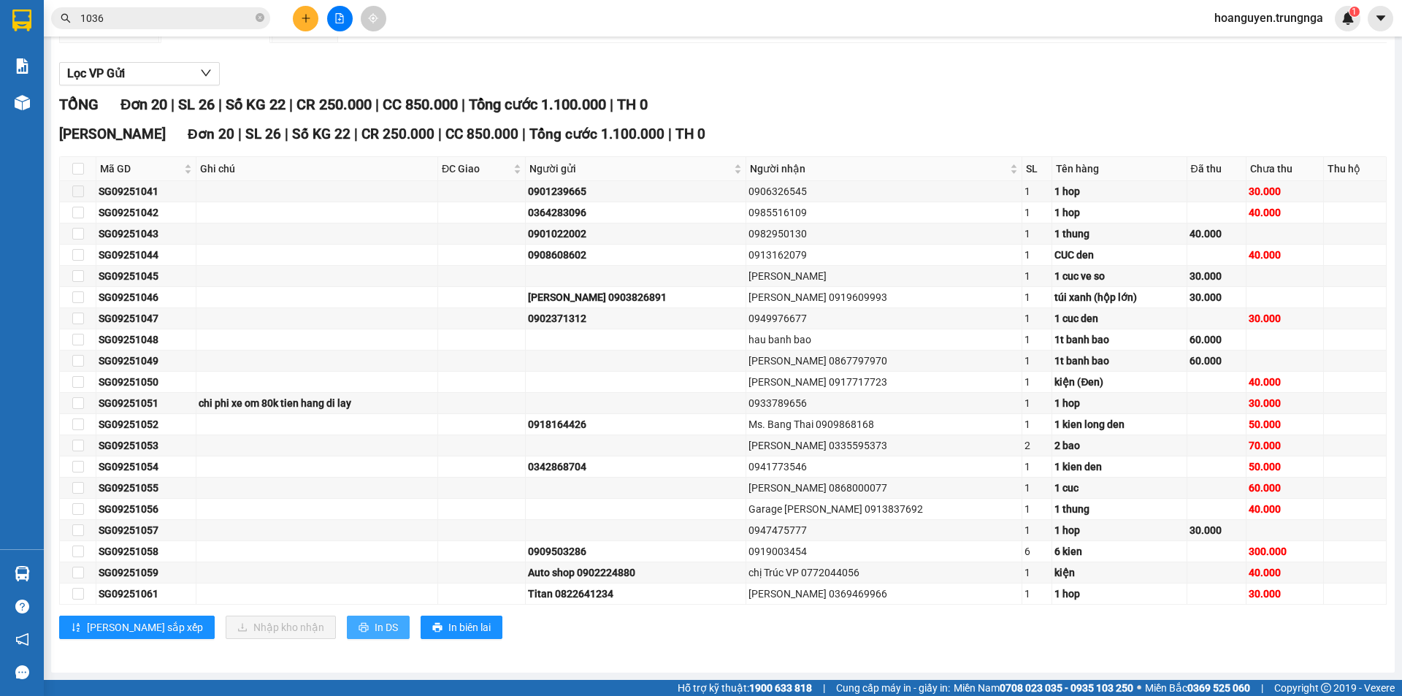
click at [375, 631] on span "In DS" at bounding box center [386, 627] width 23 height 16
click at [255, 18] on span "1036" at bounding box center [160, 18] width 219 height 22
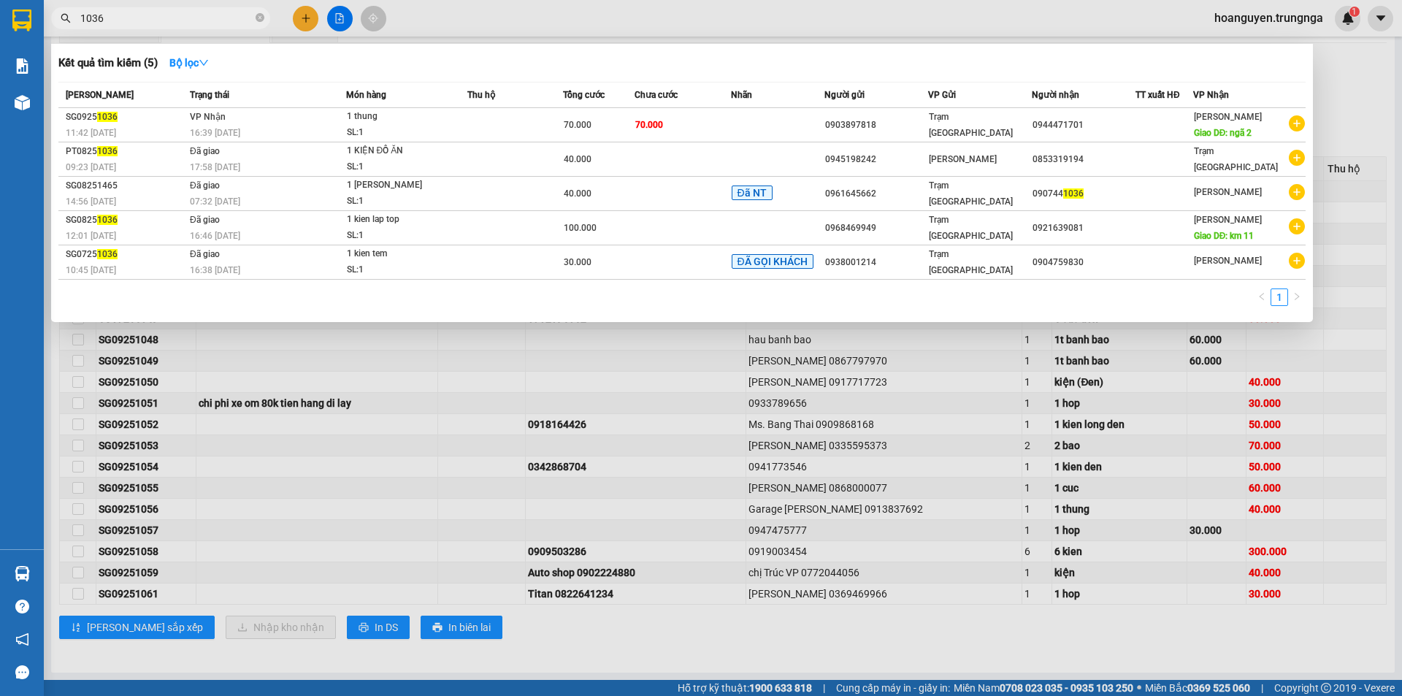
click at [237, 16] on input "1036" at bounding box center [166, 18] width 172 height 16
drag, startPoint x: 218, startPoint y: 16, endPoint x: 156, endPoint y: 16, distance: 61.3
click at [156, 16] on input "1036" at bounding box center [166, 18] width 172 height 16
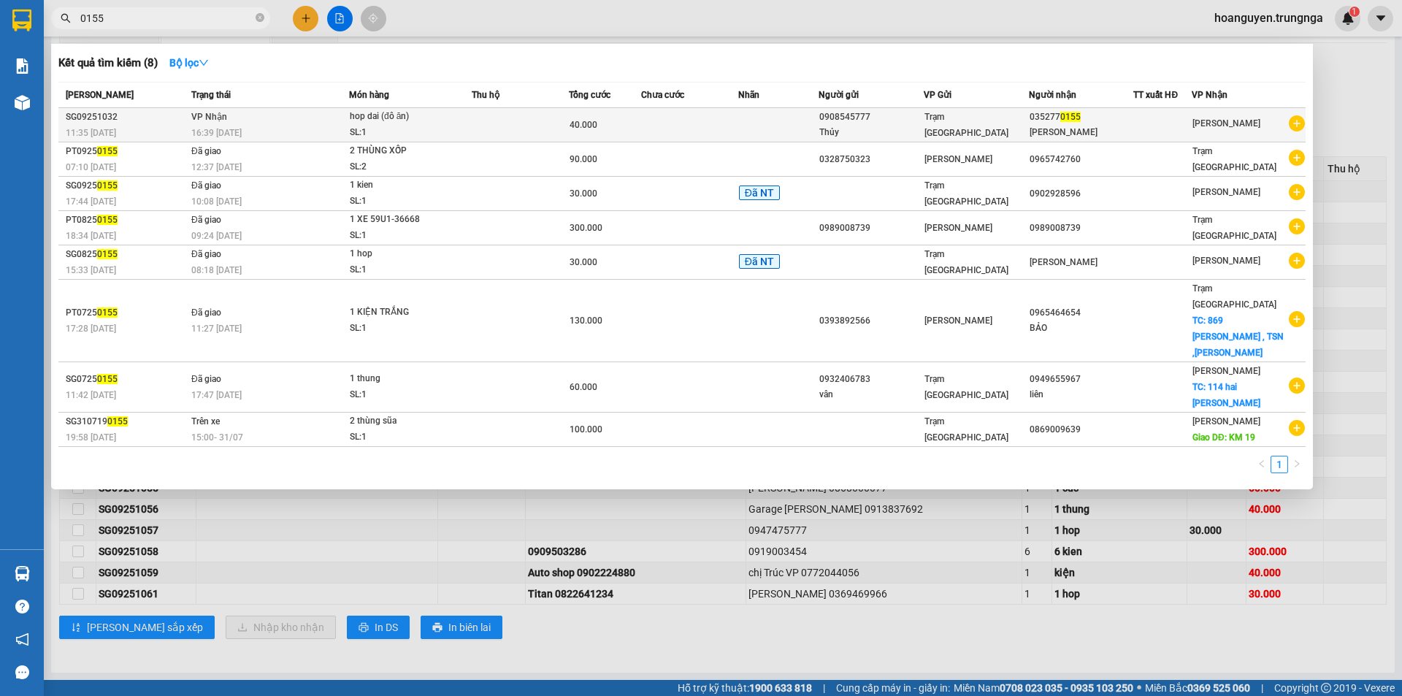
type input "0155"
click at [429, 123] on div "hop dai (đô ăn)" at bounding box center [405, 117] width 110 height 16
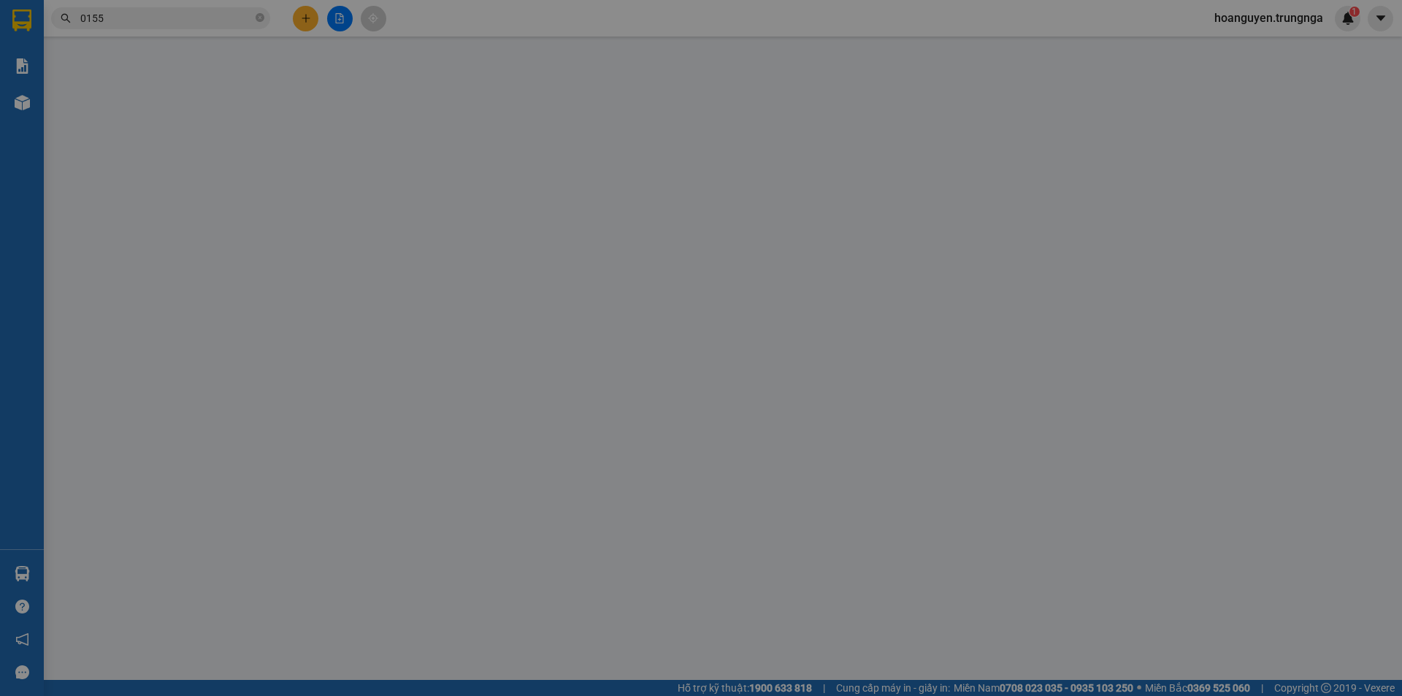
type input "0908545777"
type input "Thủy"
type input "0352770155"
type input "[PERSON_NAME]"
type input "40.000"
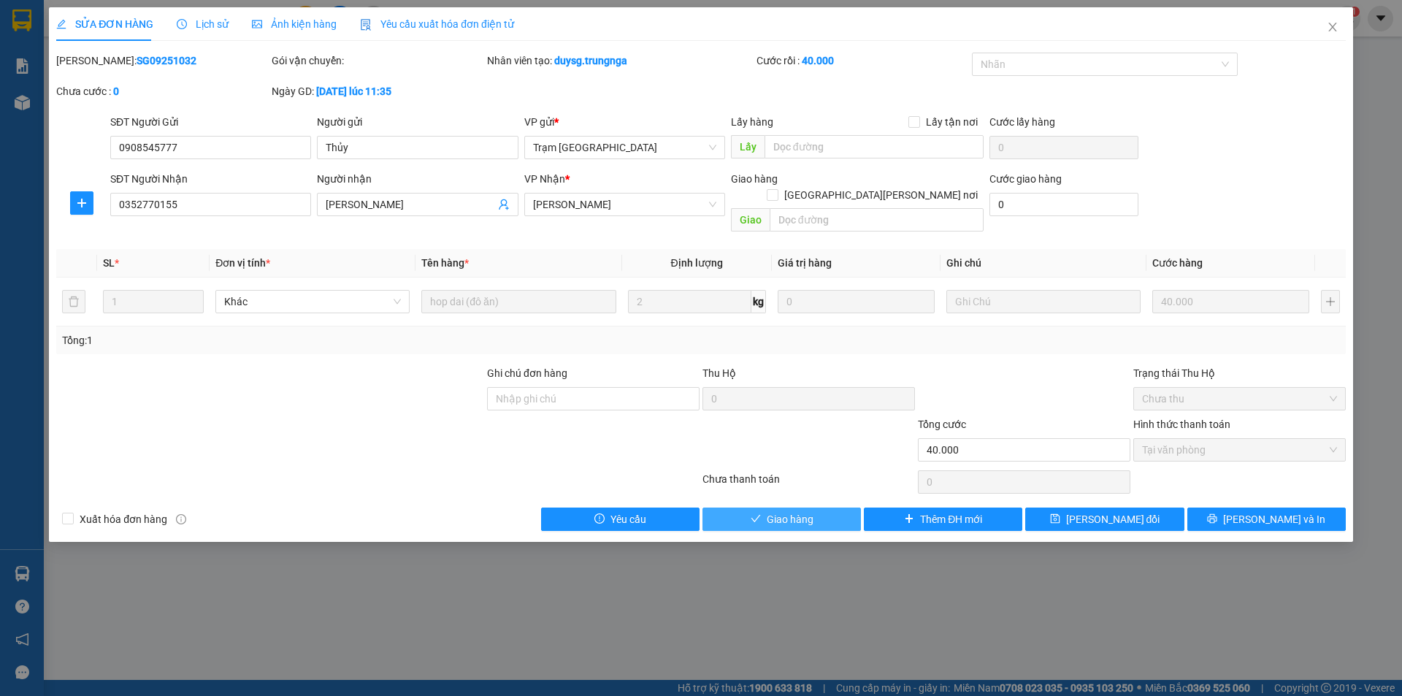
click at [783, 511] on span "Giao hàng" at bounding box center [790, 519] width 47 height 16
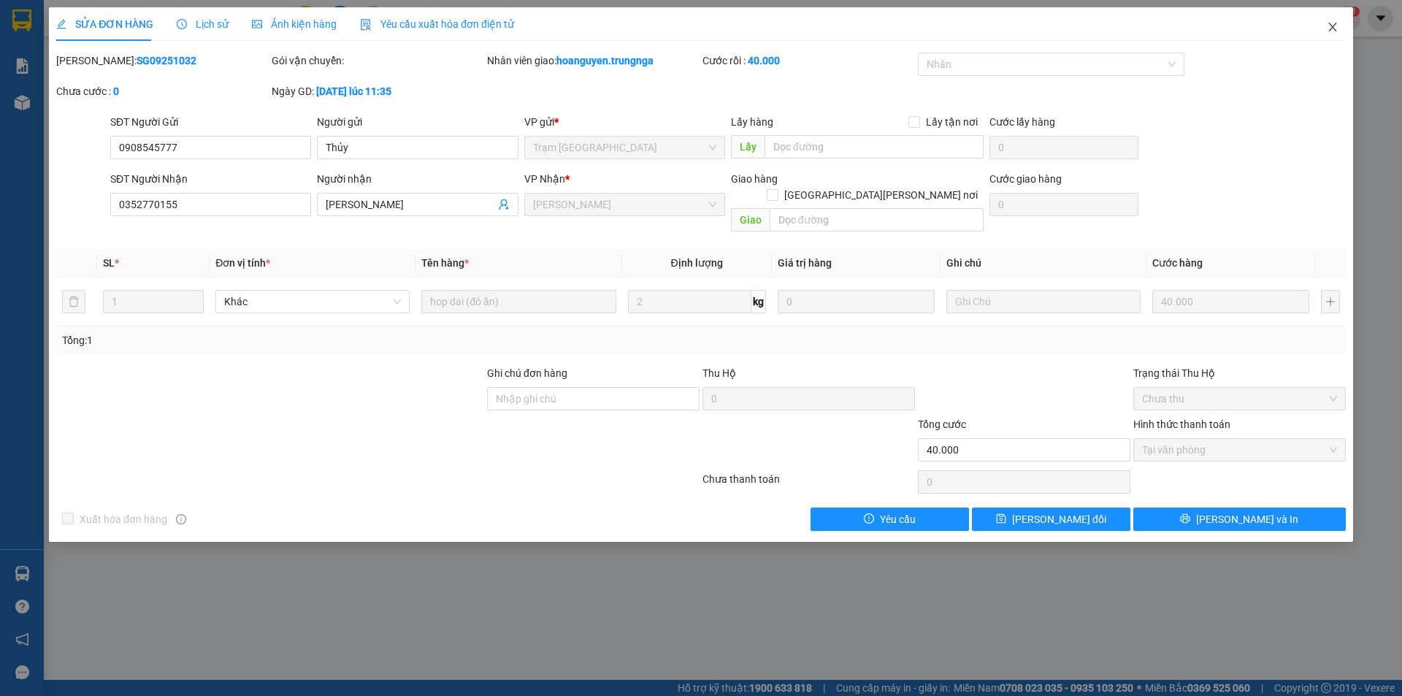
click at [1328, 27] on icon "close" at bounding box center [1333, 27] width 12 height 12
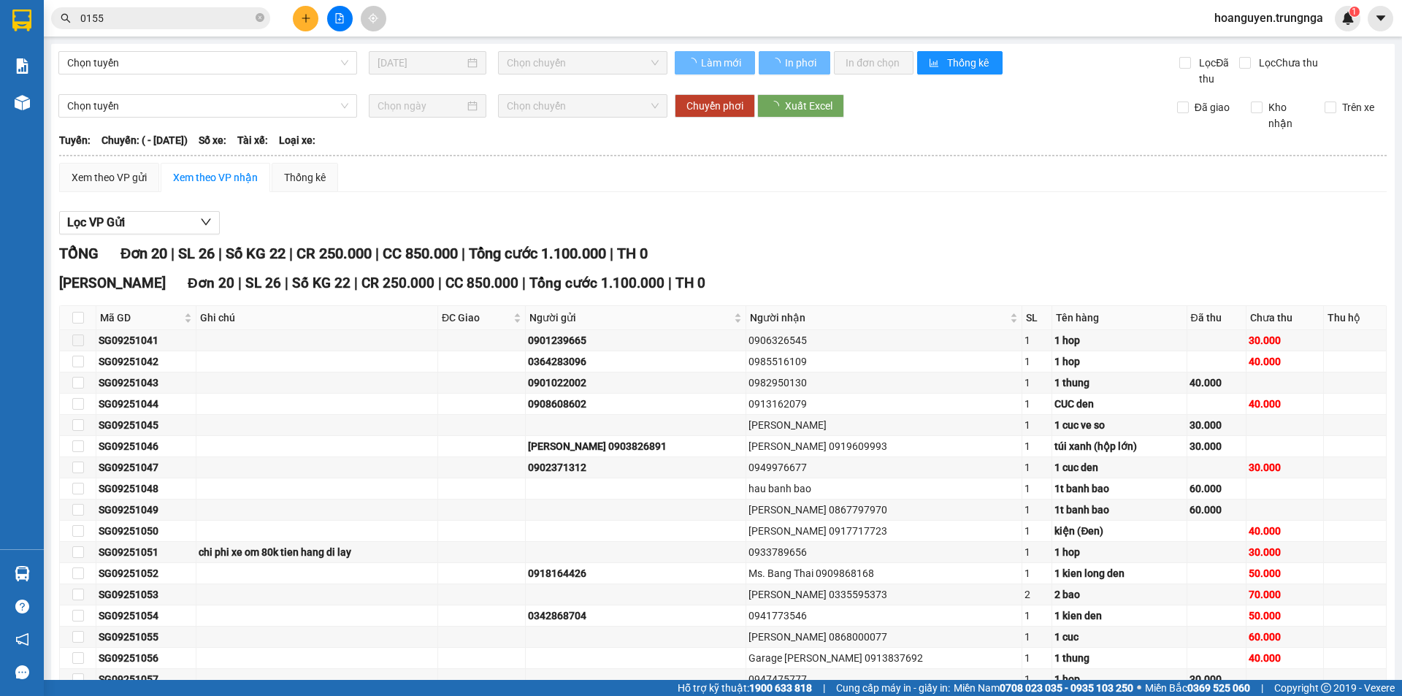
click at [209, 19] on input "0155" at bounding box center [166, 18] width 172 height 16
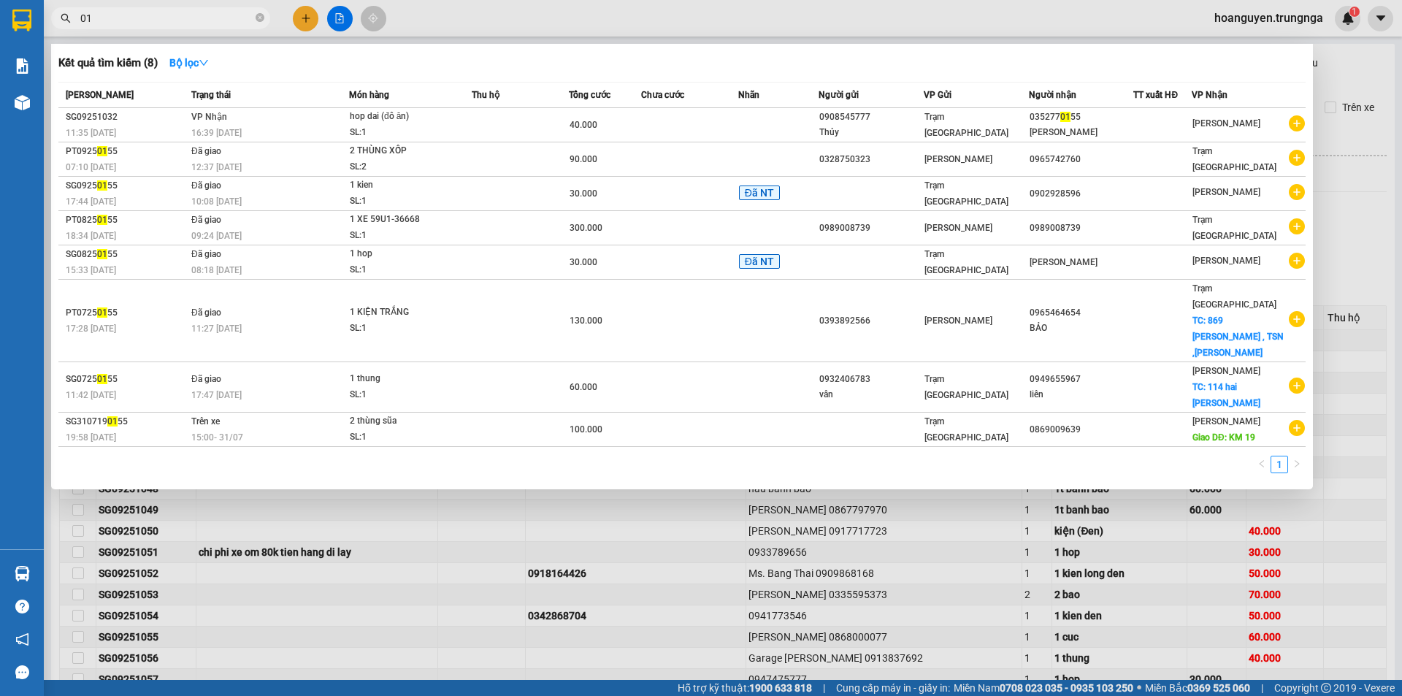
type input "0"
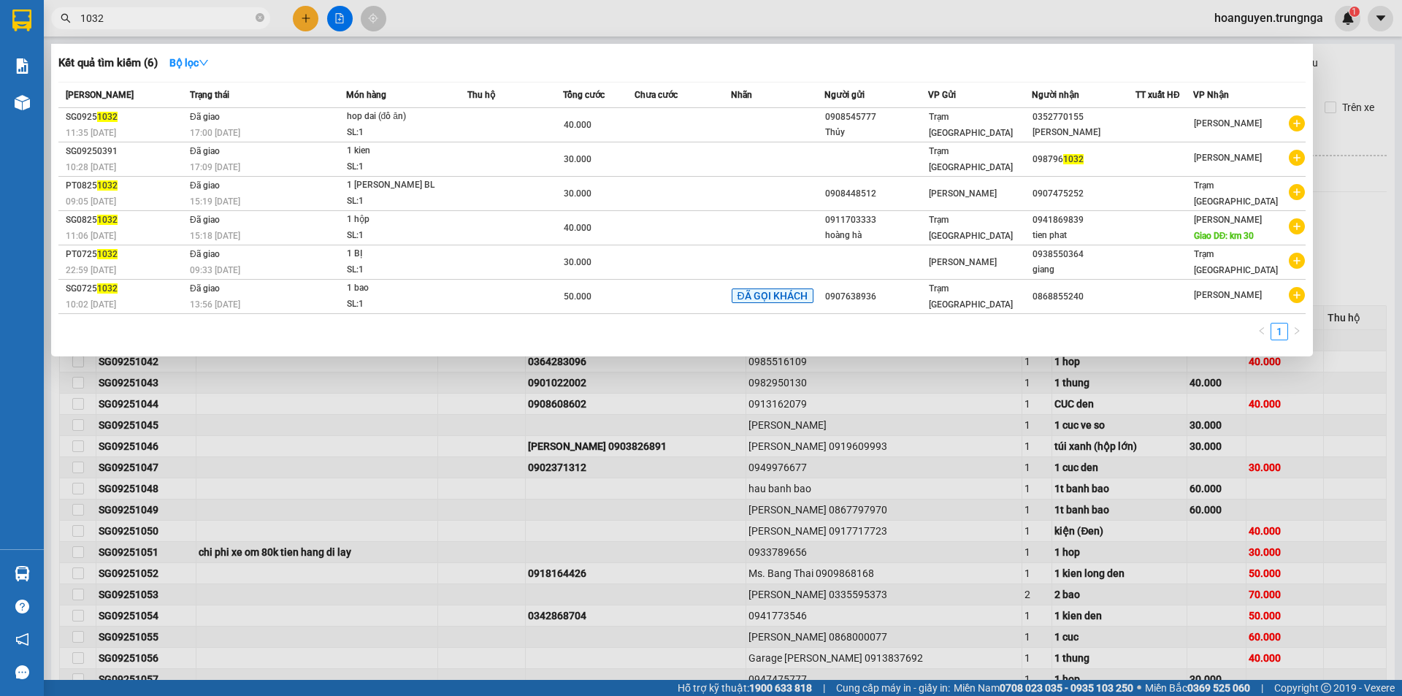
type input "1032"
click at [553, 26] on div at bounding box center [701, 348] width 1402 height 696
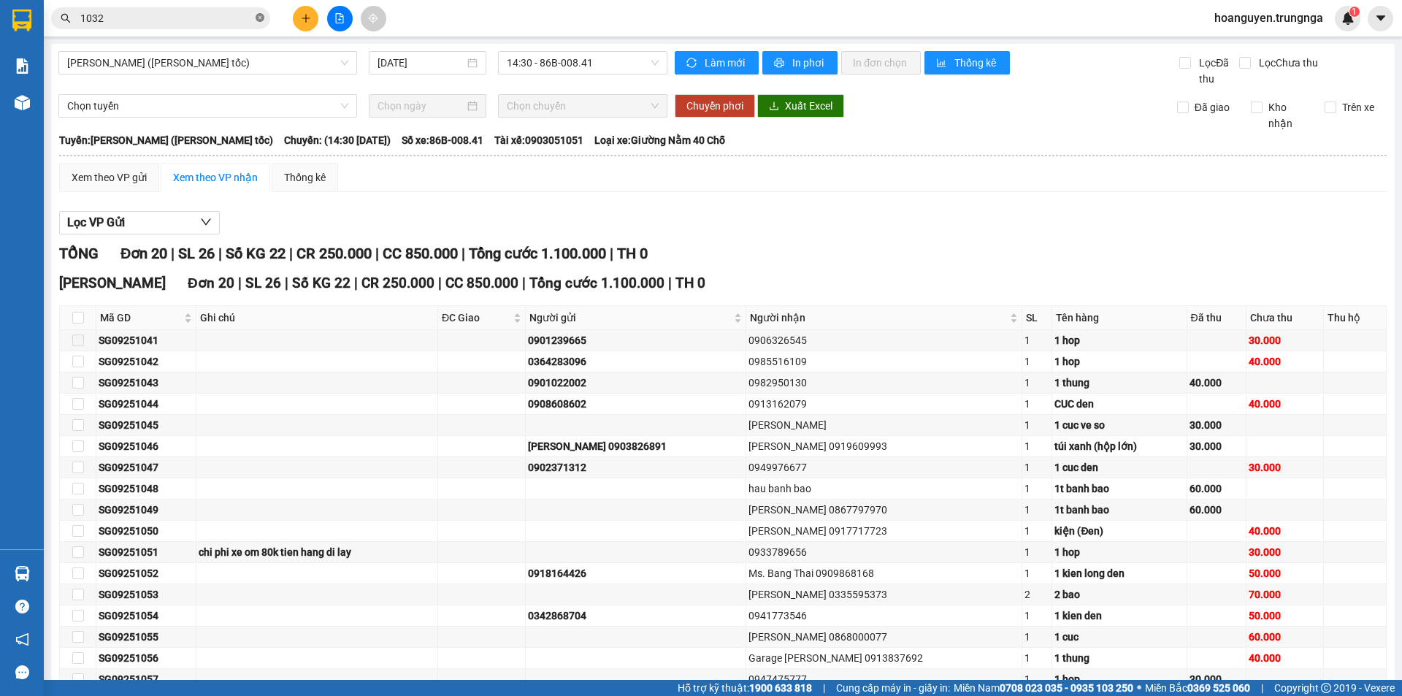
click at [260, 15] on icon "close-circle" at bounding box center [260, 17] width 9 height 9
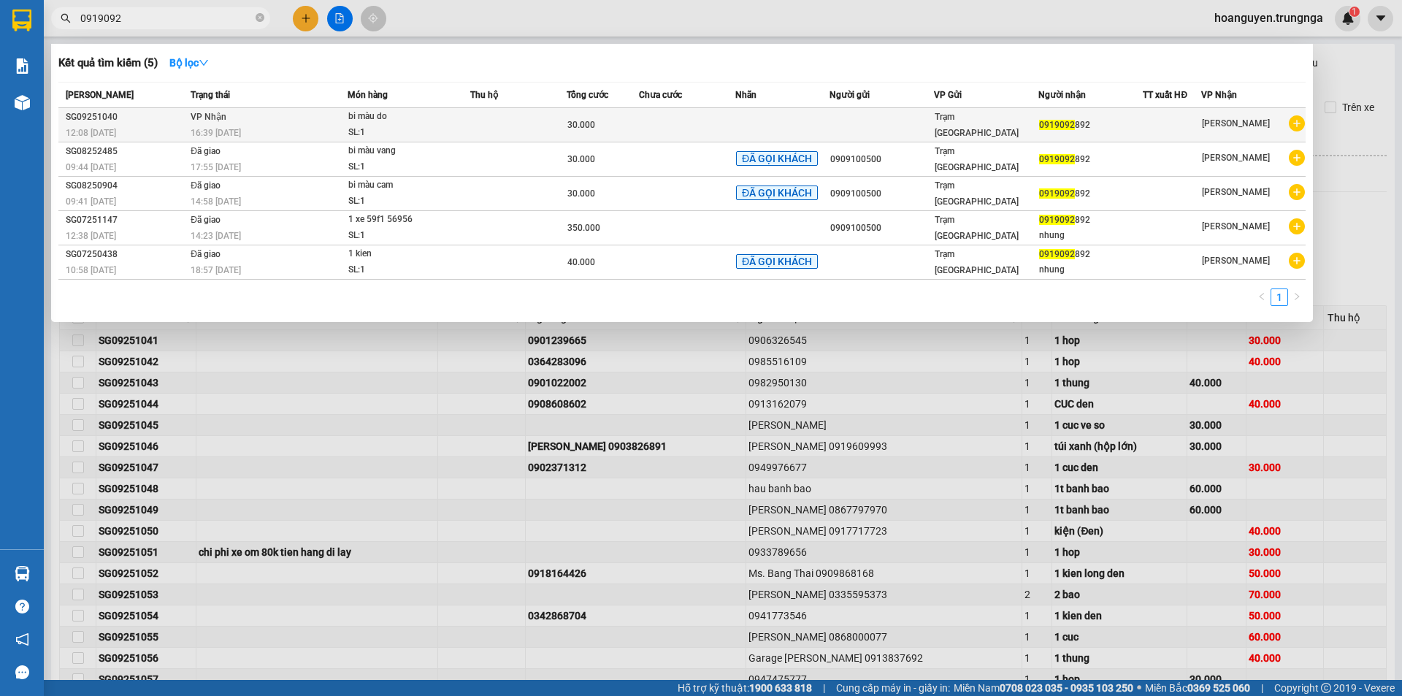
type input "0919092"
click at [692, 124] on td at bounding box center [687, 125] width 96 height 34
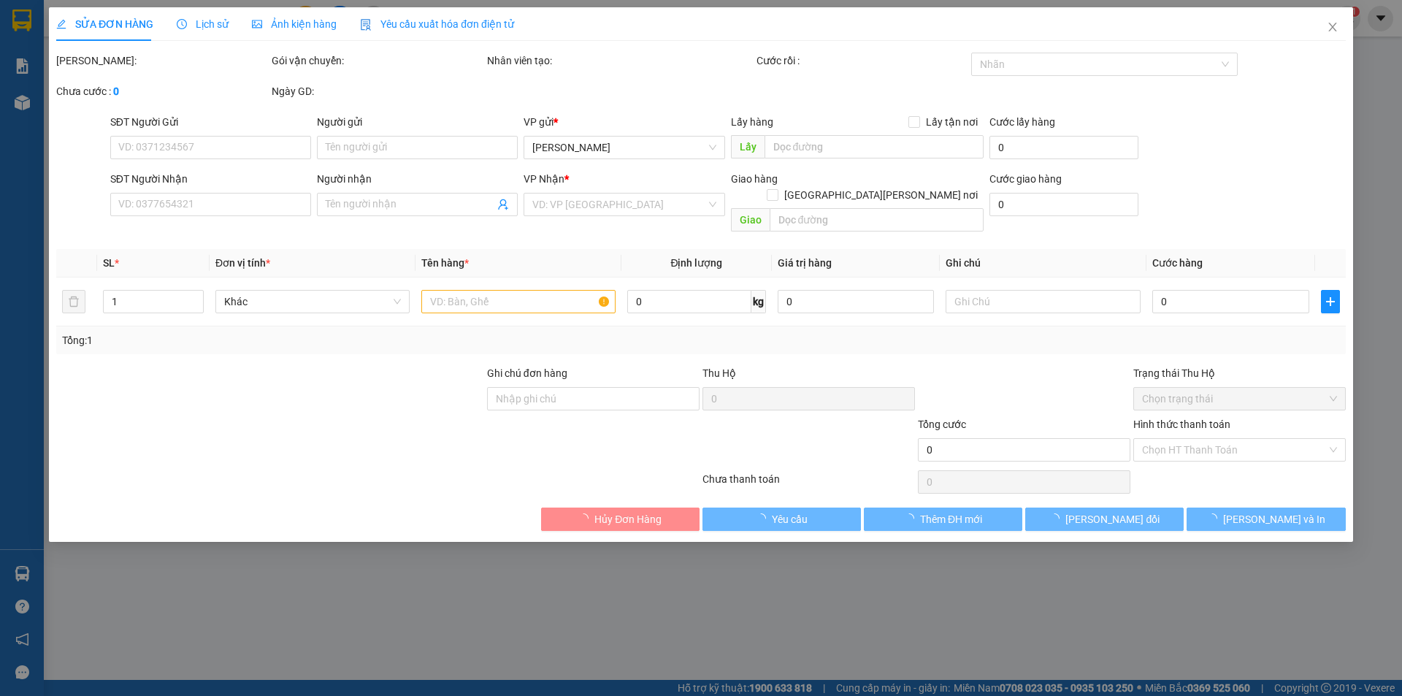
type input "0919092892"
type input "30.000"
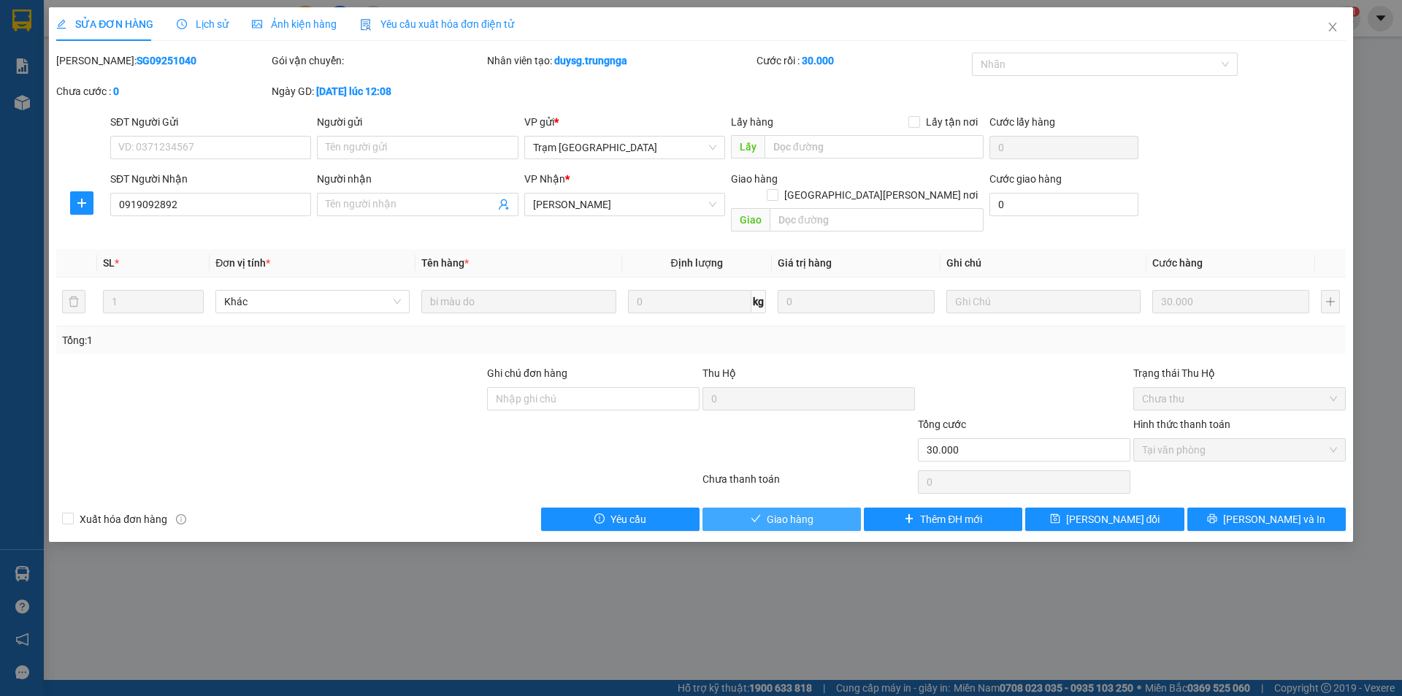
click at [785, 511] on span "Giao hàng" at bounding box center [790, 519] width 47 height 16
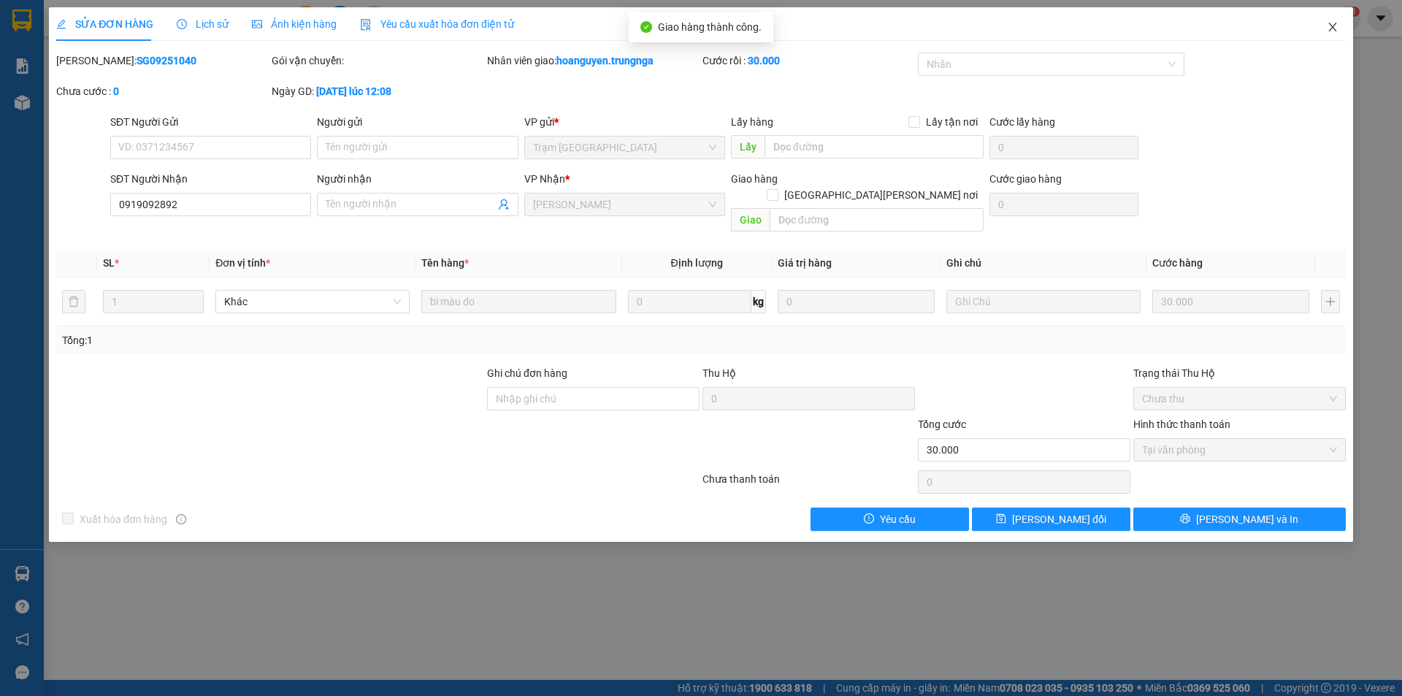
click at [1334, 23] on icon "close" at bounding box center [1333, 27] width 12 height 12
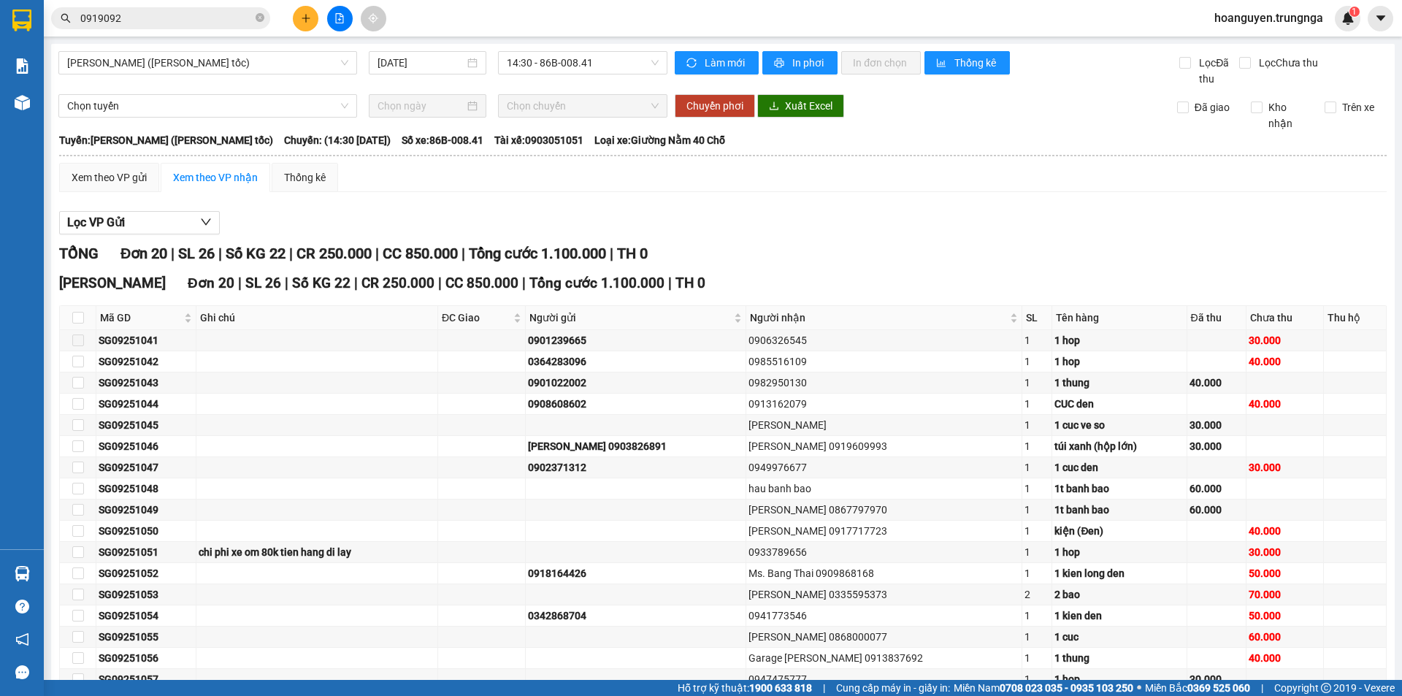
drag, startPoint x: 261, startPoint y: 15, endPoint x: 248, endPoint y: 17, distance: 13.3
click at [255, 15] on span "0919092" at bounding box center [160, 18] width 219 height 22
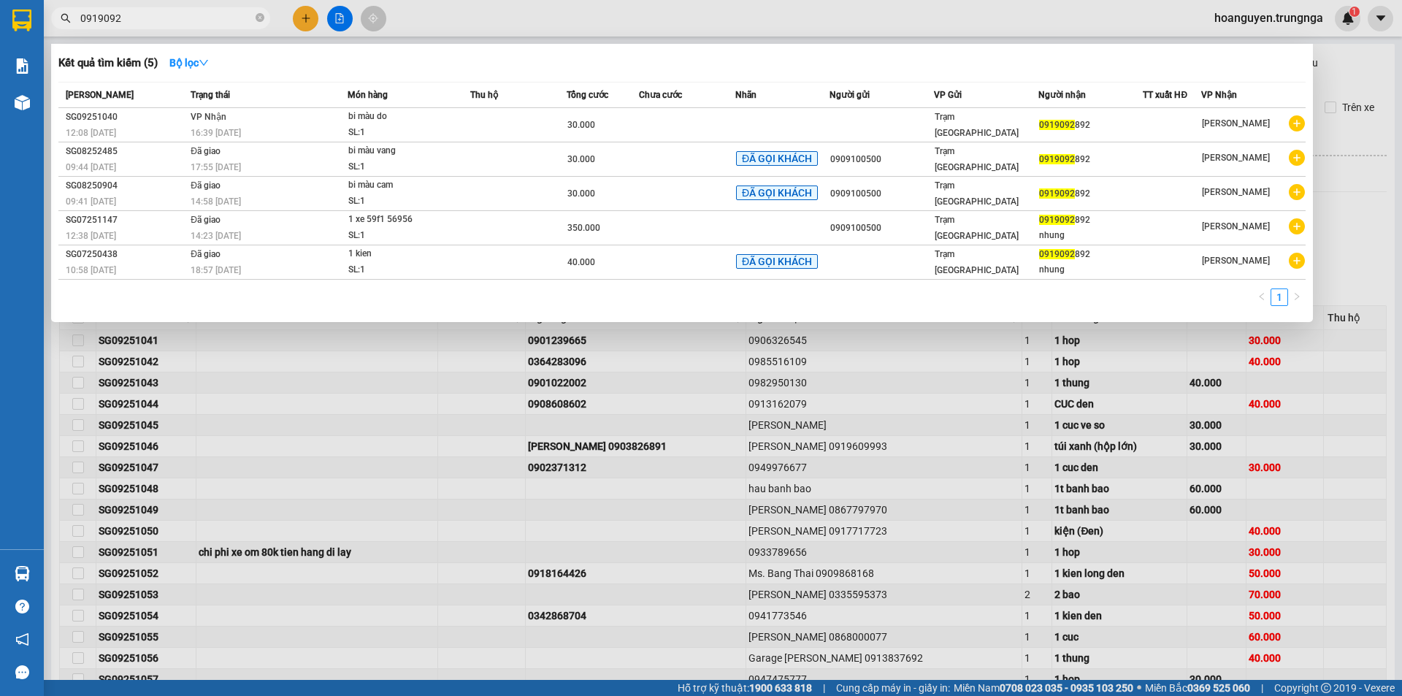
drag, startPoint x: 171, startPoint y: 18, endPoint x: 26, endPoint y: 18, distance: 145.3
click at [26, 18] on section "Kết quả [PERSON_NAME] ( 5 ) Bộ lọc Mã ĐH Trạng thái Món hàng Thu hộ Tổng [PERSO…" at bounding box center [701, 348] width 1402 height 696
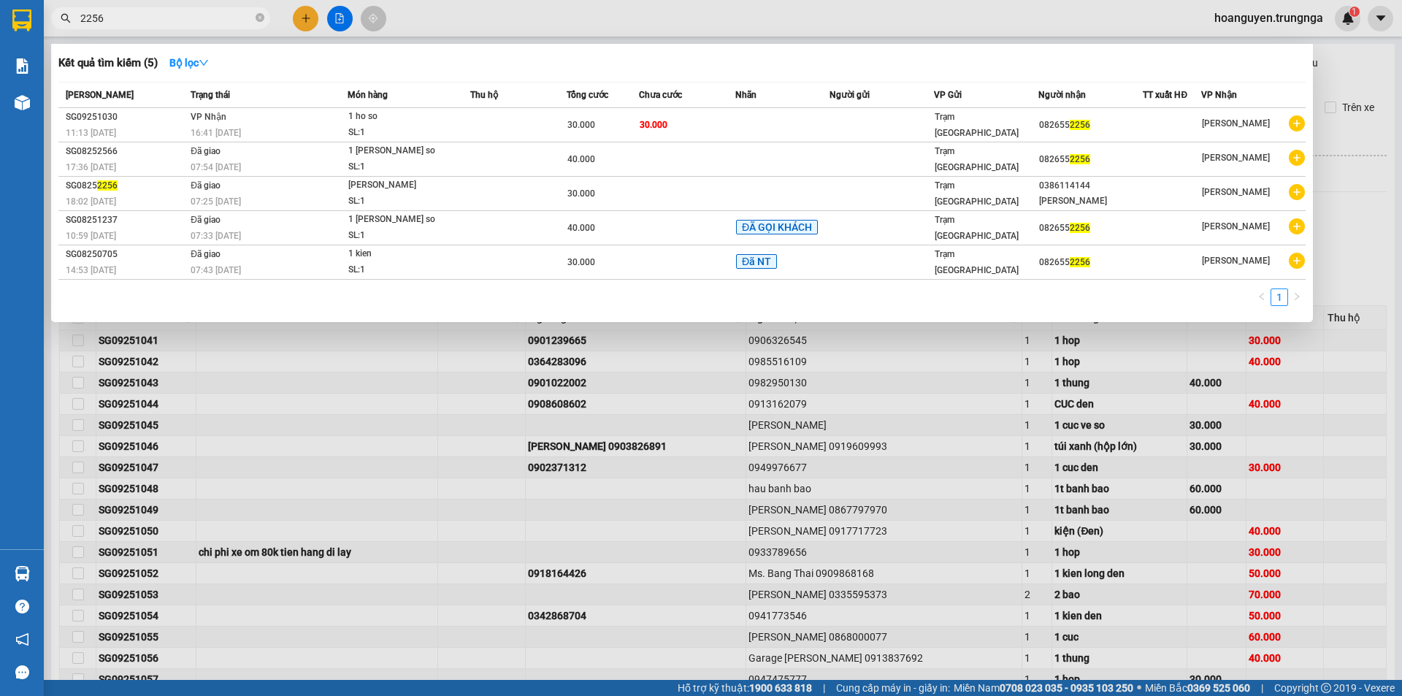
drag, startPoint x: 161, startPoint y: 15, endPoint x: 50, endPoint y: 15, distance: 111.0
click at [50, 15] on div "2256" at bounding box center [142, 18] width 285 height 22
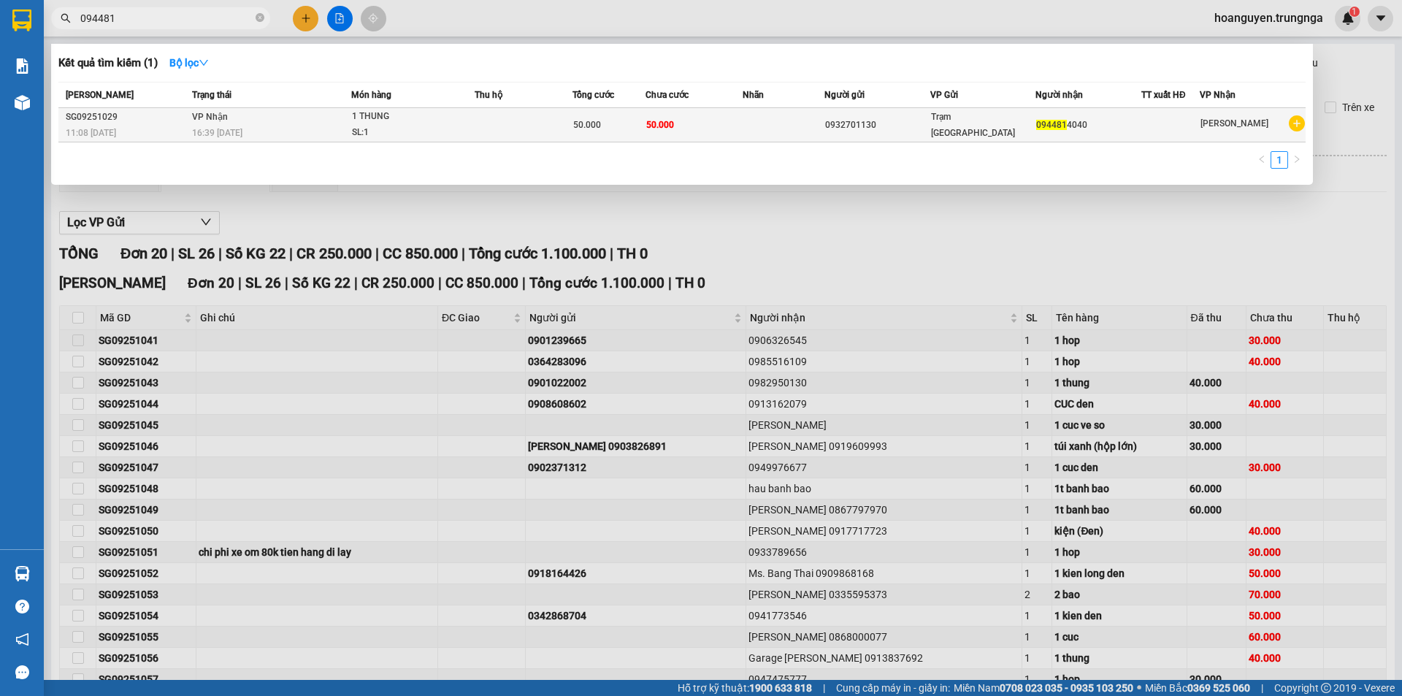
type input "094481"
click at [469, 117] on span "1 [PERSON_NAME]: 1" at bounding box center [413, 124] width 122 height 31
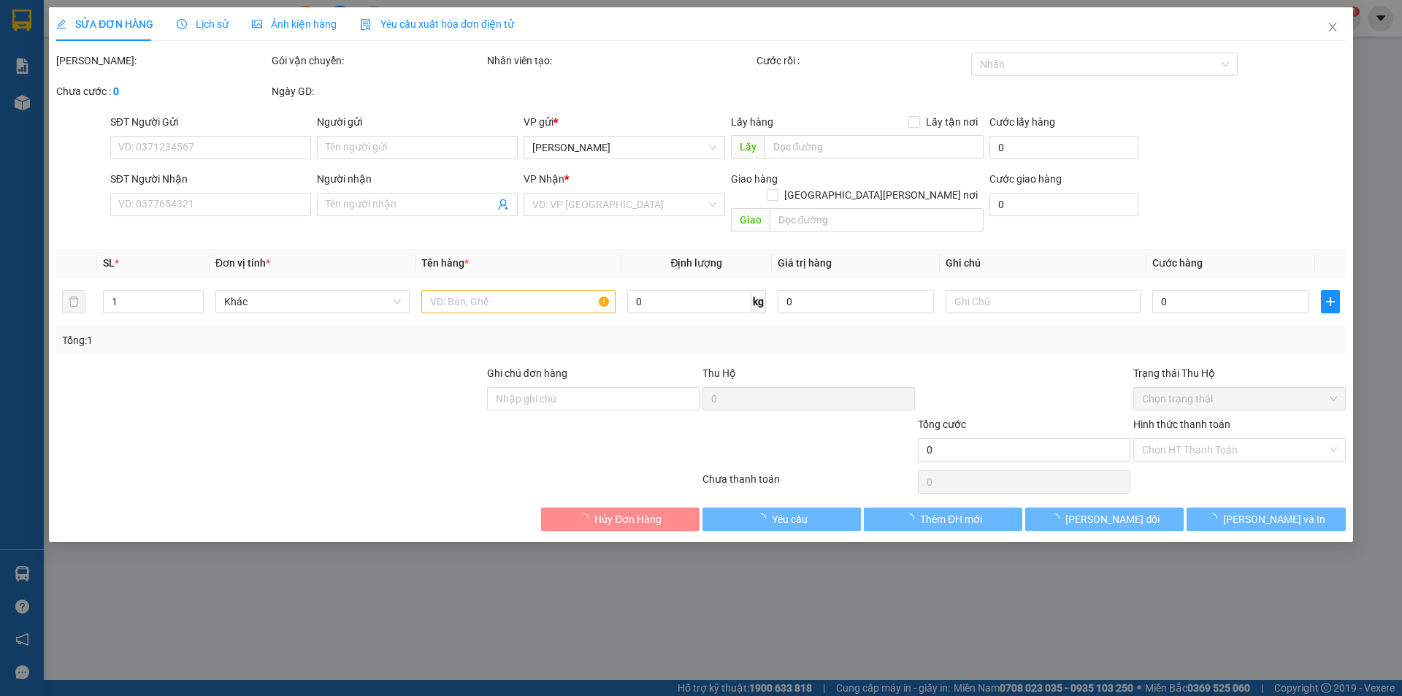
type input "0932701130"
type input "0944814040"
type input "50.000"
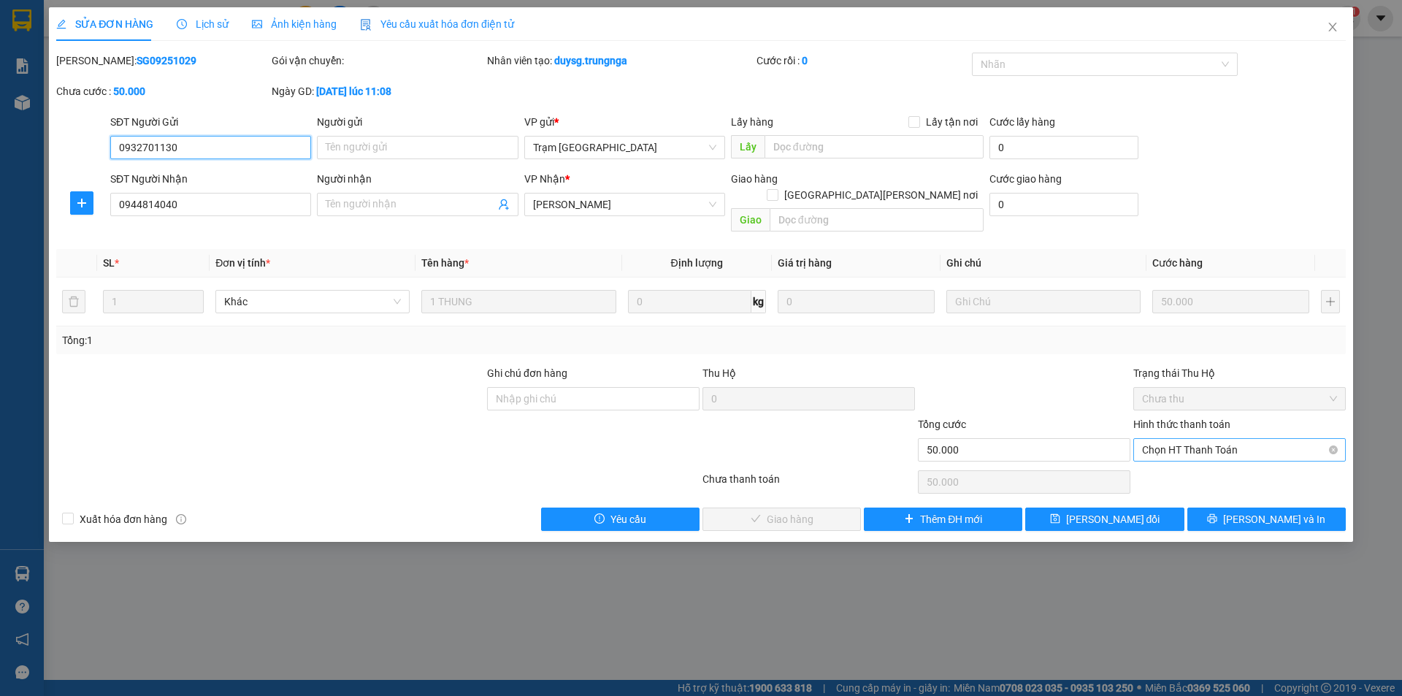
click at [1198, 439] on span "Chọn HT Thanh Toán" at bounding box center [1239, 450] width 195 height 22
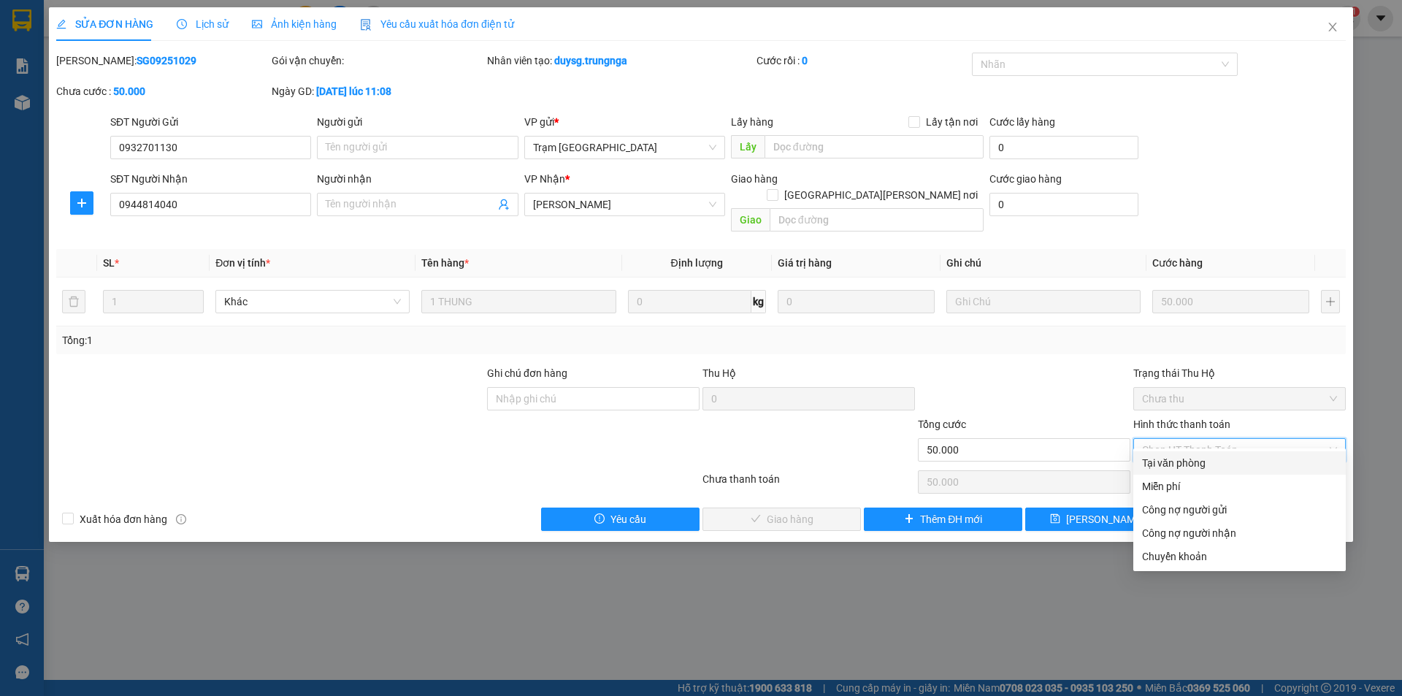
click at [1180, 461] on div "Tại văn phòng" at bounding box center [1239, 463] width 195 height 16
type input "0"
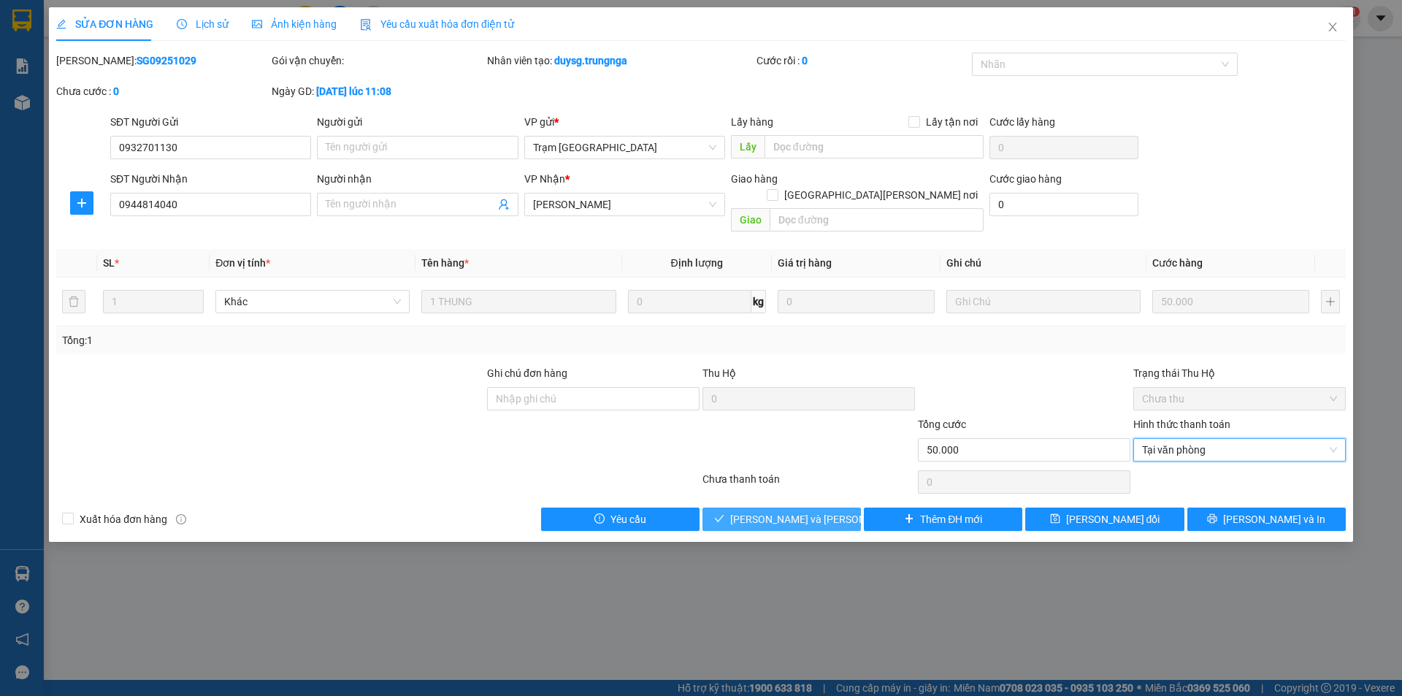
click at [767, 511] on span "[PERSON_NAME] và [PERSON_NAME] hàng" at bounding box center [828, 519] width 197 height 16
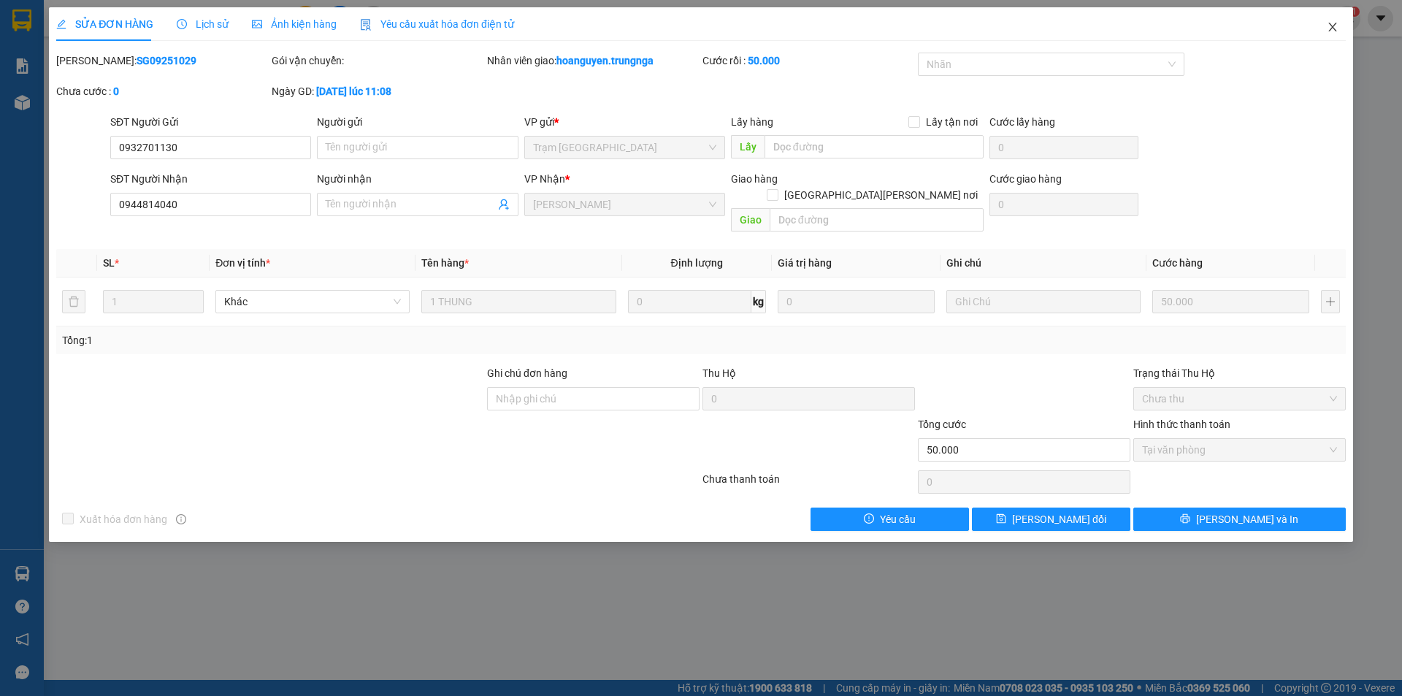
click at [1334, 33] on icon "close" at bounding box center [1333, 27] width 12 height 12
click at [1333, 28] on div "hoanguyen.trungnga 1" at bounding box center [1282, 19] width 158 height 26
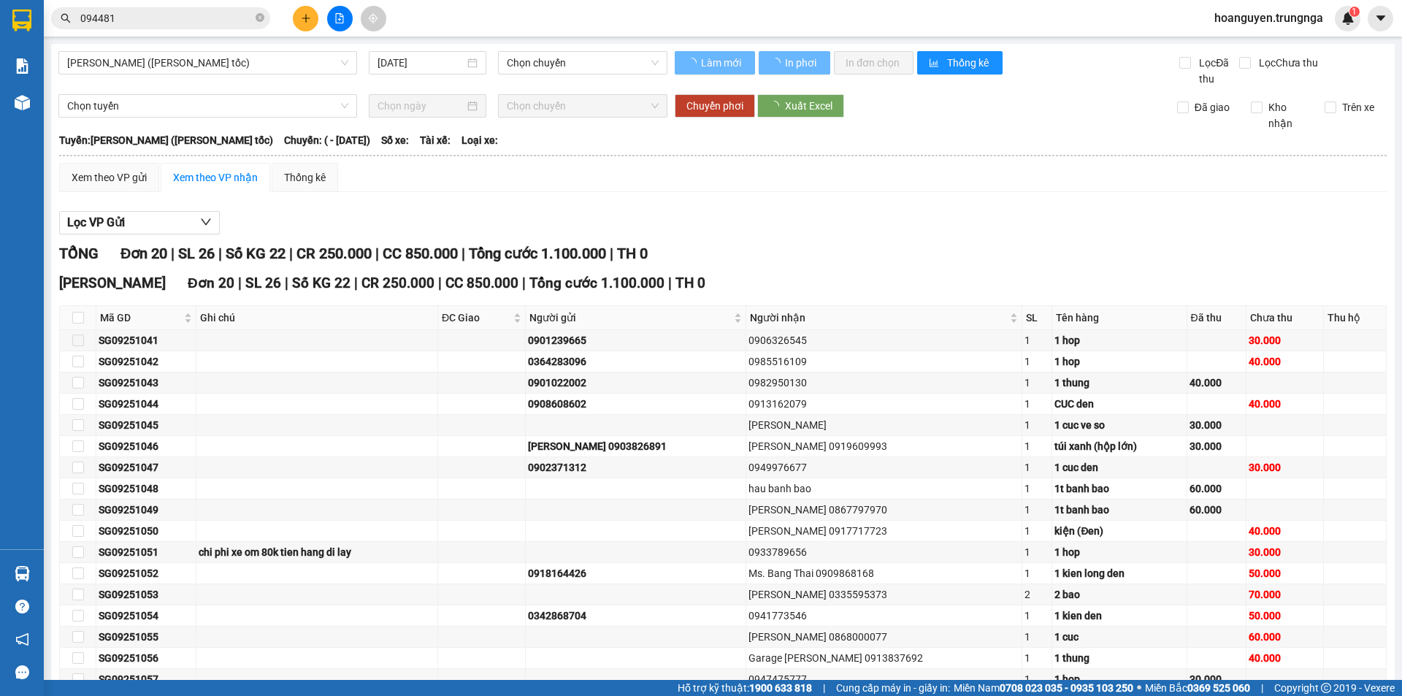
click at [210, 15] on input "094481" at bounding box center [166, 18] width 172 height 16
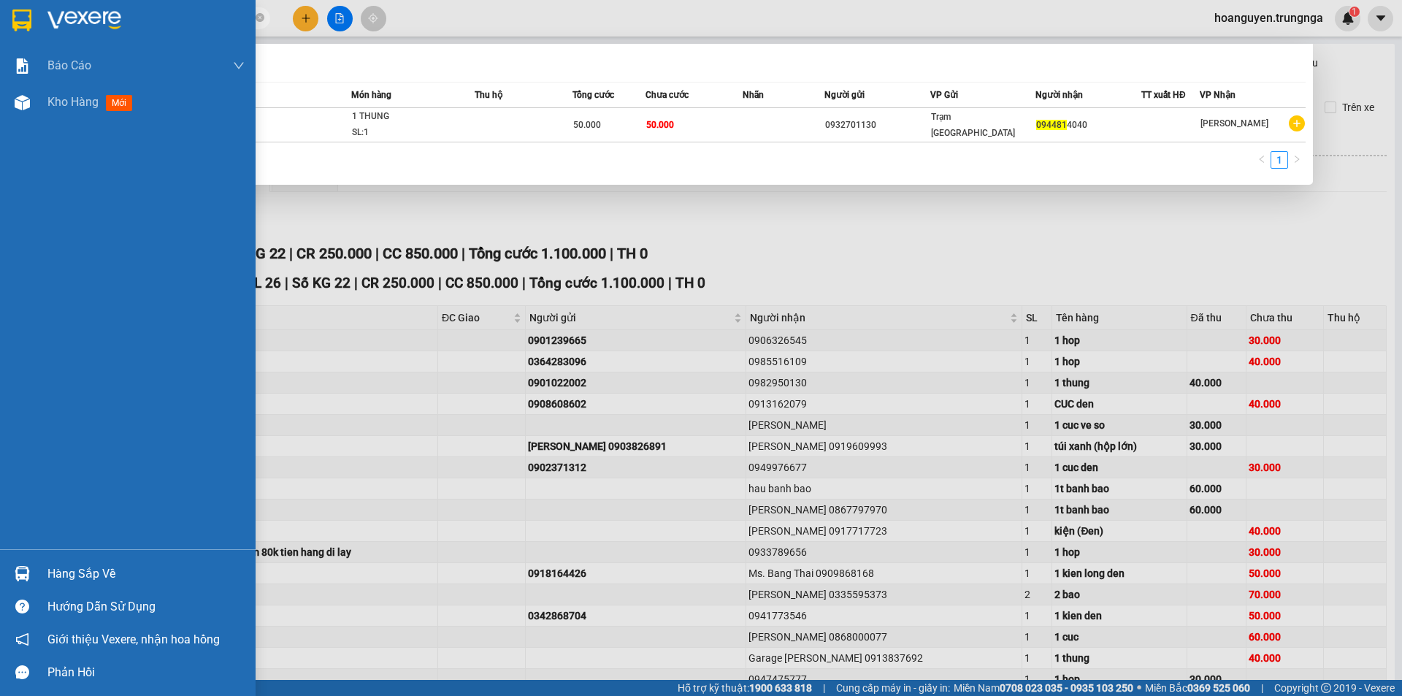
drag, startPoint x: 210, startPoint y: 15, endPoint x: 0, endPoint y: 15, distance: 210.3
click at [0, 15] on section "Kết quả [PERSON_NAME] ( 1 ) Bộ lọc Mã ĐH Trạng thái Món hàng Thu hộ Tổng [PERSO…" at bounding box center [701, 348] width 1402 height 696
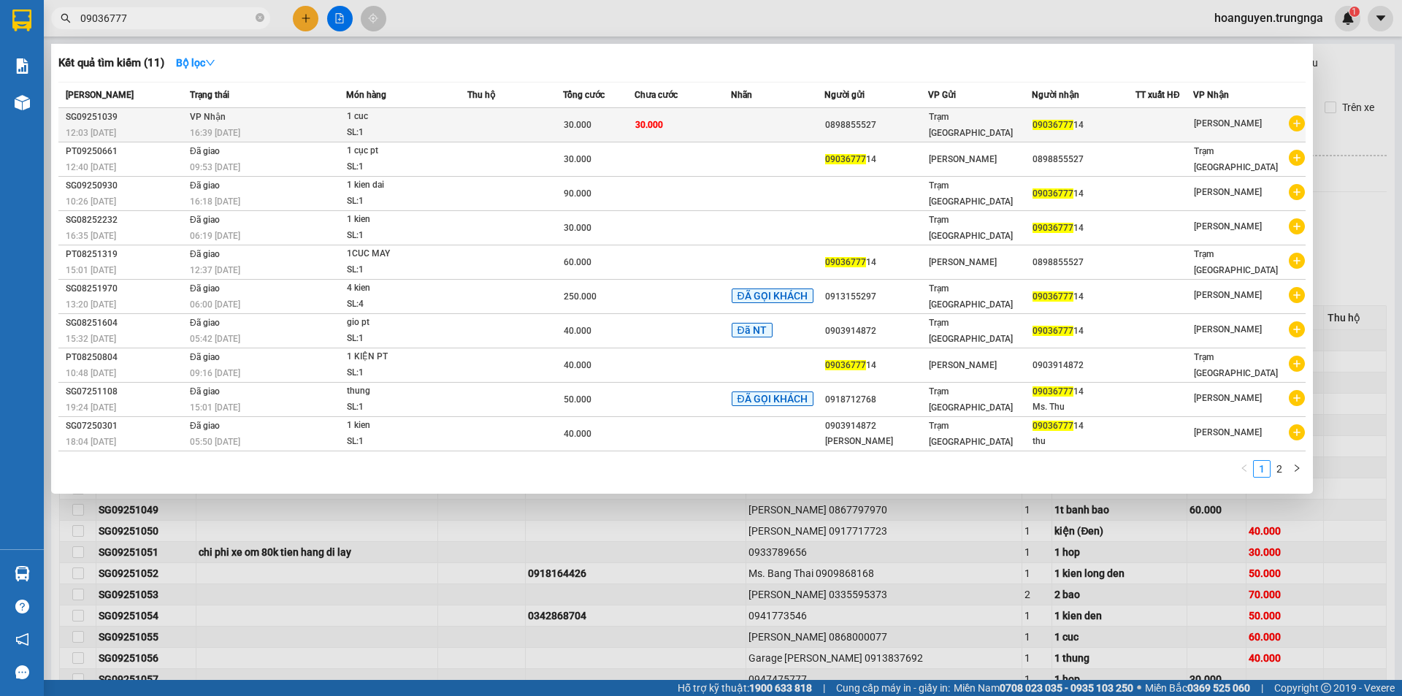
type input "09036777"
click at [746, 115] on td at bounding box center [777, 125] width 93 height 34
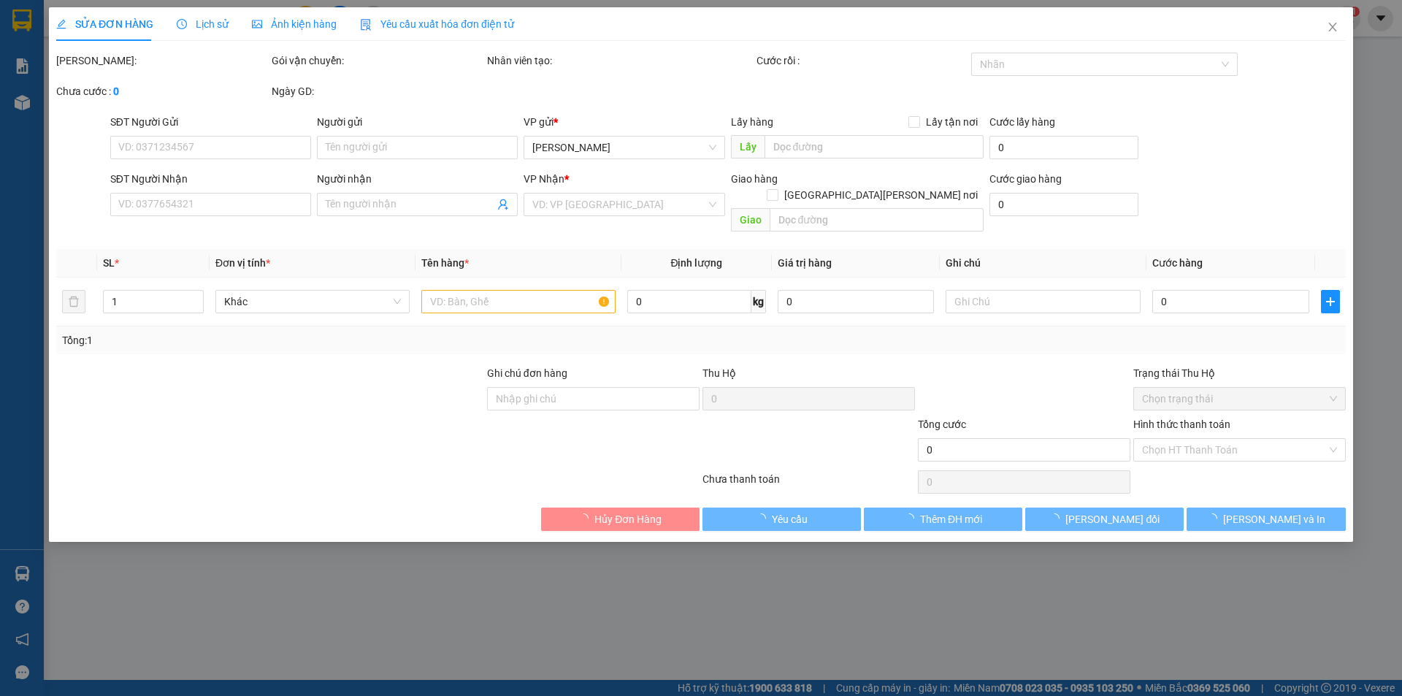
type input "0898855527"
type input "0903677714"
type input "30.000"
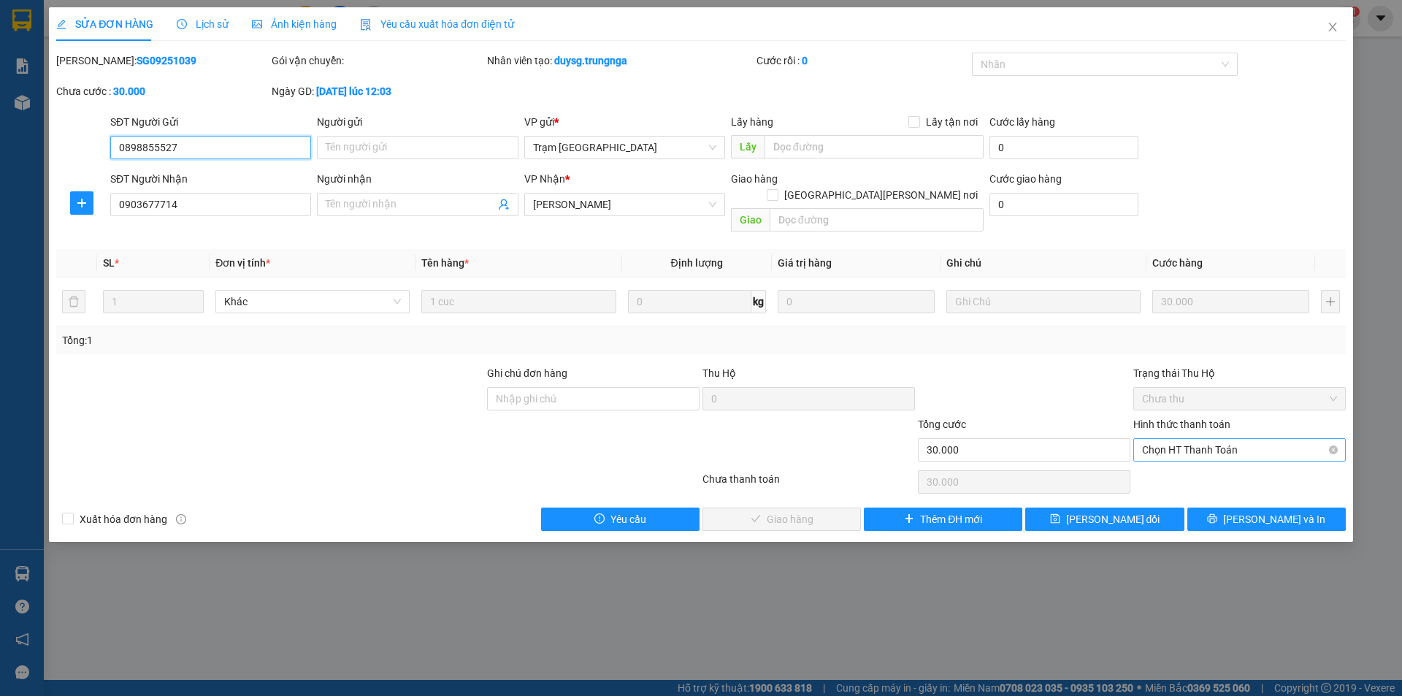
click at [1172, 439] on span "Chọn HT Thanh Toán" at bounding box center [1239, 450] width 195 height 22
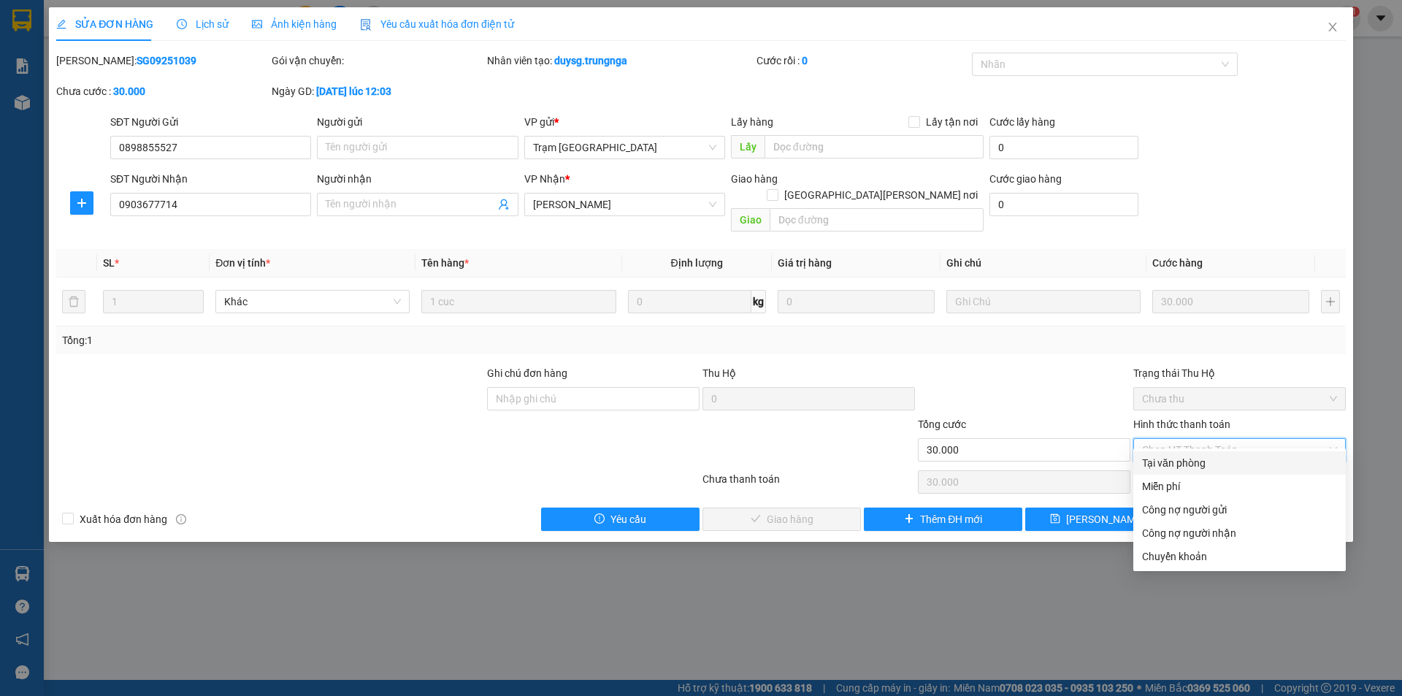
click at [1168, 461] on div "Tại văn phòng" at bounding box center [1239, 463] width 195 height 16
type input "0"
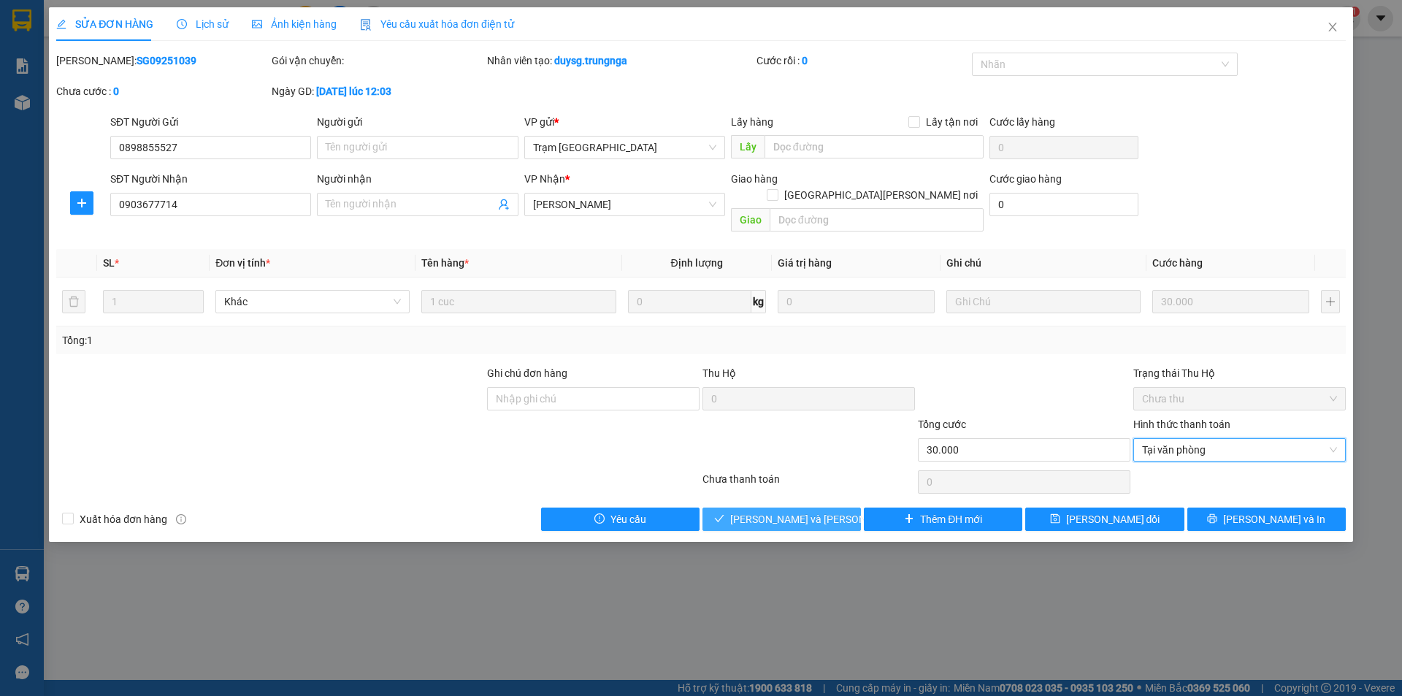
click at [815, 511] on span "[PERSON_NAME] và [PERSON_NAME] hàng" at bounding box center [828, 519] width 197 height 16
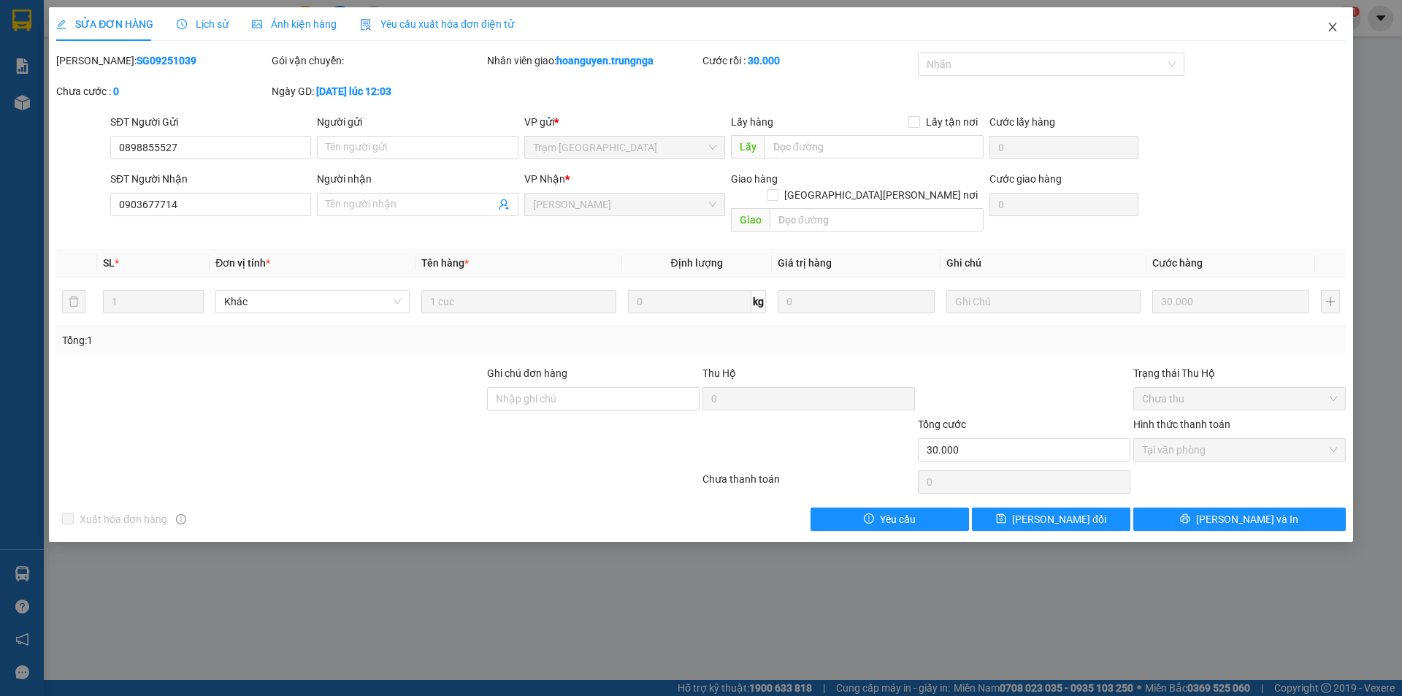
click at [1333, 26] on icon "close" at bounding box center [1333, 27] width 12 height 12
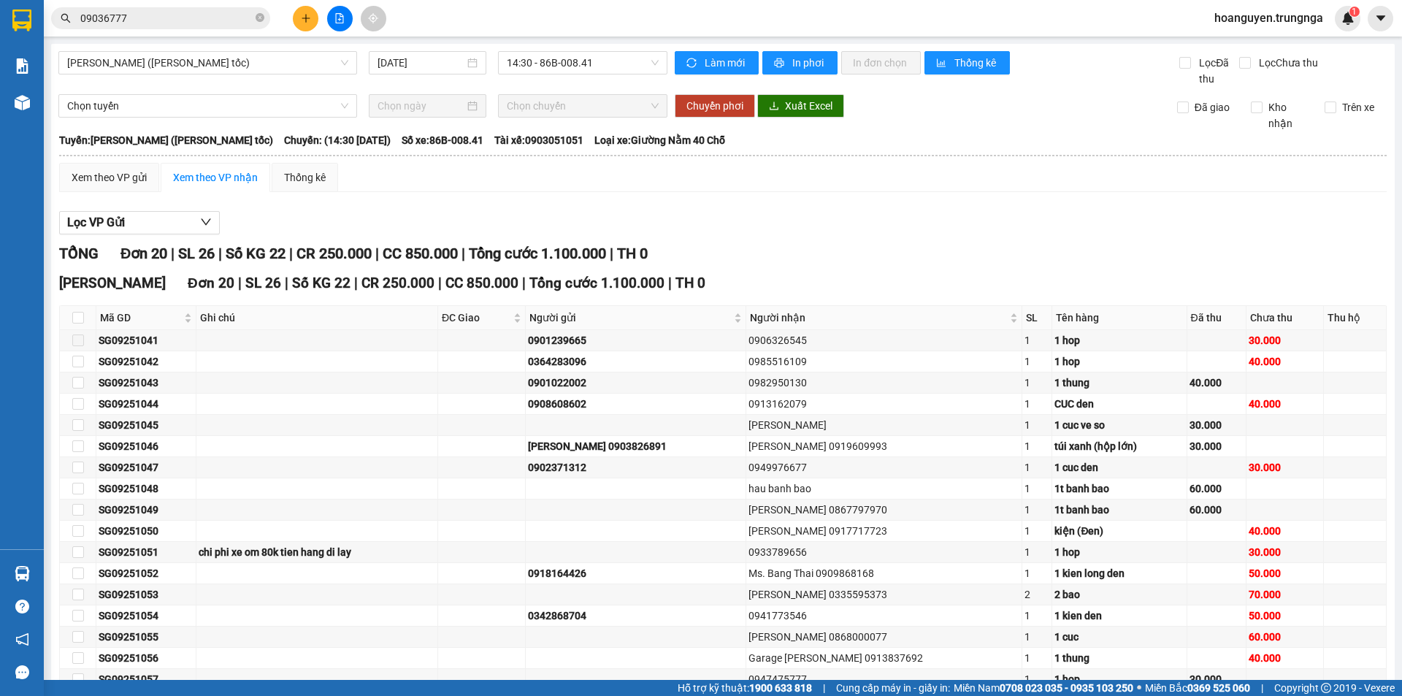
click at [262, 14] on icon "close-circle" at bounding box center [260, 17] width 9 height 9
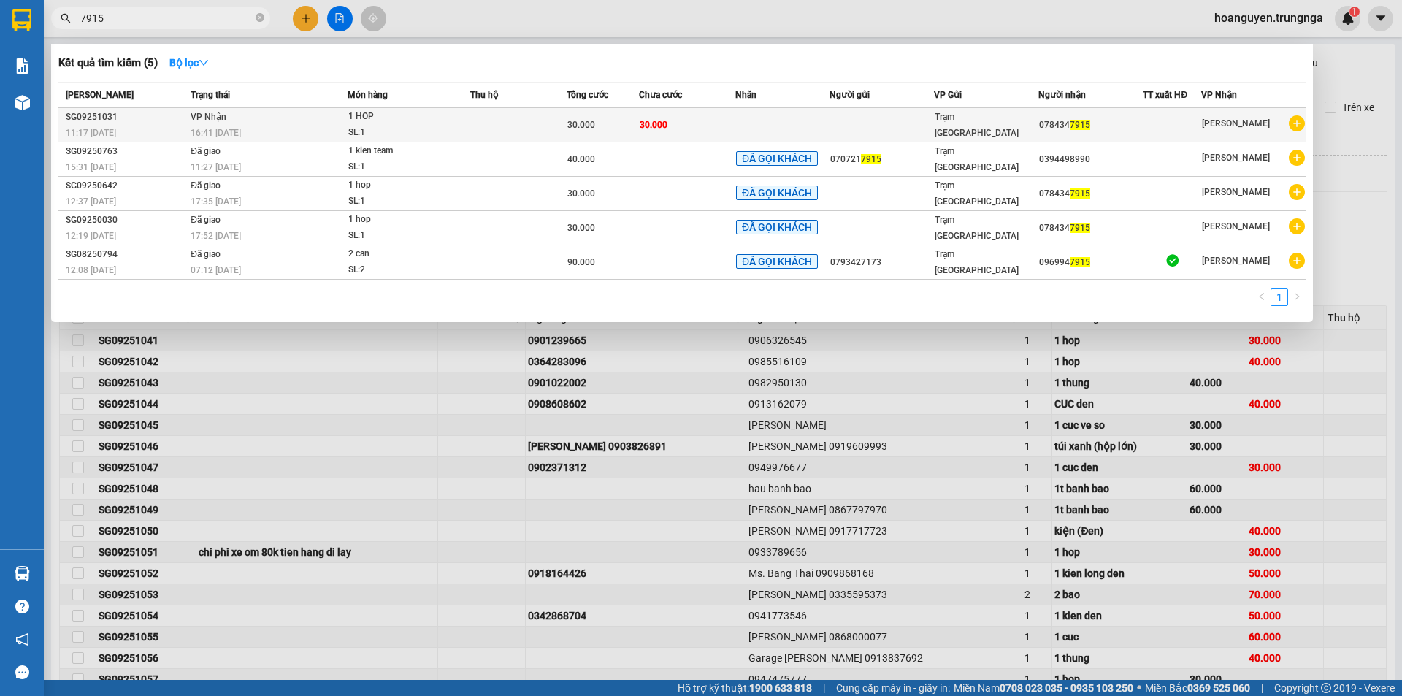
type input "7915"
click at [401, 131] on div "SL: 1" at bounding box center [403, 133] width 110 height 16
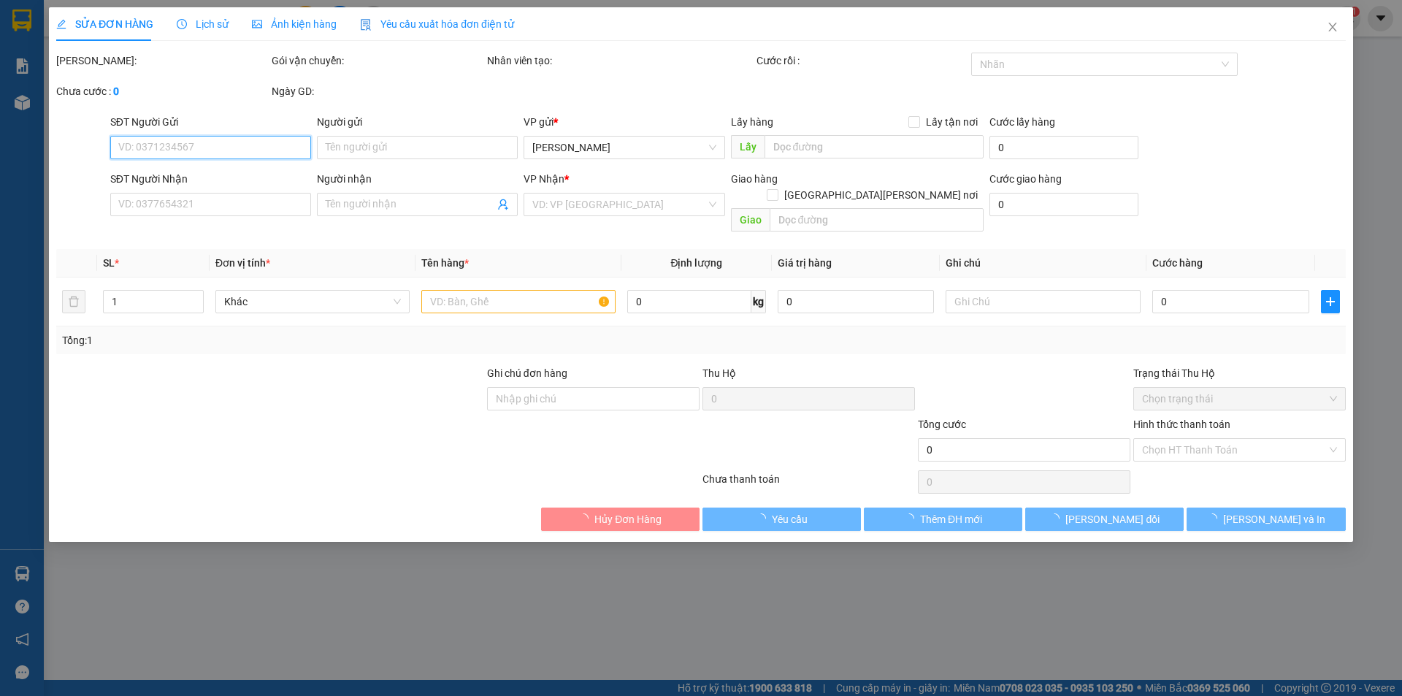
type input "0784347915"
type input "30.000"
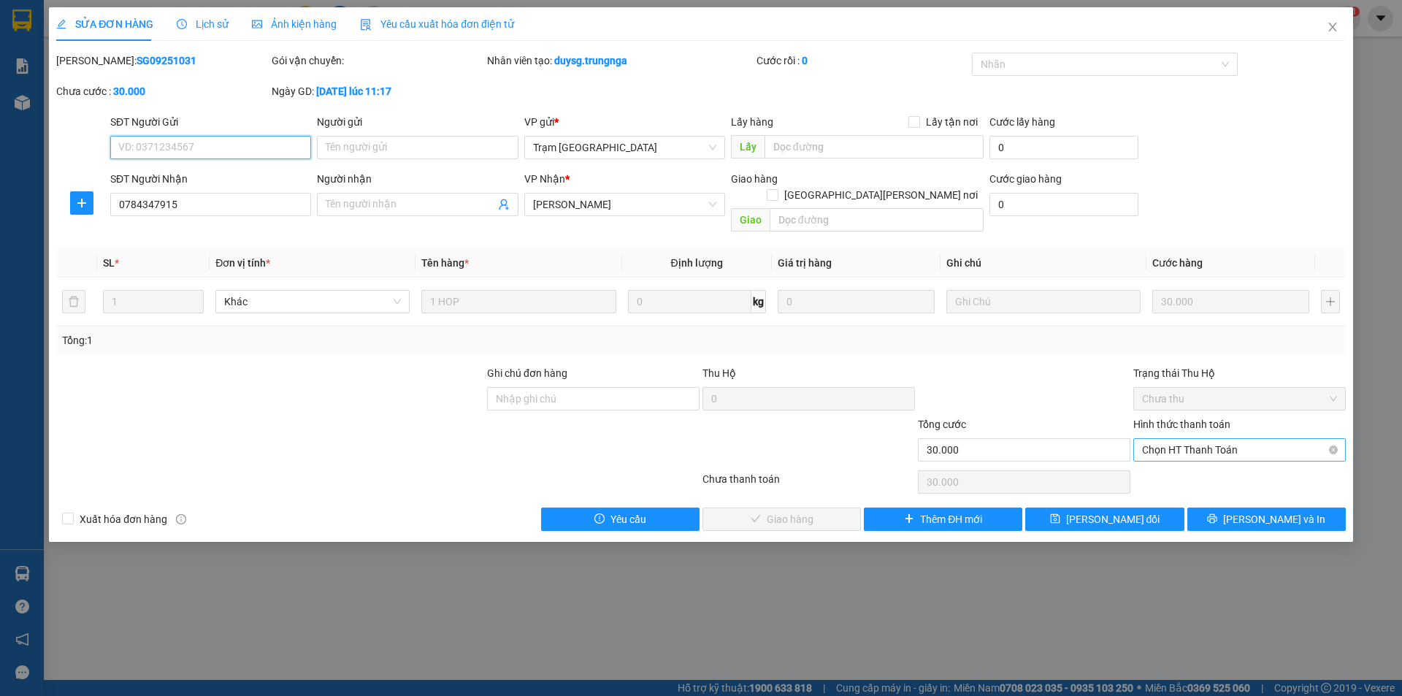
click at [1172, 439] on span "Chọn HT Thanh Toán" at bounding box center [1239, 450] width 195 height 22
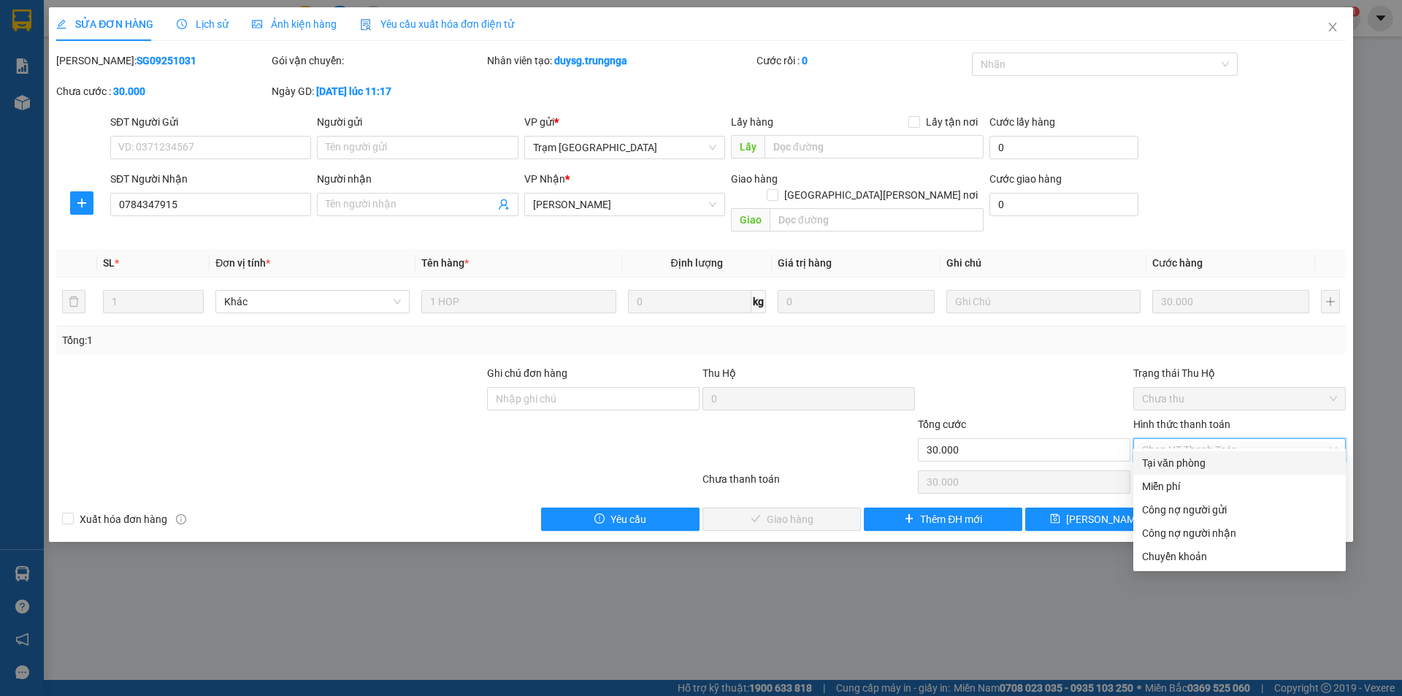
click at [1169, 456] on div "Tại văn phòng" at bounding box center [1239, 463] width 195 height 16
type input "0"
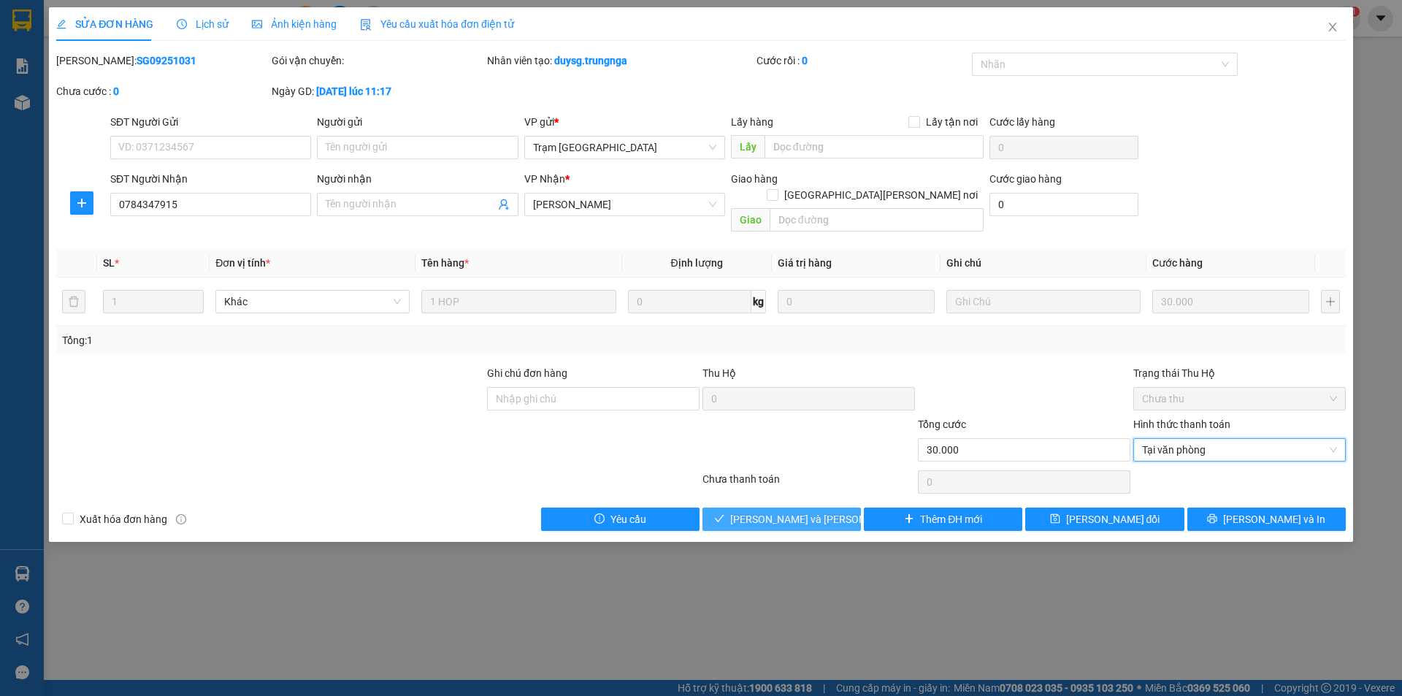
click at [765, 512] on button "[PERSON_NAME] và [PERSON_NAME] hàng" at bounding box center [782, 519] width 158 height 23
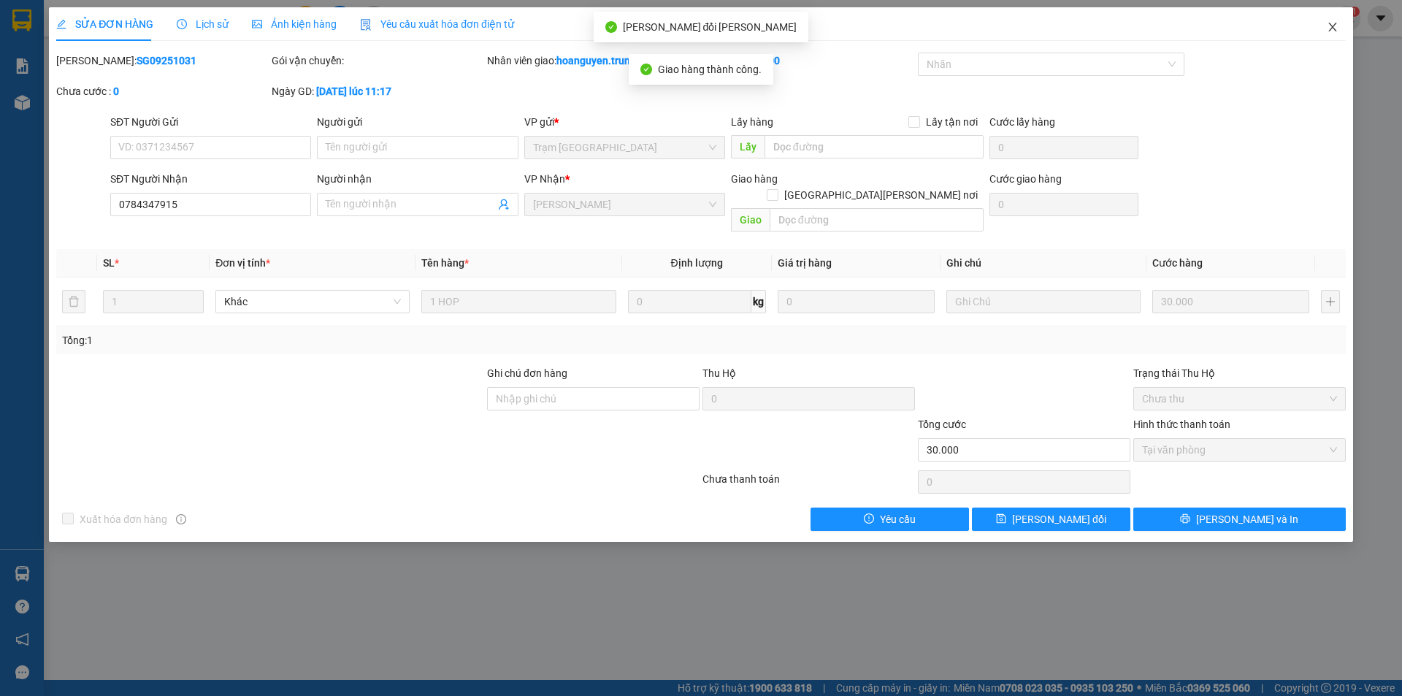
click at [1334, 28] on icon "close" at bounding box center [1333, 27] width 12 height 12
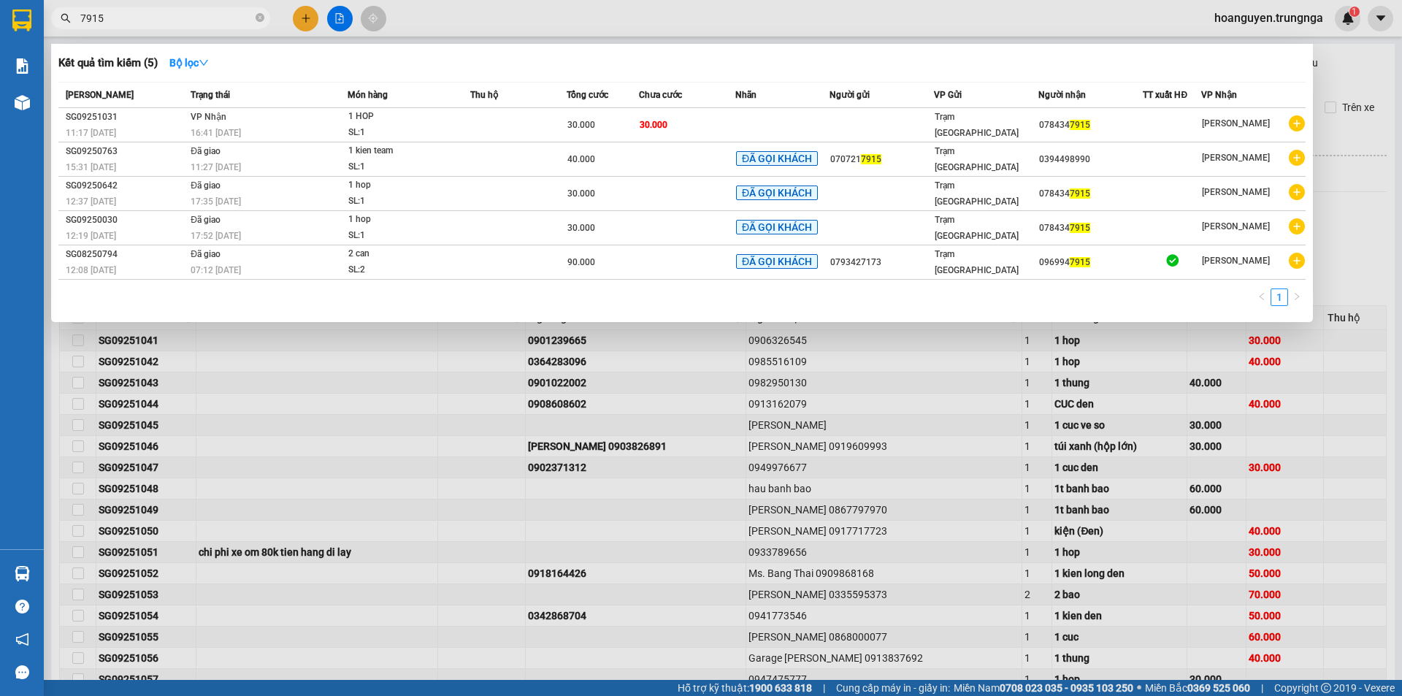
click at [230, 23] on input "7915" at bounding box center [166, 18] width 172 height 16
type input "7915"
click at [258, 18] on icon "close-circle" at bounding box center [260, 17] width 9 height 9
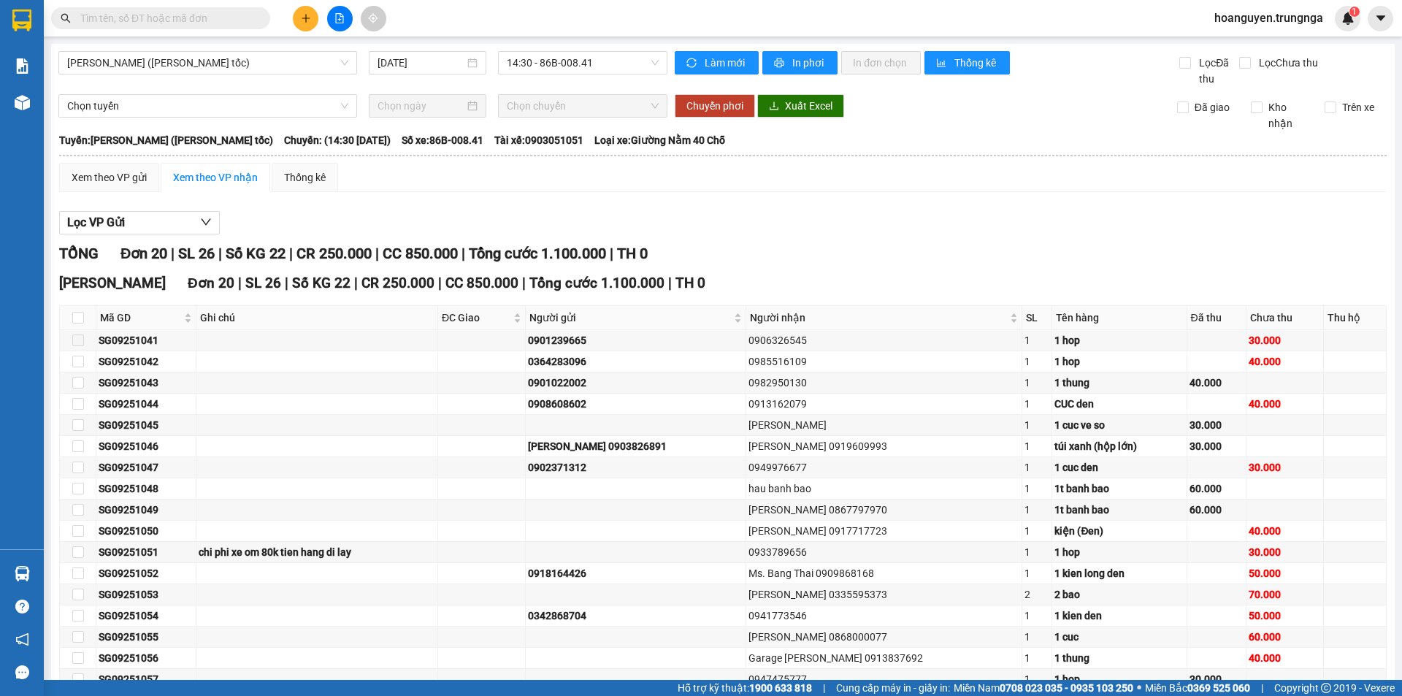
click at [237, 16] on input "text" at bounding box center [166, 18] width 172 height 16
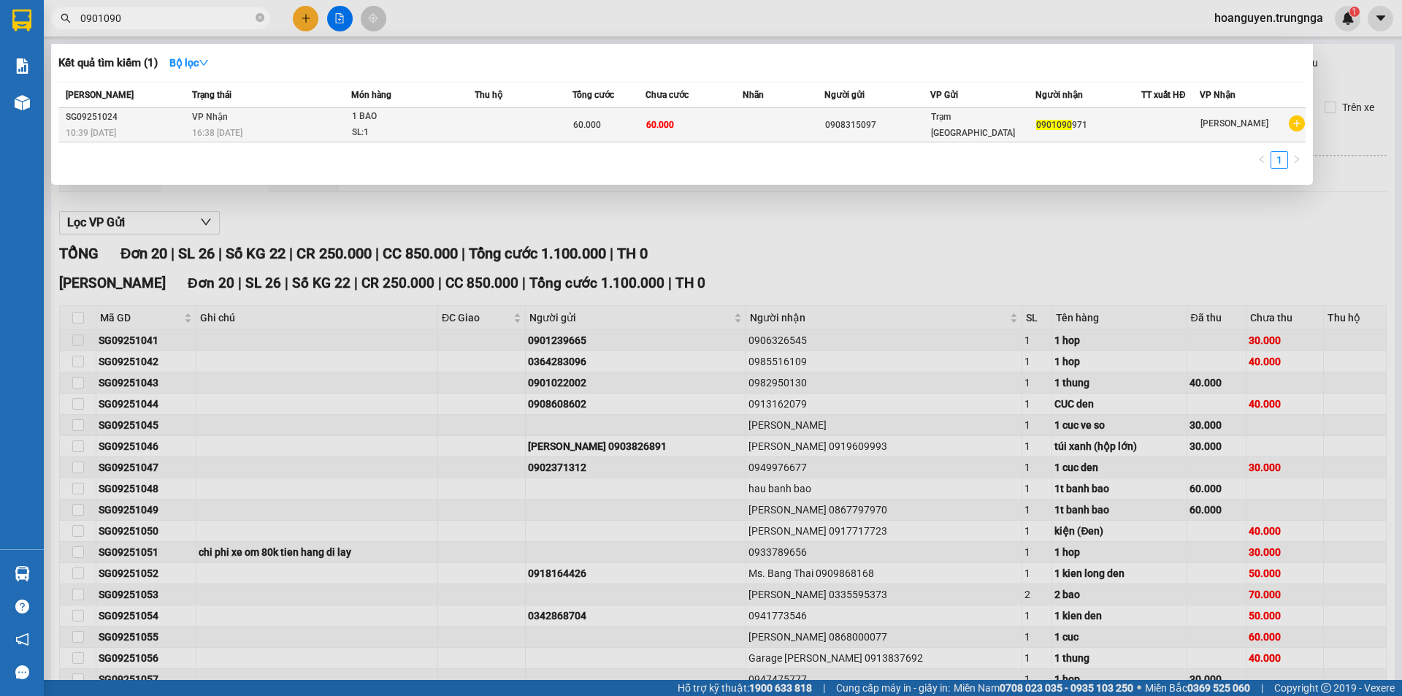
type input "0901090"
click at [672, 130] on span "60.000" at bounding box center [660, 124] width 28 height 12
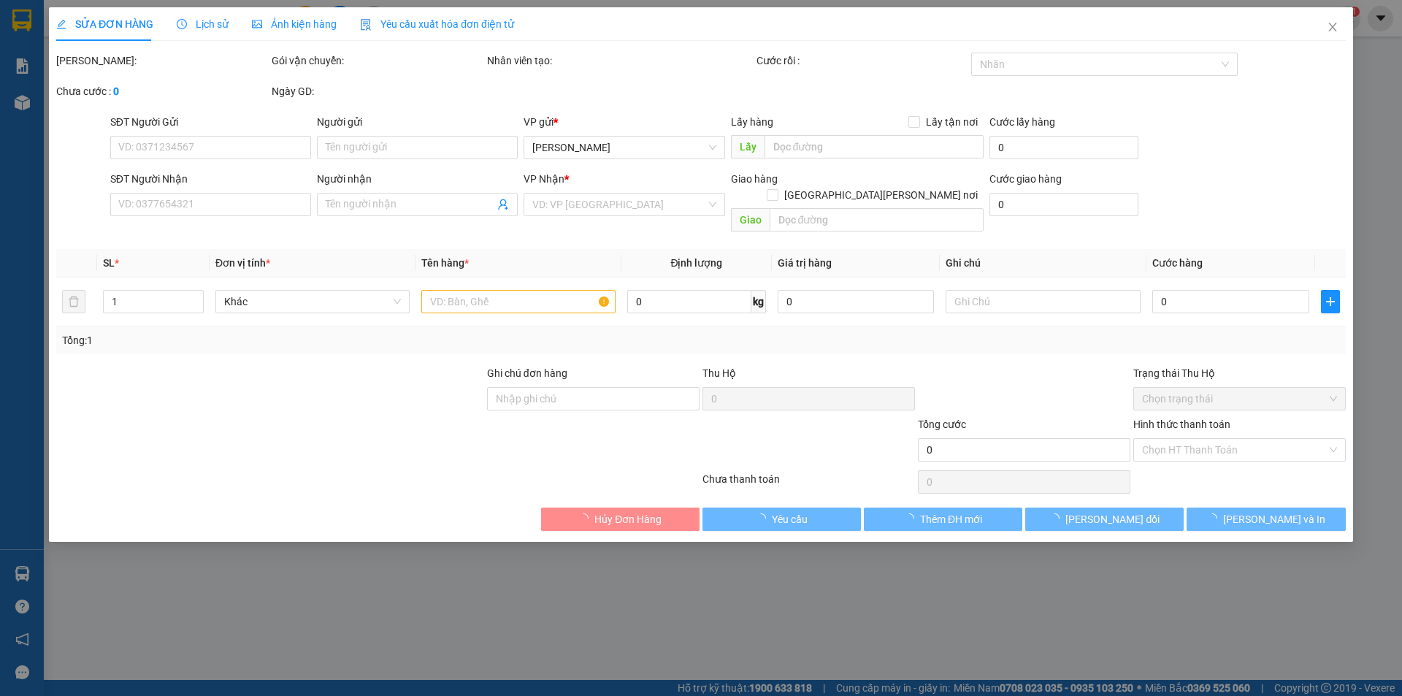
type input "0908315097"
type input "0901090971"
type input "60.000"
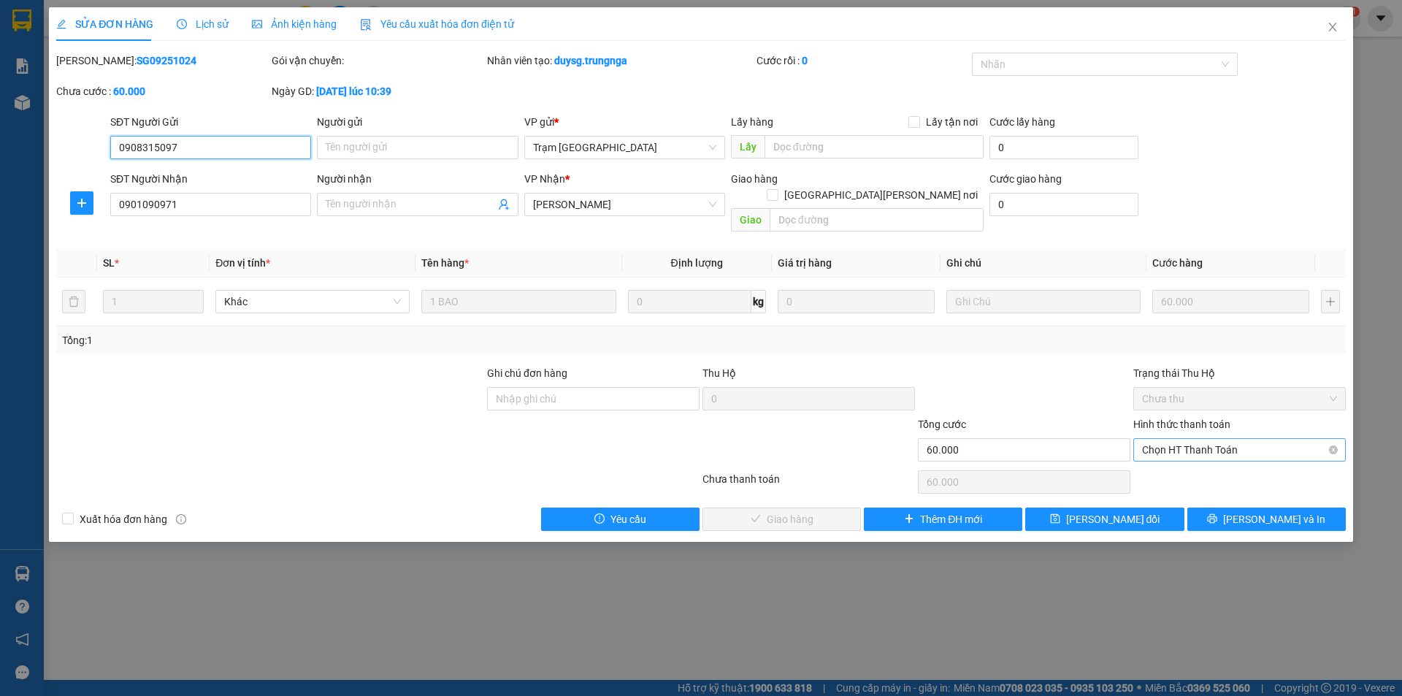
click at [1188, 439] on span "Chọn HT Thanh Toán" at bounding box center [1239, 450] width 195 height 22
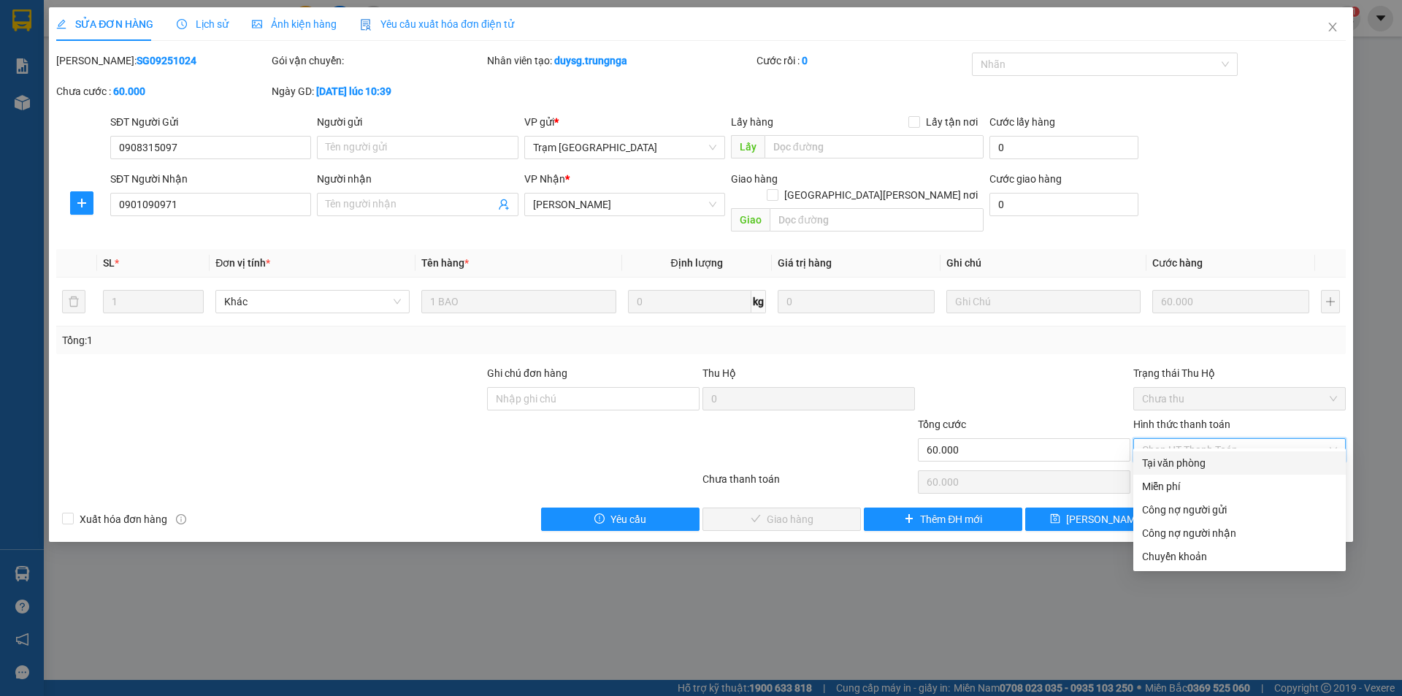
click at [1170, 462] on div "Tại văn phòng" at bounding box center [1239, 463] width 195 height 16
type input "0"
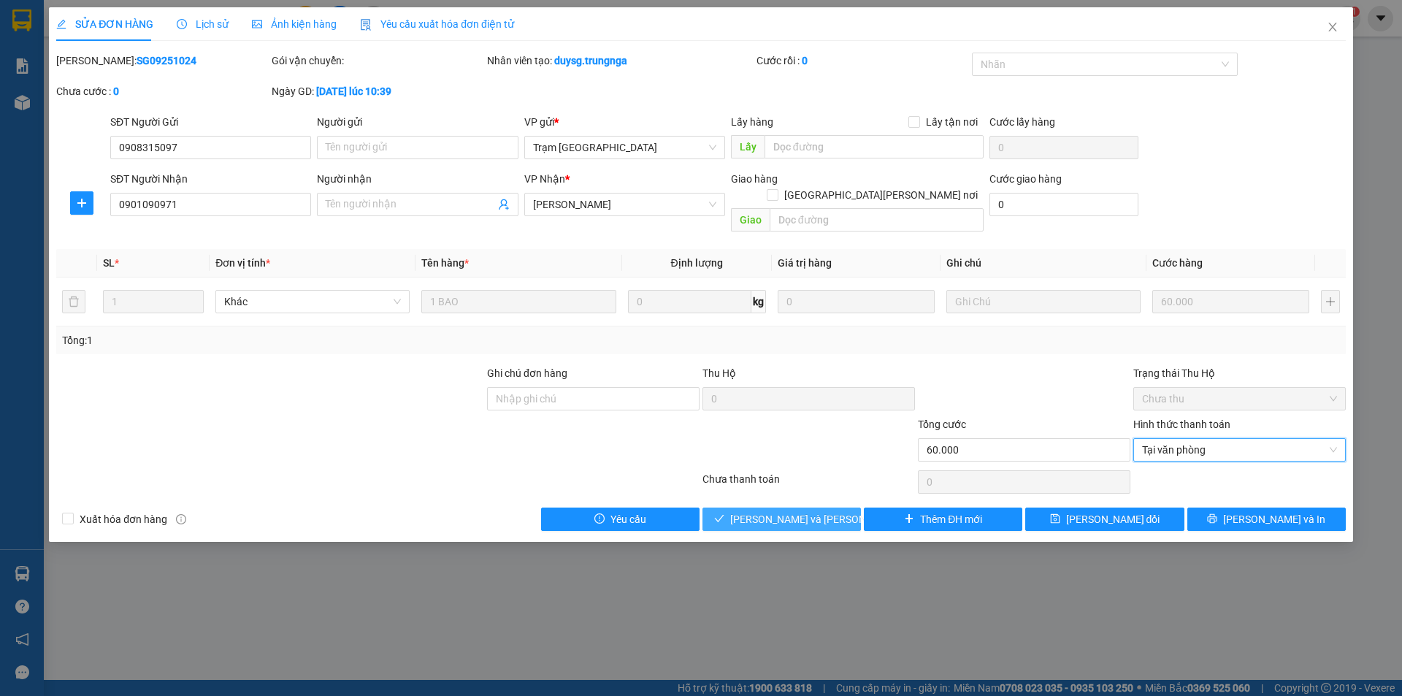
click at [815, 511] on span "[PERSON_NAME] và [PERSON_NAME] hàng" at bounding box center [828, 519] width 197 height 16
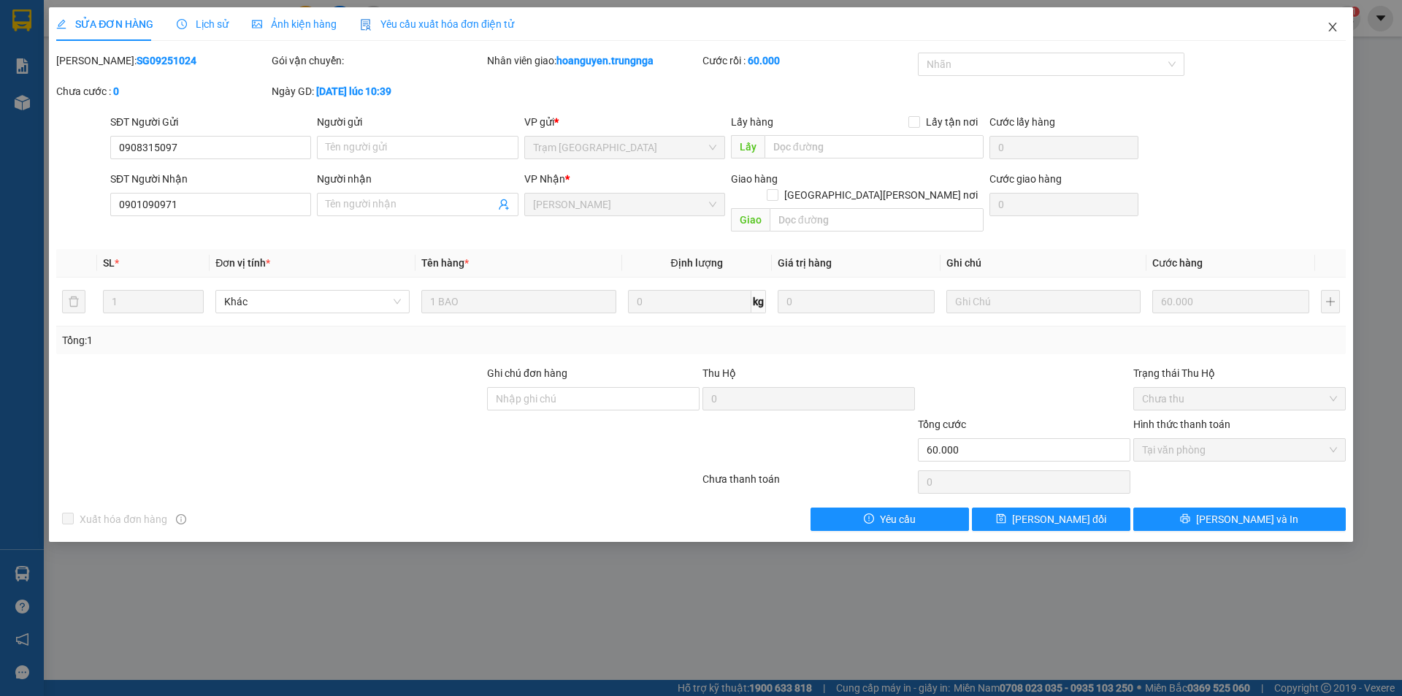
click at [1334, 28] on icon "close" at bounding box center [1333, 27] width 12 height 12
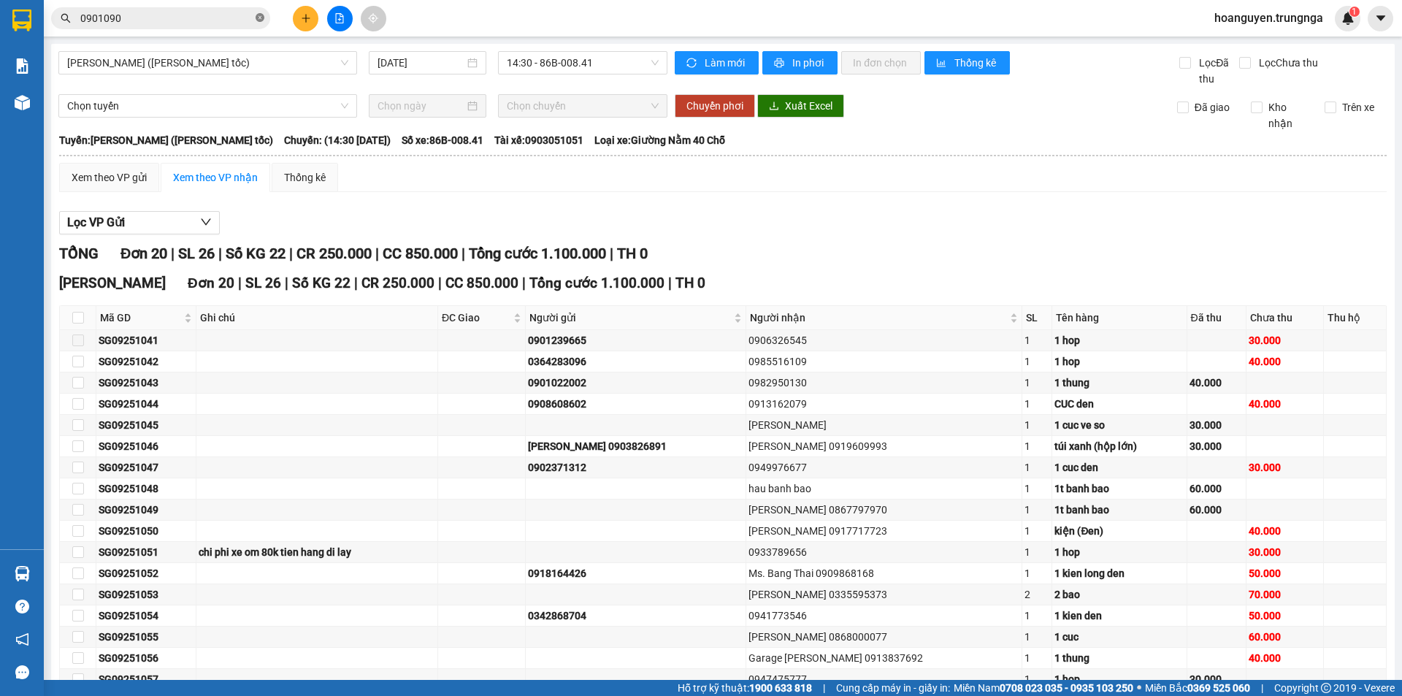
click at [259, 15] on icon "close-circle" at bounding box center [260, 17] width 9 height 9
click at [199, 18] on input "text" at bounding box center [166, 18] width 172 height 16
type input "0"
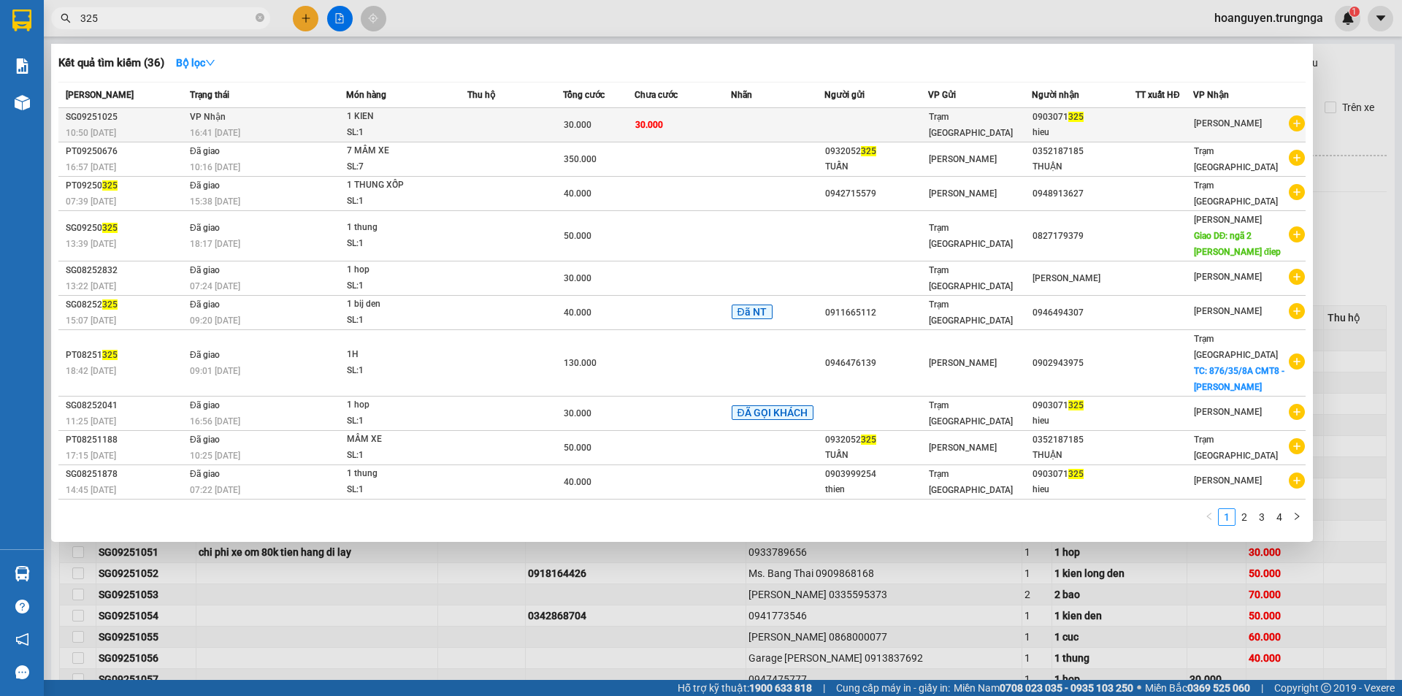
type input "325"
click at [427, 128] on div "SL: 1" at bounding box center [402, 133] width 110 height 16
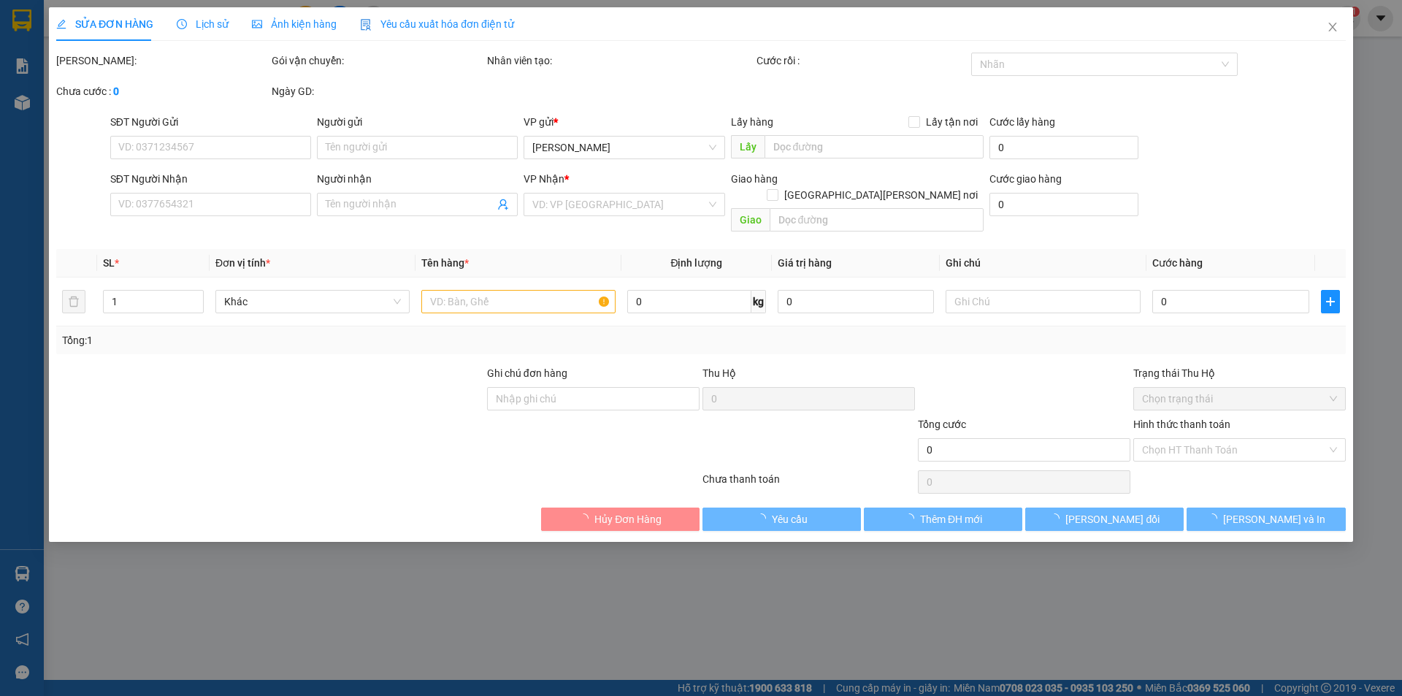
type input "0903071325"
type input "hieu"
type input "30.000"
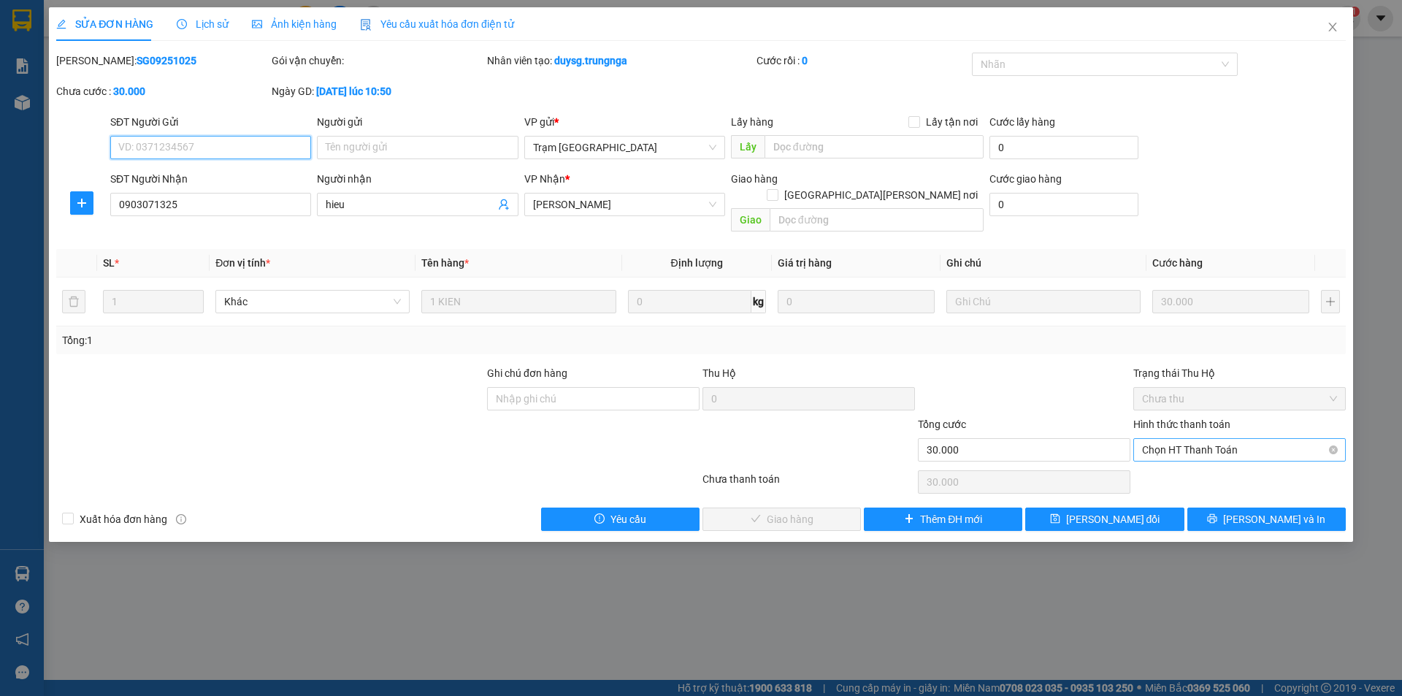
click at [1217, 440] on span "Chọn HT Thanh Toán" at bounding box center [1239, 450] width 195 height 22
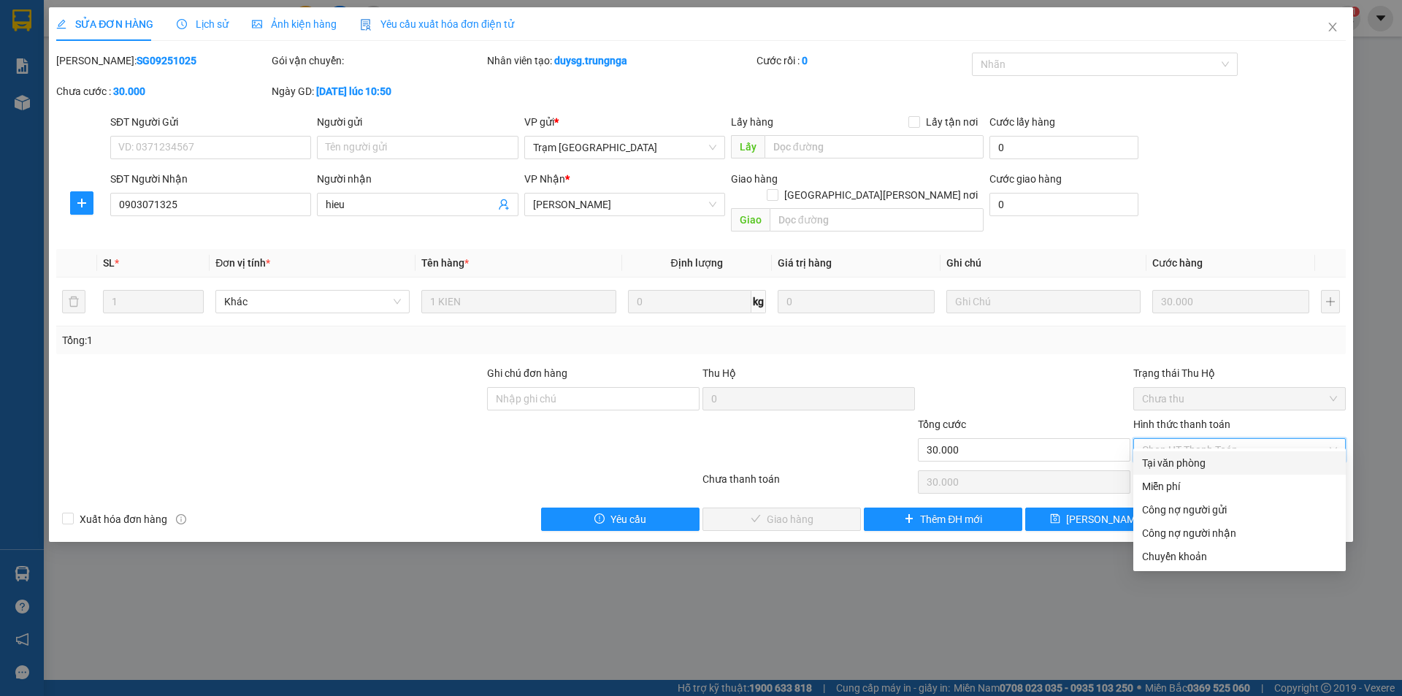
click at [1200, 459] on div "Tại văn phòng" at bounding box center [1239, 463] width 195 height 16
type input "0"
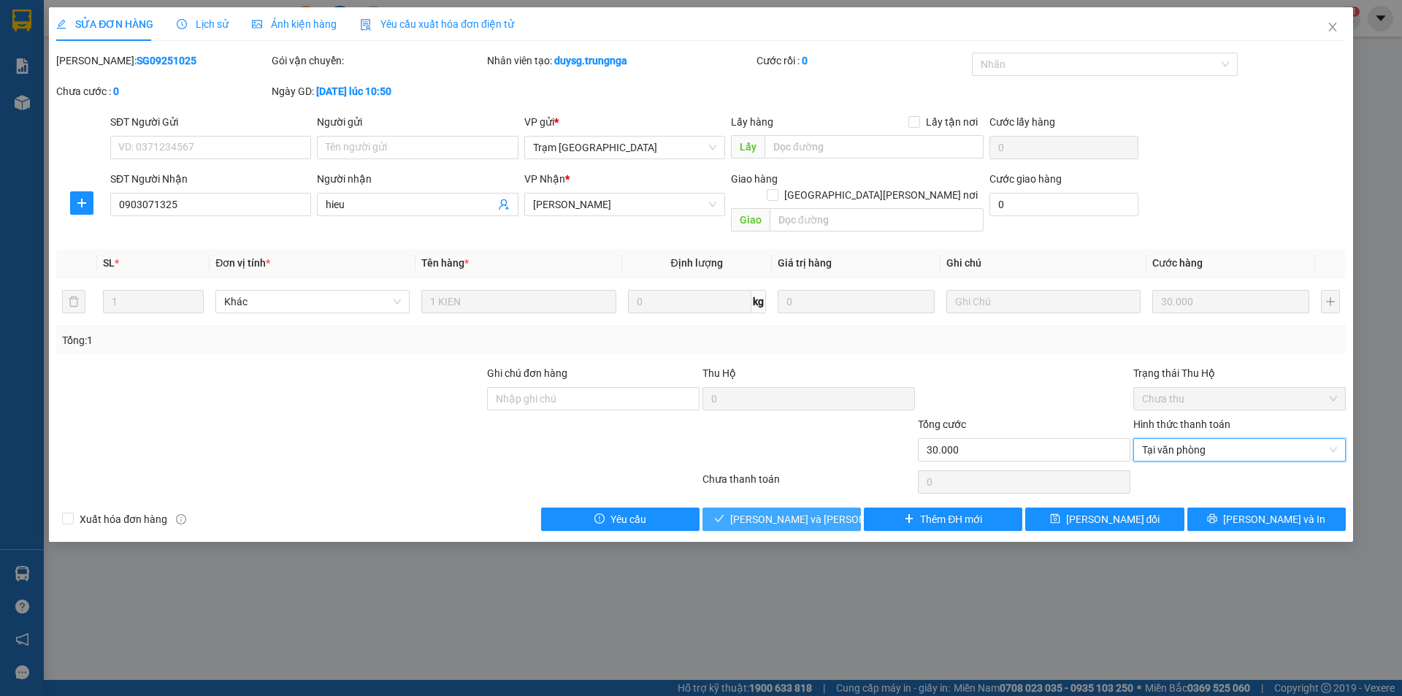
click at [788, 511] on span "[PERSON_NAME] và [PERSON_NAME] hàng" at bounding box center [828, 519] width 197 height 16
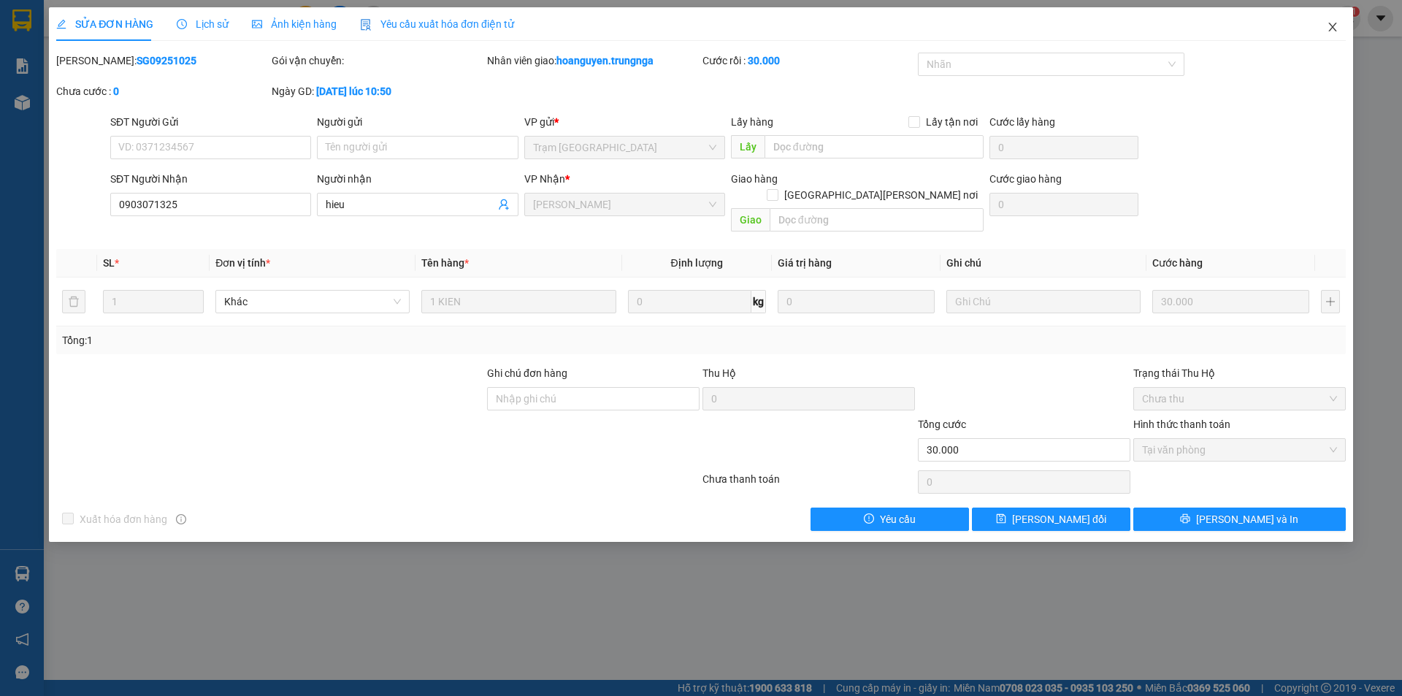
click at [1332, 24] on icon "close" at bounding box center [1333, 27] width 12 height 12
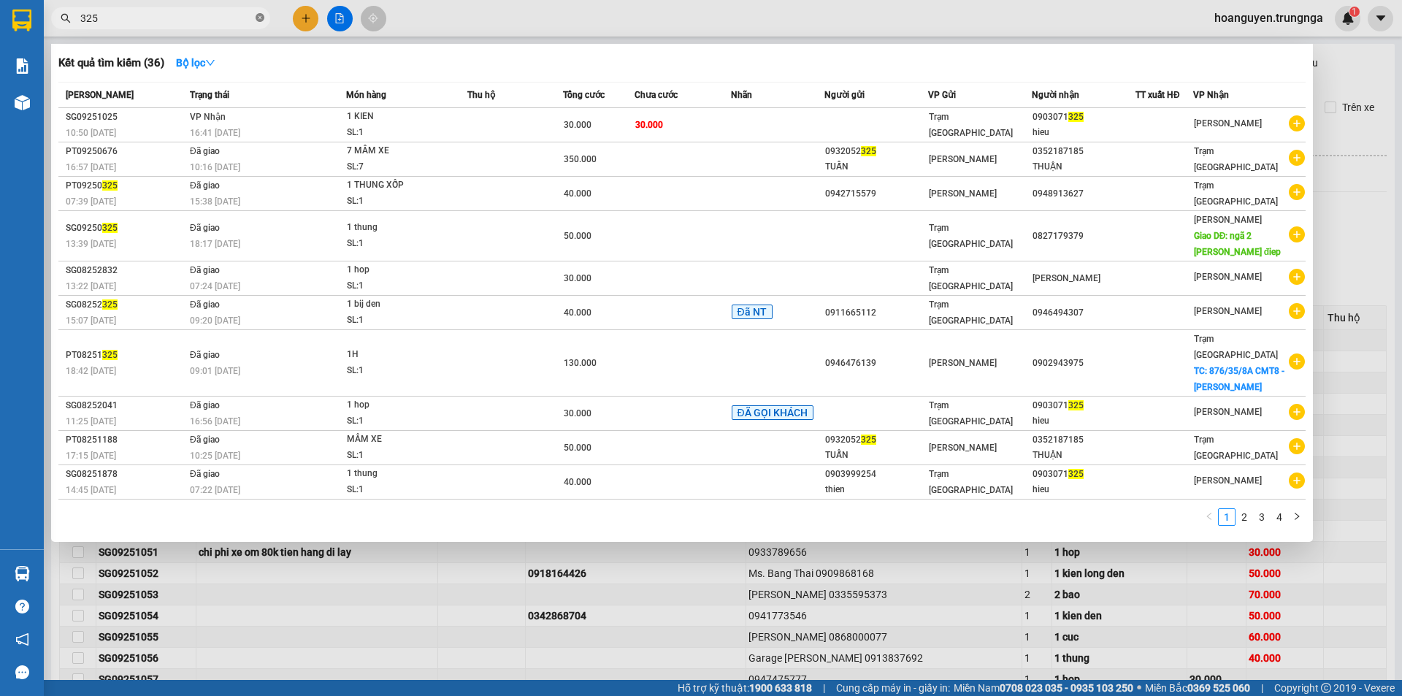
click at [262, 15] on icon "close-circle" at bounding box center [260, 17] width 9 height 9
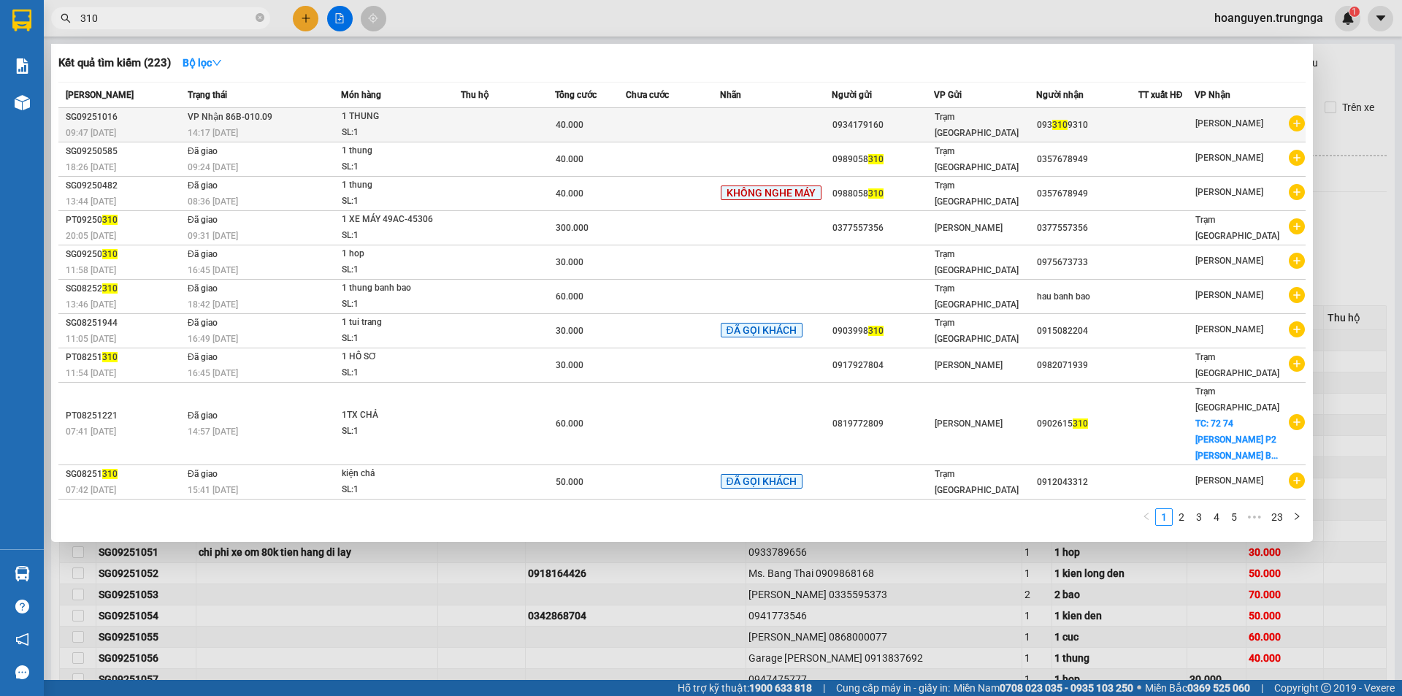
type input "310"
click at [630, 125] on td at bounding box center [673, 125] width 94 height 34
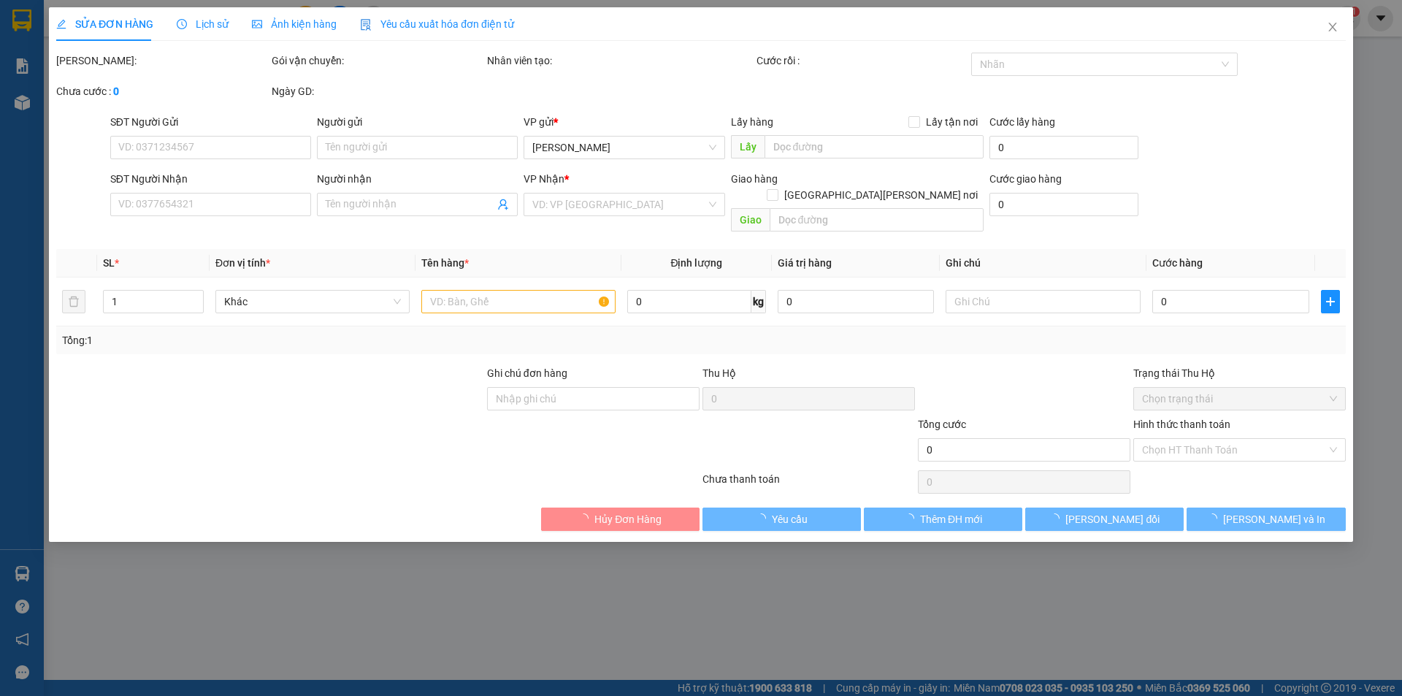
type input "0934179160"
type input "0933109310"
type input "40.000"
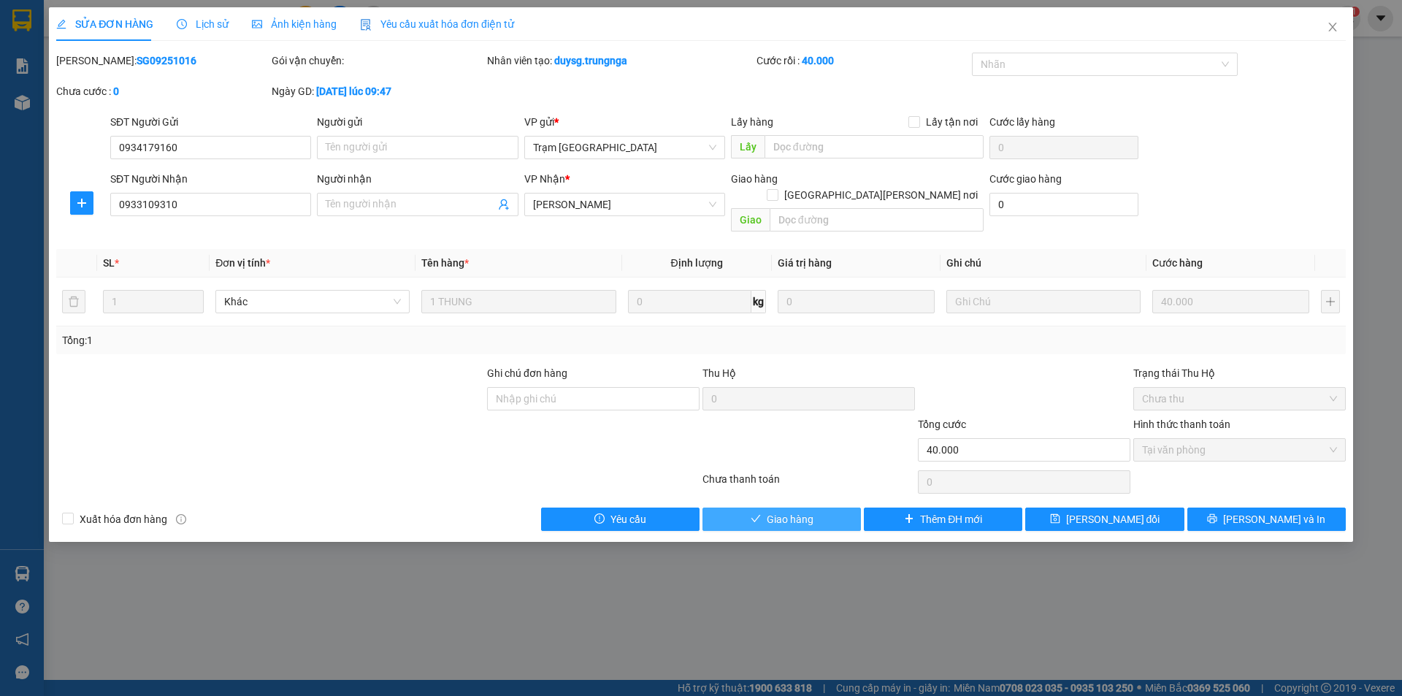
click at [751, 513] on icon "check" at bounding box center [756, 518] width 10 height 10
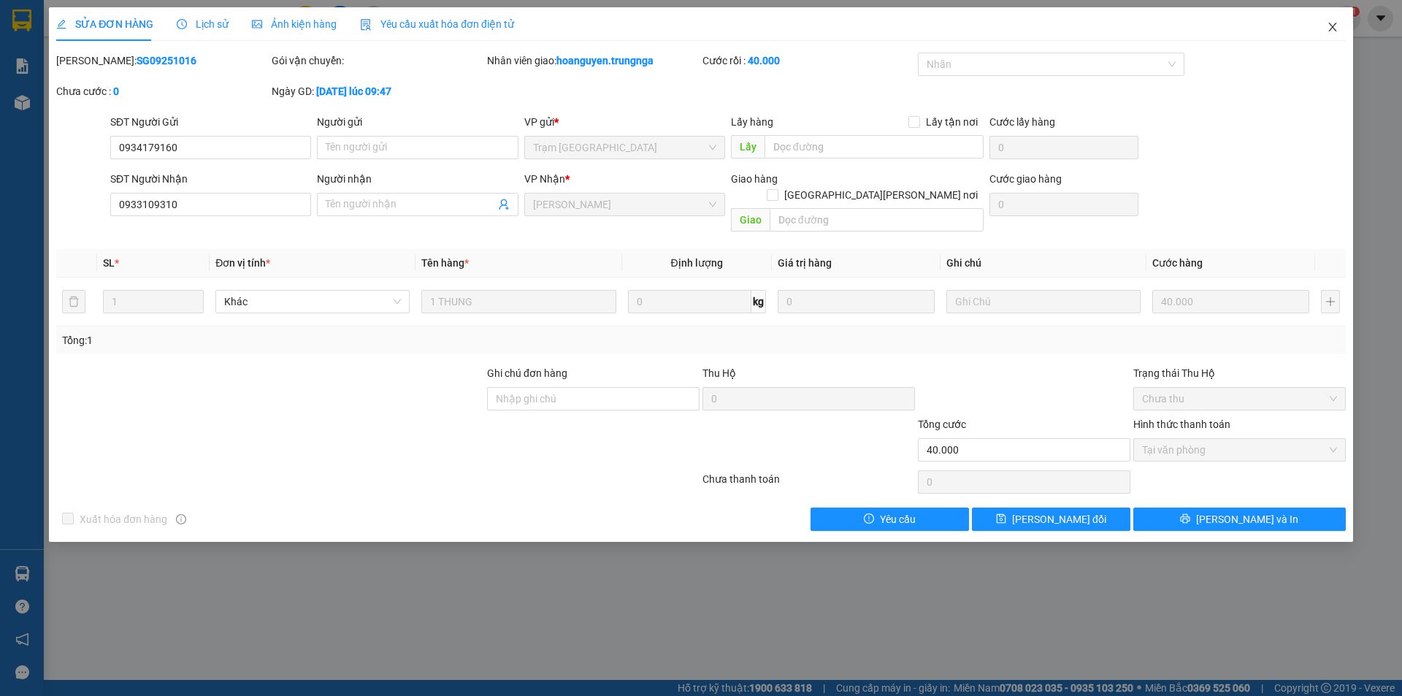
click at [1335, 23] on icon "close" at bounding box center [1333, 27] width 12 height 12
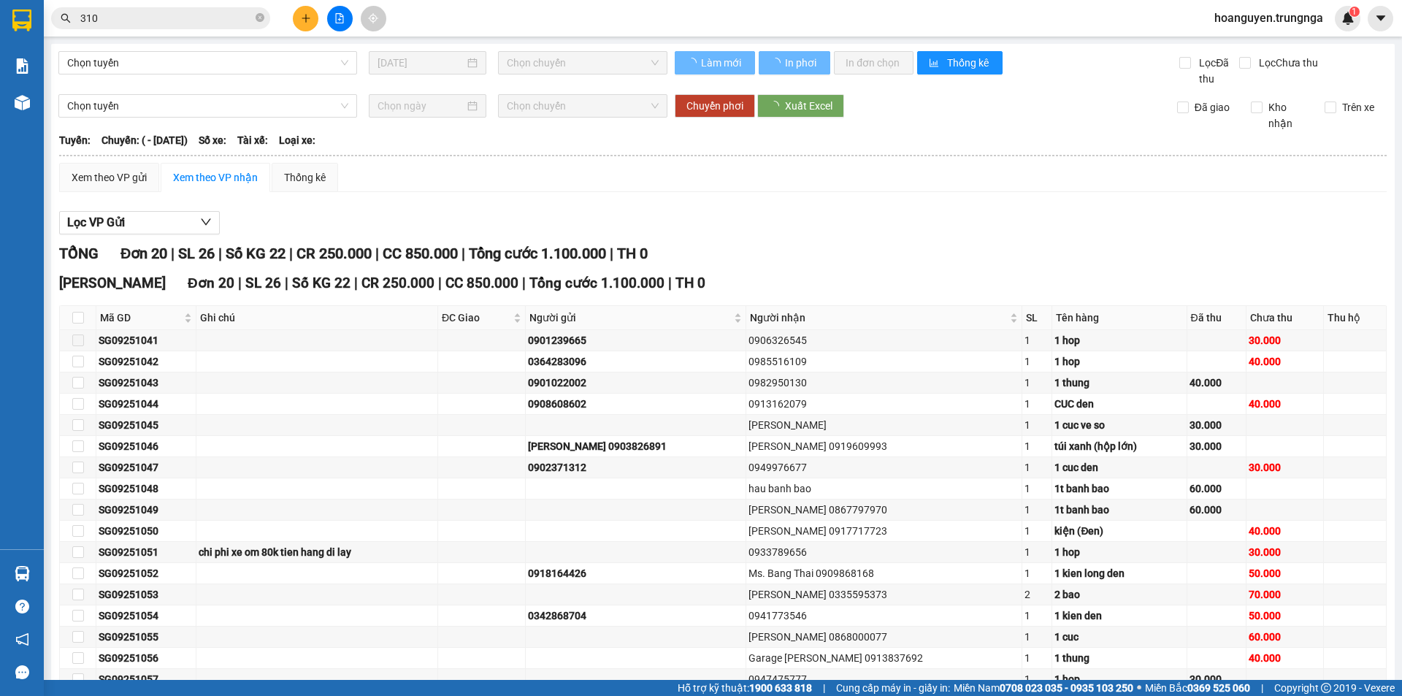
click at [259, 15] on icon "close-circle" at bounding box center [260, 17] width 9 height 9
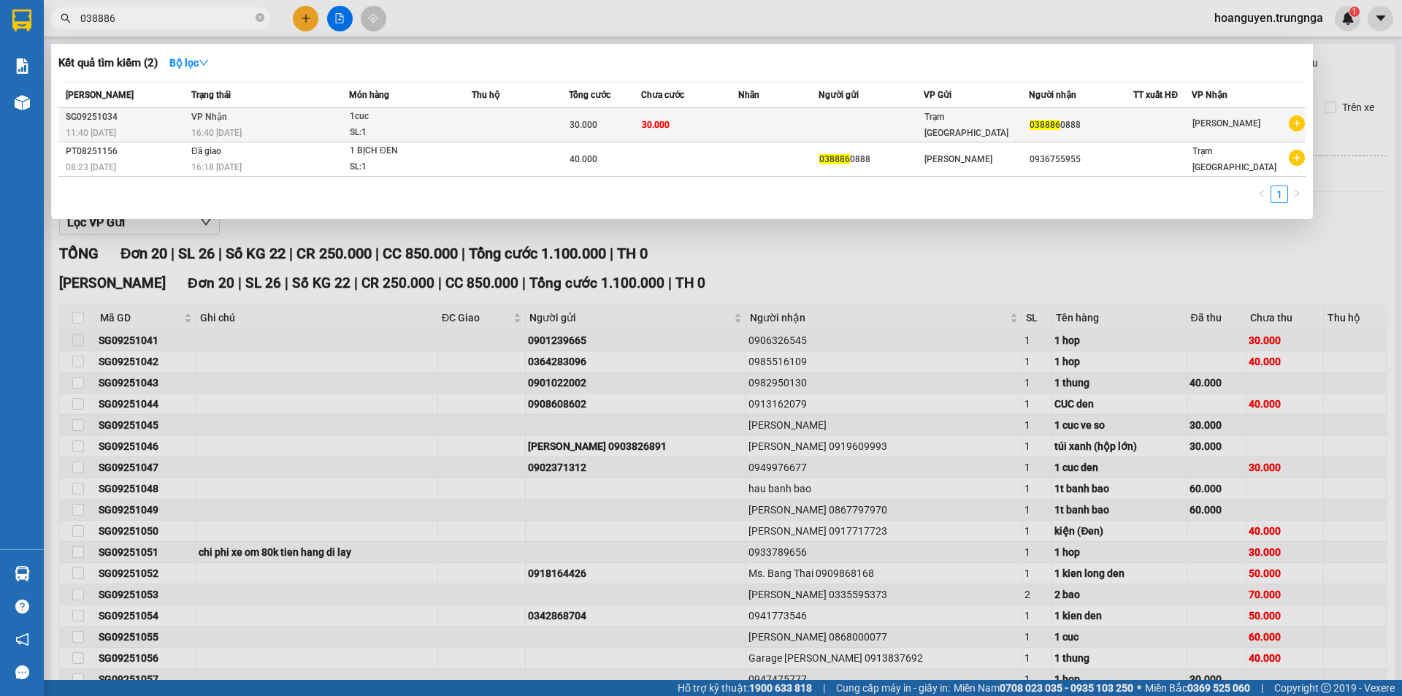
type input "038886"
click at [524, 128] on td at bounding box center [520, 125] width 97 height 34
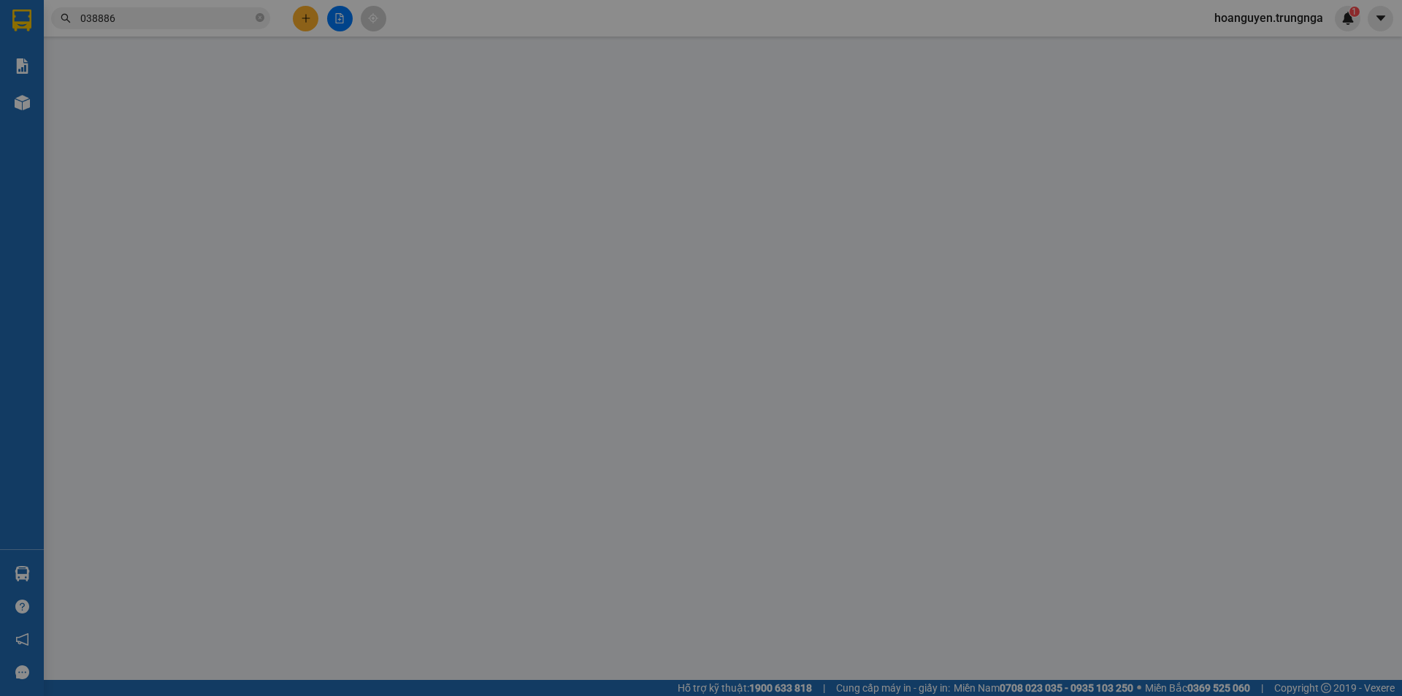
type input "0388860888"
type input "30.000"
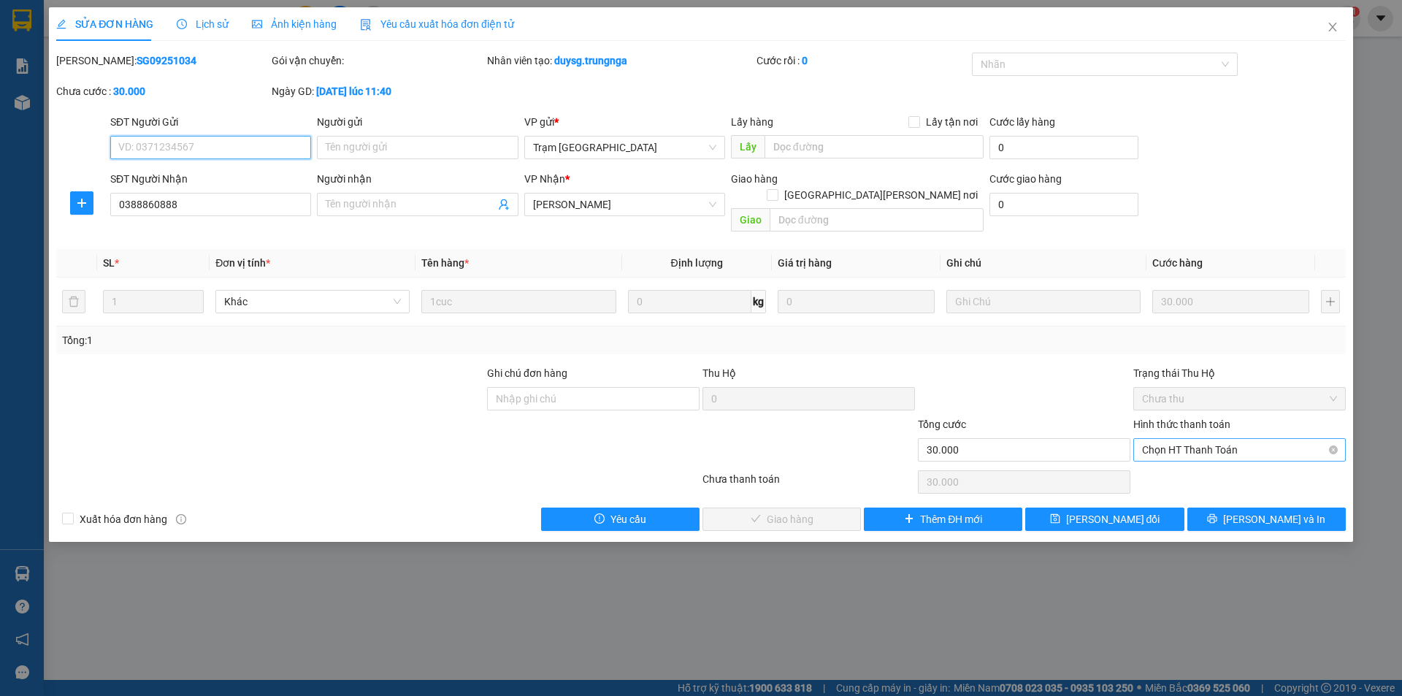
click at [1157, 439] on span "Chọn HT Thanh Toán" at bounding box center [1239, 450] width 195 height 22
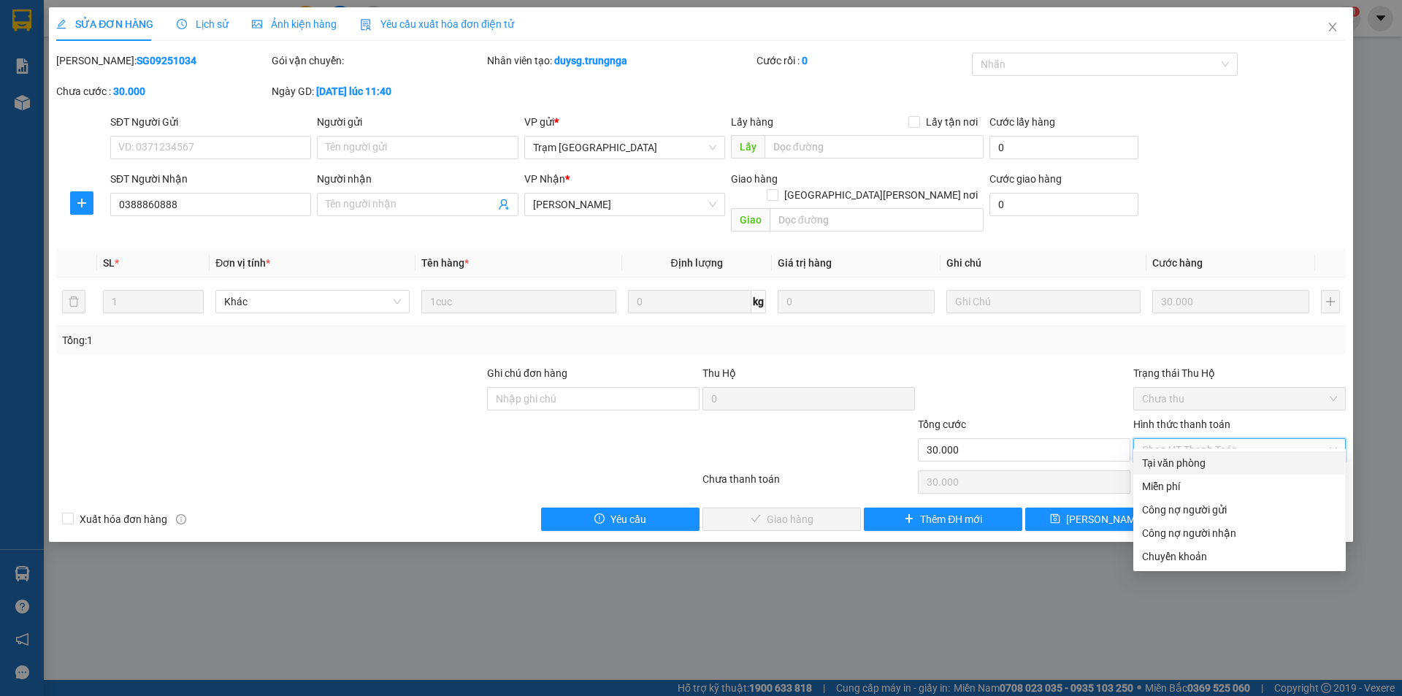
click at [1157, 464] on div "Tại văn phòng" at bounding box center [1239, 463] width 195 height 16
type input "0"
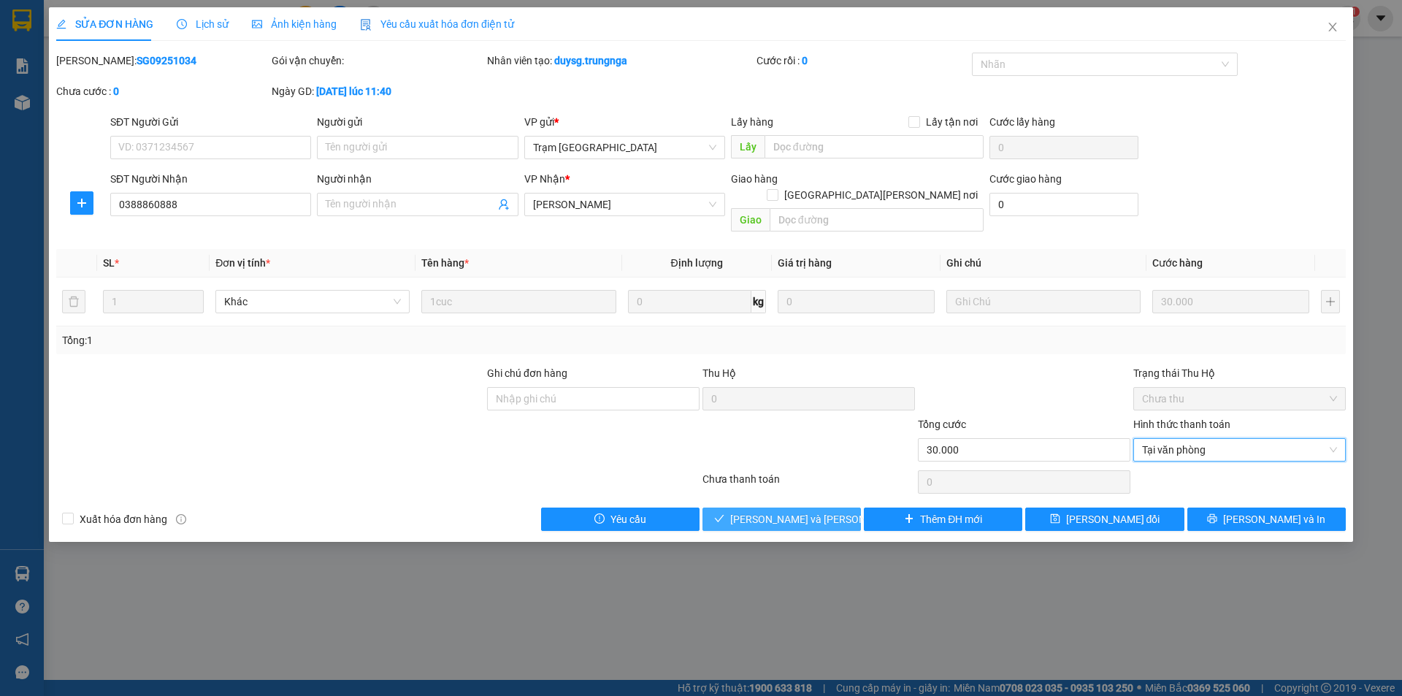
click at [800, 511] on span "[PERSON_NAME] và [PERSON_NAME] hàng" at bounding box center [828, 519] width 197 height 16
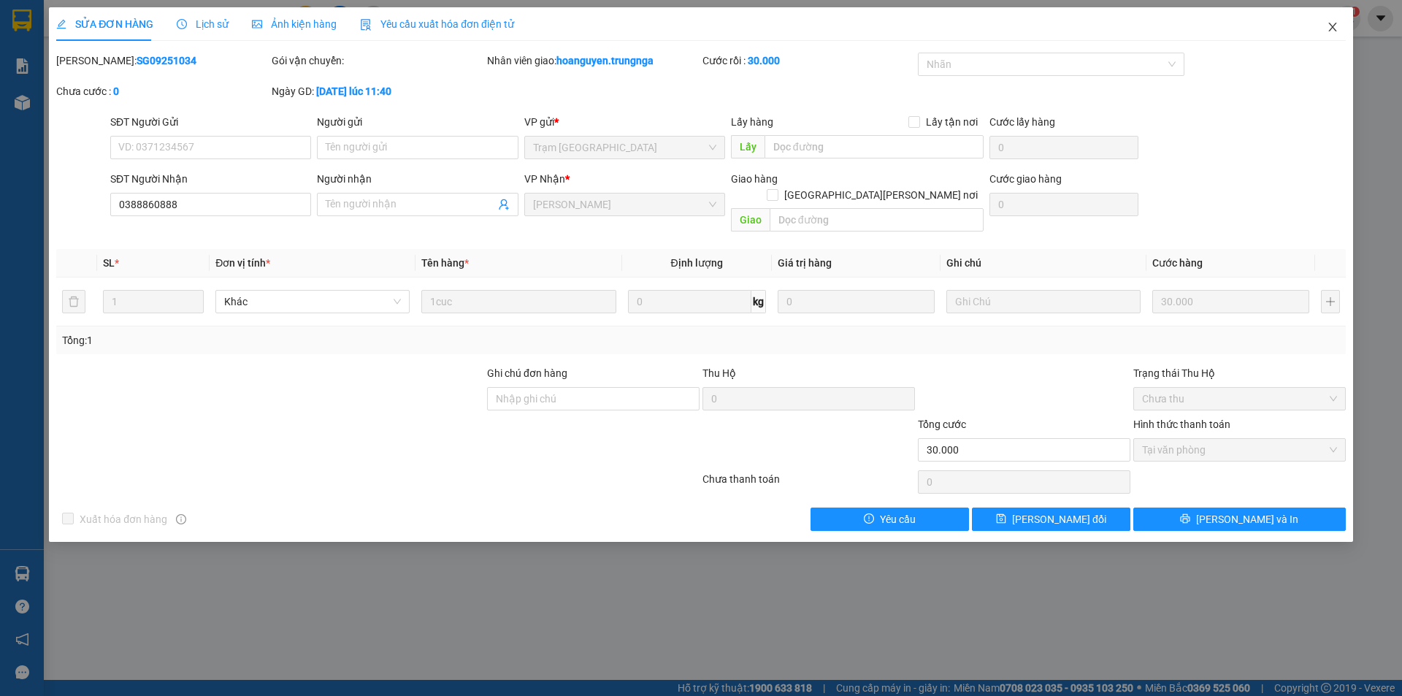
click at [1335, 26] on icon "close" at bounding box center [1333, 27] width 12 height 12
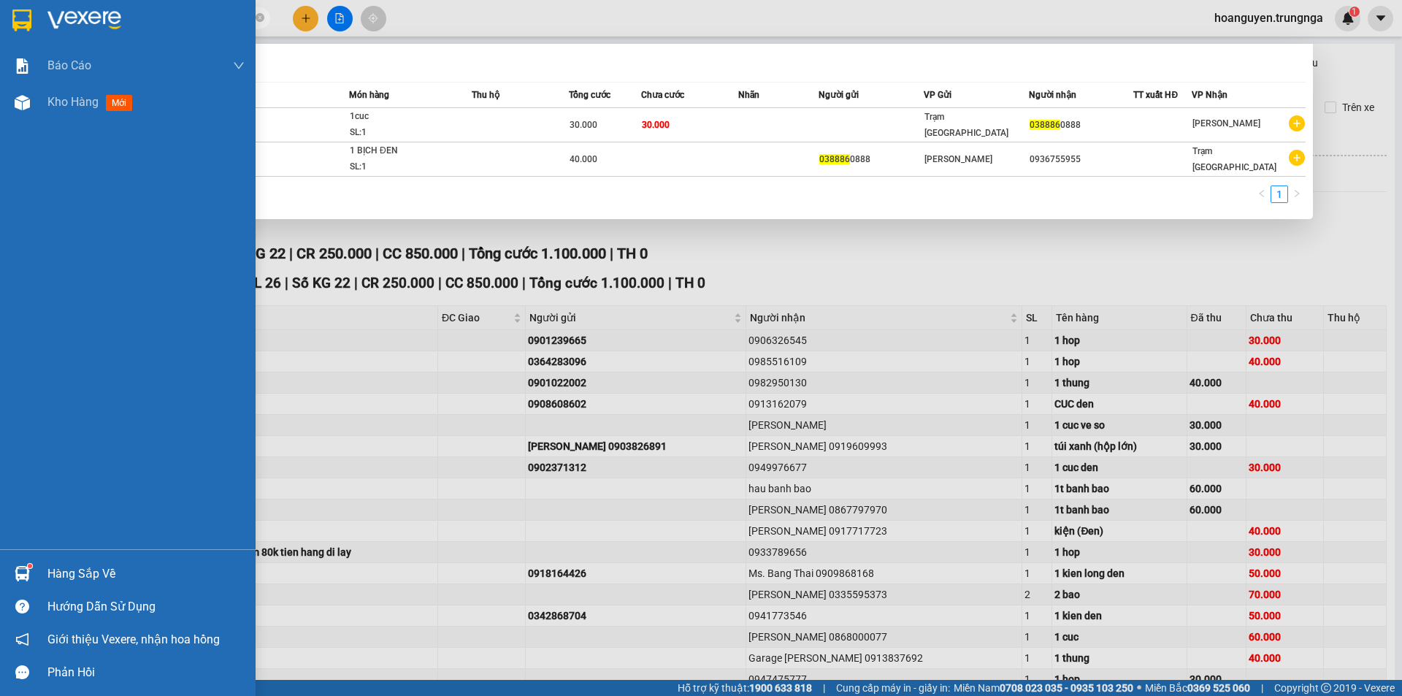
drag, startPoint x: 137, startPoint y: 19, endPoint x: 42, endPoint y: 37, distance: 96.5
click at [42, 37] on section "Kết quả [PERSON_NAME] ( 2 ) Bộ lọc Mã ĐH Trạng thái Món hàng Thu hộ Tổng [PERSO…" at bounding box center [701, 348] width 1402 height 696
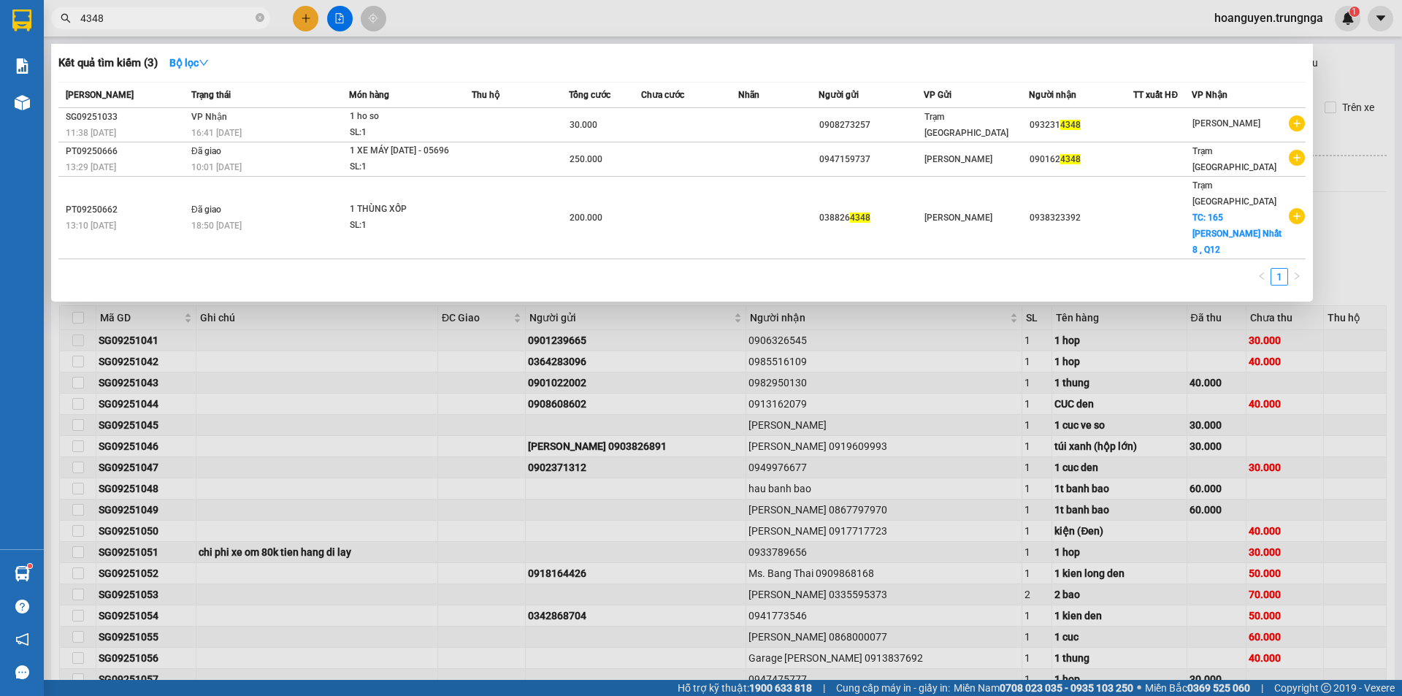
click at [807, 21] on div at bounding box center [701, 348] width 1402 height 696
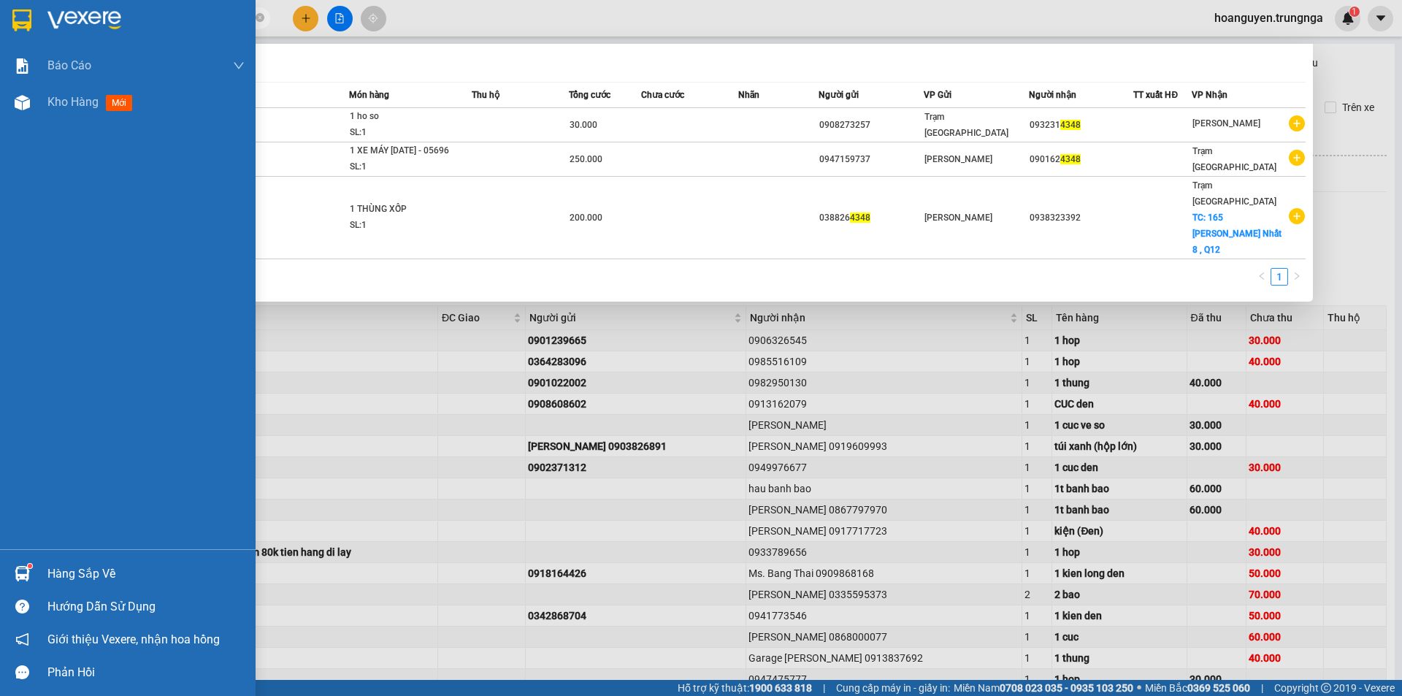
drag, startPoint x: 115, startPoint y: 14, endPoint x: 39, endPoint y: 19, distance: 76.1
click at [39, 19] on section "Kết quả [PERSON_NAME] ( 3 ) Bộ lọc Mã ĐH Trạng thái Món hàng Thu hộ Tổng [PERSO…" at bounding box center [701, 348] width 1402 height 696
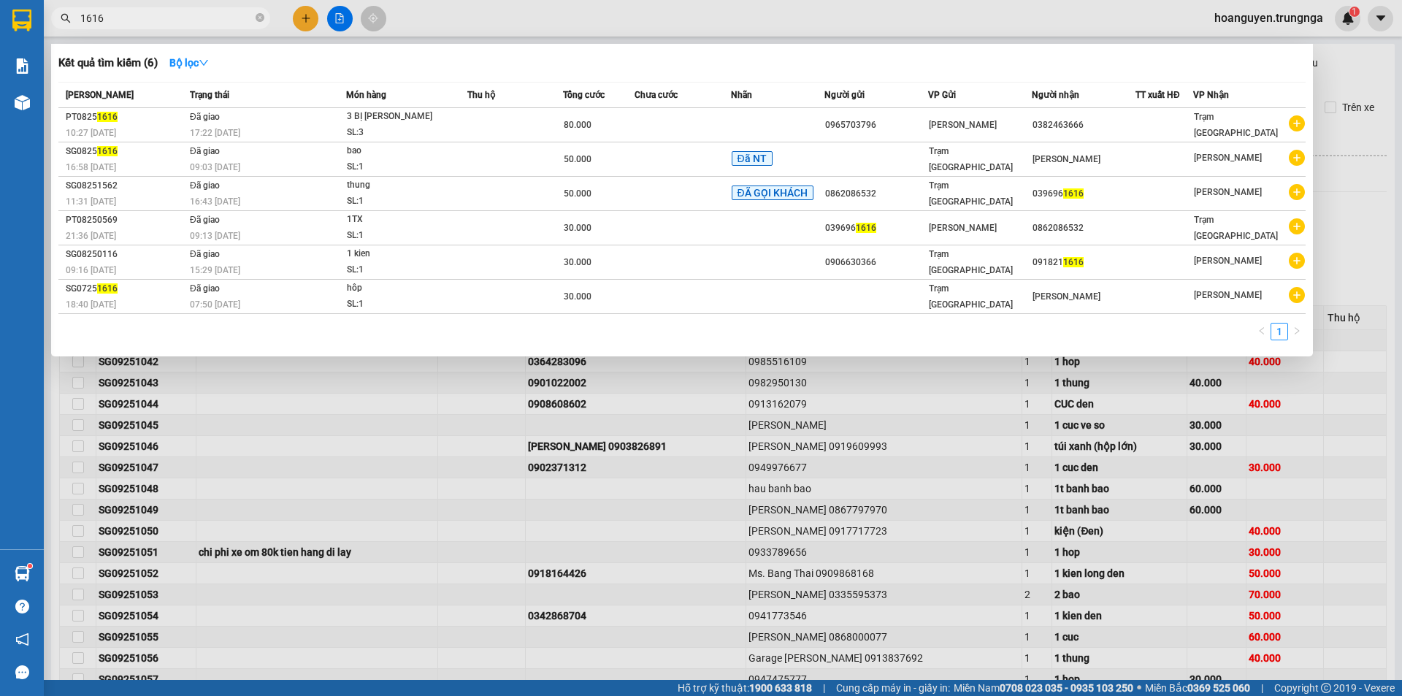
type input "1616"
click at [518, 11] on div at bounding box center [701, 348] width 1402 height 696
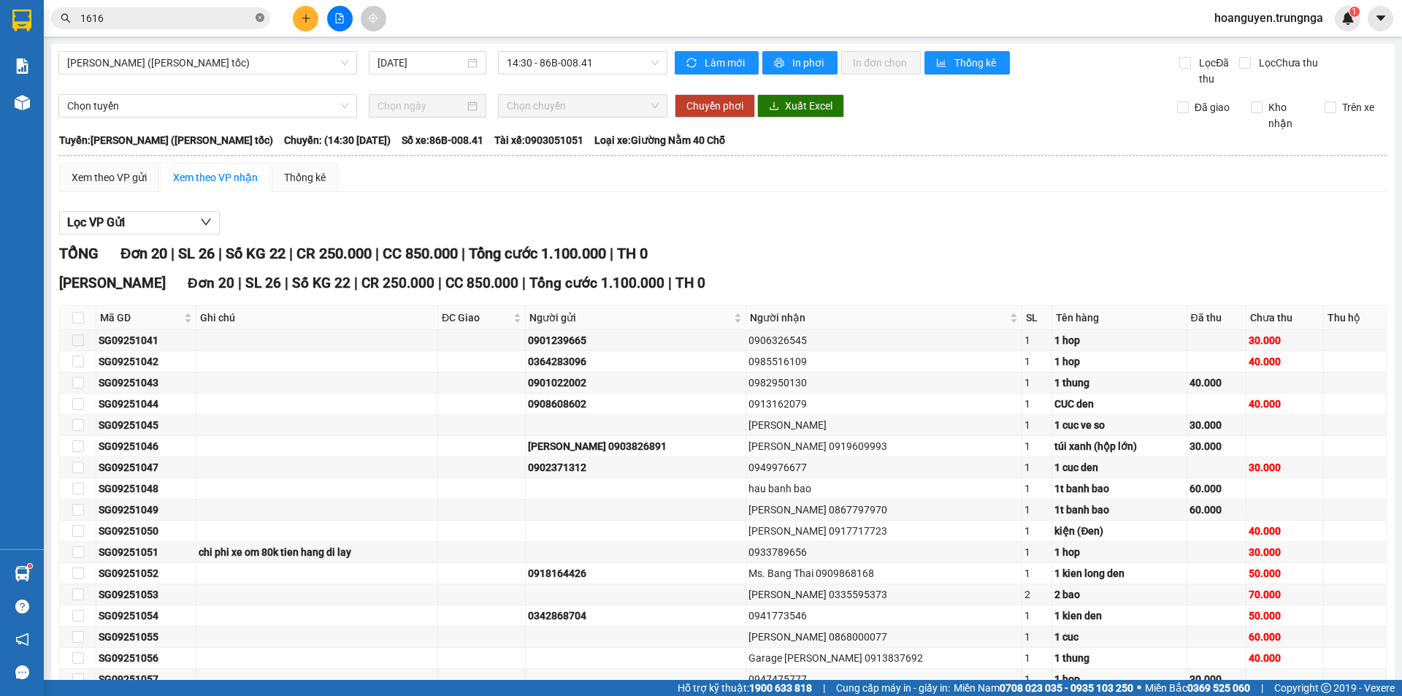
click at [258, 17] on icon "close-circle" at bounding box center [260, 17] width 9 height 9
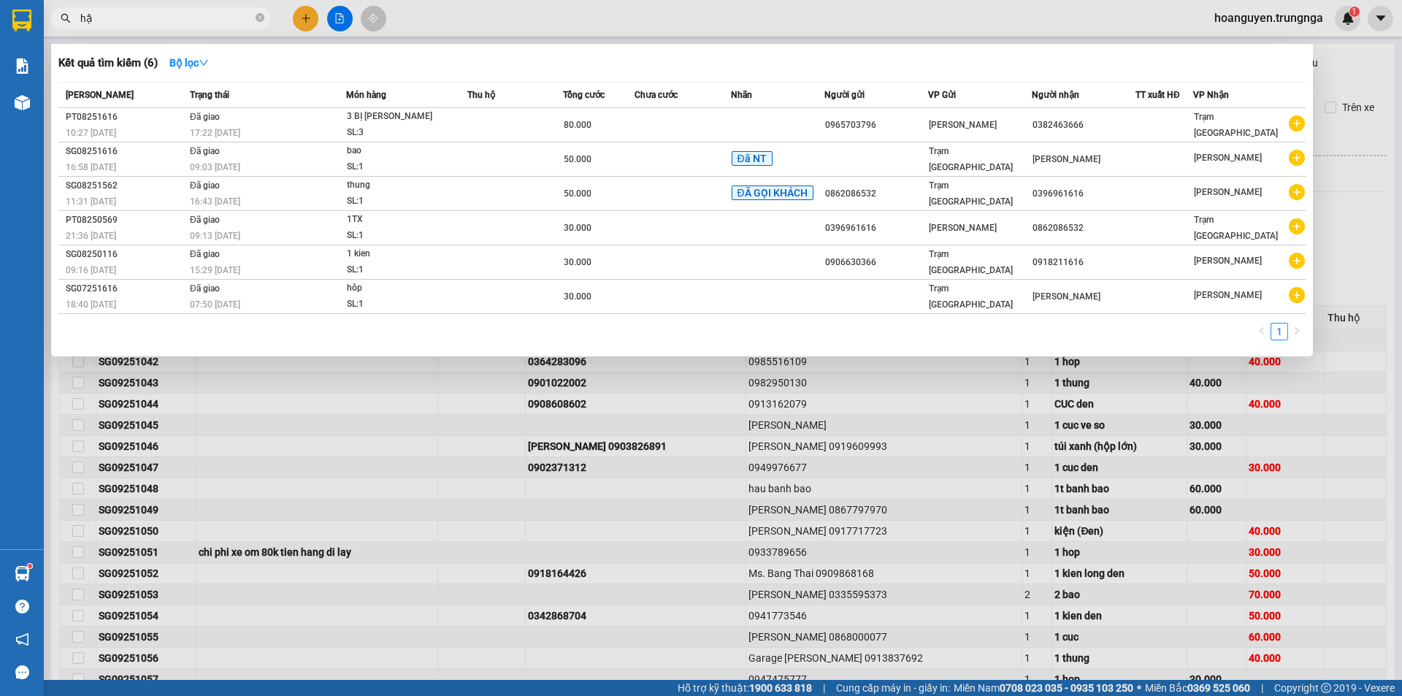
type input "hậu"
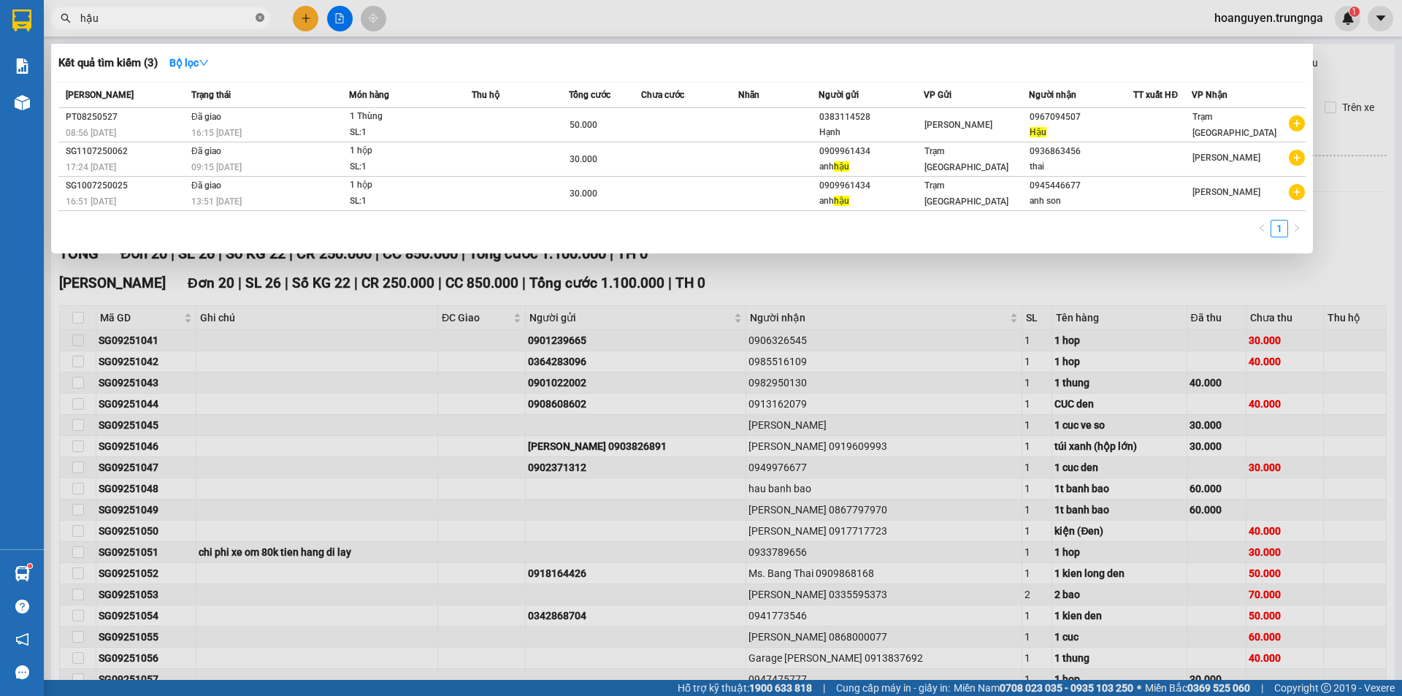
click at [260, 18] on icon "close-circle" at bounding box center [260, 17] width 9 height 9
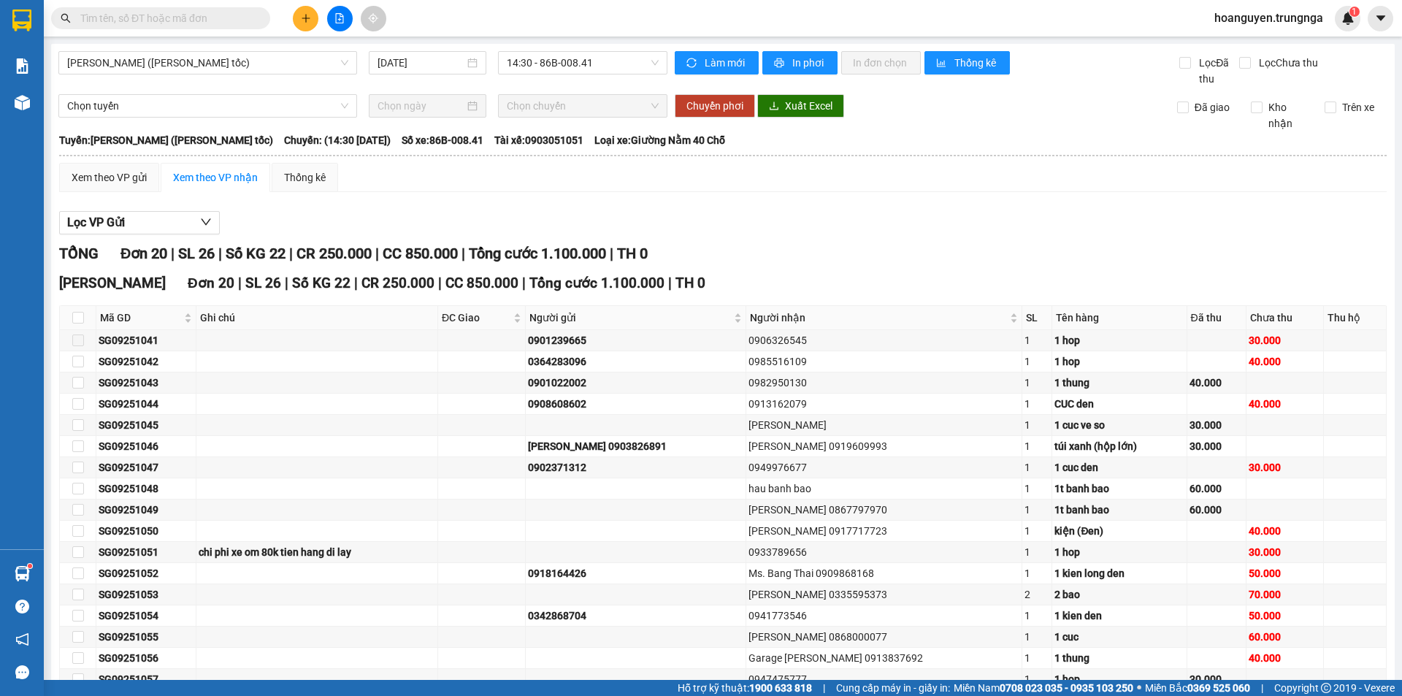
click at [212, 18] on input "text" at bounding box center [166, 18] width 172 height 16
type input "0"
click at [261, 19] on icon "close-circle" at bounding box center [260, 17] width 9 height 9
click at [478, 19] on div "Kết quả [PERSON_NAME] ( 3 ) Bộ lọc Mã ĐH Trạng thái Món hàng Thu hộ Tổng [PERSO…" at bounding box center [701, 18] width 1402 height 37
click at [235, 19] on input "text" at bounding box center [166, 18] width 172 height 16
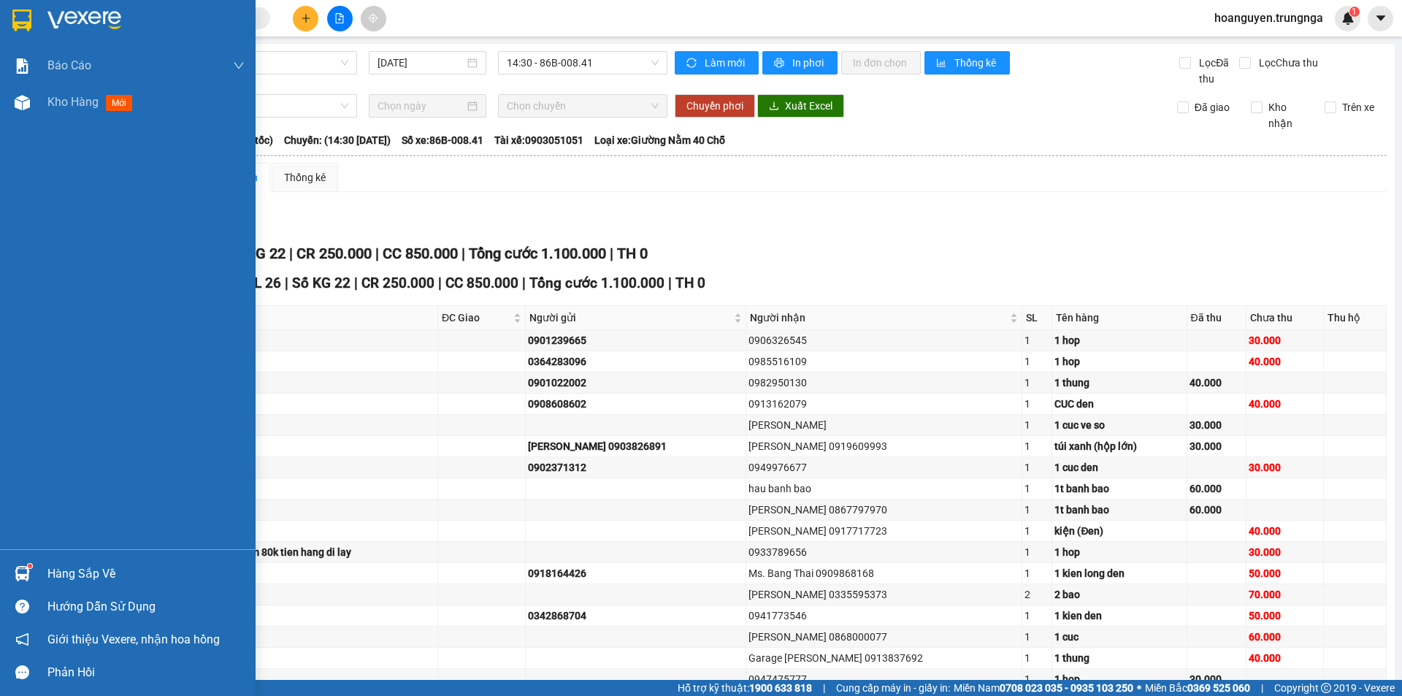
click at [17, 570] on img at bounding box center [22, 573] width 15 height 15
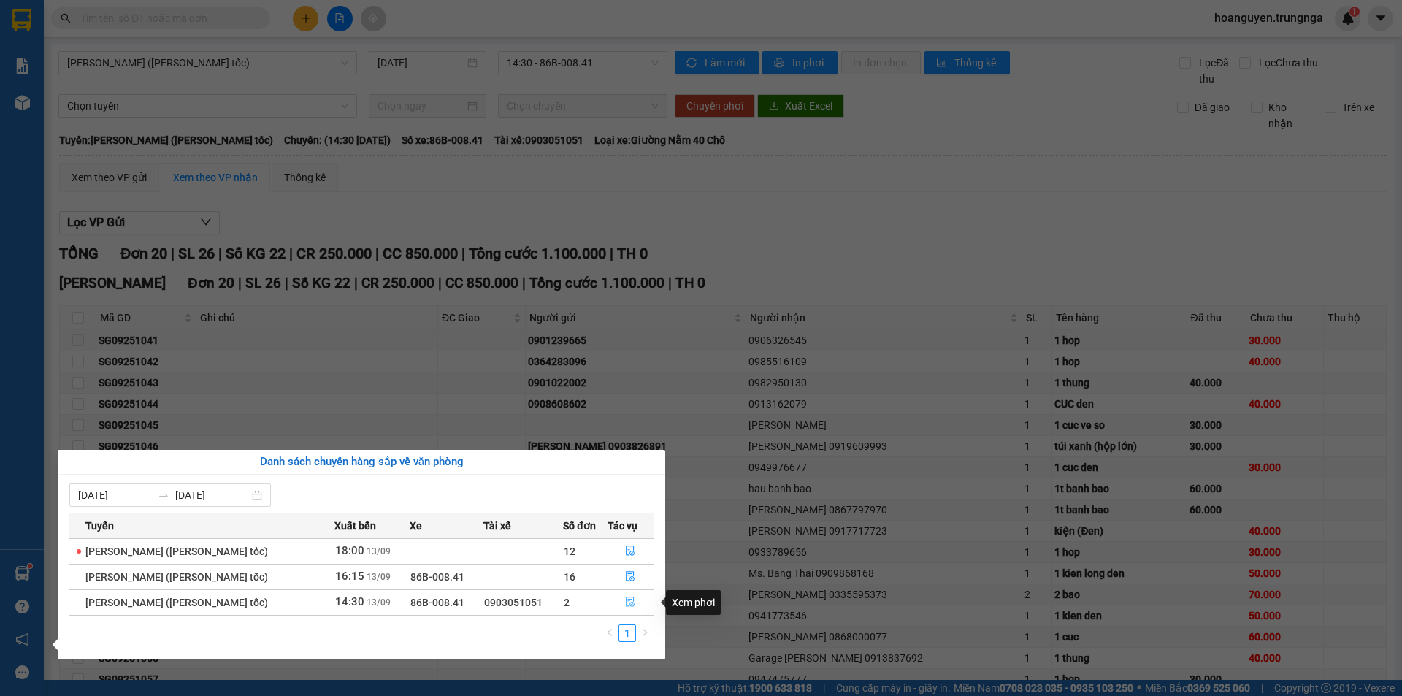
click at [630, 602] on icon "file-done" at bounding box center [630, 602] width 10 height 10
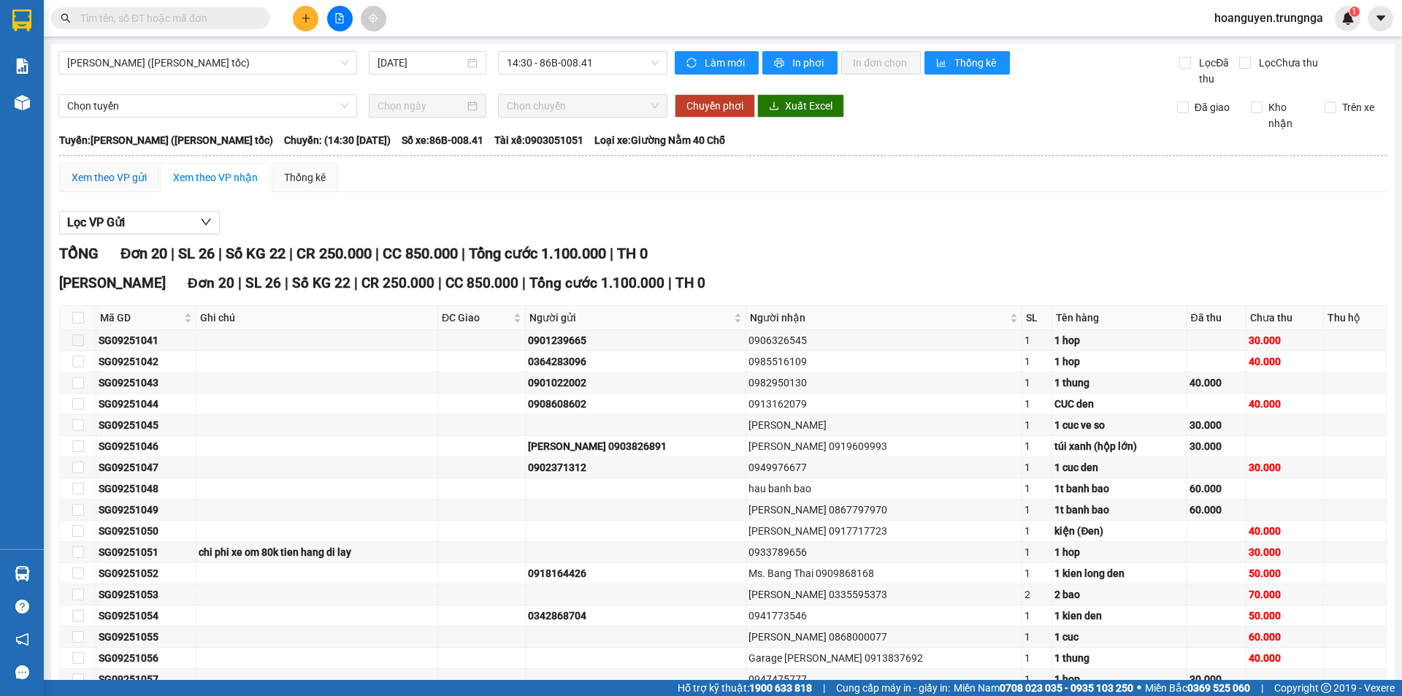
click at [102, 183] on div "Xem theo VP gửi" at bounding box center [109, 177] width 75 height 16
click at [206, 169] on div "Xem theo VP nhận" at bounding box center [215, 177] width 85 height 16
click at [72, 316] on input "checkbox" at bounding box center [78, 318] width 12 height 12
checkbox input "true"
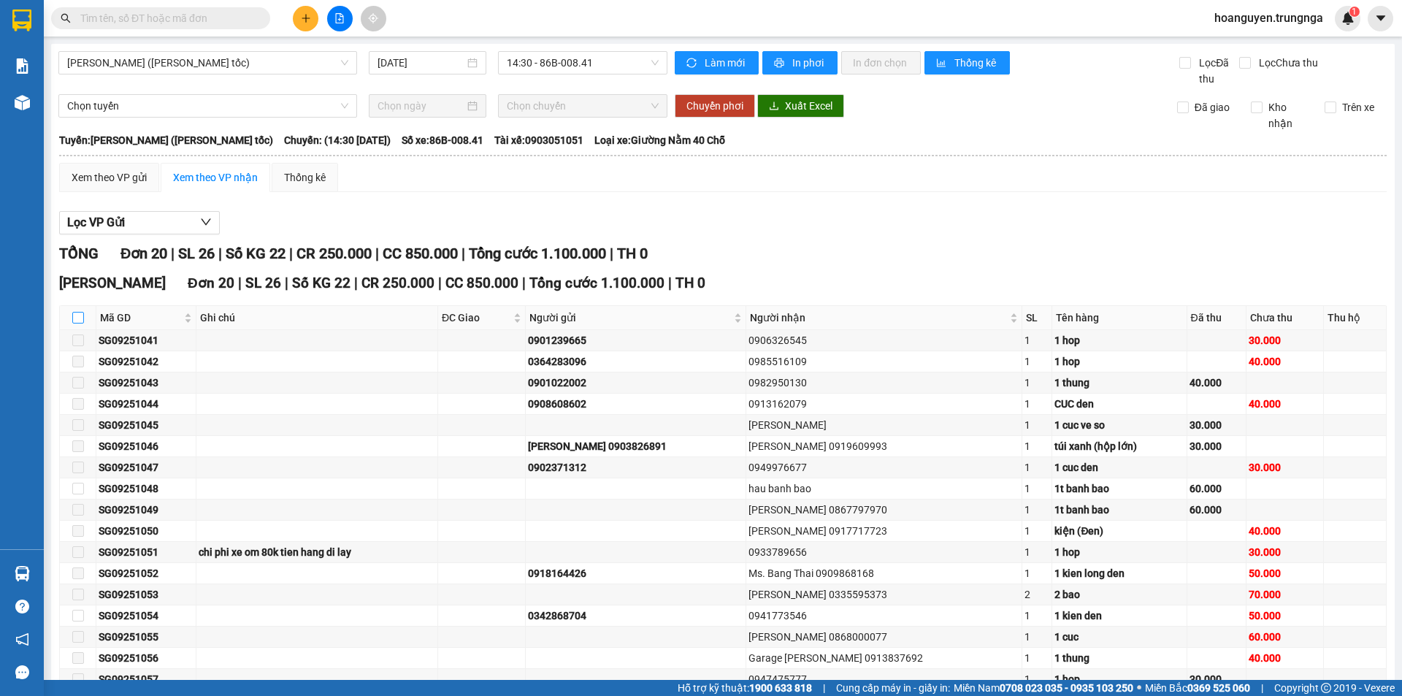
checkbox input "true"
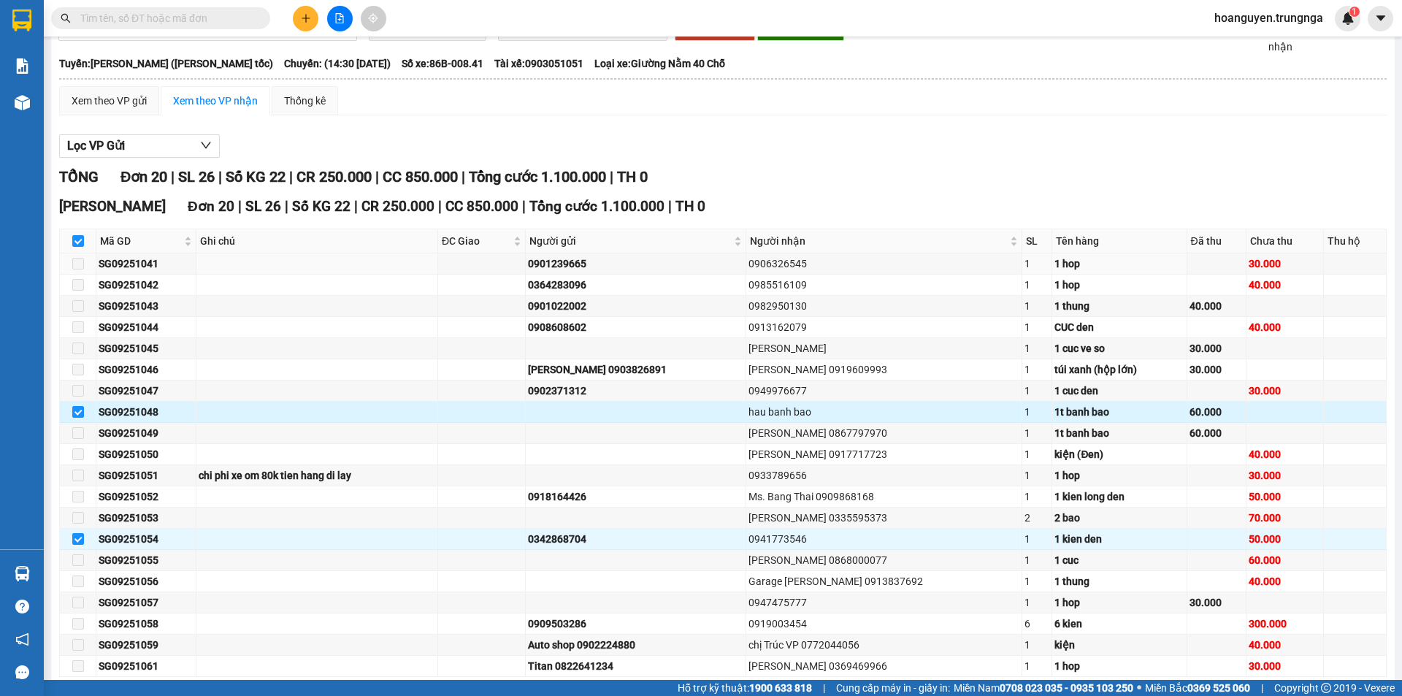
scroll to position [149, 0]
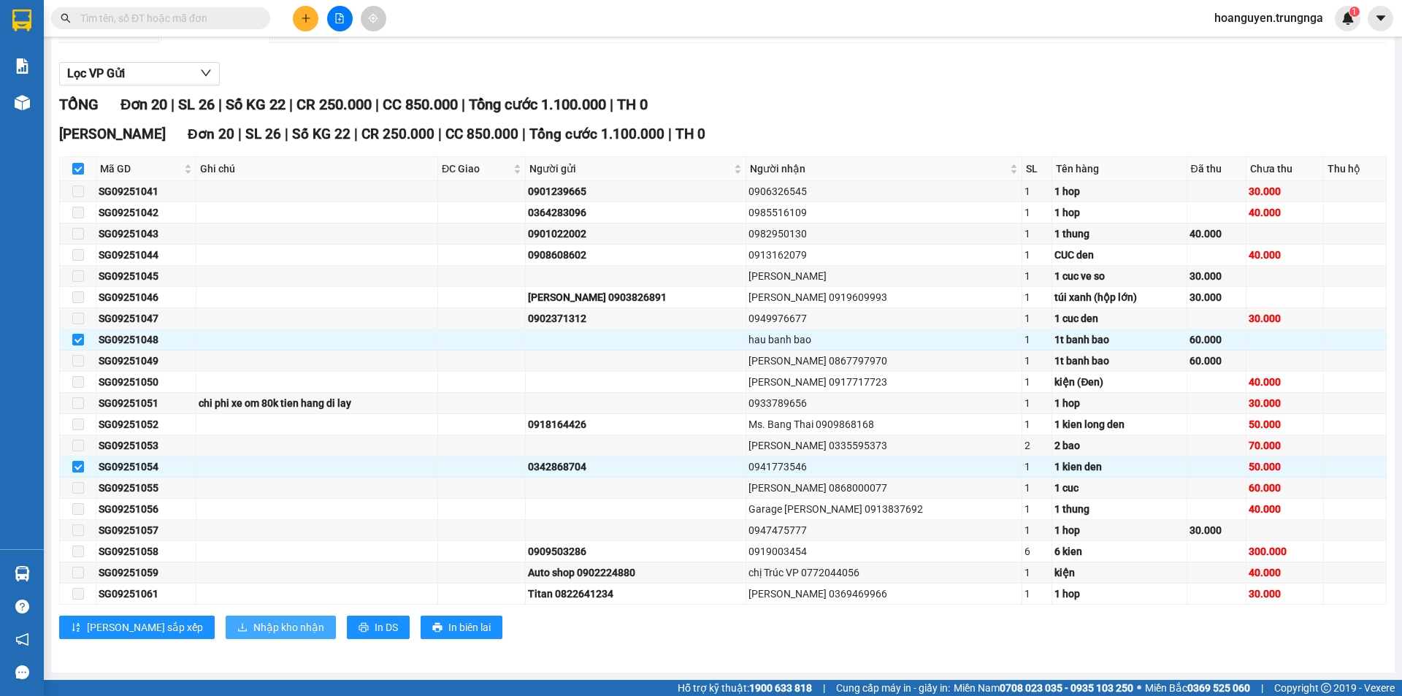
click at [253, 631] on span "Nhập kho nhận" at bounding box center [288, 627] width 71 height 16
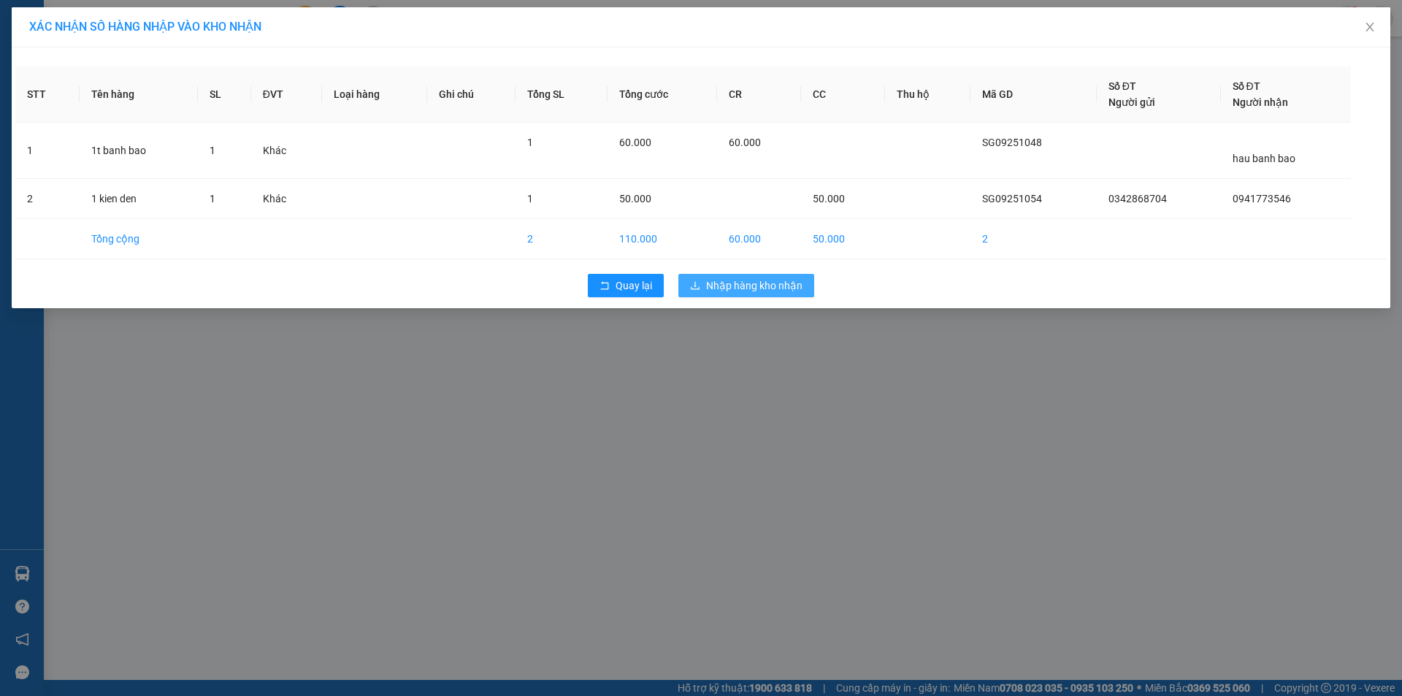
click at [735, 288] on span "Nhập hàng kho nhận" at bounding box center [754, 286] width 96 height 16
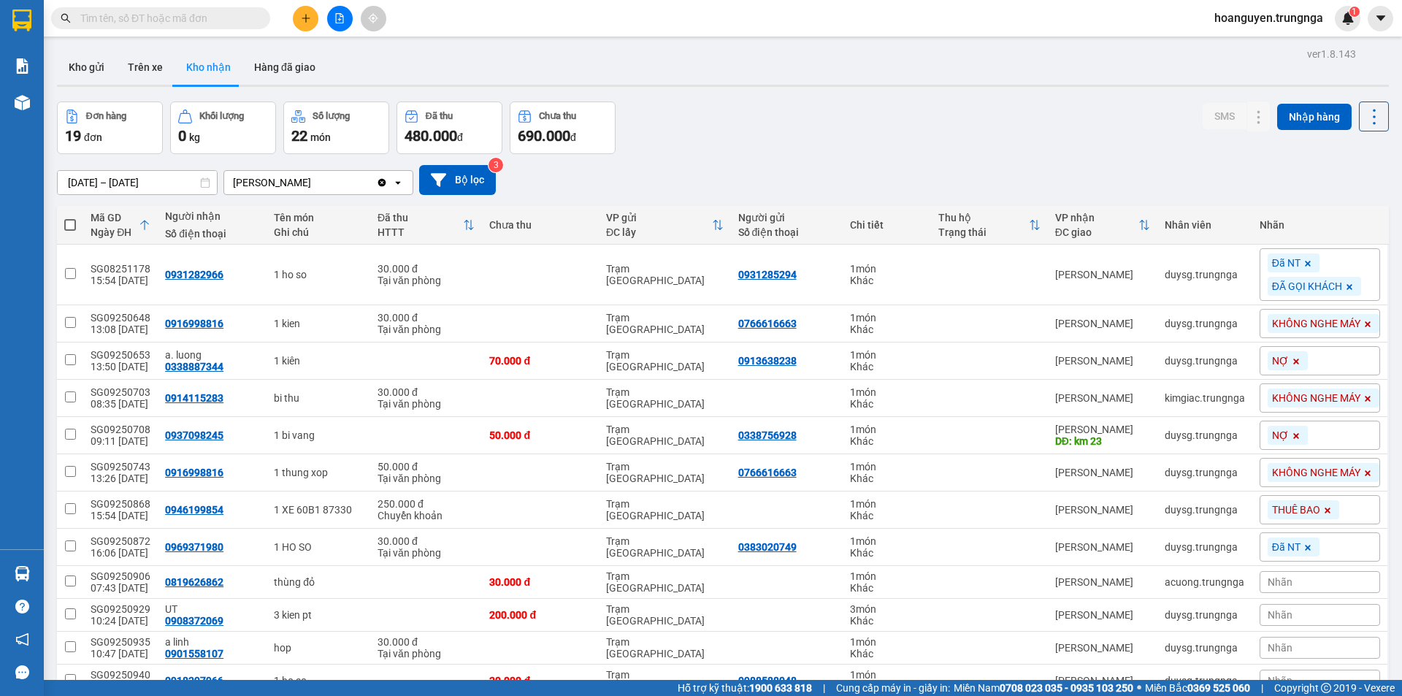
click at [765, 142] on div "Đơn hàng 19 đơn Khối lượng 0 kg Số lượng 22 món Đã thu 480.000 đ Chưa thu 690.0…" at bounding box center [723, 128] width 1332 height 53
click at [148, 23] on input "text" at bounding box center [166, 18] width 172 height 16
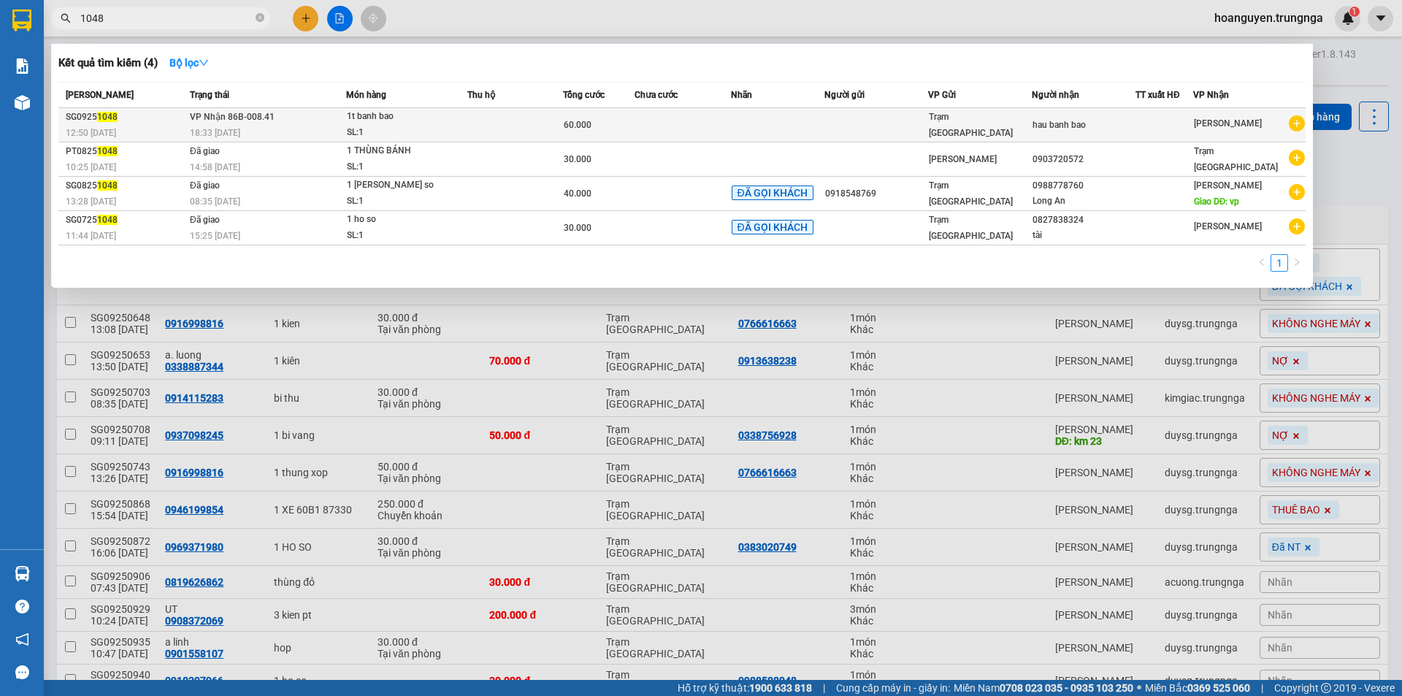
type input "1048"
click at [280, 123] on td "[PERSON_NAME] 86B-008.41 18:33 [DATE]" at bounding box center [266, 125] width 160 height 34
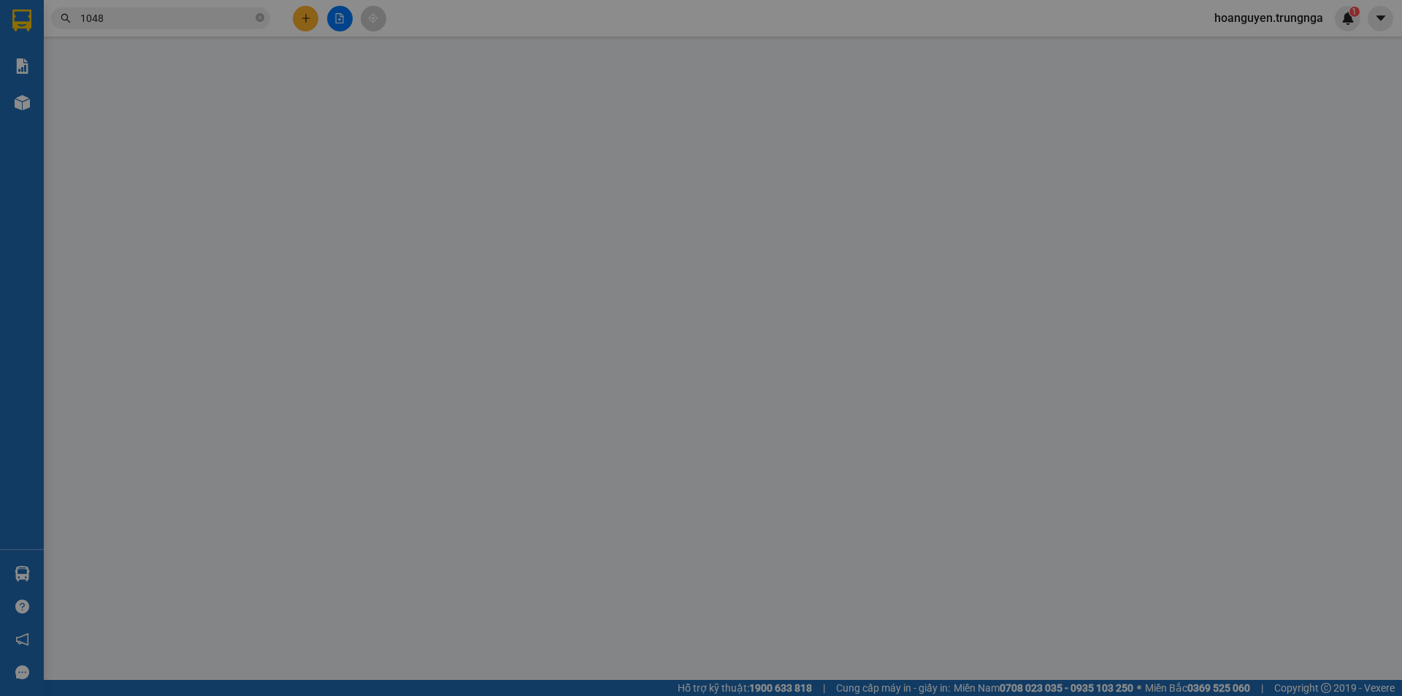
type input "hau banh bao"
type input "60.000"
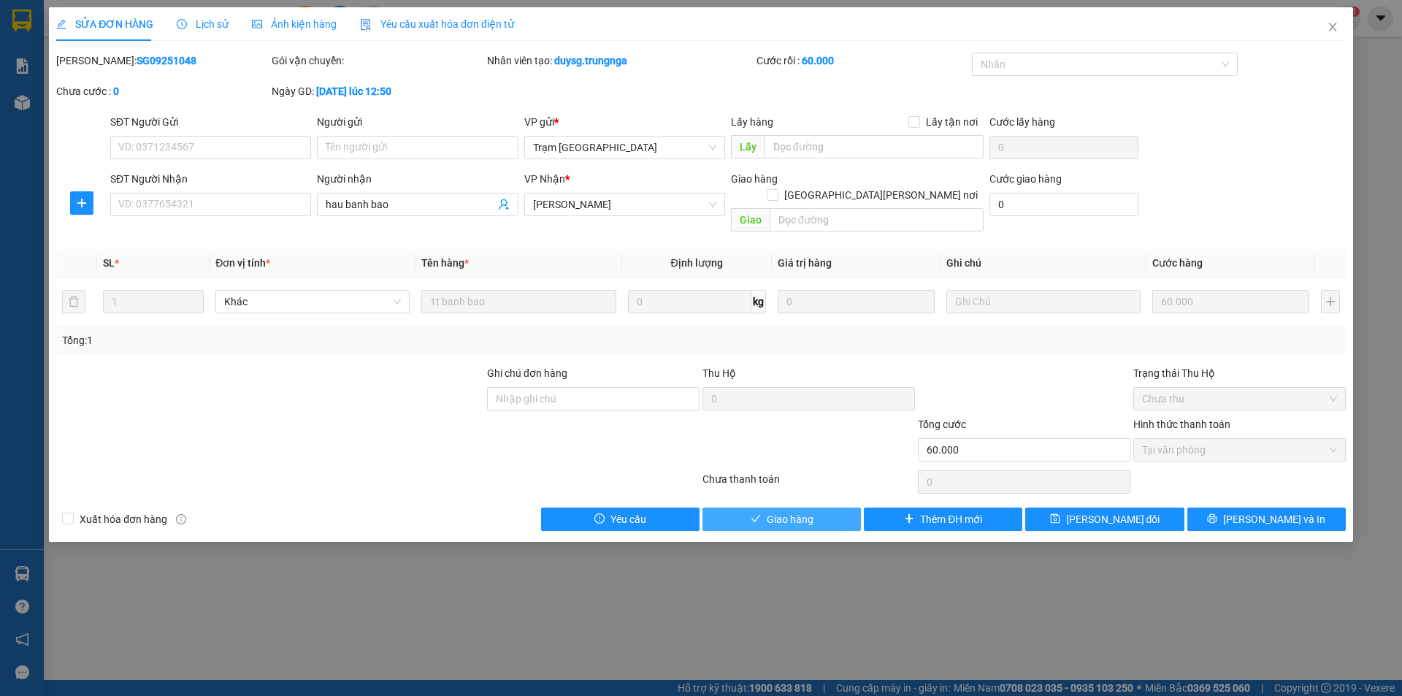
click at [793, 511] on span "Giao hàng" at bounding box center [790, 519] width 47 height 16
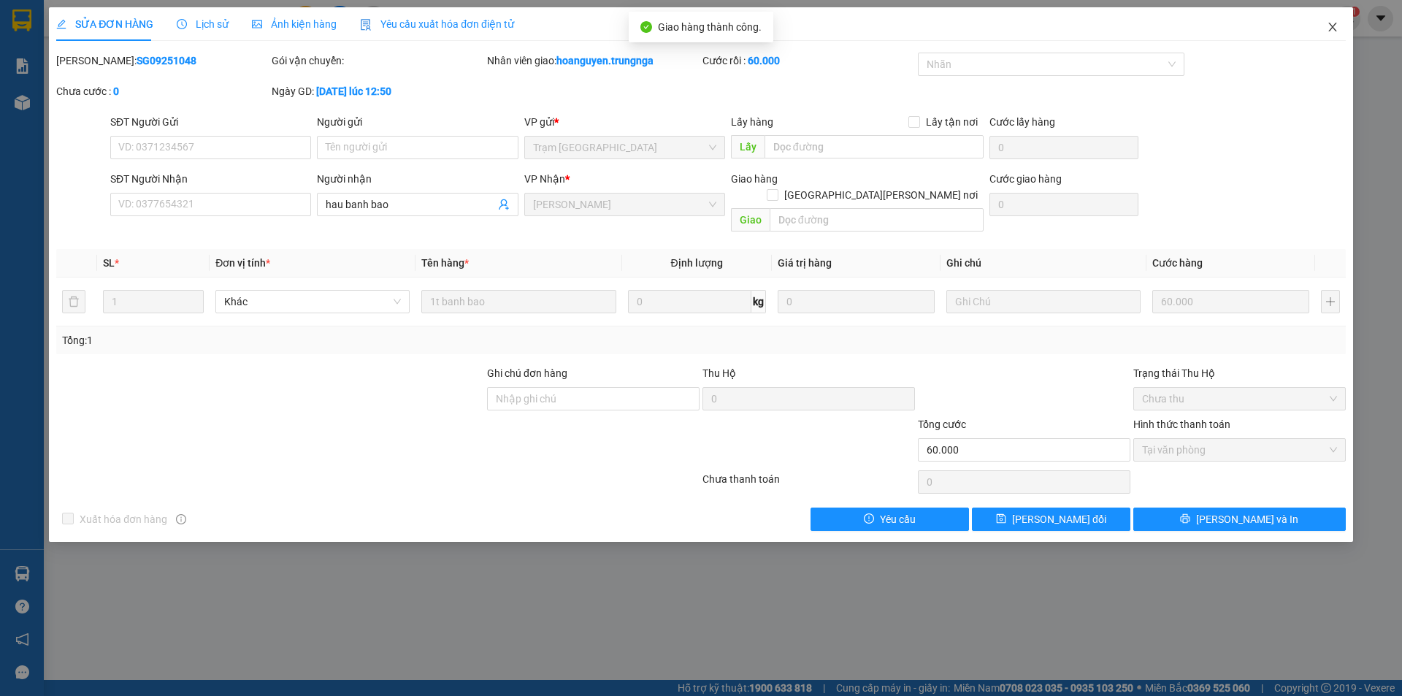
click at [1335, 28] on icon "close" at bounding box center [1333, 27] width 12 height 12
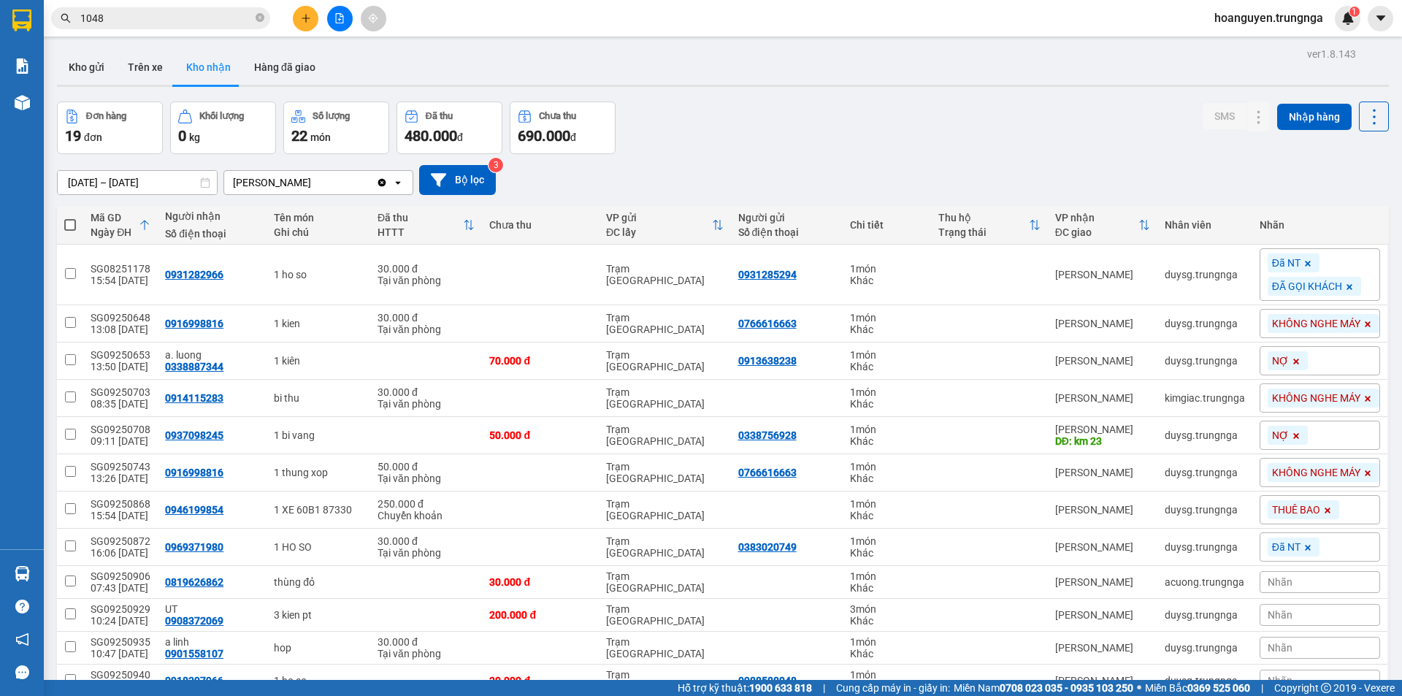
click at [196, 18] on input "1048" at bounding box center [166, 18] width 172 height 16
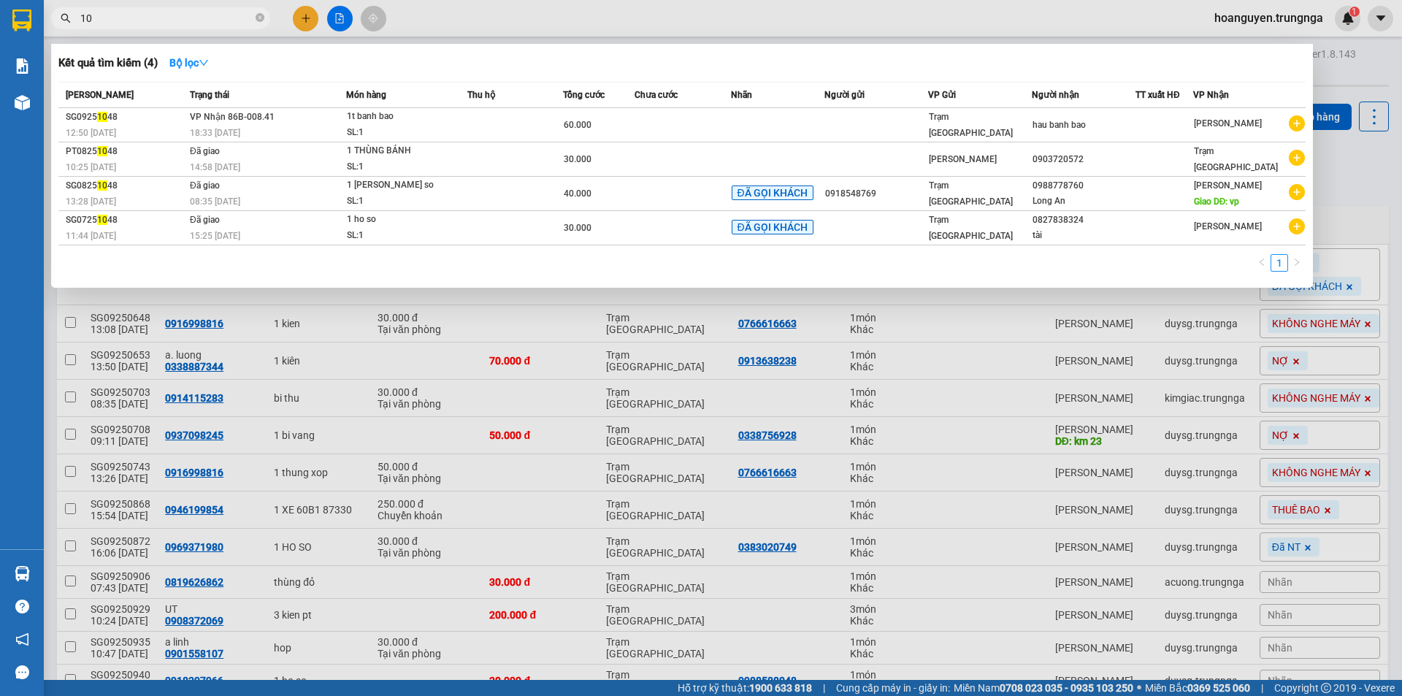
type input "1"
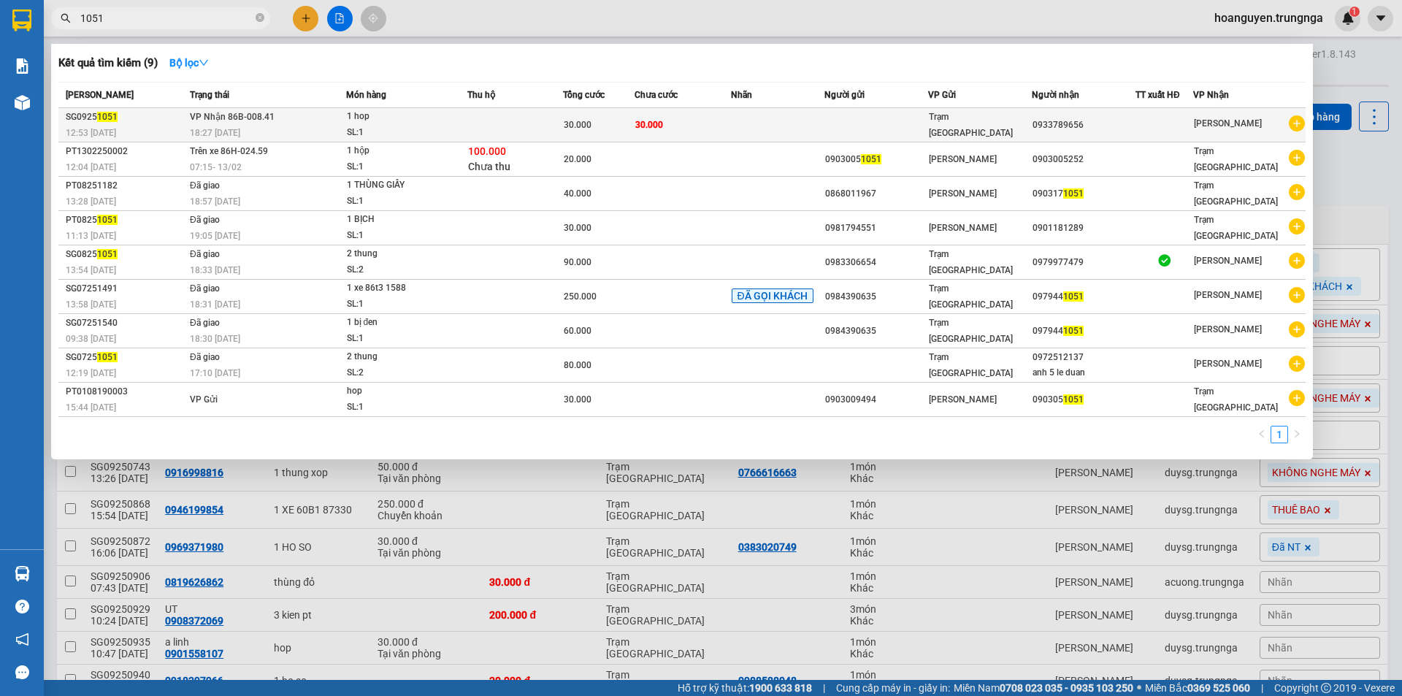
type input "1051"
click at [738, 128] on td at bounding box center [777, 125] width 93 height 34
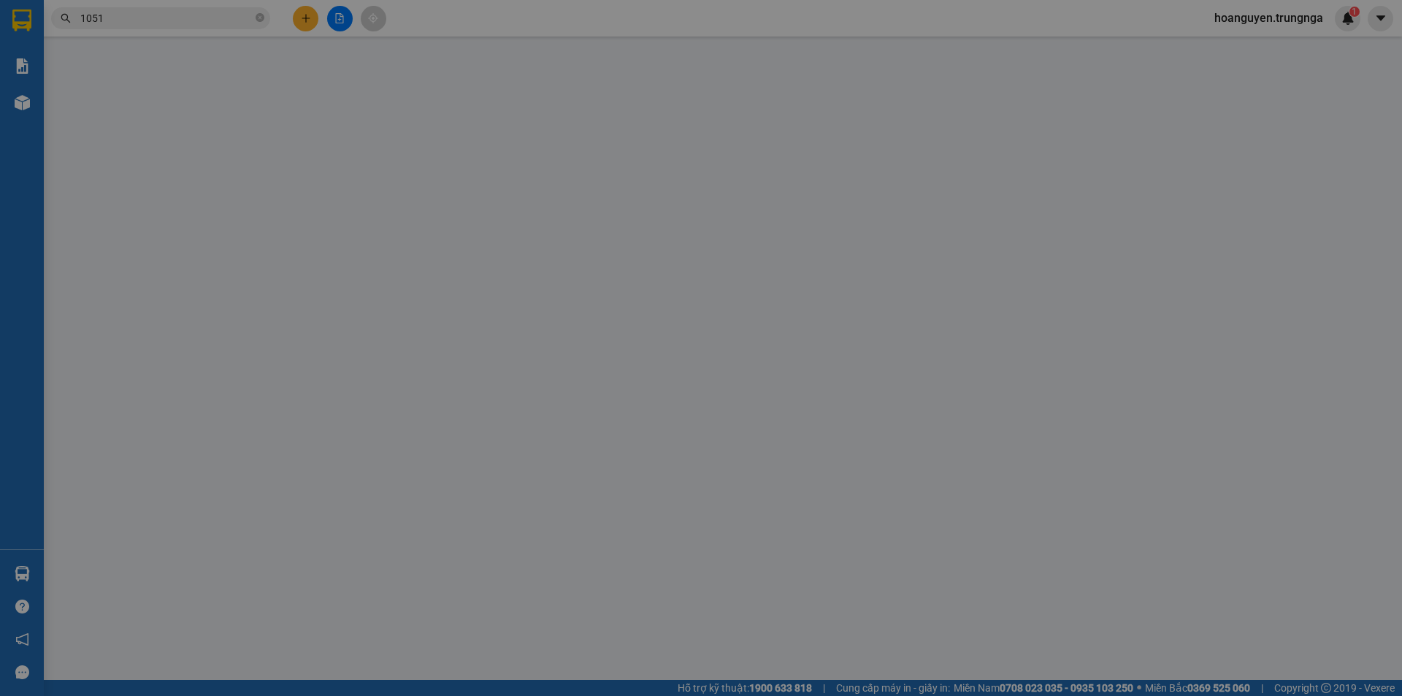
type input "0933789656"
type input "30.000"
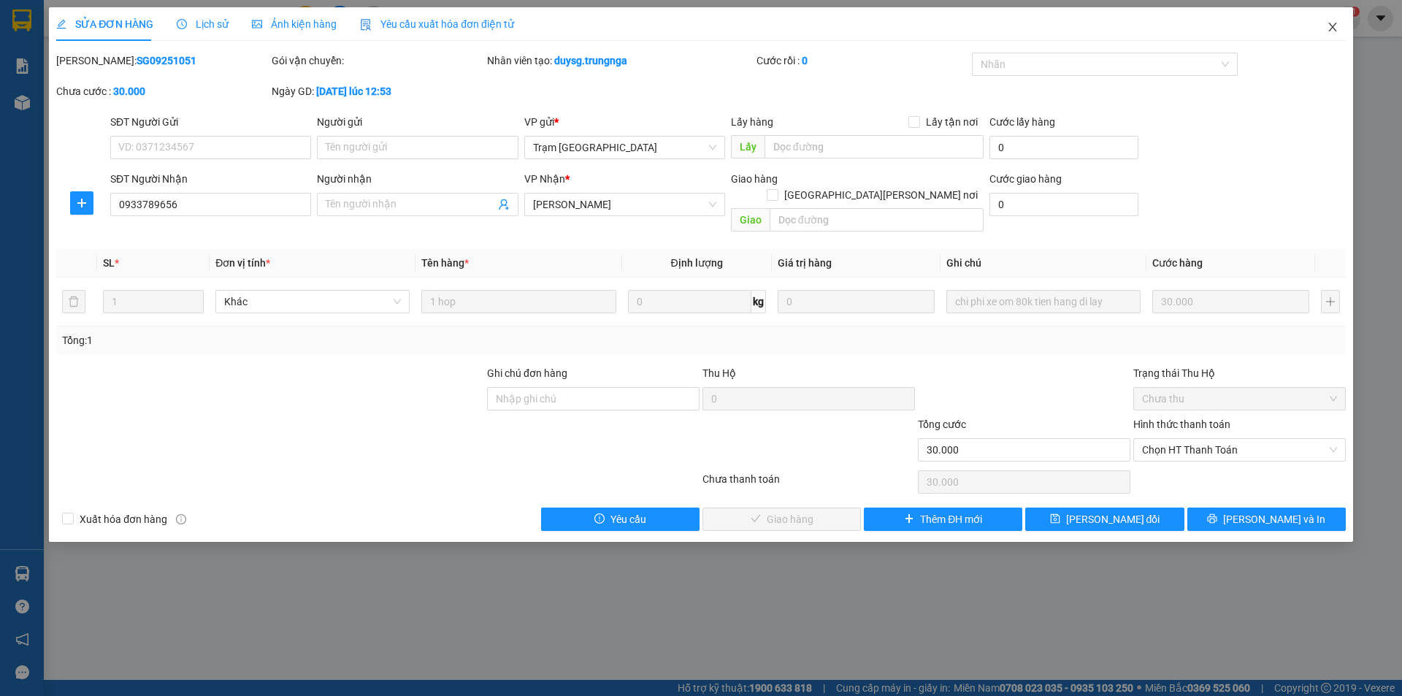
click at [1331, 27] on icon "close" at bounding box center [1333, 27] width 12 height 12
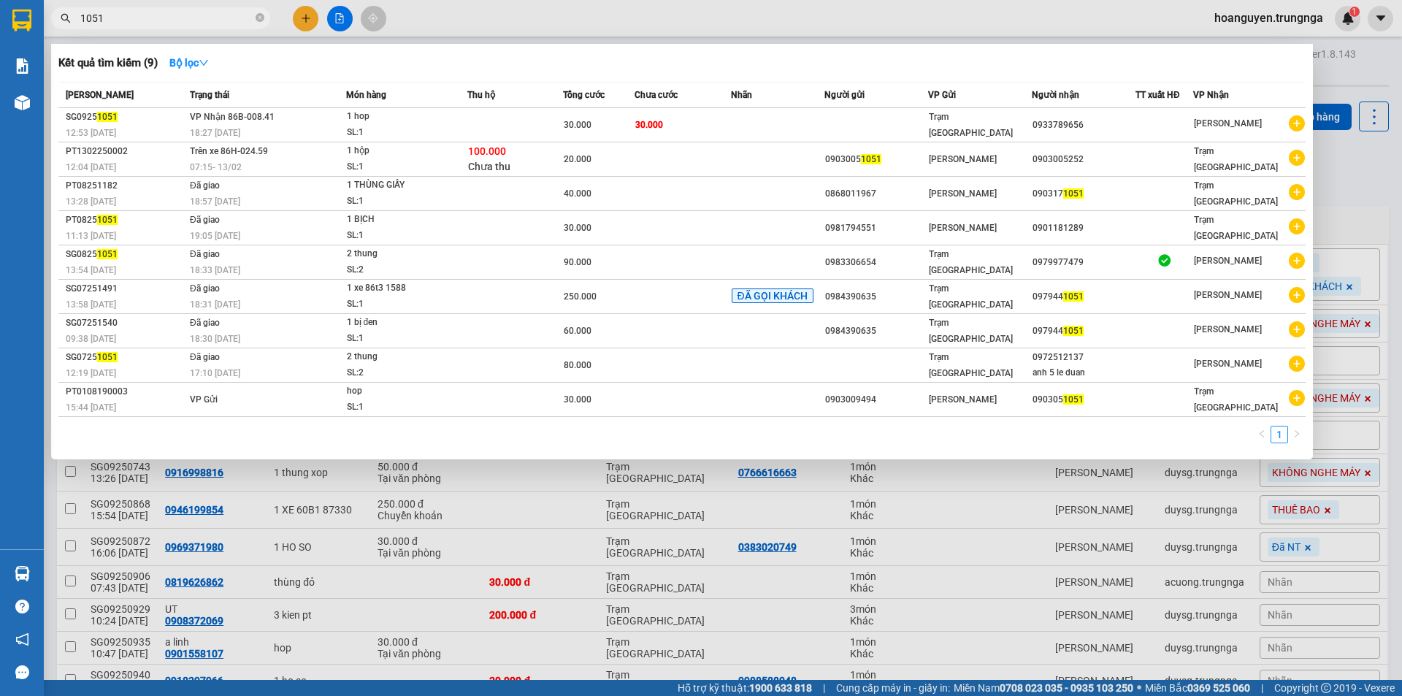
click at [244, 12] on input "1051" at bounding box center [166, 18] width 172 height 16
type input "1"
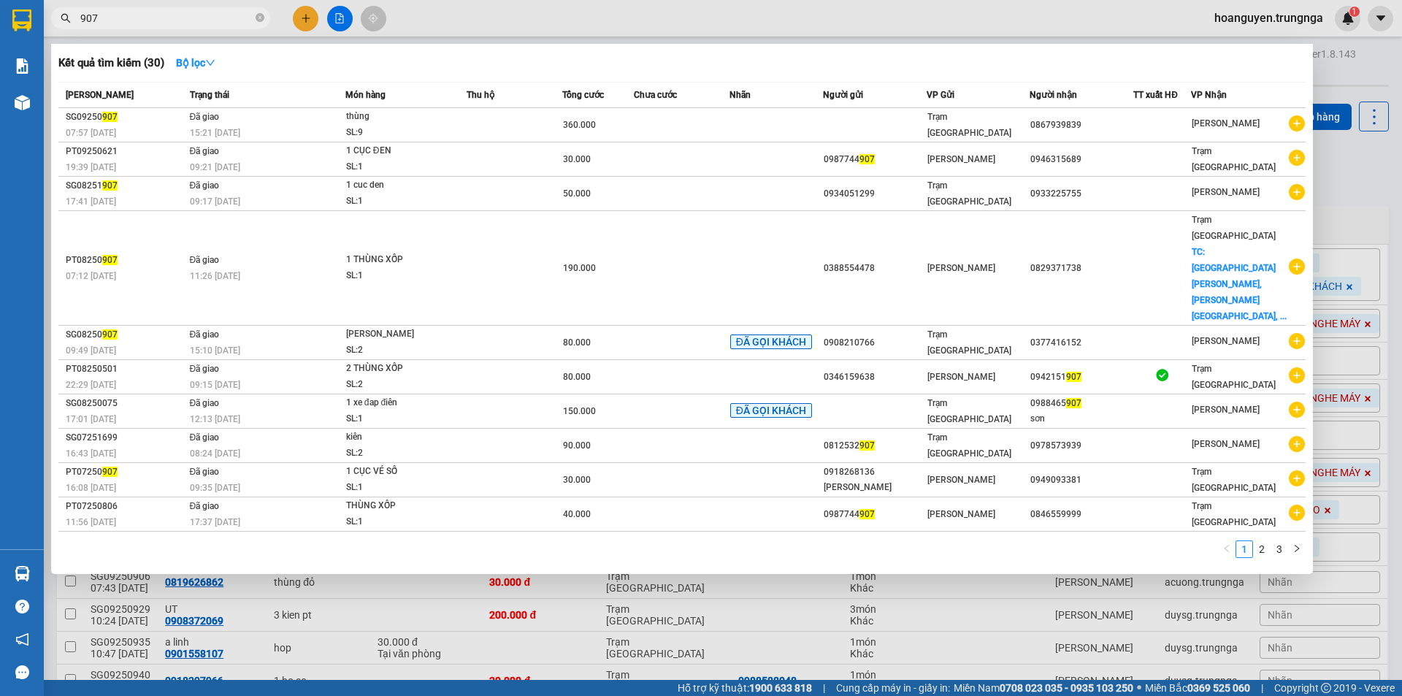
type input "907"
drag, startPoint x: 889, startPoint y: 12, endPoint x: 1319, endPoint y: 688, distance: 801.5
click at [889, 14] on div at bounding box center [701, 348] width 1402 height 696
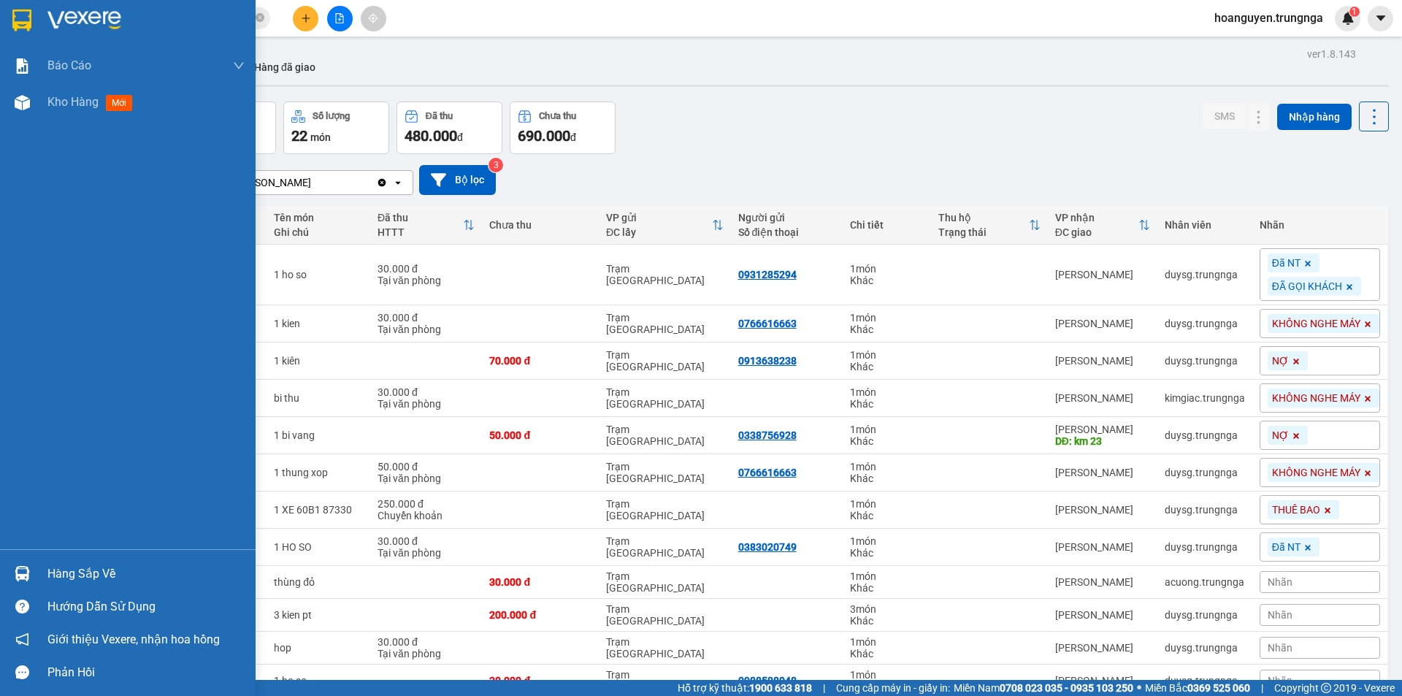
click at [20, 567] on img at bounding box center [22, 573] width 15 height 15
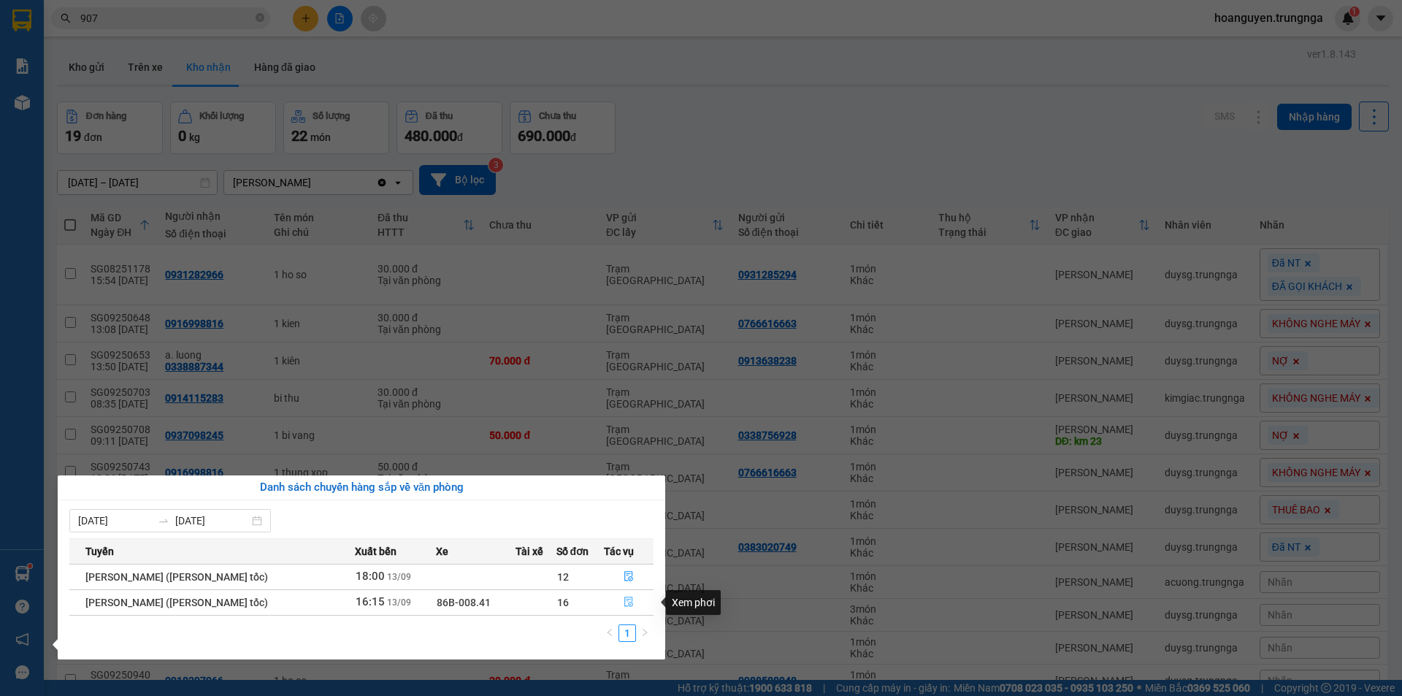
click at [627, 608] on span "file-done" at bounding box center [629, 603] width 10 height 12
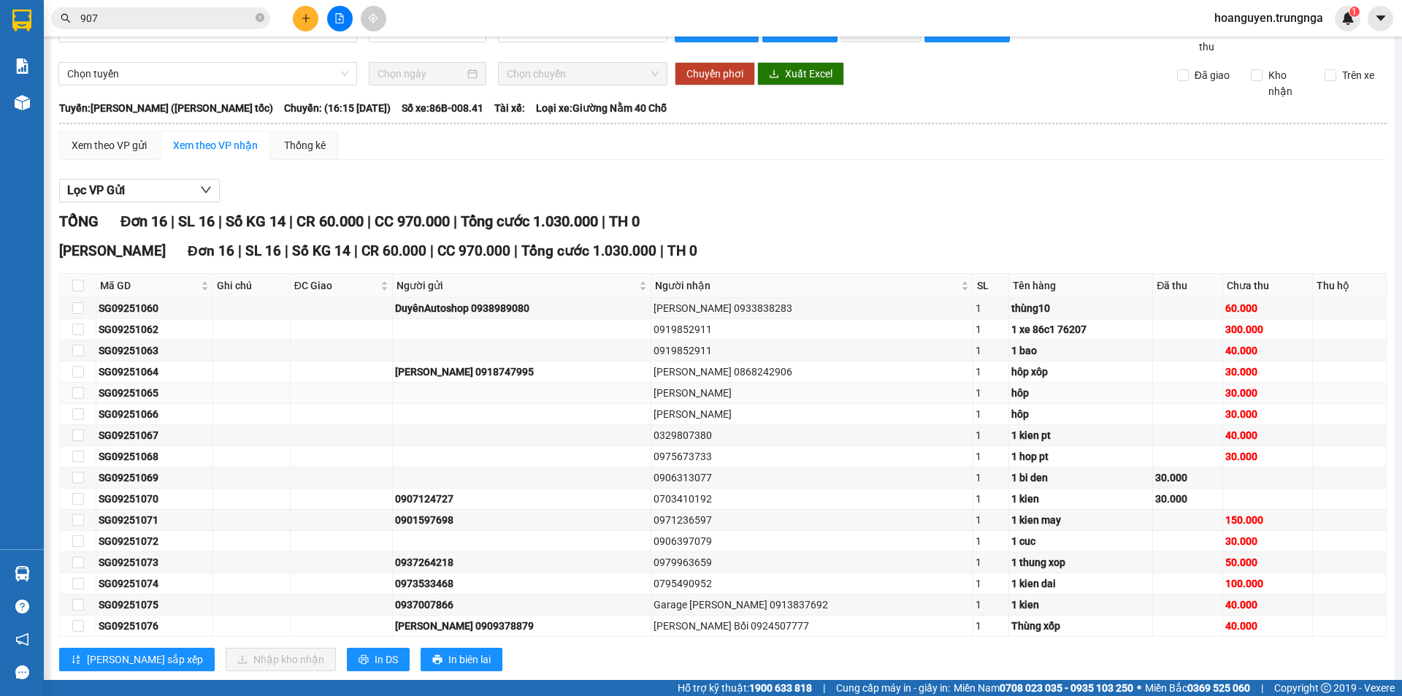
scroll to position [64, 0]
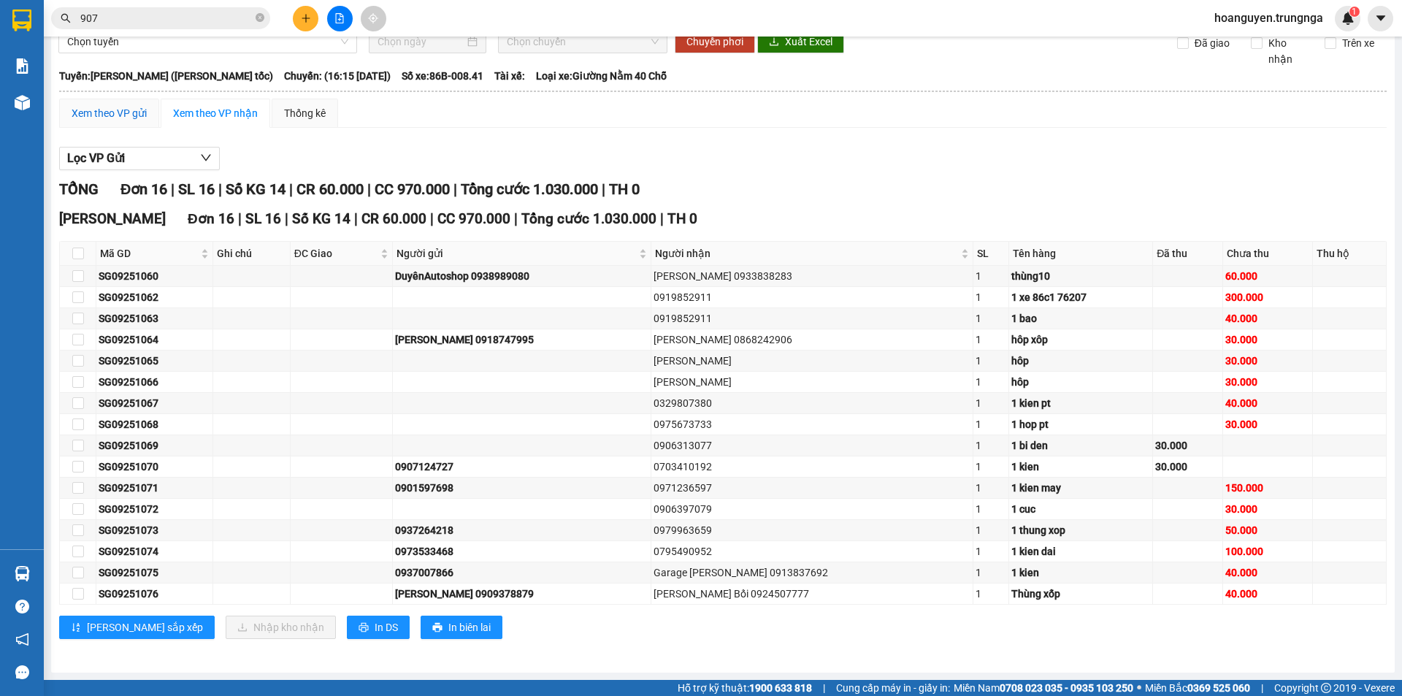
click at [120, 109] on div "Xem theo VP gửi" at bounding box center [109, 113] width 75 height 16
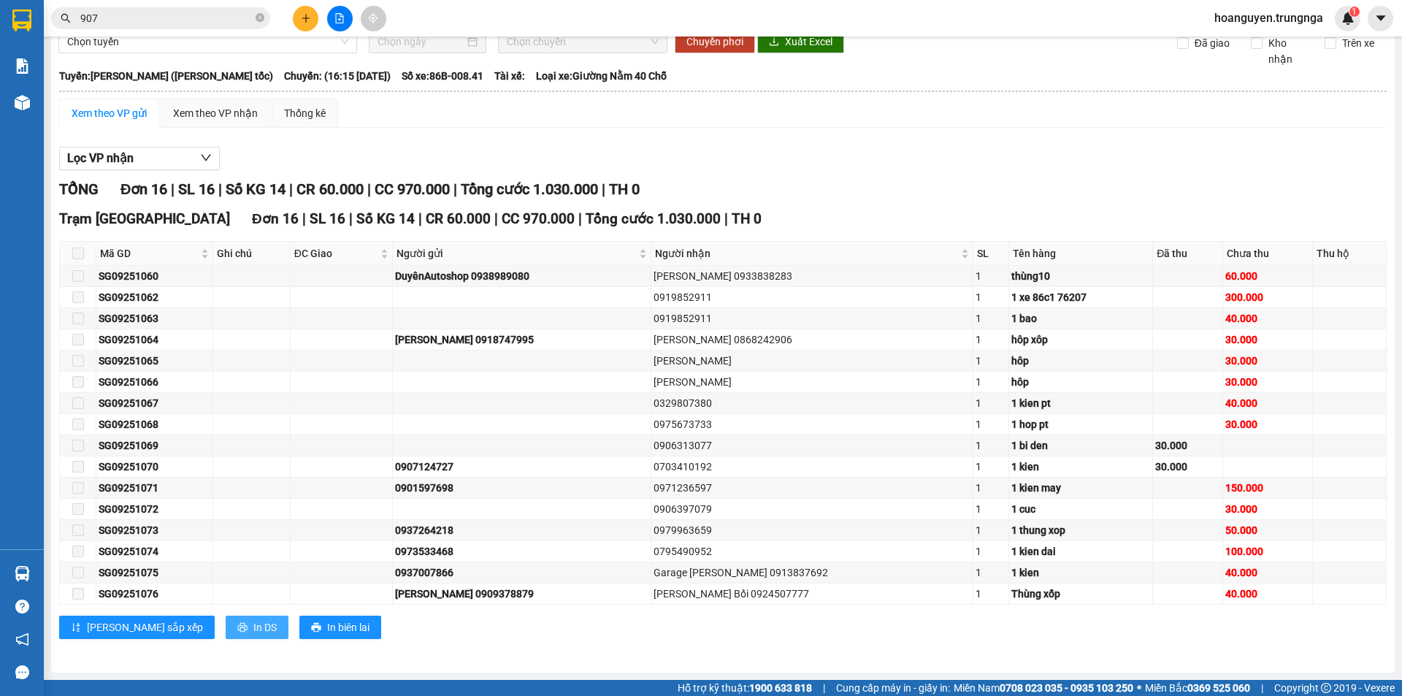
click at [253, 626] on span "In DS" at bounding box center [264, 627] width 23 height 16
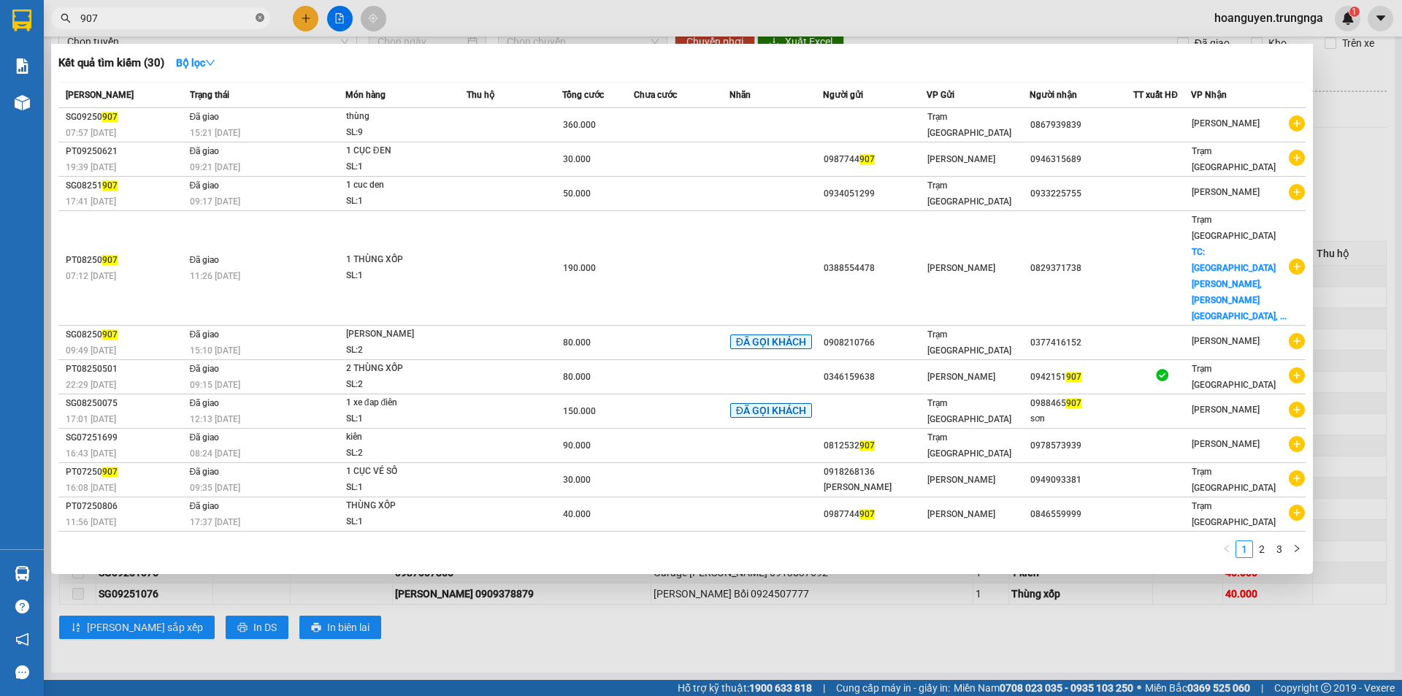
click at [264, 18] on icon "close-circle" at bounding box center [260, 17] width 9 height 9
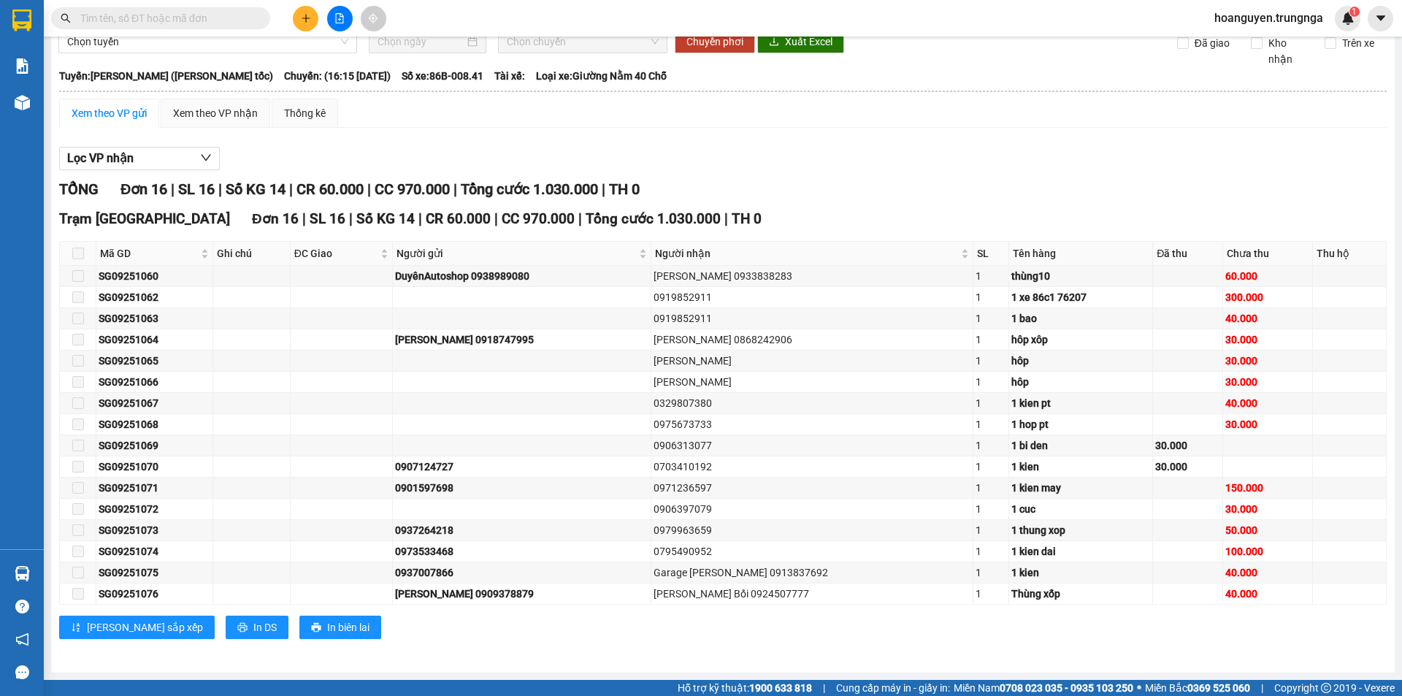
click at [191, 18] on input "text" at bounding box center [166, 18] width 172 height 16
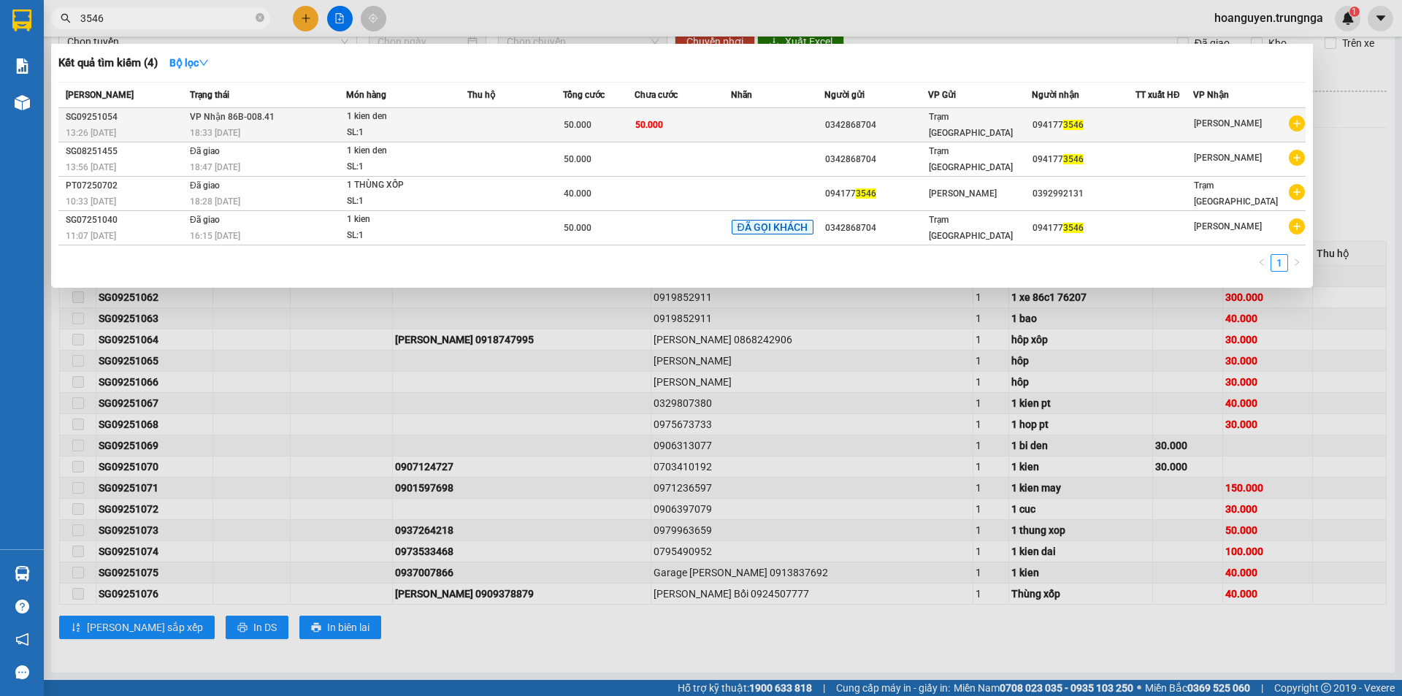
type input "3546"
click at [728, 118] on td "50.000" at bounding box center [683, 125] width 96 height 34
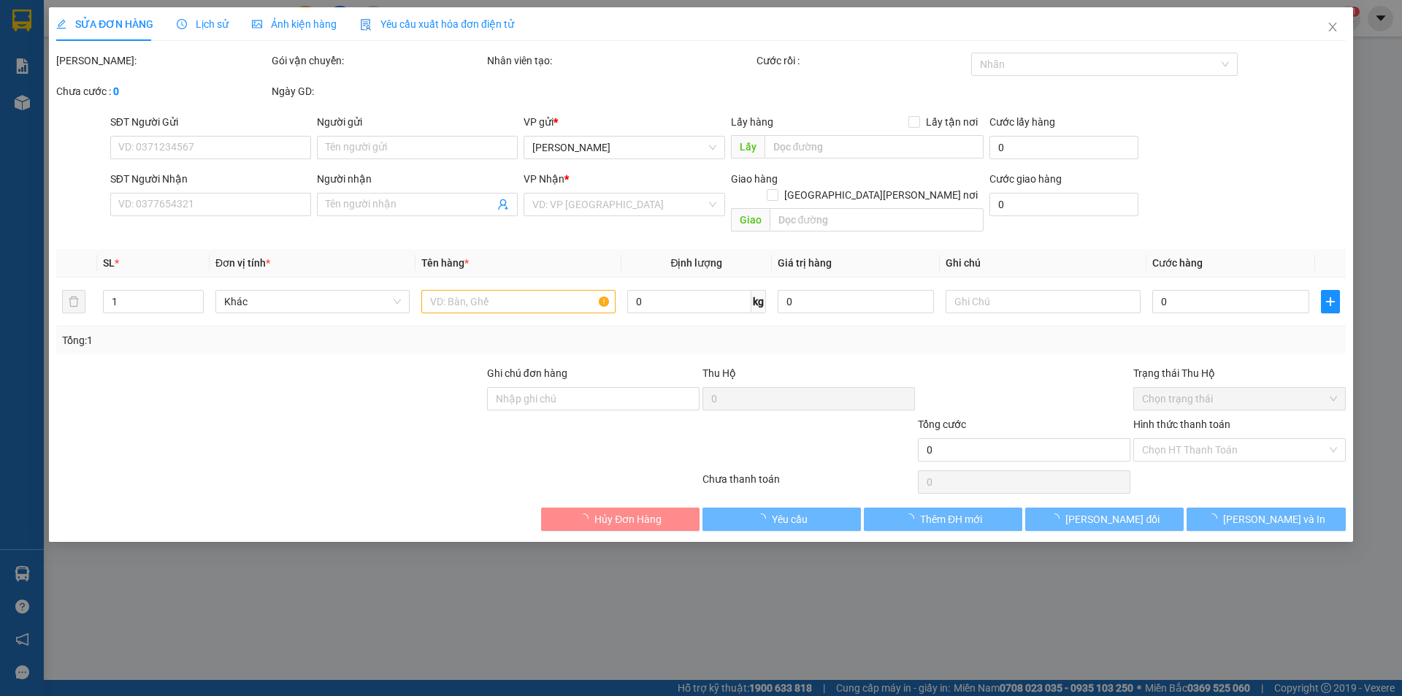
type input "0342868704"
type input "0941773546"
type input "50.000"
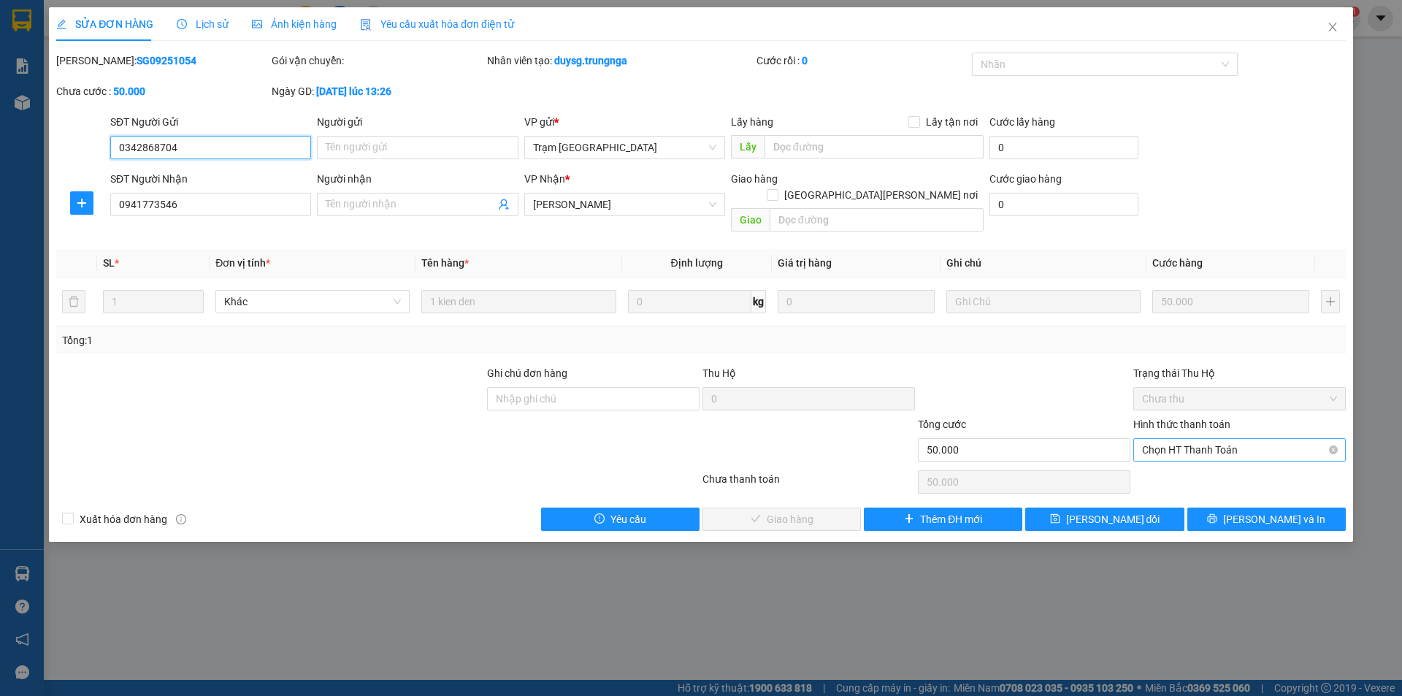
drag, startPoint x: 1174, startPoint y: 431, endPoint x: 1174, endPoint y: 442, distance: 11.0
click at [1174, 439] on span "Chọn HT Thanh Toán" at bounding box center [1239, 450] width 195 height 22
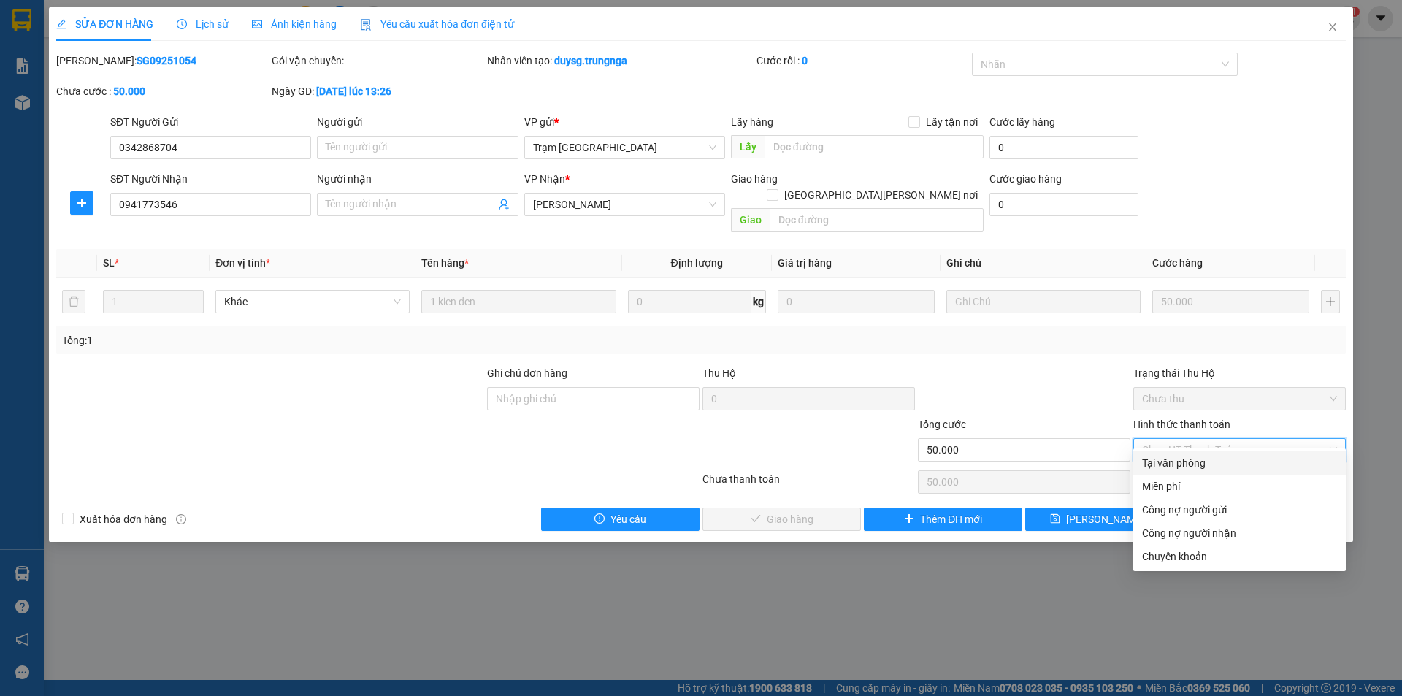
click at [1176, 459] on div "Tại văn phòng" at bounding box center [1239, 463] width 195 height 16
type input "0"
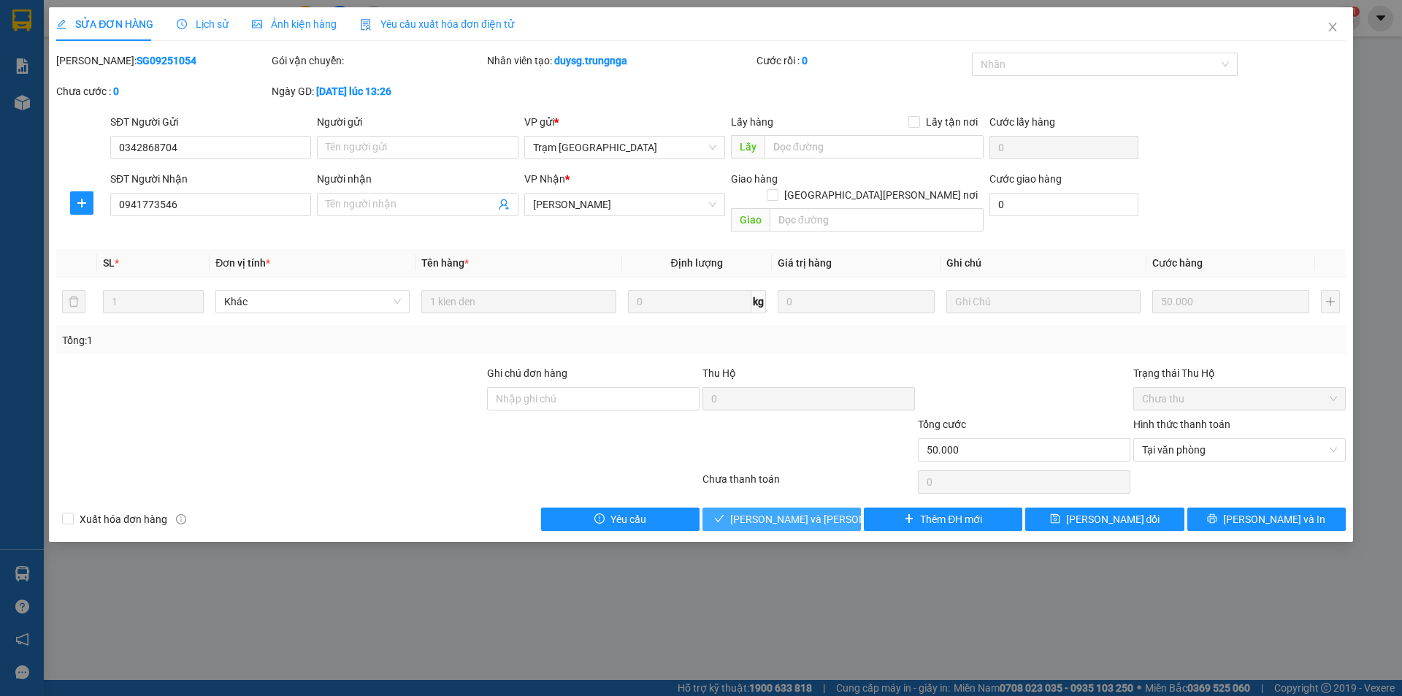
click at [802, 511] on span "[PERSON_NAME] và Giao hàng" at bounding box center [828, 519] width 197 height 16
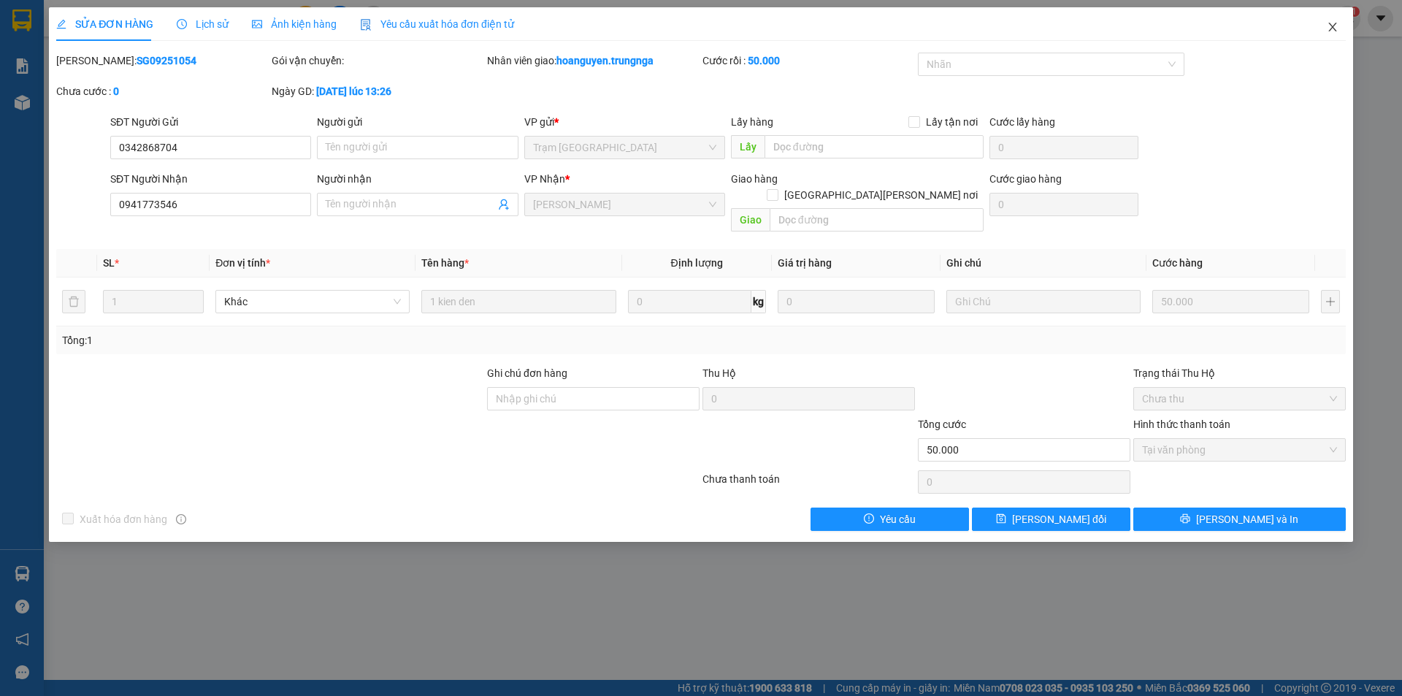
click at [1329, 24] on icon "close" at bounding box center [1332, 27] width 8 height 9
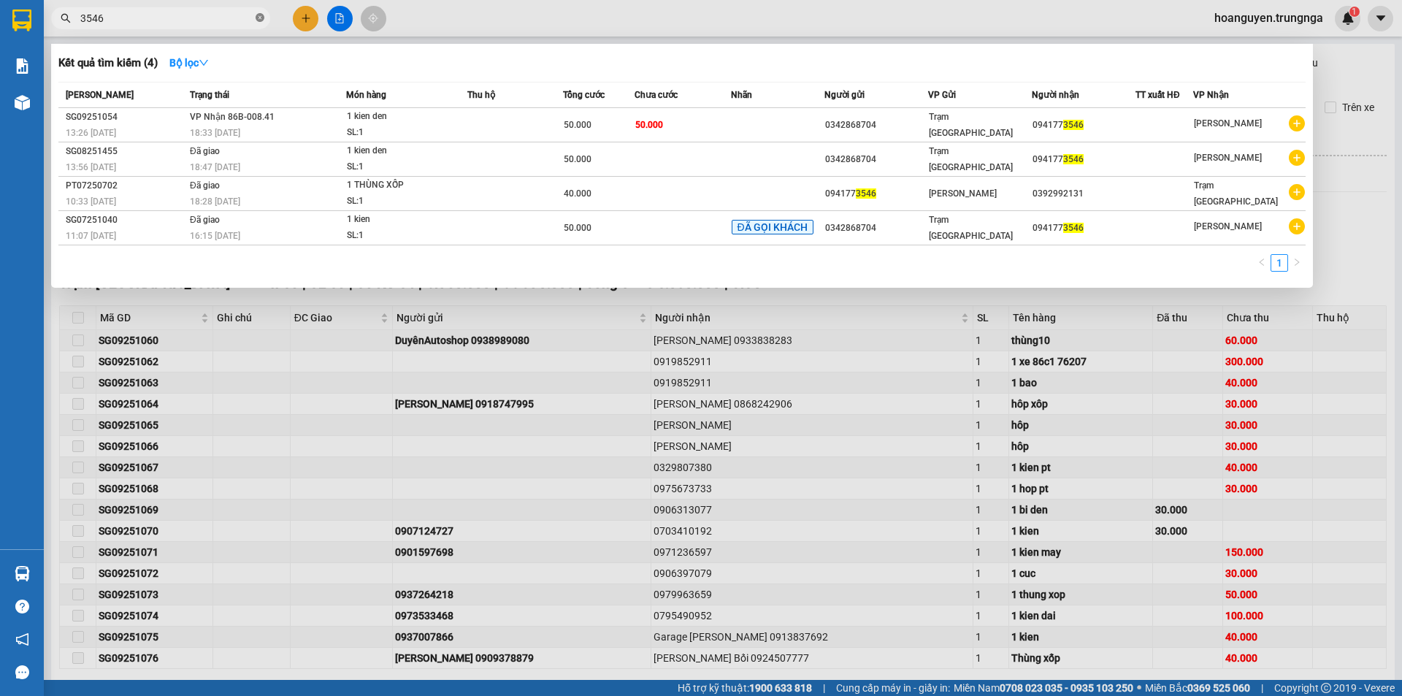
click at [261, 18] on icon "close-circle" at bounding box center [260, 17] width 9 height 9
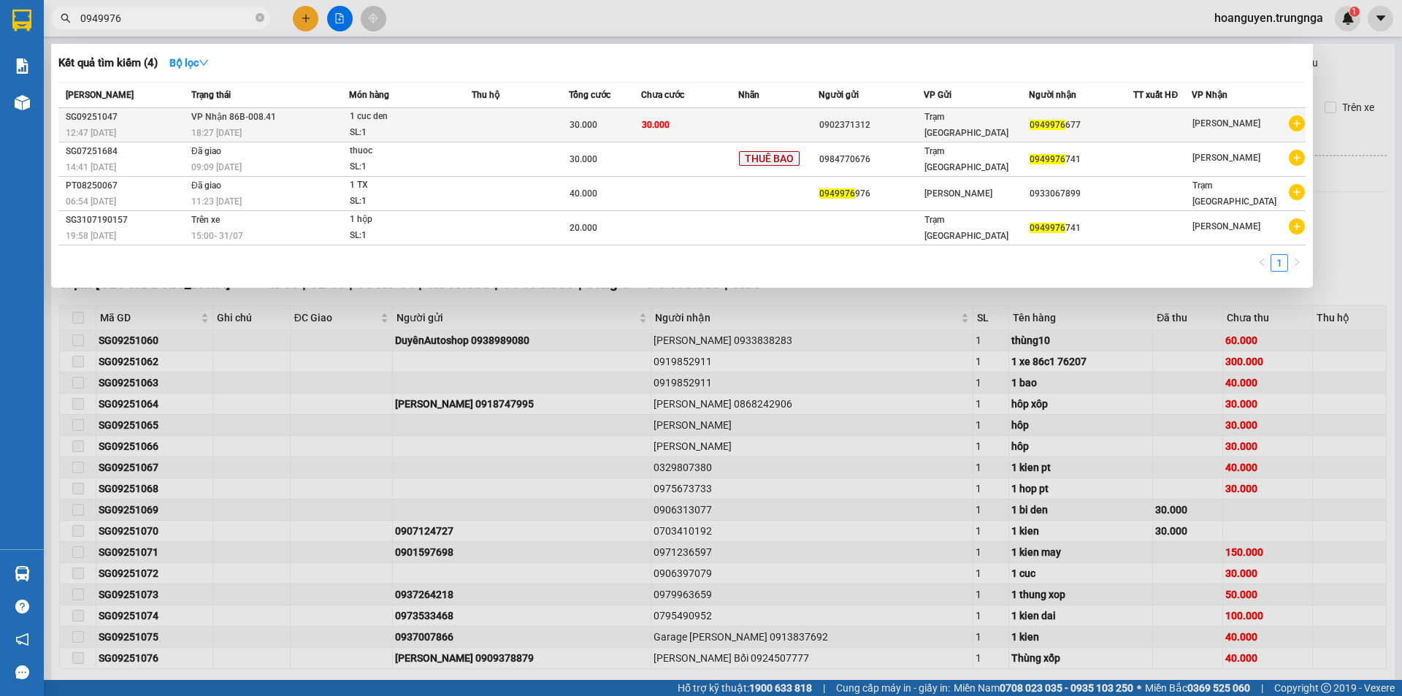
type input "0949976"
click at [482, 131] on td at bounding box center [520, 125] width 97 height 34
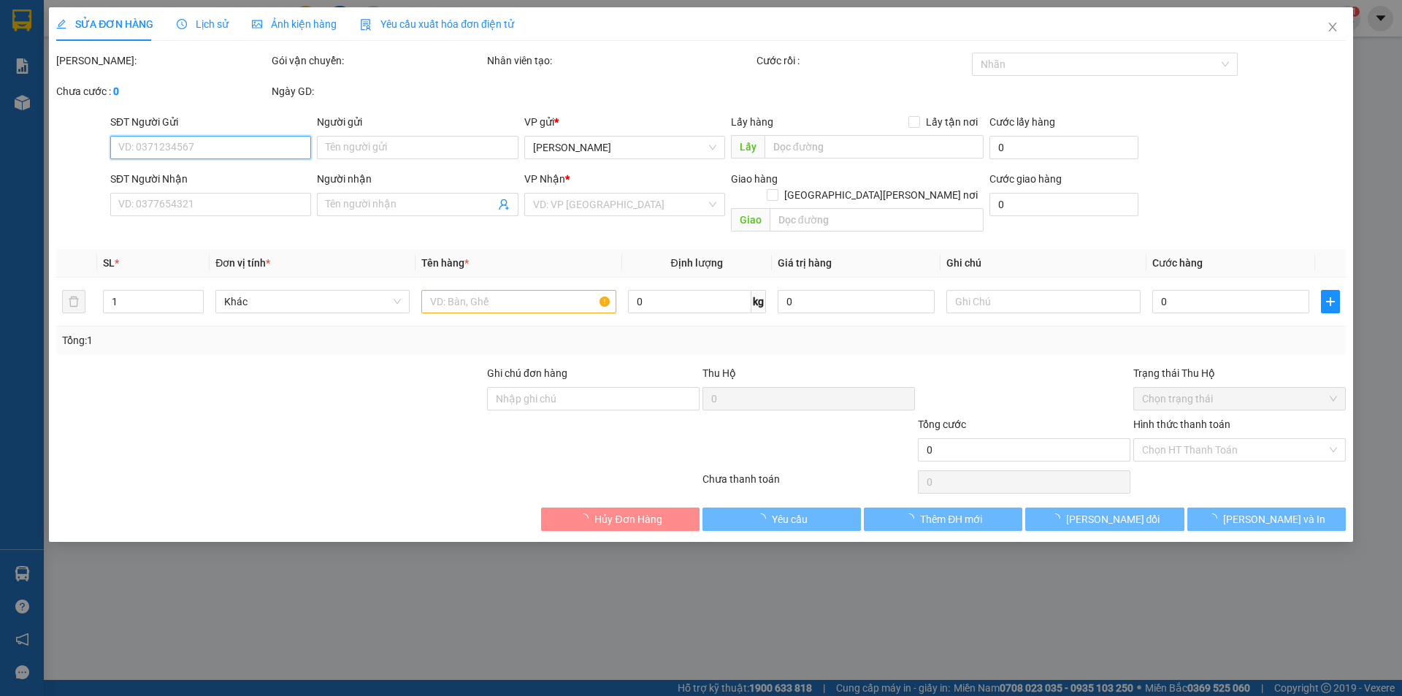
type input "0902371312"
type input "0949976677"
type input "30.000"
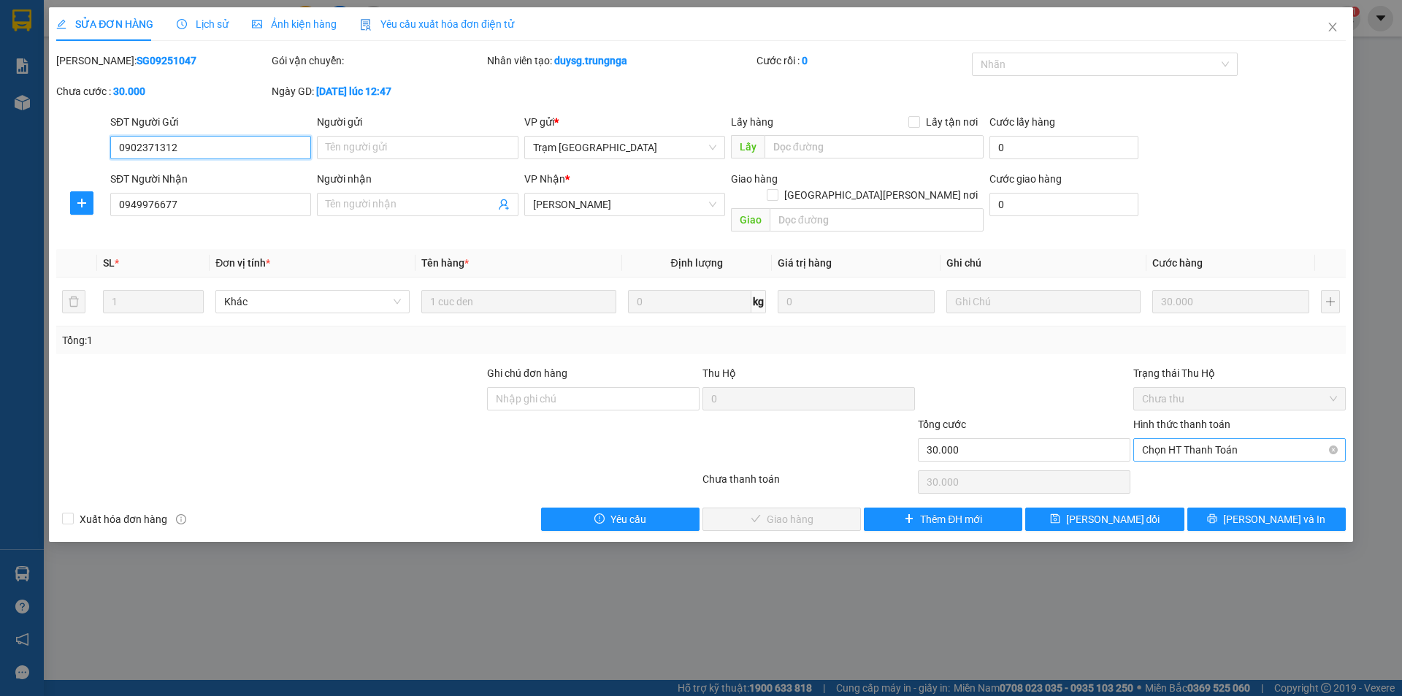
click at [1211, 439] on span "Chọn HT Thanh Toán" at bounding box center [1239, 450] width 195 height 22
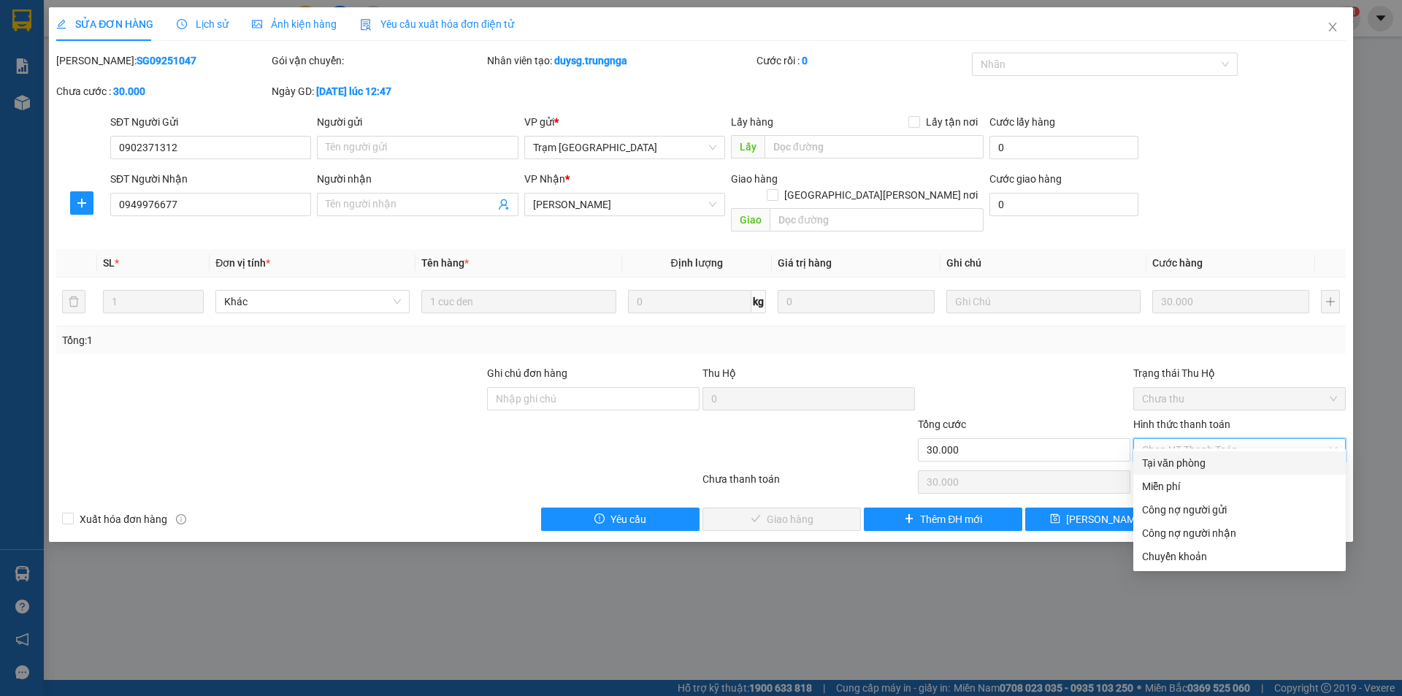
click at [1182, 462] on div "Tại văn phòng" at bounding box center [1239, 463] width 195 height 16
type input "0"
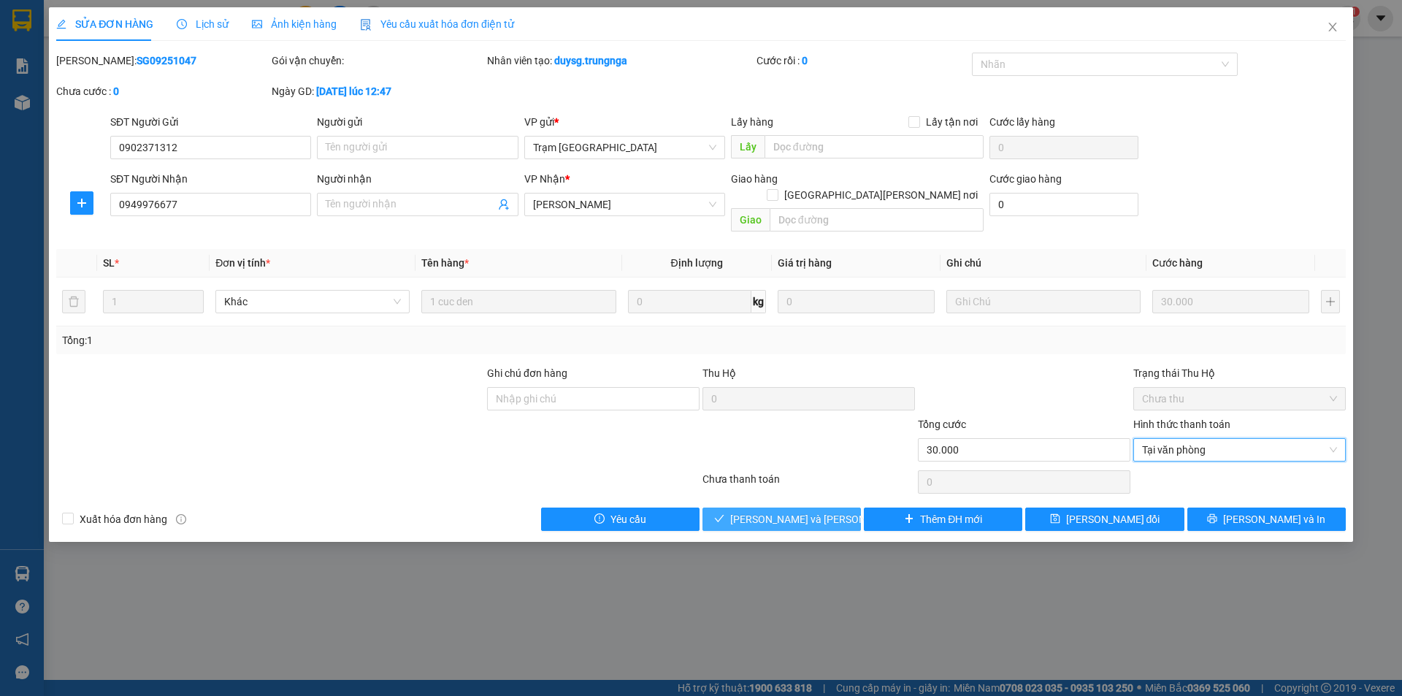
click at [777, 511] on span "[PERSON_NAME] và Giao hàng" at bounding box center [828, 519] width 197 height 16
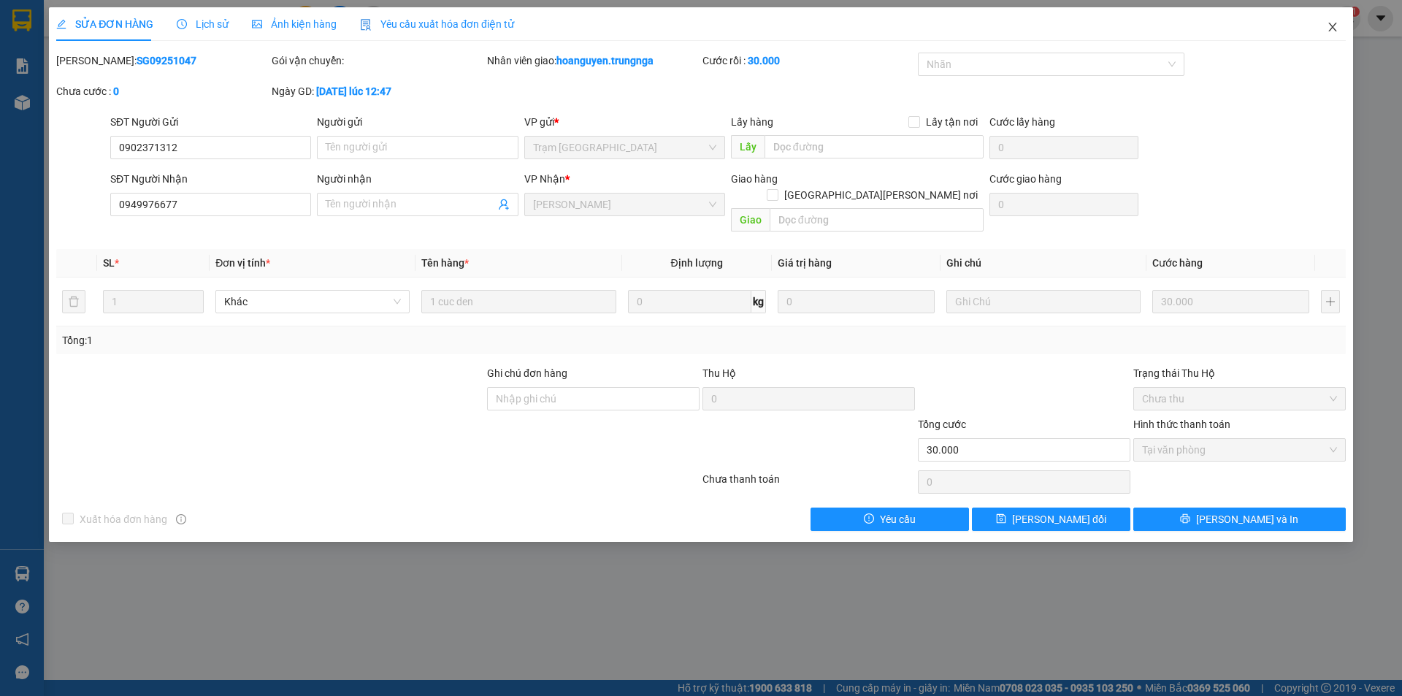
click at [1334, 28] on icon "close" at bounding box center [1333, 27] width 12 height 12
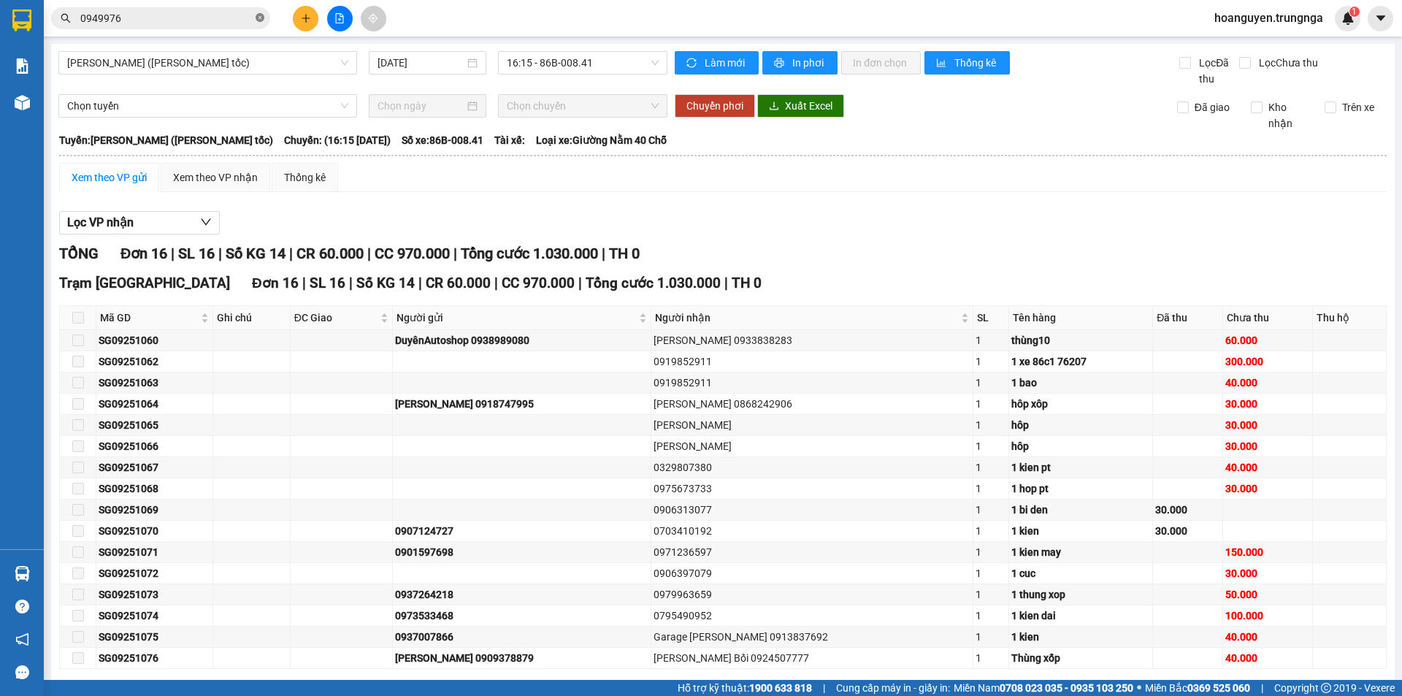
click at [262, 18] on icon "close-circle" at bounding box center [260, 17] width 9 height 9
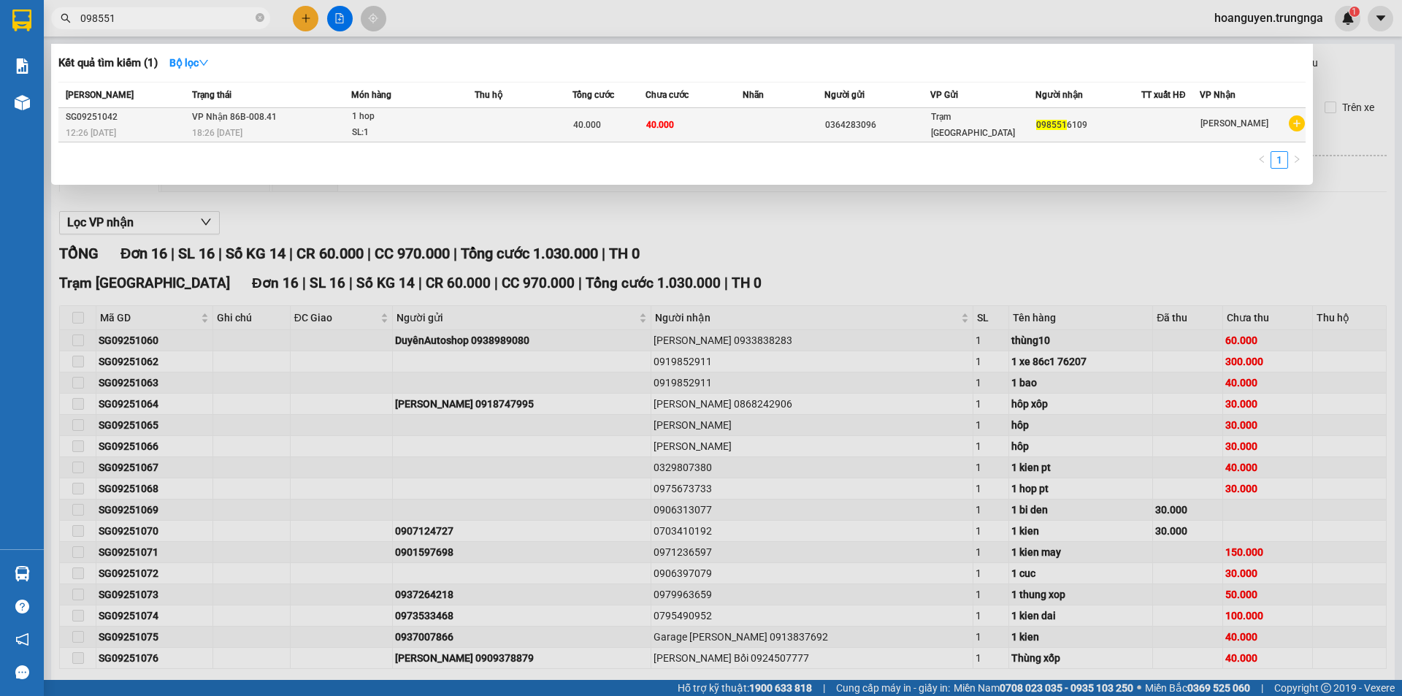
type input "098551"
click at [516, 119] on td at bounding box center [524, 125] width 98 height 34
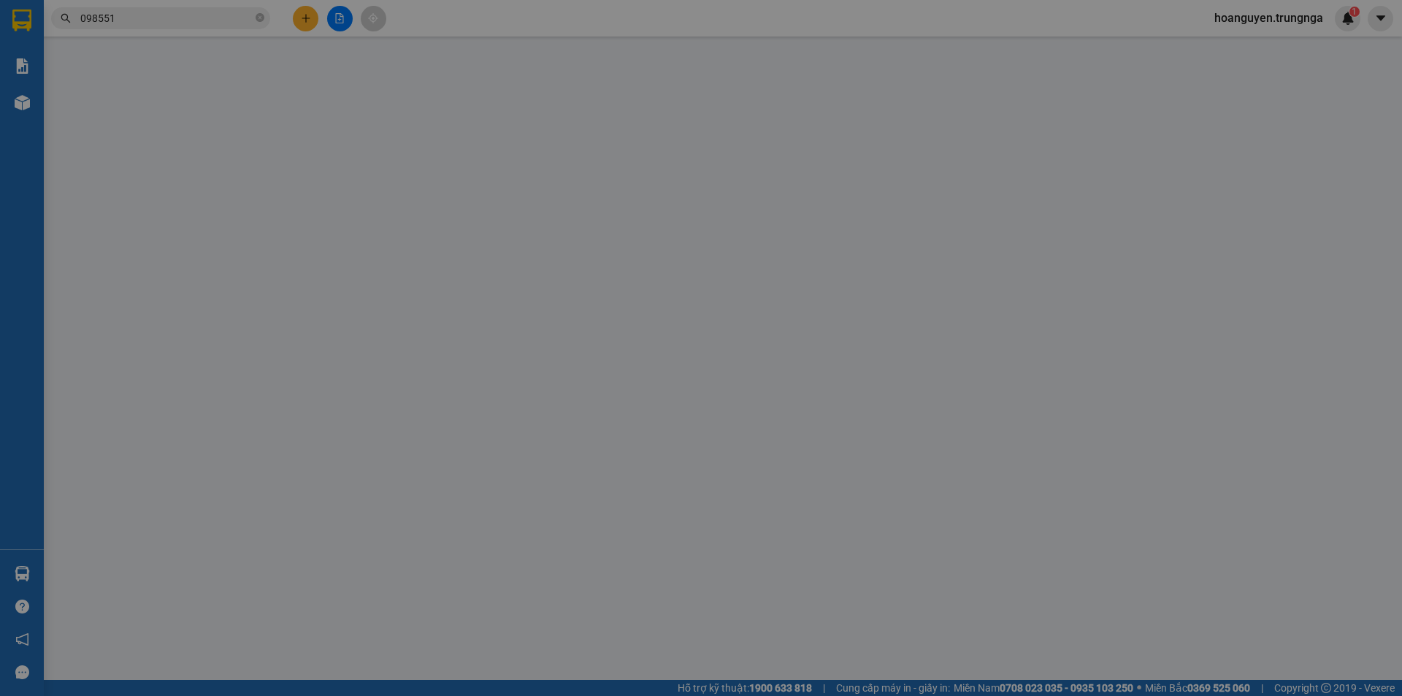
type input "0364283096"
type input "0985516109"
type input "40.000"
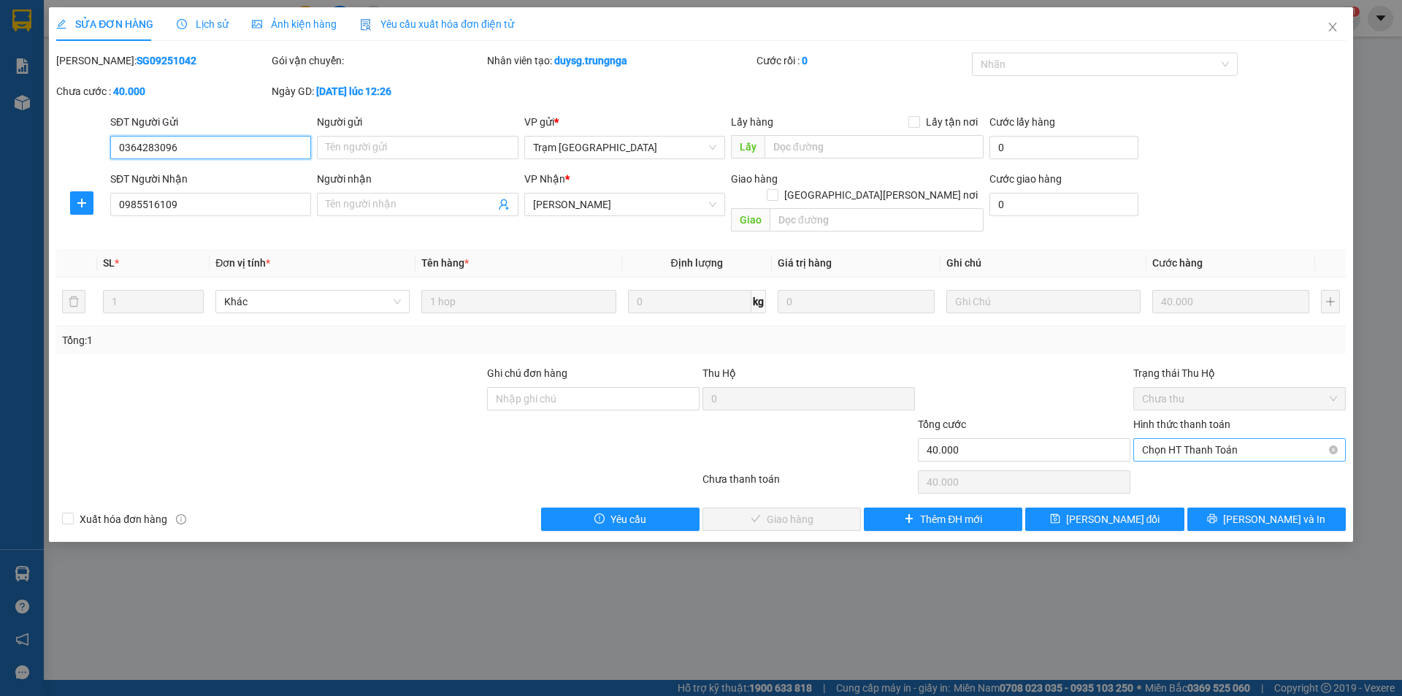
click at [1168, 439] on span "Chọn HT Thanh Toán" at bounding box center [1239, 450] width 195 height 22
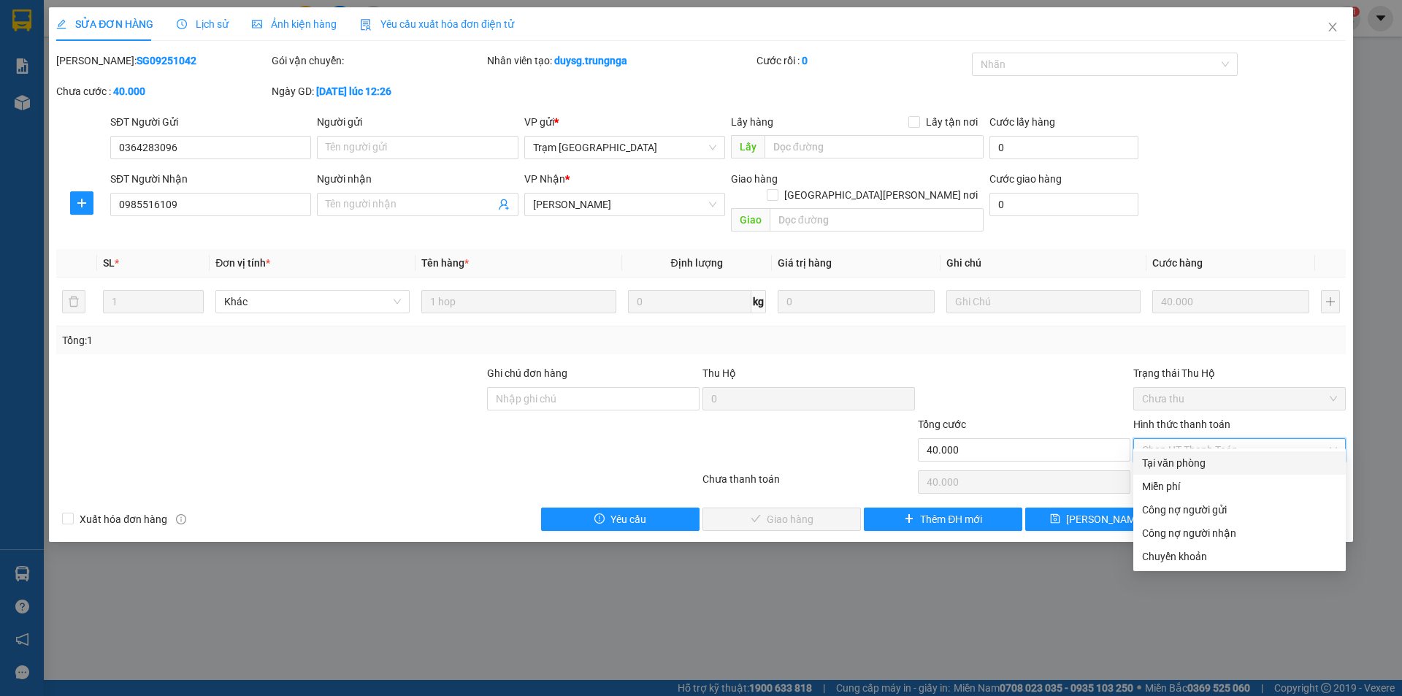
click at [1177, 462] on div "Tại văn phòng" at bounding box center [1239, 463] width 195 height 16
type input "0"
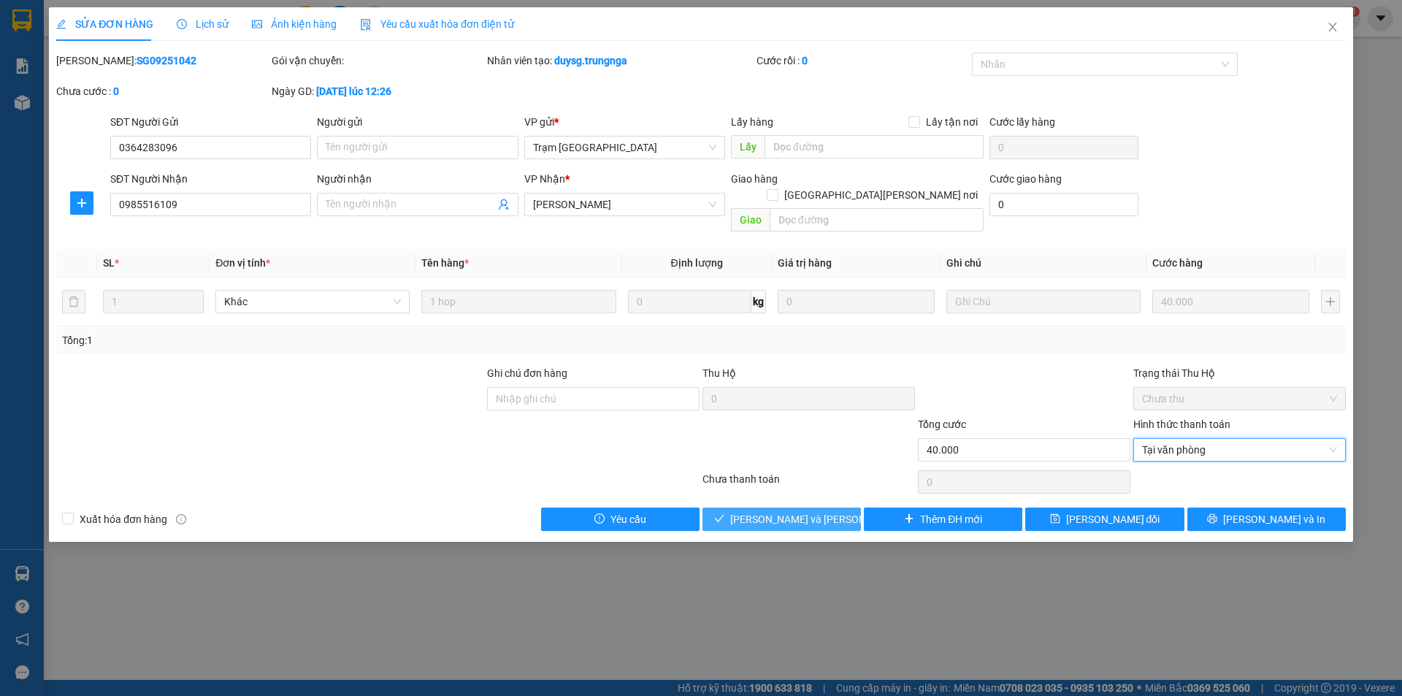
click at [802, 511] on span "[PERSON_NAME] và Giao hàng" at bounding box center [828, 519] width 197 height 16
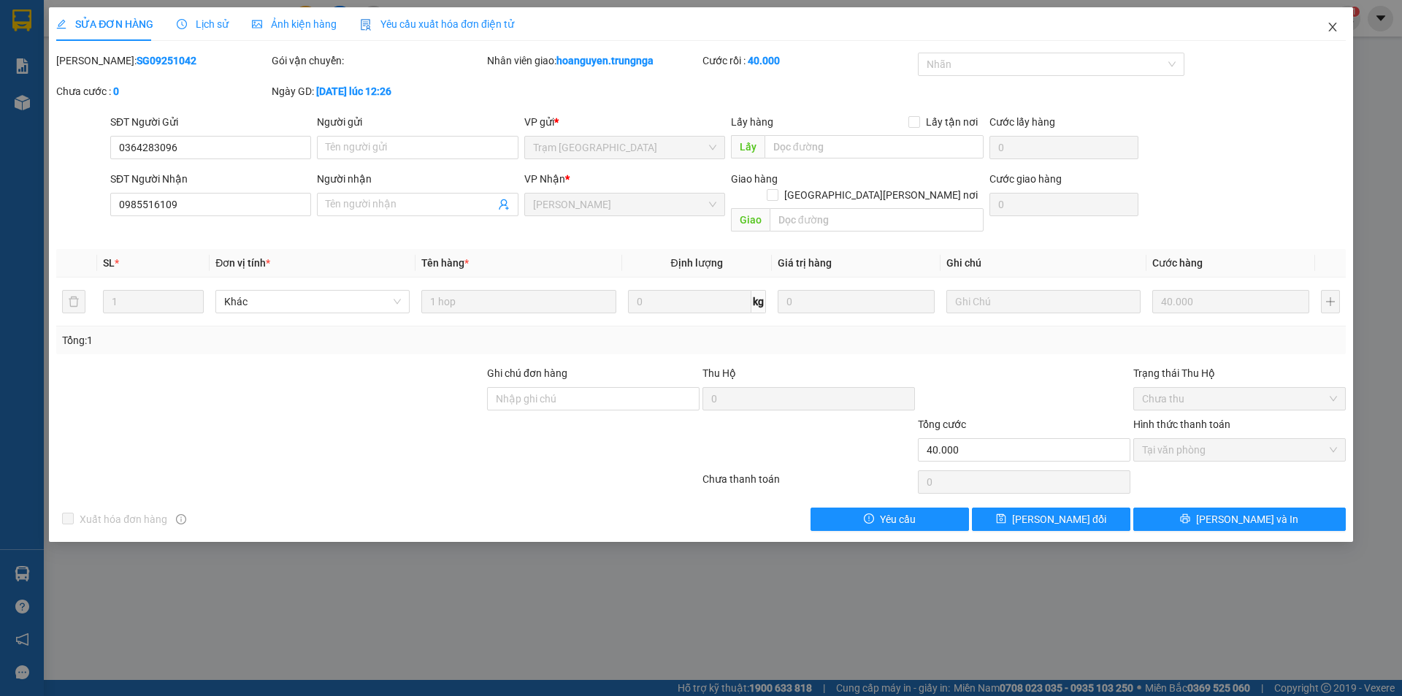
click at [1334, 26] on icon "close" at bounding box center [1332, 27] width 8 height 9
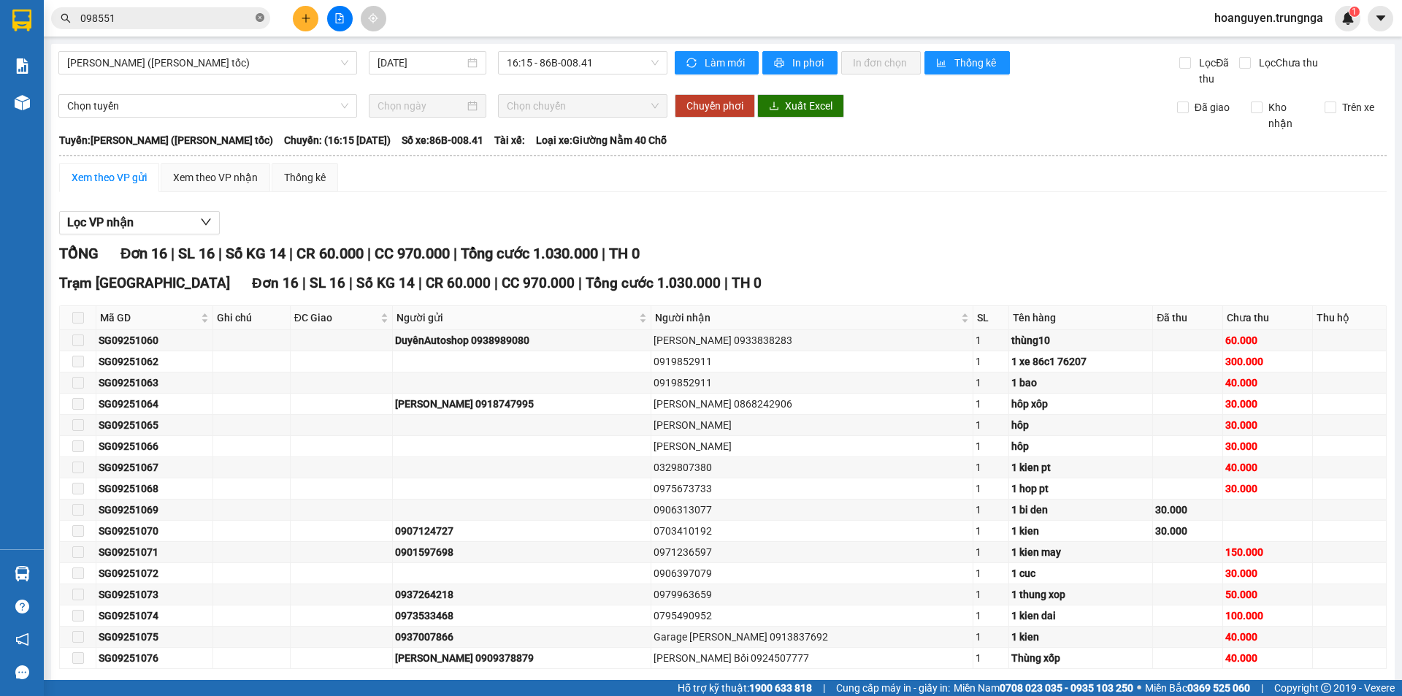
click at [259, 18] on icon "close-circle" at bounding box center [260, 17] width 9 height 9
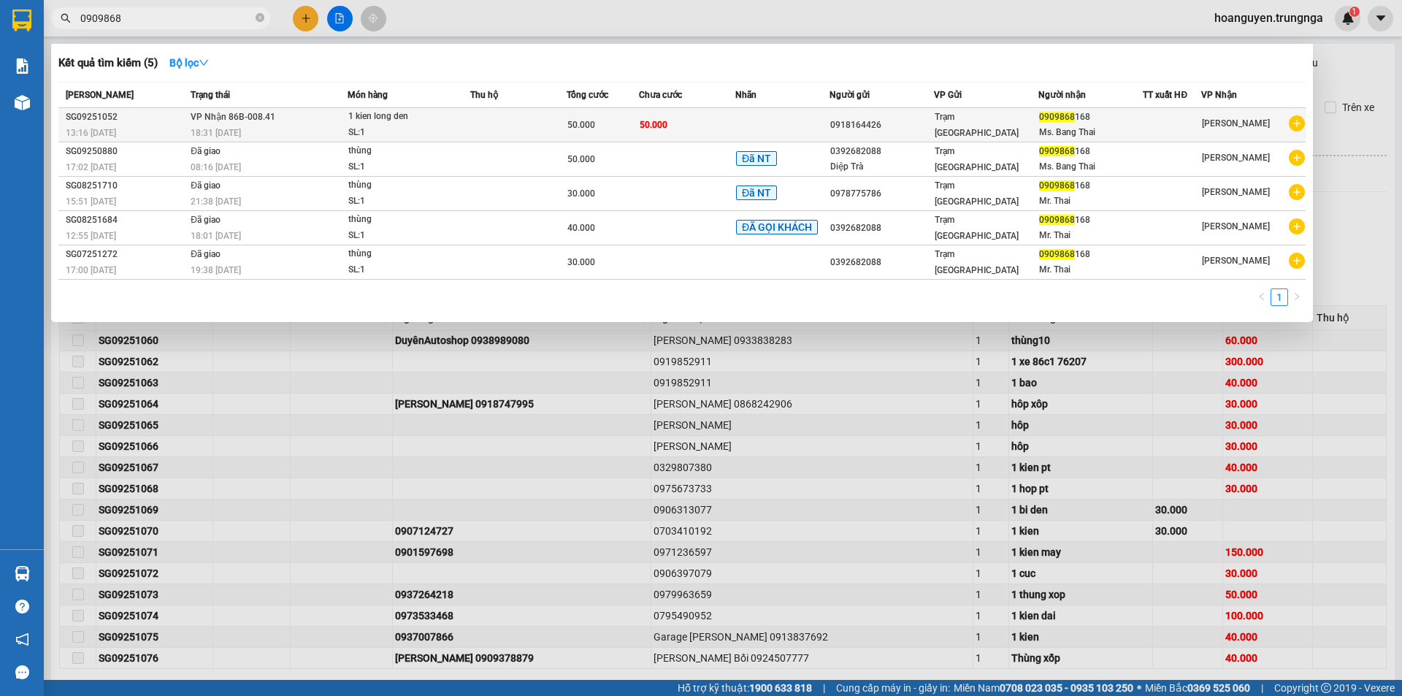
type input "0909868"
click at [523, 120] on td at bounding box center [518, 125] width 96 height 34
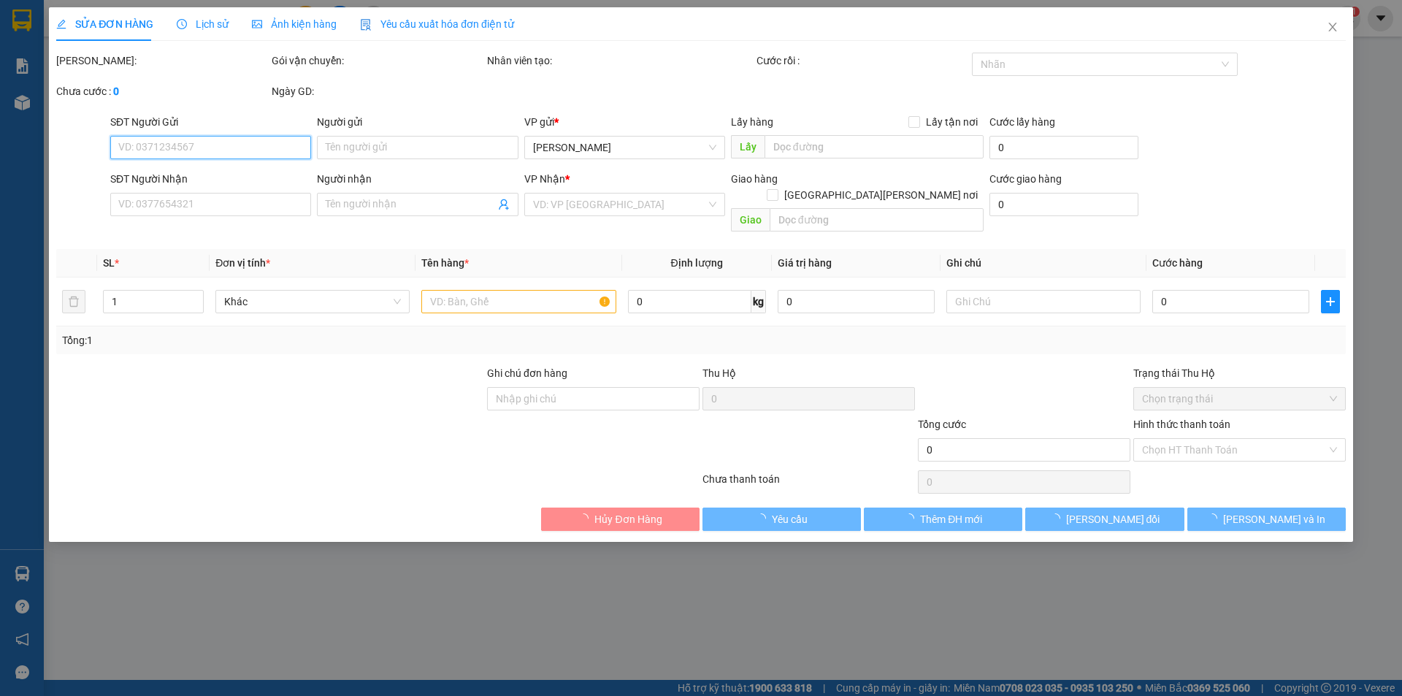
type input "0918164426"
type input "0909868168"
type input "Ms. Bang Thai"
type input "50.000"
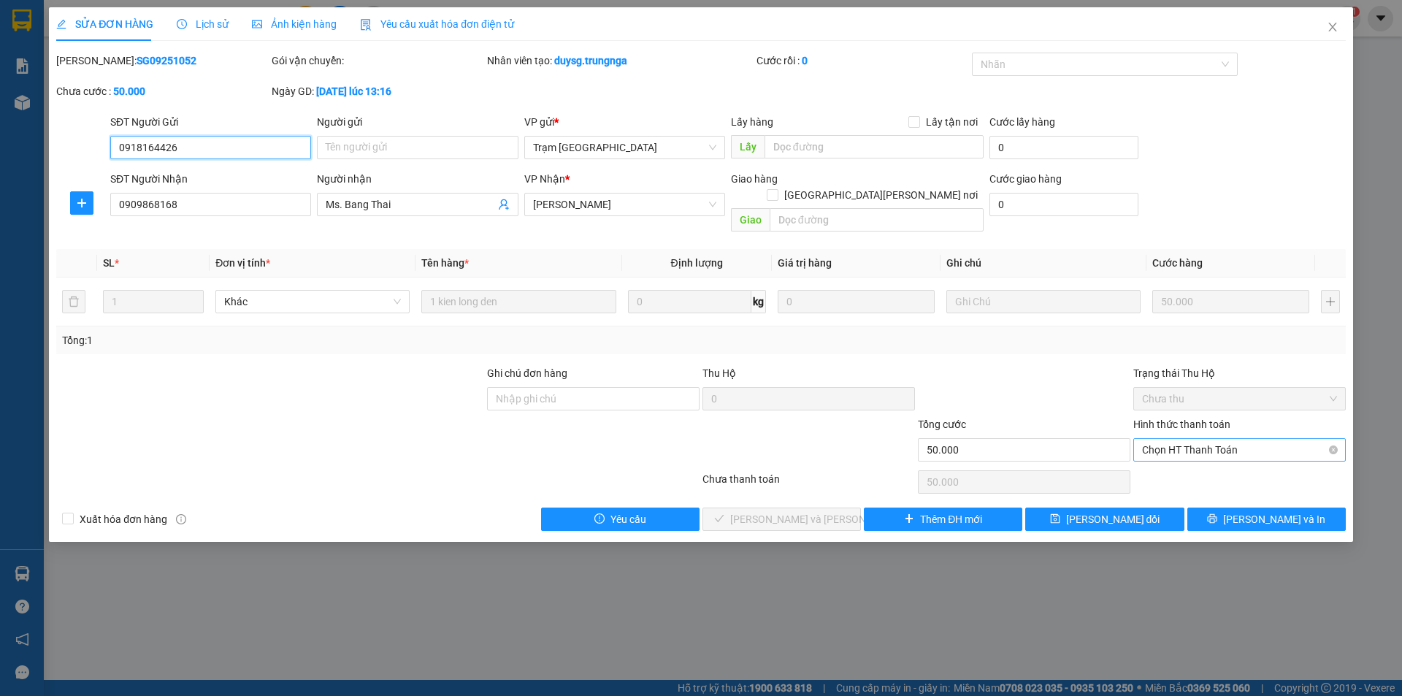
click at [1178, 439] on span "Chọn HT Thanh Toán" at bounding box center [1239, 450] width 195 height 22
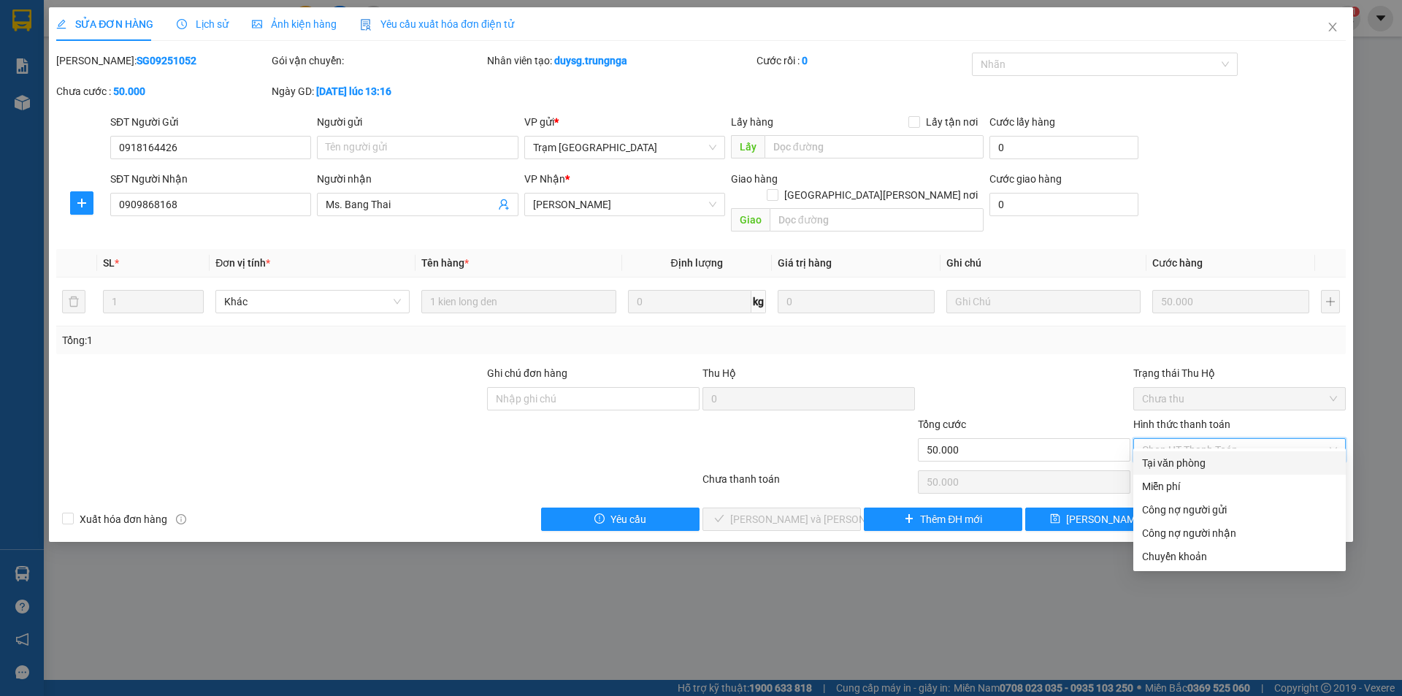
click at [1190, 462] on div "Tại văn phòng" at bounding box center [1239, 463] width 195 height 16
type input "0"
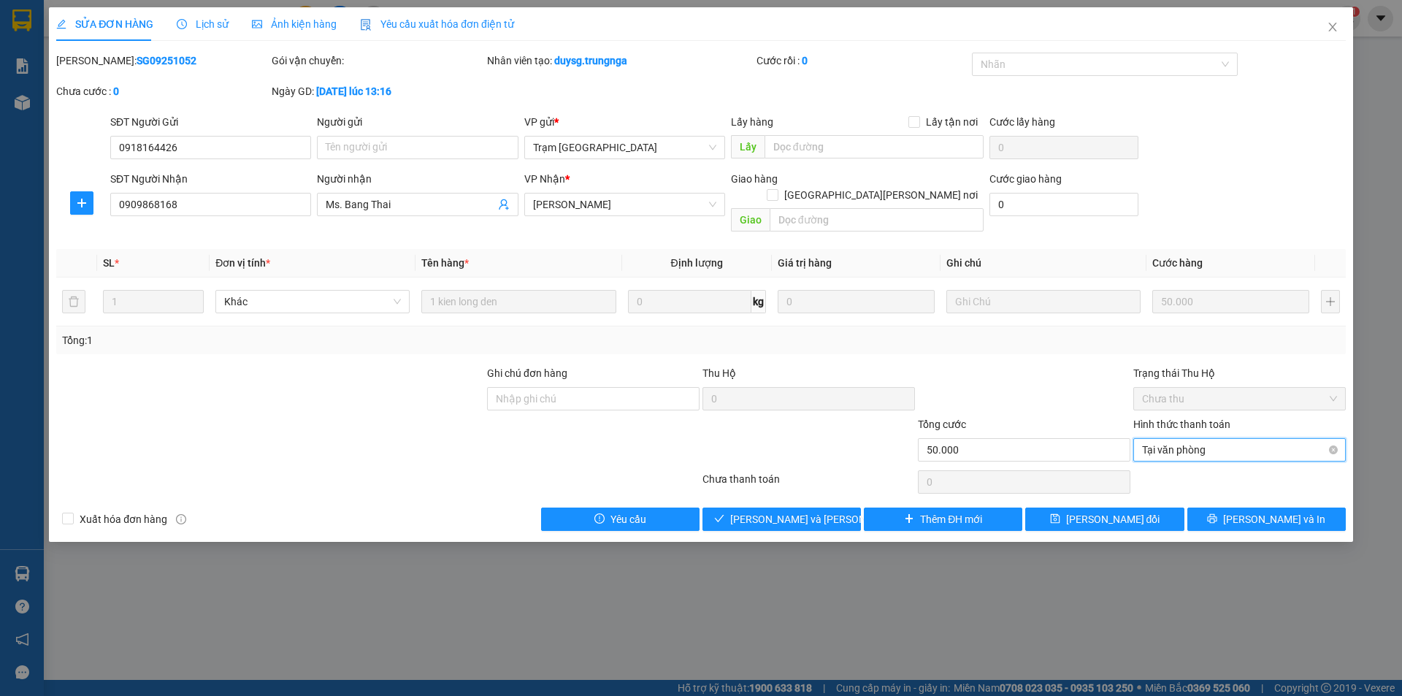
click at [1172, 439] on span "Tại văn phòng" at bounding box center [1239, 450] width 195 height 22
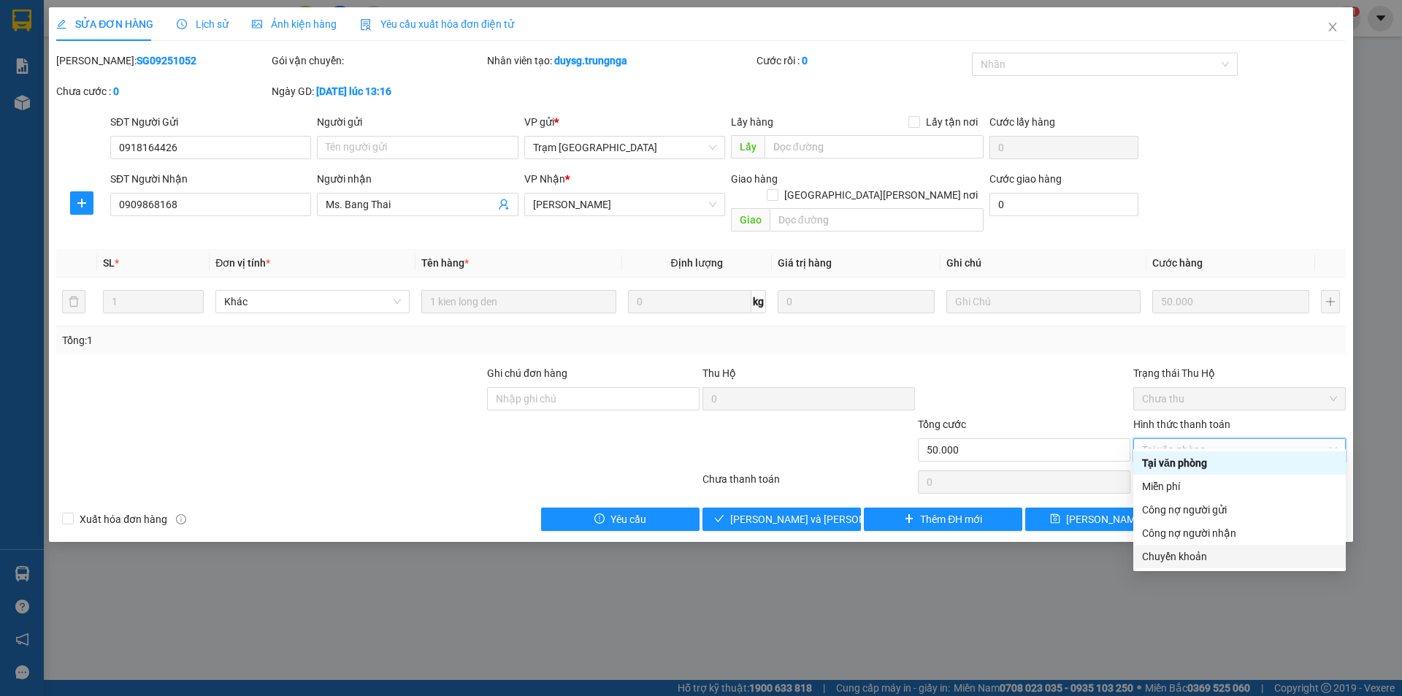
click at [1158, 559] on div "Chuyển khoản" at bounding box center [1239, 556] width 195 height 16
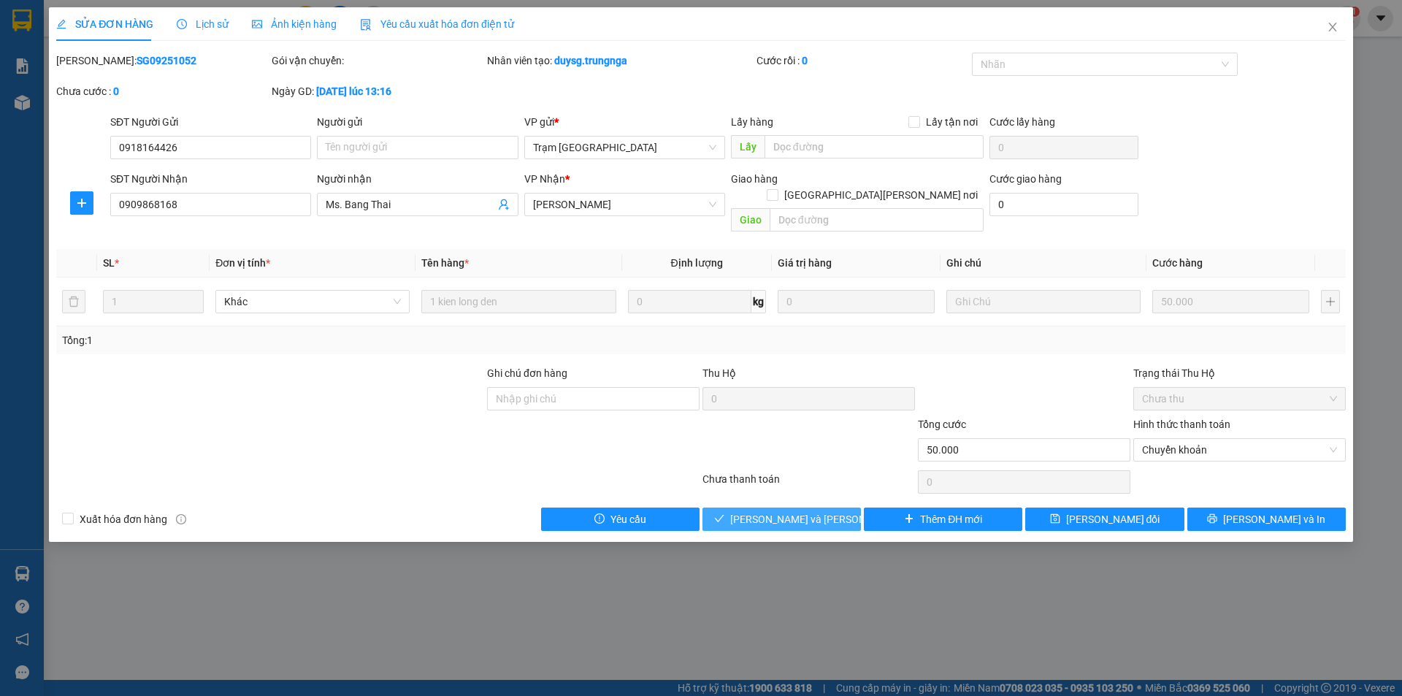
click at [794, 511] on span "[PERSON_NAME] và Giao hàng" at bounding box center [828, 519] width 197 height 16
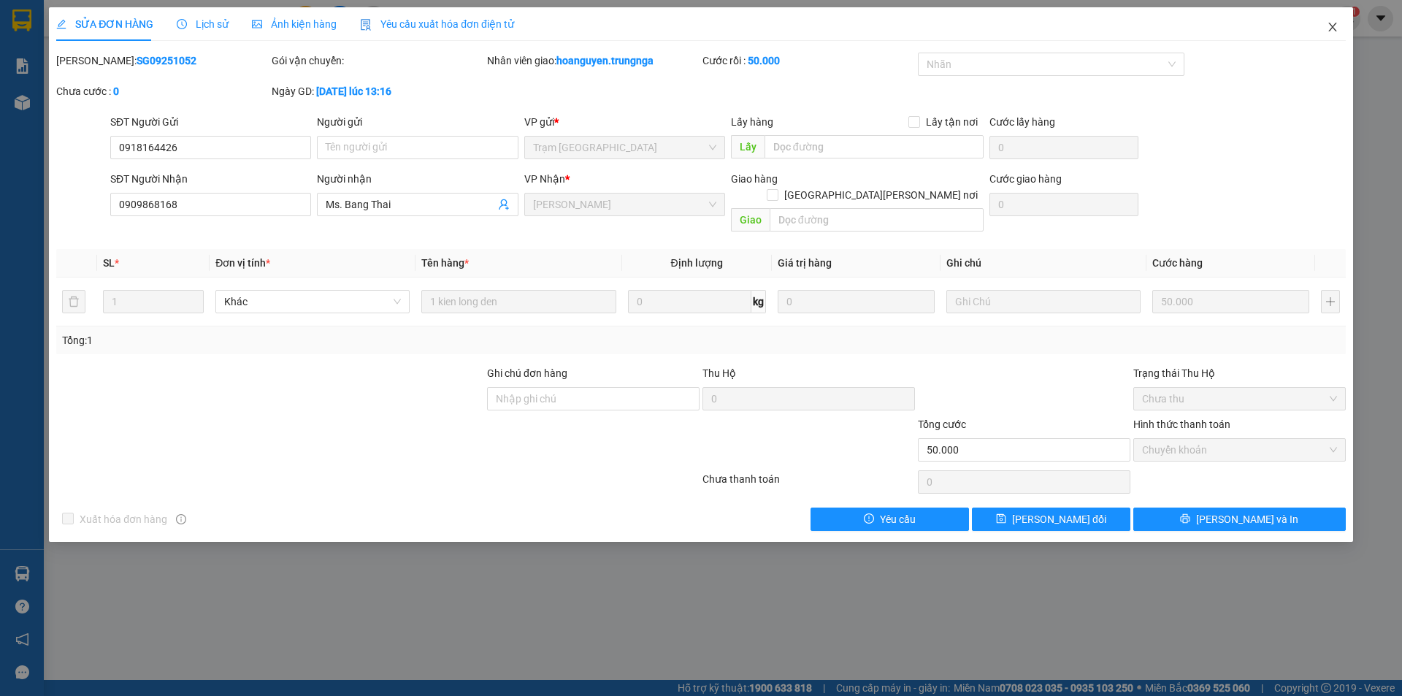
click at [1330, 26] on icon "close" at bounding box center [1333, 27] width 12 height 12
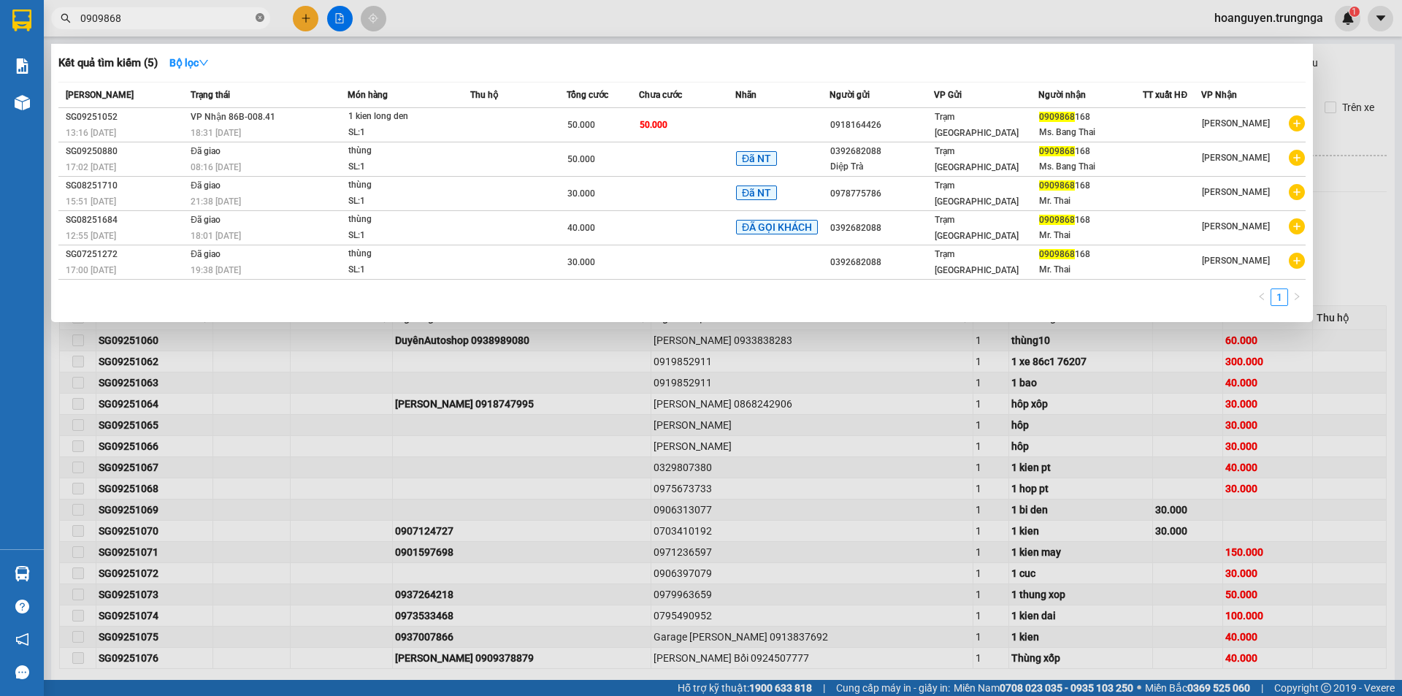
click at [259, 13] on span at bounding box center [260, 19] width 9 height 14
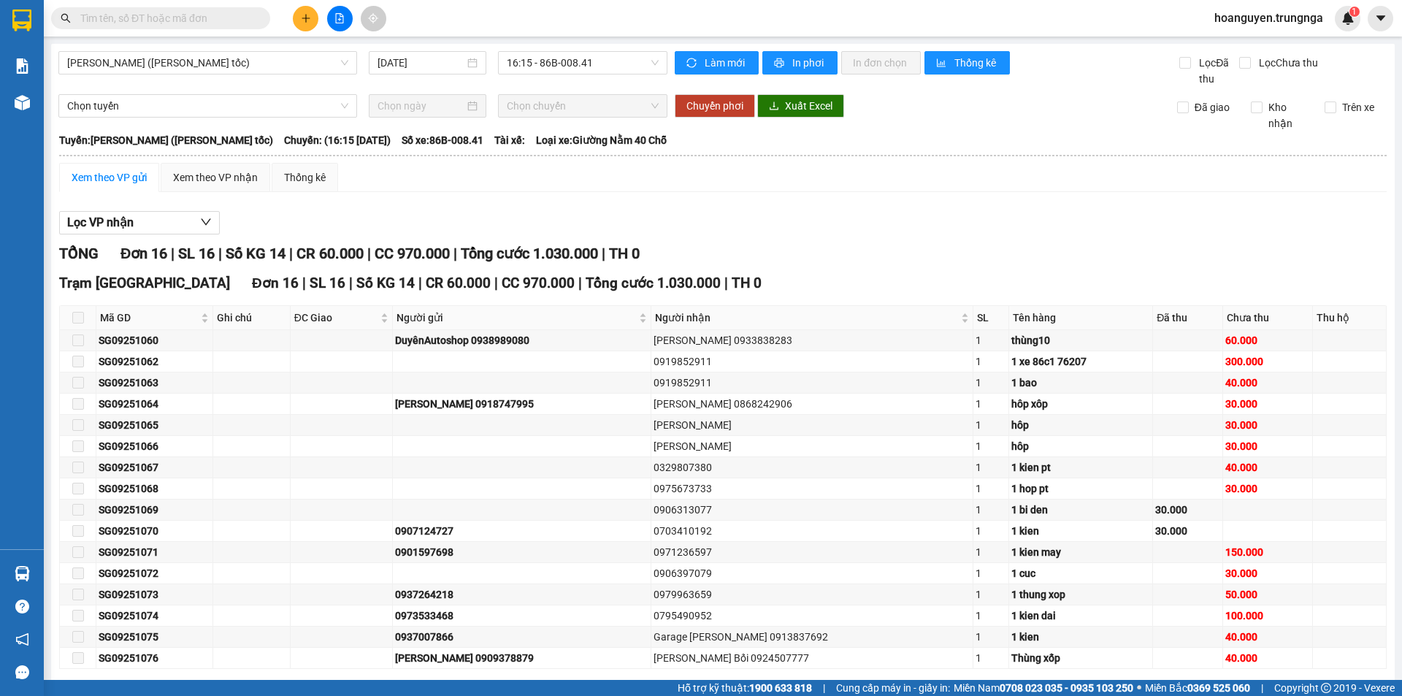
click at [231, 13] on input "text" at bounding box center [166, 18] width 172 height 16
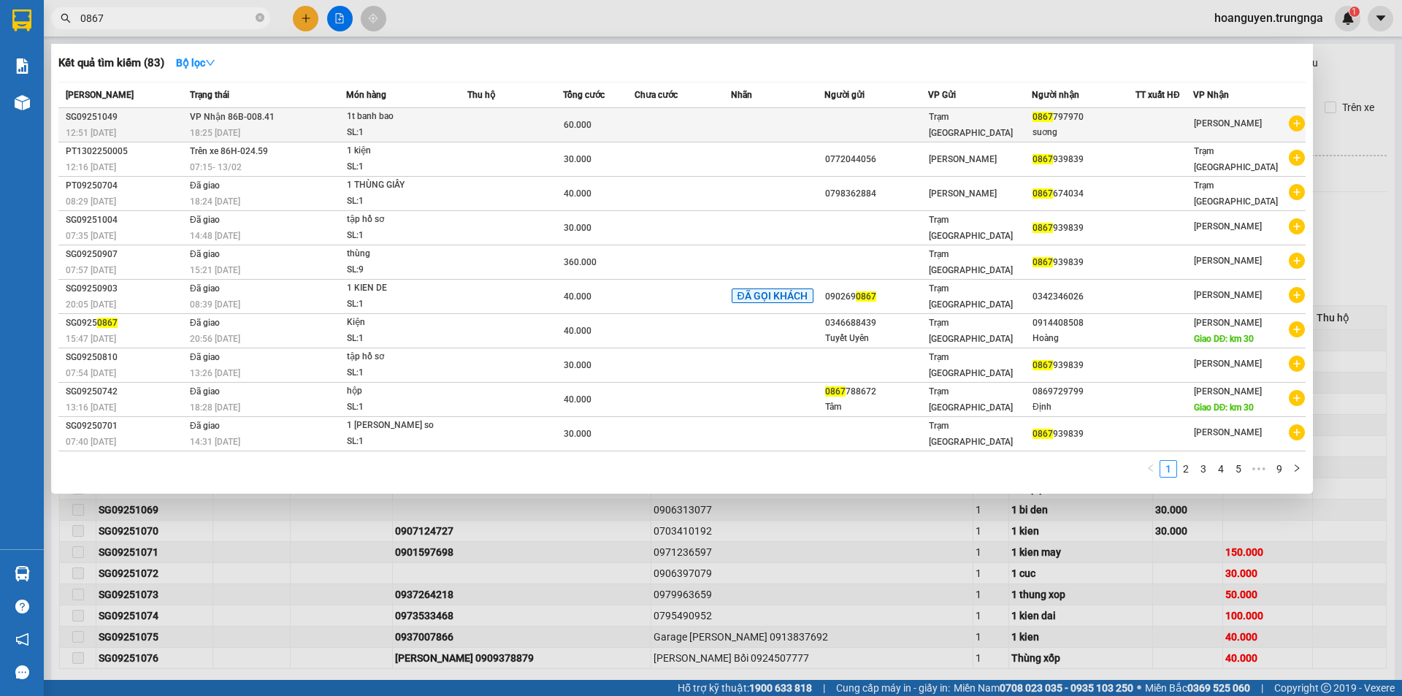
type input "0867"
click at [402, 130] on div "SL: 1" at bounding box center [402, 133] width 110 height 16
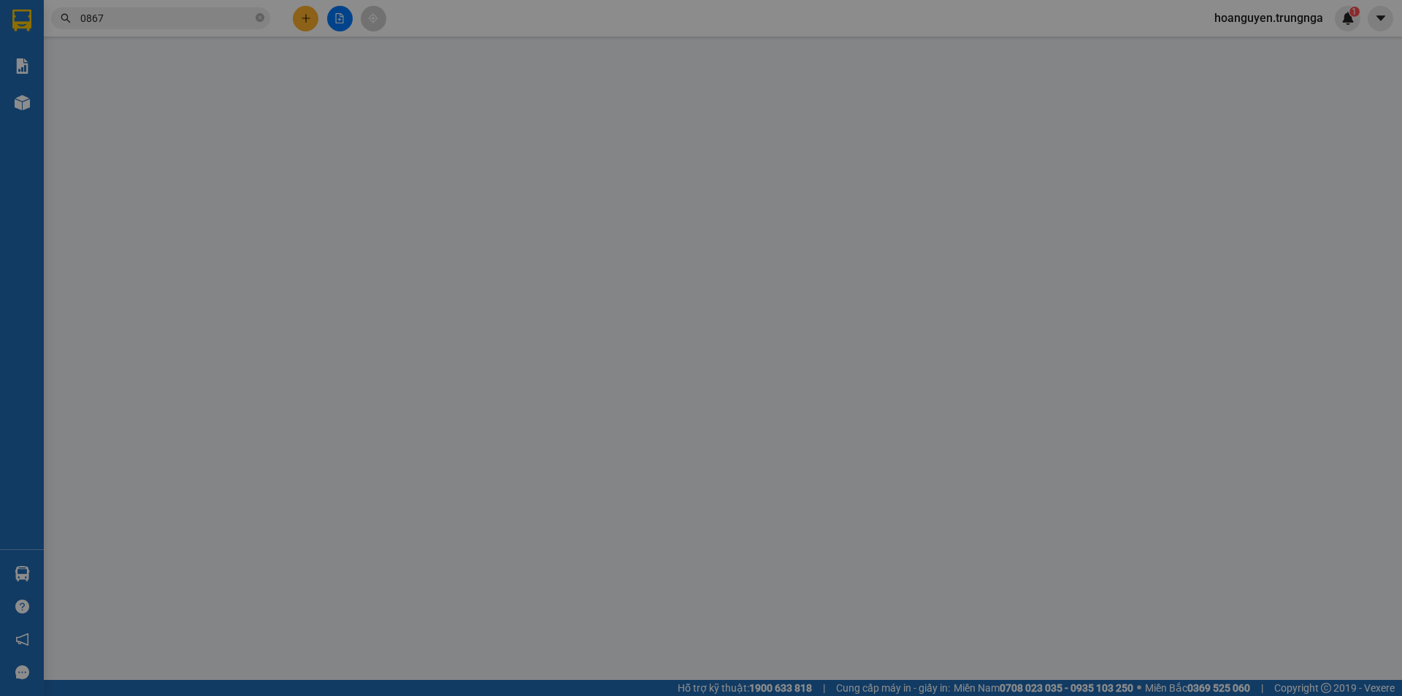
type input "0867797970"
type input "suơng"
type input "60.000"
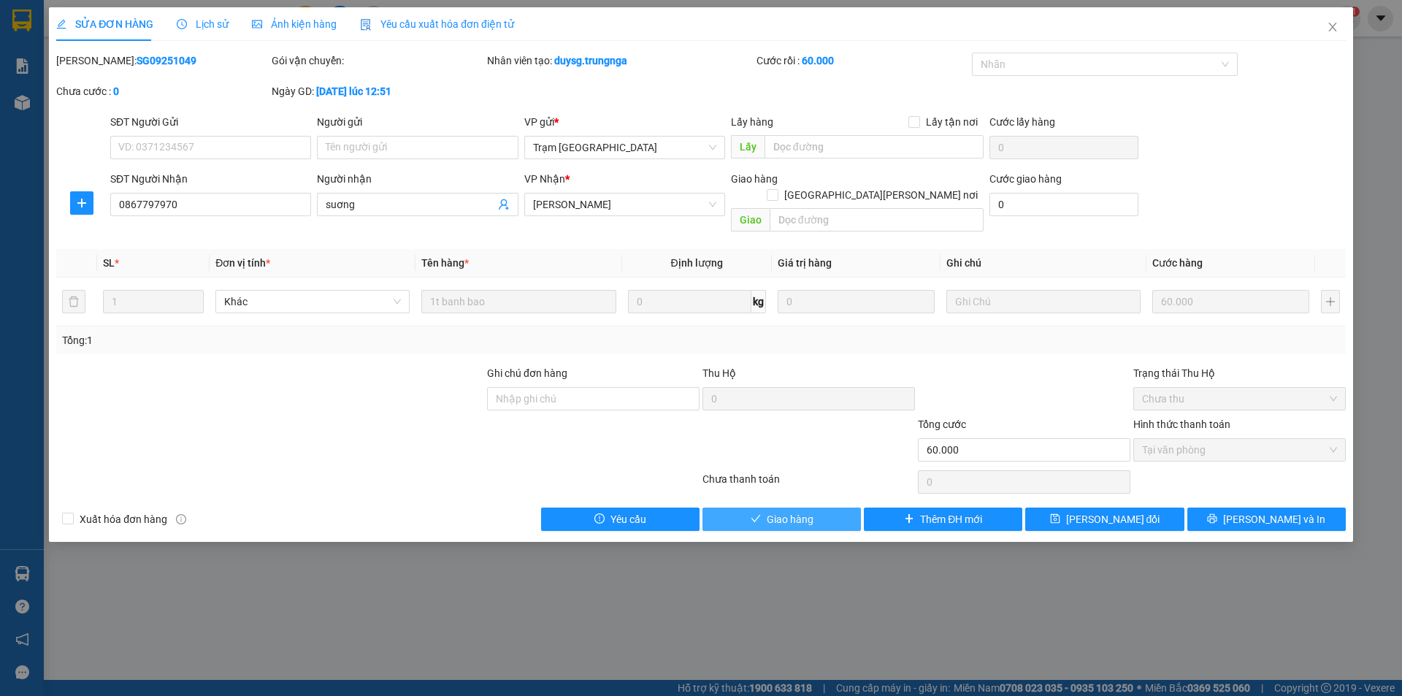
click at [788, 511] on span "Giao hàng" at bounding box center [790, 519] width 47 height 16
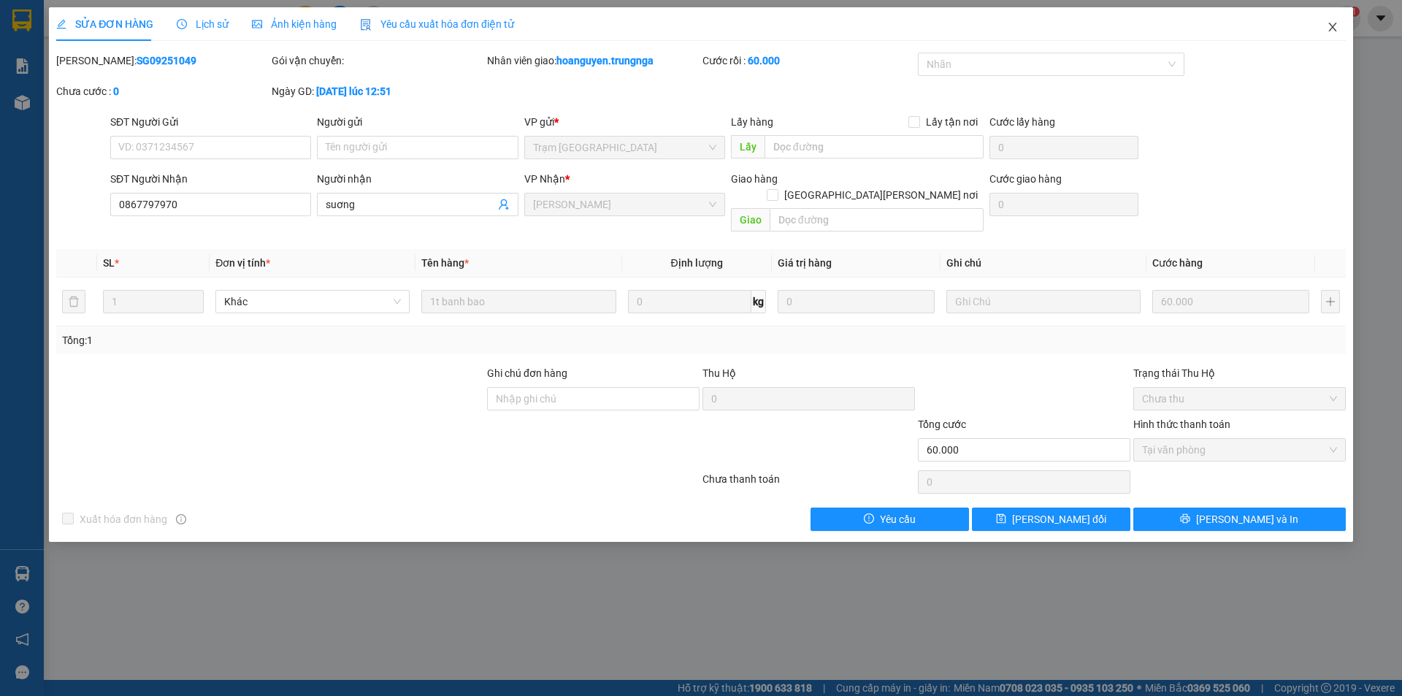
click at [1335, 27] on icon "close" at bounding box center [1333, 27] width 12 height 12
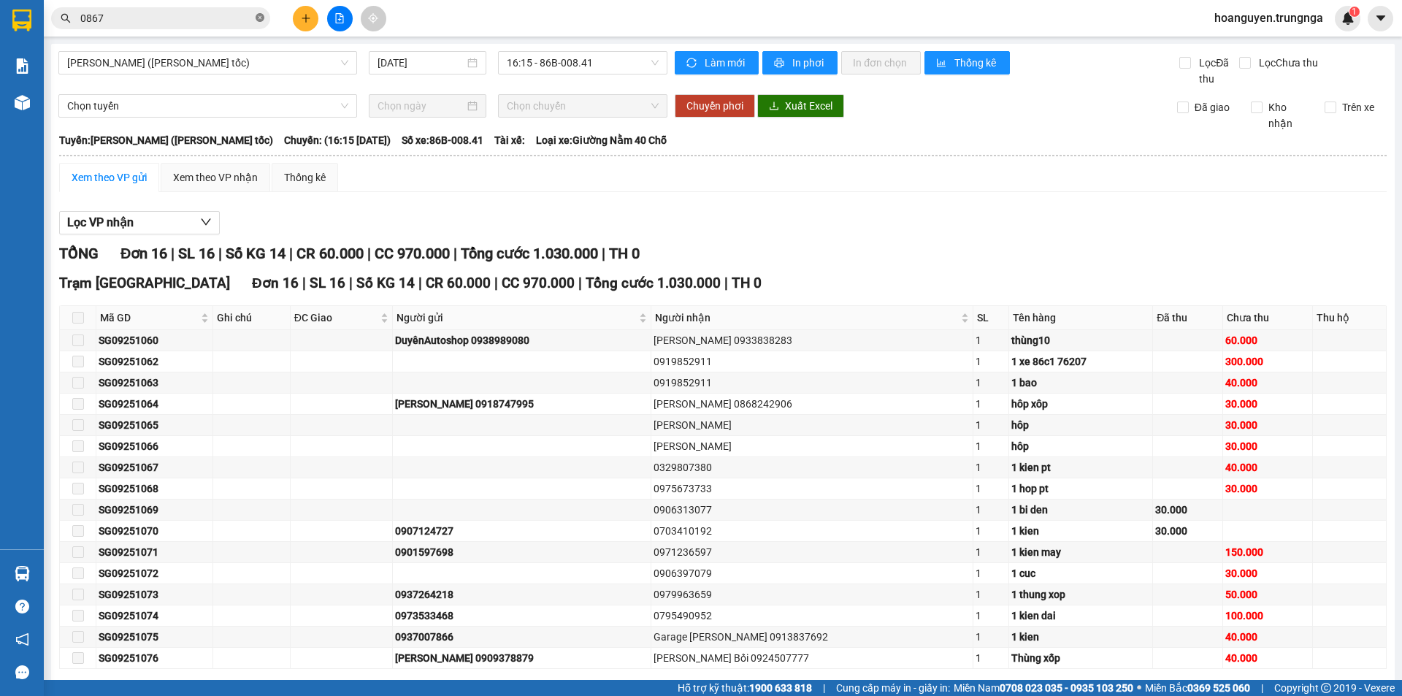
click at [259, 18] on icon "close-circle" at bounding box center [260, 17] width 9 height 9
click at [240, 9] on span at bounding box center [160, 18] width 219 height 22
click at [232, 19] on input "text" at bounding box center [166, 18] width 172 height 16
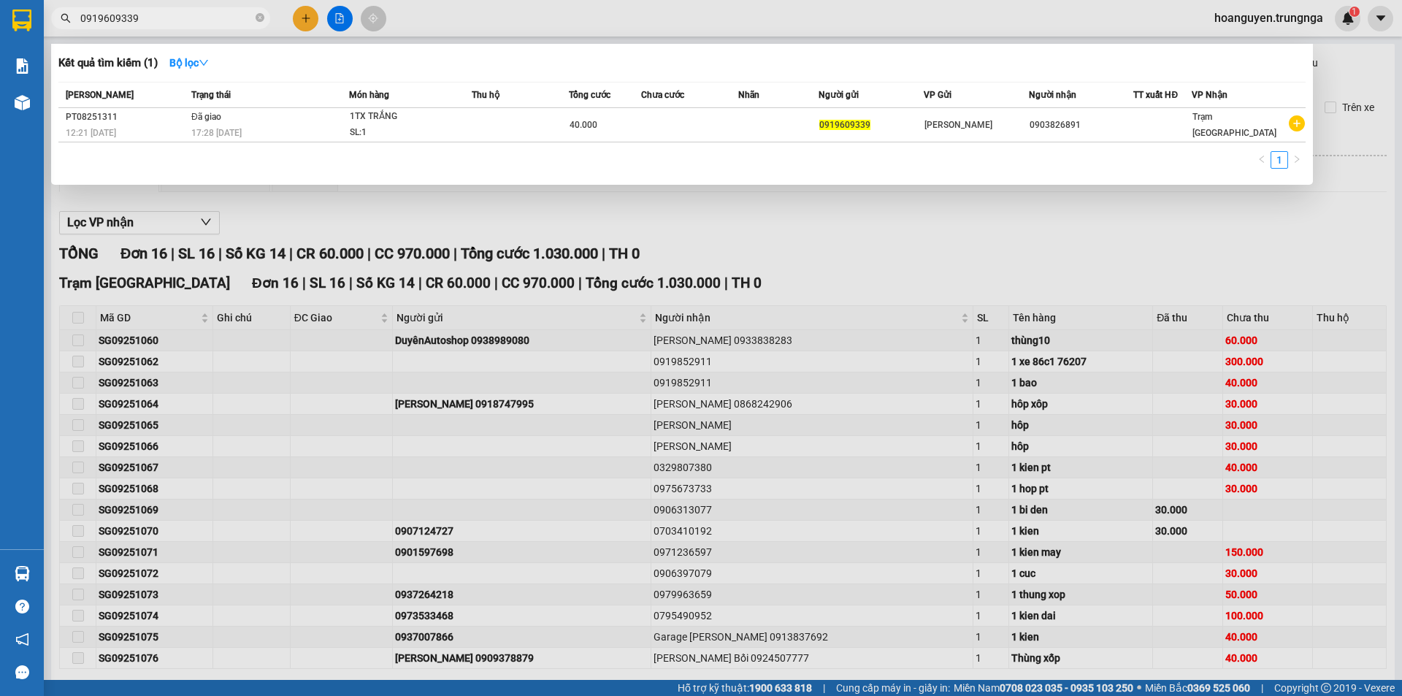
drag, startPoint x: 135, startPoint y: 20, endPoint x: 50, endPoint y: 20, distance: 85.4
click at [50, 20] on div "0919609339" at bounding box center [142, 18] width 285 height 22
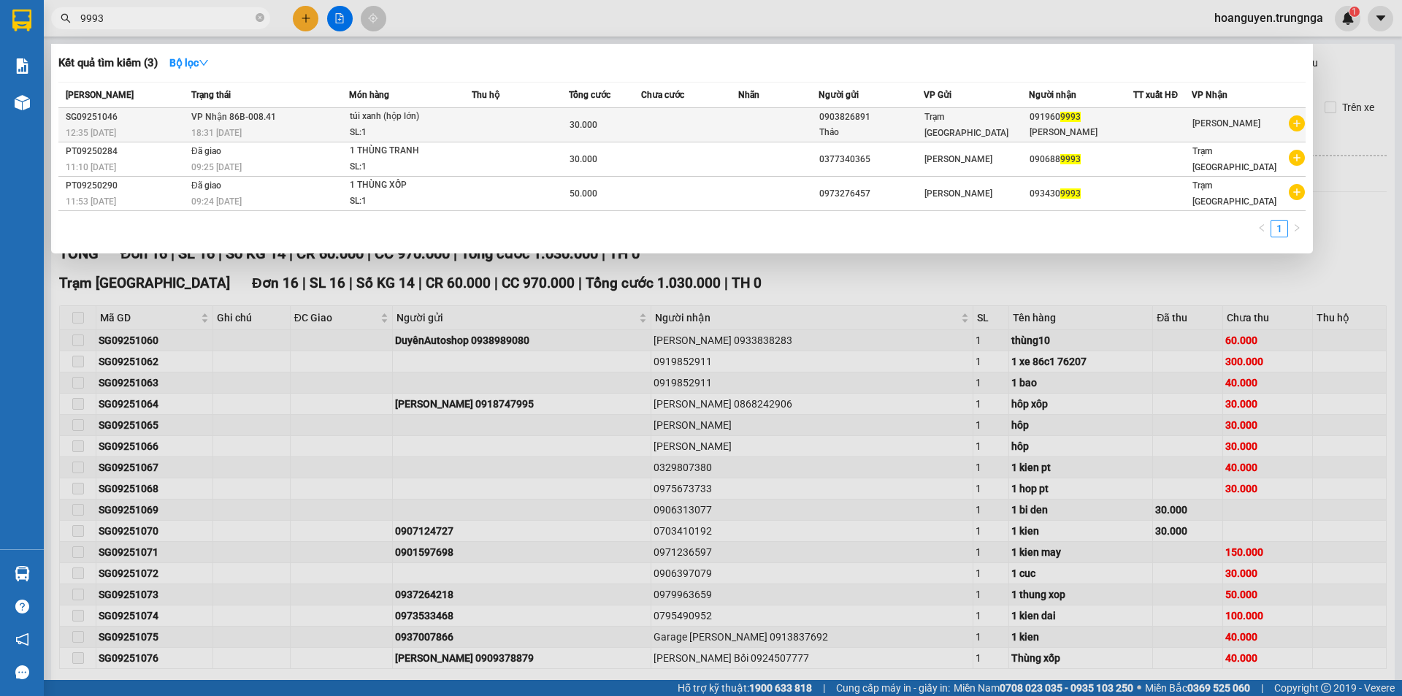
type input "9993"
click at [705, 128] on td at bounding box center [689, 125] width 97 height 34
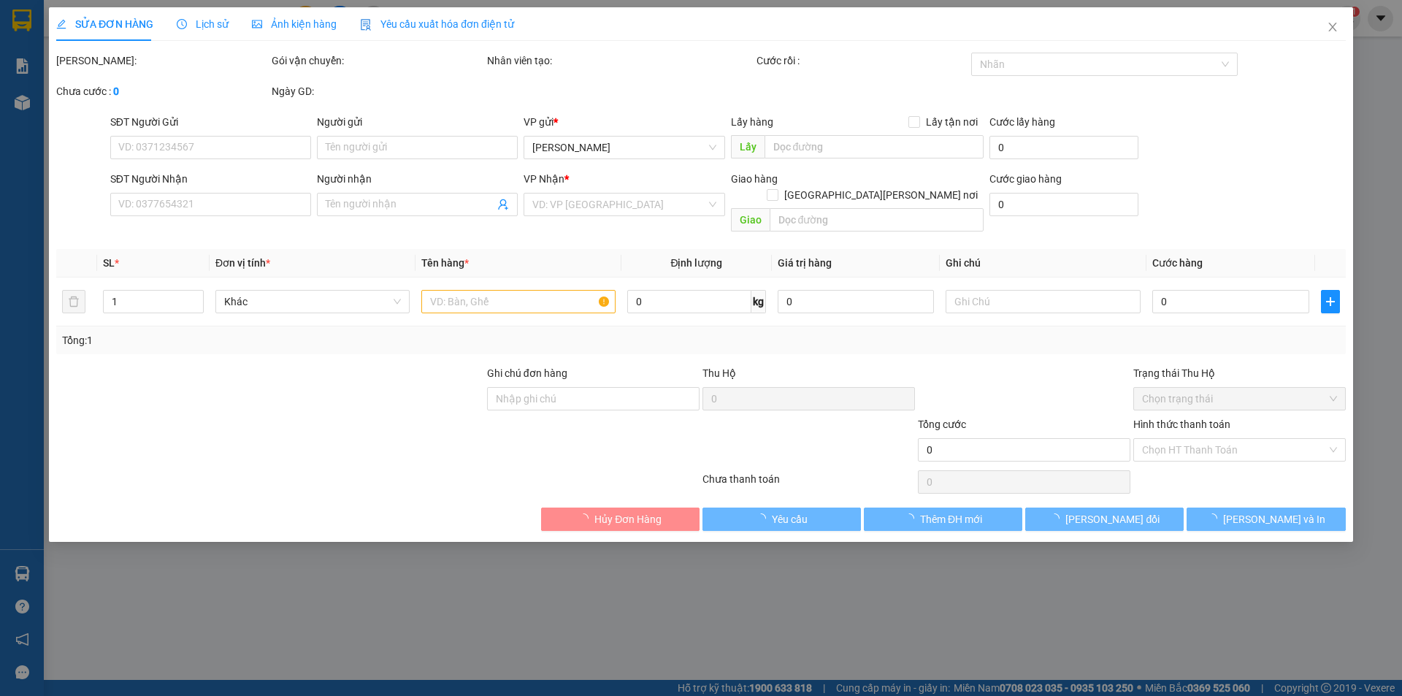
type input "0903826891"
type input "Thảo"
type input "0919609993"
type input "Phương Chi"
type input "30.000"
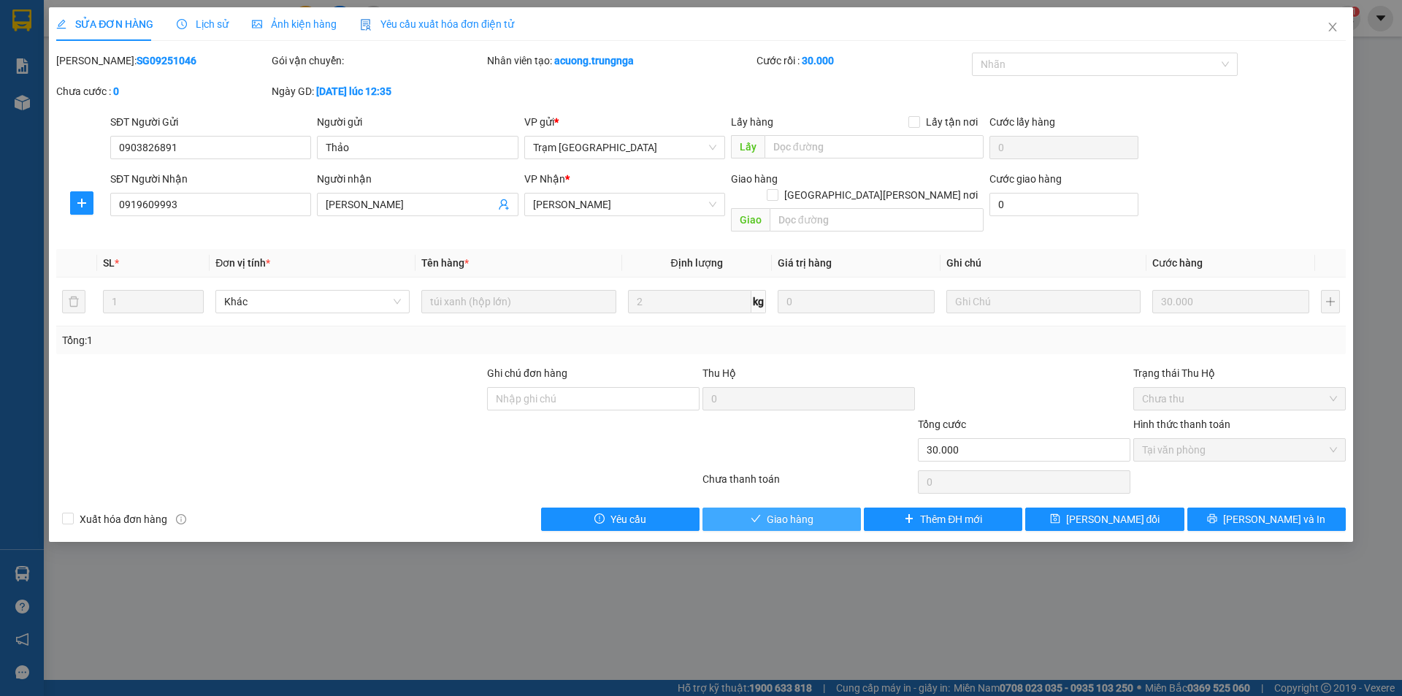
click at [808, 511] on span "Giao hàng" at bounding box center [790, 519] width 47 height 16
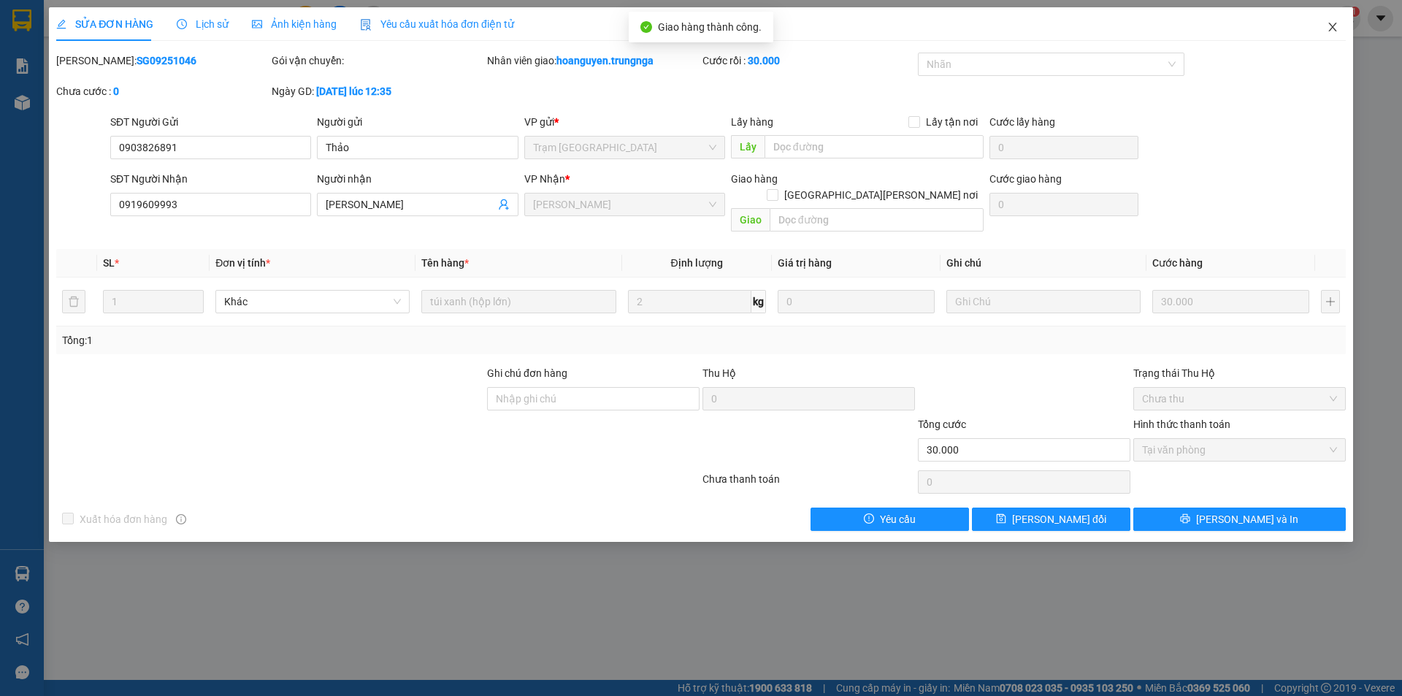
click at [1333, 28] on icon "close" at bounding box center [1332, 27] width 8 height 9
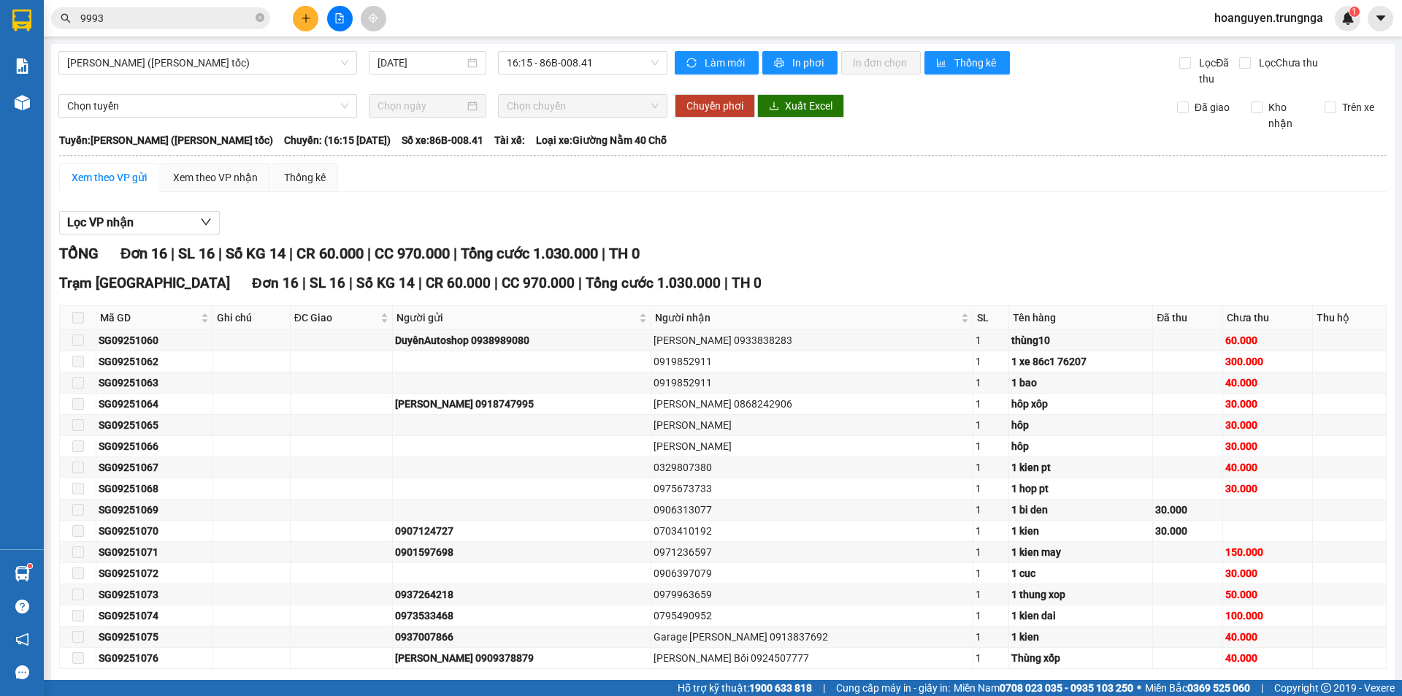
click at [258, 15] on icon "close-circle" at bounding box center [260, 17] width 9 height 9
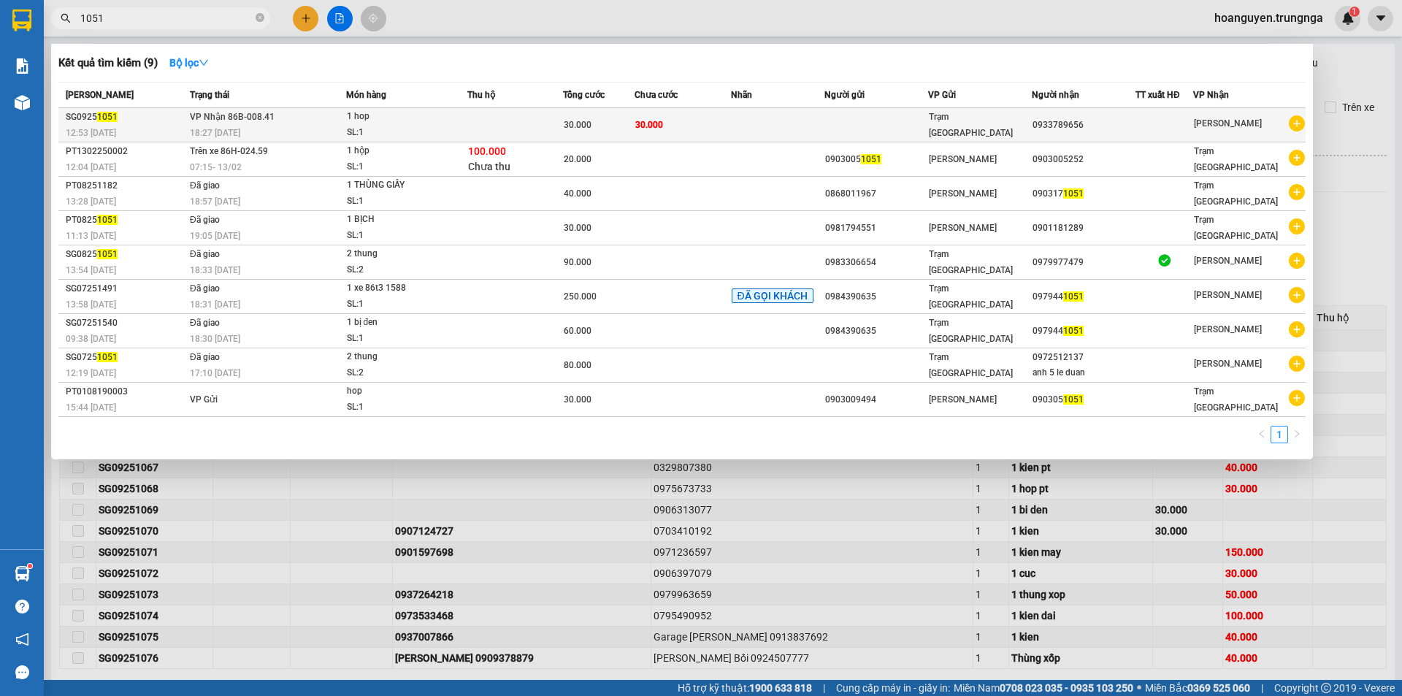
type input "1051"
click at [519, 131] on td at bounding box center [515, 125] width 96 height 34
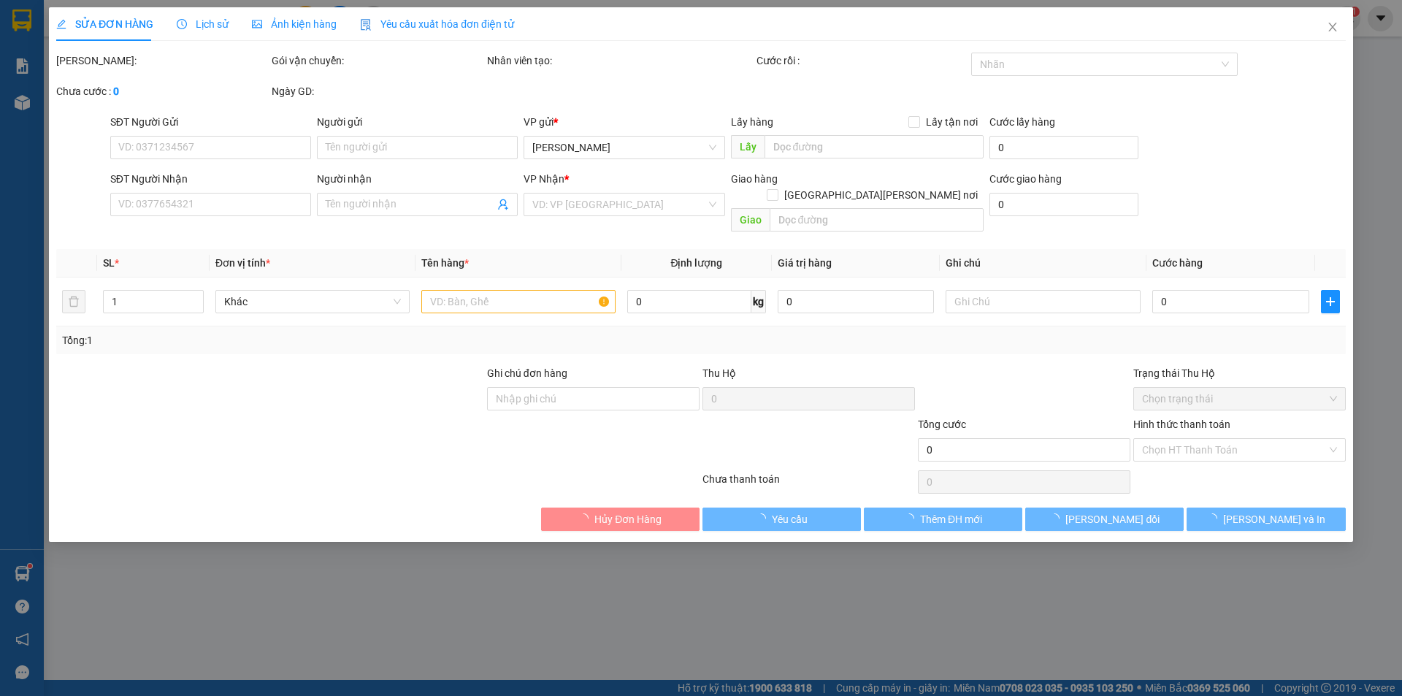
type input "0933789656"
type input "30.000"
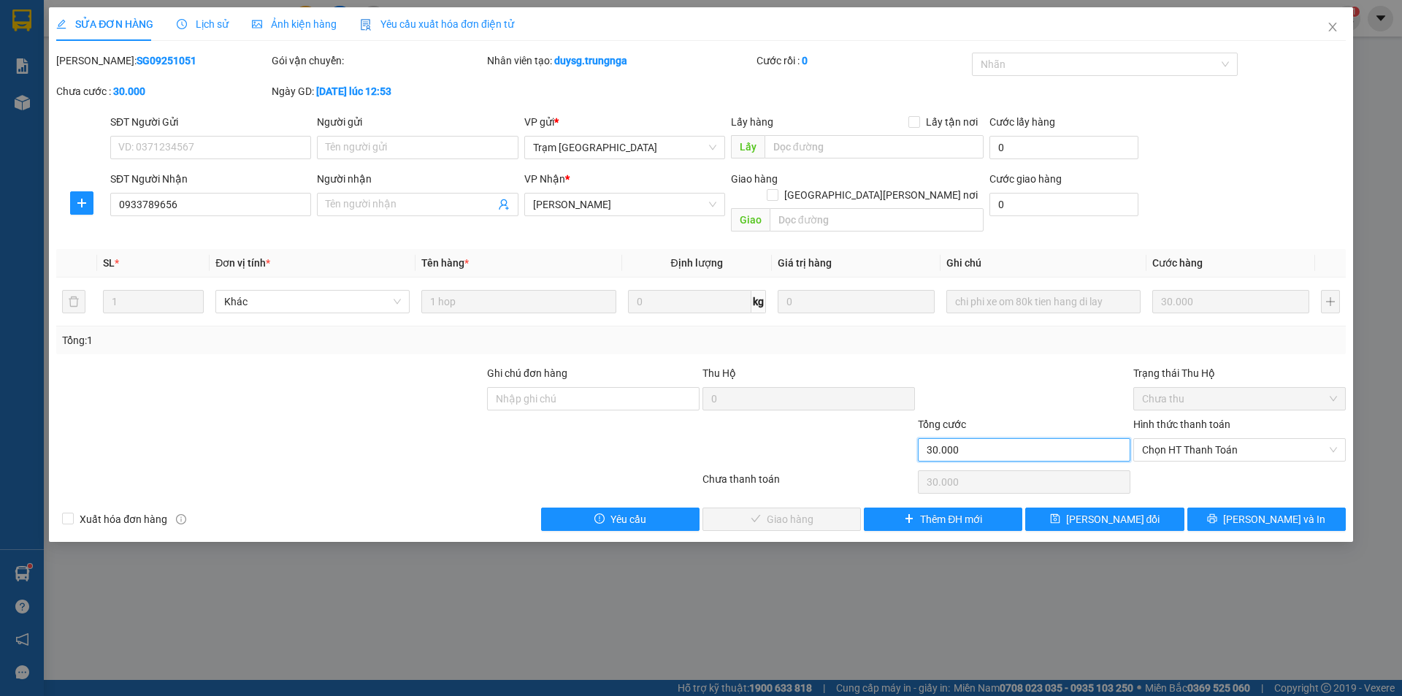
click at [984, 438] on input "30.000" at bounding box center [1024, 449] width 213 height 23
click at [586, 387] on input "Ghi chú đơn hàng" at bounding box center [593, 398] width 213 height 23
drag, startPoint x: 294, startPoint y: 421, endPoint x: 395, endPoint y: 510, distance: 135.5
click at [294, 421] on div at bounding box center [270, 441] width 431 height 51
click at [1333, 29] on icon "close" at bounding box center [1333, 27] width 12 height 12
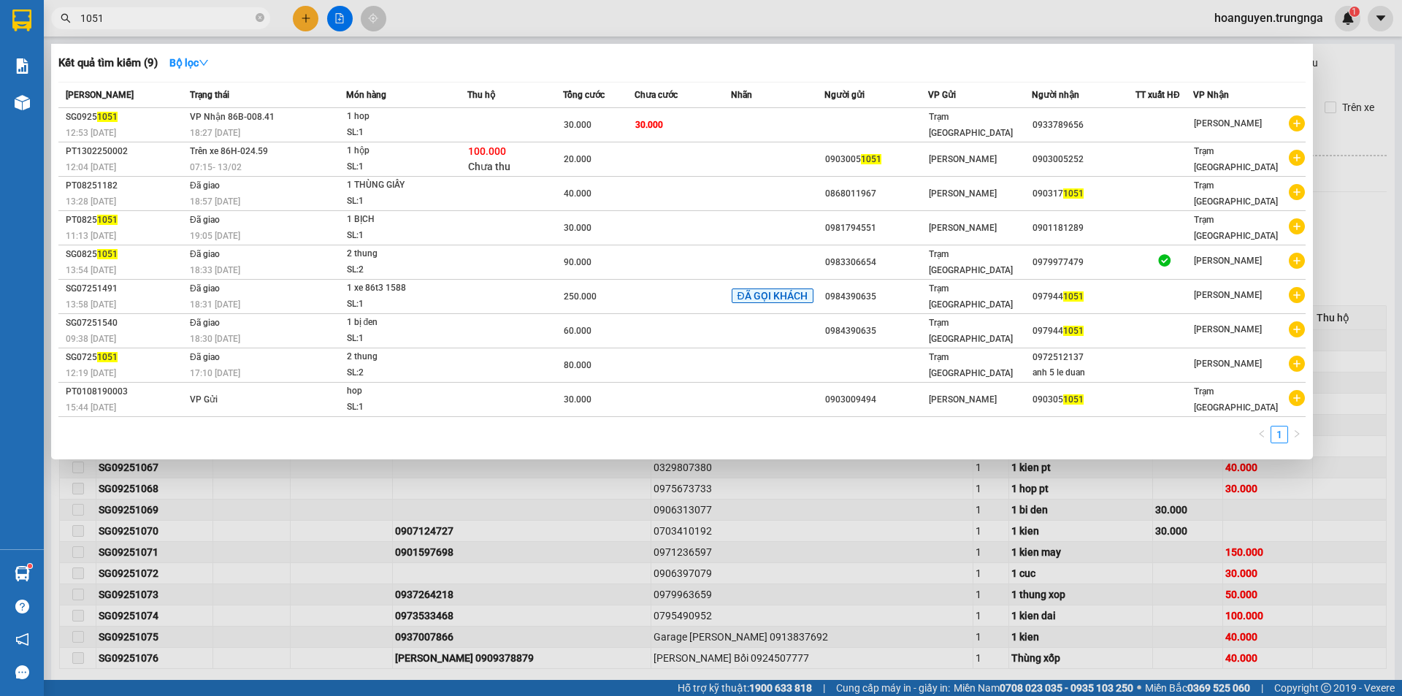
drag, startPoint x: 262, startPoint y: 15, endPoint x: 255, endPoint y: 18, distance: 7.9
click at [258, 18] on icon "close-circle" at bounding box center [260, 17] width 9 height 9
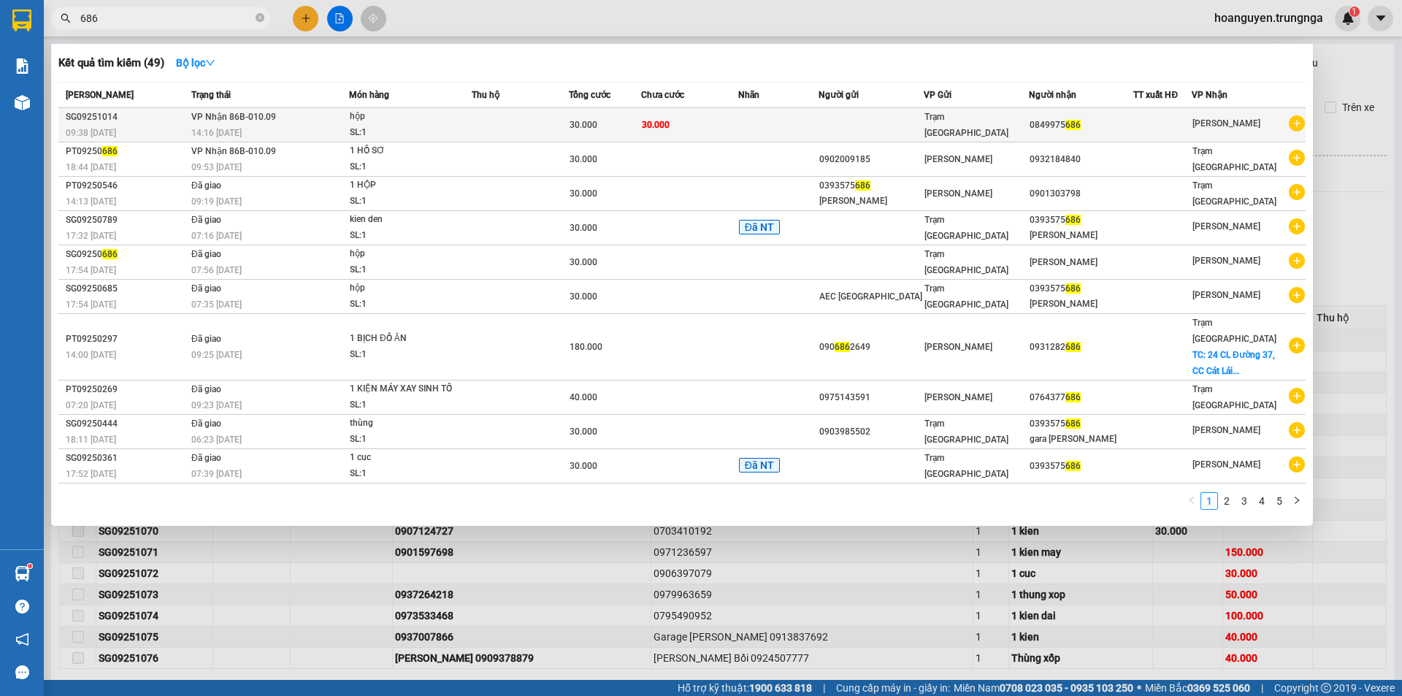
type input "686"
click at [471, 119] on span "hộp SL: 1" at bounding box center [410, 124] width 121 height 31
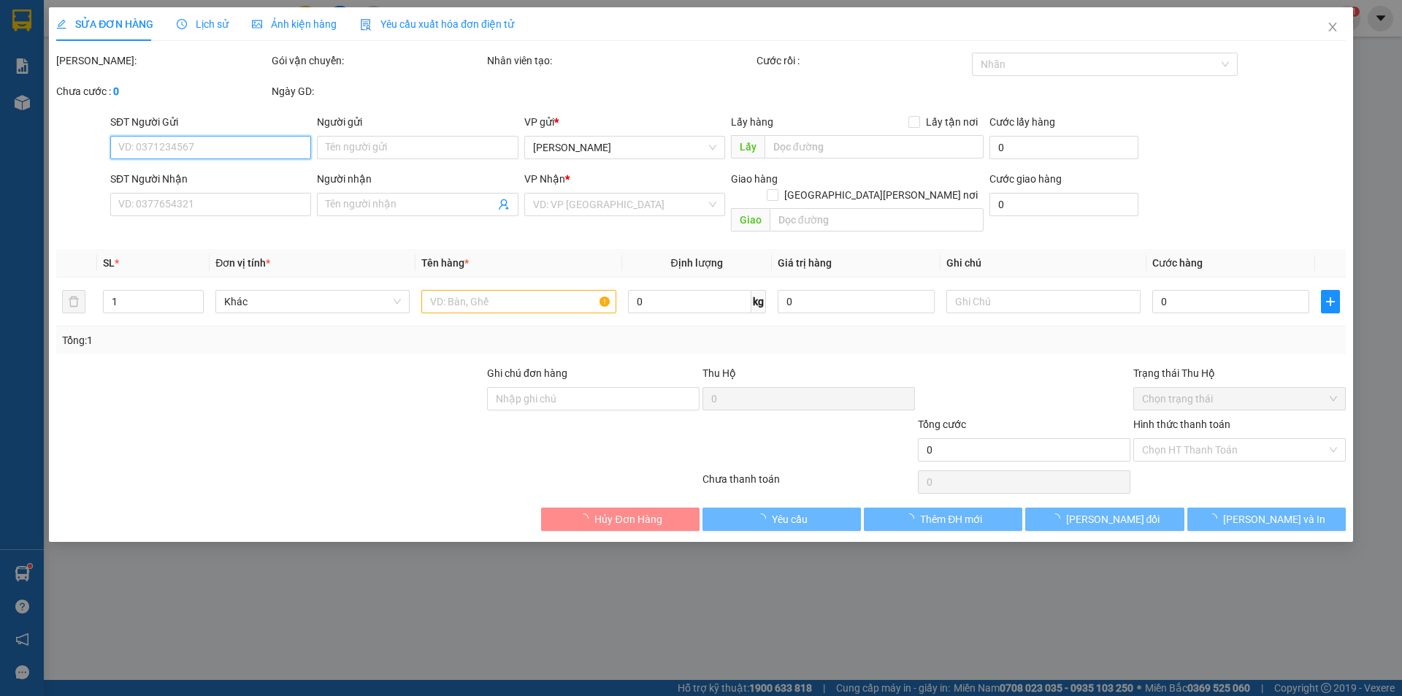
type input "0849975686"
type input "30.000"
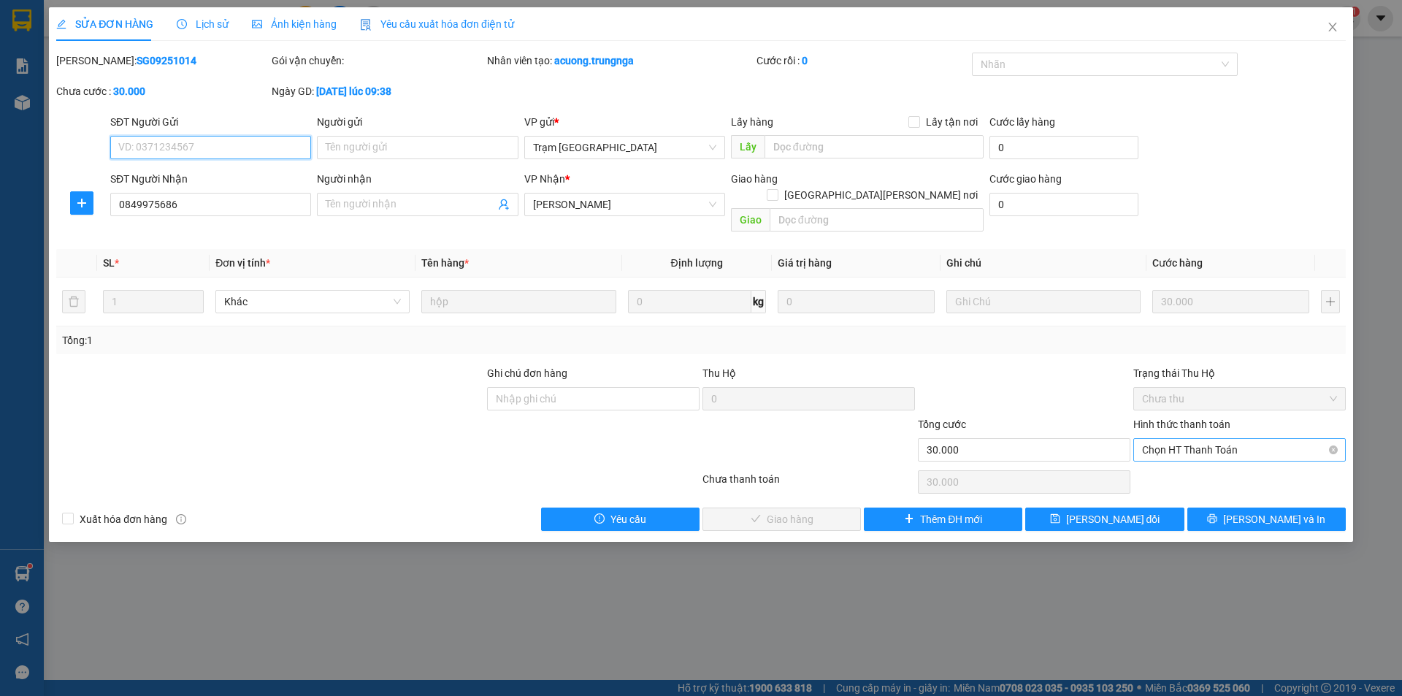
click at [1170, 439] on span "Chọn HT Thanh Toán" at bounding box center [1239, 450] width 195 height 22
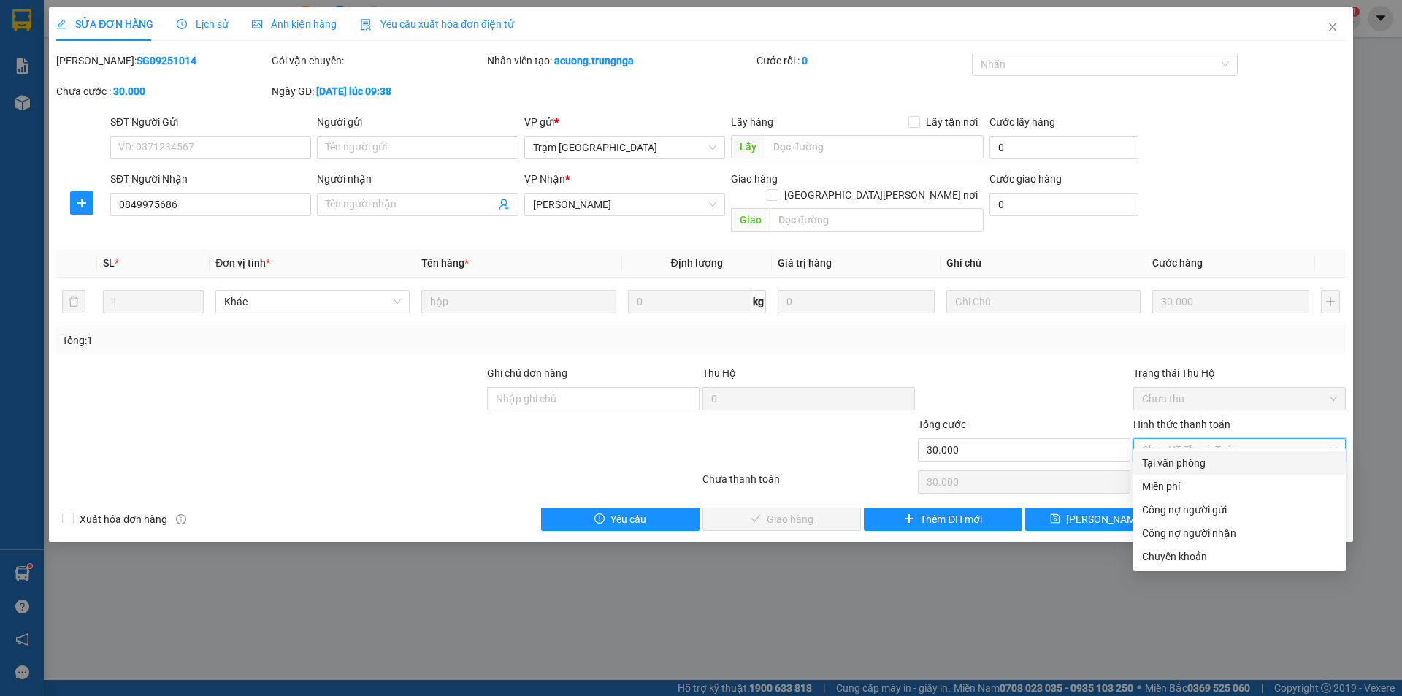
click at [1169, 463] on div "Tại văn phòng" at bounding box center [1239, 463] width 195 height 16
type input "0"
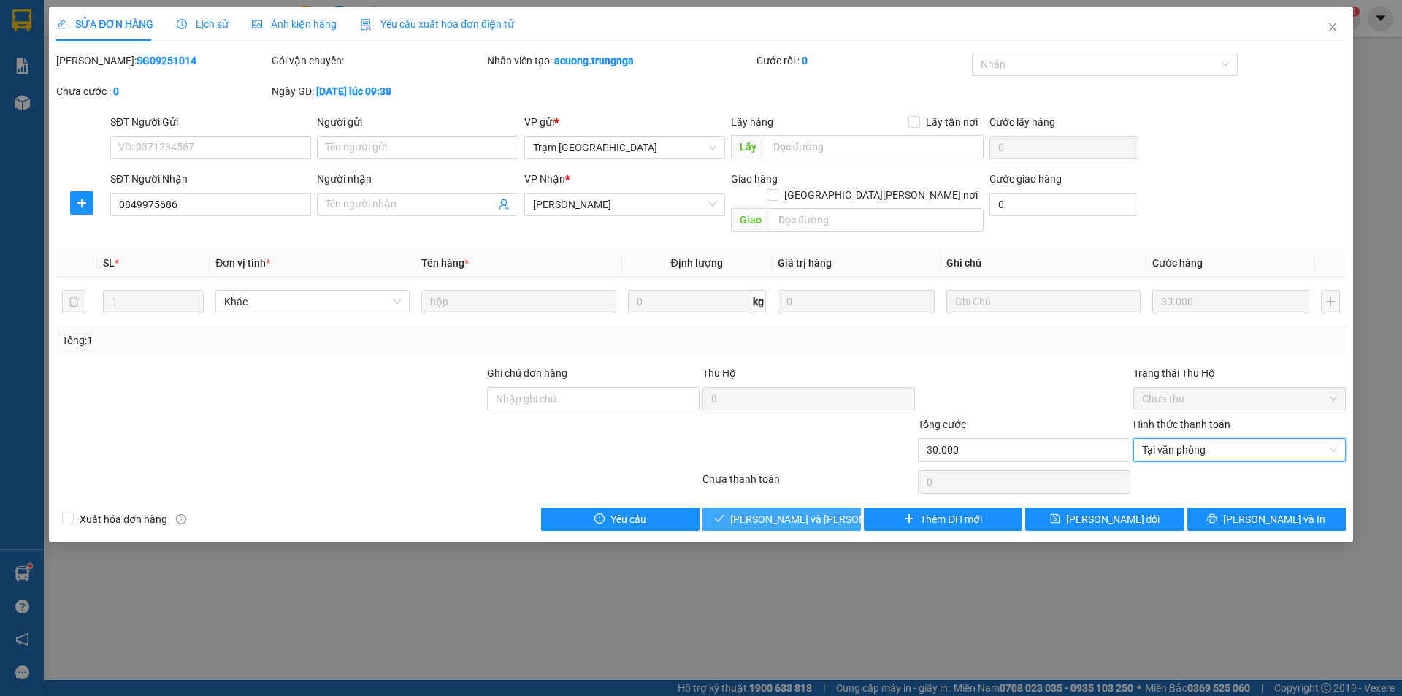
click at [808, 511] on span "[PERSON_NAME] và Giao hàng" at bounding box center [828, 519] width 197 height 16
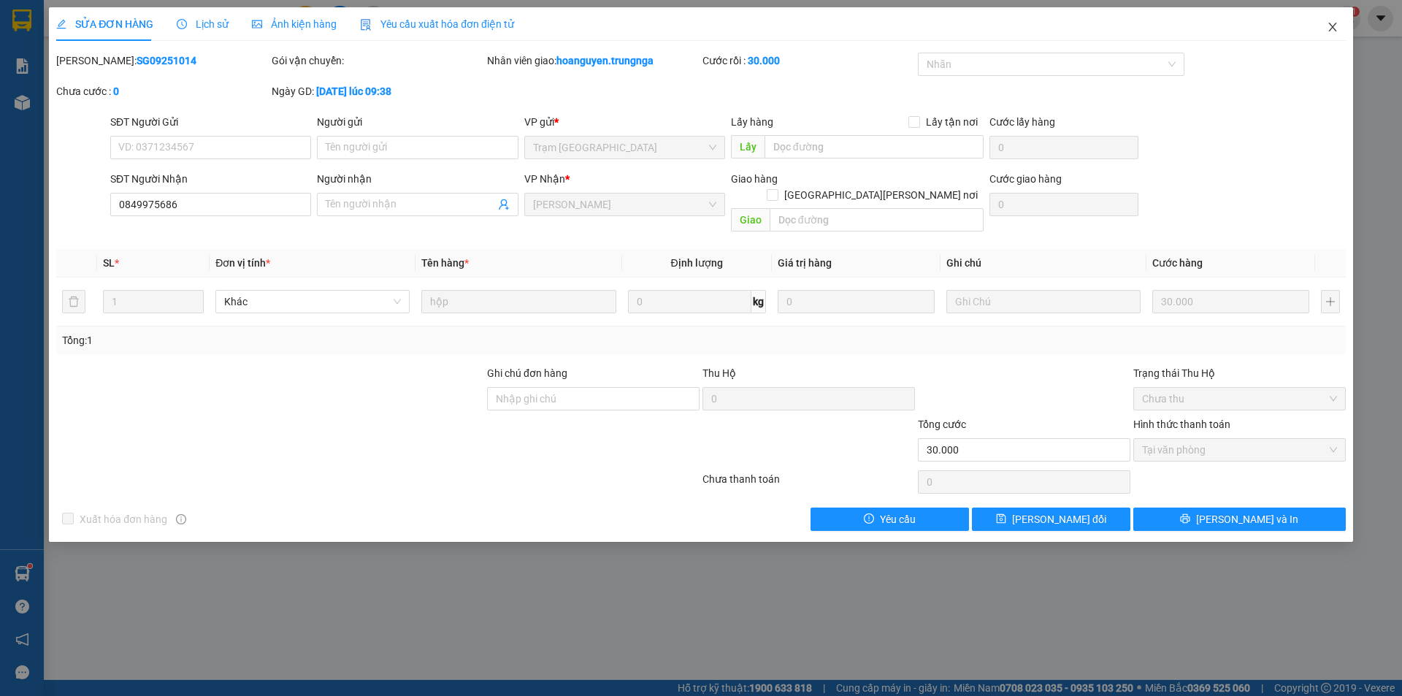
click at [1331, 23] on icon "close" at bounding box center [1333, 27] width 12 height 12
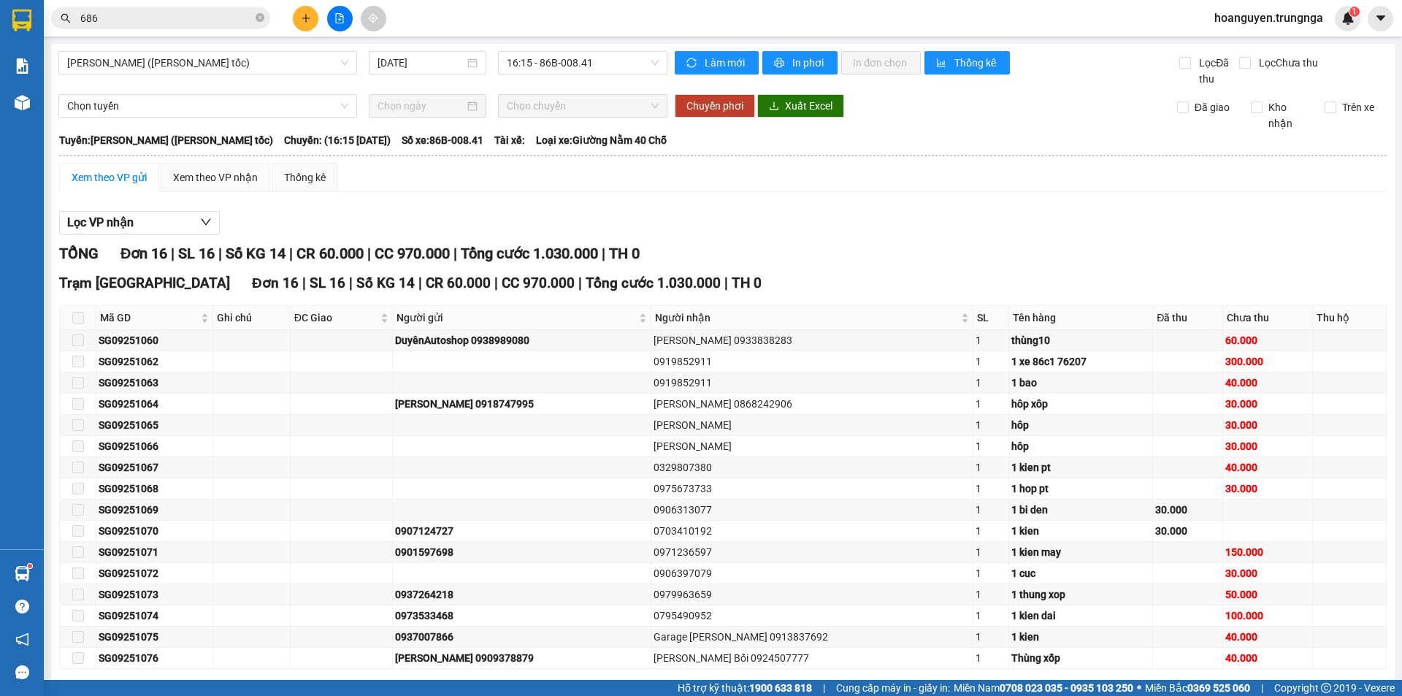
click at [1008, 109] on div "Chuyển phơi Xuất Excel" at bounding box center [912, 105] width 475 height 23
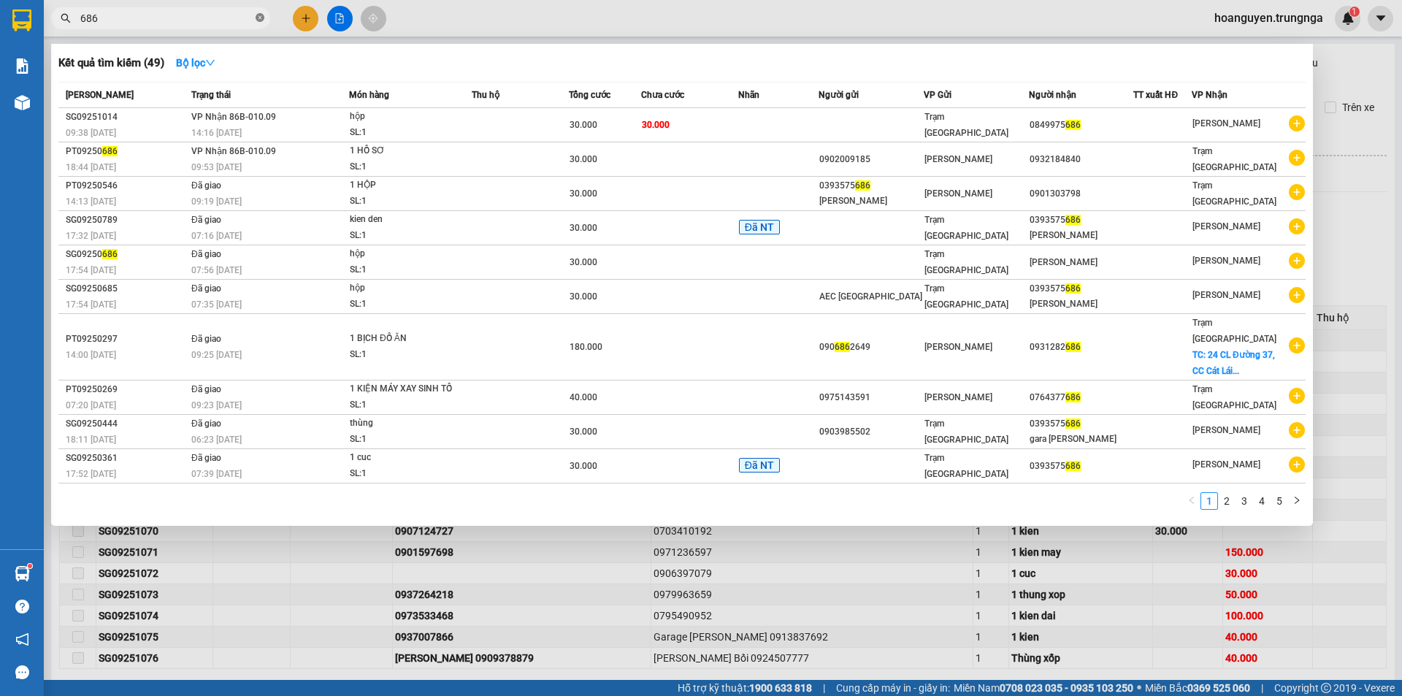
click at [258, 18] on icon "close-circle" at bounding box center [260, 17] width 9 height 9
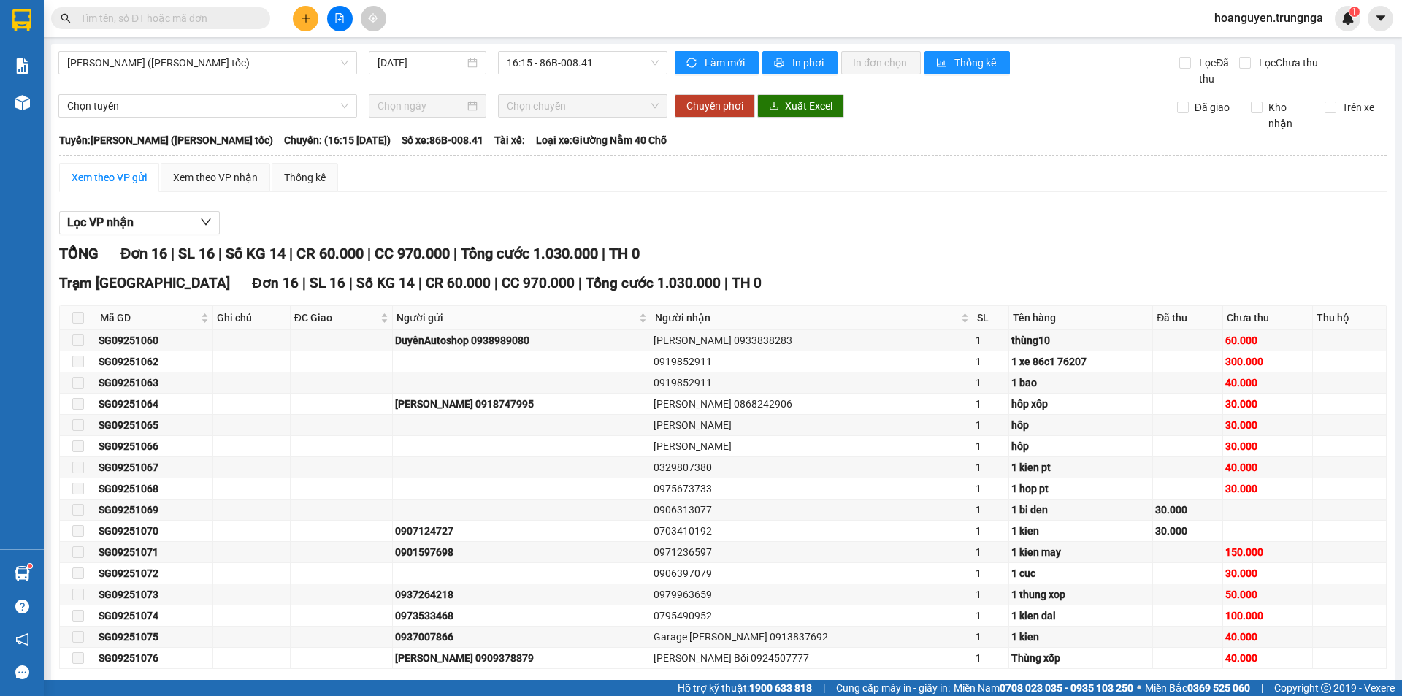
click at [237, 18] on input "text" at bounding box center [166, 18] width 172 height 16
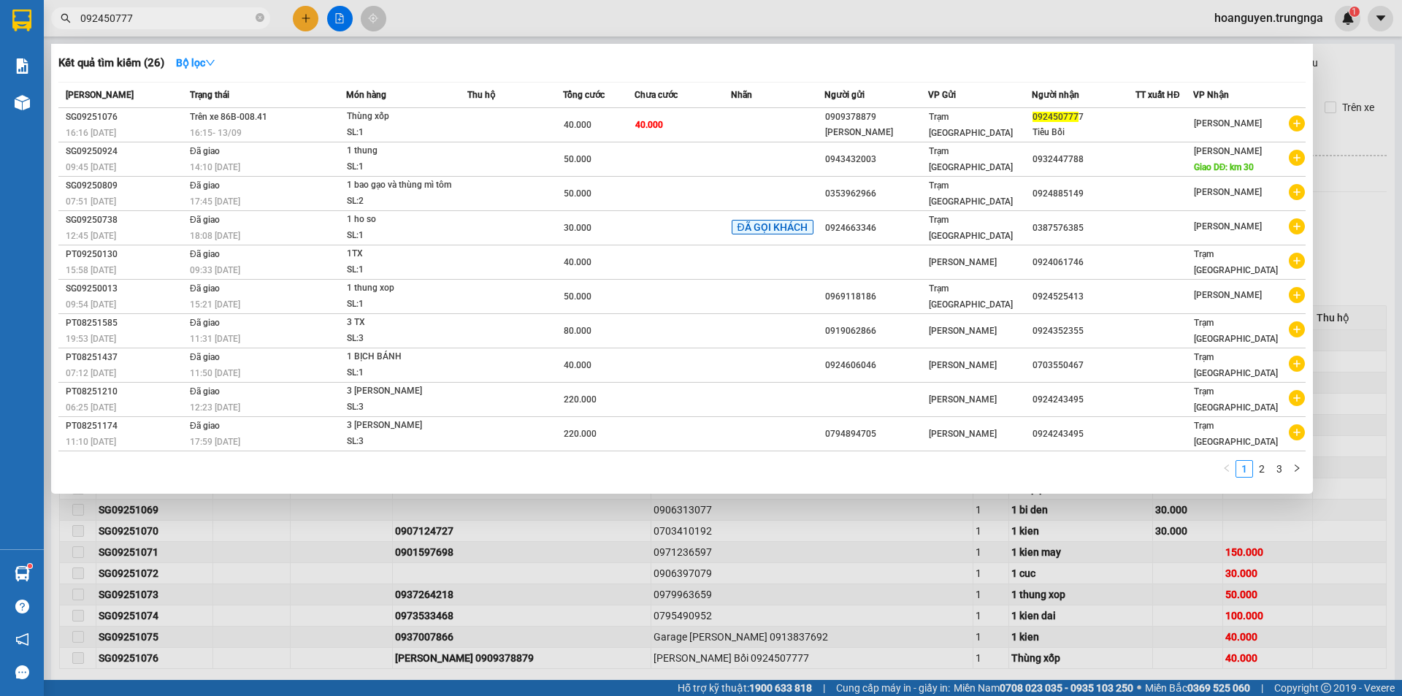
type input "0924507777"
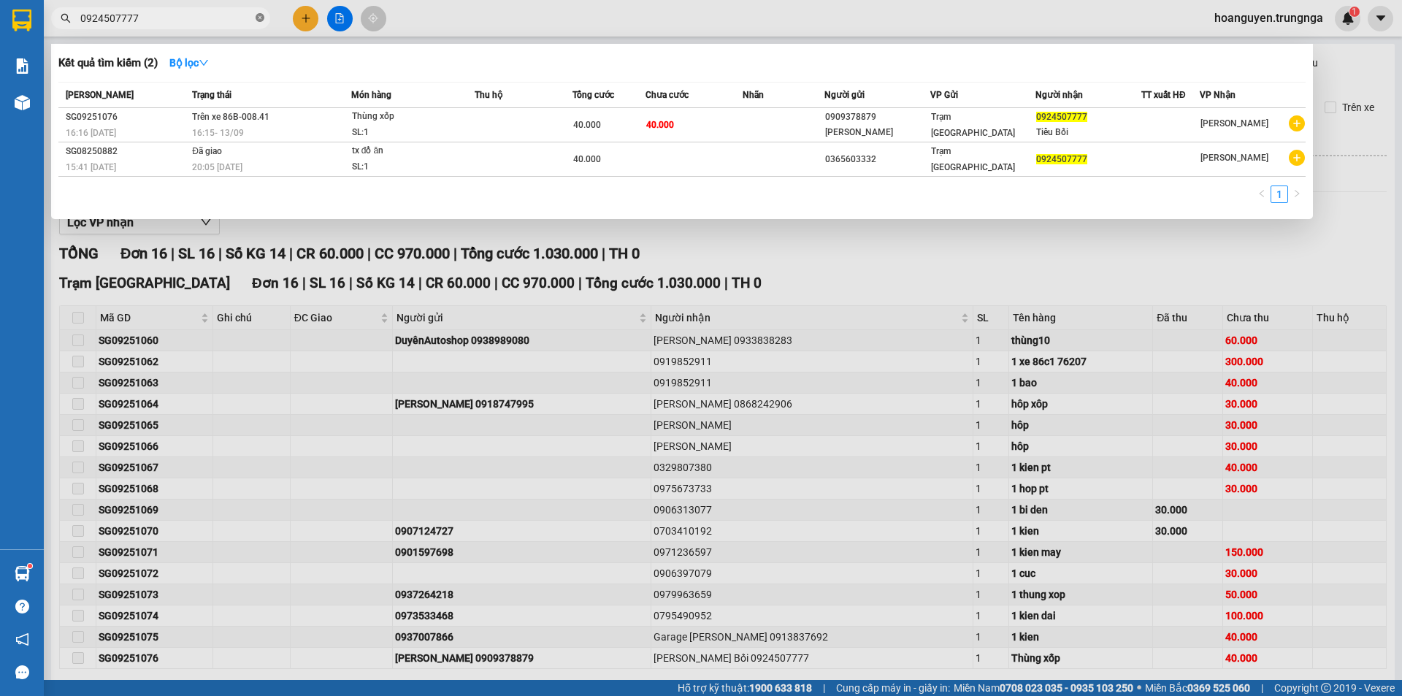
click at [261, 18] on icon "close-circle" at bounding box center [260, 17] width 9 height 9
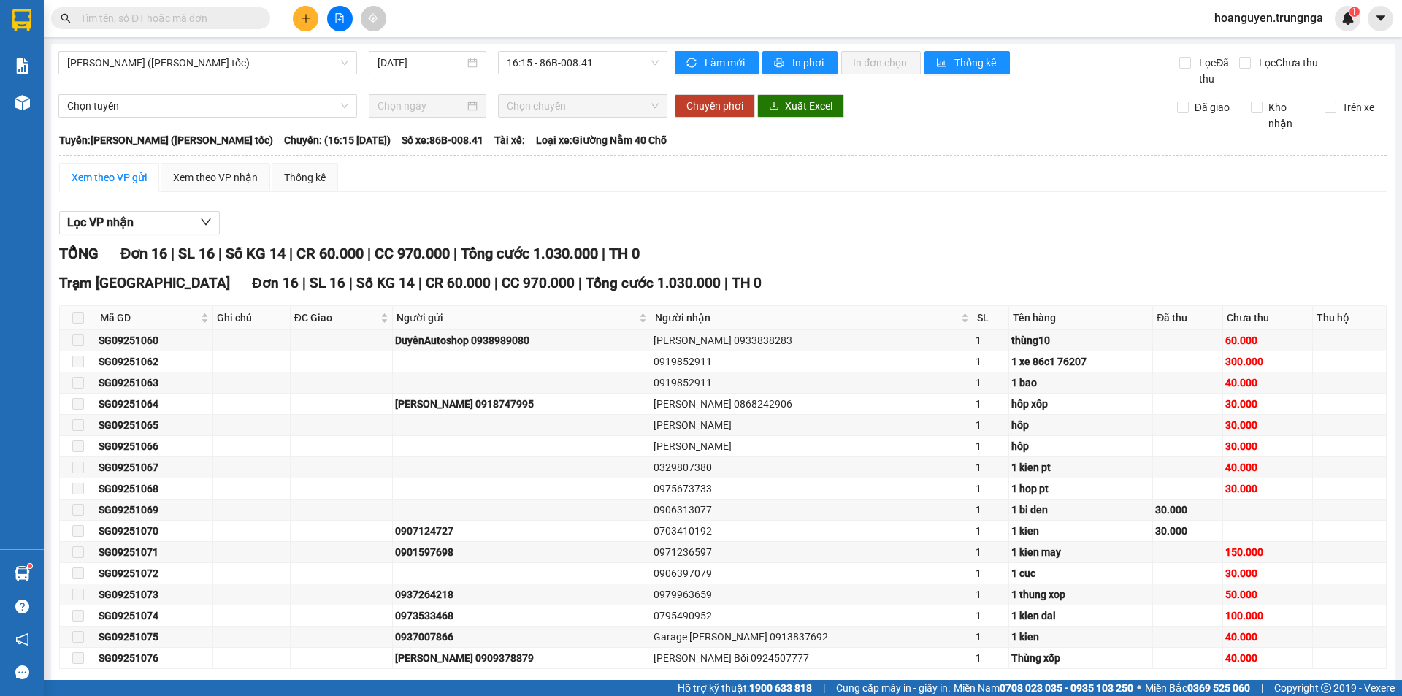
click at [204, 21] on input "text" at bounding box center [166, 18] width 172 height 16
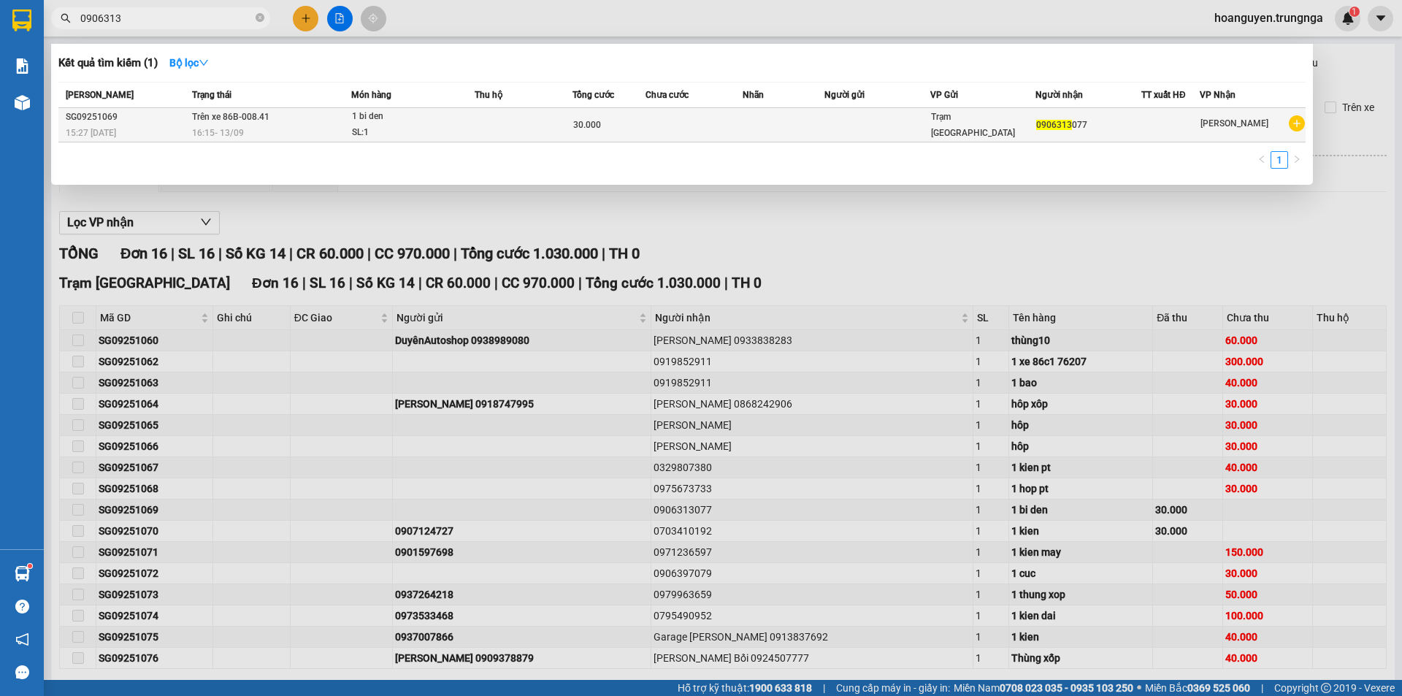
type input "0906313"
click at [422, 130] on div "SL: 1" at bounding box center [407, 133] width 110 height 16
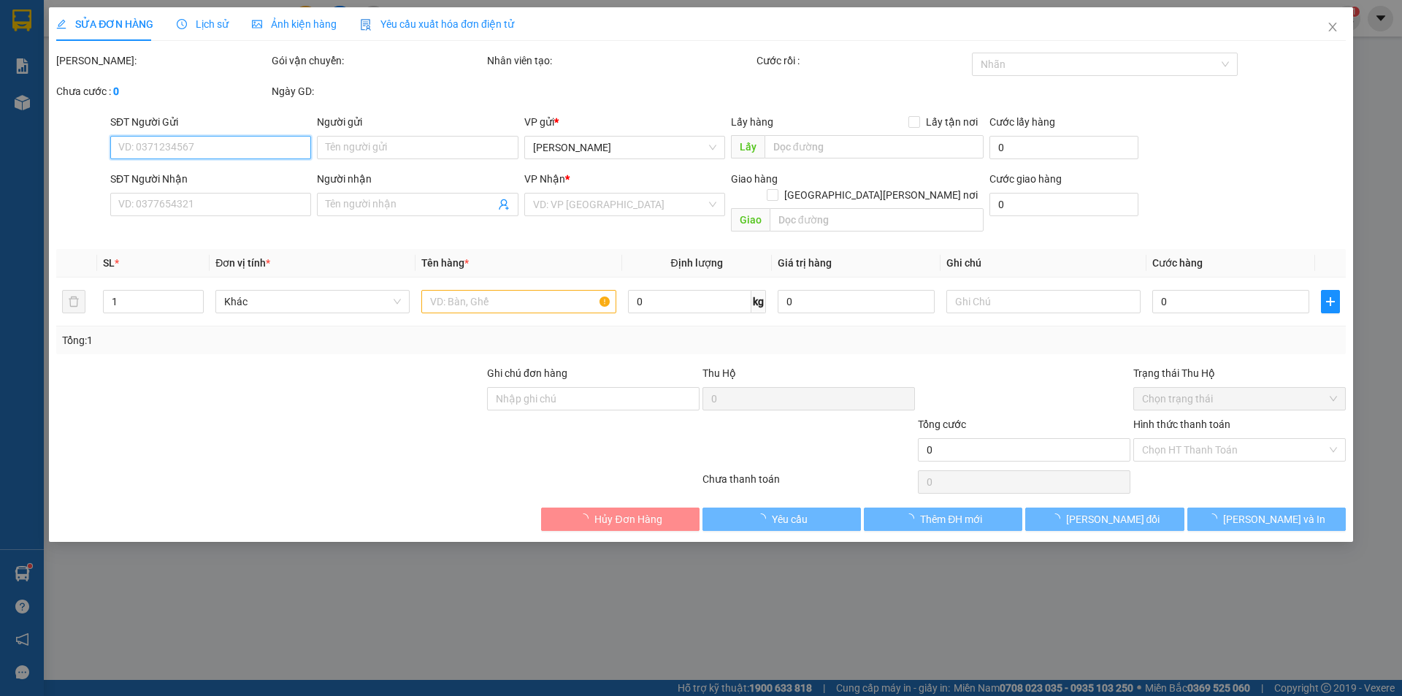
type input "0906313077"
type input "30.000"
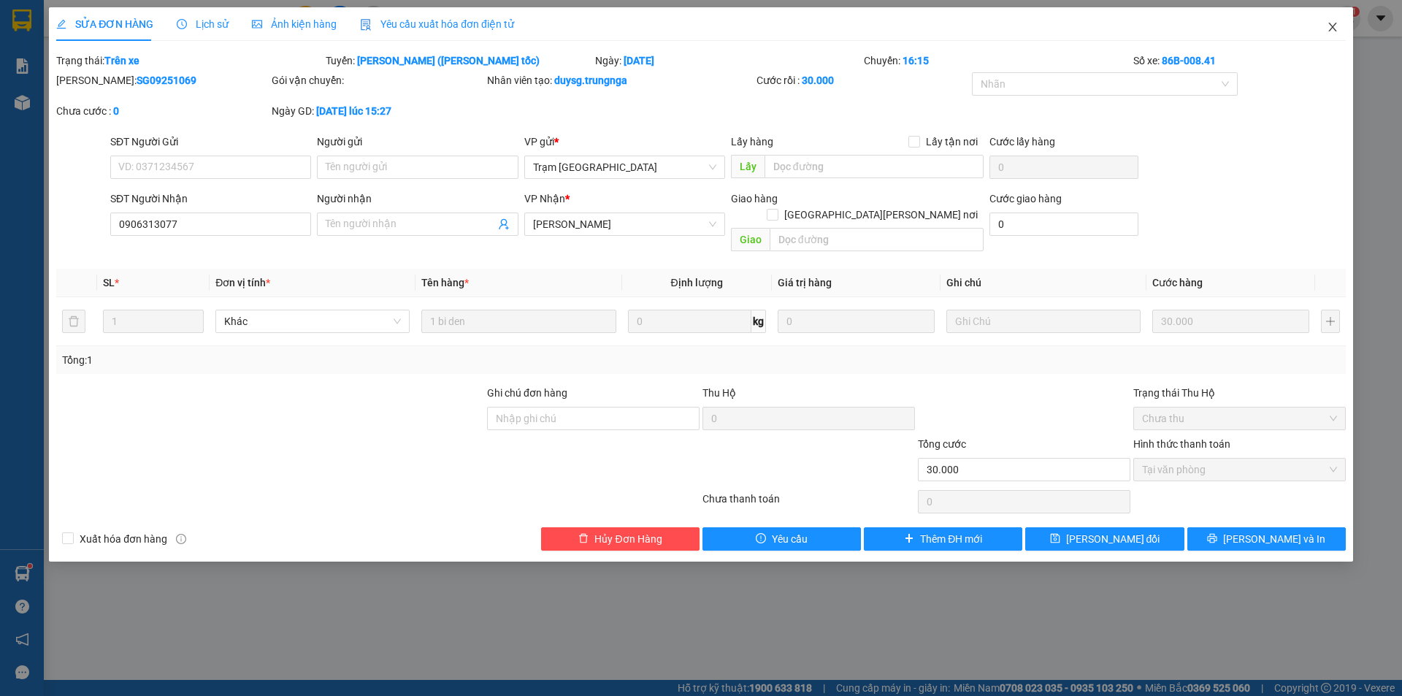
click at [1333, 26] on icon "close" at bounding box center [1333, 27] width 12 height 12
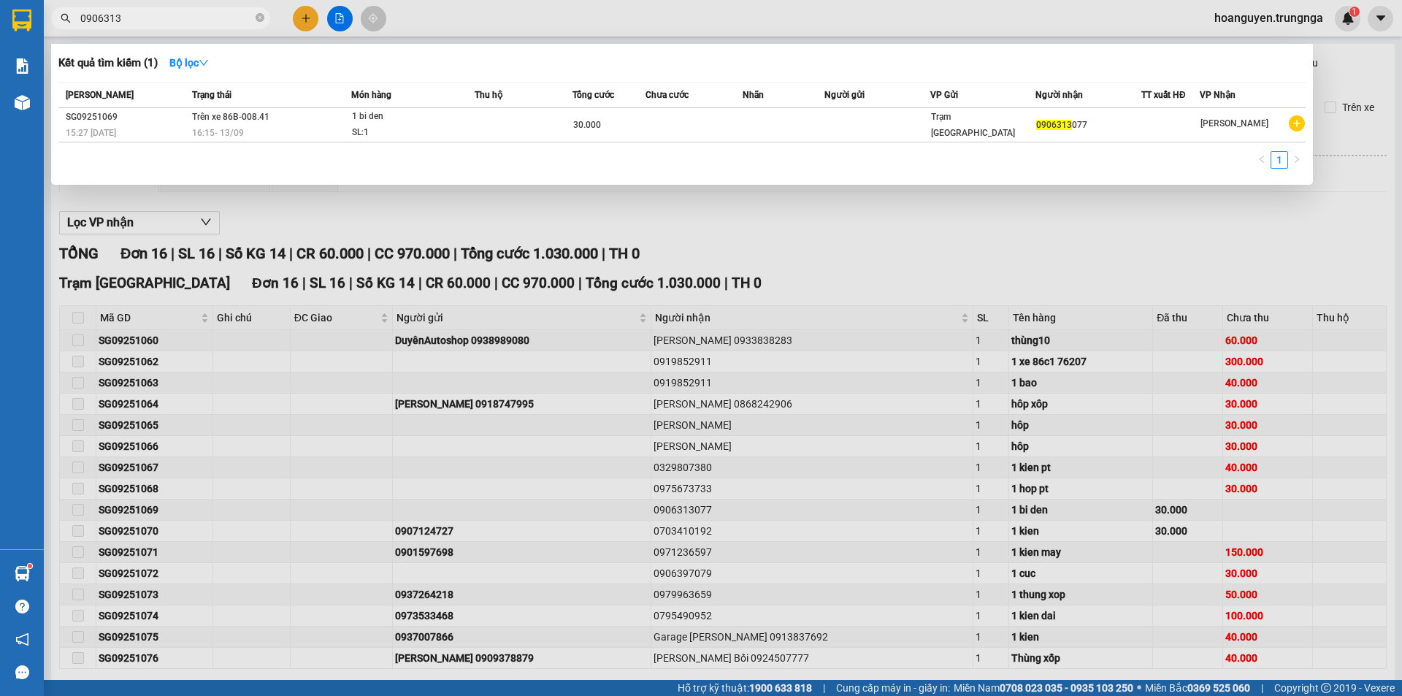
click at [224, 12] on input "0906313" at bounding box center [166, 18] width 172 height 16
click at [550, 10] on div at bounding box center [701, 348] width 1402 height 696
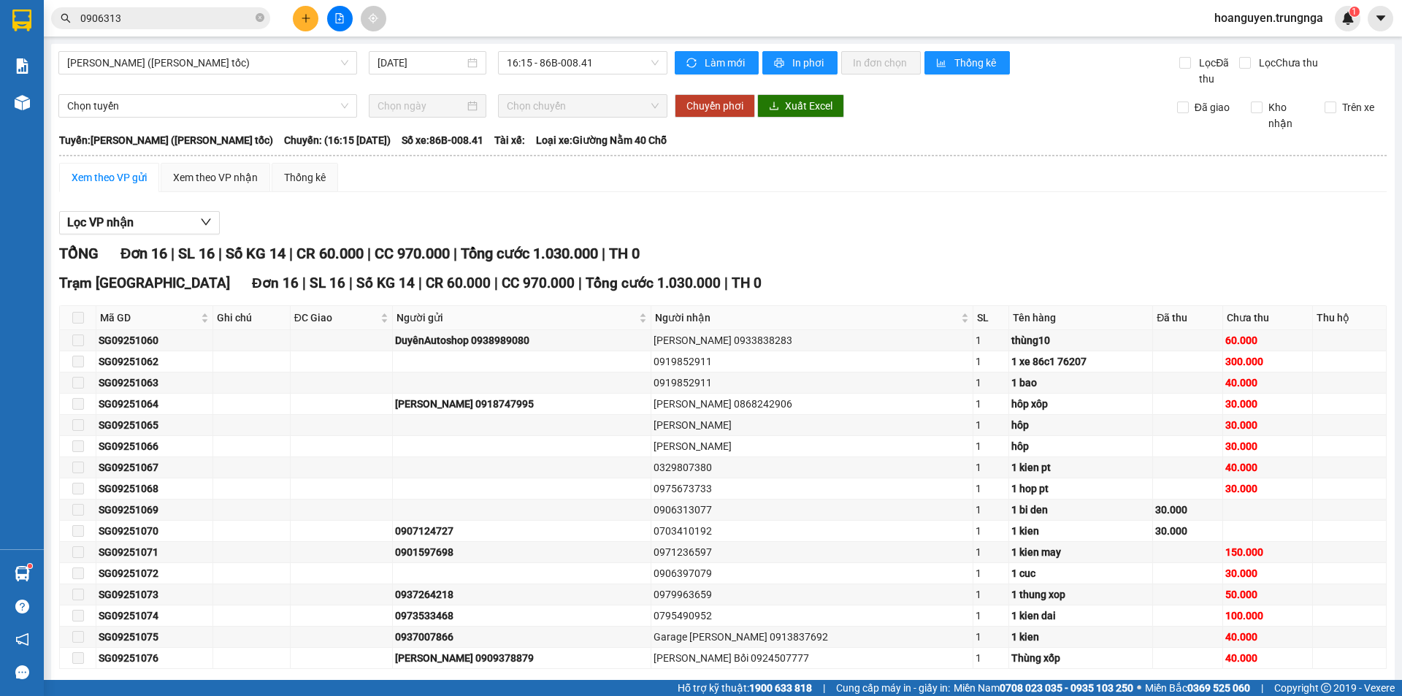
click at [217, 23] on input "0906313" at bounding box center [166, 18] width 172 height 16
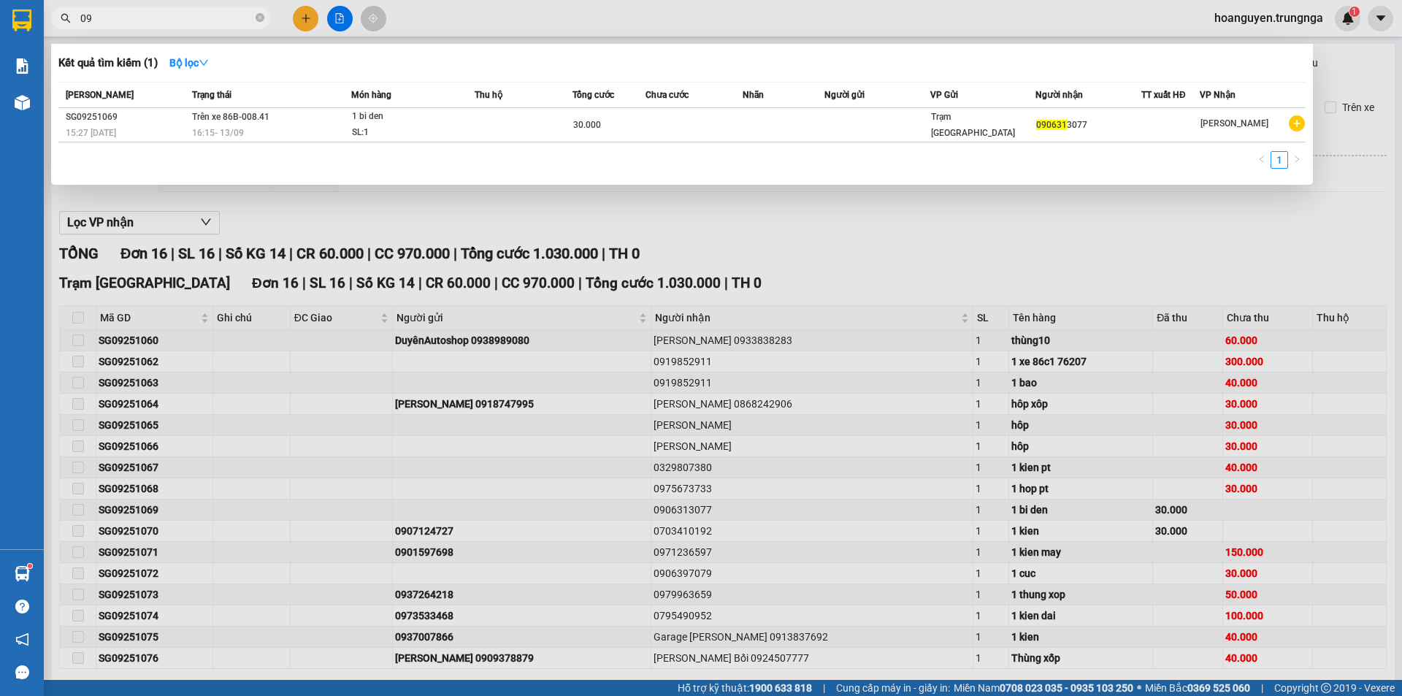
type input "0"
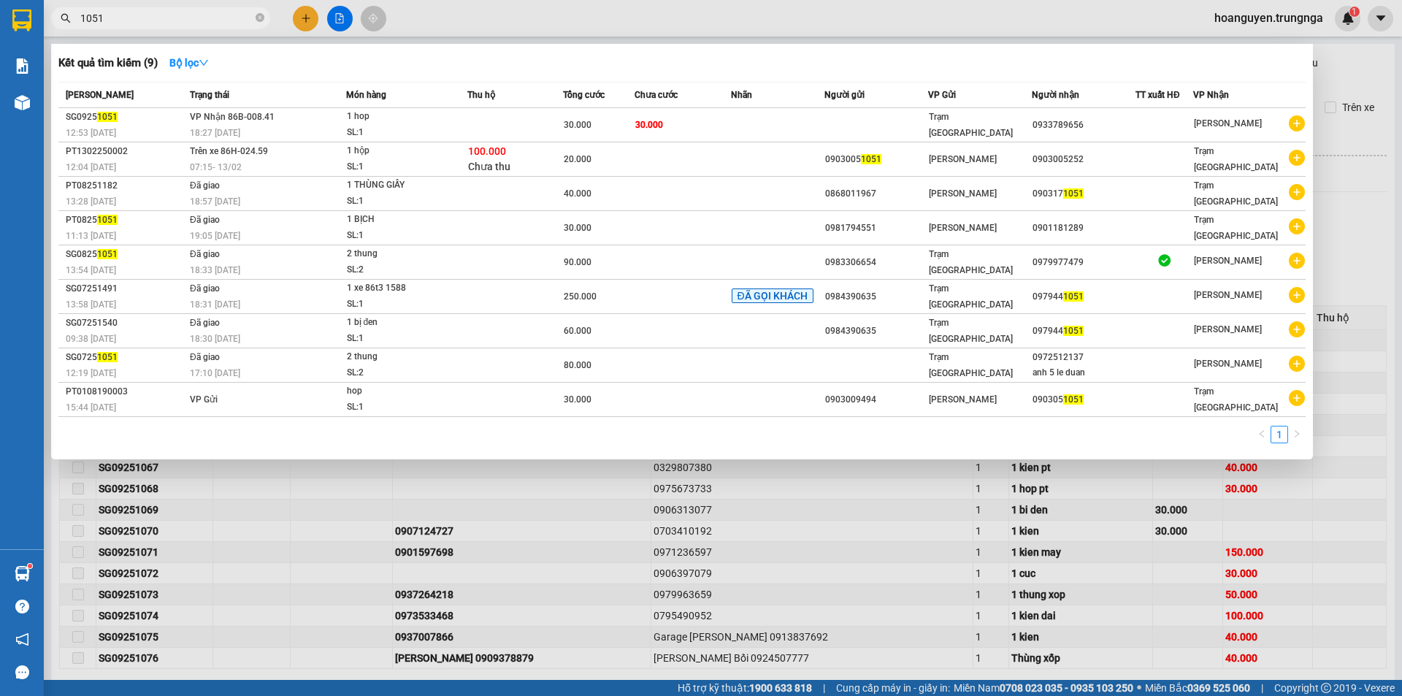
type input "1051"
click at [502, 6] on div at bounding box center [701, 348] width 1402 height 696
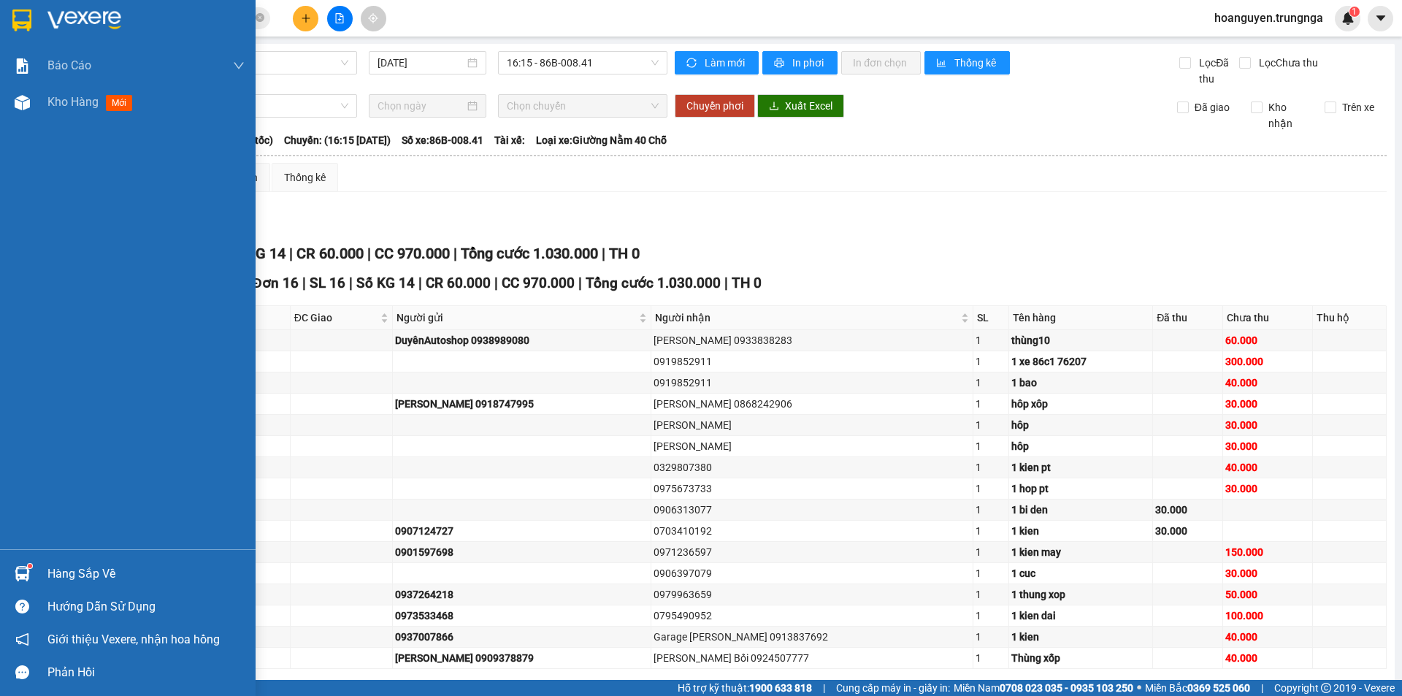
click at [15, 577] on img at bounding box center [22, 573] width 15 height 15
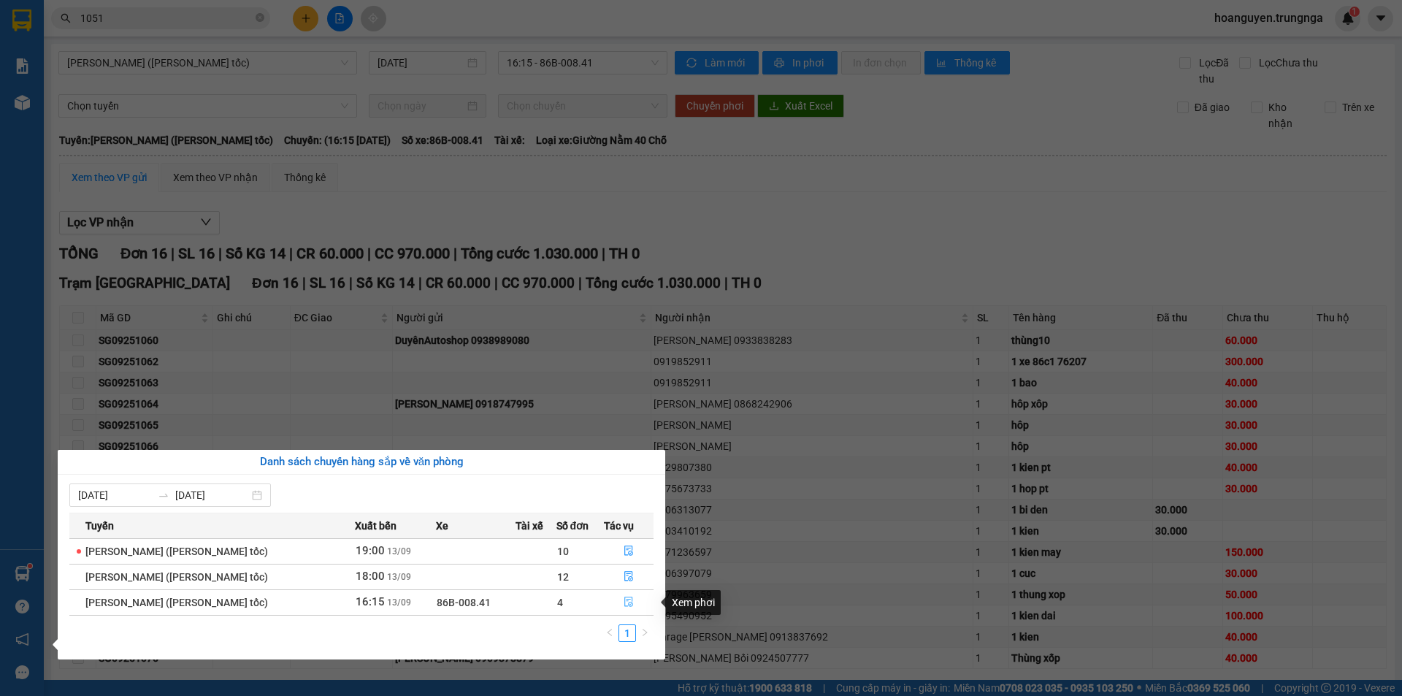
click at [629, 599] on icon "file-done" at bounding box center [629, 602] width 10 height 10
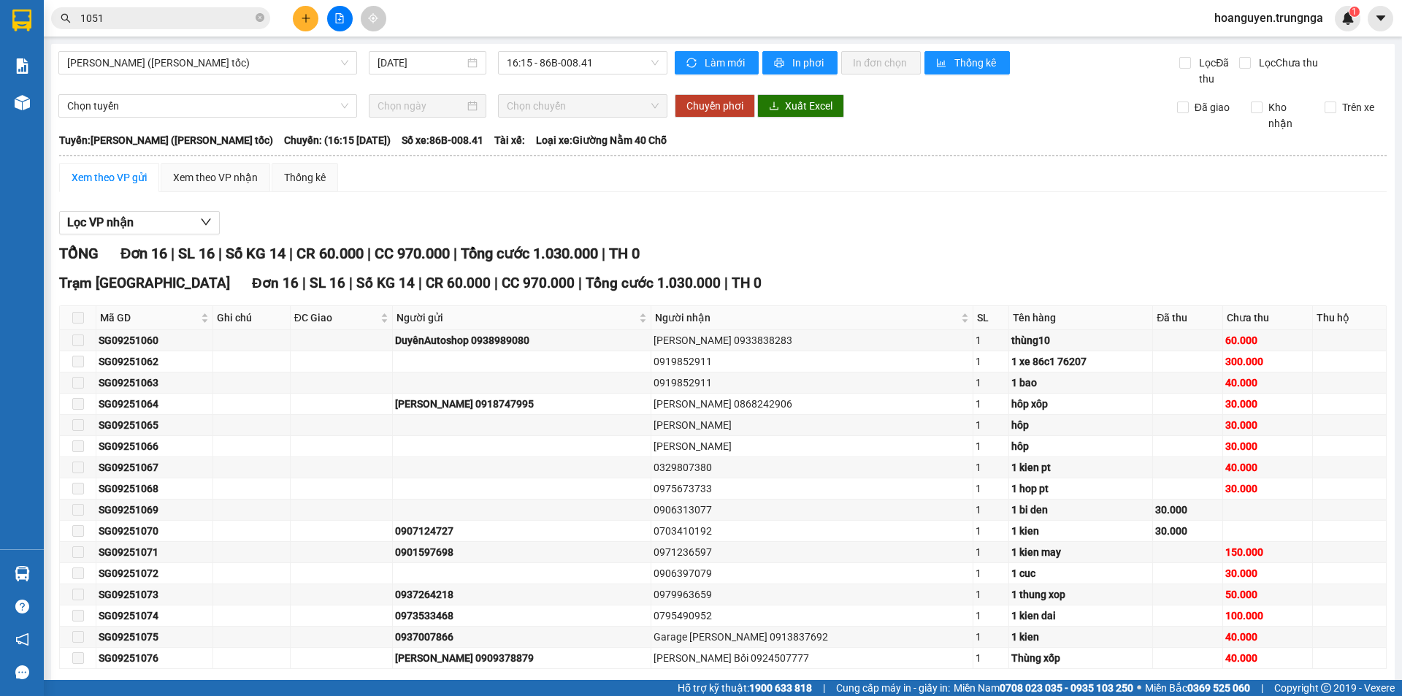
click at [78, 317] on span at bounding box center [78, 318] width 12 height 12
click at [183, 181] on div "Xem theo VP nhận" at bounding box center [215, 177] width 85 height 16
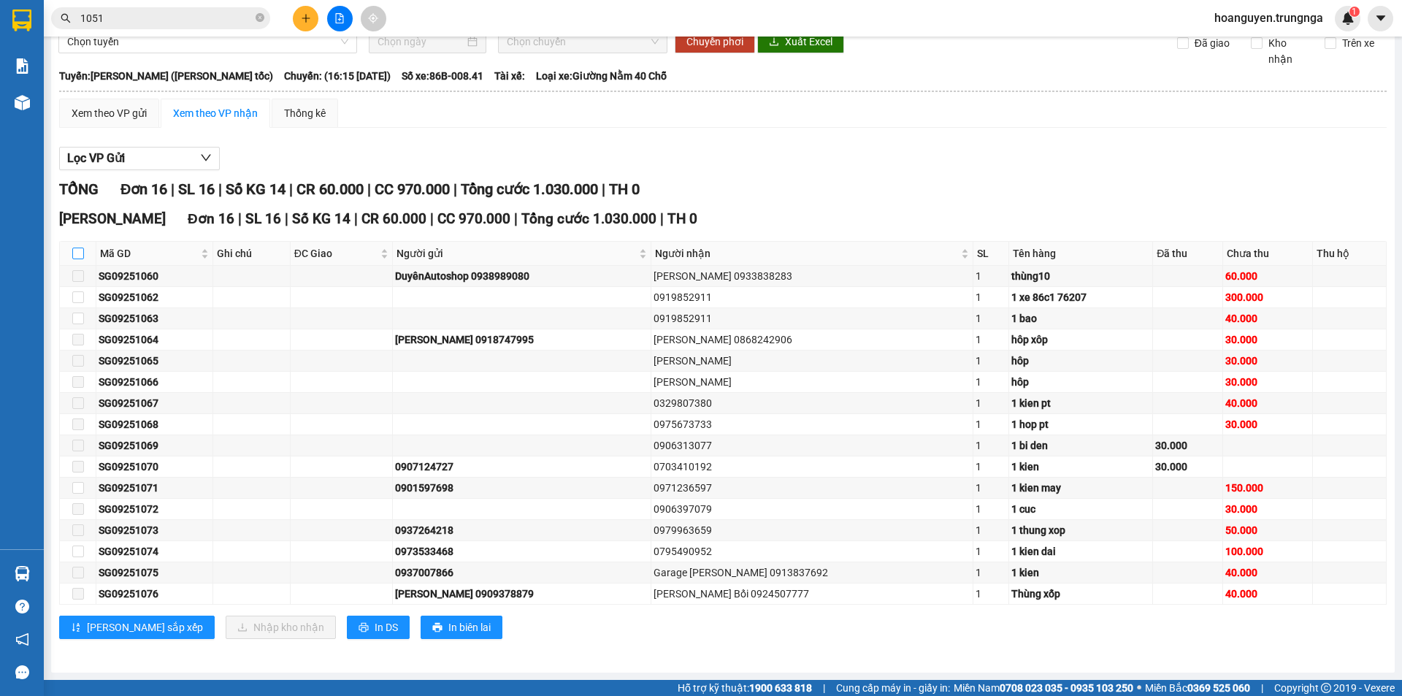
click at [77, 249] on input "checkbox" at bounding box center [78, 254] width 12 height 12
checkbox input "true"
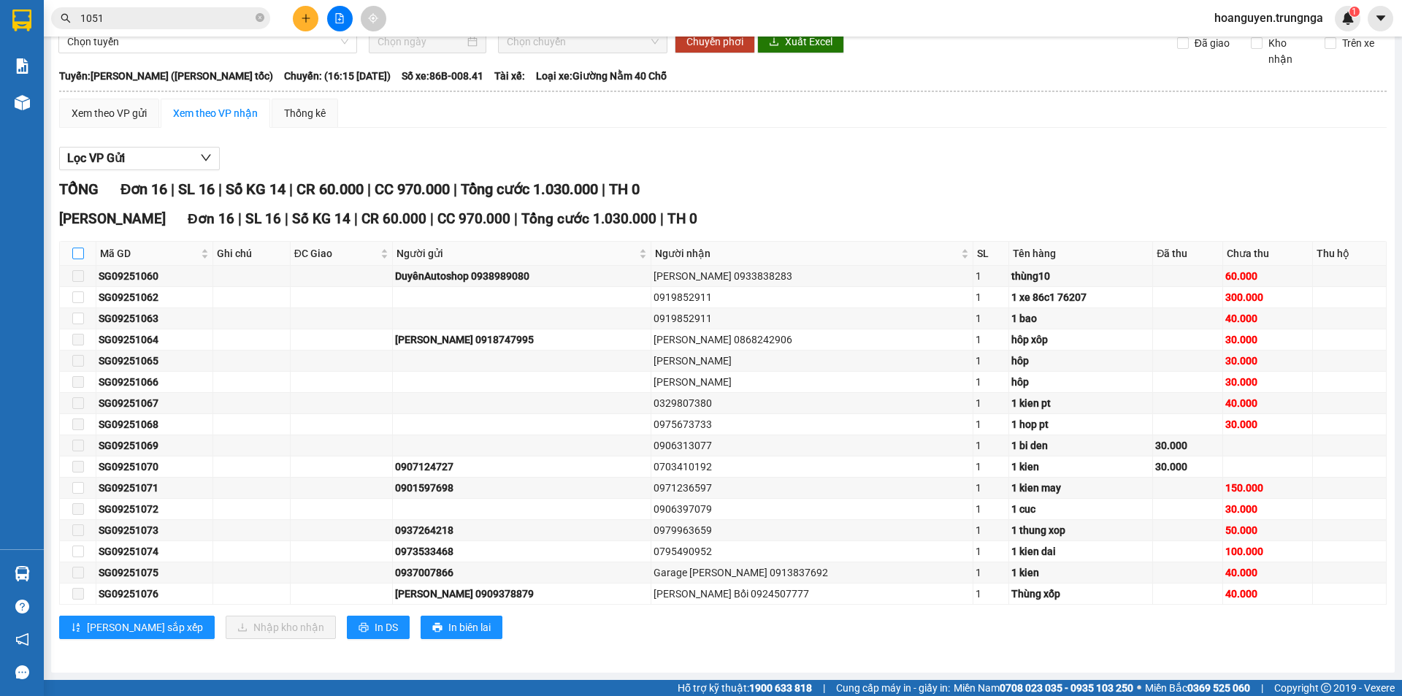
checkbox input "true"
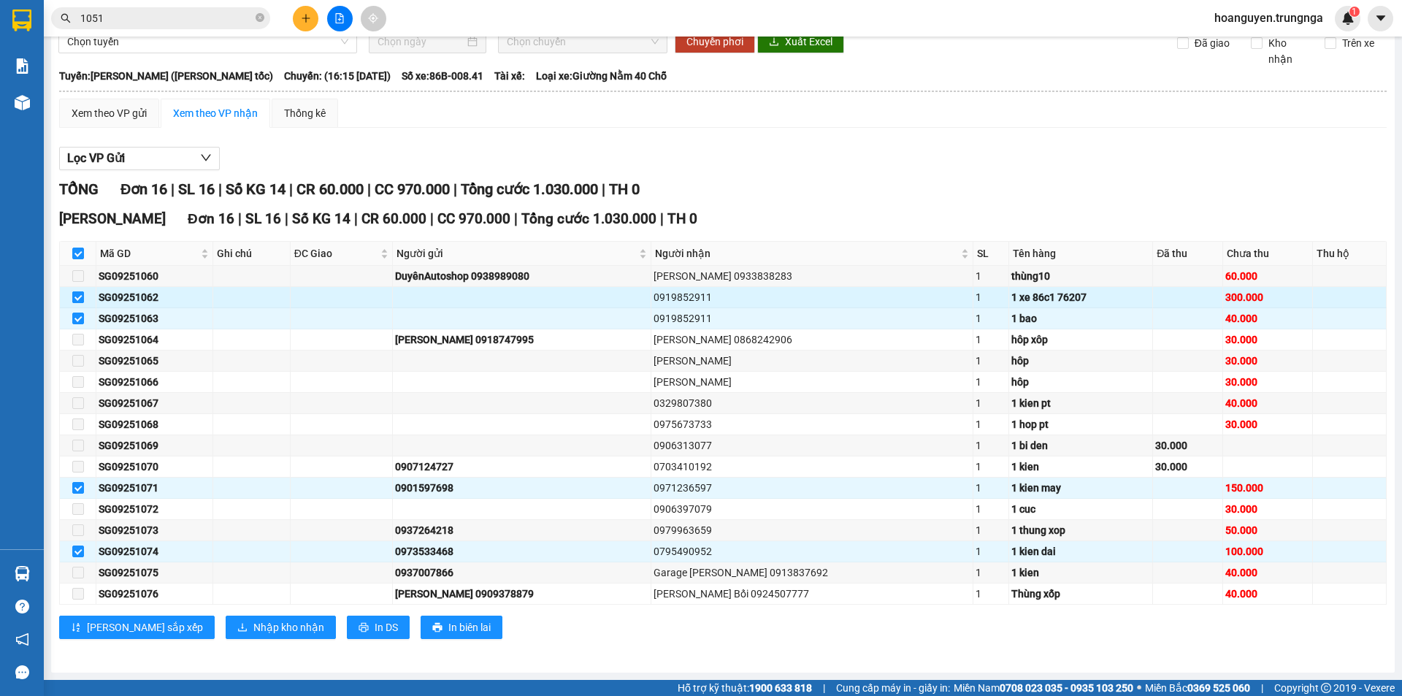
click at [77, 293] on input "checkbox" at bounding box center [78, 297] width 12 height 12
checkbox input "false"
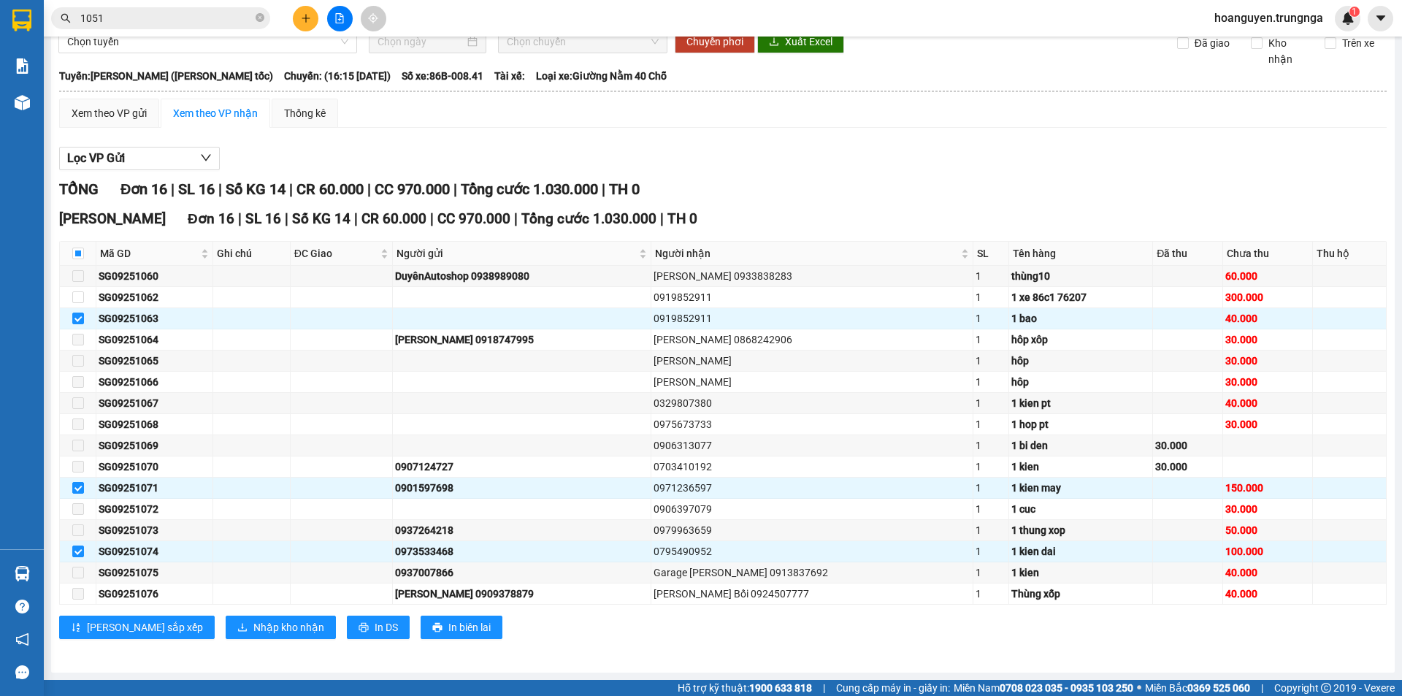
drag, startPoint x: 391, startPoint y: 145, endPoint x: 364, endPoint y: 151, distance: 27.8
click at [386, 145] on div "Lọc VP Gửi TỔNG Đơn 16 | SL 16 | Số KG 14 | CR 60.000 | CC 970.000 | Tổng cước…" at bounding box center [723, 398] width 1328 height 518
click at [78, 250] on input "checkbox" at bounding box center [78, 254] width 12 height 12
checkbox input "true"
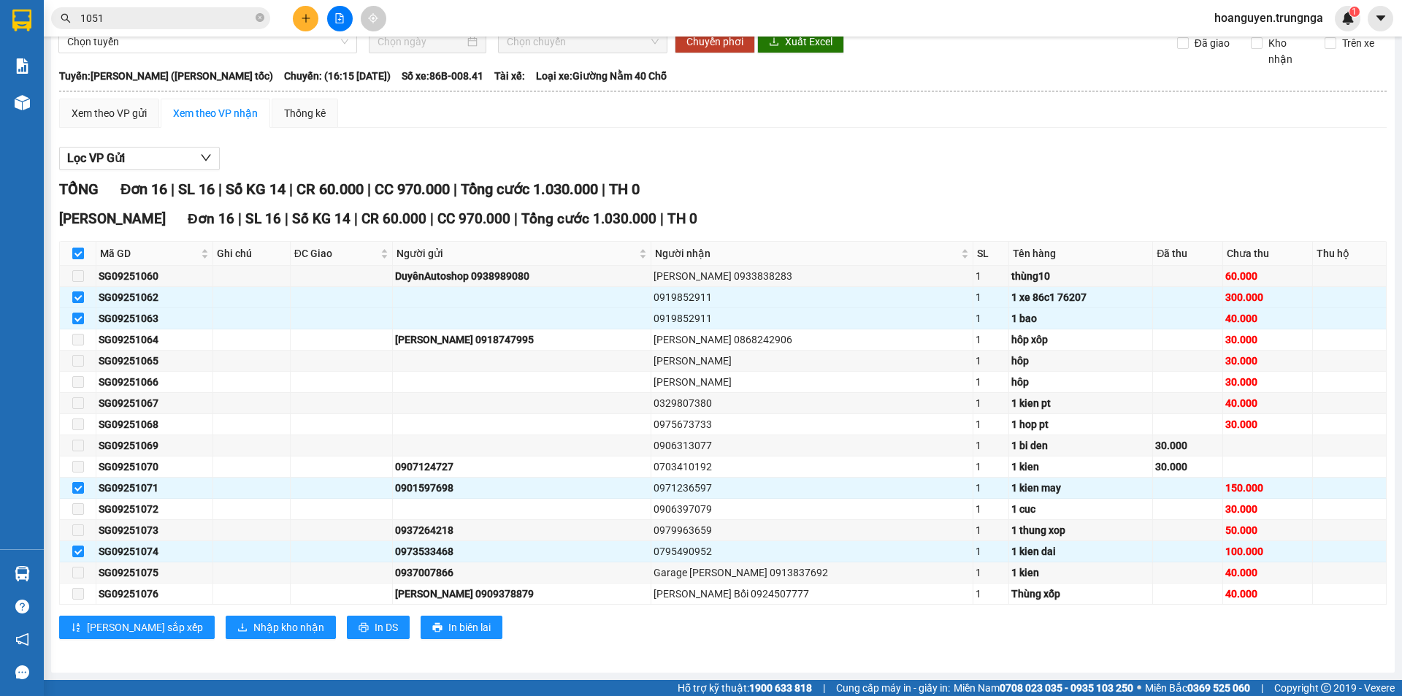
click at [77, 253] on input "checkbox" at bounding box center [78, 254] width 12 height 12
checkbox input "false"
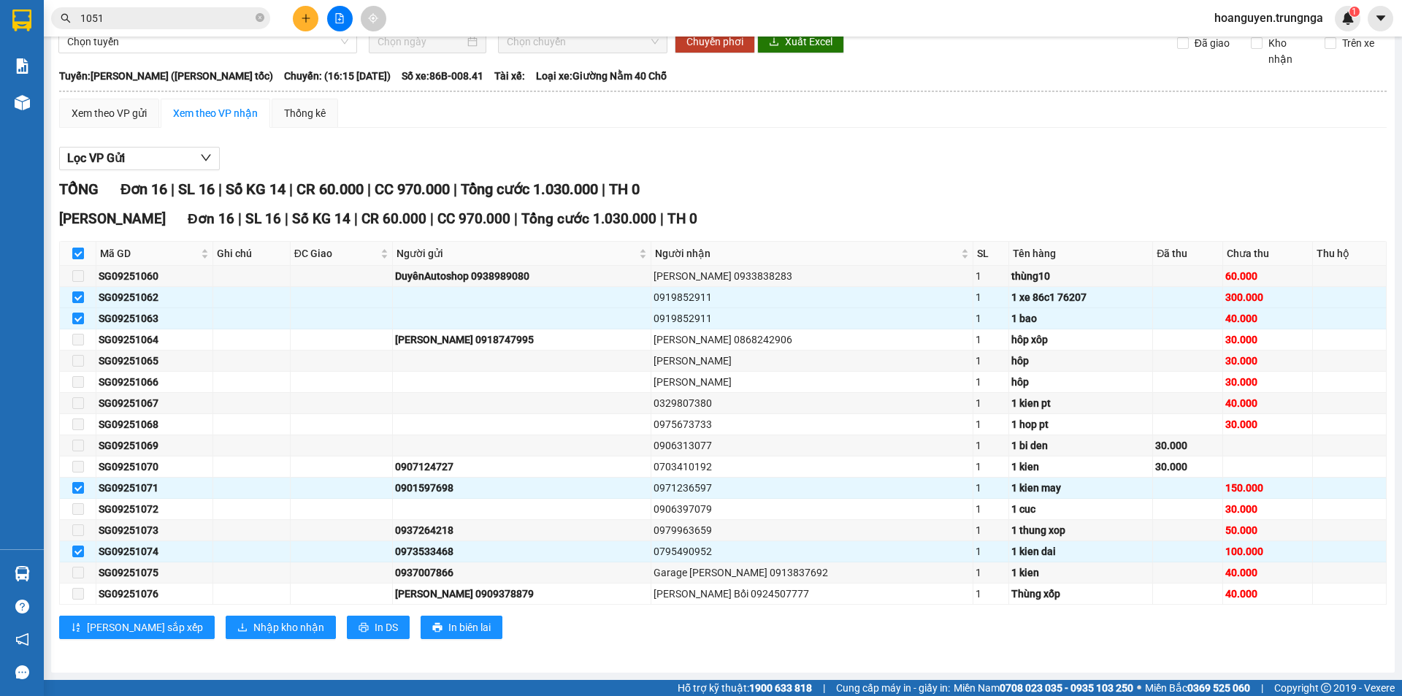
checkbox input "false"
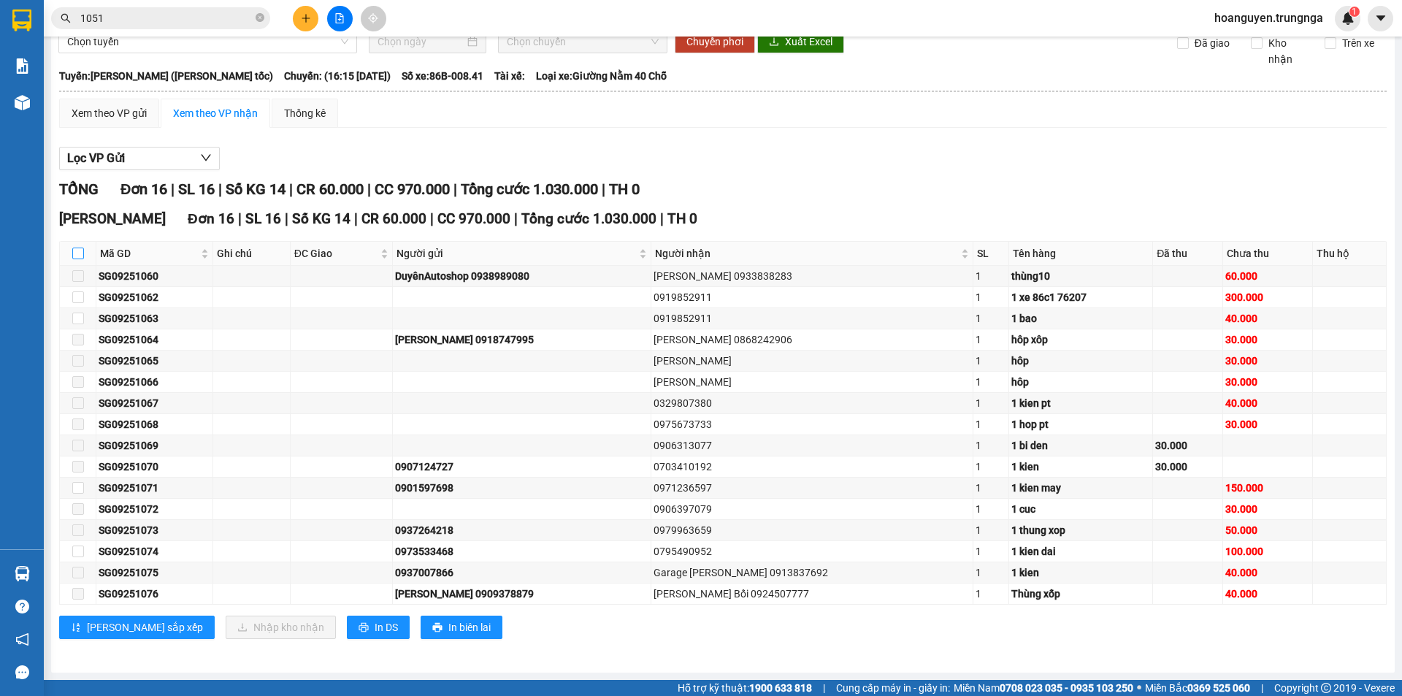
click at [77, 253] on input "checkbox" at bounding box center [78, 254] width 12 height 12
checkbox input "true"
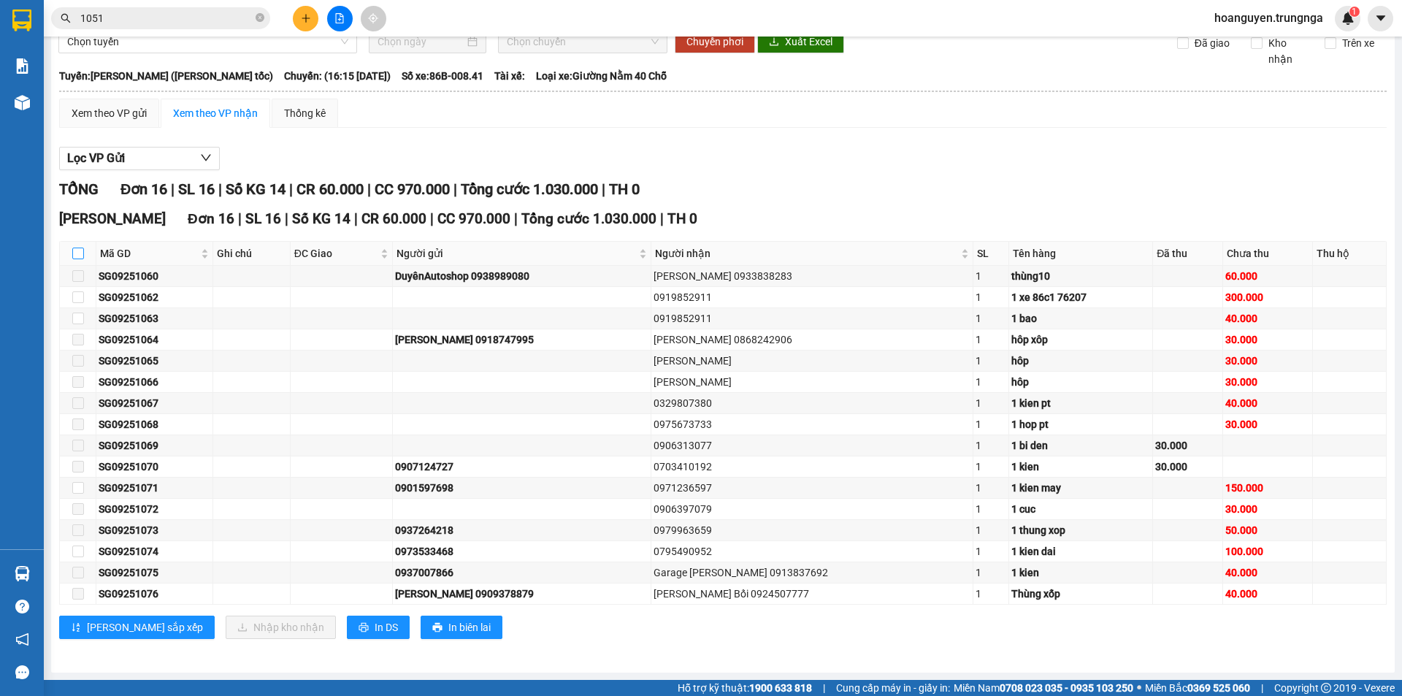
checkbox input "true"
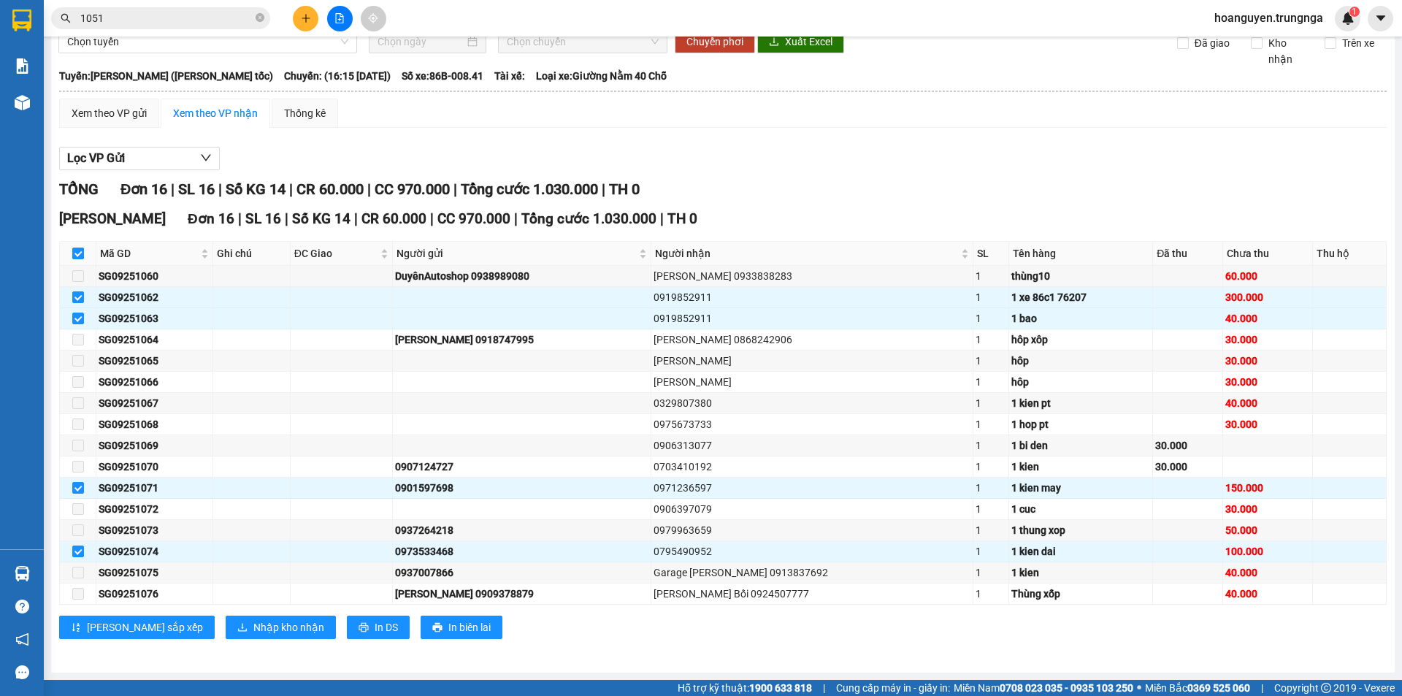
click at [77, 253] on input "checkbox" at bounding box center [78, 254] width 12 height 12
checkbox input "false"
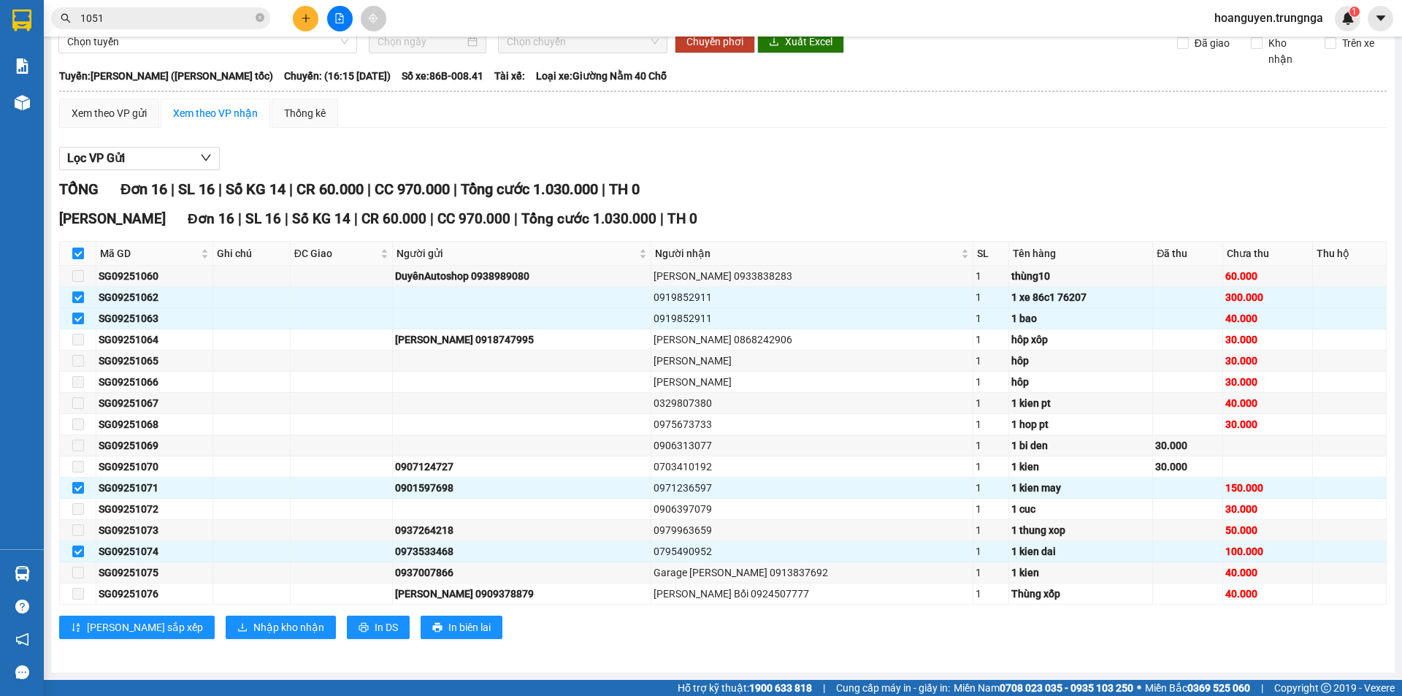
checkbox input "false"
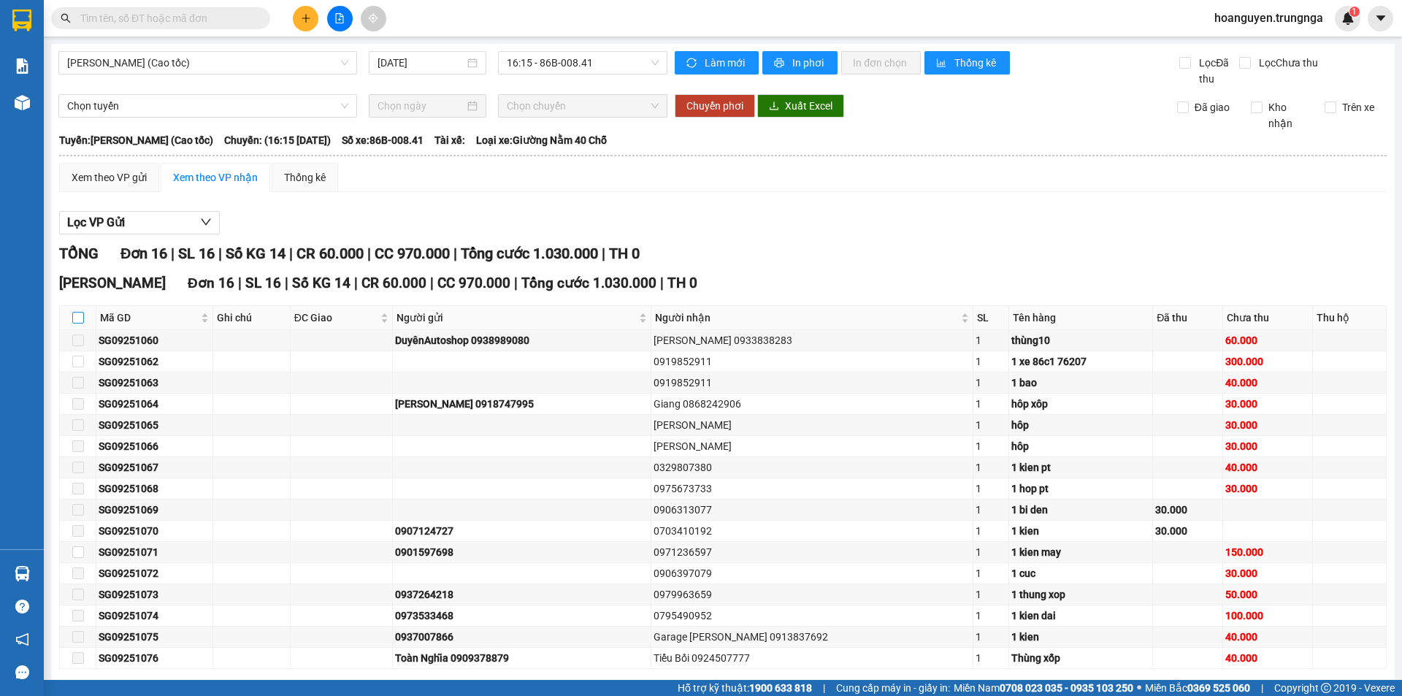
click at [75, 320] on input "checkbox" at bounding box center [78, 318] width 12 height 12
checkbox input "true"
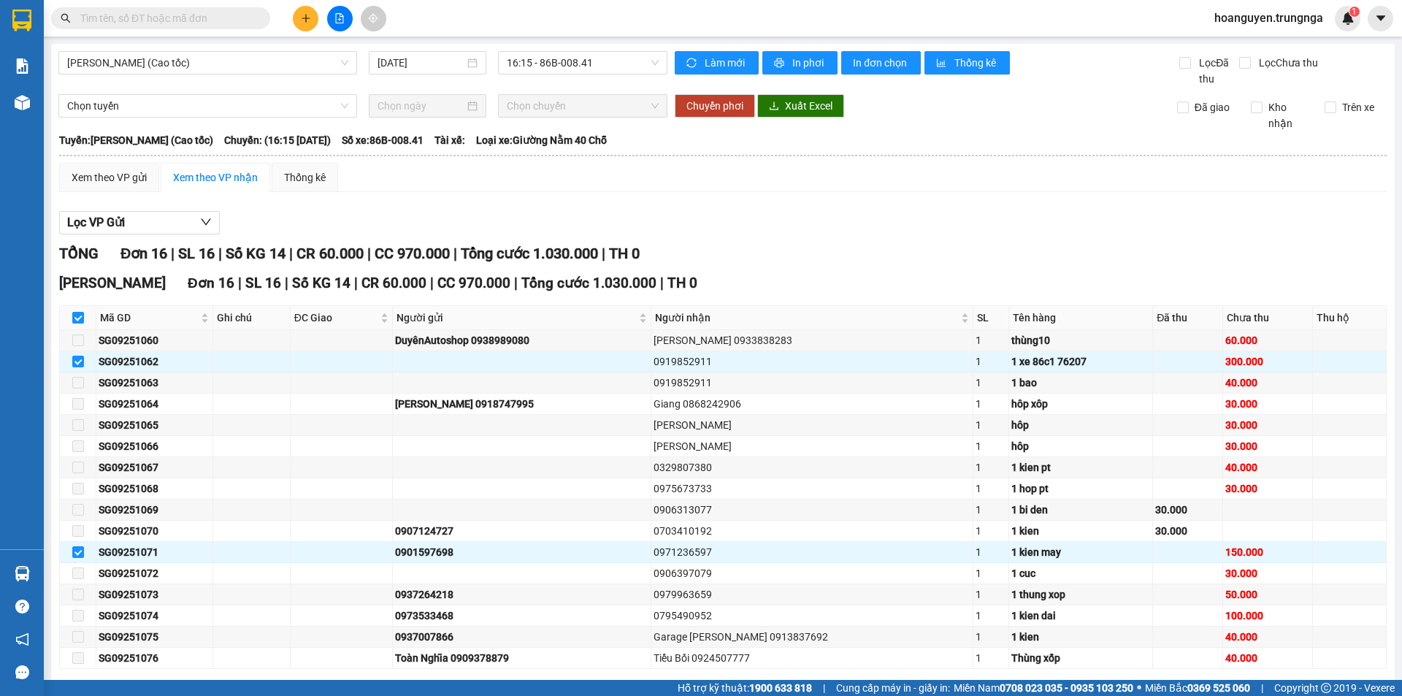
scroll to position [64, 0]
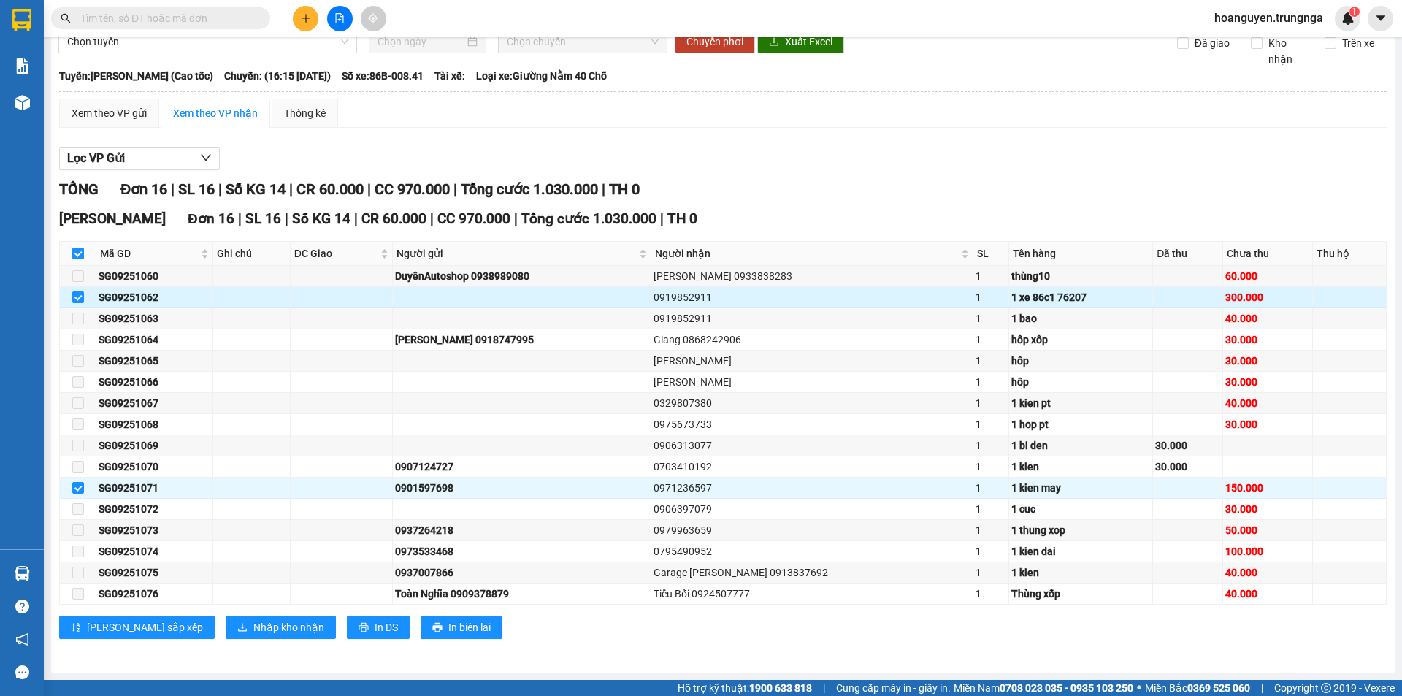
click at [78, 298] on input "checkbox" at bounding box center [78, 297] width 12 height 12
checkbox input "false"
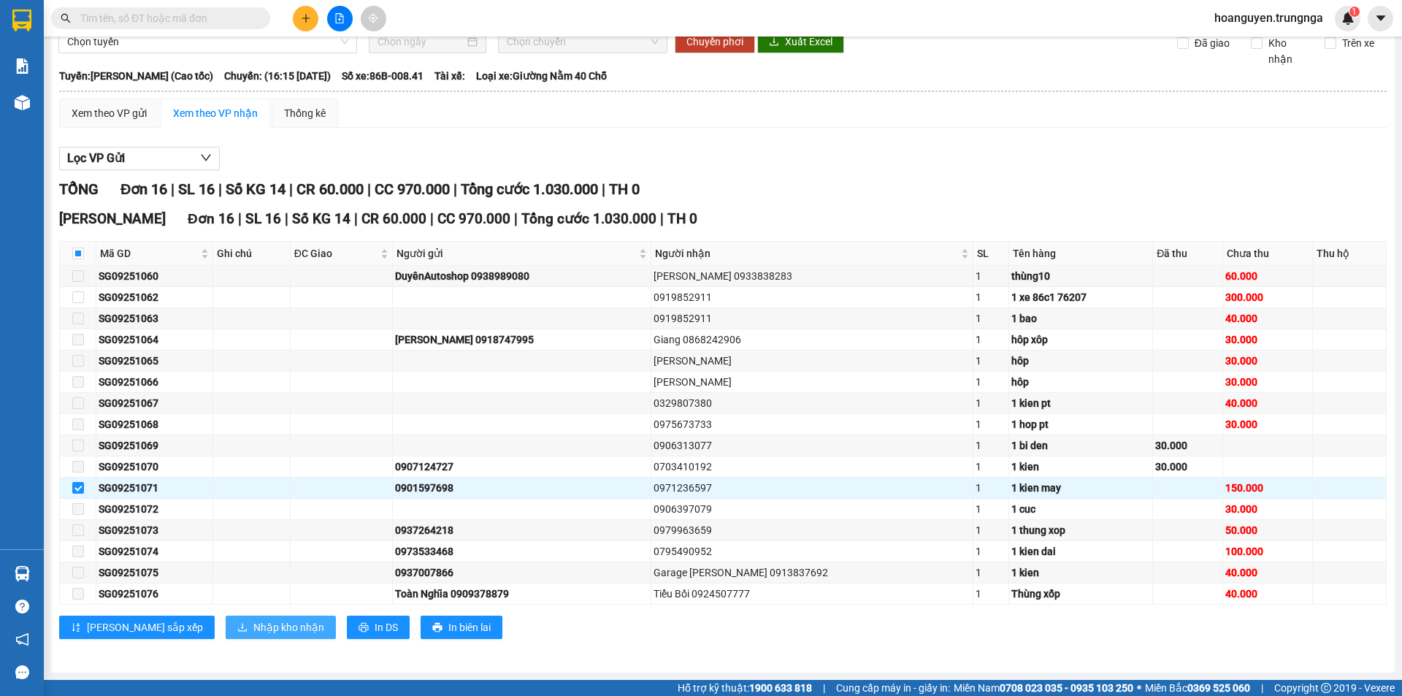
click at [253, 627] on span "Nhập kho nhận" at bounding box center [288, 627] width 71 height 16
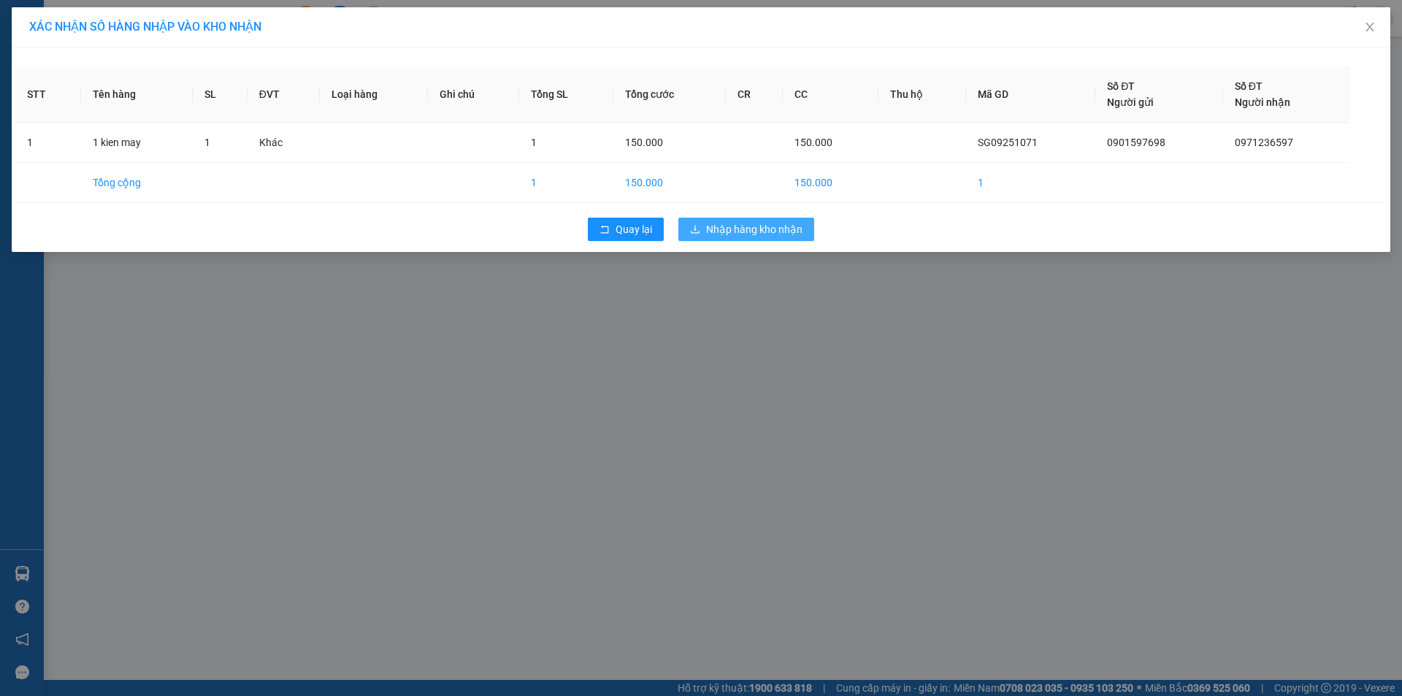
click at [771, 225] on span "Nhập hàng kho nhận" at bounding box center [754, 229] width 96 height 16
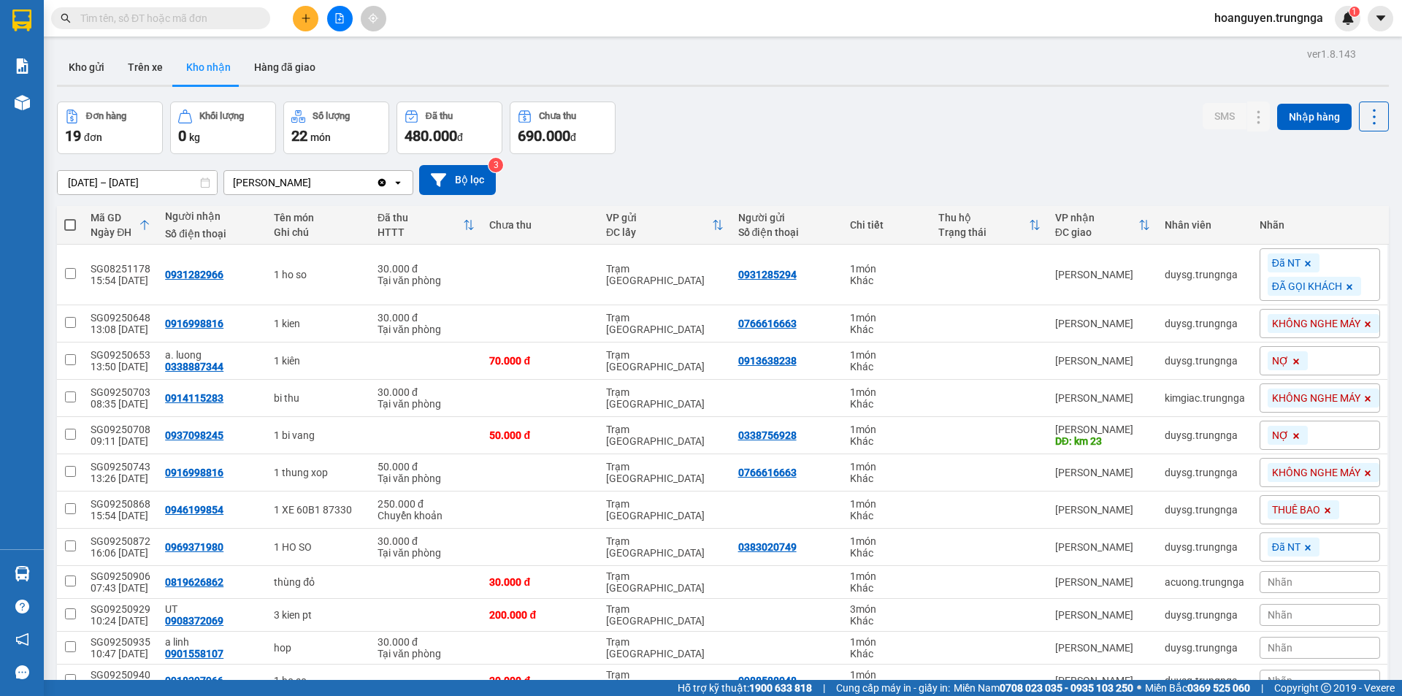
click at [252, 16] on input "text" at bounding box center [166, 18] width 172 height 16
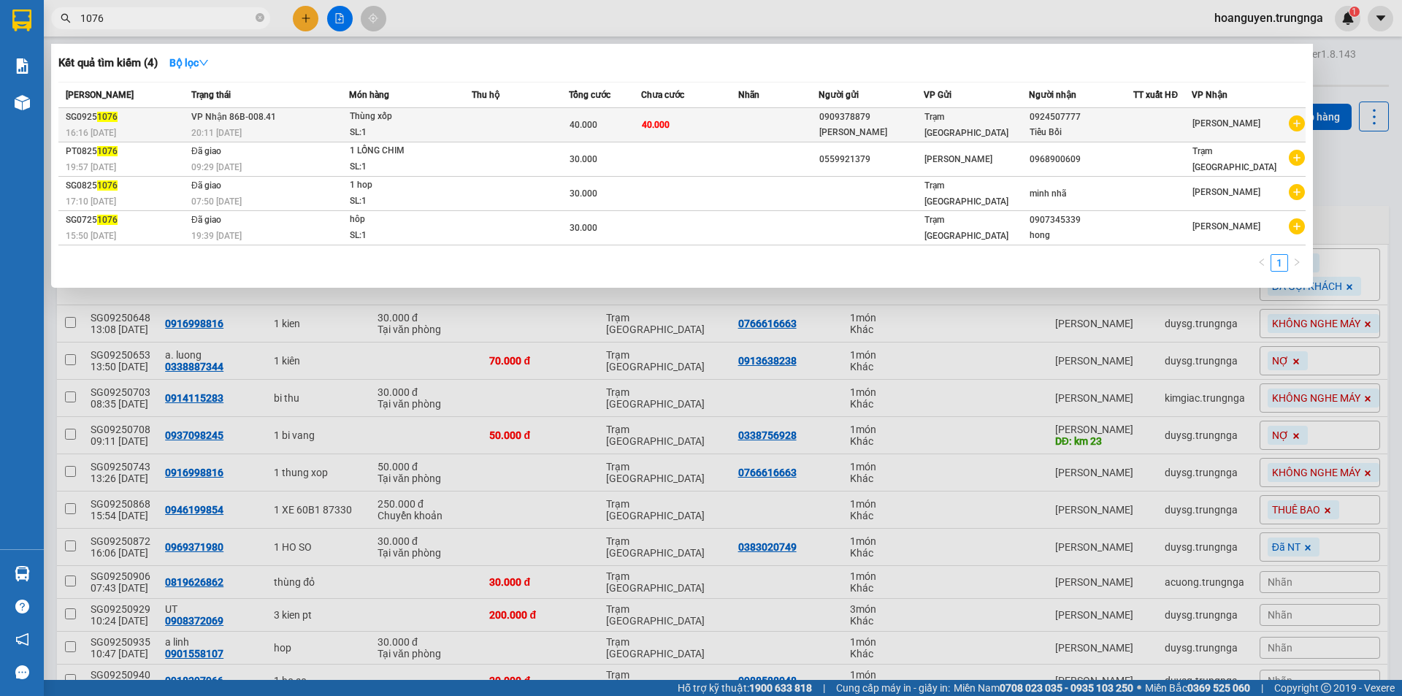
type input "1076"
click at [549, 127] on td at bounding box center [520, 125] width 97 height 34
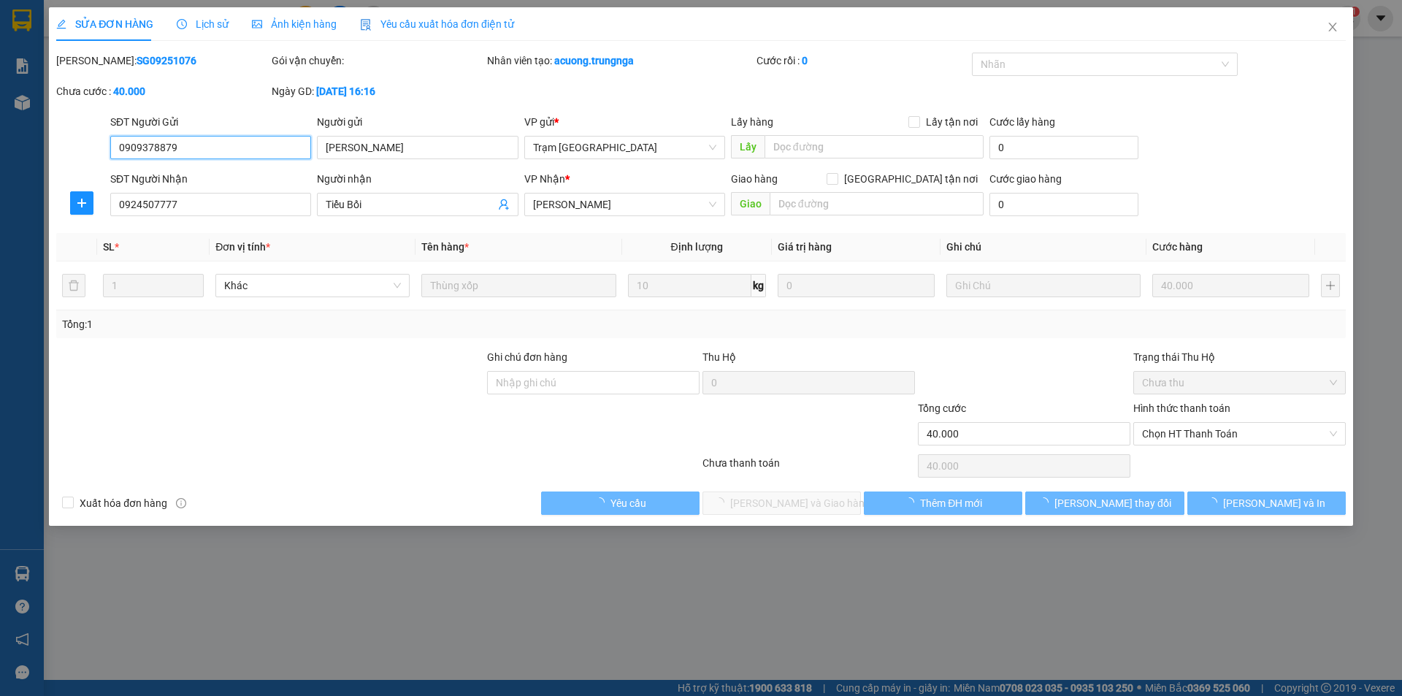
type input "0909378879"
type input "[PERSON_NAME]"
type input "0924507777"
type input "Tiểu Bối"
type input "40.000"
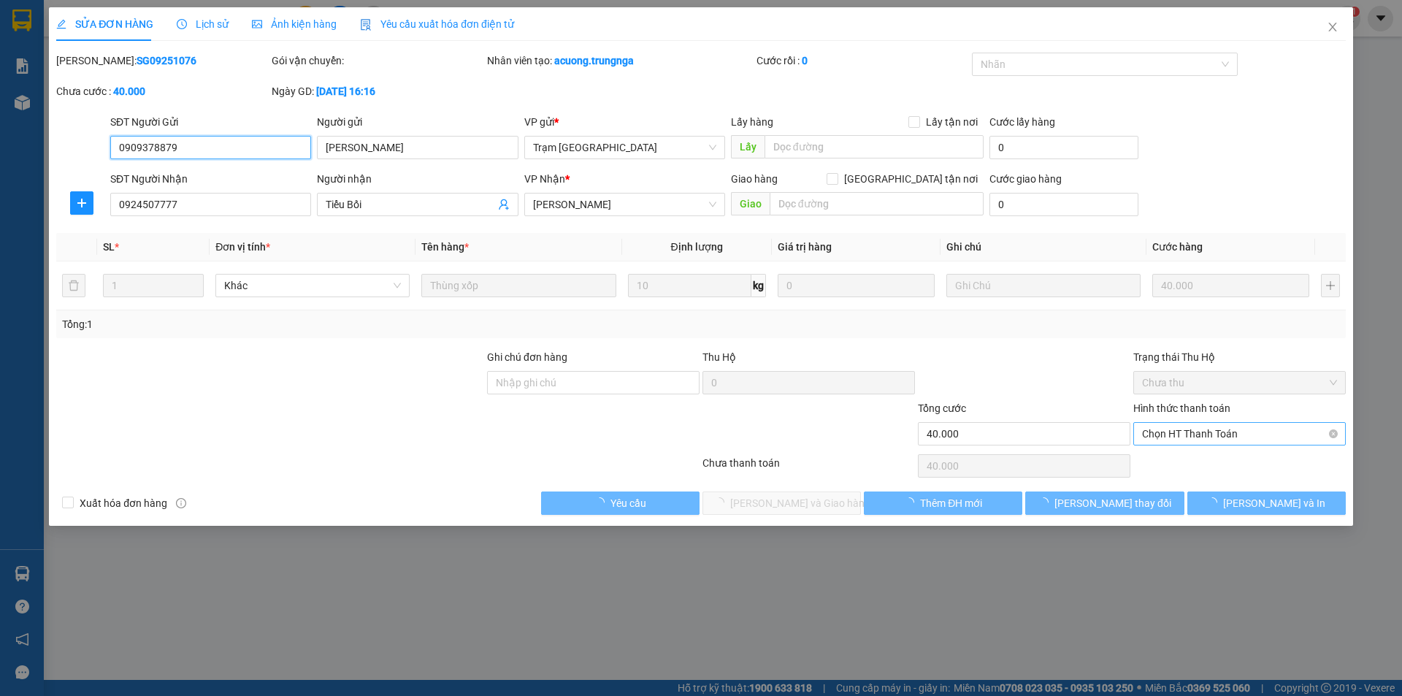
drag, startPoint x: 1033, startPoint y: 376, endPoint x: 1157, endPoint y: 432, distance: 136.3
click at [1156, 432] on span "Chọn HT Thanh Toán" at bounding box center [1239, 434] width 195 height 22
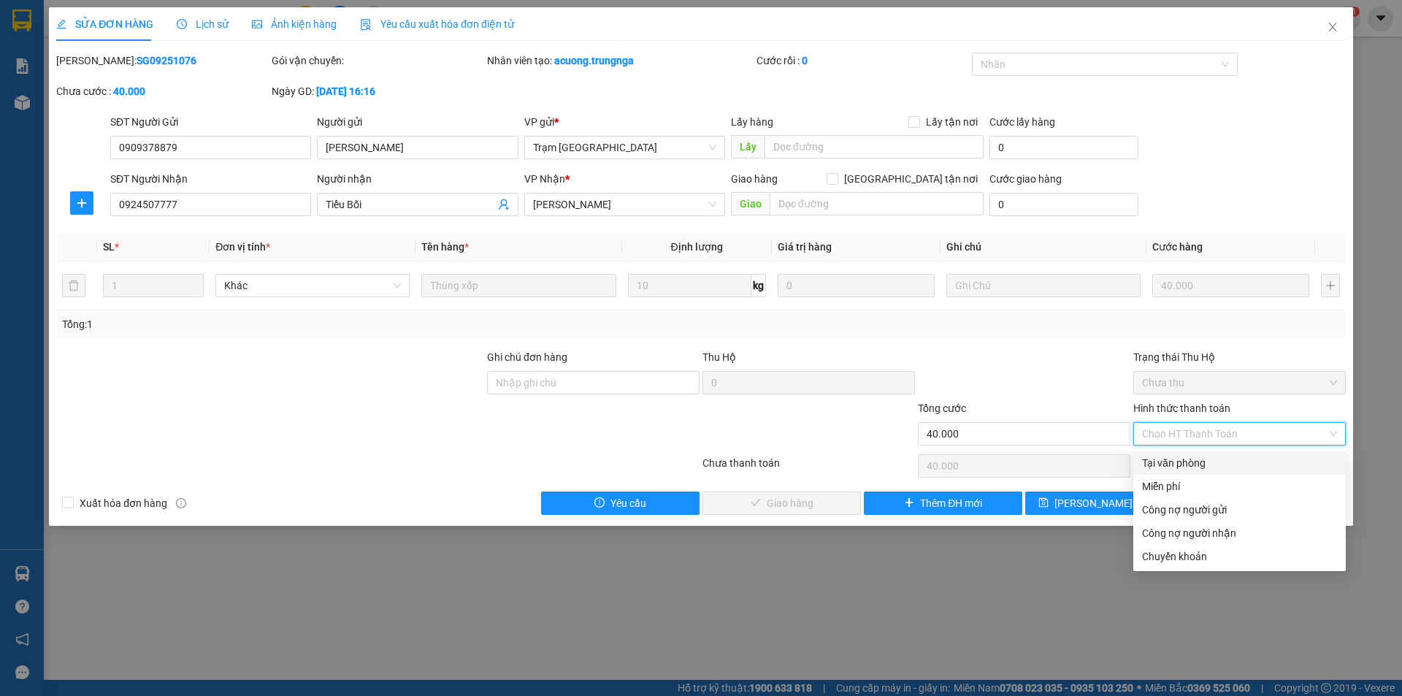
click at [1163, 464] on div "Tại văn phòng" at bounding box center [1239, 463] width 195 height 16
type input "0"
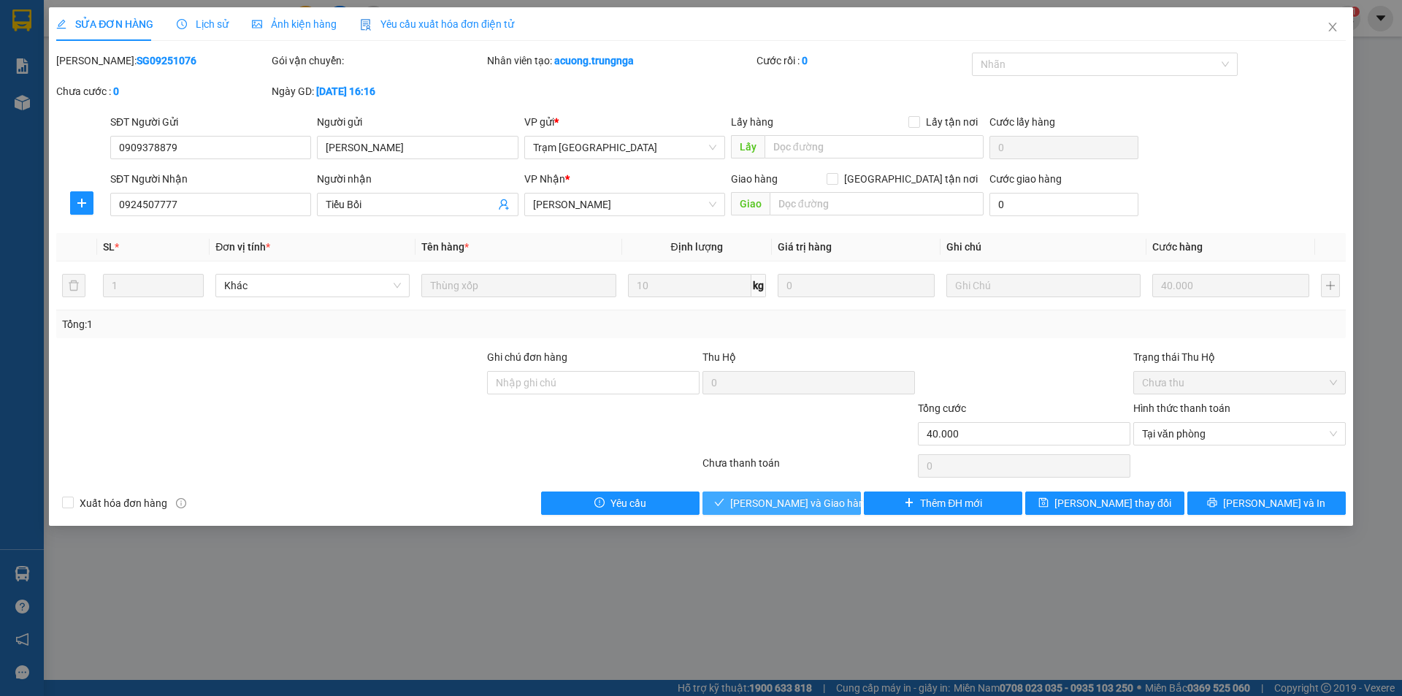
click at [809, 500] on span "[PERSON_NAME] và Giao hàng" at bounding box center [800, 503] width 140 height 16
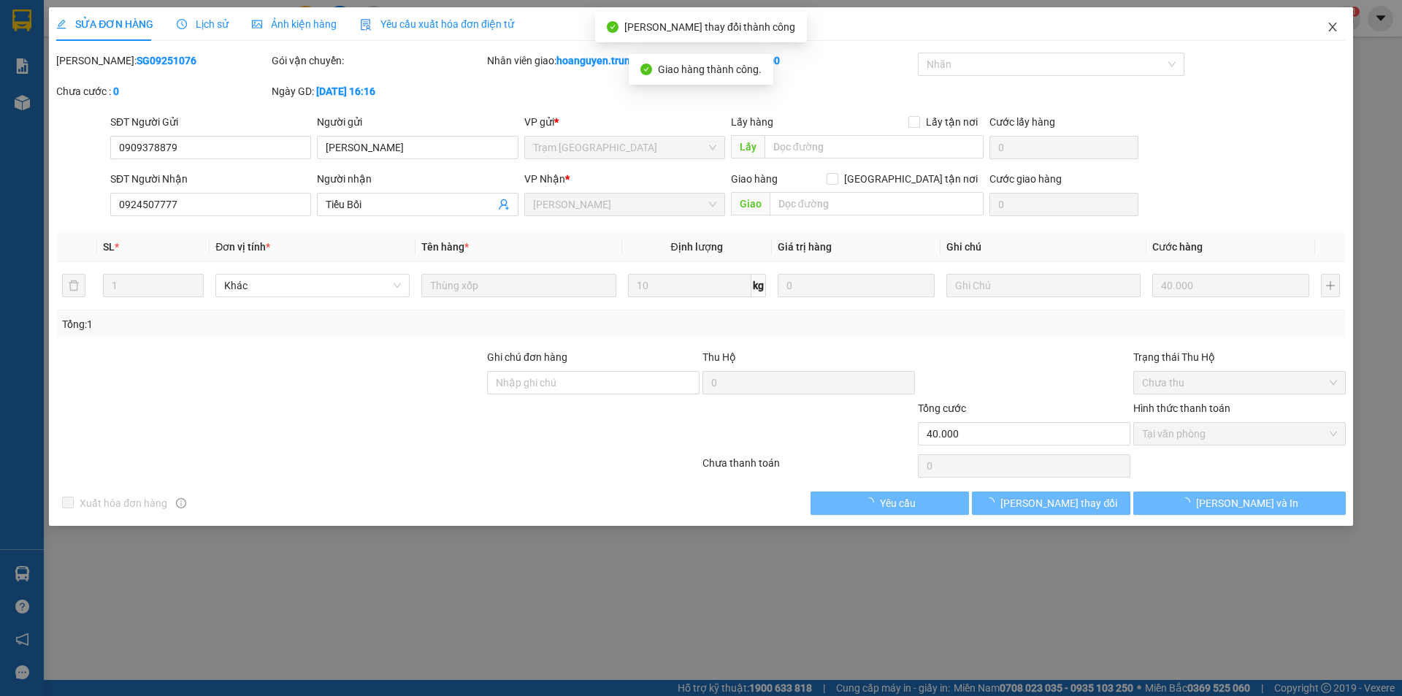
click at [1333, 29] on icon "close" at bounding box center [1333, 27] width 12 height 12
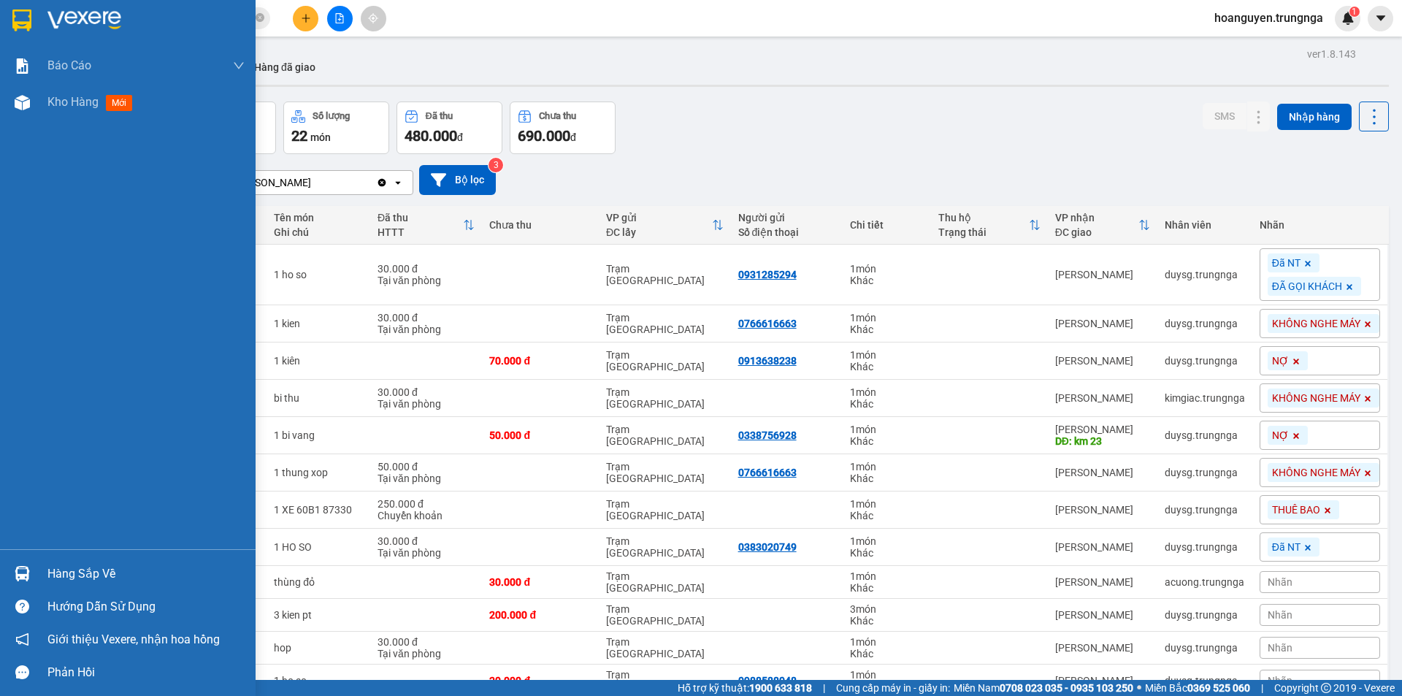
click at [55, 570] on div "Hàng sắp về" at bounding box center [145, 574] width 197 height 22
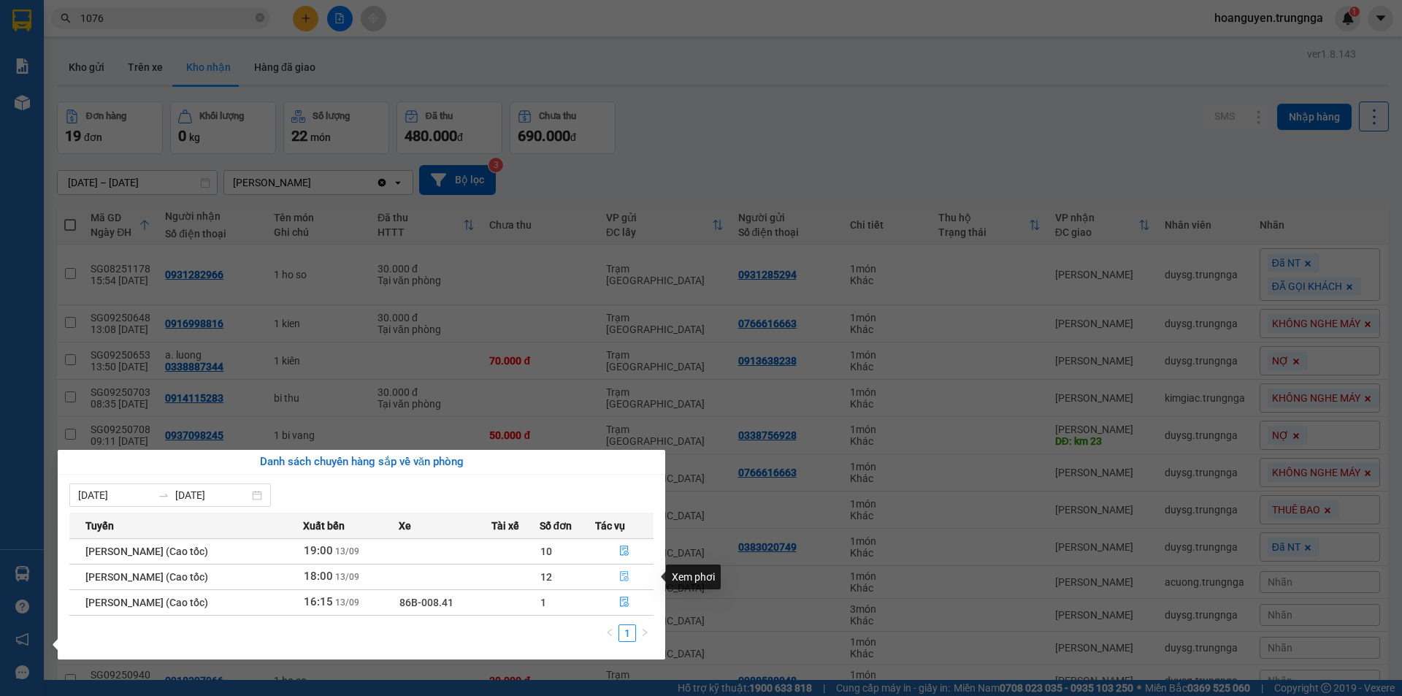
click at [627, 577] on icon "file-done" at bounding box center [624, 576] width 10 height 10
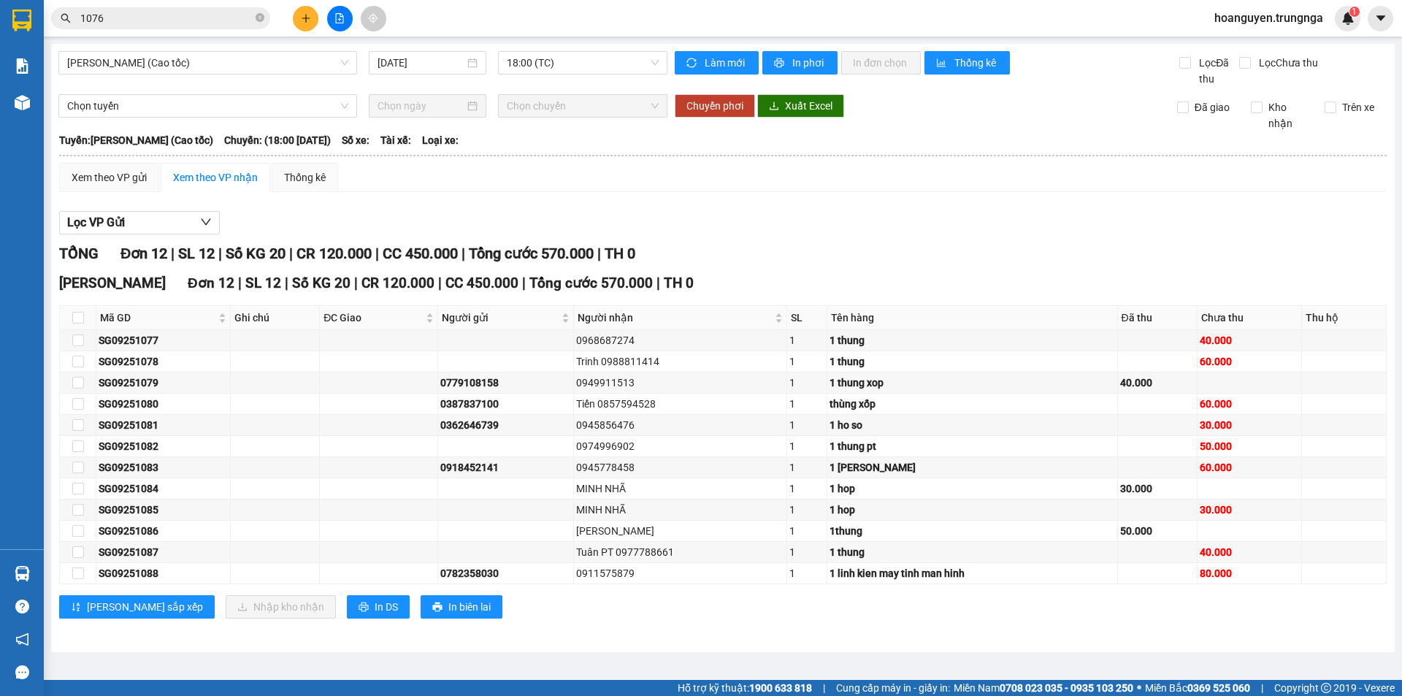
click at [201, 180] on div "Xem theo VP nhận" at bounding box center [215, 177] width 85 height 16
click at [123, 180] on div "Xem theo VP gửi" at bounding box center [109, 177] width 75 height 16
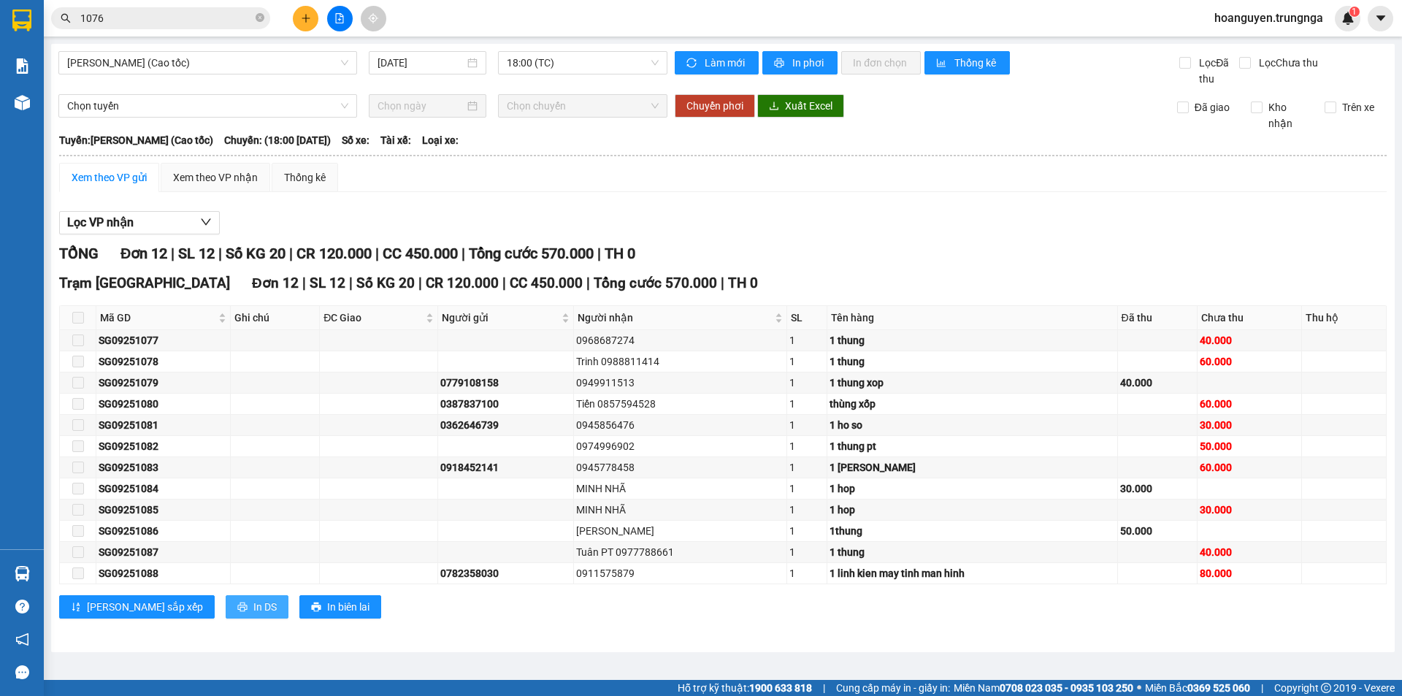
click at [253, 608] on span "In DS" at bounding box center [264, 607] width 23 height 16
click at [621, 186] on div "Xem theo VP gửi Xem theo VP nhận Thống kê" at bounding box center [723, 177] width 1328 height 29
click at [736, 260] on div "TỔNG Đơn 12 | SL 12 | Số KG 20 | CR 120.000 | CC 450.000 | Tổng cước 570.000 | …" at bounding box center [723, 253] width 1328 height 23
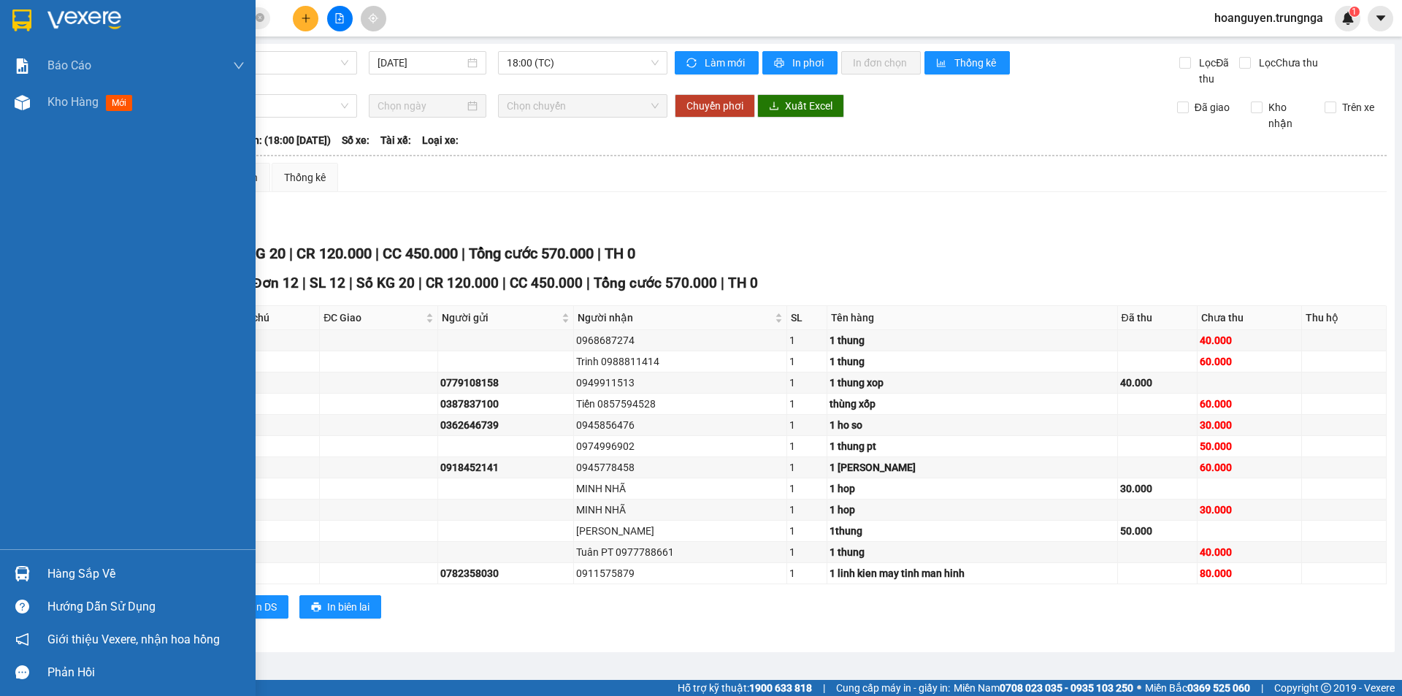
click at [66, 578] on div "Hàng sắp về" at bounding box center [145, 574] width 197 height 22
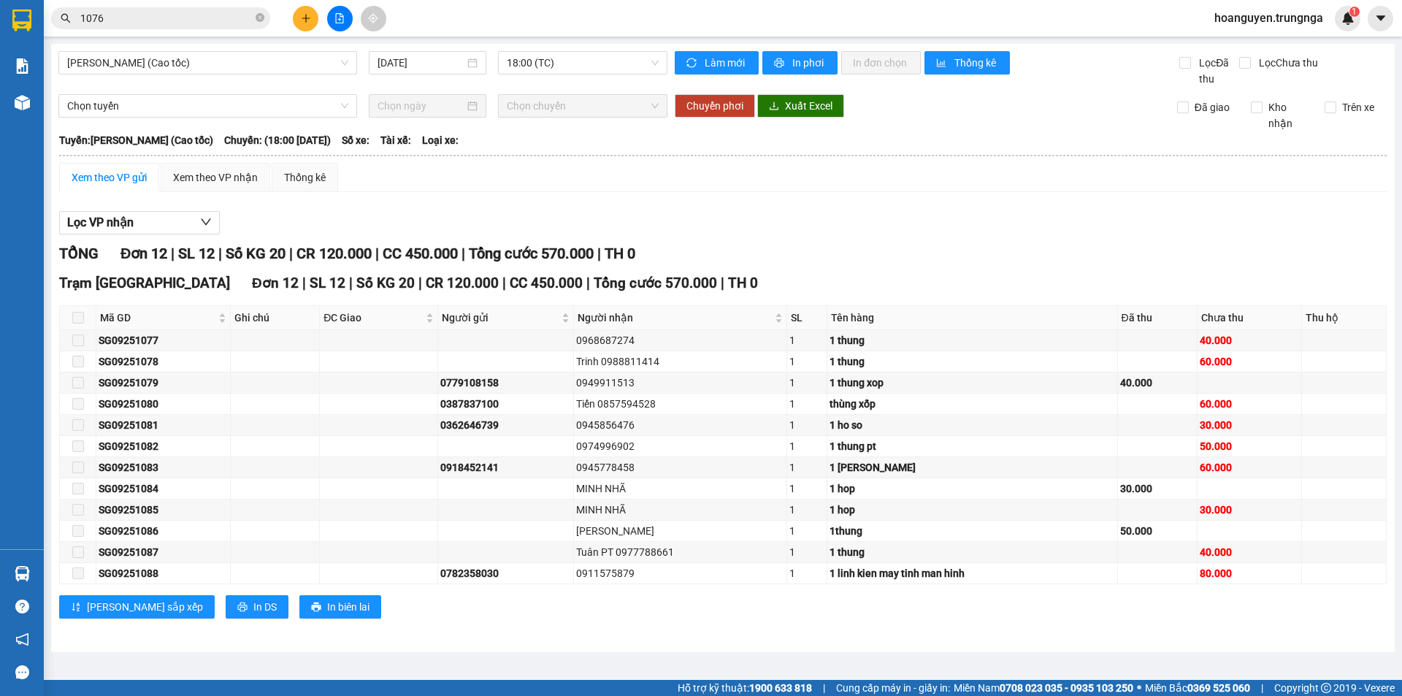
click at [454, 198] on section "Kết quả tìm kiếm ( 4 ) Bộ lọc Mã ĐH Trạng thái Món hàng Thu hộ Tổng cước Chưa c…" at bounding box center [701, 348] width 1402 height 696
drag, startPoint x: 259, startPoint y: 21, endPoint x: 250, endPoint y: 21, distance: 8.8
click at [258, 21] on icon "close-circle" at bounding box center [260, 17] width 9 height 9
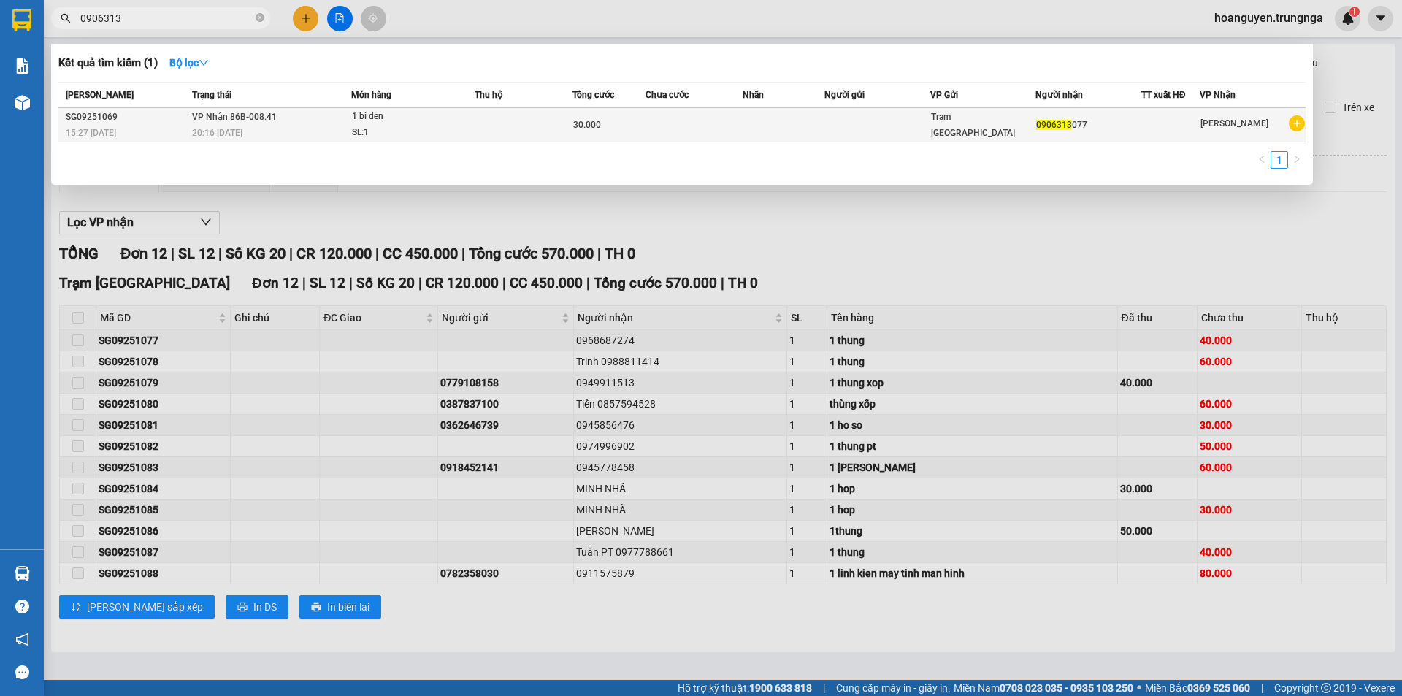
type input "0906313"
click at [405, 134] on div "SL: 1" at bounding box center [407, 133] width 110 height 16
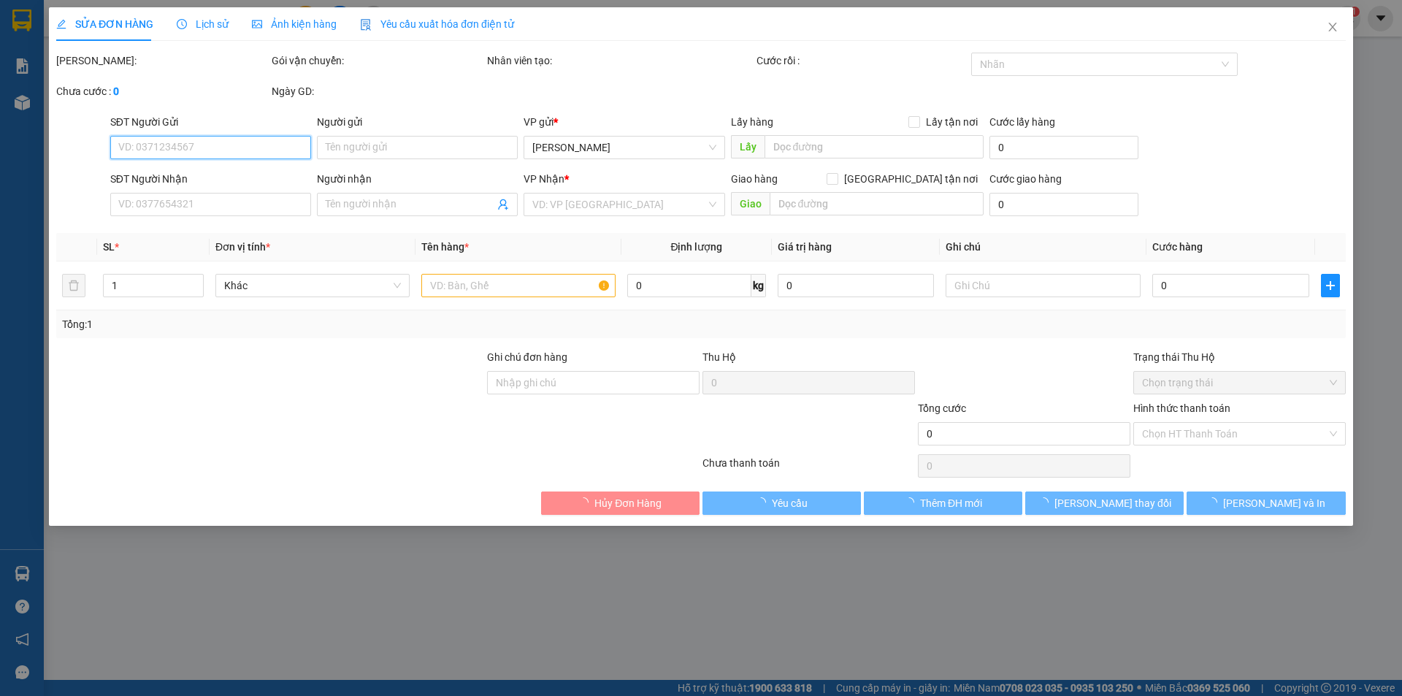
type input "0906313077"
type input "30.000"
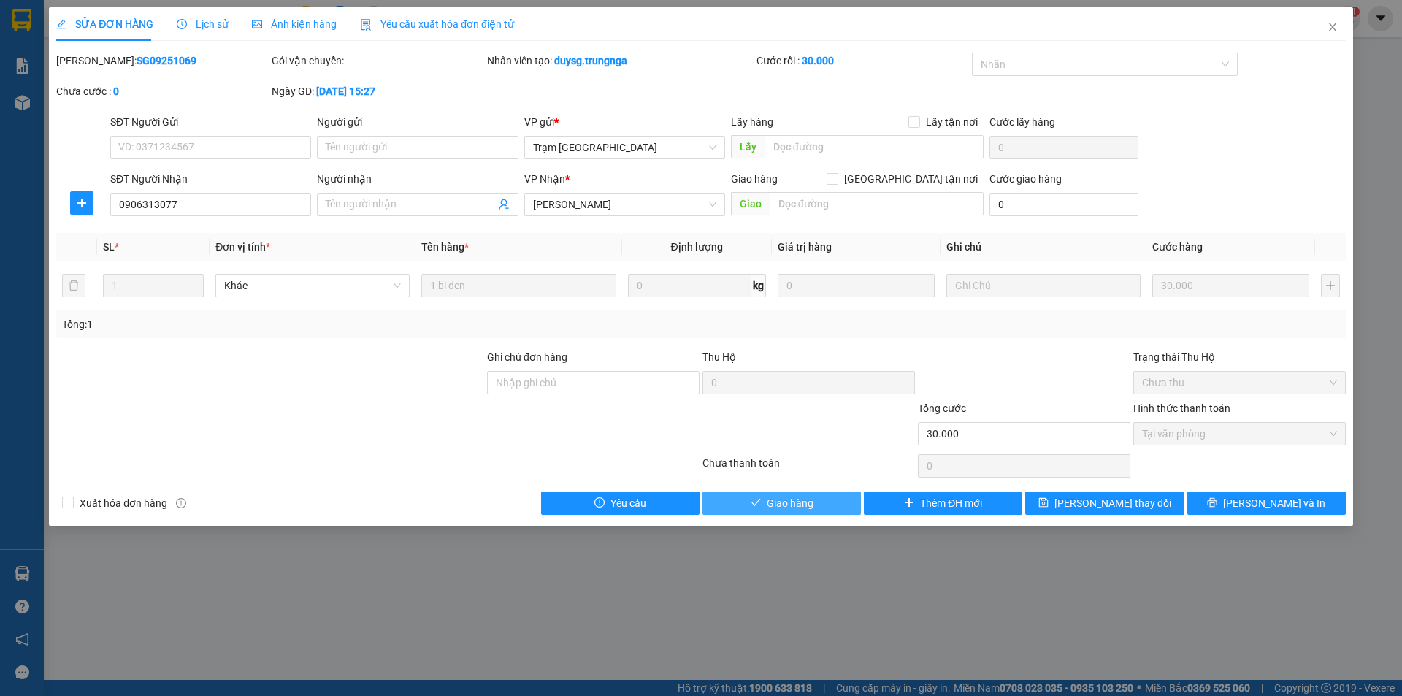
click at [777, 507] on span "Giao hàng" at bounding box center [790, 503] width 47 height 16
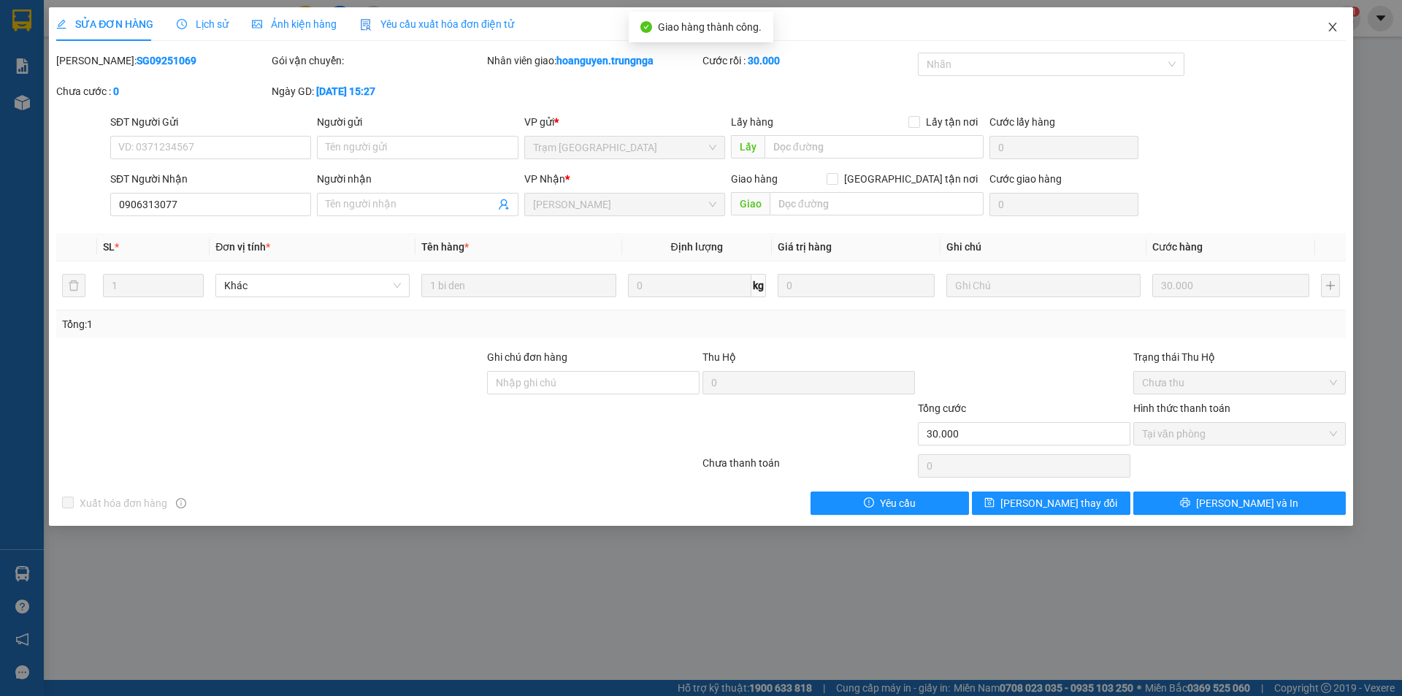
click at [1331, 30] on icon "close" at bounding box center [1332, 27] width 8 height 9
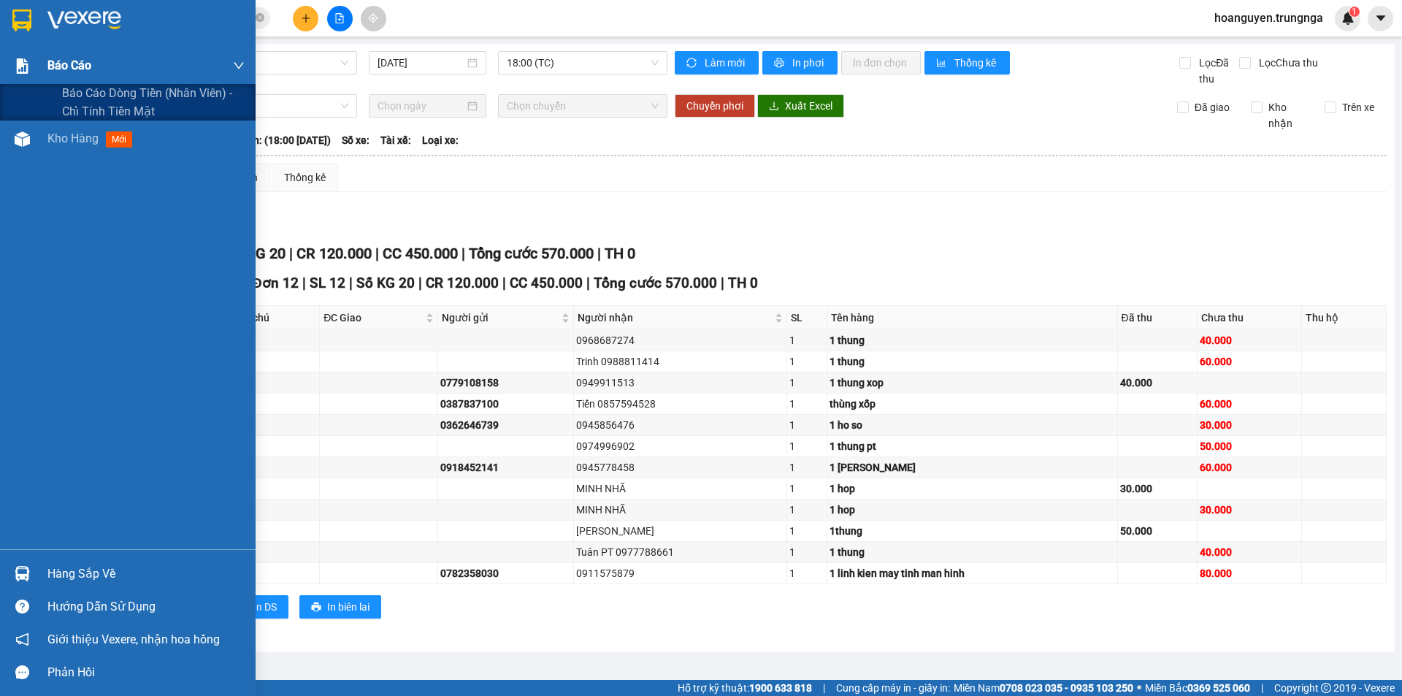
click at [31, 64] on div at bounding box center [22, 66] width 26 height 26
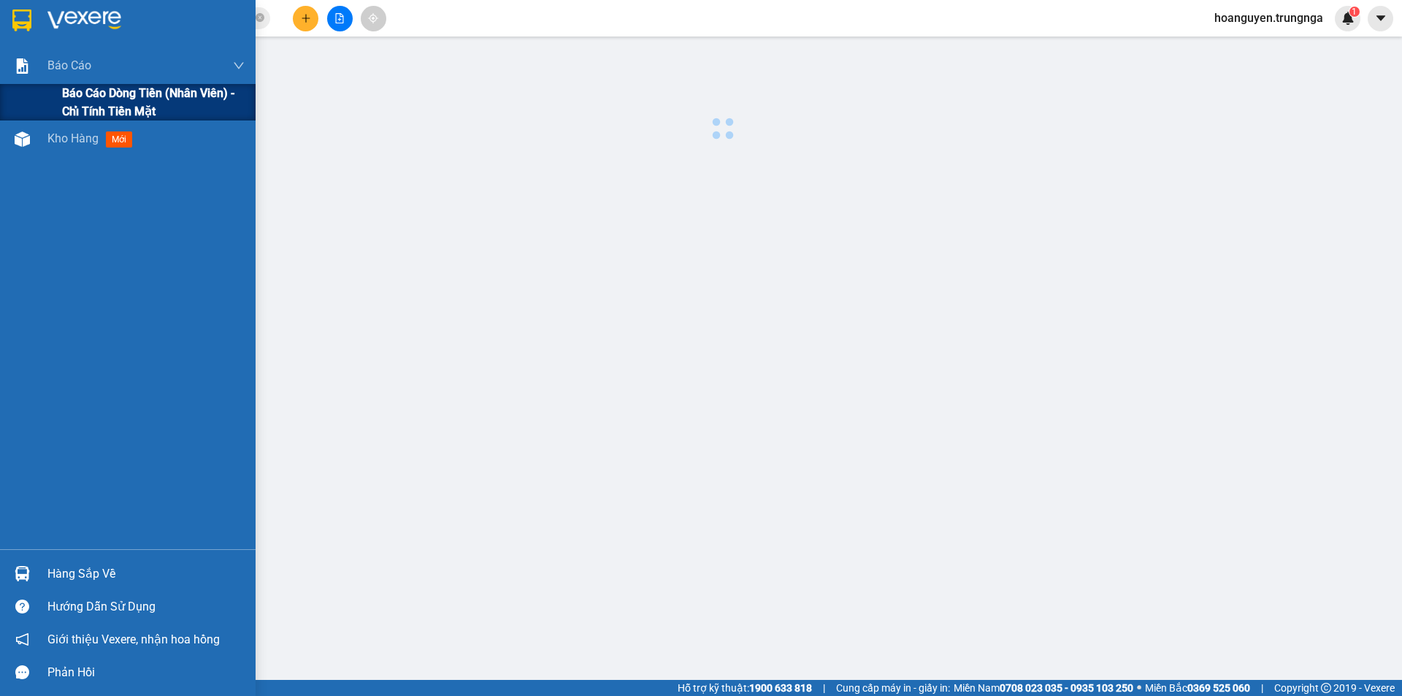
click at [56, 106] on div "Báo cáo dòng tiền (nhân viên) - chỉ tính tiền mặt" at bounding box center [128, 102] width 256 height 37
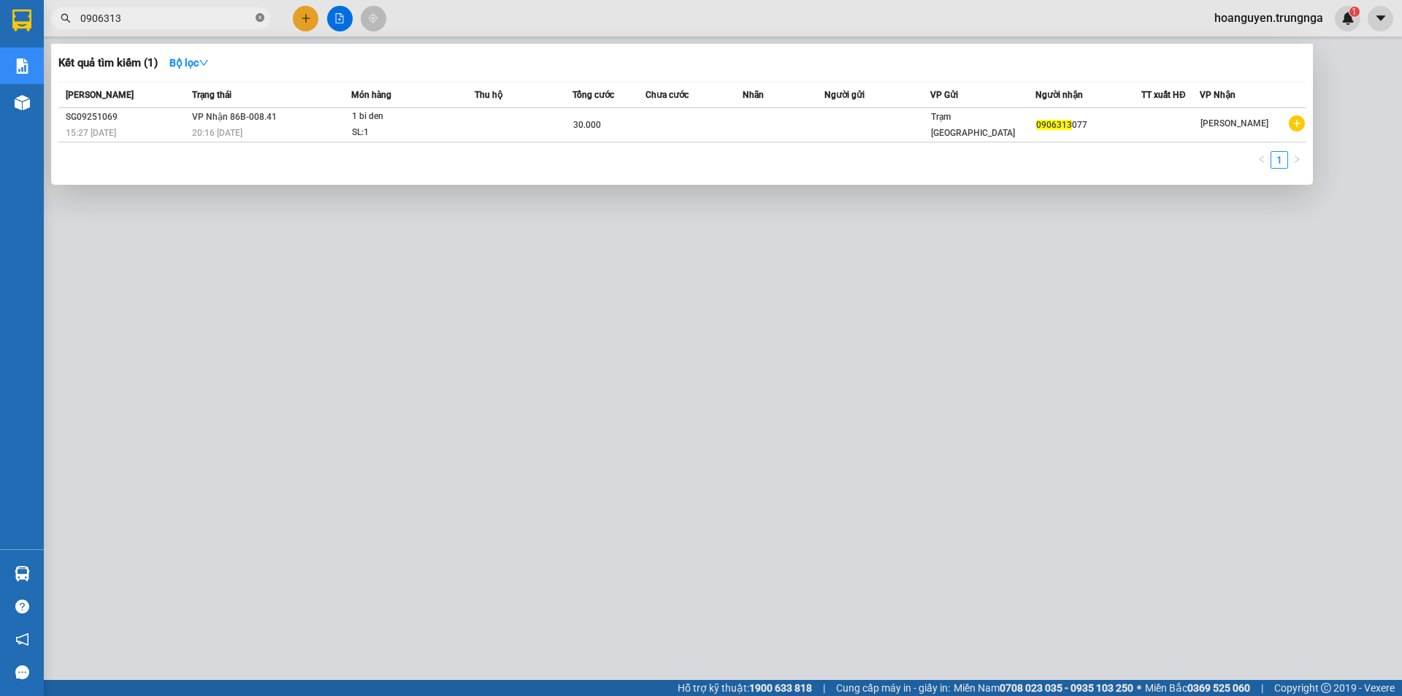
click at [263, 18] on icon "close-circle" at bounding box center [260, 17] width 9 height 9
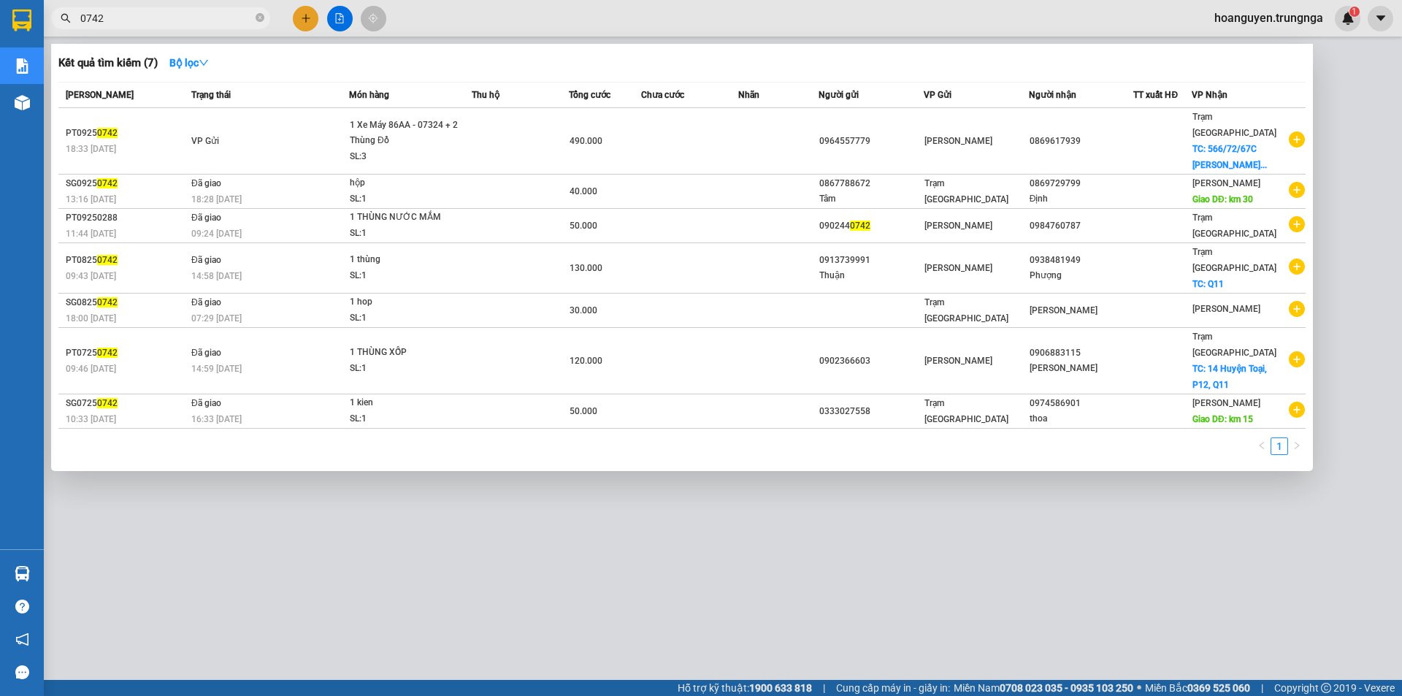
type input "0742"
click at [259, 16] on icon "close-circle" at bounding box center [260, 17] width 9 height 9
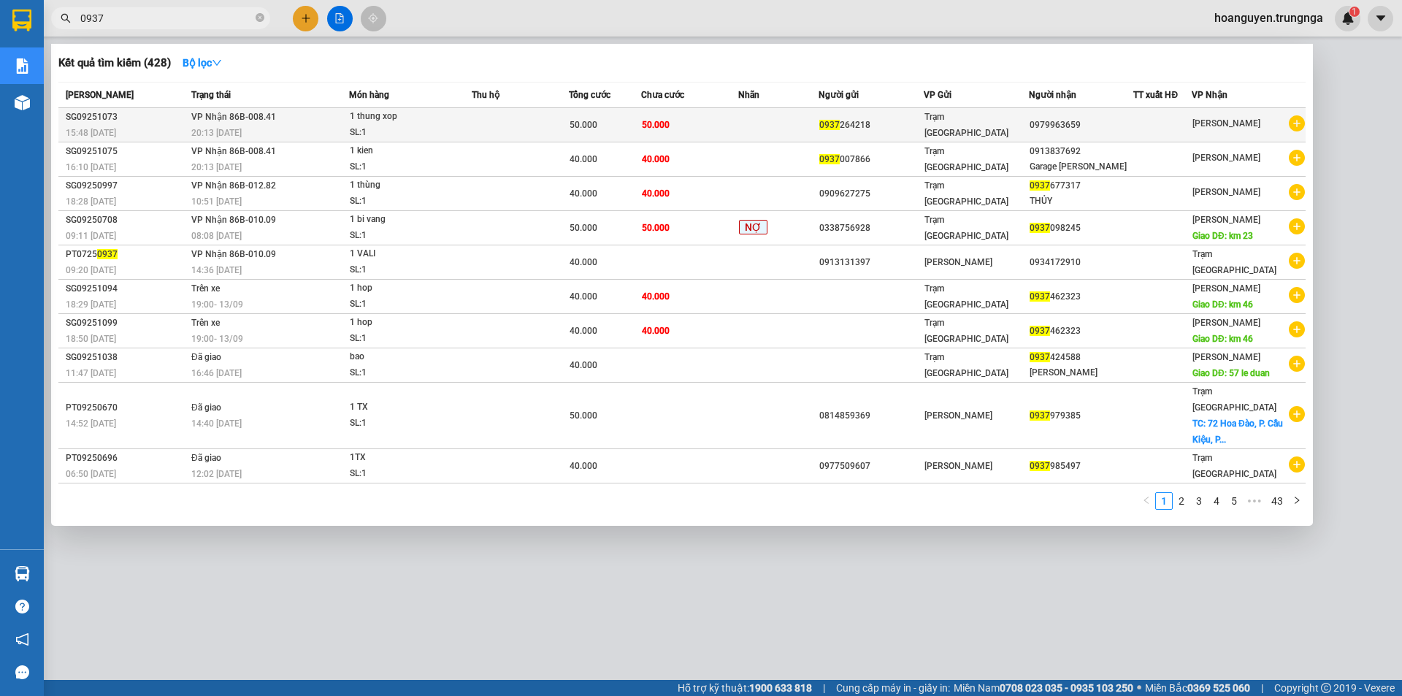
type input "0937"
click at [523, 124] on td at bounding box center [520, 125] width 97 height 34
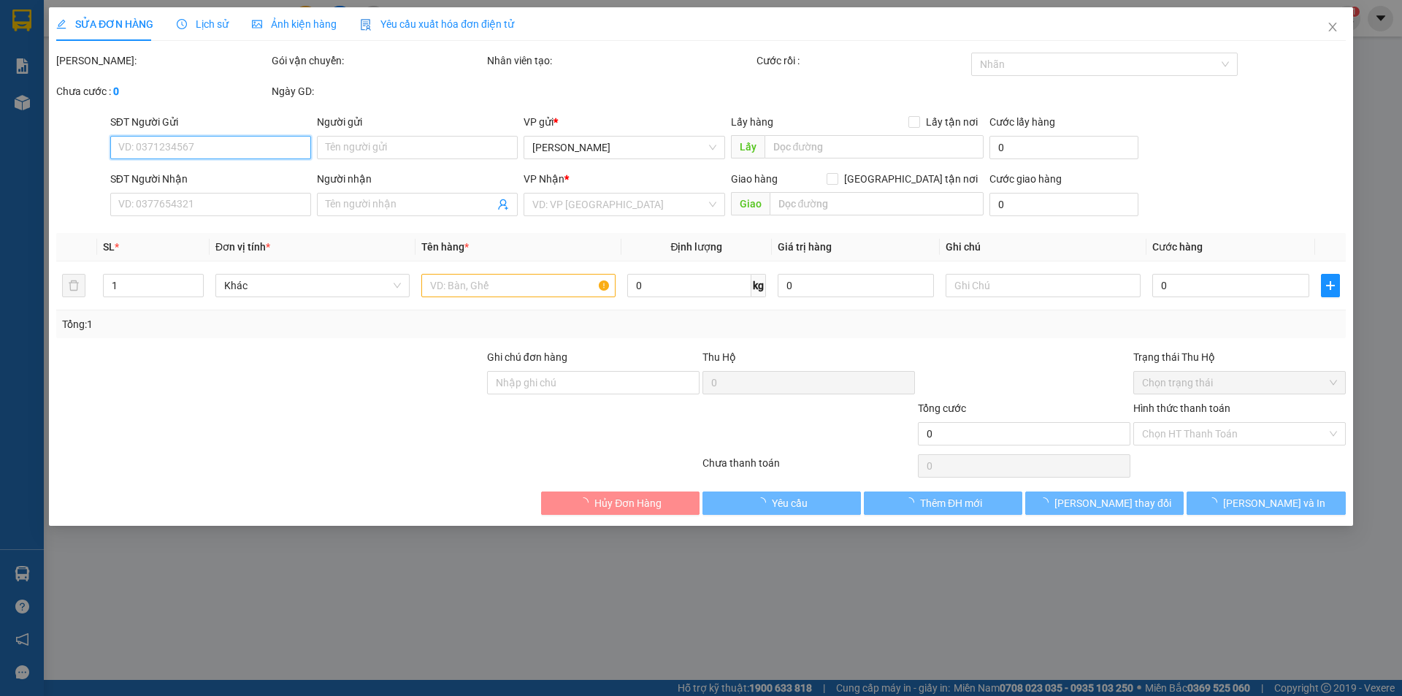
type input "0937264218"
type input "0979963659"
type input "50.000"
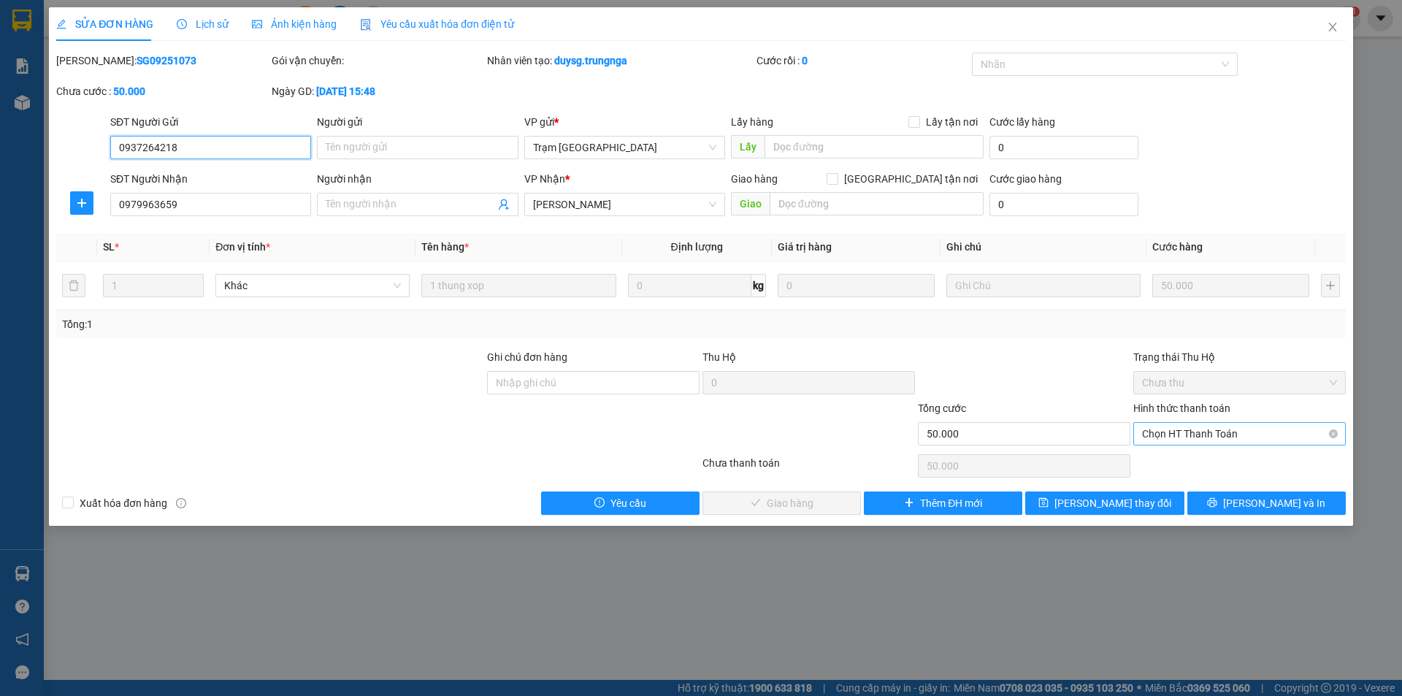
drag, startPoint x: 1146, startPoint y: 437, endPoint x: 1152, endPoint y: 445, distance: 10.4
click at [1147, 437] on span "Chọn HT Thanh Toán" at bounding box center [1239, 434] width 195 height 22
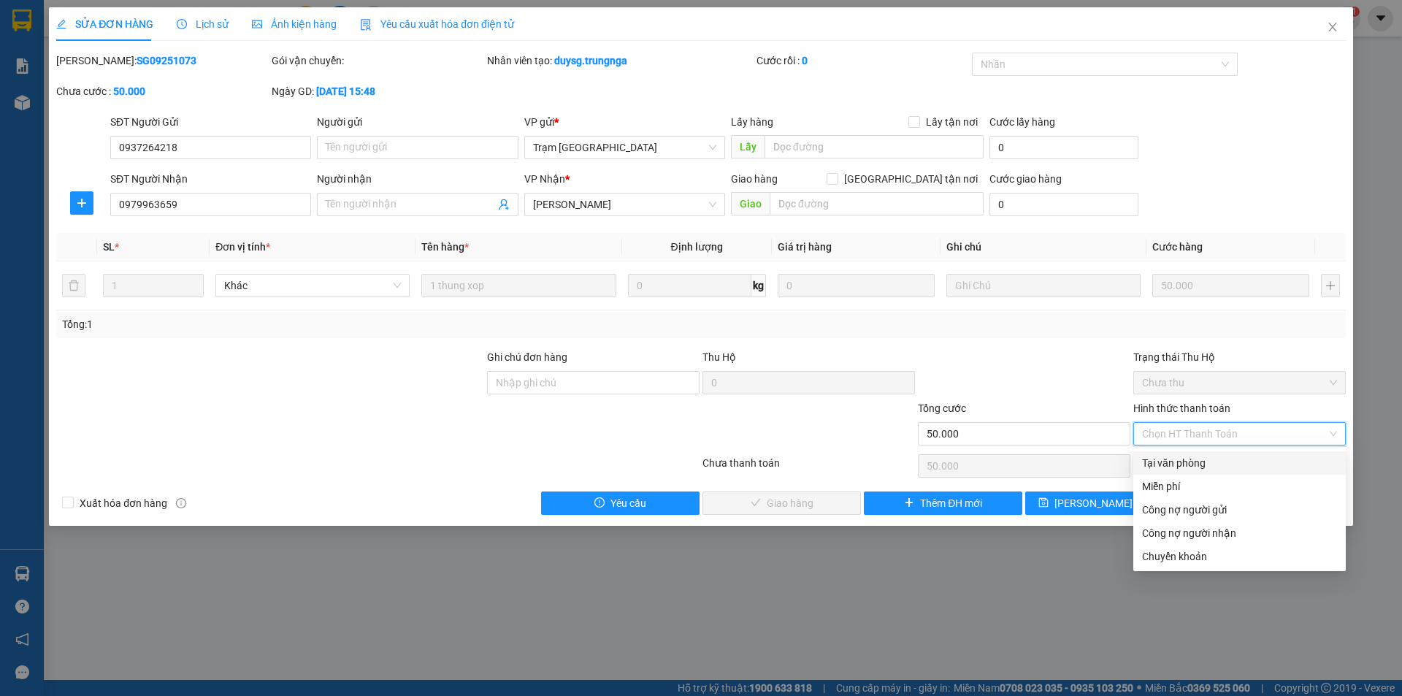
click at [1156, 459] on div "Tại văn phòng" at bounding box center [1239, 463] width 195 height 16
type input "0"
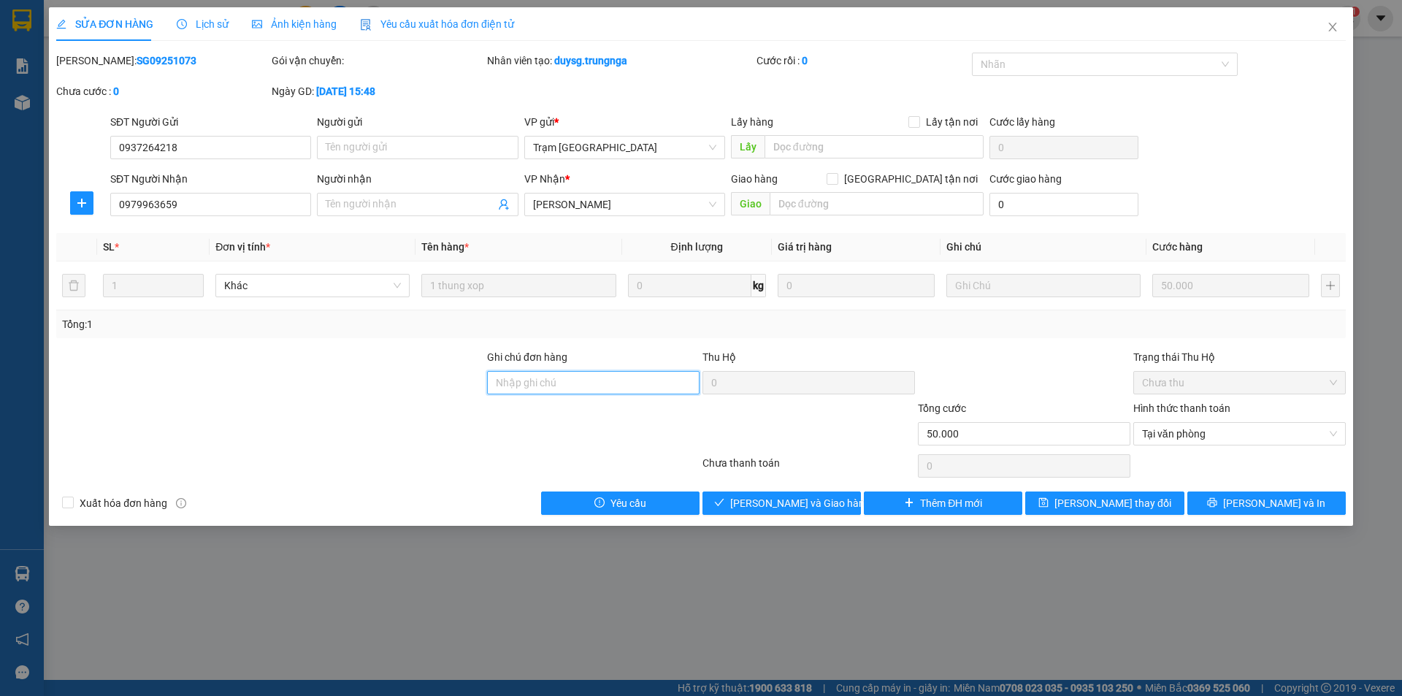
click at [605, 386] on input "Ghi chú đơn hàng" at bounding box center [593, 382] width 213 height 23
type input "0987109268"
click at [821, 496] on span "[PERSON_NAME] và Giao hàng" at bounding box center [800, 503] width 140 height 16
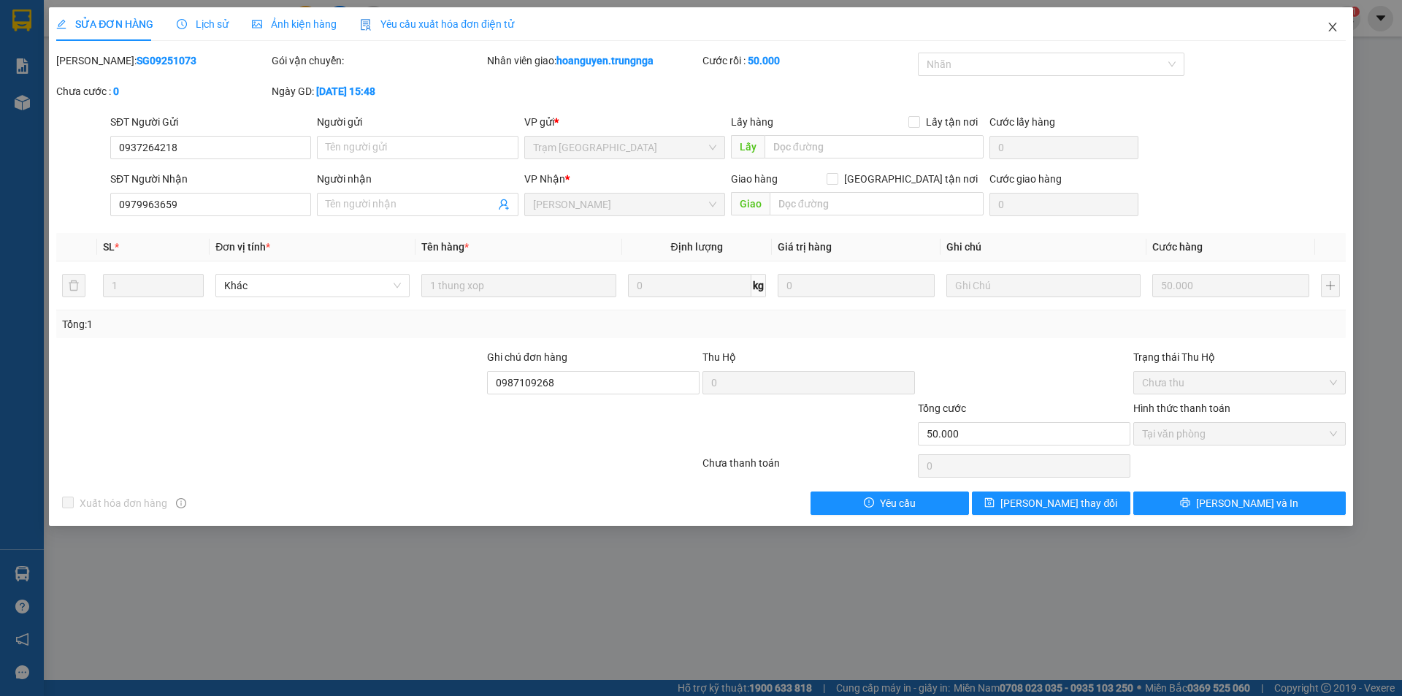
click at [1336, 25] on icon "close" at bounding box center [1333, 27] width 12 height 12
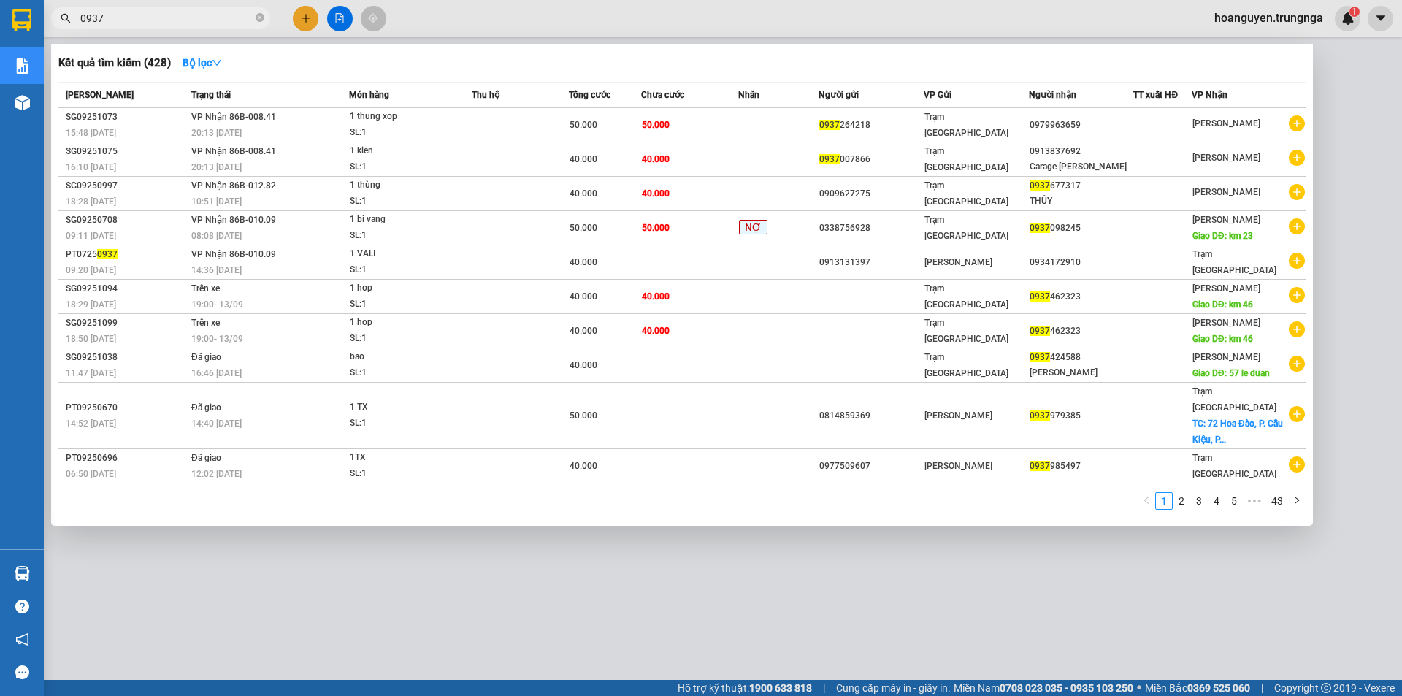
drag, startPoint x: 143, startPoint y: 15, endPoint x: 49, endPoint y: 19, distance: 94.3
click at [49, 19] on div "0937" at bounding box center [142, 18] width 285 height 22
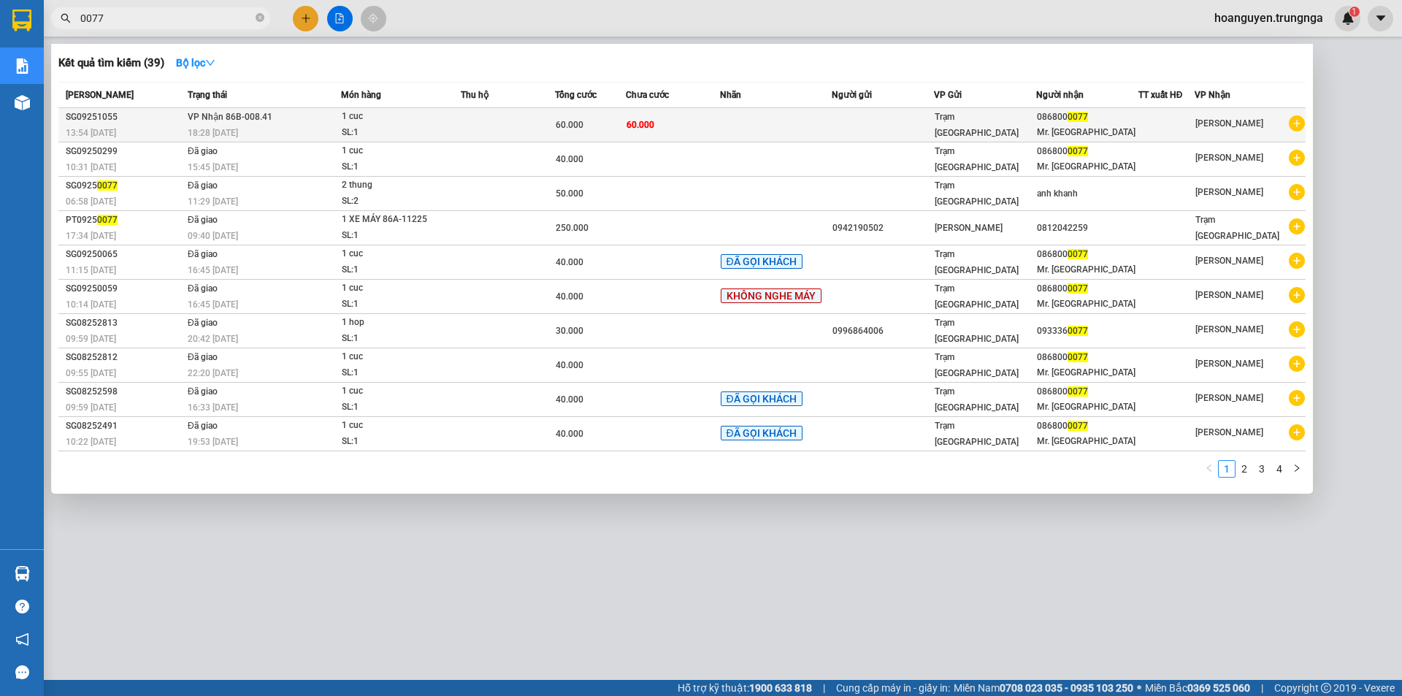
type input "0077"
click at [851, 116] on td at bounding box center [883, 125] width 102 height 34
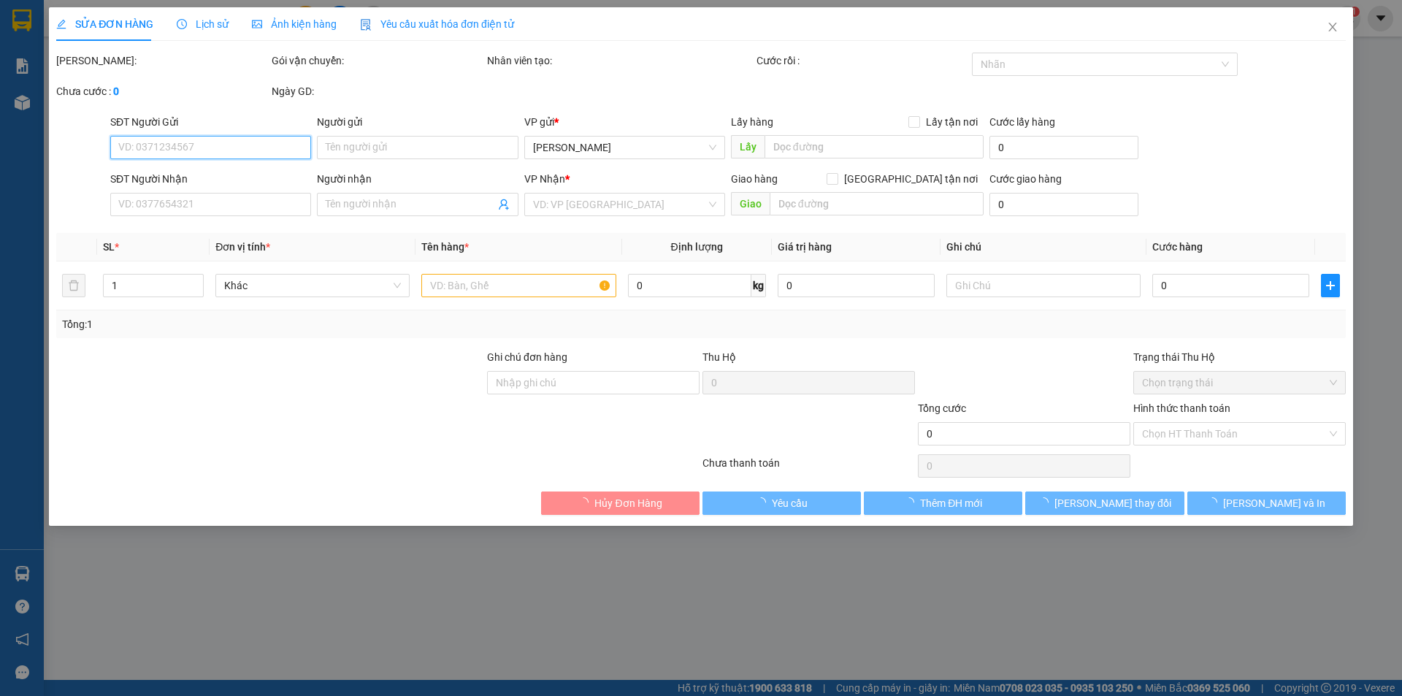
type input "0868000077"
type input "Mr. [GEOGRAPHIC_DATA]"
type input "60.000"
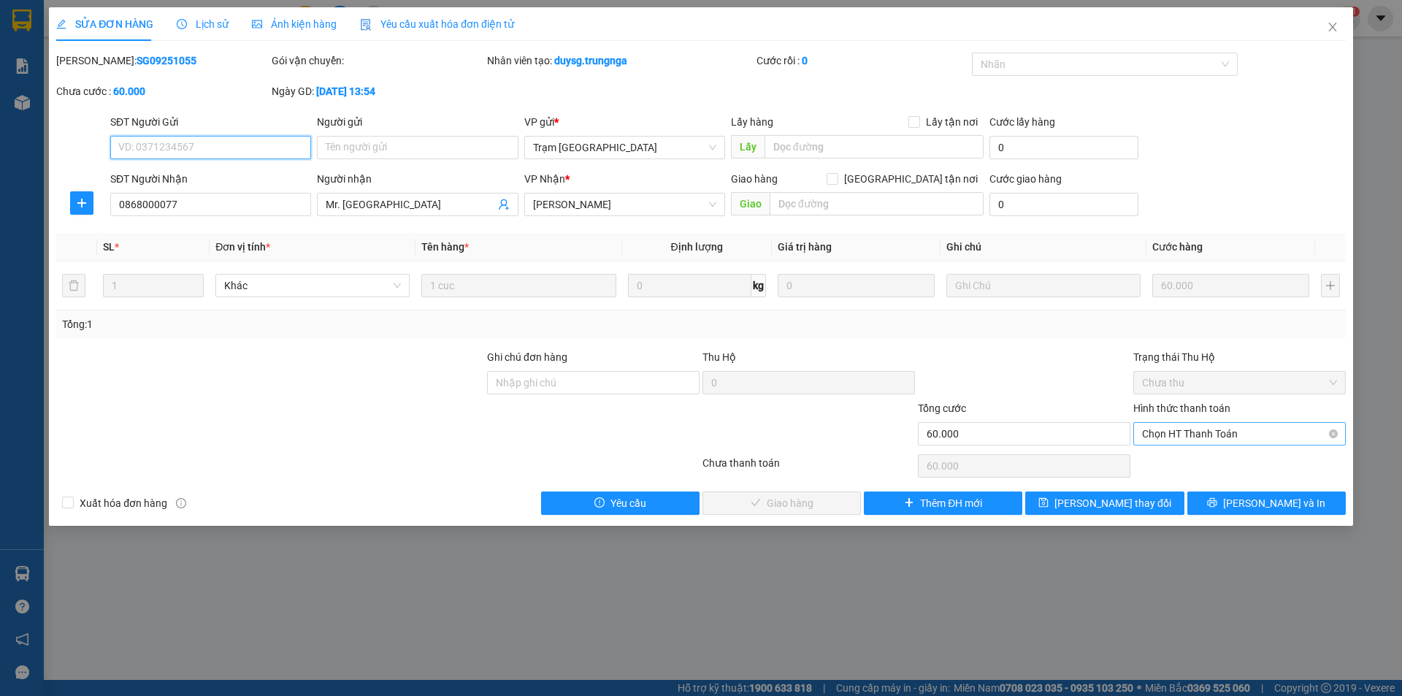
click at [1194, 432] on span "Chọn HT Thanh Toán" at bounding box center [1239, 434] width 195 height 22
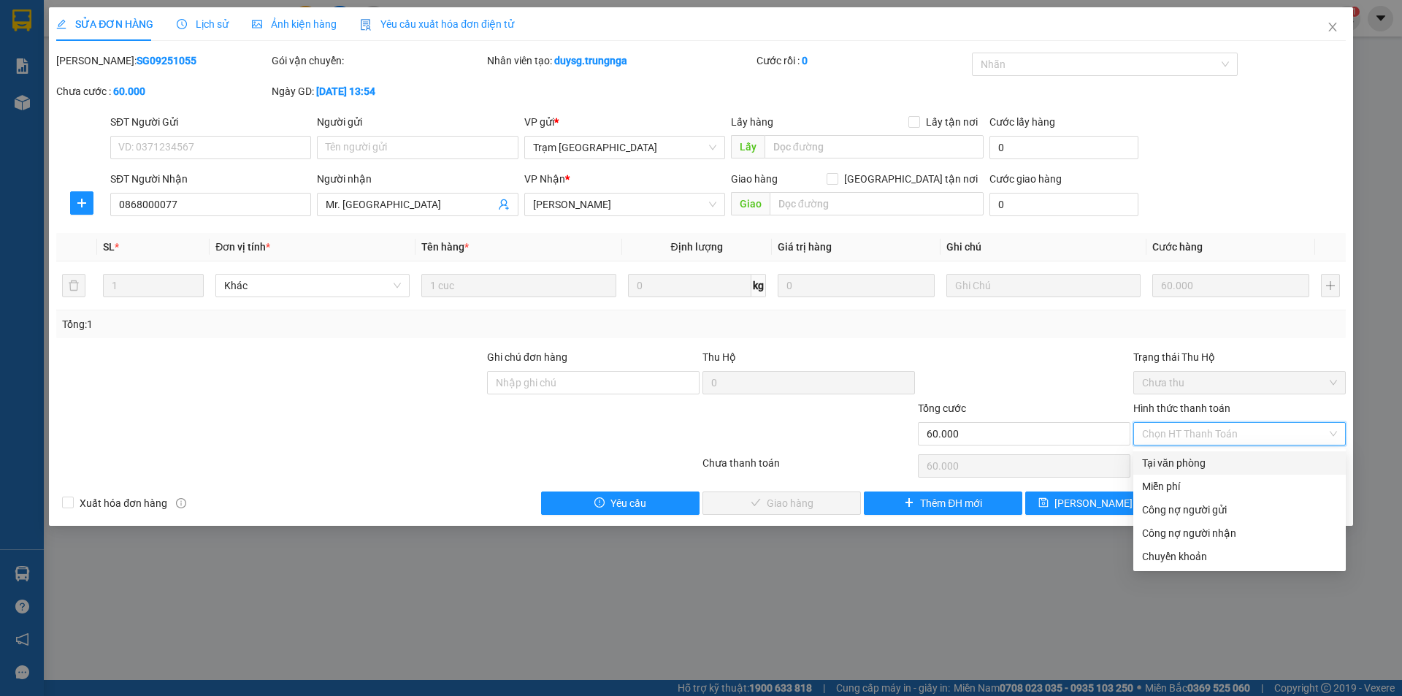
click at [1193, 463] on div "Tại văn phòng" at bounding box center [1239, 463] width 195 height 16
type input "0"
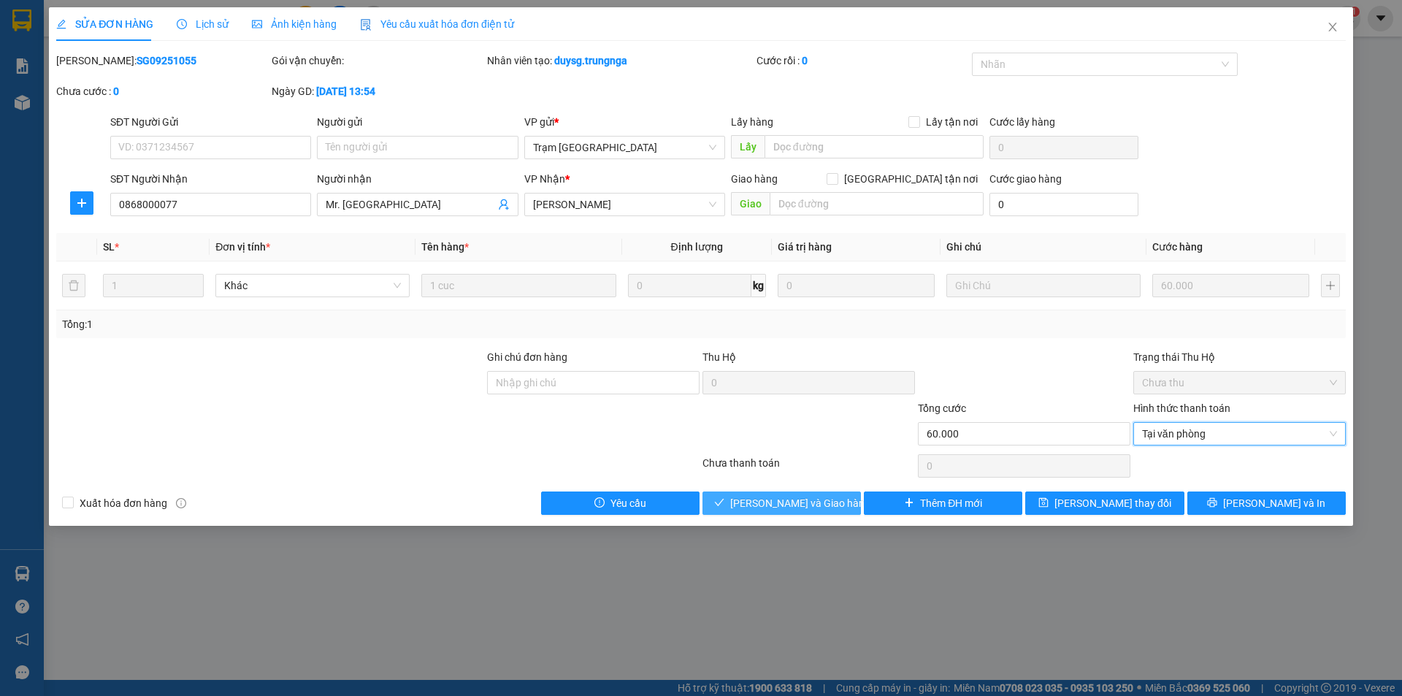
click at [806, 502] on span "[PERSON_NAME] và Giao hàng" at bounding box center [800, 503] width 140 height 16
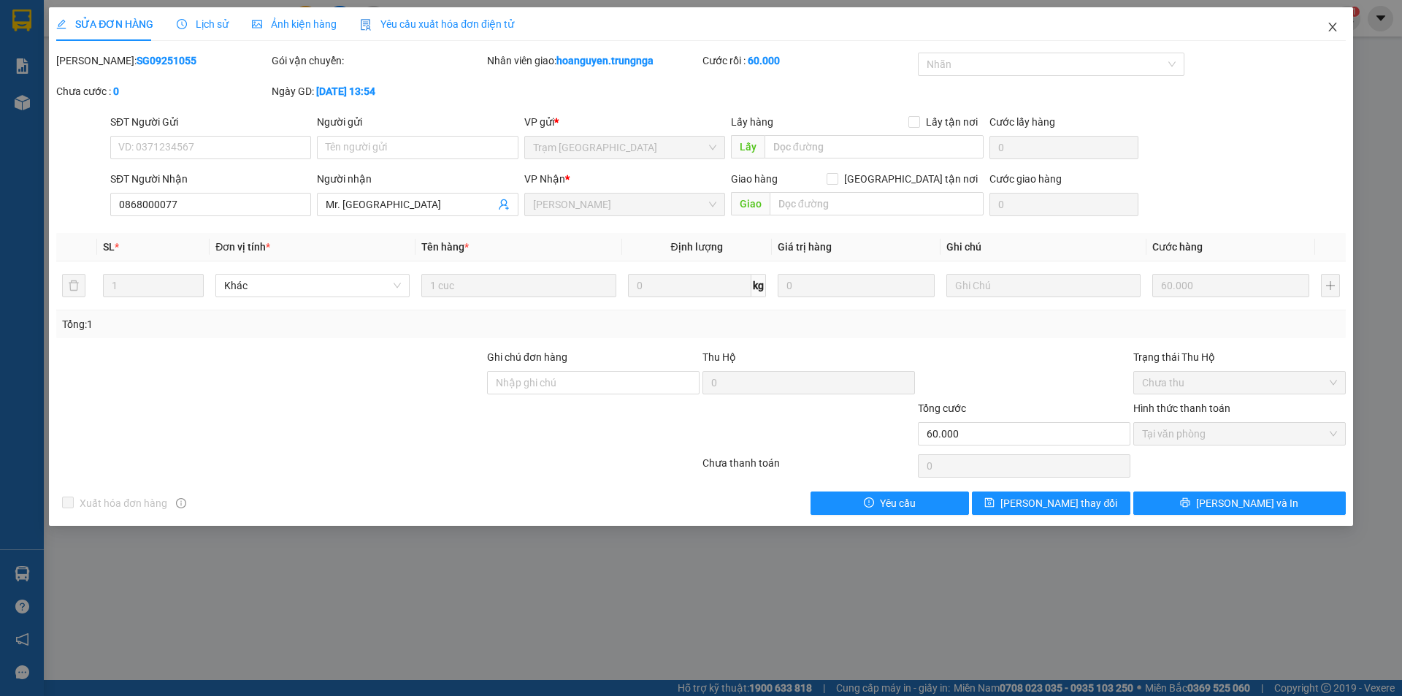
click at [1334, 27] on icon "close" at bounding box center [1333, 27] width 12 height 12
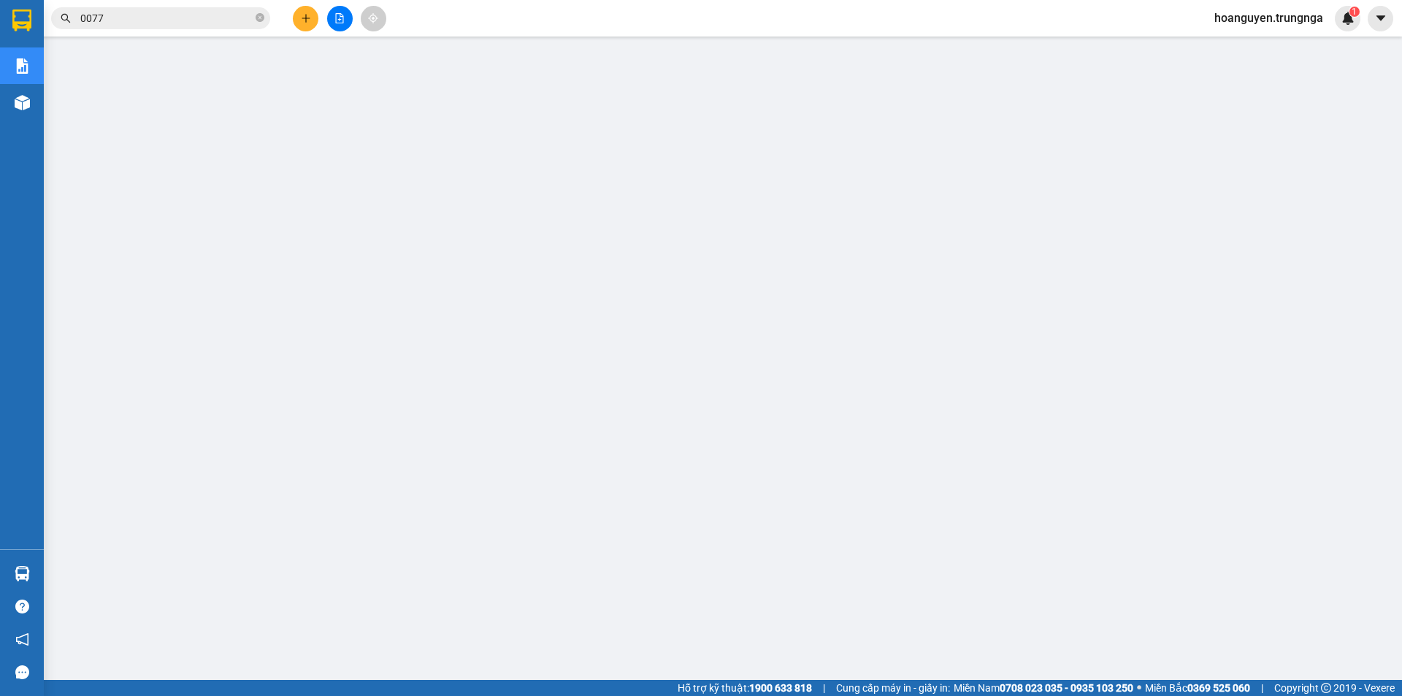
click at [191, 23] on input "0077" at bounding box center [166, 18] width 172 height 16
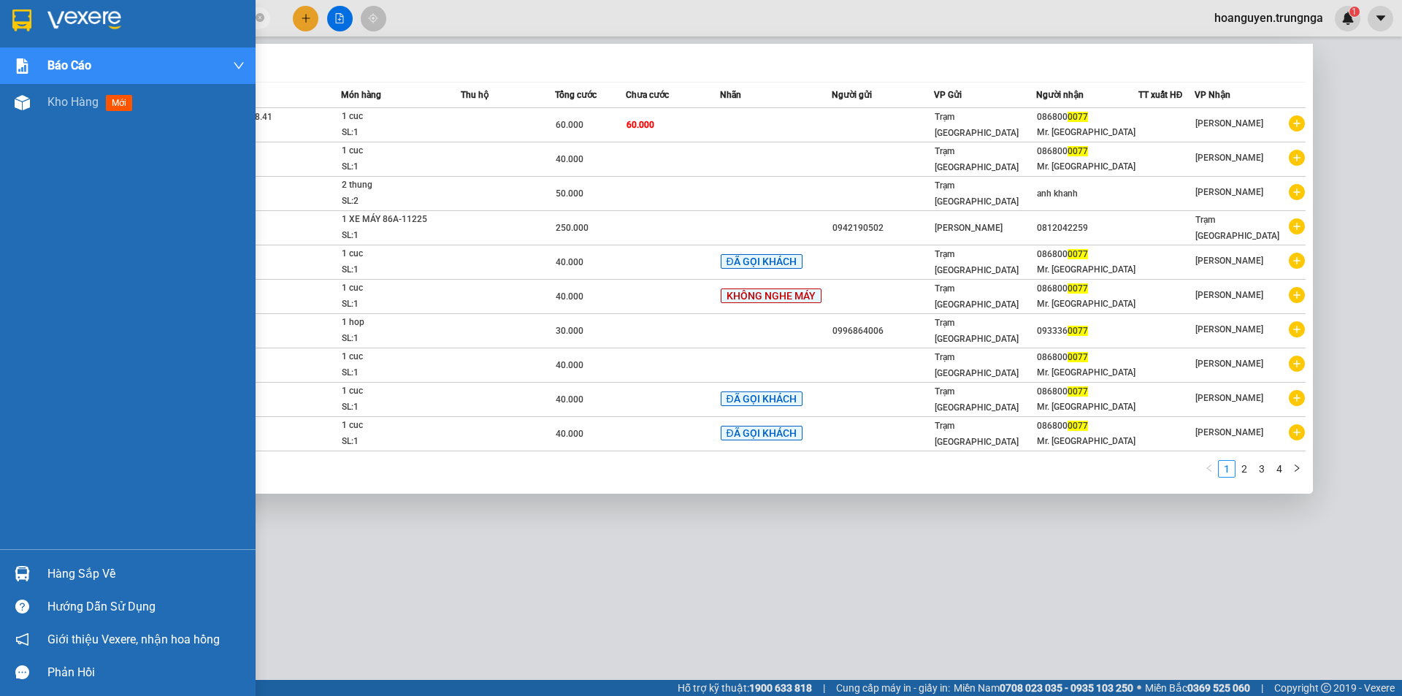
drag, startPoint x: 185, startPoint y: 23, endPoint x: 0, endPoint y: 23, distance: 184.8
click at [0, 23] on section "Kết quả tìm kiếm ( 39 ) Bộ lọc Mã ĐH Trạng thái Món hàng Thu hộ Tổng cước Chưa …" at bounding box center [701, 348] width 1402 height 696
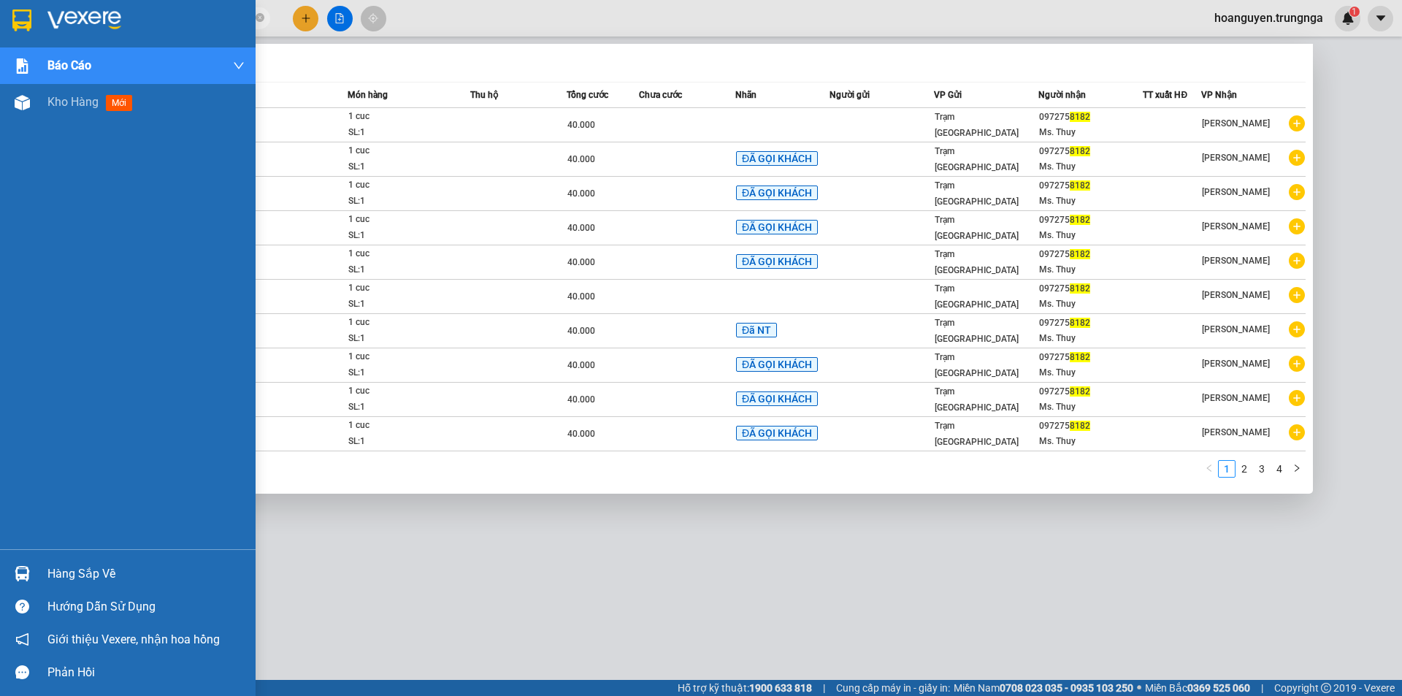
drag, startPoint x: 194, startPoint y: 15, endPoint x: 0, endPoint y: 20, distance: 193.6
click at [0, 20] on section "Kết quả tìm kiếm ( 37 ) Bộ lọc Mã ĐH Trạng thái Món hàng Thu hộ Tổng cước Chưa …" at bounding box center [701, 348] width 1402 height 696
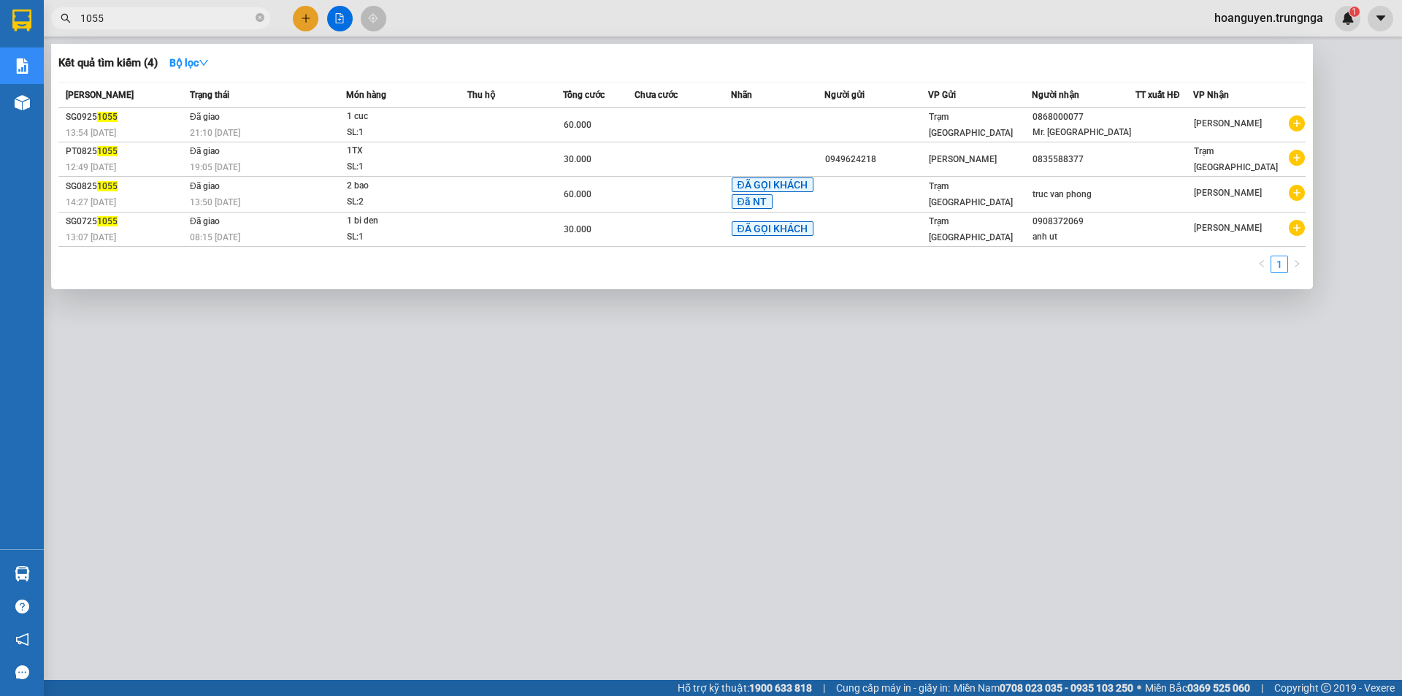
drag, startPoint x: 105, startPoint y: 23, endPoint x: 46, endPoint y: 23, distance: 59.2
click at [46, 23] on div "1055" at bounding box center [142, 18] width 285 height 22
type input "8686"
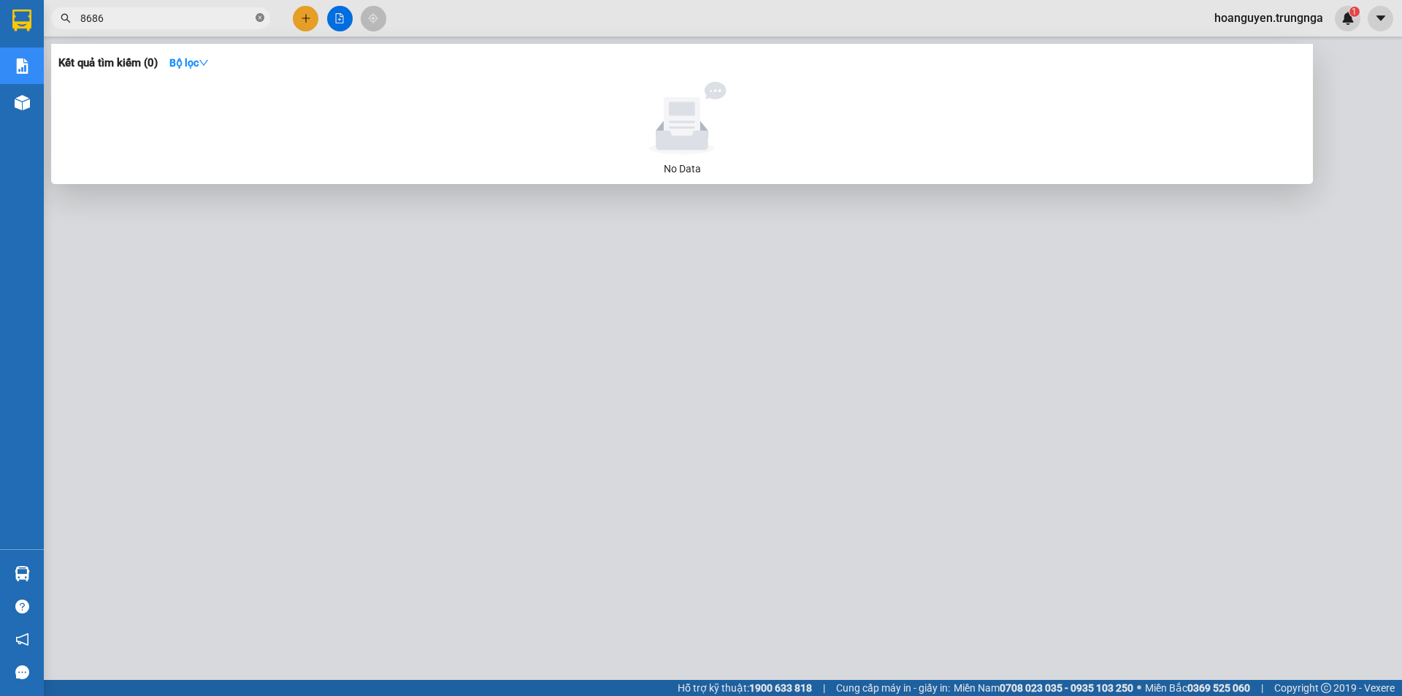
click at [260, 14] on icon "close-circle" at bounding box center [260, 17] width 9 height 9
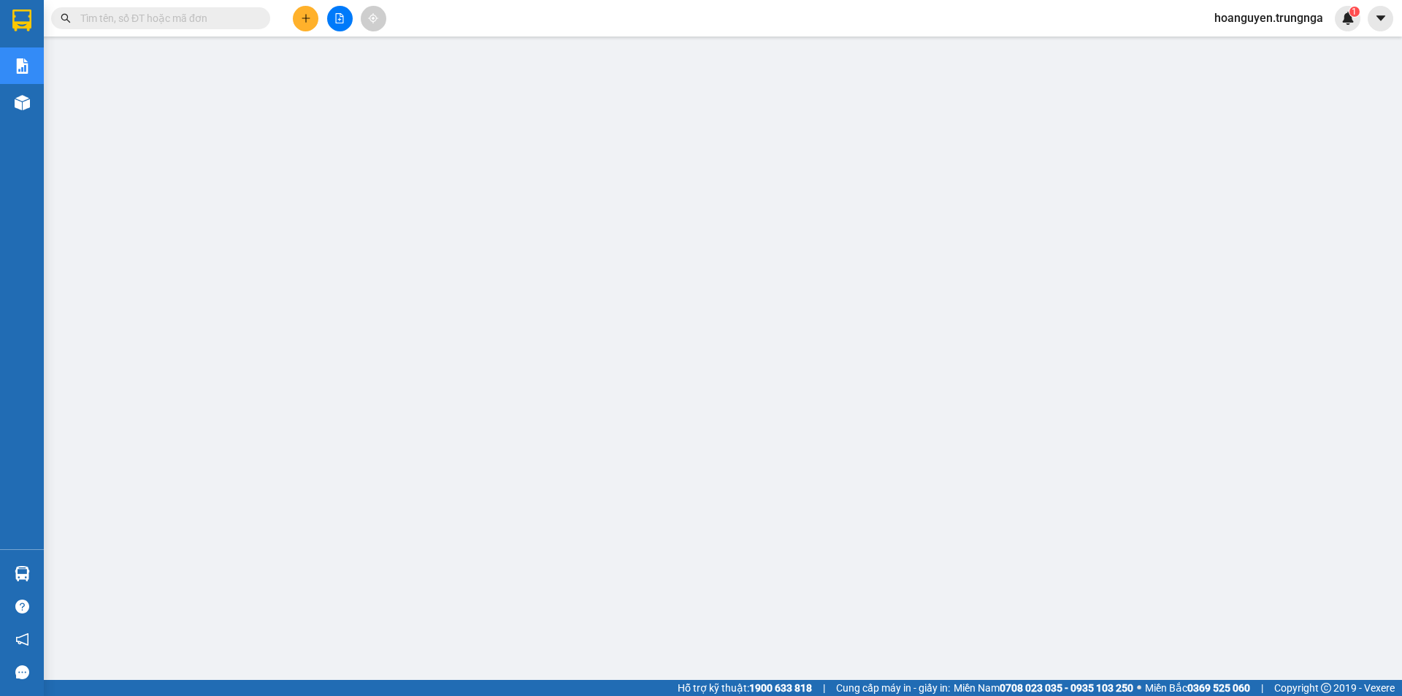
click at [227, 14] on input "text" at bounding box center [166, 18] width 172 height 16
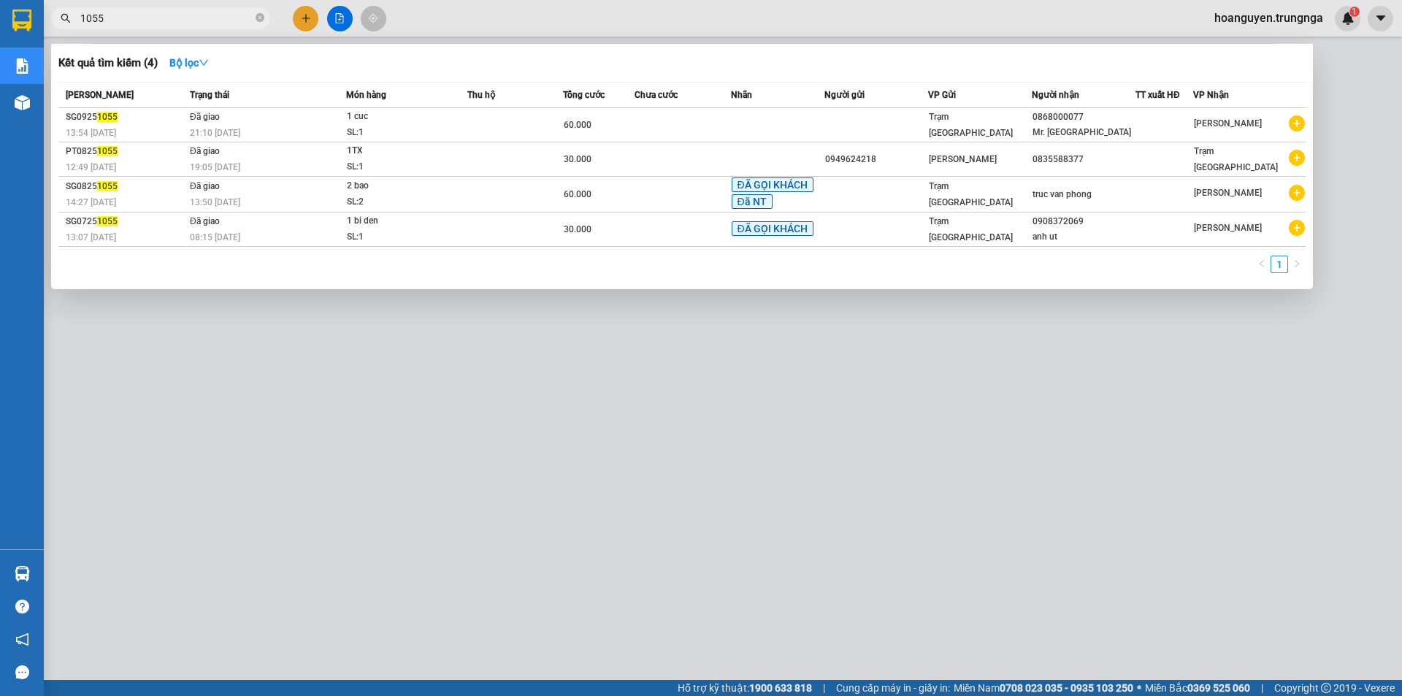
type input "1055"
click at [605, 66] on div "Kết quả tìm kiếm ( 4 ) Bộ lọc" at bounding box center [681, 62] width 1247 height 23
click at [445, 4] on div at bounding box center [701, 348] width 1402 height 696
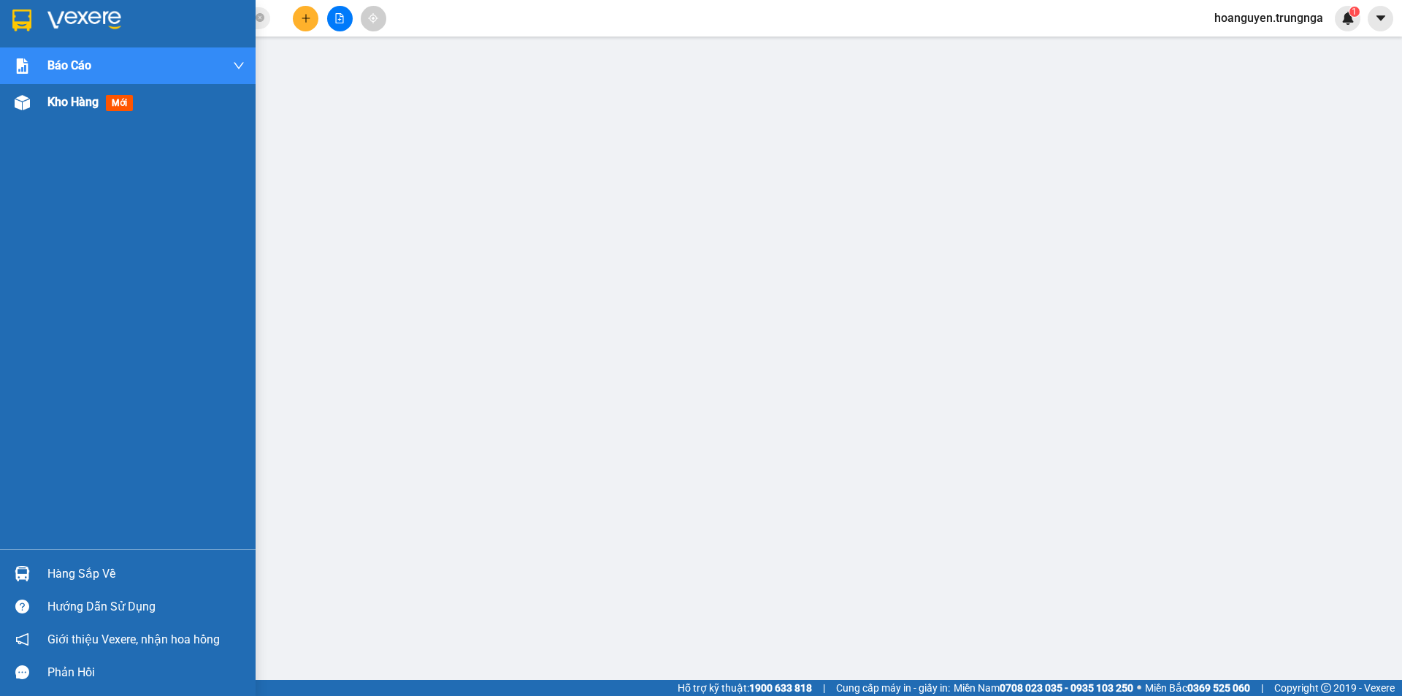
click at [23, 108] on img at bounding box center [22, 102] width 15 height 15
